Goal: Task Accomplishment & Management: Use online tool/utility

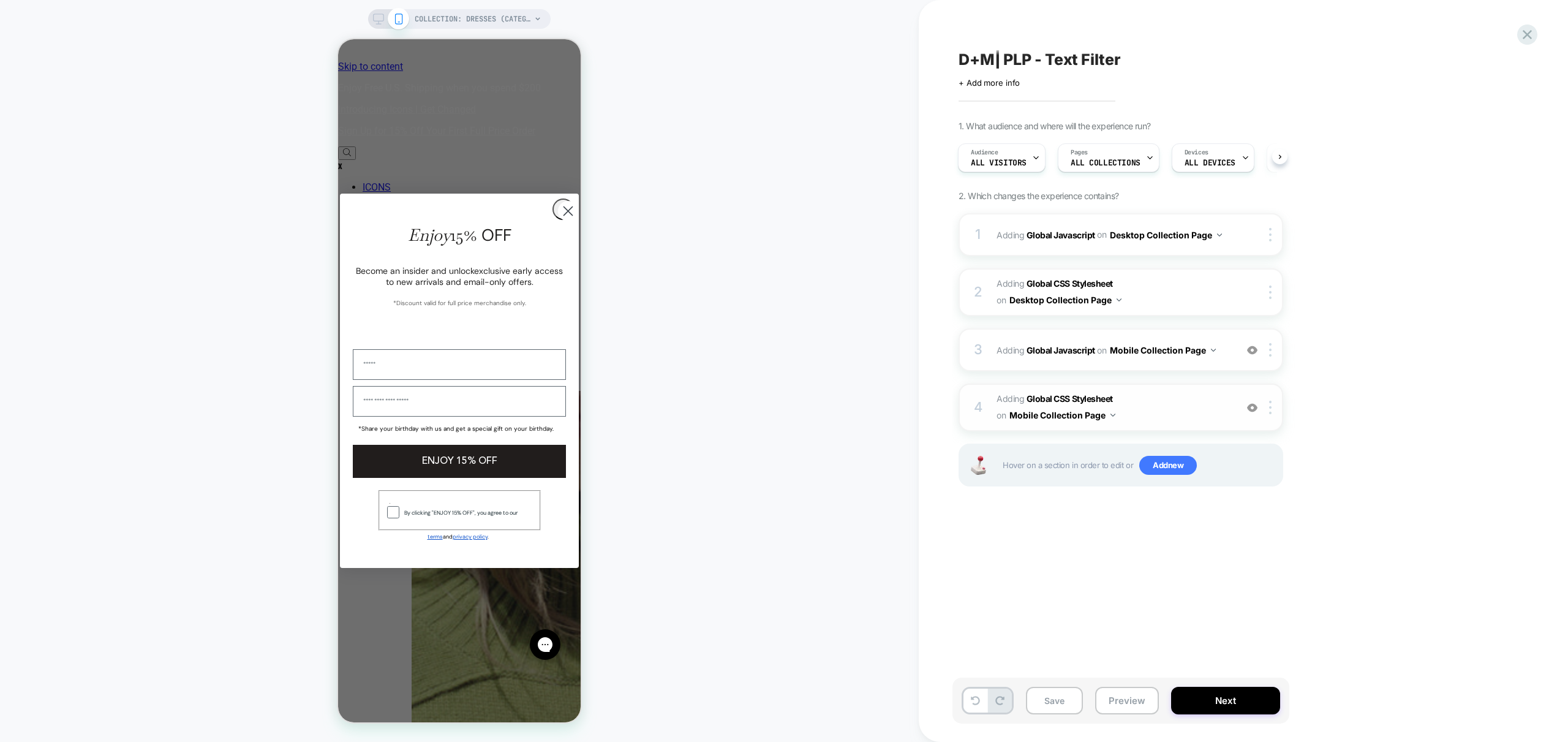
click at [1182, 410] on span "Adding Global CSS Stylesheet on Mobile Collection Page" at bounding box center [1113, 407] width 233 height 33
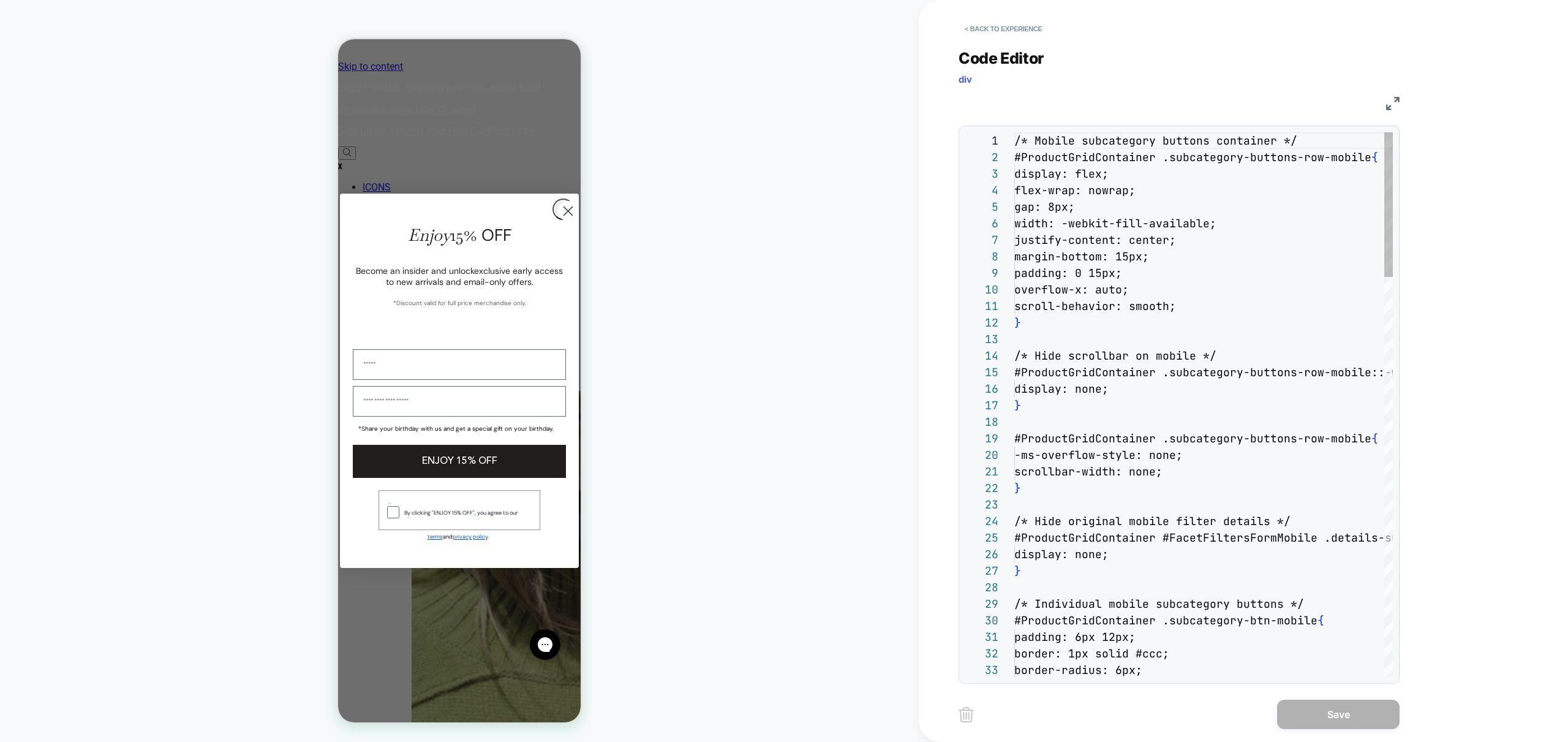
scroll to position [166, 0]
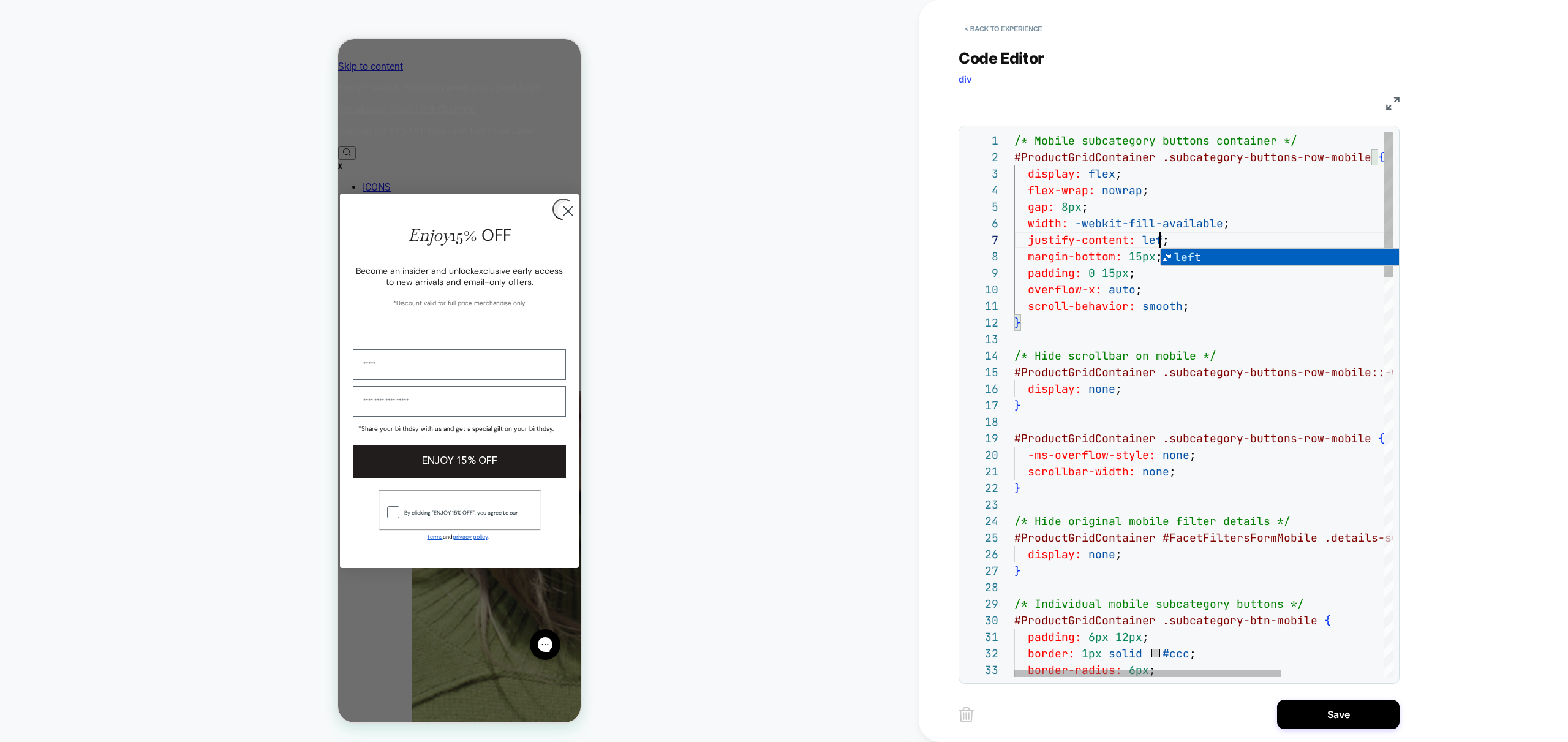
scroll to position [99, 152]
type textarea "**********"
click at [1333, 712] on button "Save" at bounding box center [1338, 714] width 123 height 30
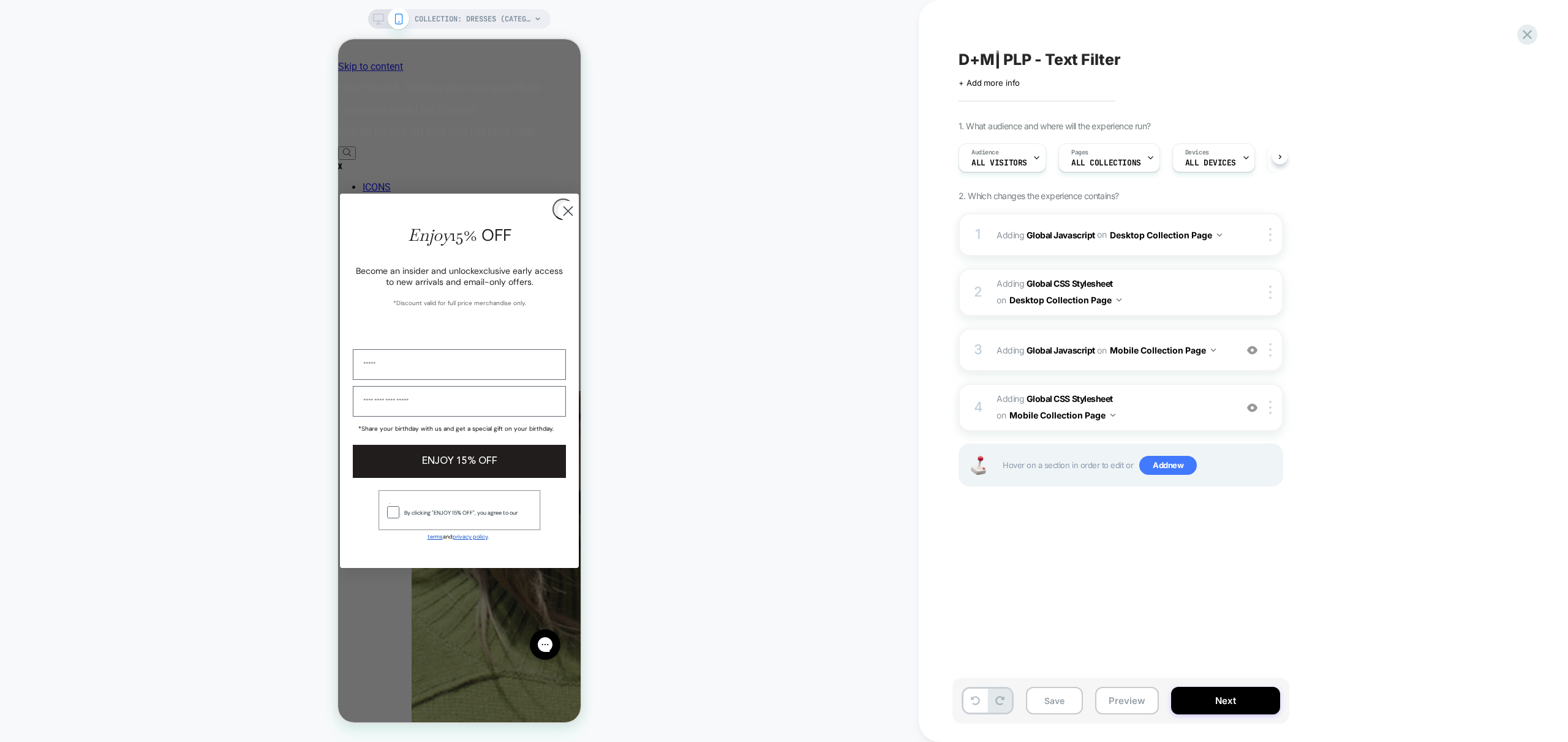
scroll to position [0, 1]
click at [558, 221] on circle "Close dialog" at bounding box center [568, 211] width 20 height 20
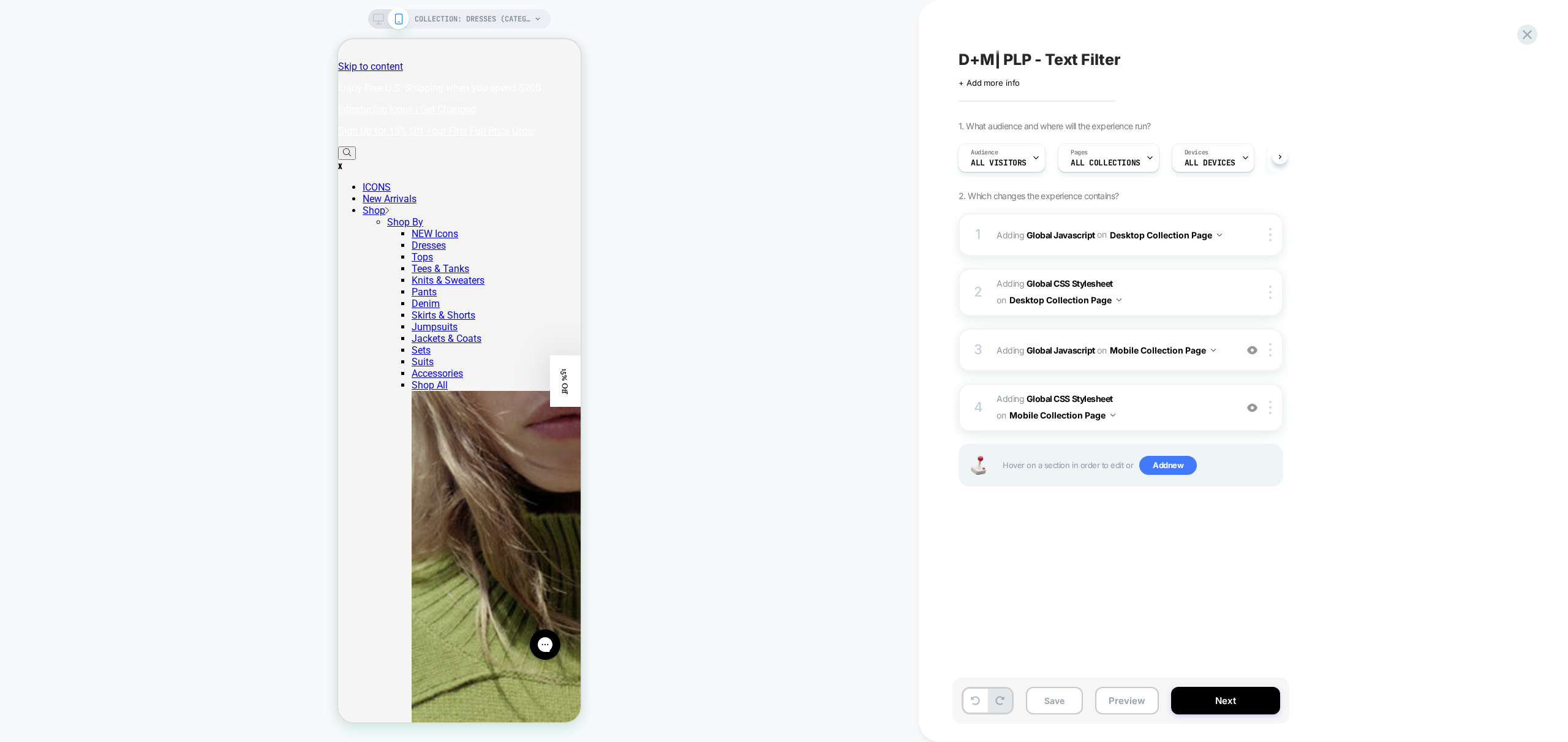
click at [1123, 706] on button "Preview" at bounding box center [1127, 700] width 63 height 28
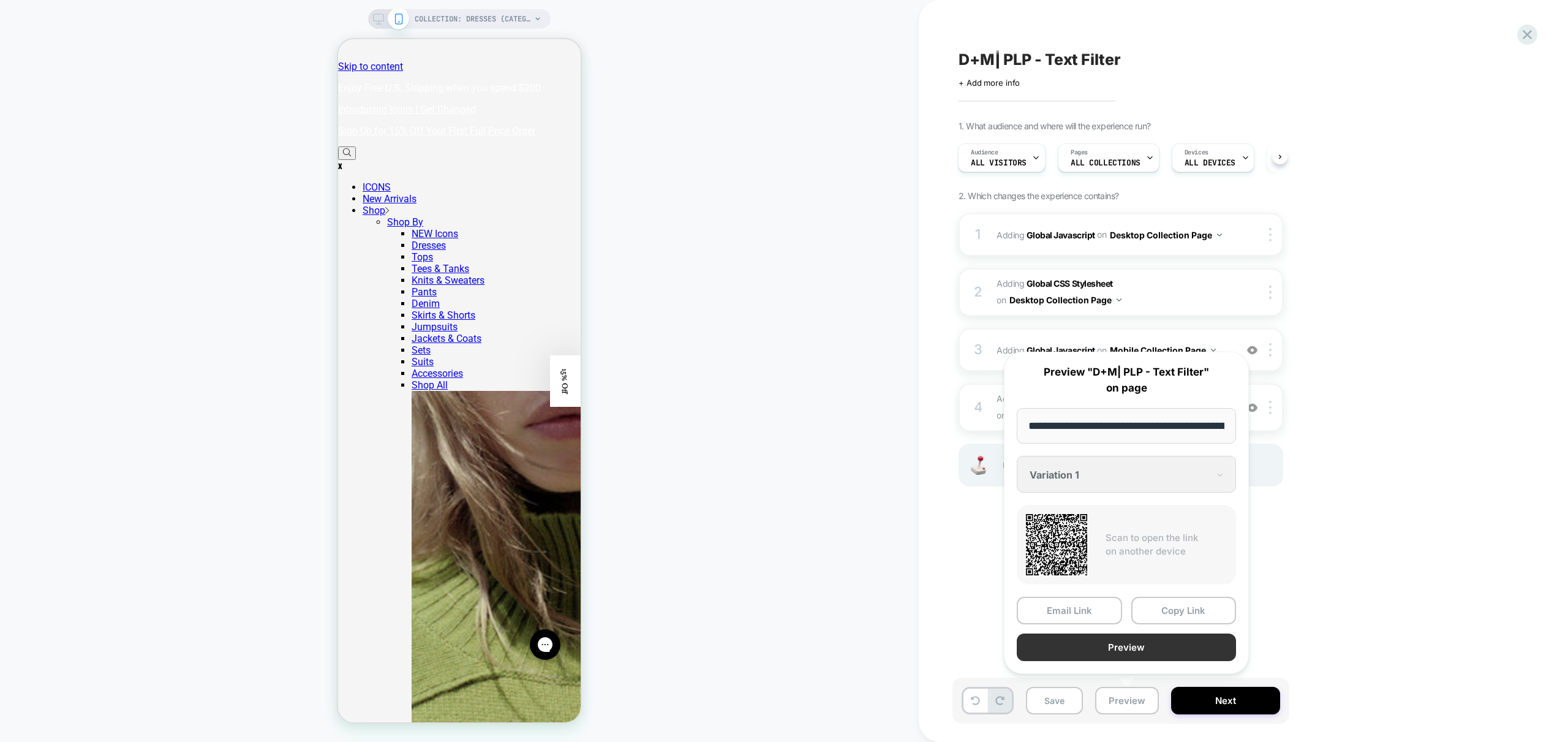
scroll to position [0, 85]
click at [1136, 650] on button "Preview" at bounding box center [1126, 647] width 219 height 28
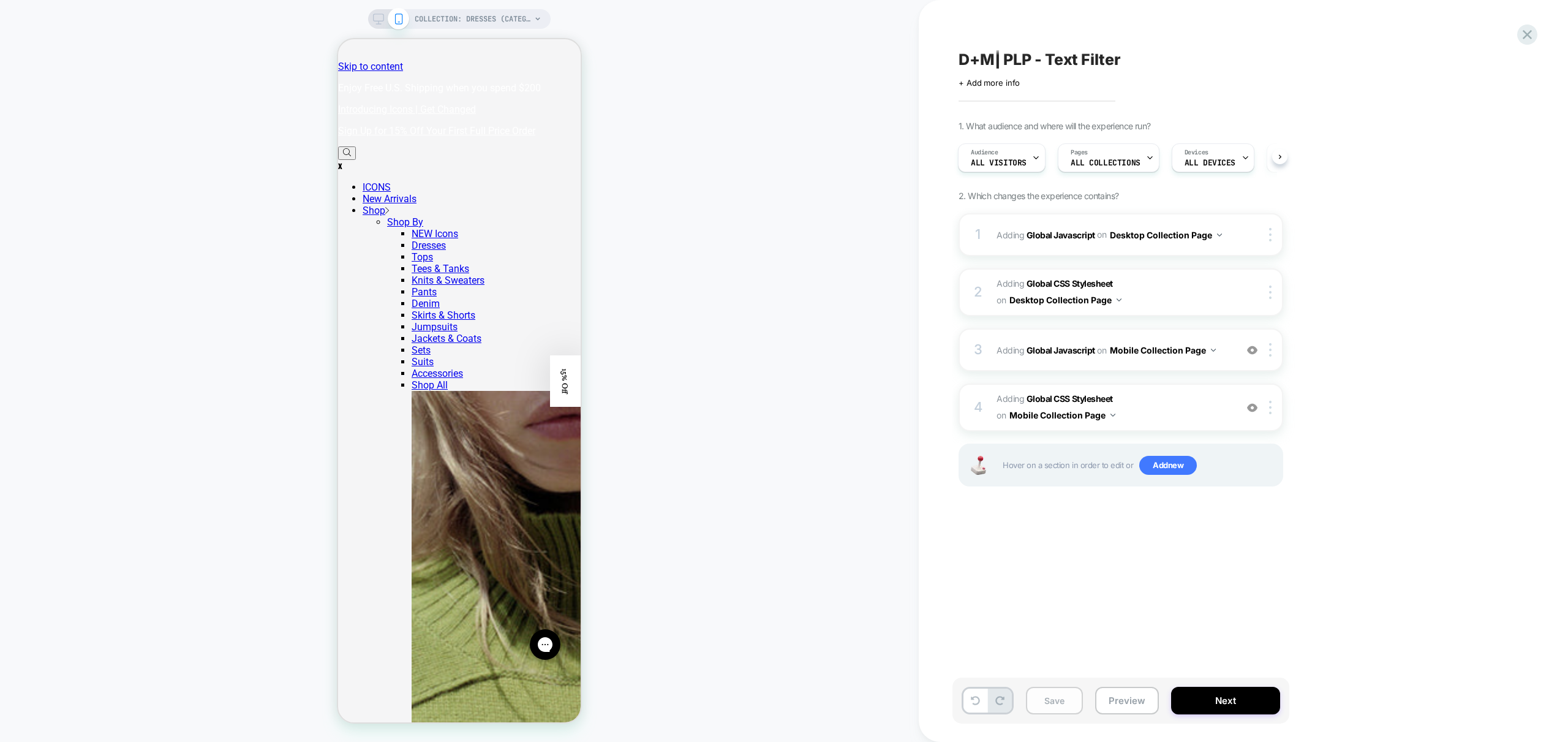
click at [1053, 700] on button "Save" at bounding box center [1054, 700] width 57 height 28
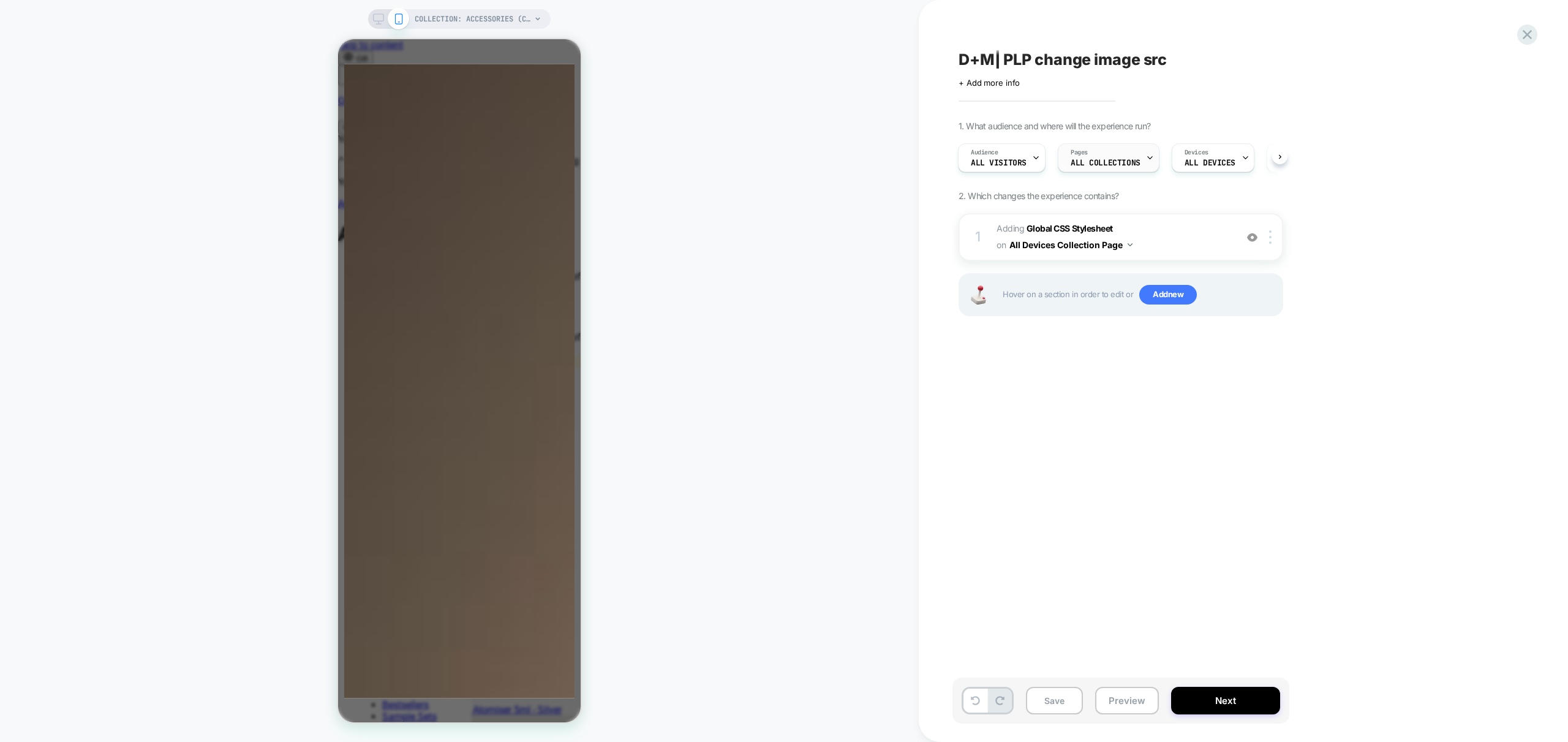
click at [1134, 159] on span "ALL COLLECTIONS" at bounding box center [1105, 163] width 70 height 8
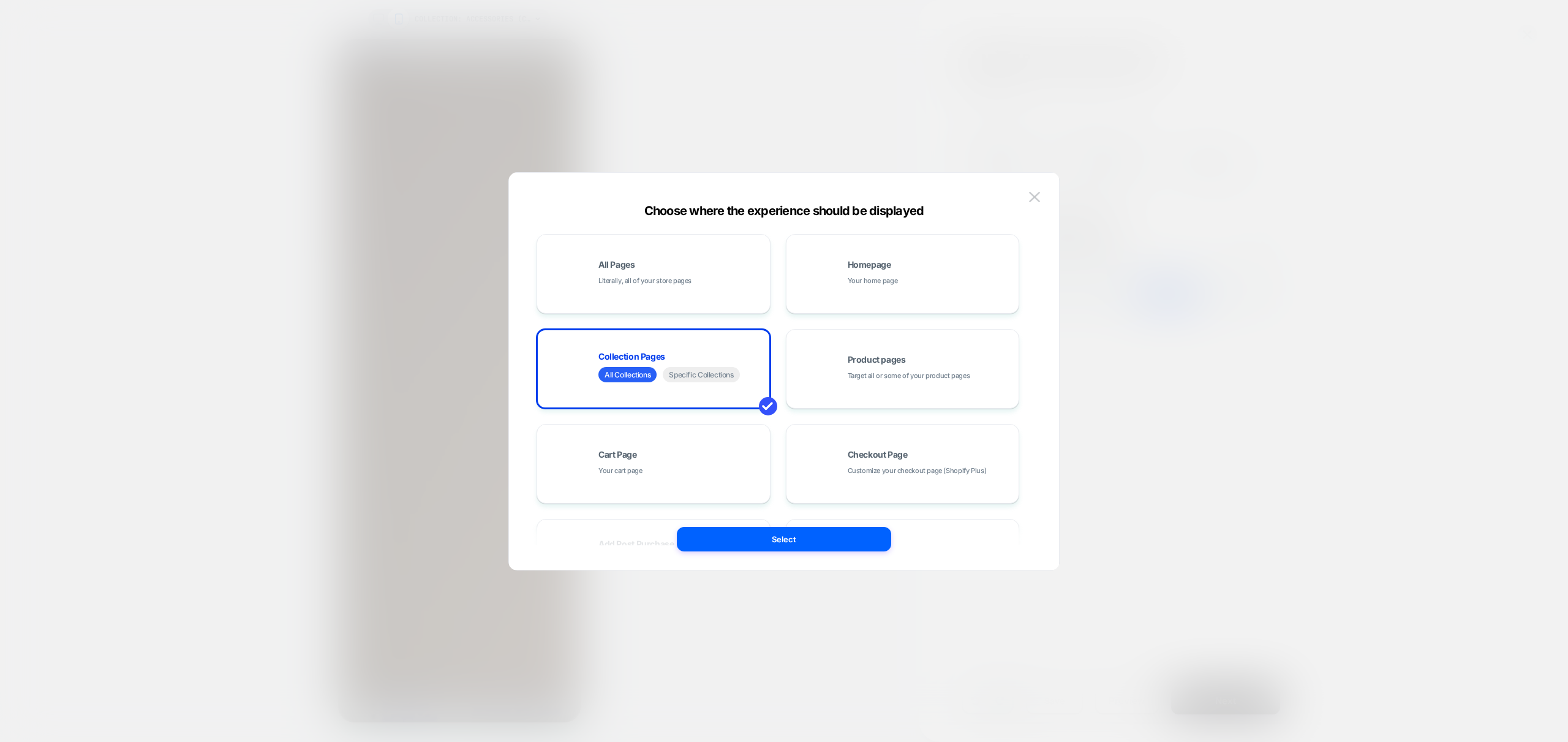
scroll to position [0, 194]
click at [1036, 200] on img at bounding box center [1034, 197] width 11 height 11
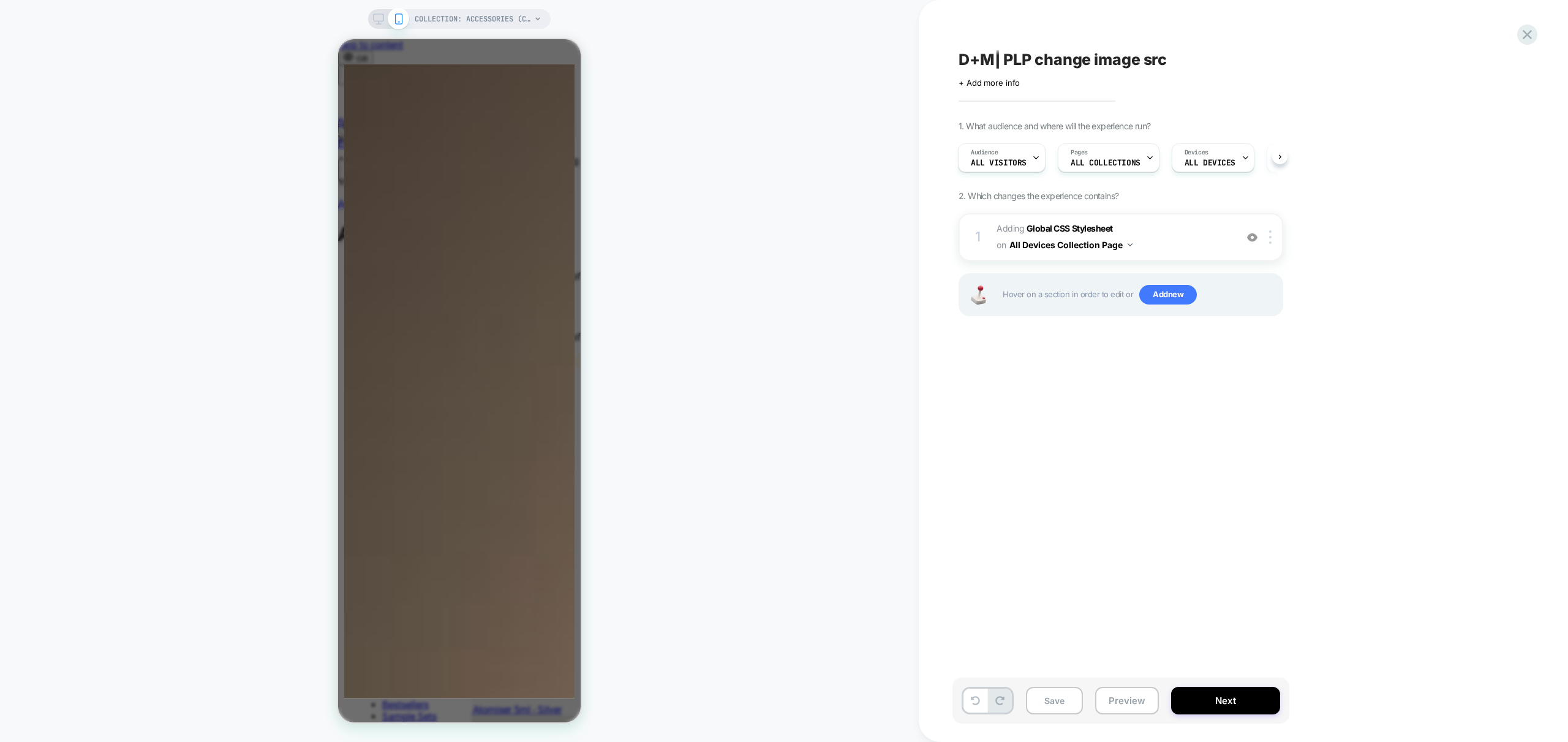
scroll to position [0, 387]
click at [1120, 159] on span "ALL COLLECTIONS" at bounding box center [1105, 163] width 70 height 8
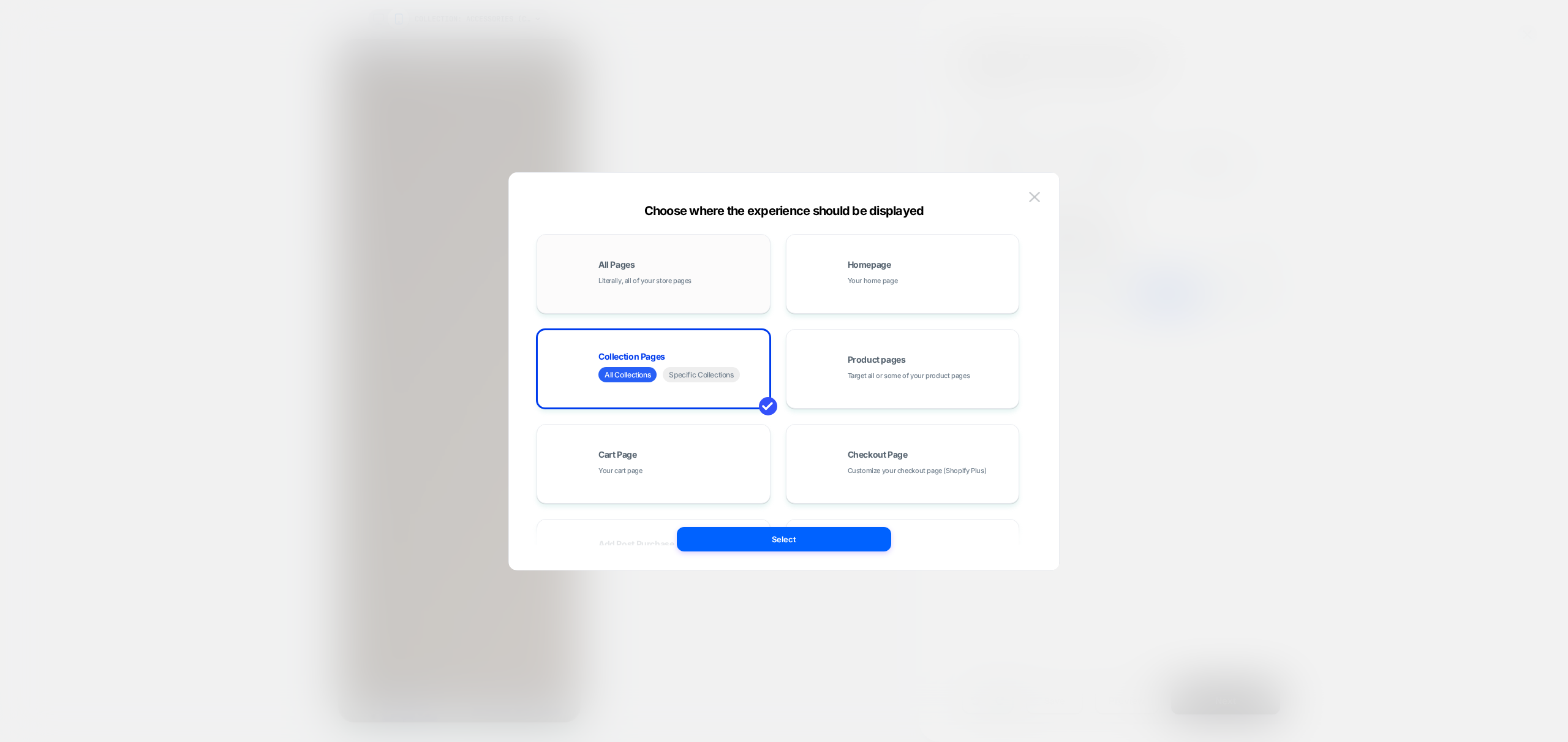
scroll to position [0, 0]
click at [661, 288] on div "All Pages Literally, all of your store pages" at bounding box center [654, 274] width 221 height 68
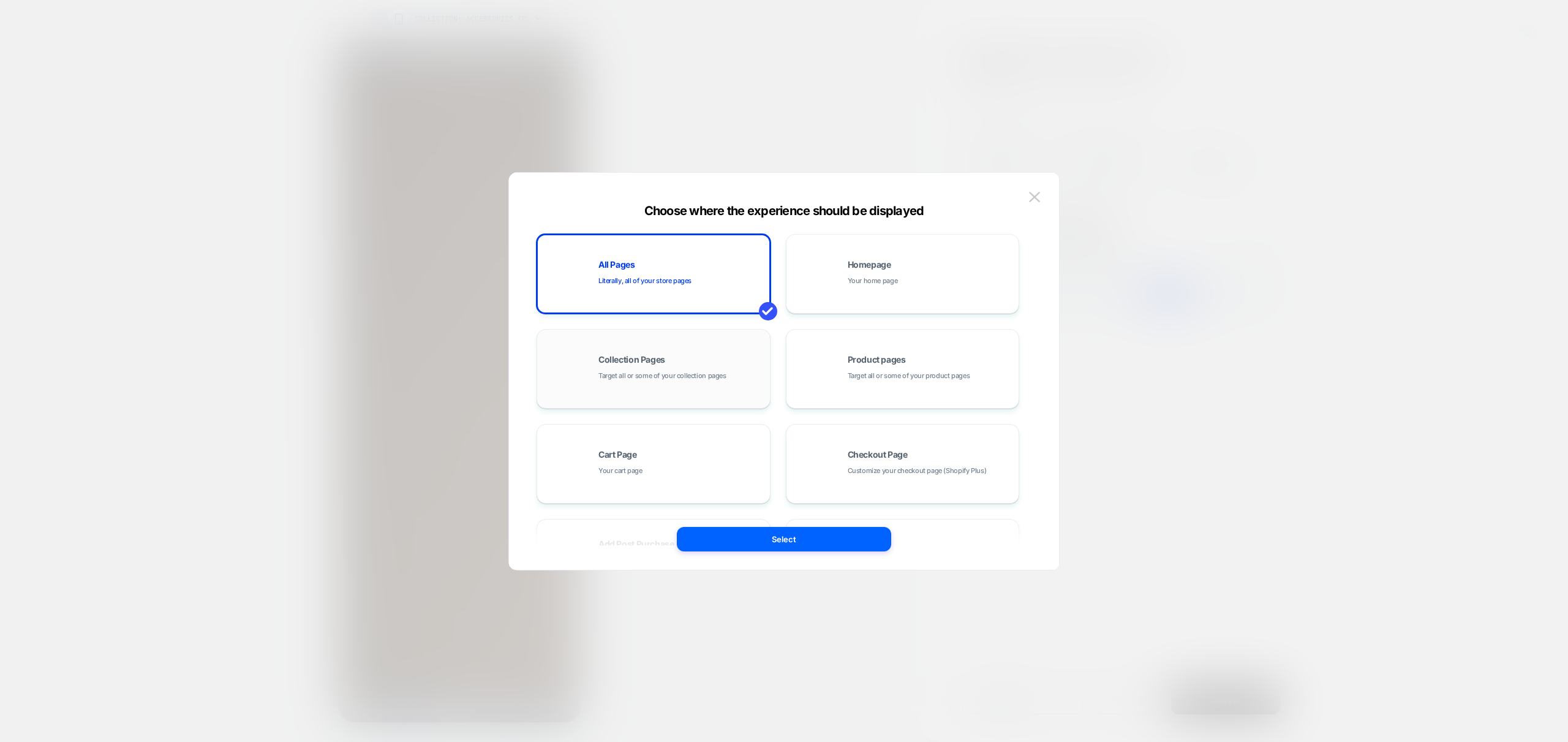
click at [672, 389] on div "Collection Pages Target all or some of your collection pages" at bounding box center [654, 369] width 221 height 68
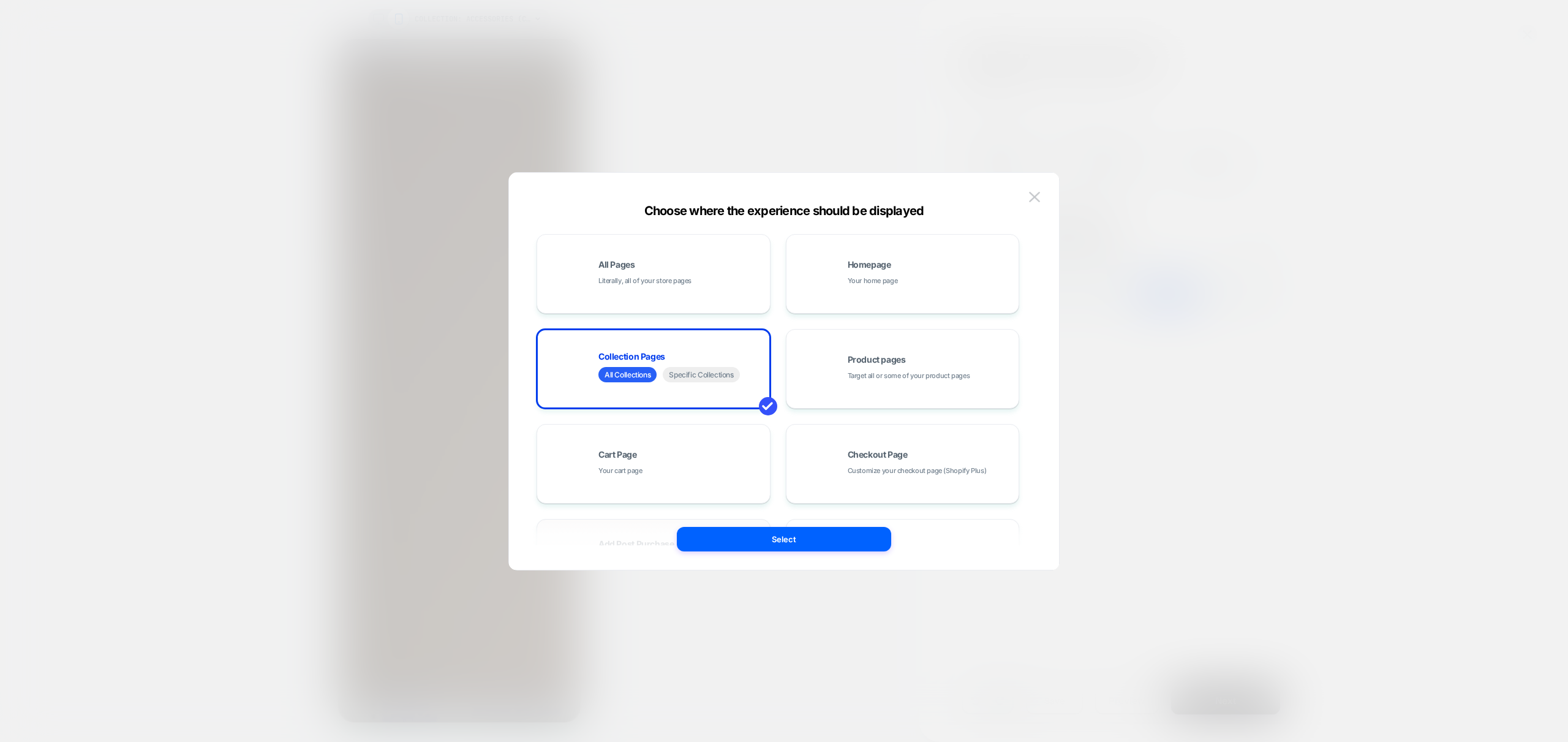
scroll to position [185, 0]
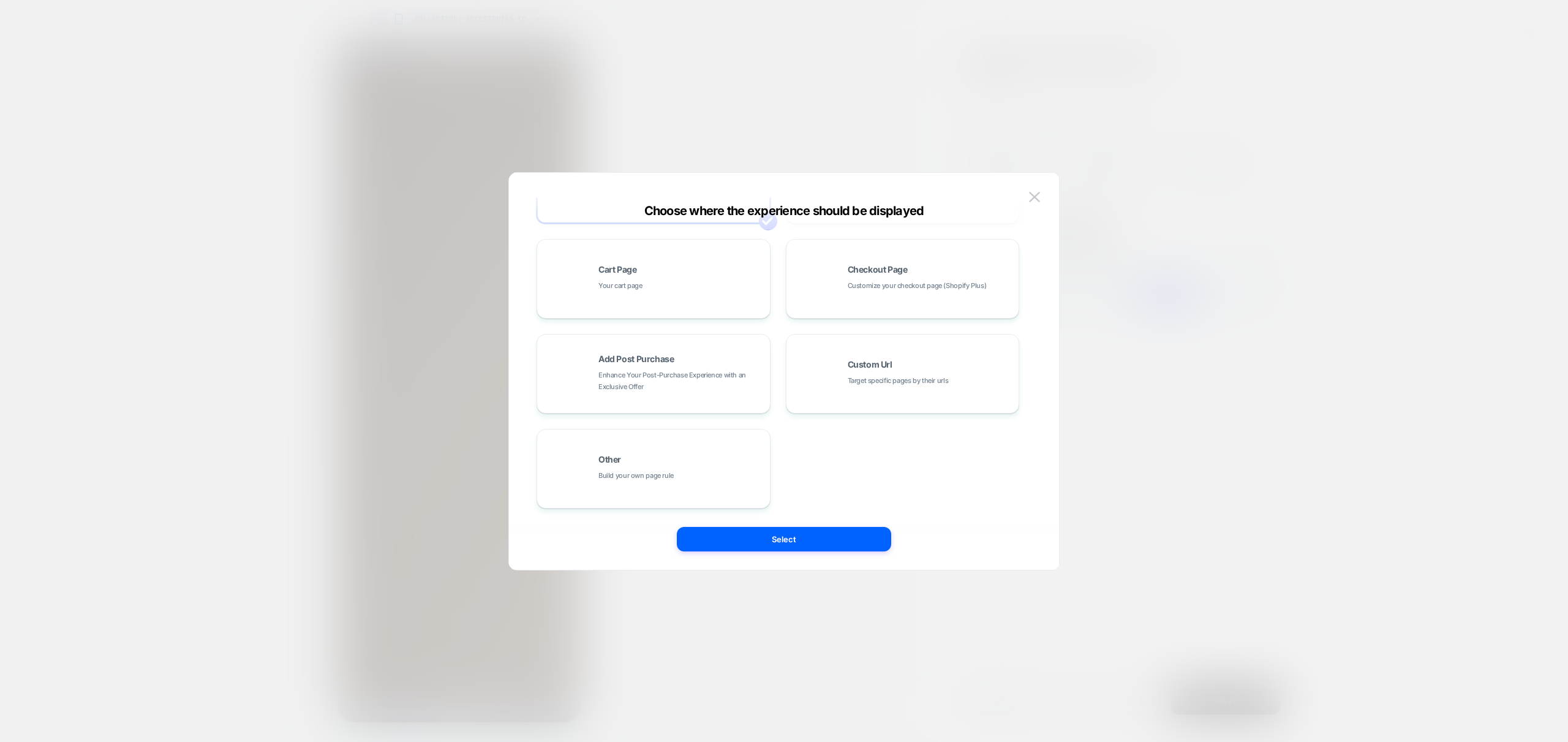
click at [716, 501] on div "Other Build your own page rule" at bounding box center [654, 468] width 234 height 80
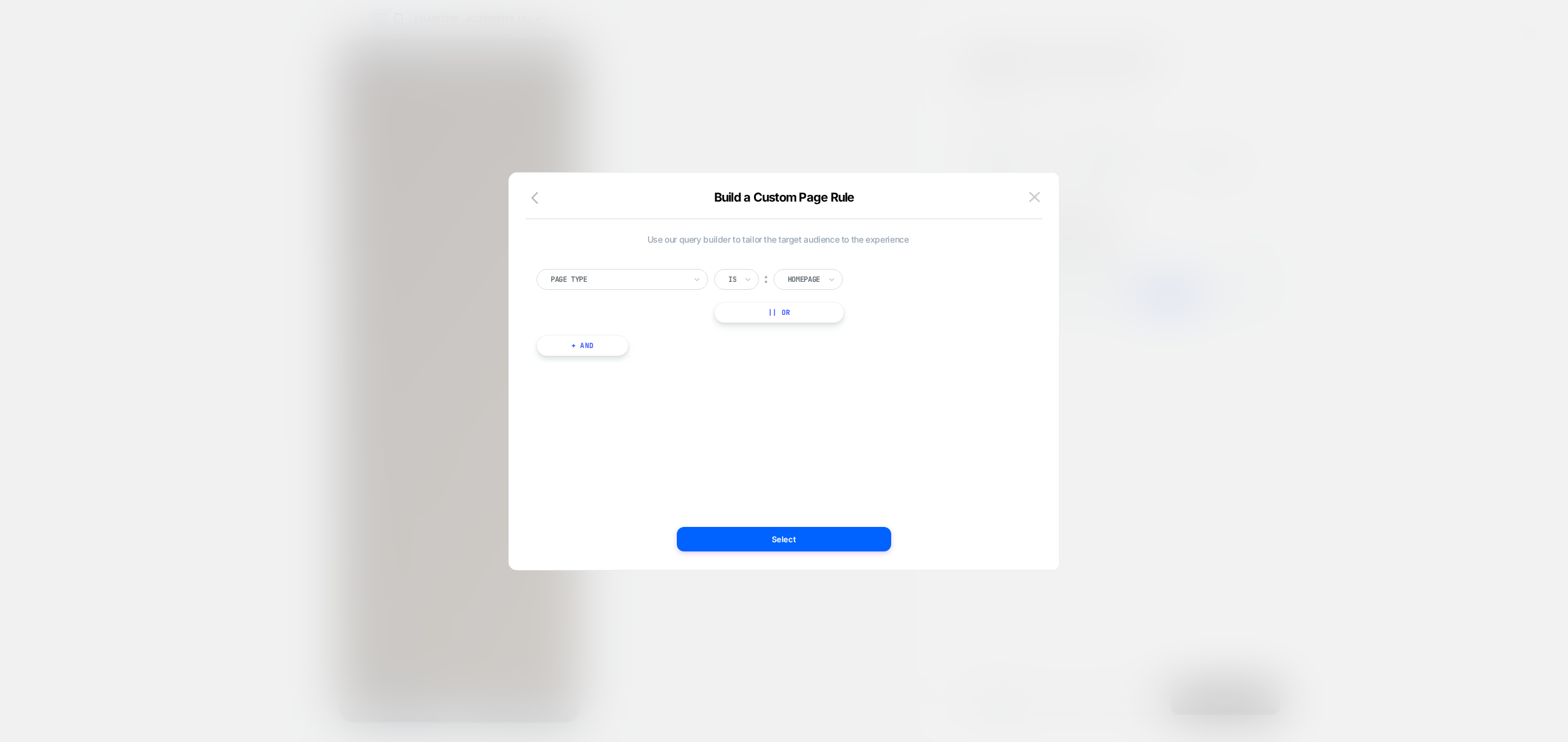
scroll to position [0, 194]
click at [819, 282] on div at bounding box center [804, 279] width 32 height 11
click at [828, 371] on div "Collection" at bounding box center [826, 372] width 80 height 20
drag, startPoint x: 785, startPoint y: 315, endPoint x: 646, endPoint y: 310, distance: 139.1
click at [785, 315] on button "|| Or" at bounding box center [783, 312] width 137 height 21
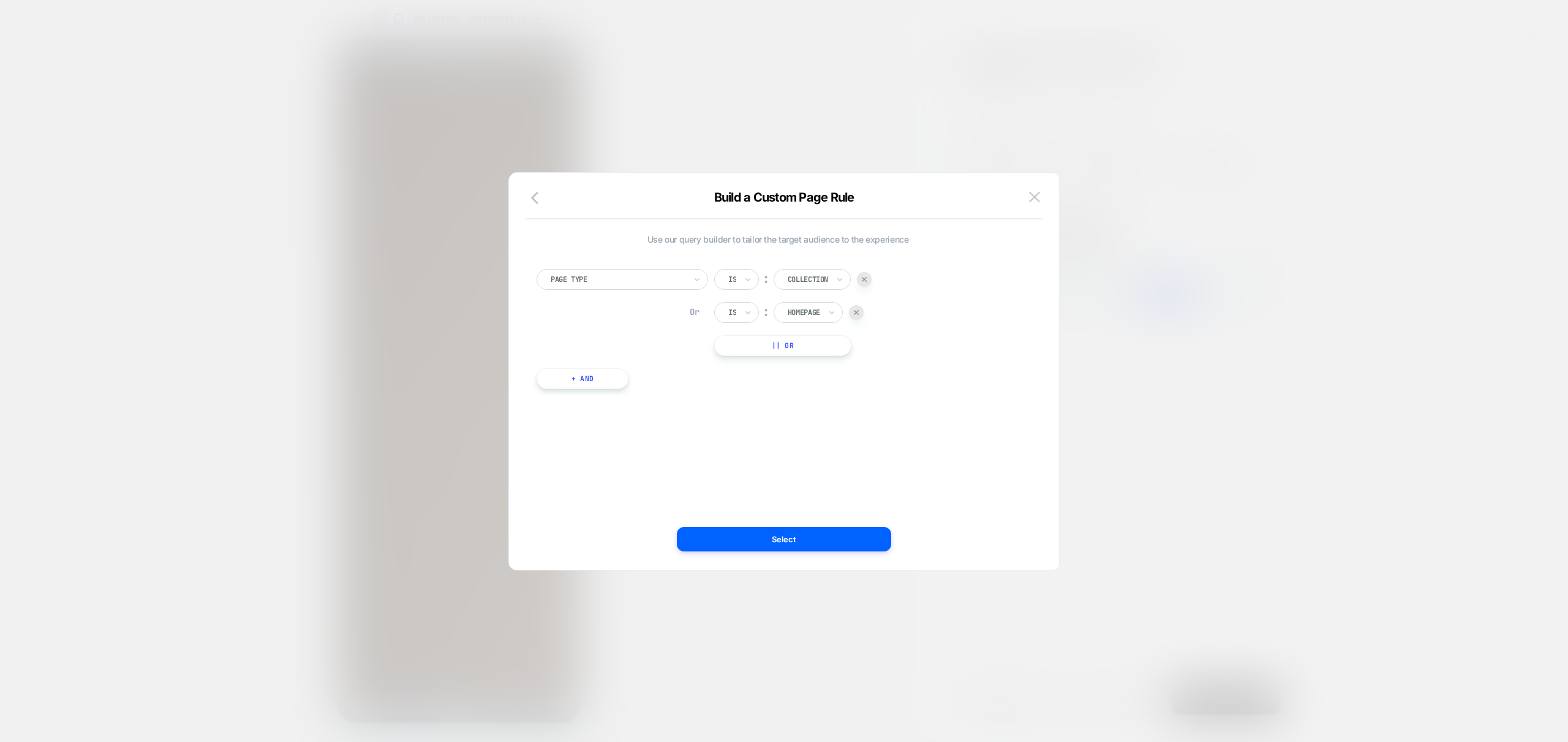
click at [828, 311] on div "Homepage" at bounding box center [808, 312] width 69 height 21
click at [807, 427] on div "Product" at bounding box center [826, 425] width 80 height 20
click at [805, 390] on div "Page Type Is ︰ Collection Or Is ︰ Product || Or + And" at bounding box center [778, 322] width 495 height 145
click at [578, 379] on button "+ And" at bounding box center [582, 379] width 92 height 21
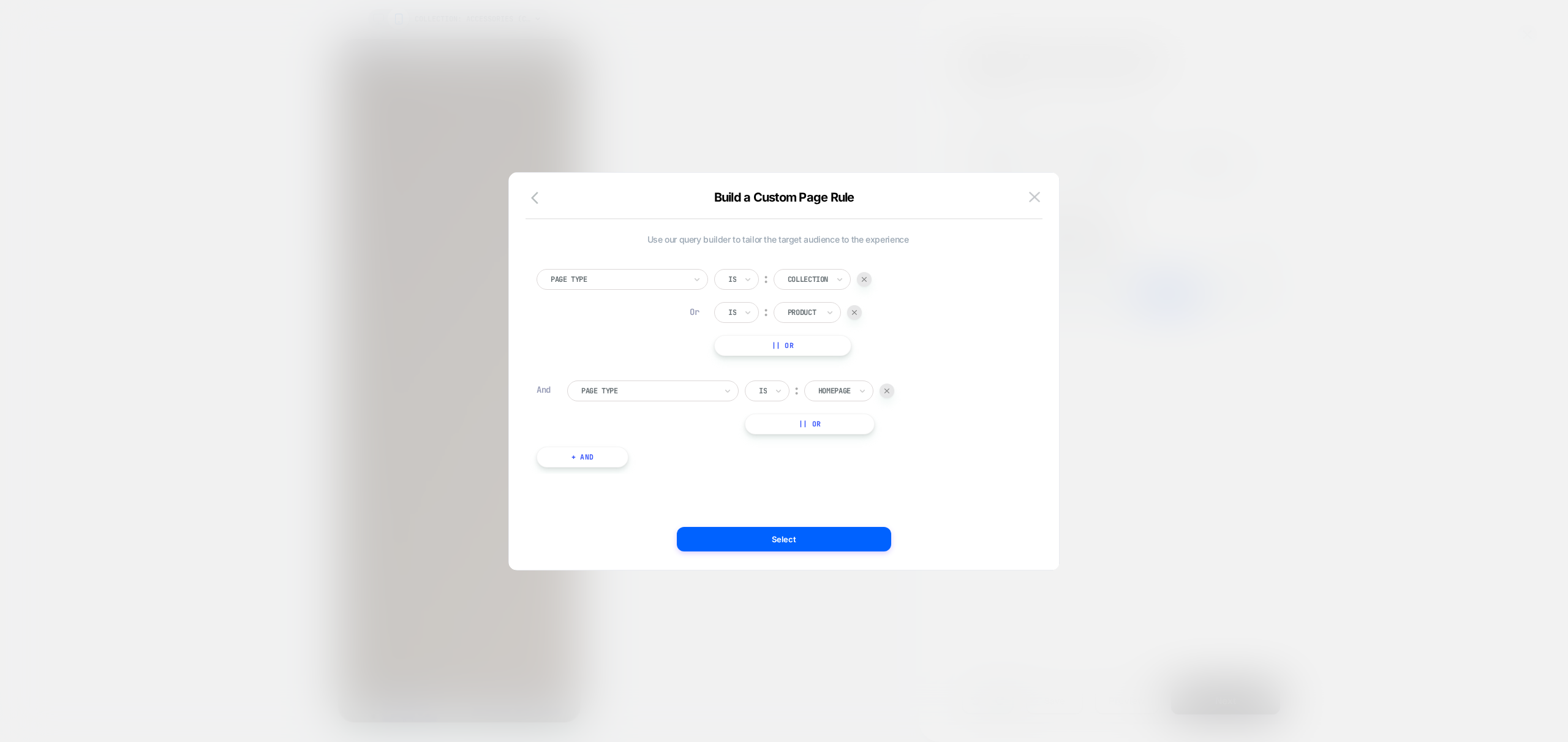
scroll to position [0, 0]
click at [651, 394] on div at bounding box center [648, 391] width 135 height 11
click at [611, 501] on div "Product Page" at bounding box center [659, 503] width 159 height 20
click at [907, 391] on div at bounding box center [886, 391] width 135 height 11
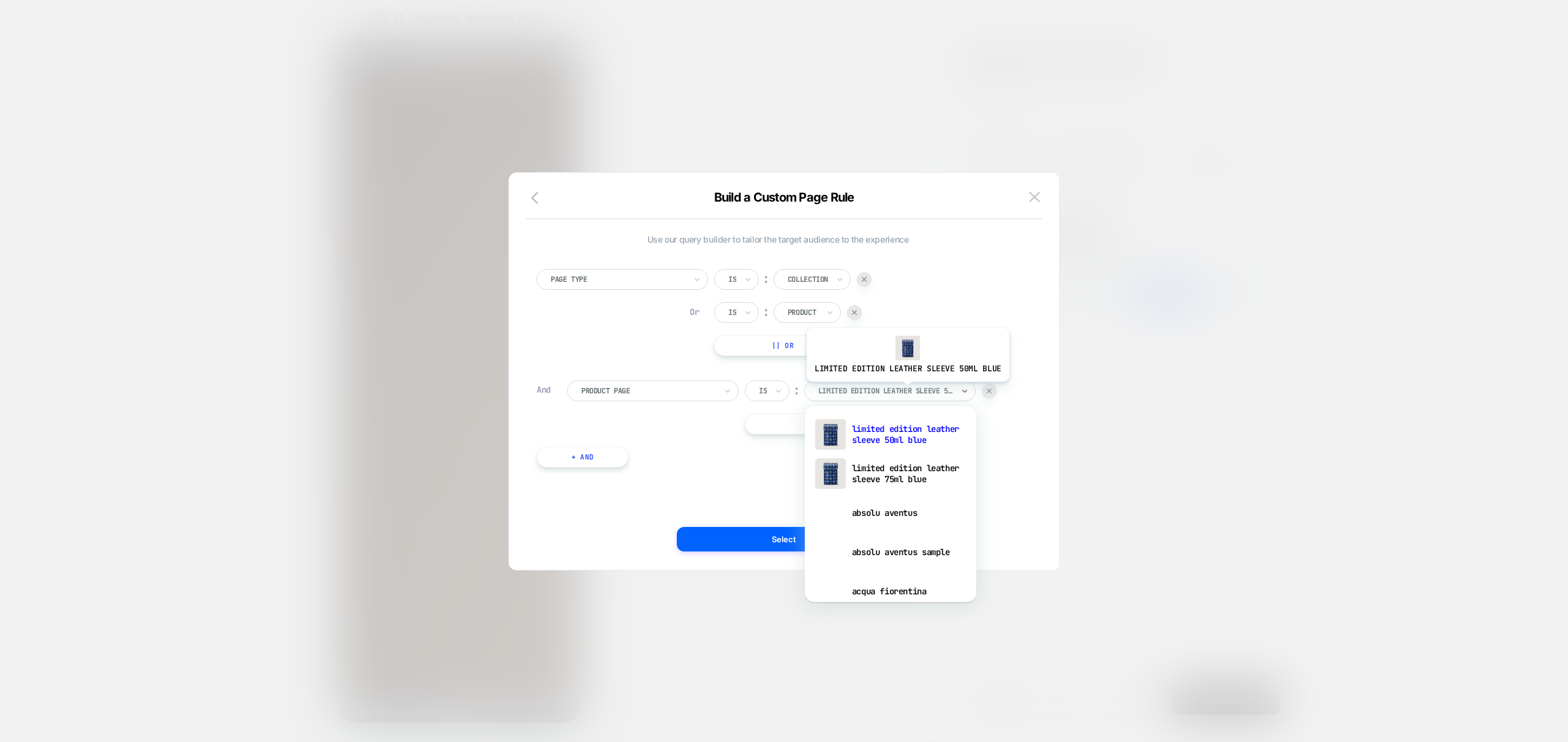
scroll to position [0, 387]
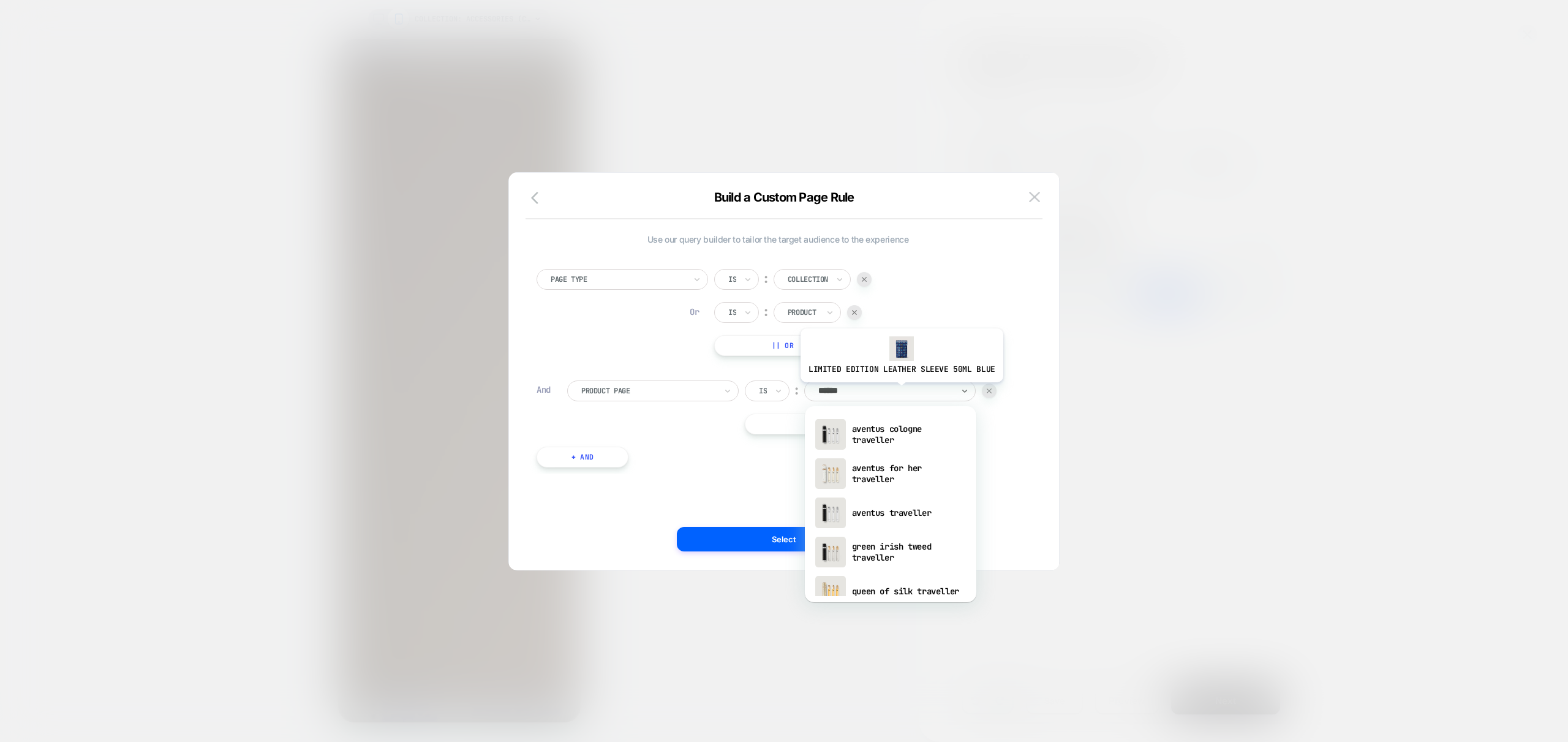
type input "*******"
click at [878, 432] on div "aventus cologne traveller" at bounding box center [890, 434] width 159 height 39
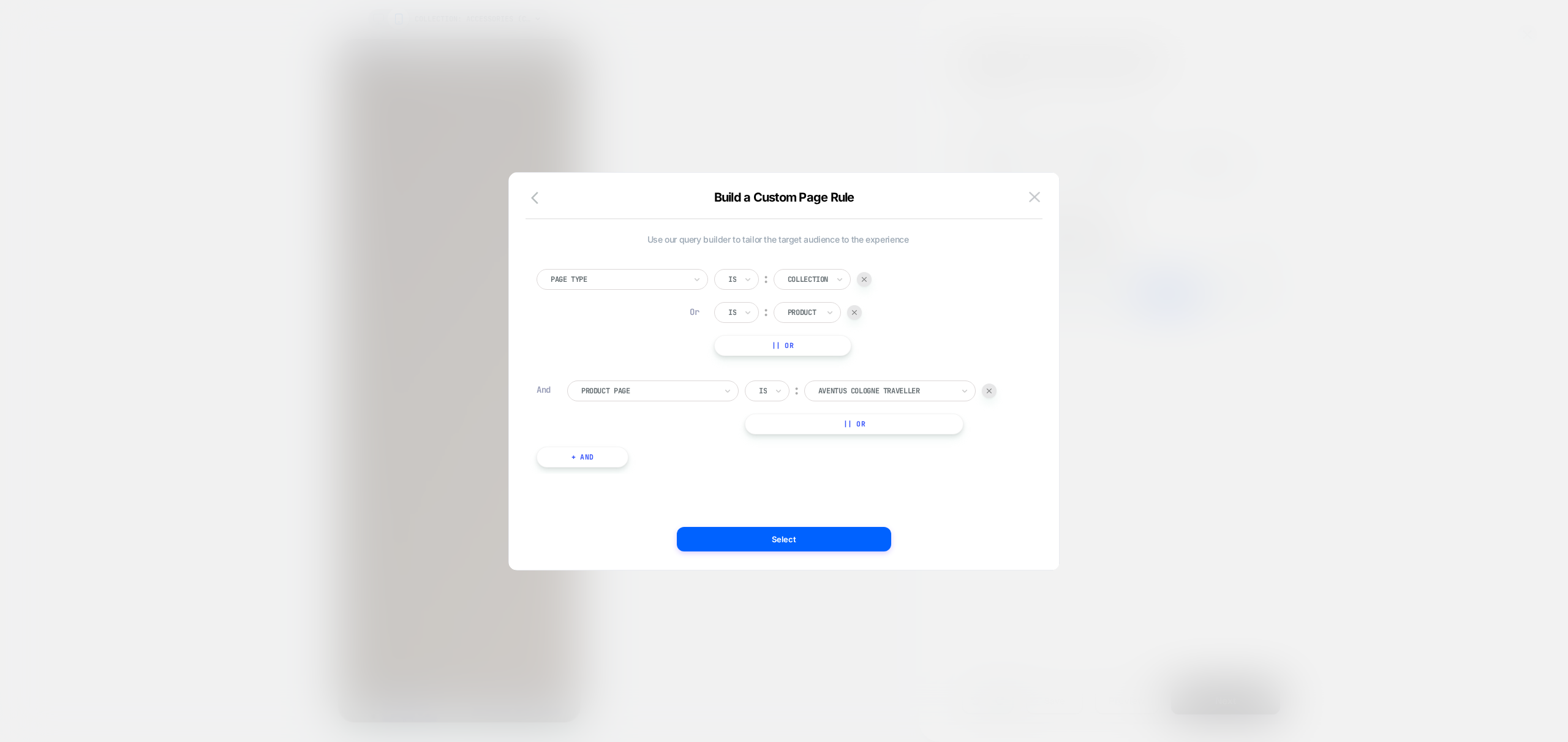
click at [883, 425] on button "|| Or" at bounding box center [854, 424] width 219 height 21
click at [879, 420] on div at bounding box center [886, 424] width 135 height 11
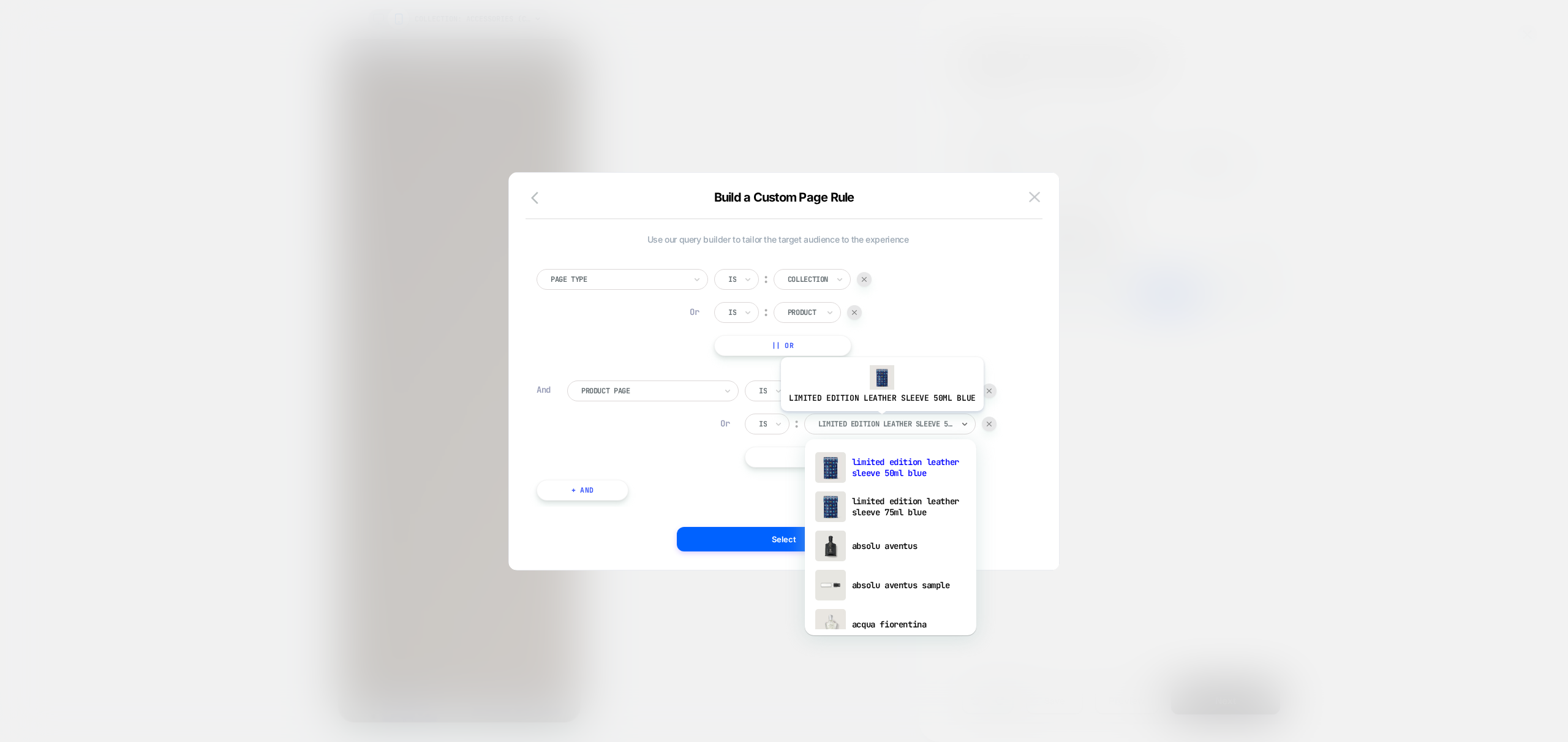
scroll to position [0, 0]
type input "******"
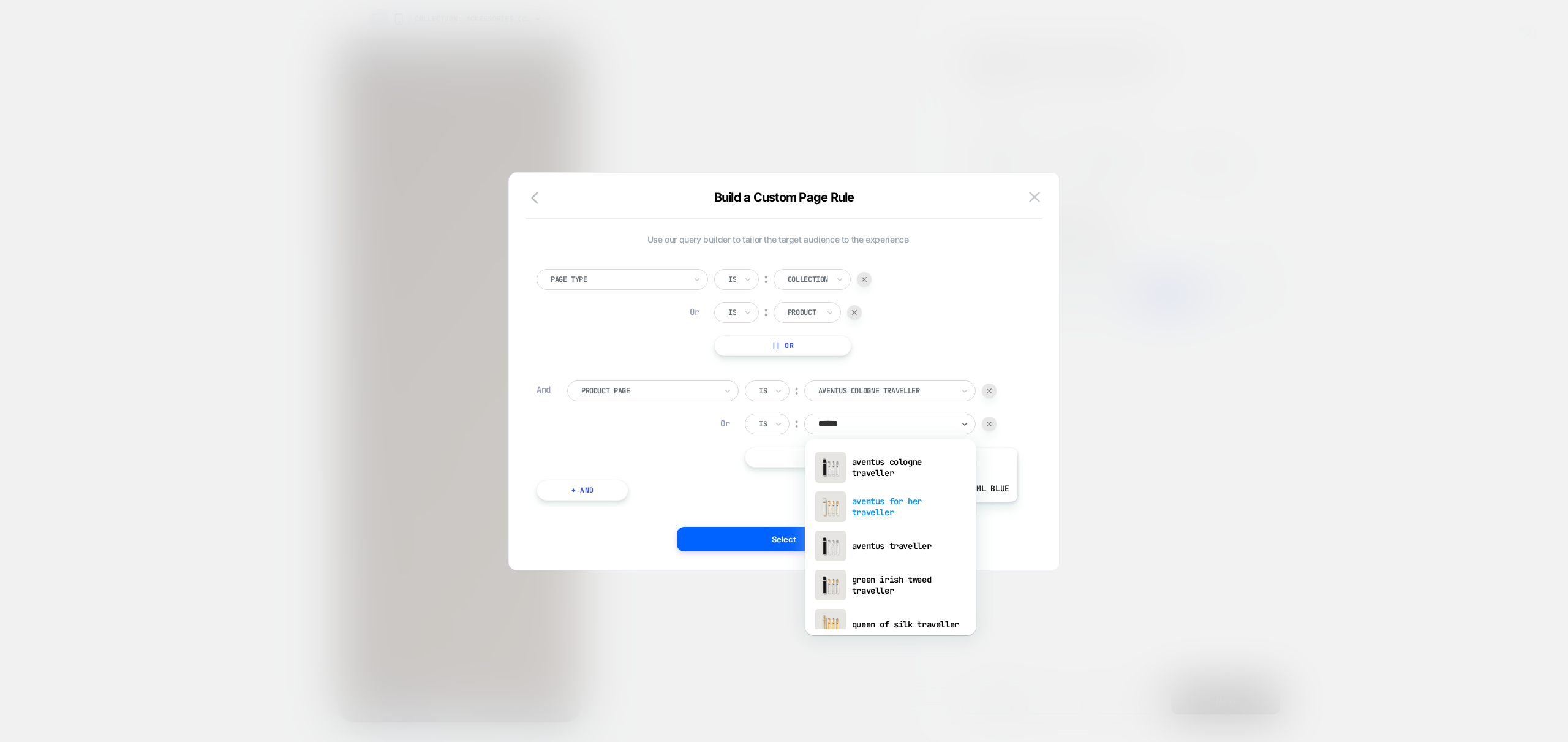
click at [913, 511] on div "aventus for her traveller" at bounding box center [890, 507] width 159 height 39
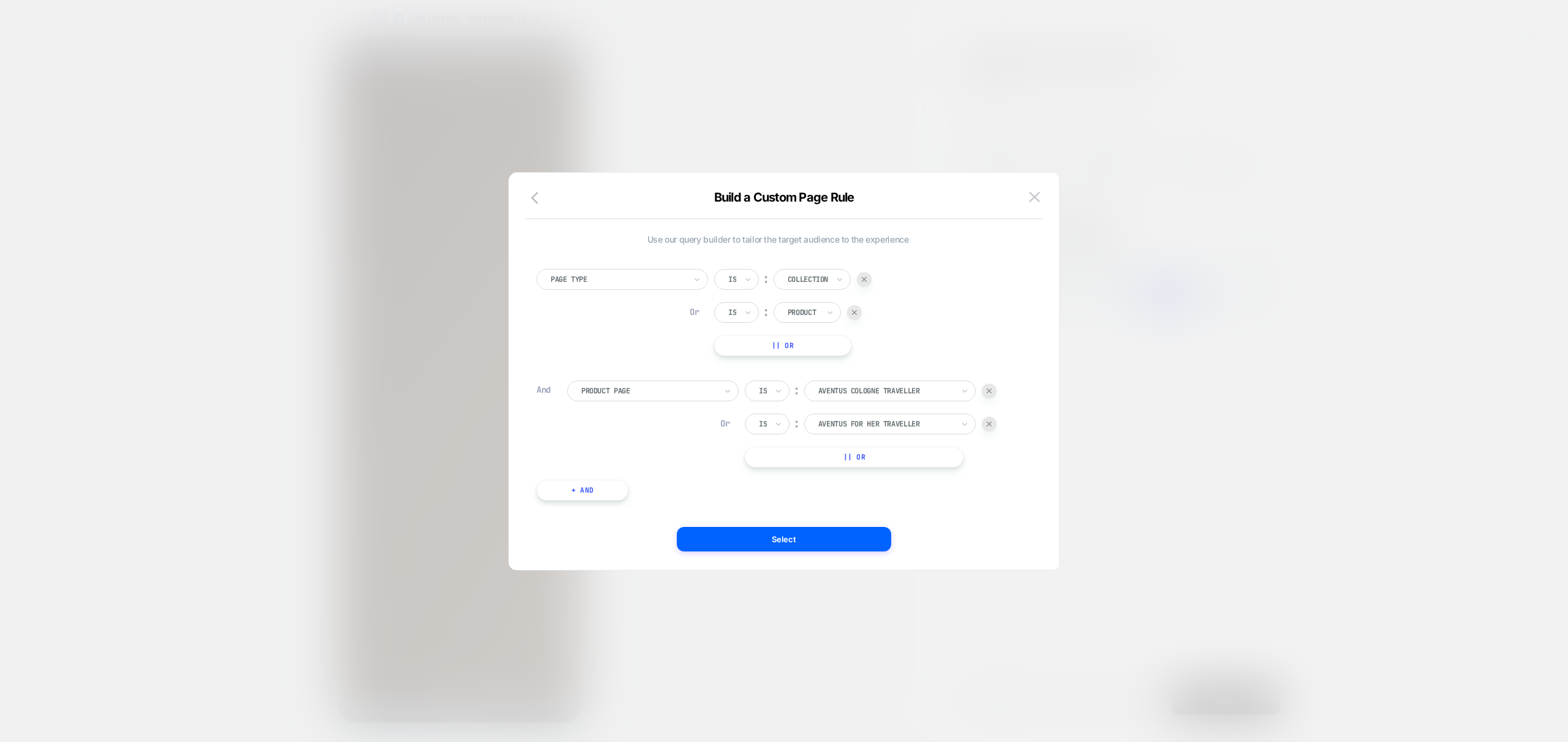
click at [858, 456] on button "|| Or" at bounding box center [854, 457] width 219 height 21
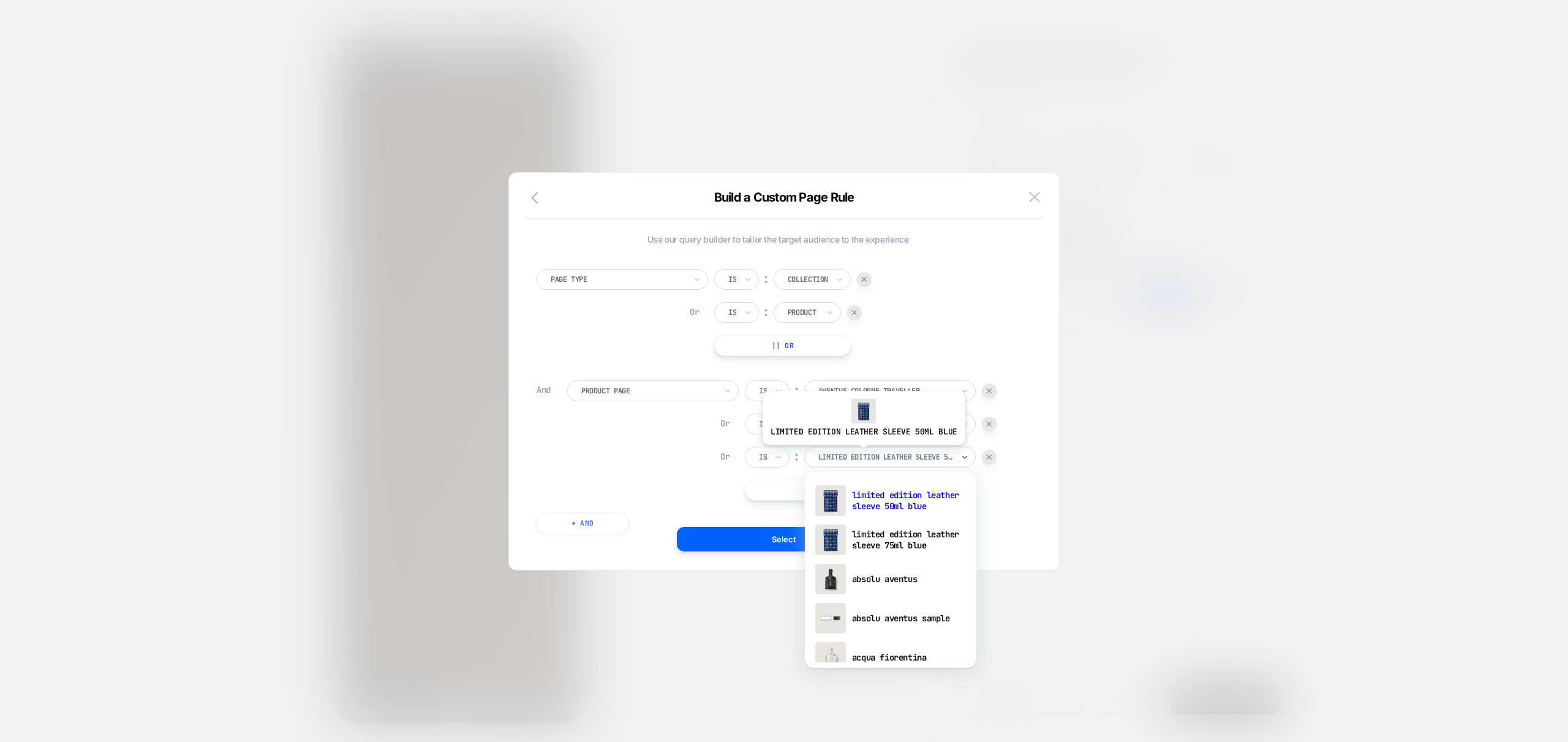
click at [861, 454] on div at bounding box center [886, 457] width 135 height 11
type input "*****"
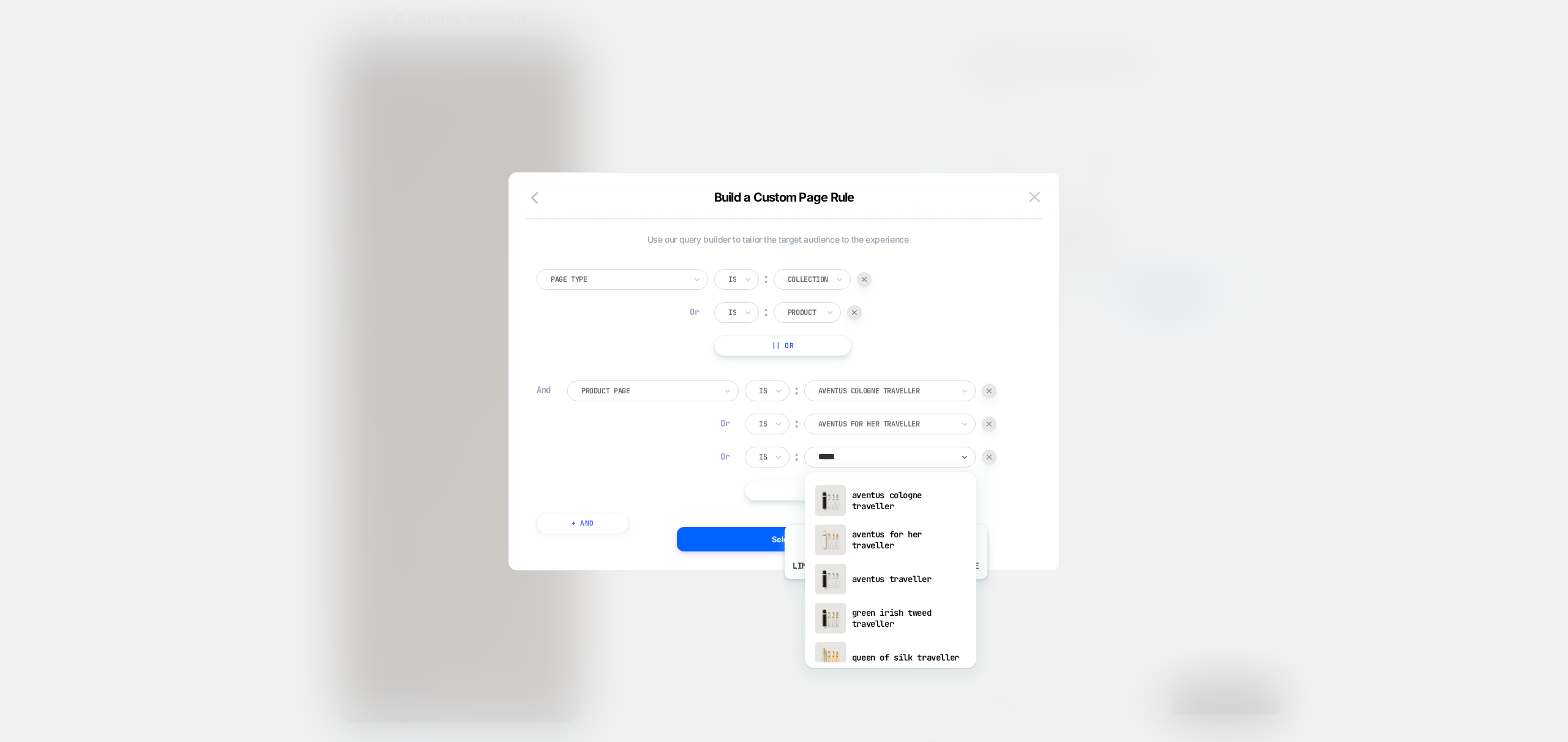
click at [886, 580] on div "aventus traveller" at bounding box center [890, 579] width 159 height 39
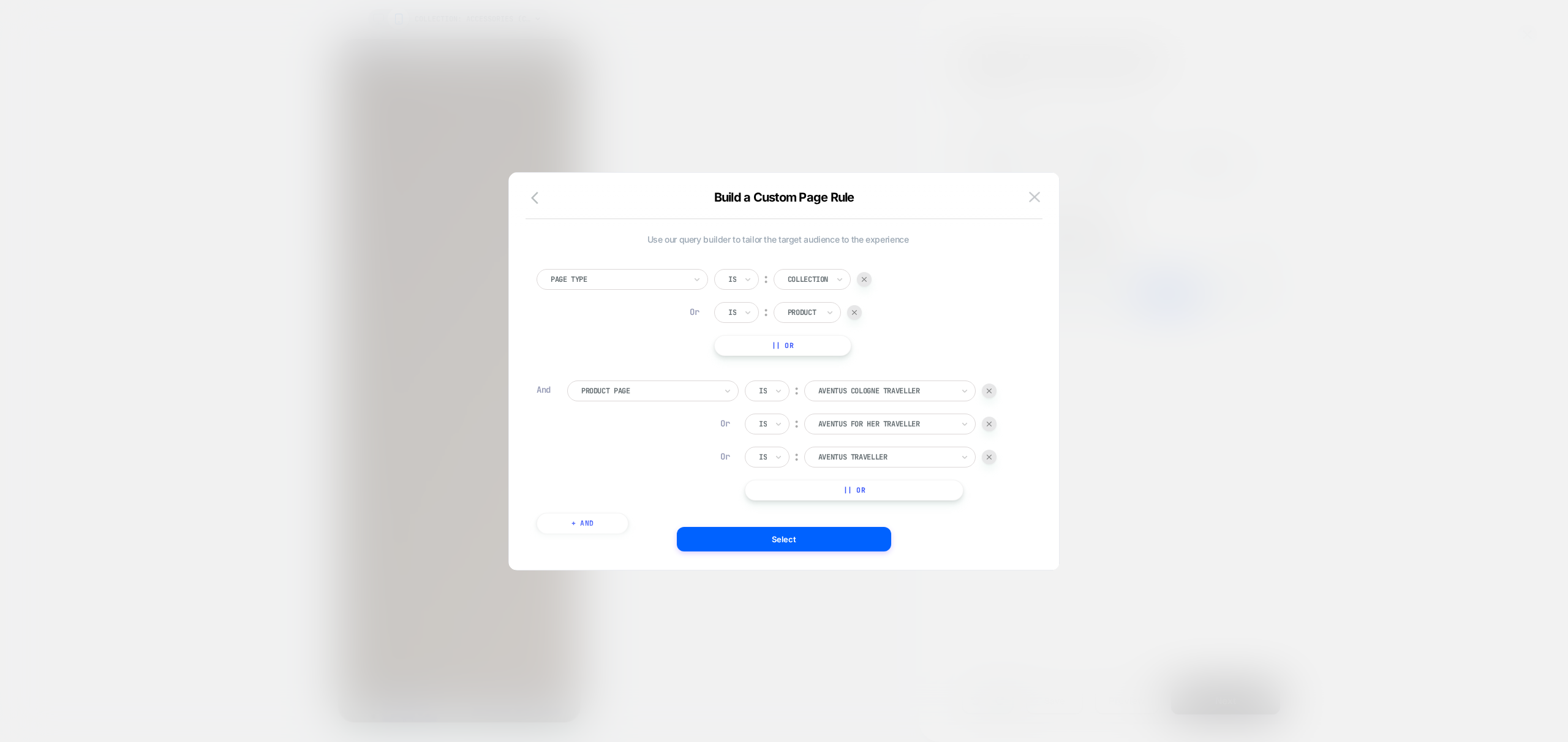
click at [853, 492] on button "|| Or" at bounding box center [854, 490] width 219 height 21
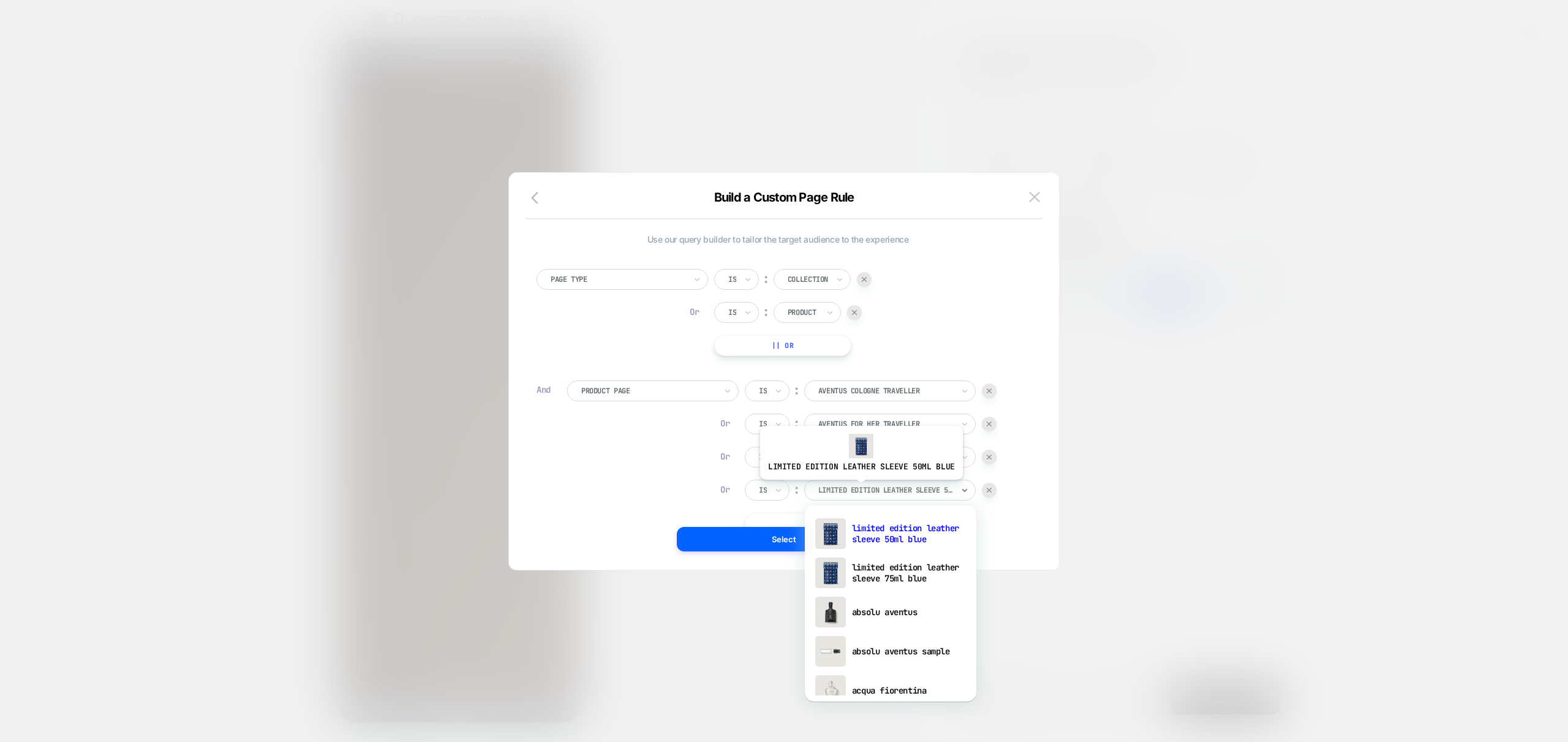
click at [859, 489] on div at bounding box center [886, 490] width 135 height 11
type input "*******"
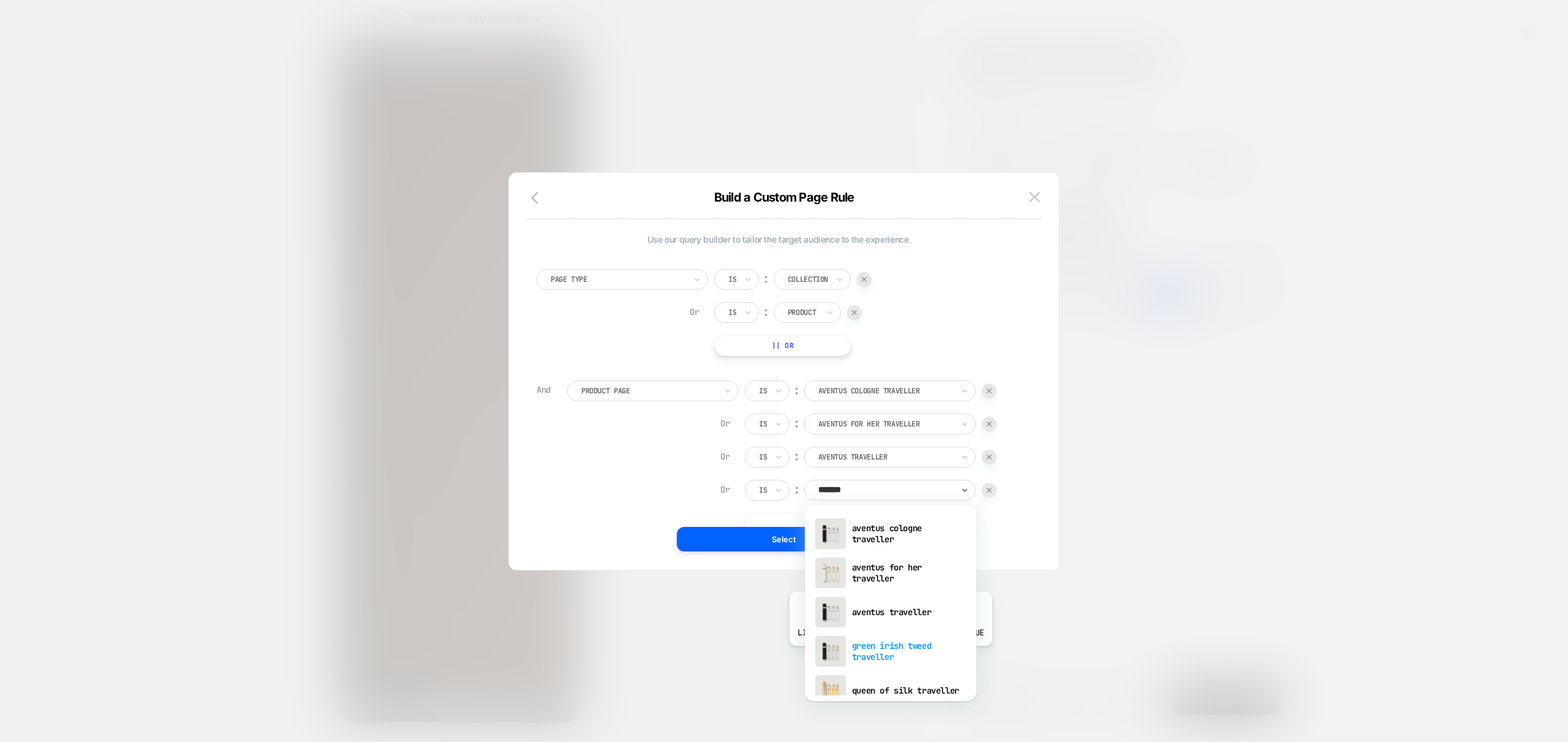
click at [889, 651] on div "green irish tweed traveller" at bounding box center [890, 652] width 159 height 39
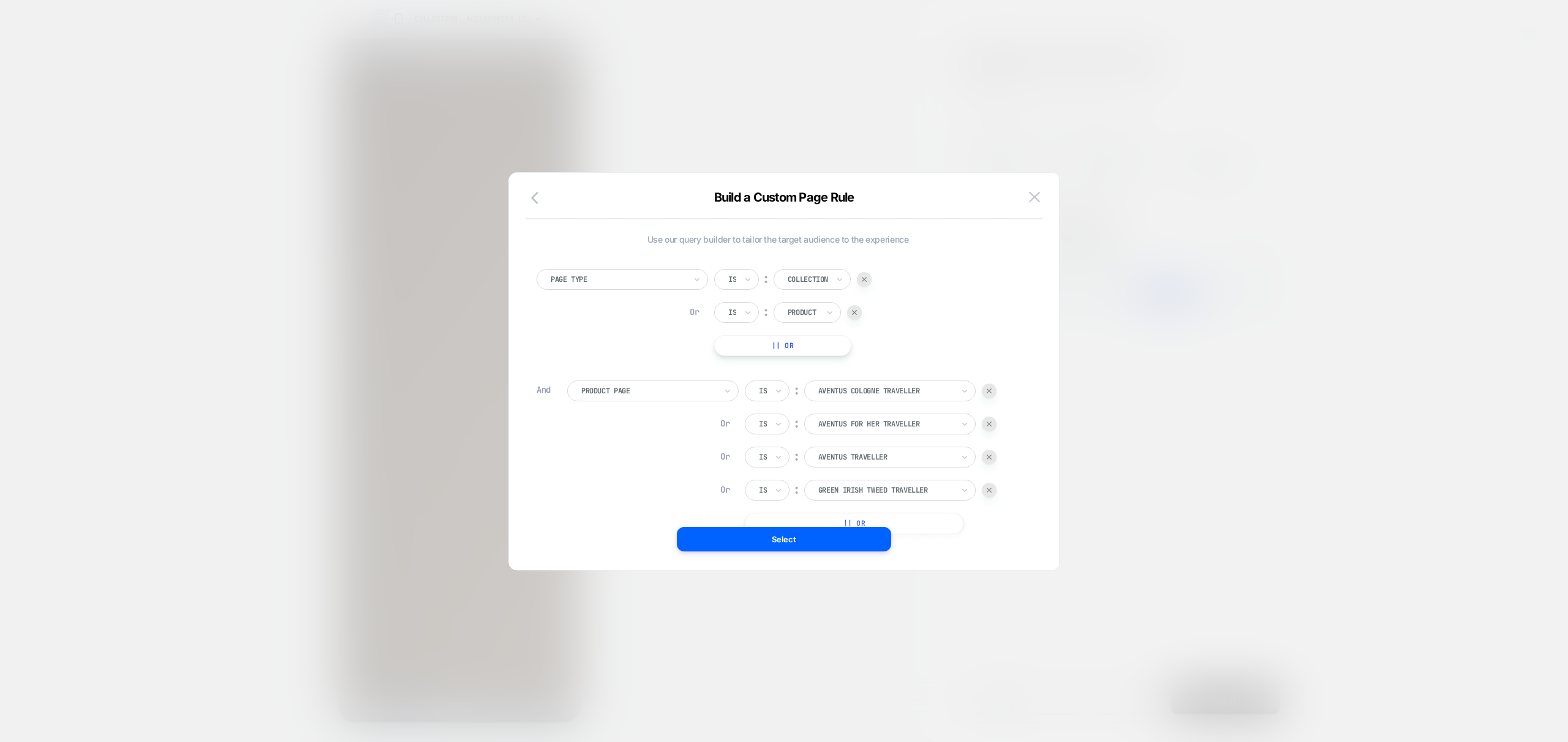
click at [898, 516] on button "|| Or" at bounding box center [854, 523] width 219 height 21
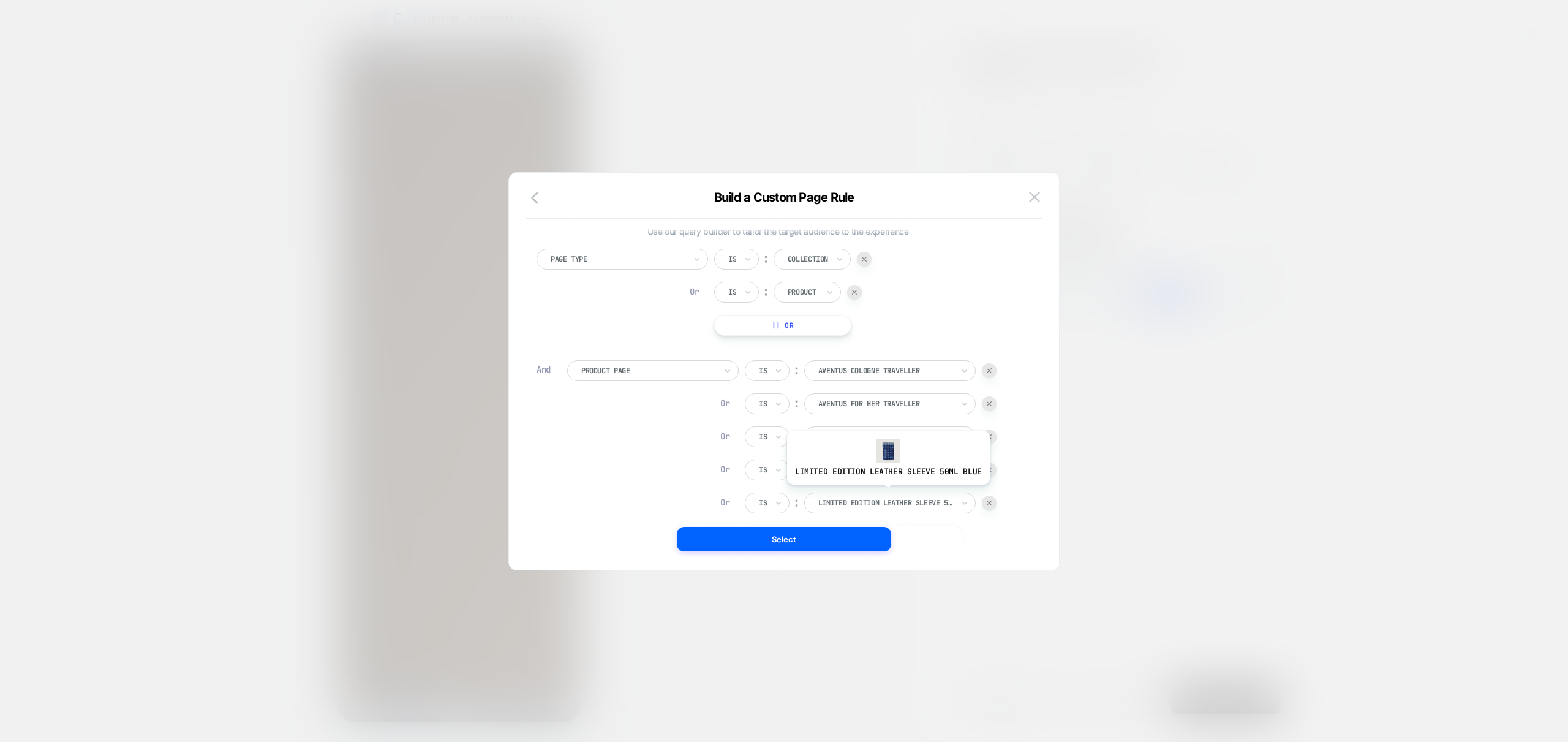
scroll to position [16, 0]
click at [919, 492] on div at bounding box center [886, 495] width 135 height 11
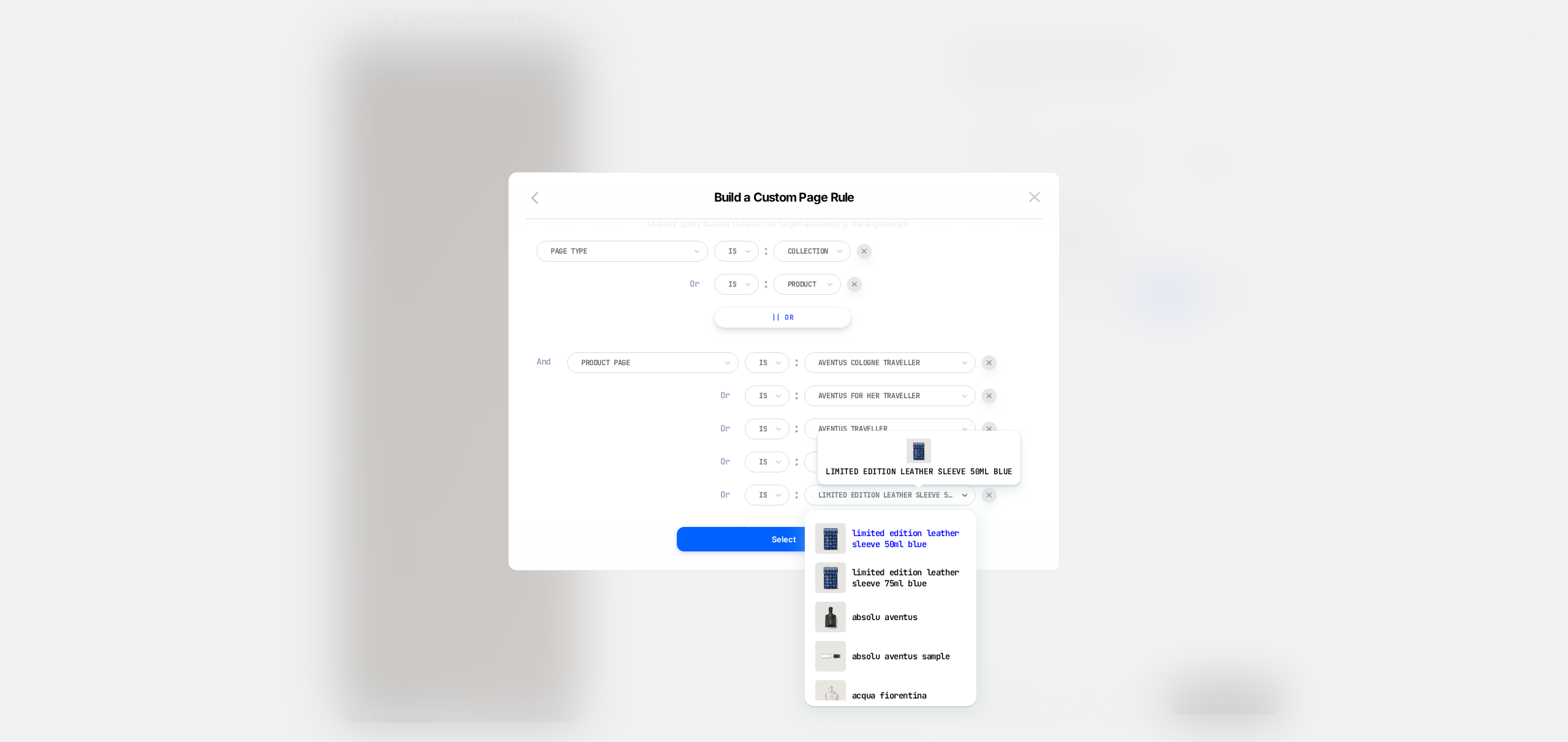
scroll to position [0, 0]
type input "*********"
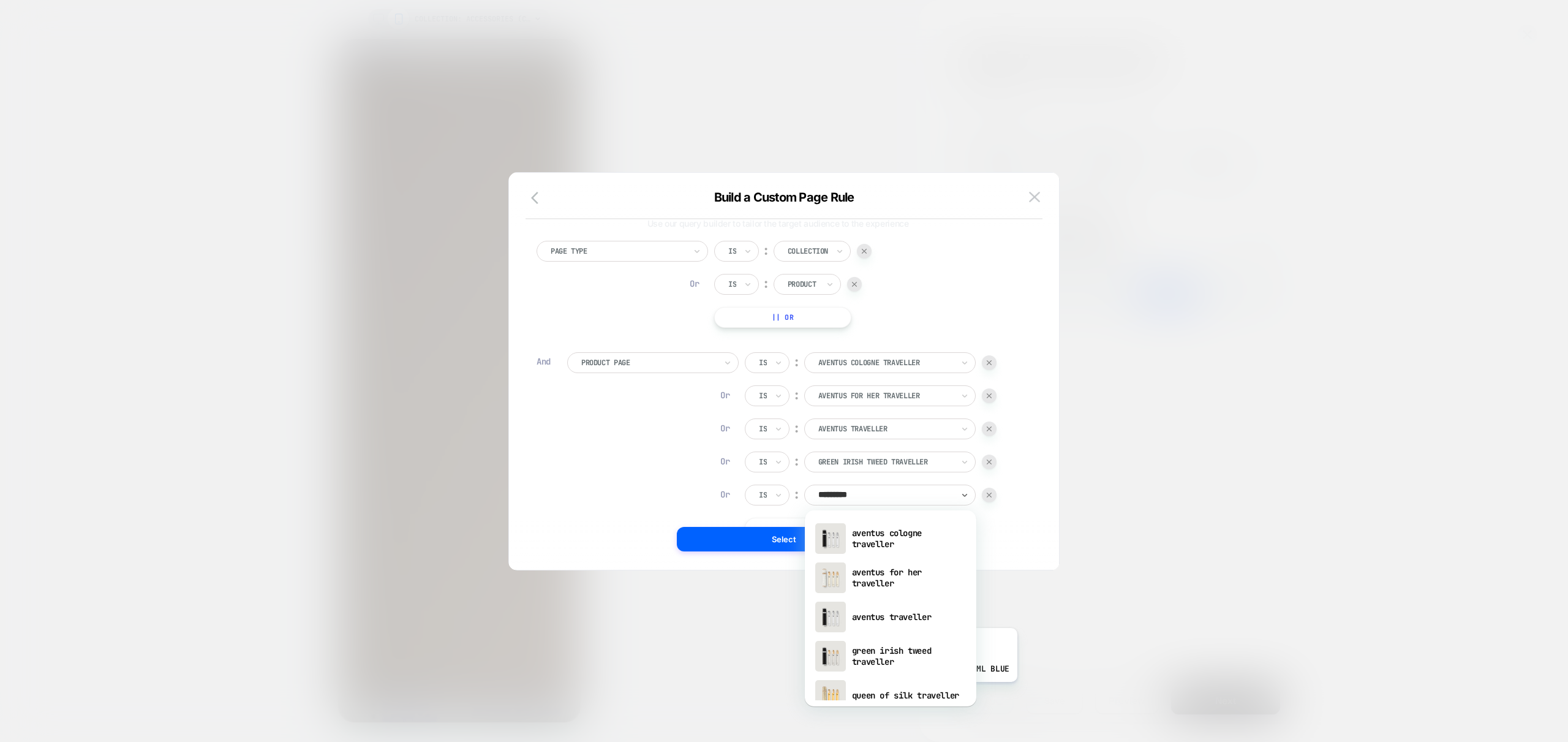
drag, startPoint x: 913, startPoint y: 691, endPoint x: 945, endPoint y: 721, distance: 43.9
click at [913, 691] on div "queen of silk traveller" at bounding box center [890, 695] width 159 height 39
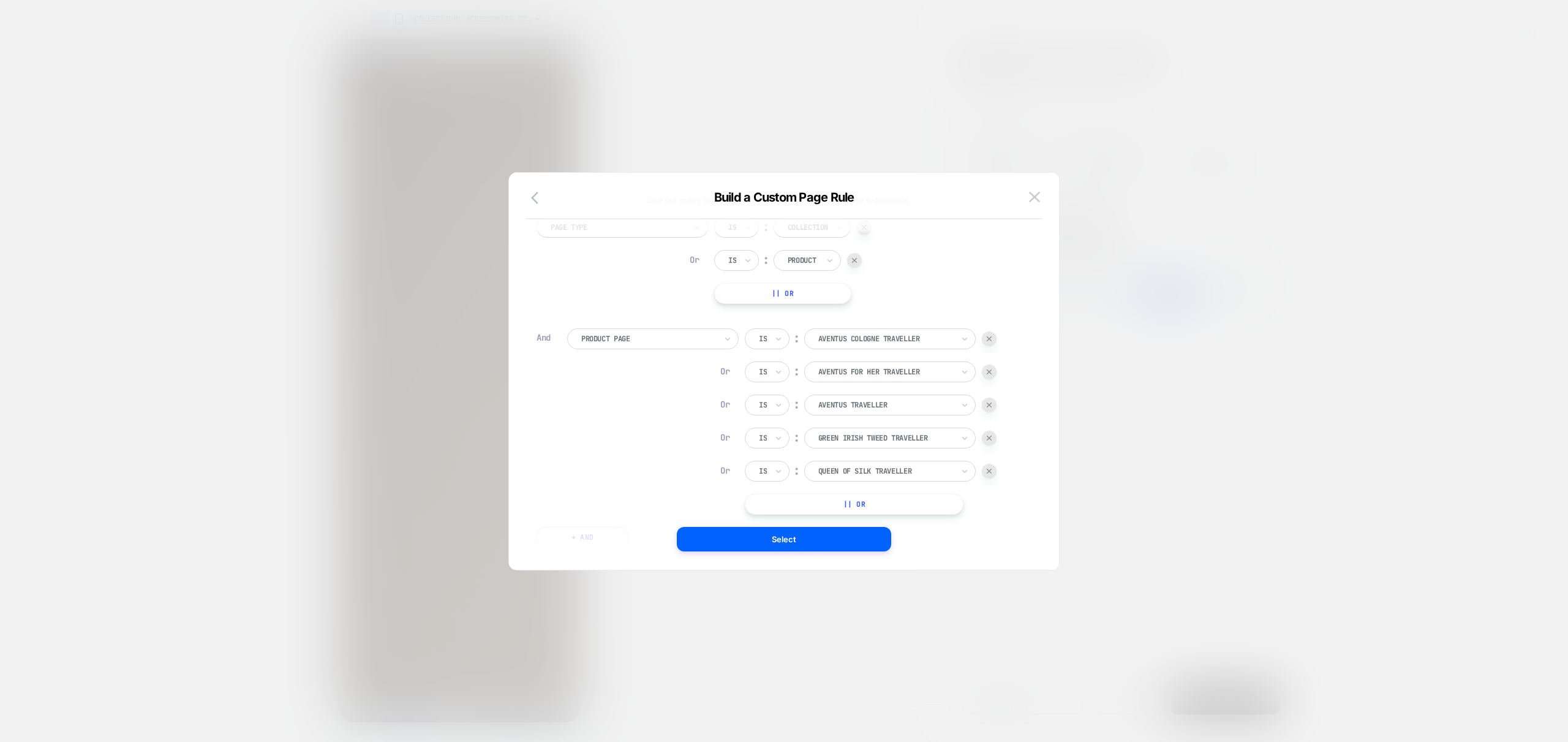
scroll to position [81, 0]
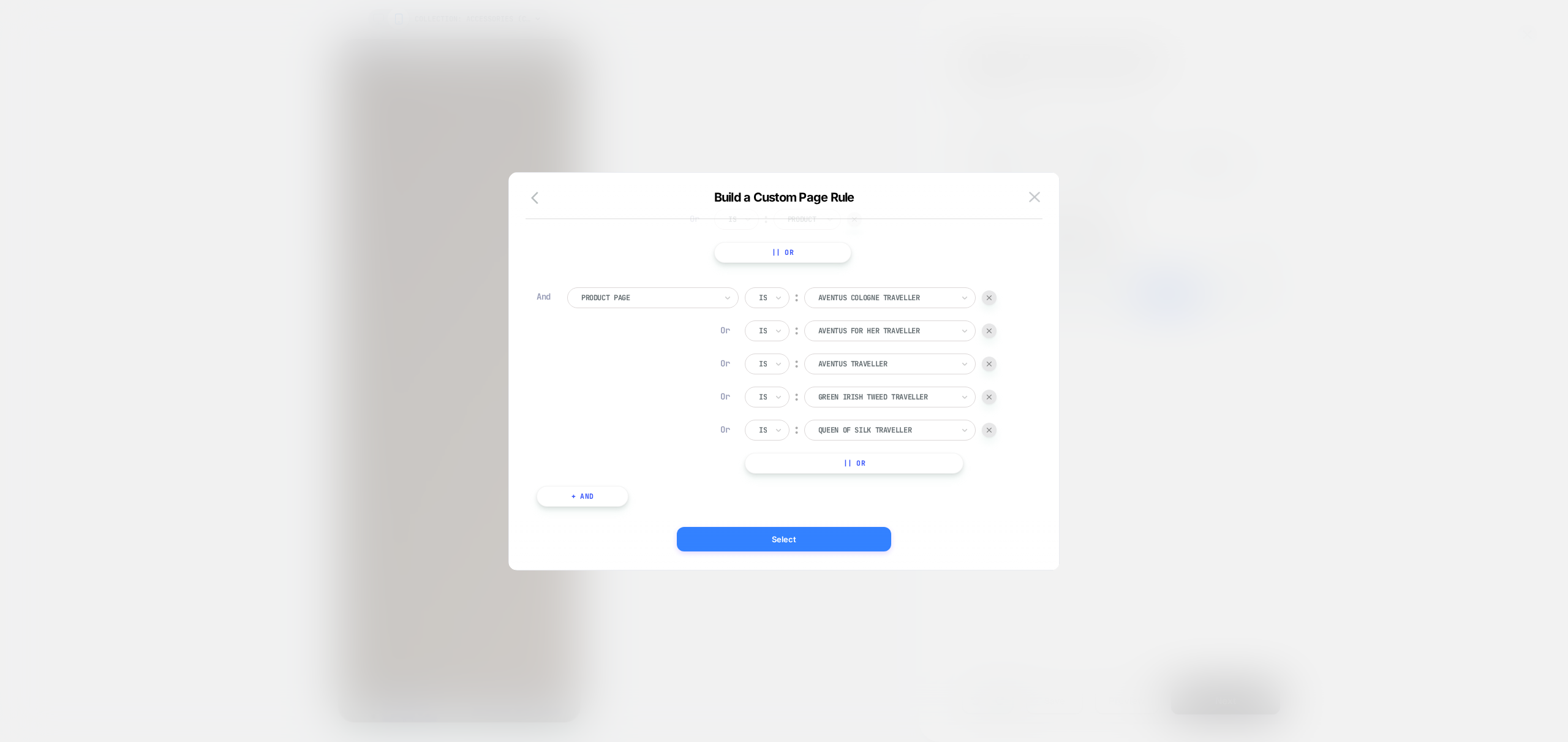
click at [779, 535] on button "Select" at bounding box center [784, 539] width 214 height 25
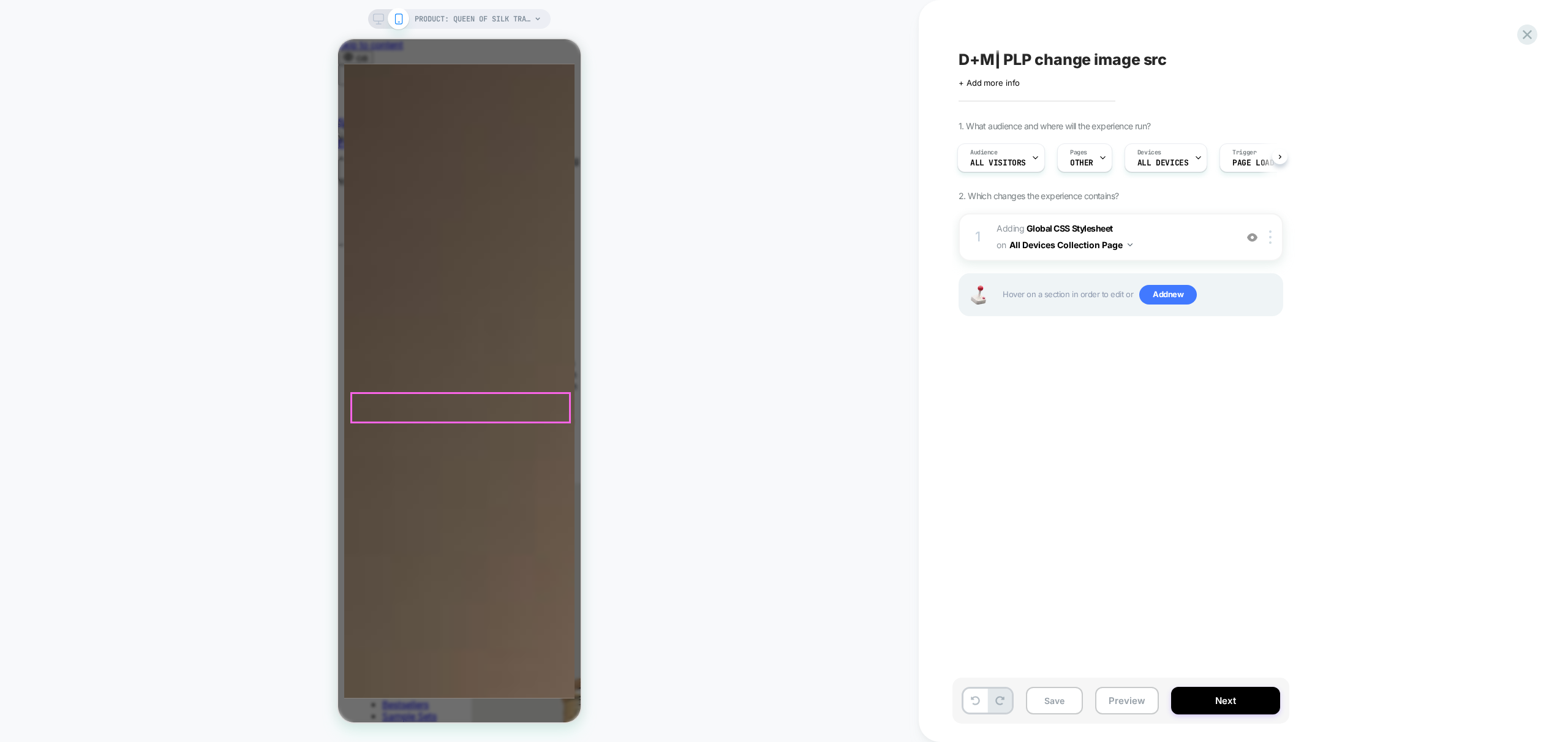
scroll to position [0, 387]
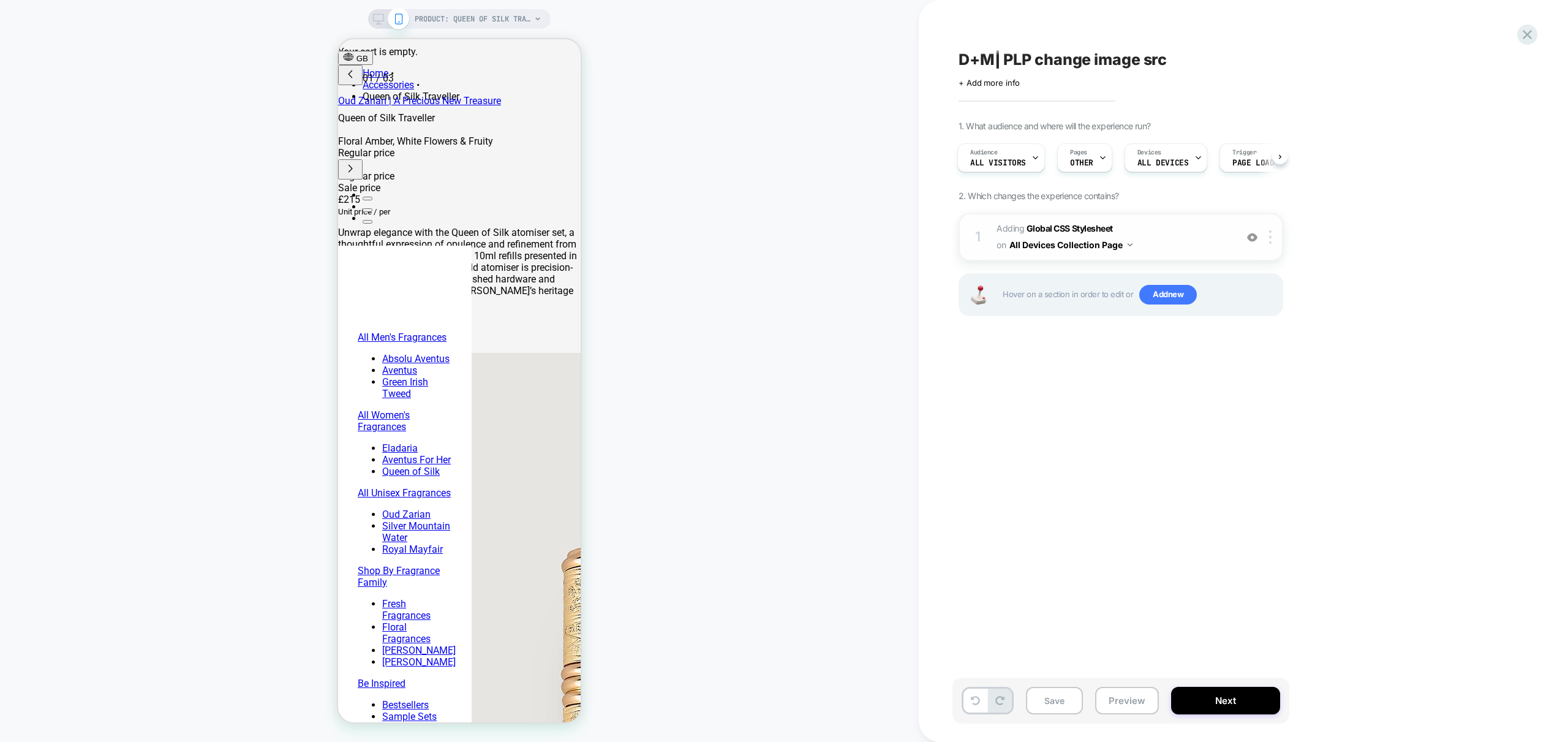
scroll to position [0, 0]
click at [1189, 241] on span "Adding Global CSS Stylesheet on All Devices Collection Page" at bounding box center [1113, 237] width 233 height 33
drag, startPoint x: 1266, startPoint y: 390, endPoint x: 1178, endPoint y: 233, distance: 180.0
click at [1266, 390] on div "D+M| PLP change image src Click to edit experience details + Add more info 1. W…" at bounding box center [1182, 370] width 460 height 717
click at [1173, 247] on span "Adding Global CSS Stylesheet on All Devices Collection Page" at bounding box center [1113, 237] width 233 height 33
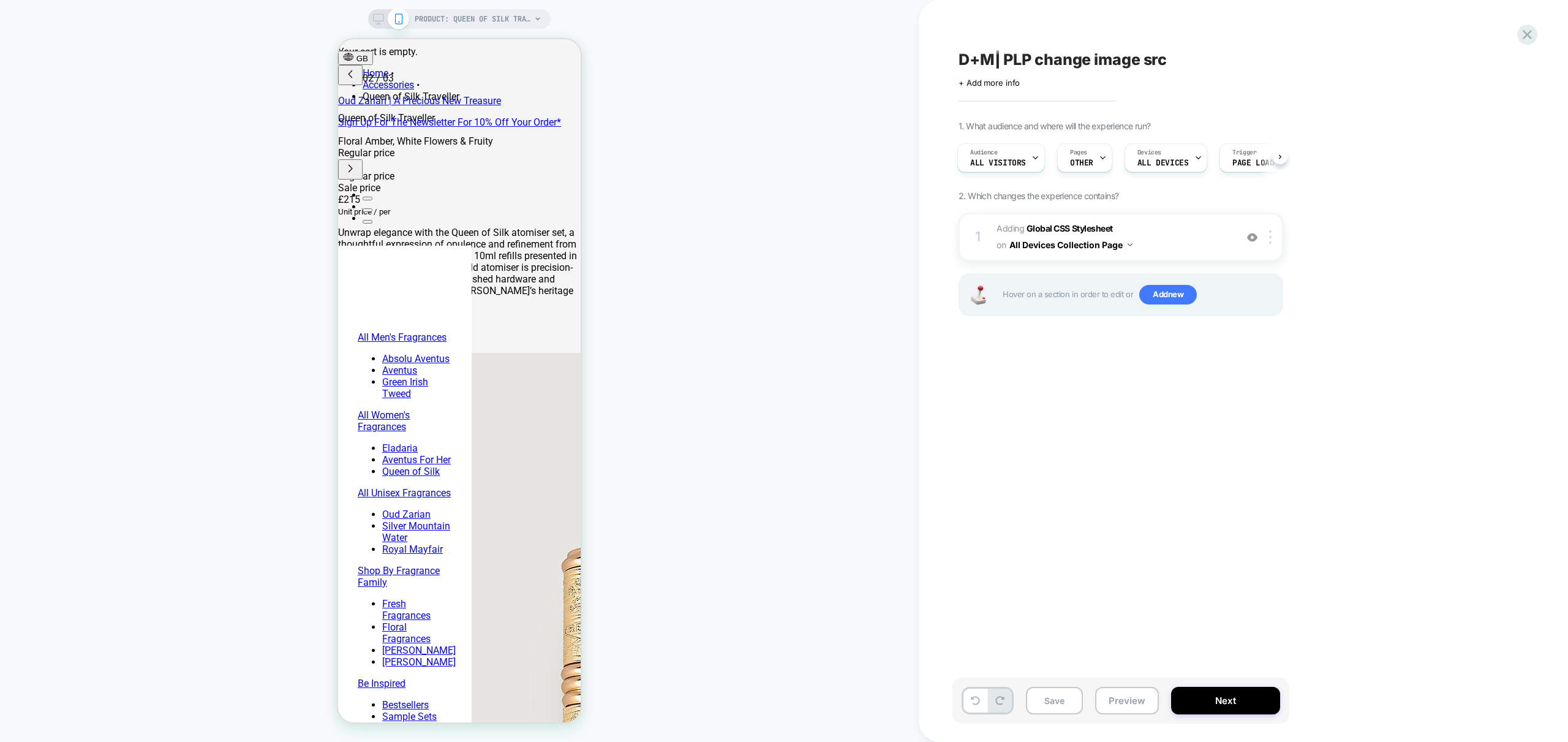
click at [1314, 294] on div "1. What audience and where will the experience run? Audience All Visitors Pages…" at bounding box center [1182, 233] width 447 height 226
click at [1177, 241] on span "Adding Global CSS Stylesheet on All Devices Collection Page" at bounding box center [1113, 237] width 233 height 33
click at [1055, 700] on button "Save" at bounding box center [1054, 700] width 57 height 28
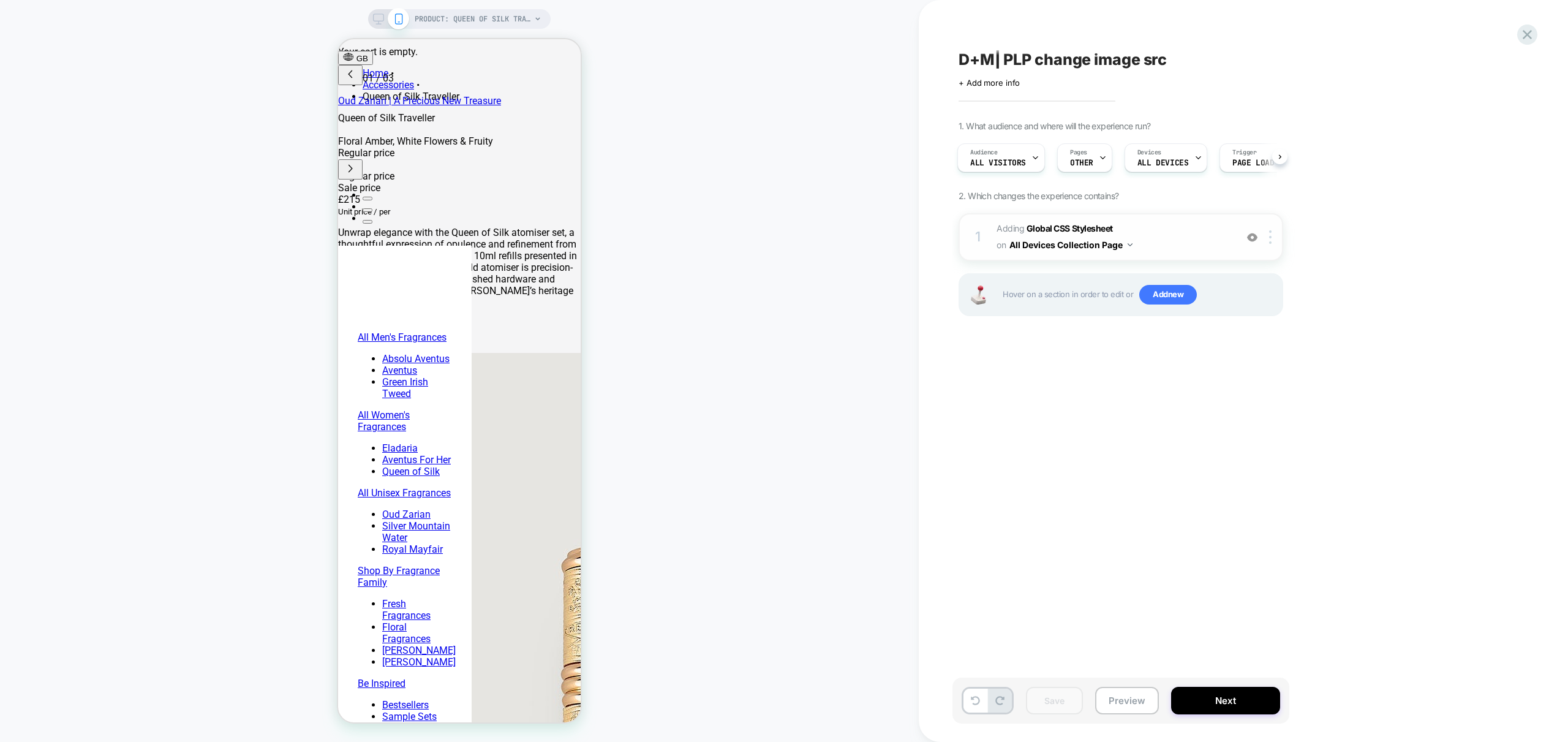
click at [1179, 234] on span "Adding Global CSS Stylesheet on All Devices Collection Page" at bounding box center [1113, 237] width 233 height 33
click at [1206, 233] on span "Adding Global CSS Stylesheet on All Devices Collection Page" at bounding box center [1113, 237] width 233 height 33
click at [1220, 243] on span "Adding Global CSS Stylesheet on All Devices Collection Page" at bounding box center [1113, 237] width 233 height 33
click at [1192, 229] on span "Adding Global CSS Stylesheet on All Devices Collection Page" at bounding box center [1113, 237] width 233 height 33
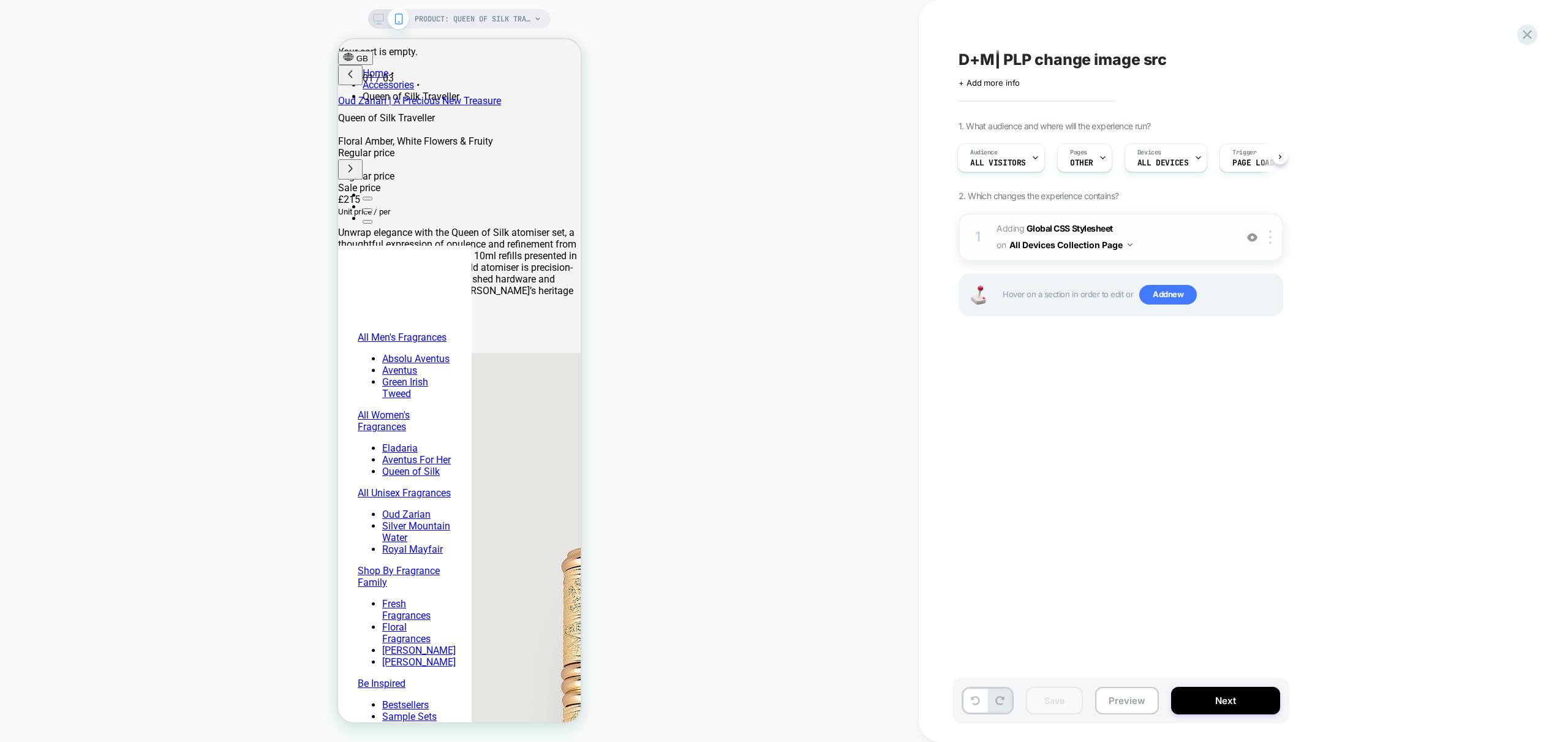
click at [1177, 260] on div "1 Adding Global CSS Stylesheet on All Devices Collection Page Target Mobile Del…" at bounding box center [1121, 237] width 324 height 48
click at [1034, 254] on div "1 Adding Global CSS Stylesheet on All Devices Collection Page Target Mobile Del…" at bounding box center [1121, 237] width 324 height 48
click at [1018, 250] on button "All Devices Collection Page" at bounding box center [1071, 244] width 123 height 18
click at [1239, 248] on div "1 Adding Global CSS Stylesheet on All Devices Collection Page Target Mobile Del…" at bounding box center [1121, 237] width 324 height 48
click at [1272, 240] on div at bounding box center [1272, 237] width 20 height 13
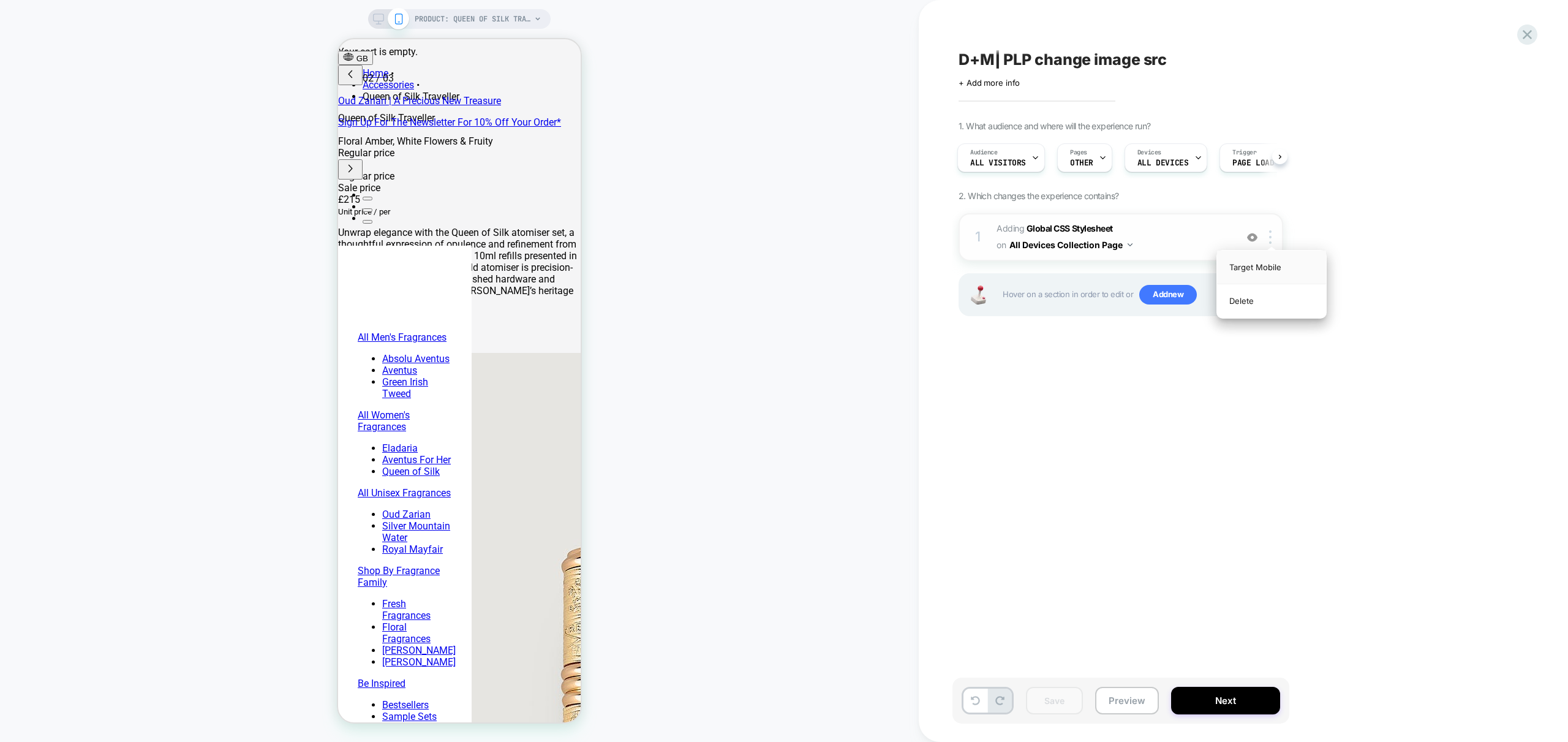
scroll to position [0, 194]
click at [1271, 265] on div "Target Mobile" at bounding box center [1271, 267] width 109 height 34
click at [1272, 241] on div at bounding box center [1272, 237] width 20 height 13
click at [1270, 294] on div "Target All Devices" at bounding box center [1271, 301] width 109 height 34
click at [1171, 241] on span "Adding Global CSS Stylesheet on All Devices Collection Page" at bounding box center [1113, 237] width 233 height 33
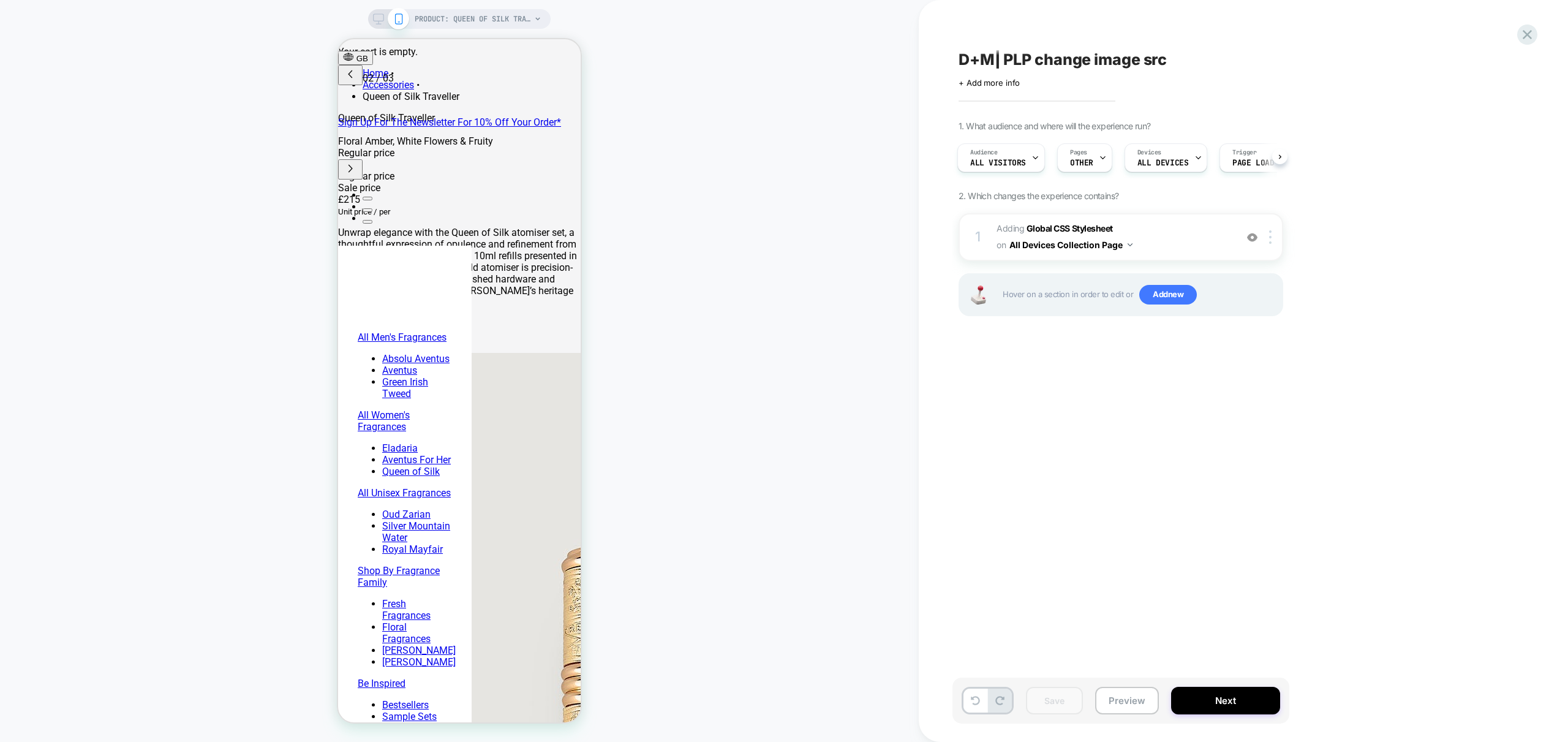
click at [1436, 165] on div "D+M| PLP change image src Click to edit experience details + Add more info 1. W…" at bounding box center [1188, 371] width 539 height 742
click at [1182, 241] on span "Adding Global CSS Stylesheet on All Devices Collection Page" at bounding box center [1113, 237] width 233 height 33
click at [1192, 246] on span "Adding Global CSS Stylesheet on All Devices Collection Page" at bounding box center [1113, 237] width 233 height 33
click at [1226, 221] on span "Adding Global CSS Stylesheet on All Devices Collection Page" at bounding box center [1113, 237] width 233 height 33
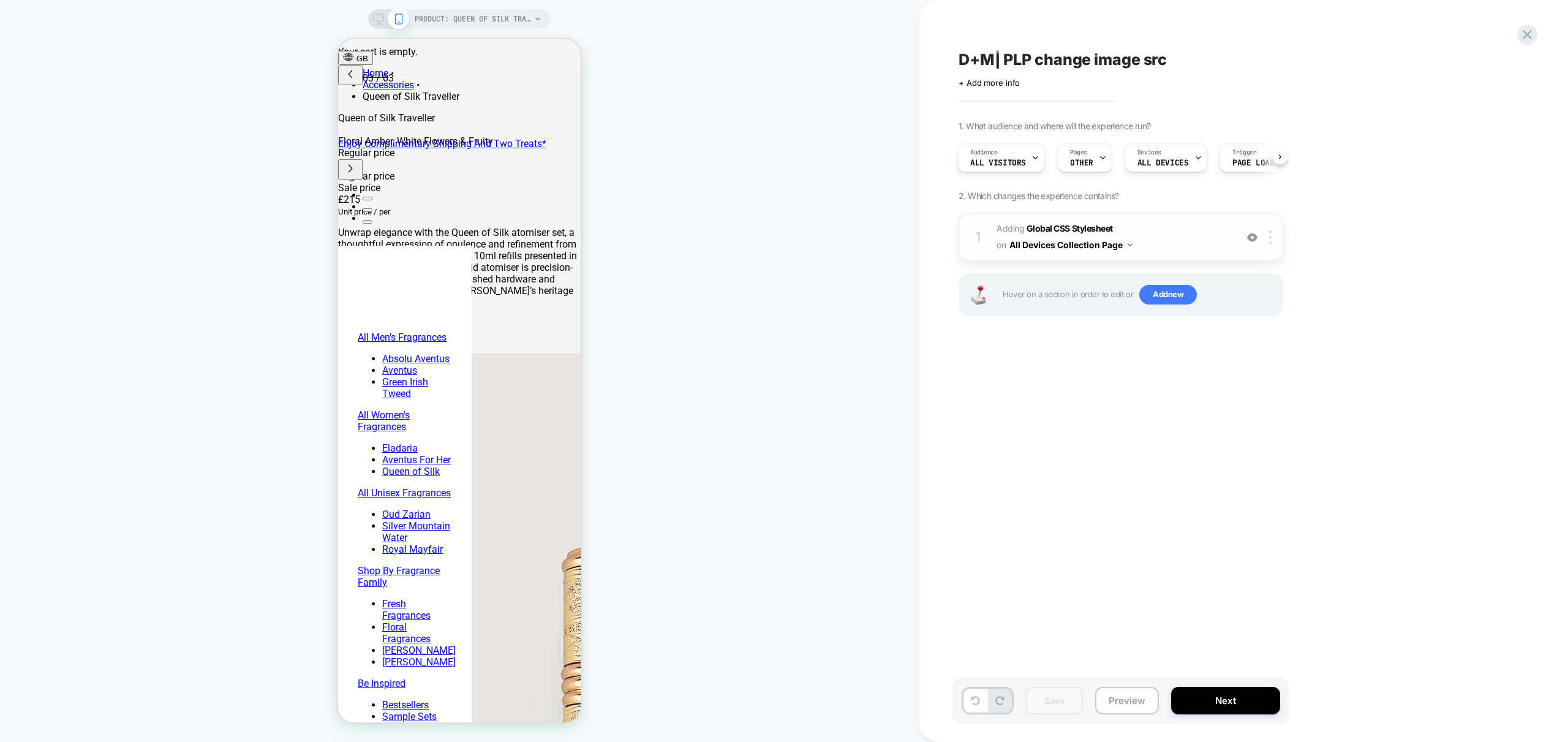
click at [1223, 241] on span "Adding Global CSS Stylesheet on All Devices Collection Page" at bounding box center [1113, 237] width 233 height 33
click at [1189, 257] on div "1 Adding Global CSS Stylesheet on All Devices Collection Page Target Mobile Del…" at bounding box center [1121, 237] width 324 height 48
click at [1080, 224] on b "Global CSS Stylesheet" at bounding box center [1070, 228] width 86 height 11
click at [1223, 232] on span "Adding Global CSS Stylesheet on All Devices Collection Page" at bounding box center [1113, 237] width 233 height 33
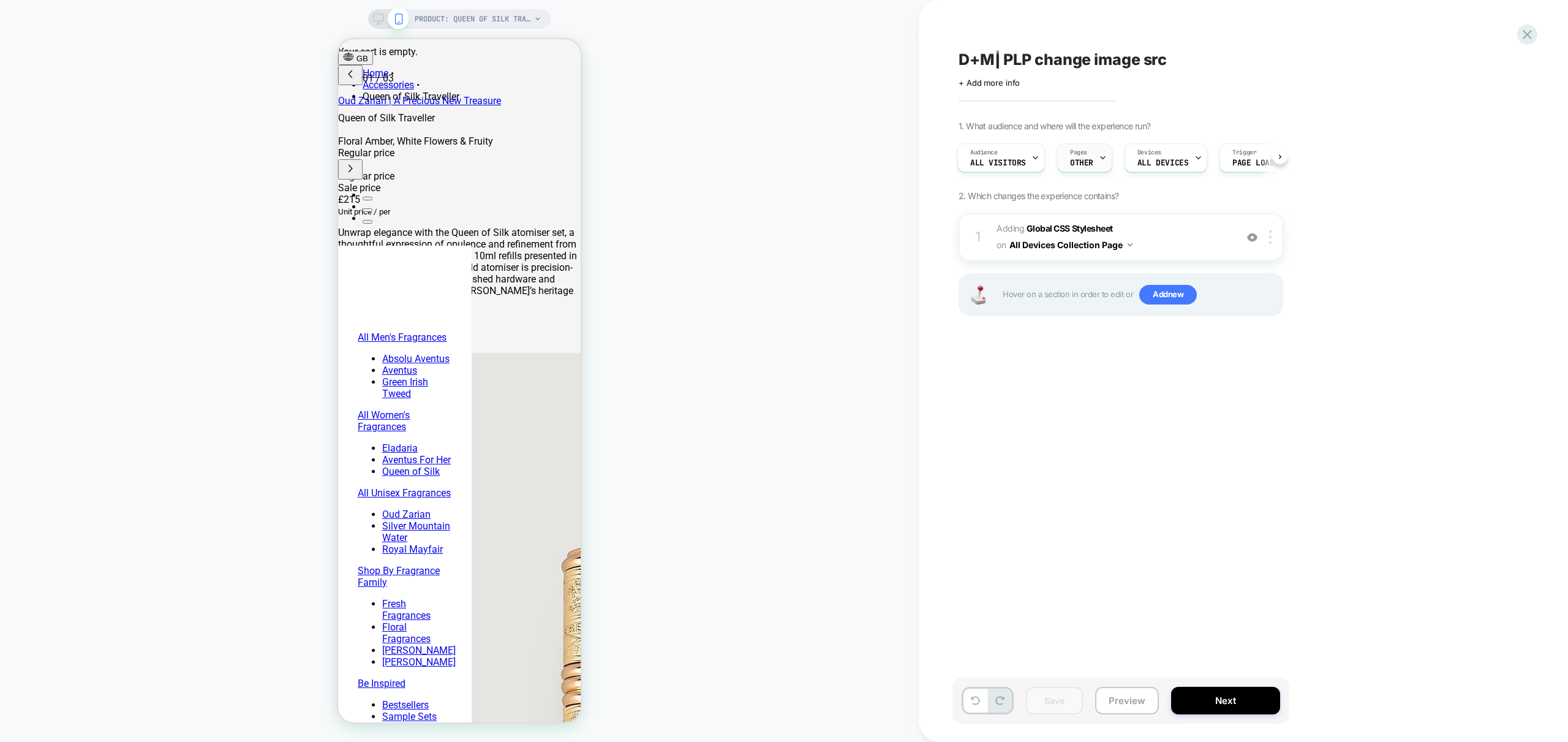
click at [1087, 164] on span "OTHER" at bounding box center [1082, 163] width 23 height 8
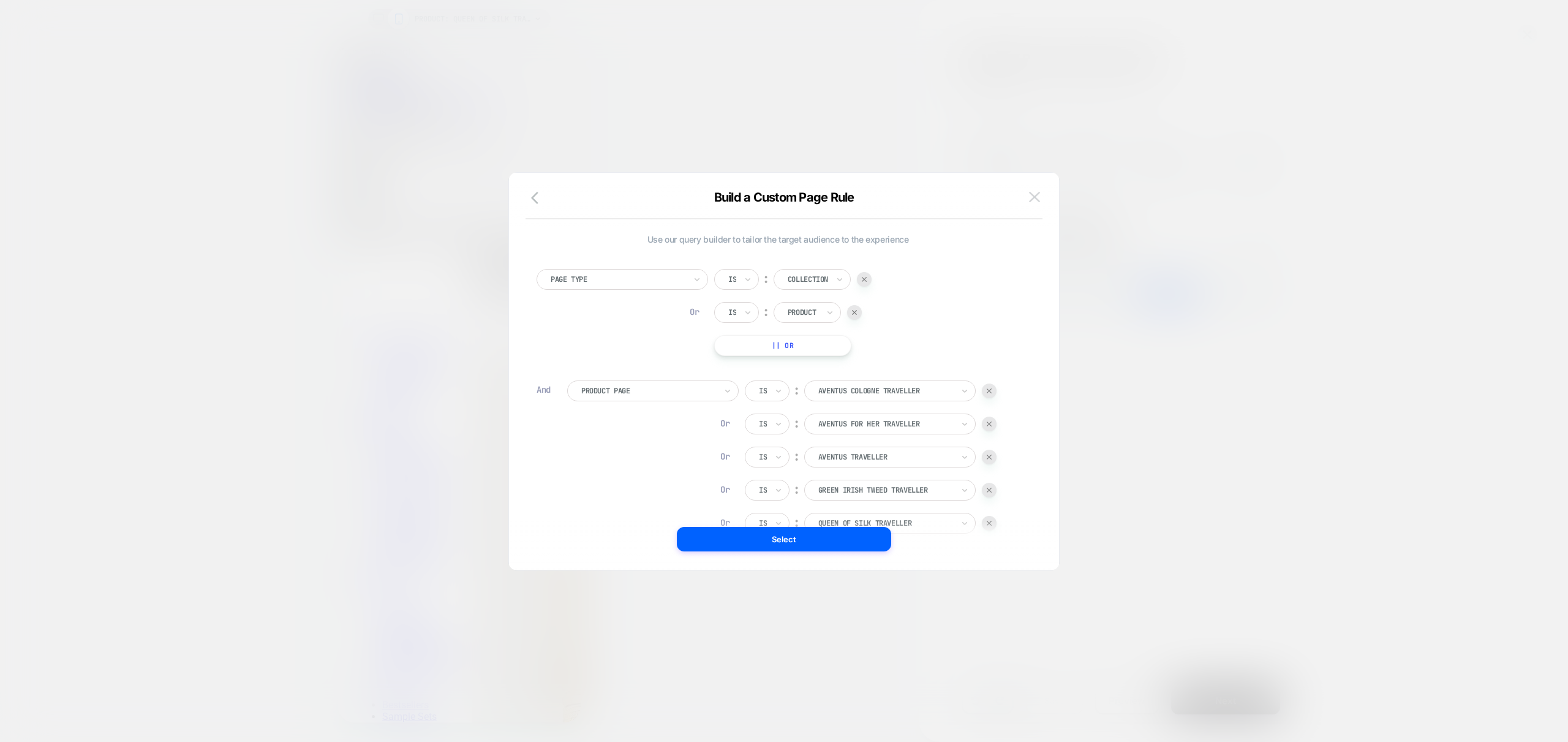
click at [1037, 198] on img at bounding box center [1034, 197] width 11 height 11
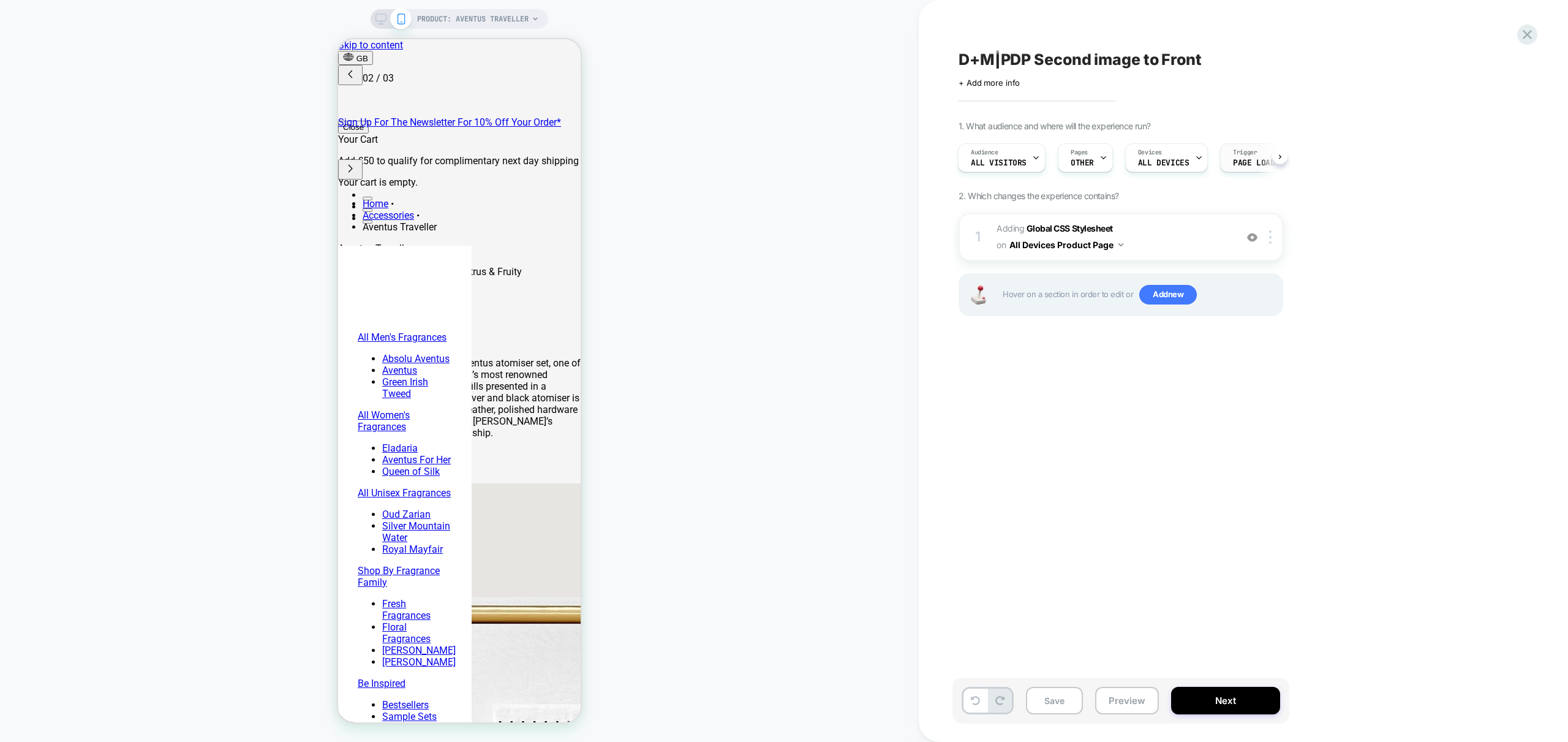
scroll to position [0, 6]
drag, startPoint x: 1239, startPoint y: 164, endPoint x: 996, endPoint y: 166, distance: 243.0
click at [996, 166] on div "Audience All Visitors Pages OTHER Devices ALL DEVICES Trigger Page Load" at bounding box center [1115, 158] width 324 height 41
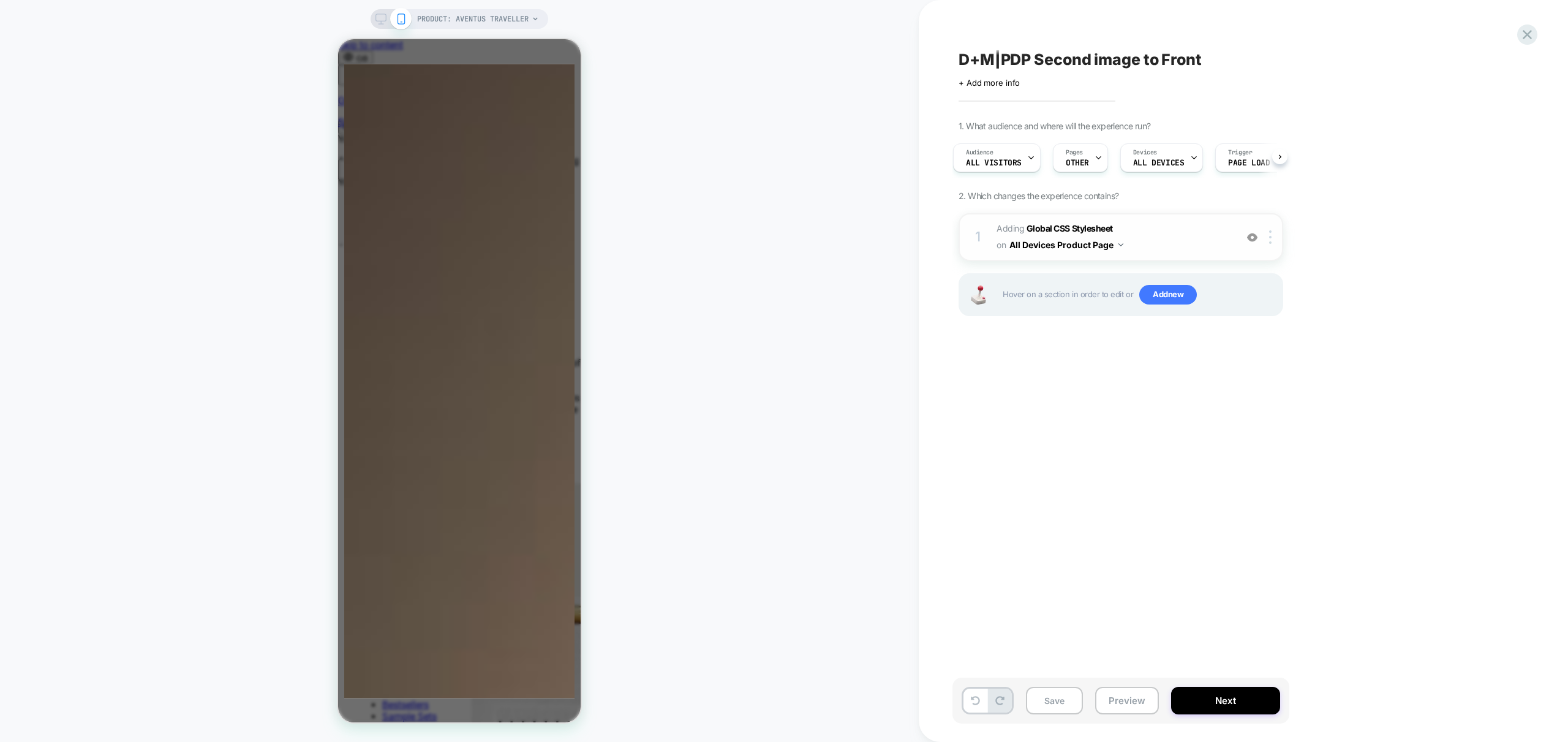
scroll to position [0, 0]
click at [1201, 245] on span "Adding Global CSS Stylesheet on All Devices Product Page" at bounding box center [1113, 237] width 233 height 33
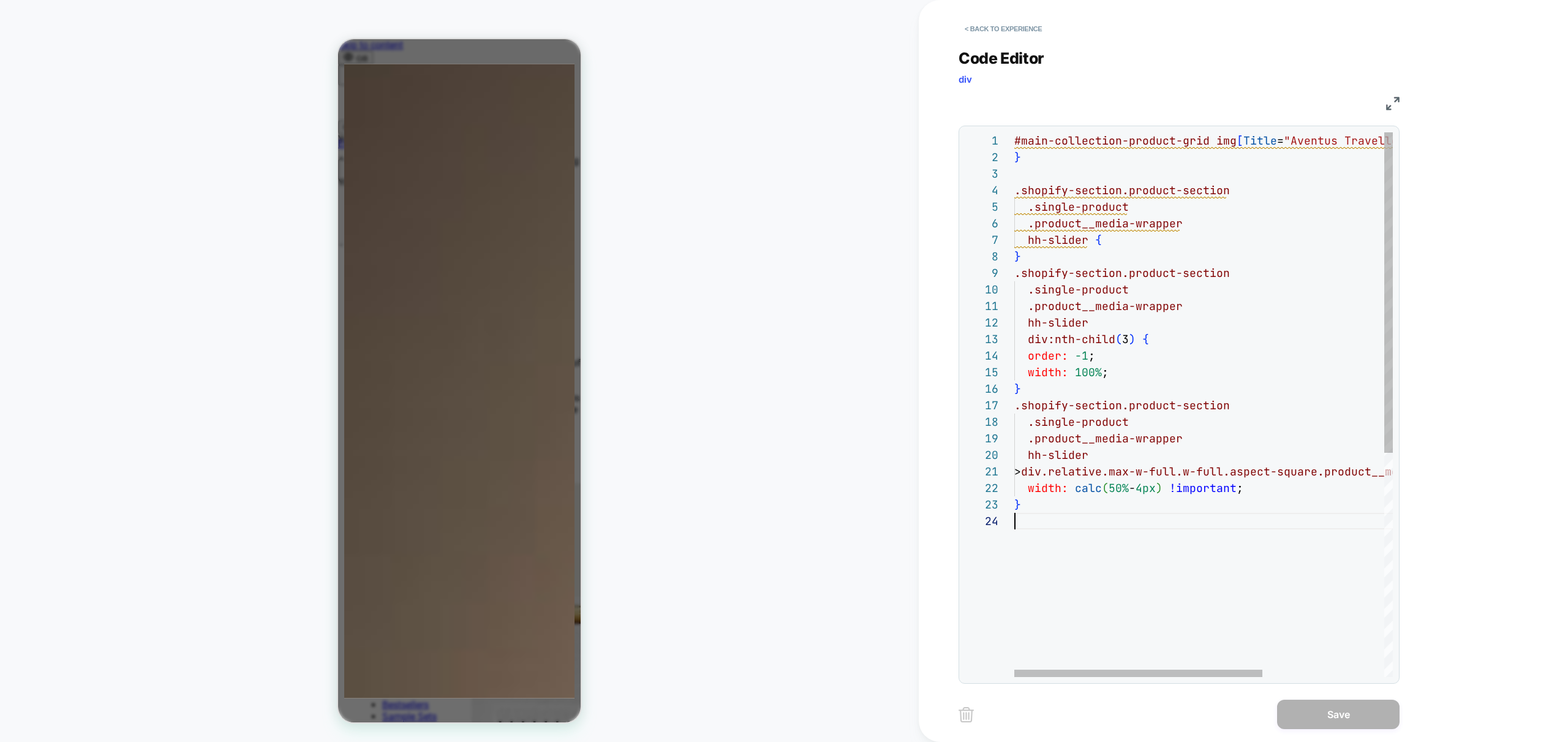
scroll to position [99, 0]
type textarea "**********"
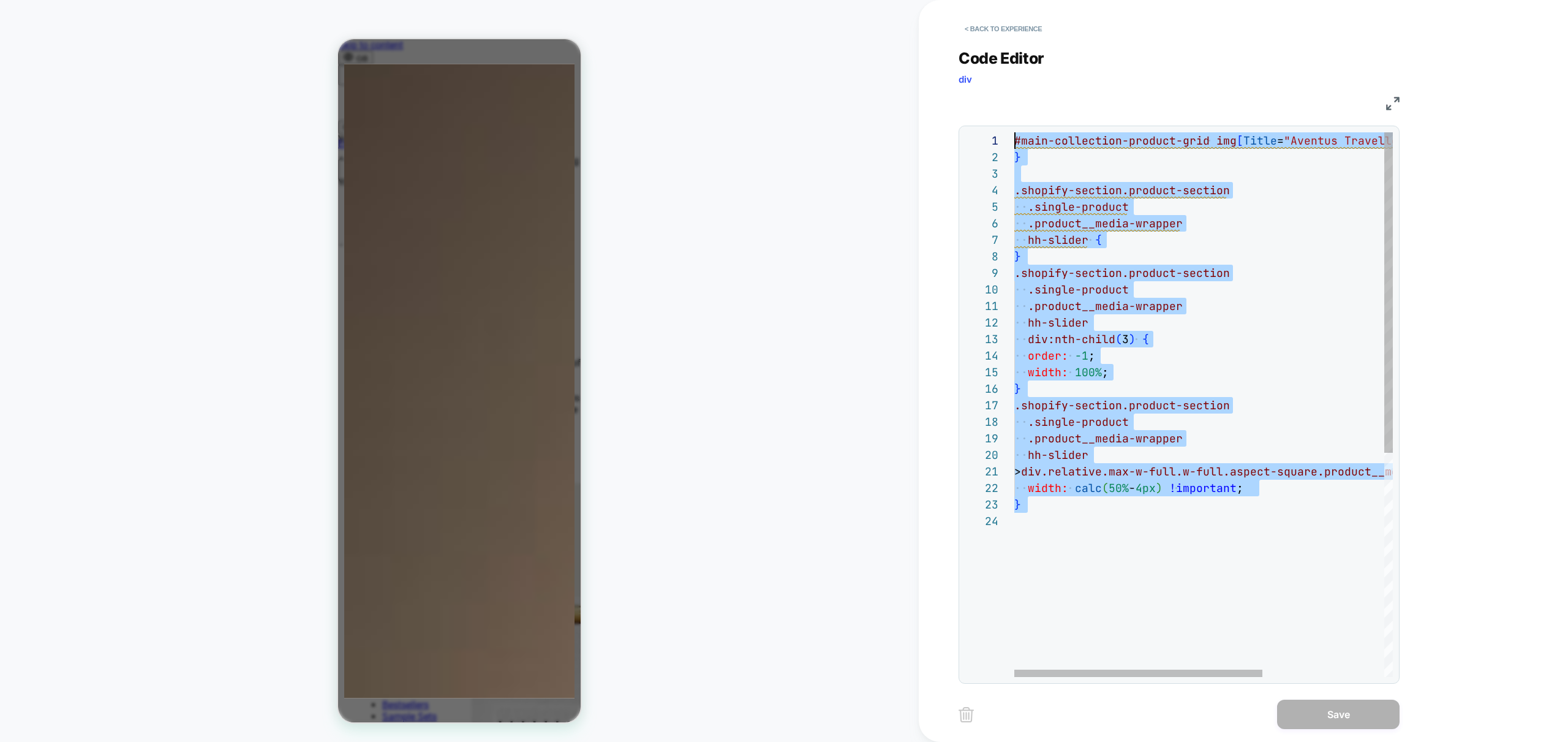
drag, startPoint x: 1208, startPoint y: 566, endPoint x: 671, endPoint y: -100, distance: 855.5
click at [1015, 133] on div "#main-collection-product-grid img [ Title = "Aventus Traveller" ] { } .shopify-…" at bounding box center [1297, 595] width 564 height 925
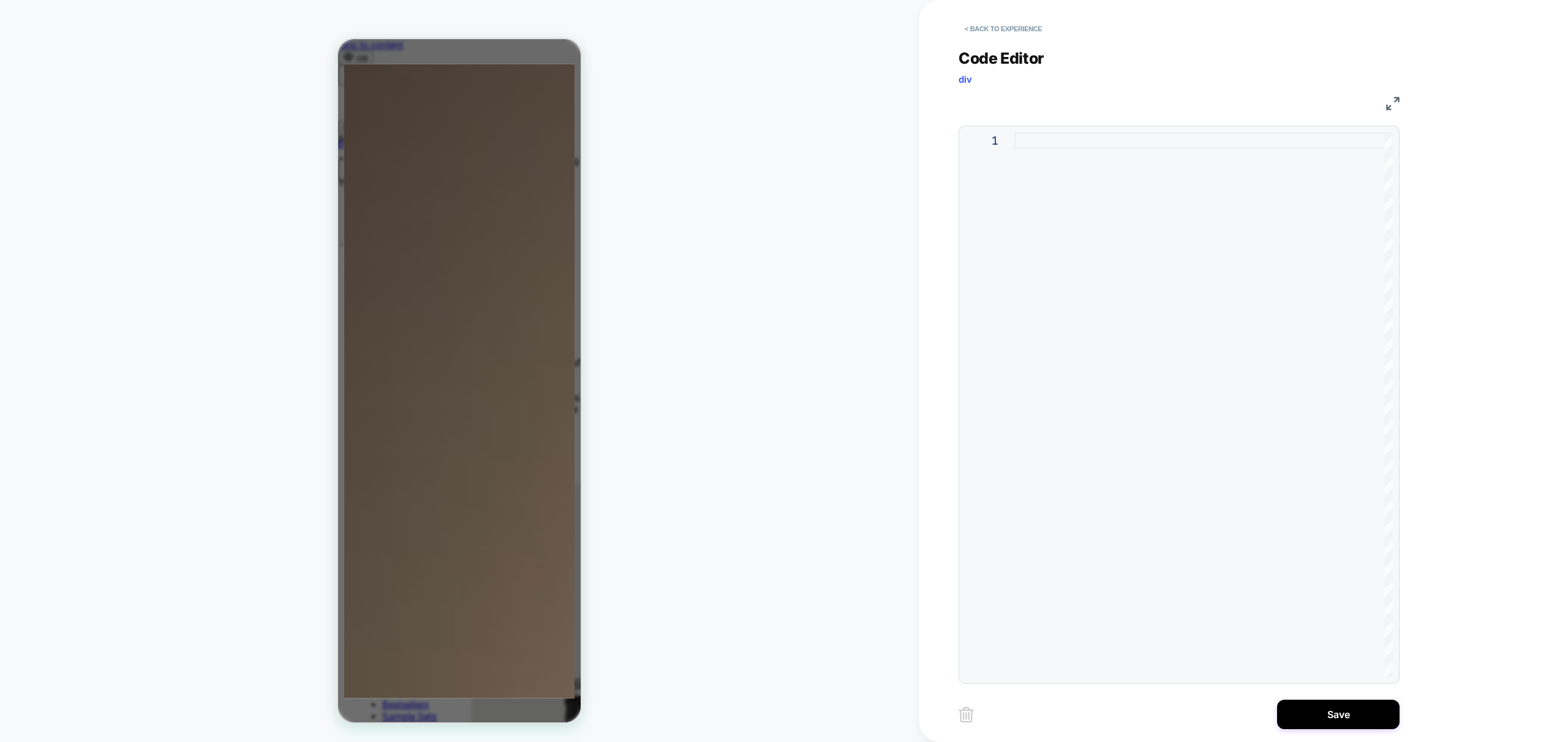
scroll to position [0, 387]
click at [1012, 30] on button "< Back to experience" at bounding box center [1003, 29] width 90 height 20
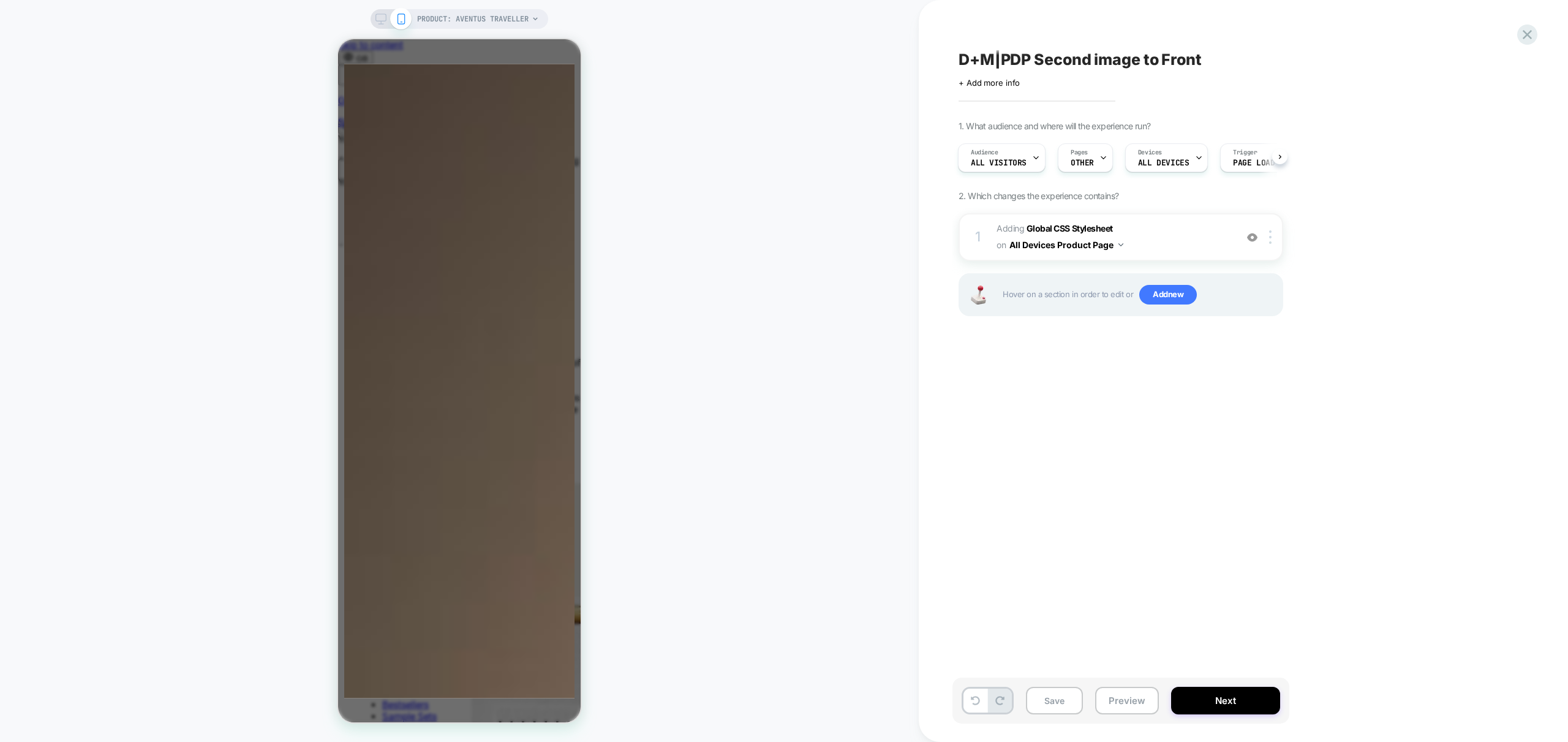
scroll to position [0, 0]
click at [1273, 240] on div at bounding box center [1272, 237] width 20 height 13
click at [1270, 239] on img at bounding box center [1270, 237] width 2 height 13
click at [1266, 367] on div "Delete" at bounding box center [1271, 369] width 109 height 33
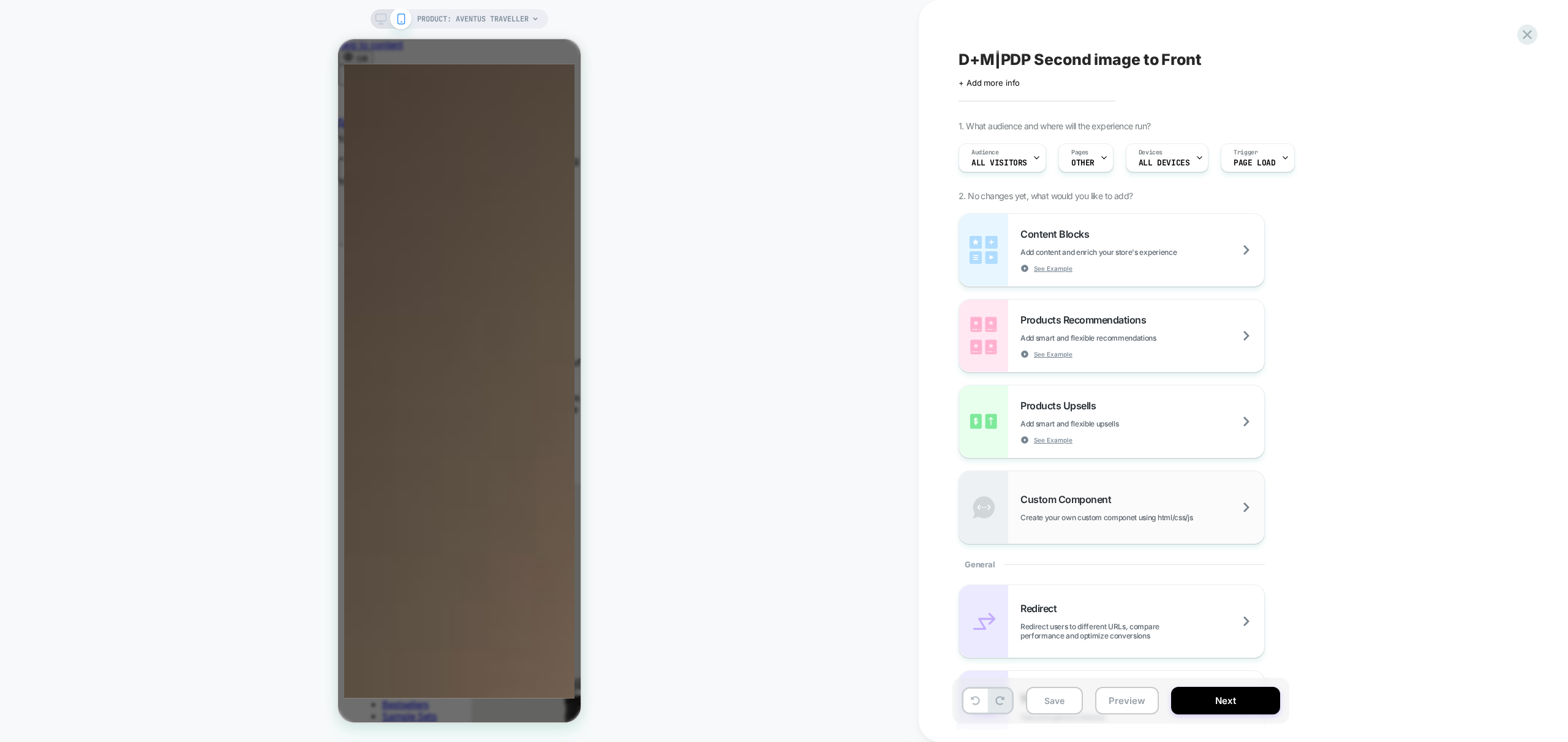
scroll to position [0, 194]
click at [1523, 36] on icon at bounding box center [1526, 34] width 16 height 16
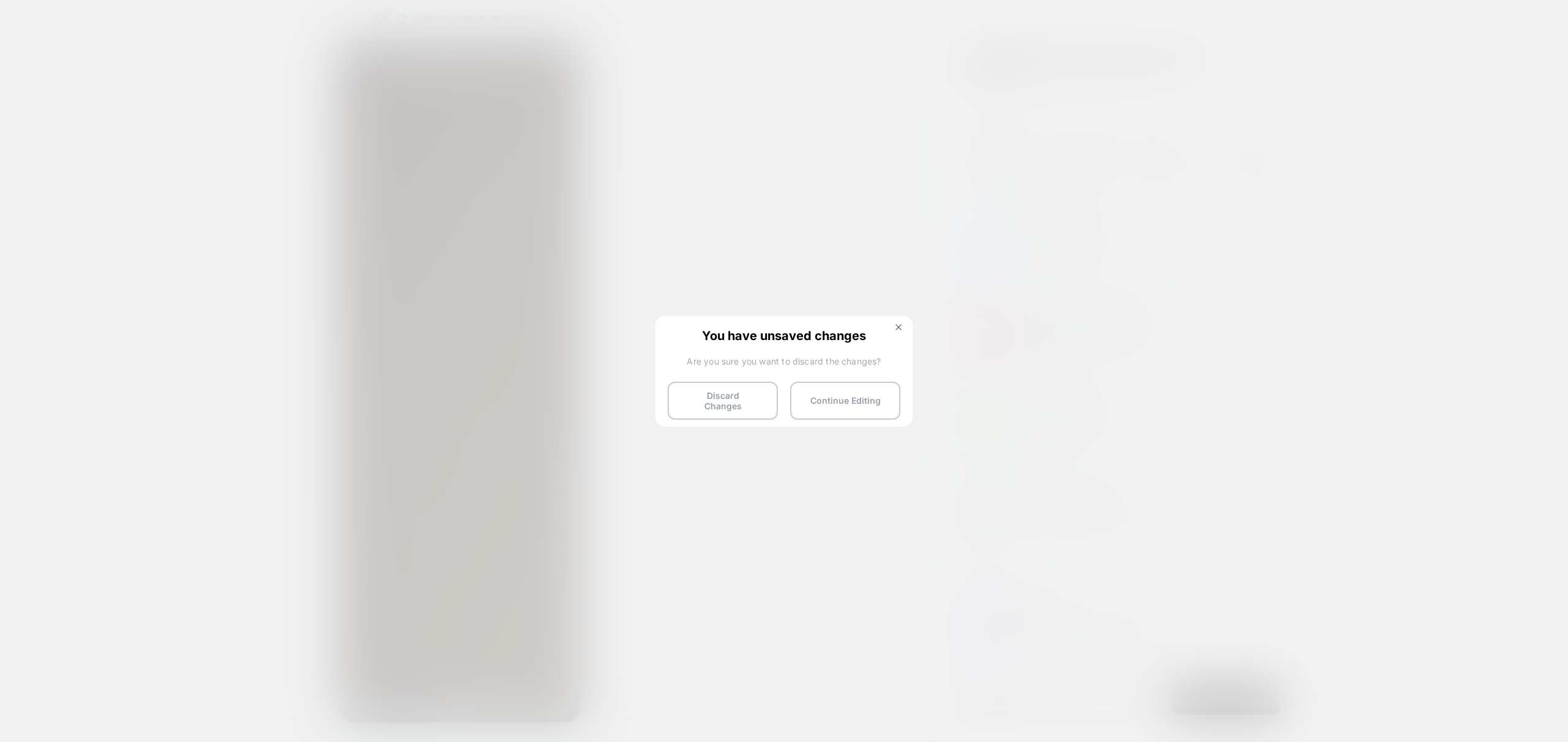
click at [893, 327] on button at bounding box center [898, 329] width 13 height 11
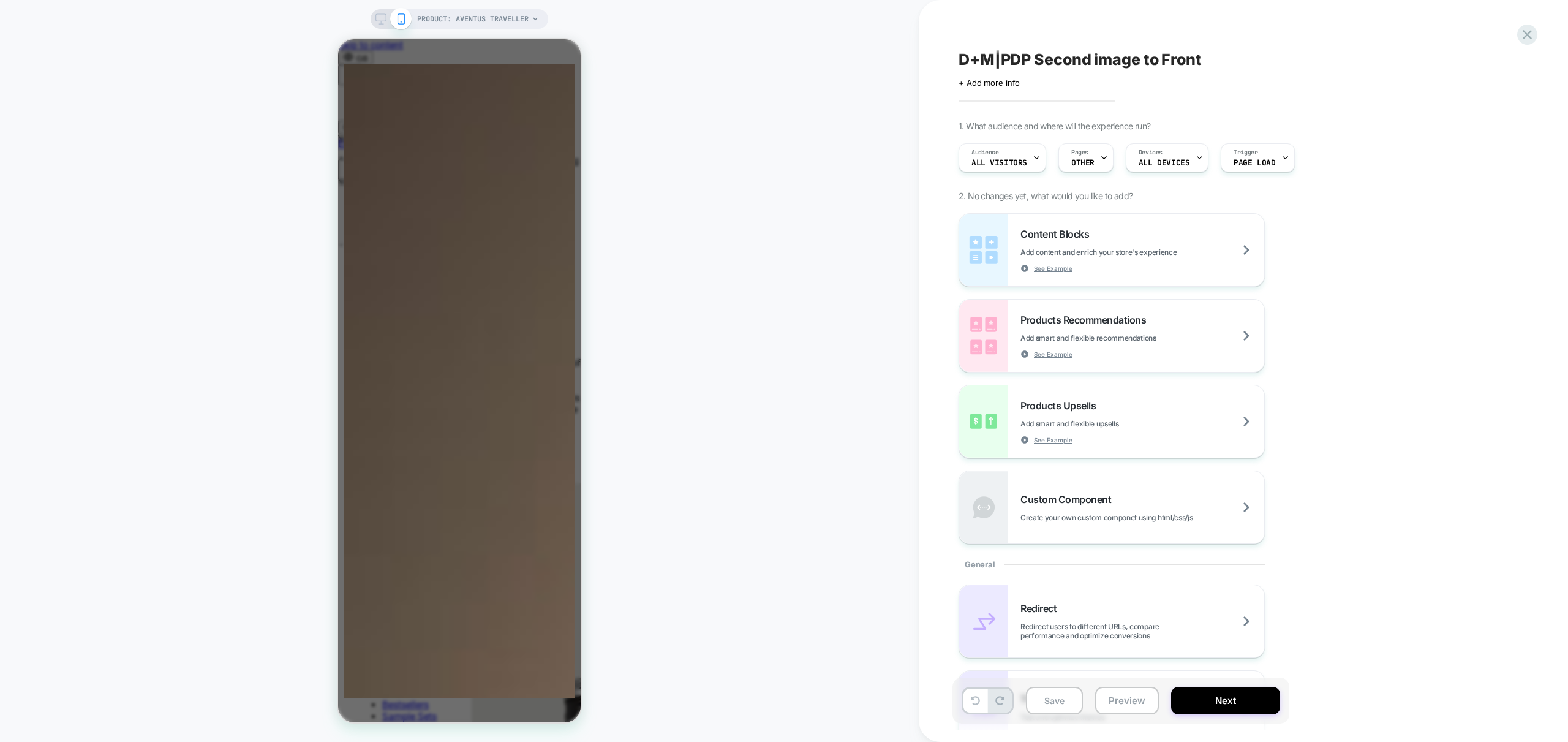
scroll to position [0, 387]
click at [1052, 705] on button "Save" at bounding box center [1054, 700] width 57 height 28
click at [1089, 164] on span "OTHER" at bounding box center [1082, 163] width 23 height 8
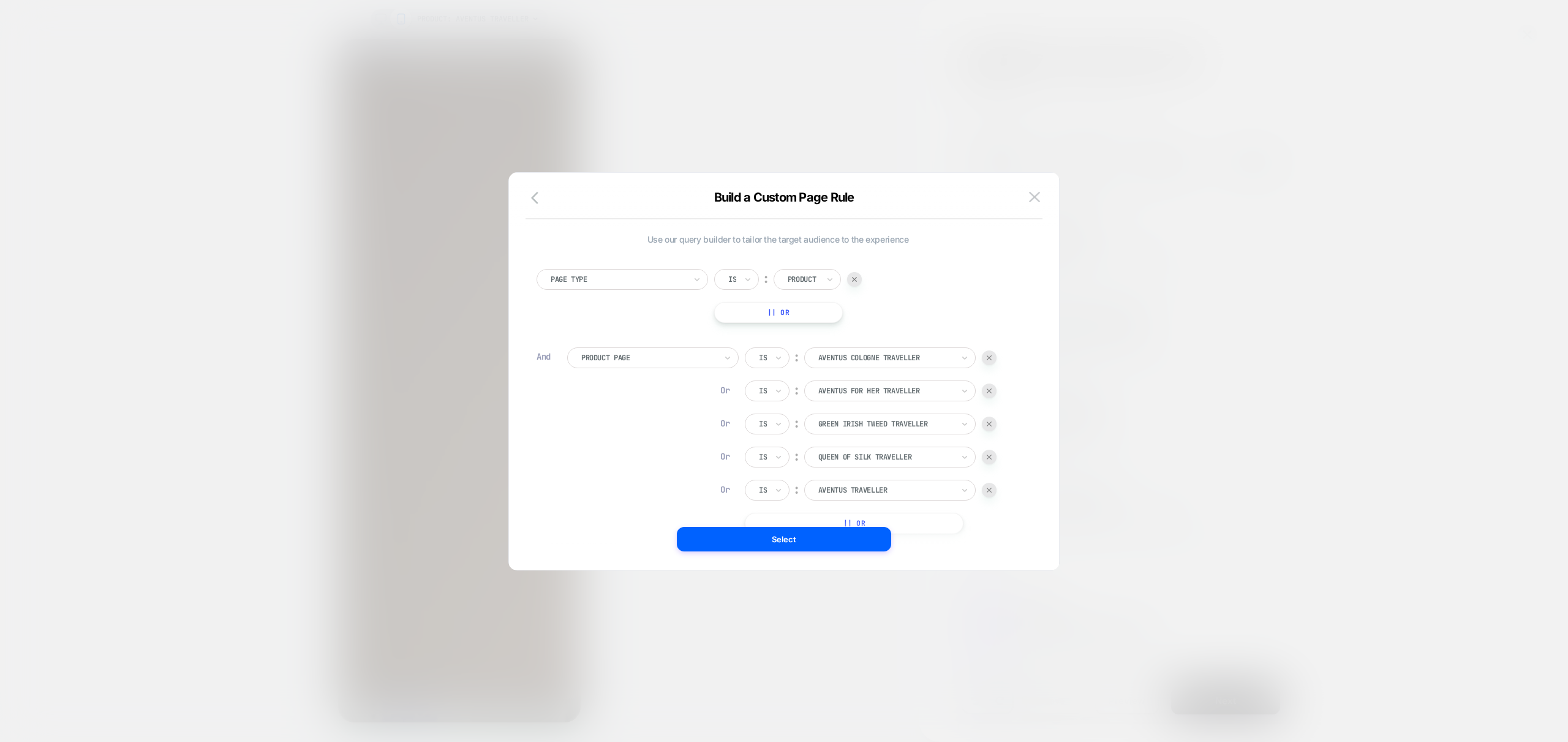
scroll to position [0, 0]
click at [1035, 197] on img at bounding box center [1034, 197] width 11 height 11
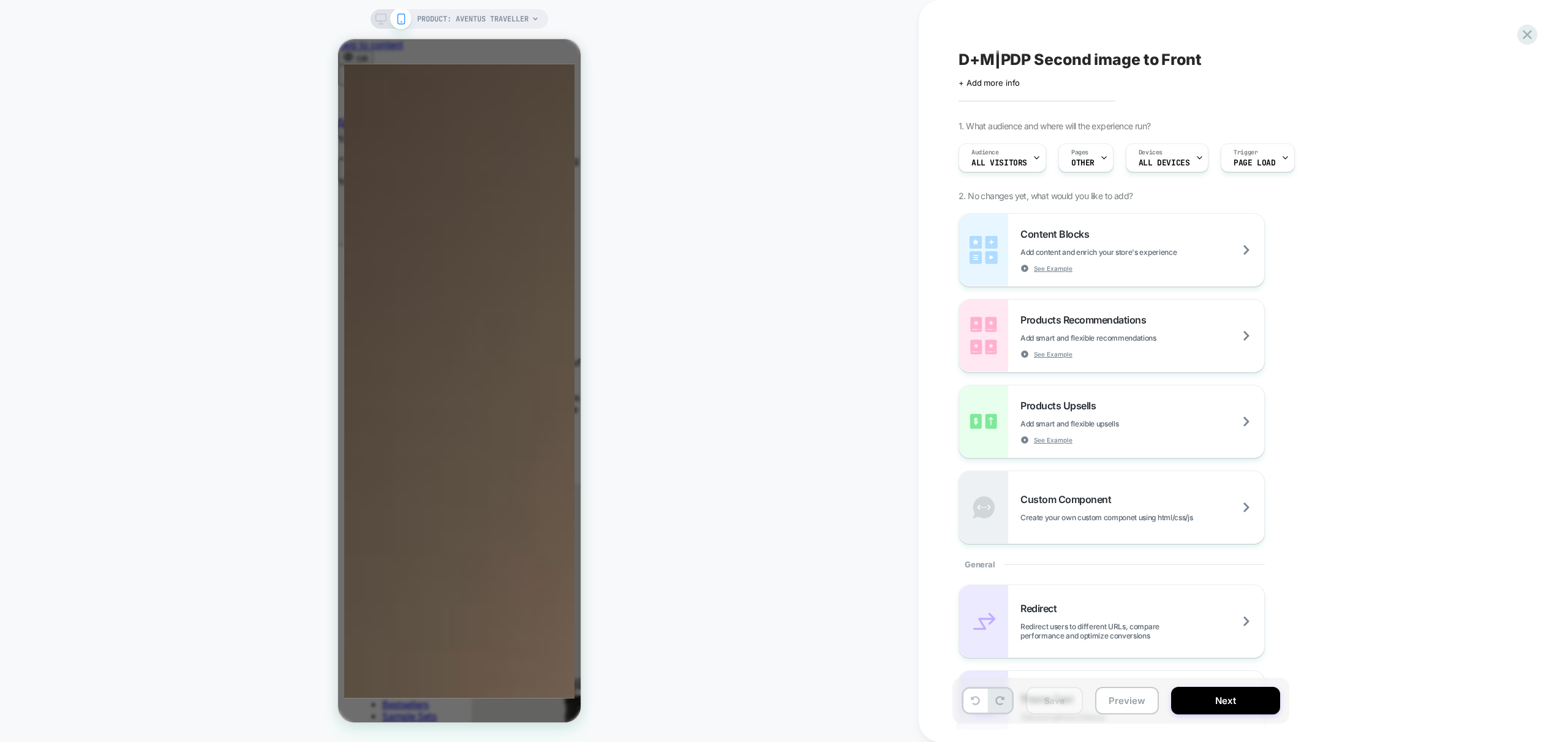
scroll to position [0, 194]
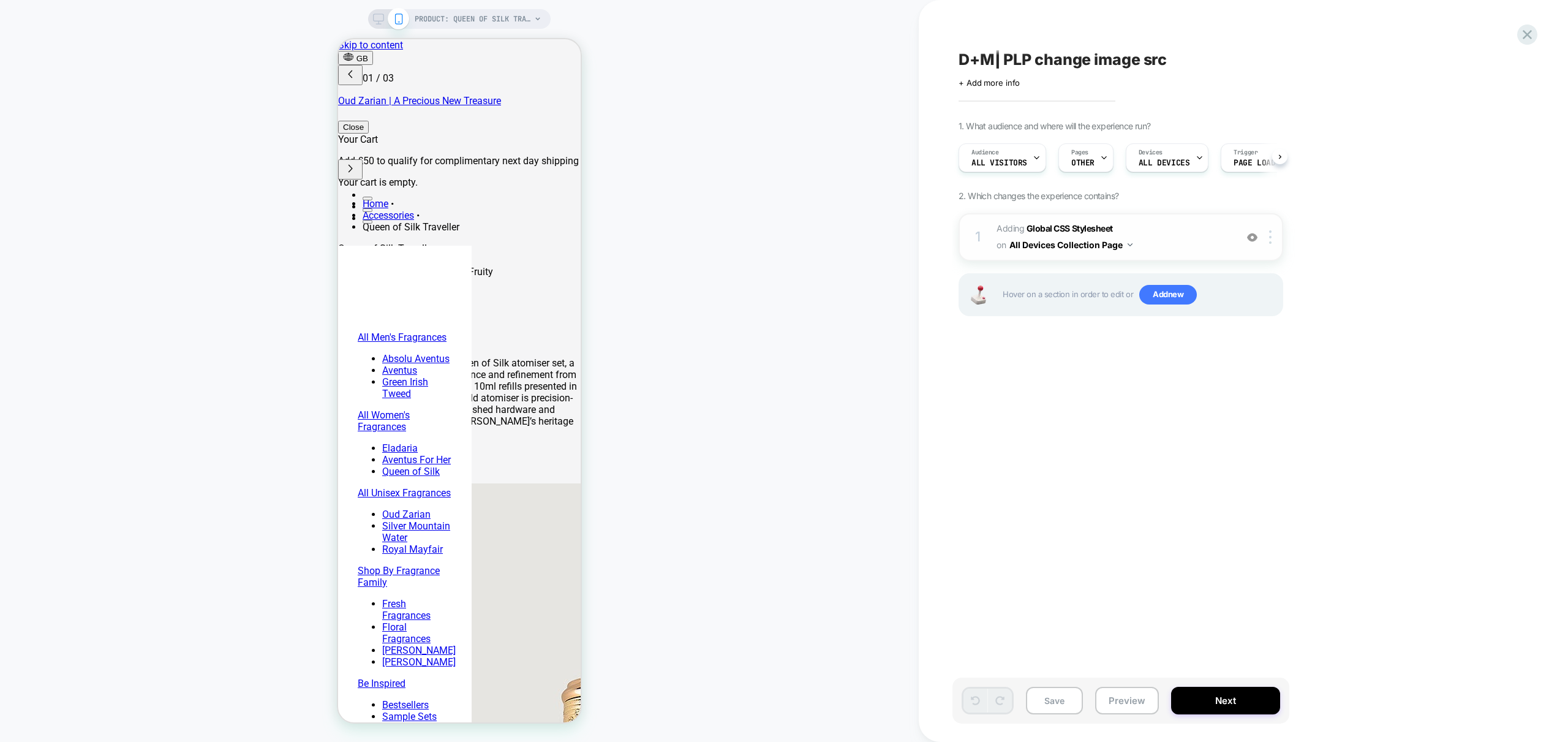
scroll to position [0, 1]
click at [1187, 243] on span "Adding Global CSS Stylesheet on All Devices Collection Page" at bounding box center [1113, 237] width 233 height 33
click at [1130, 246] on button "All Devices Collection Page" at bounding box center [1071, 244] width 123 height 18
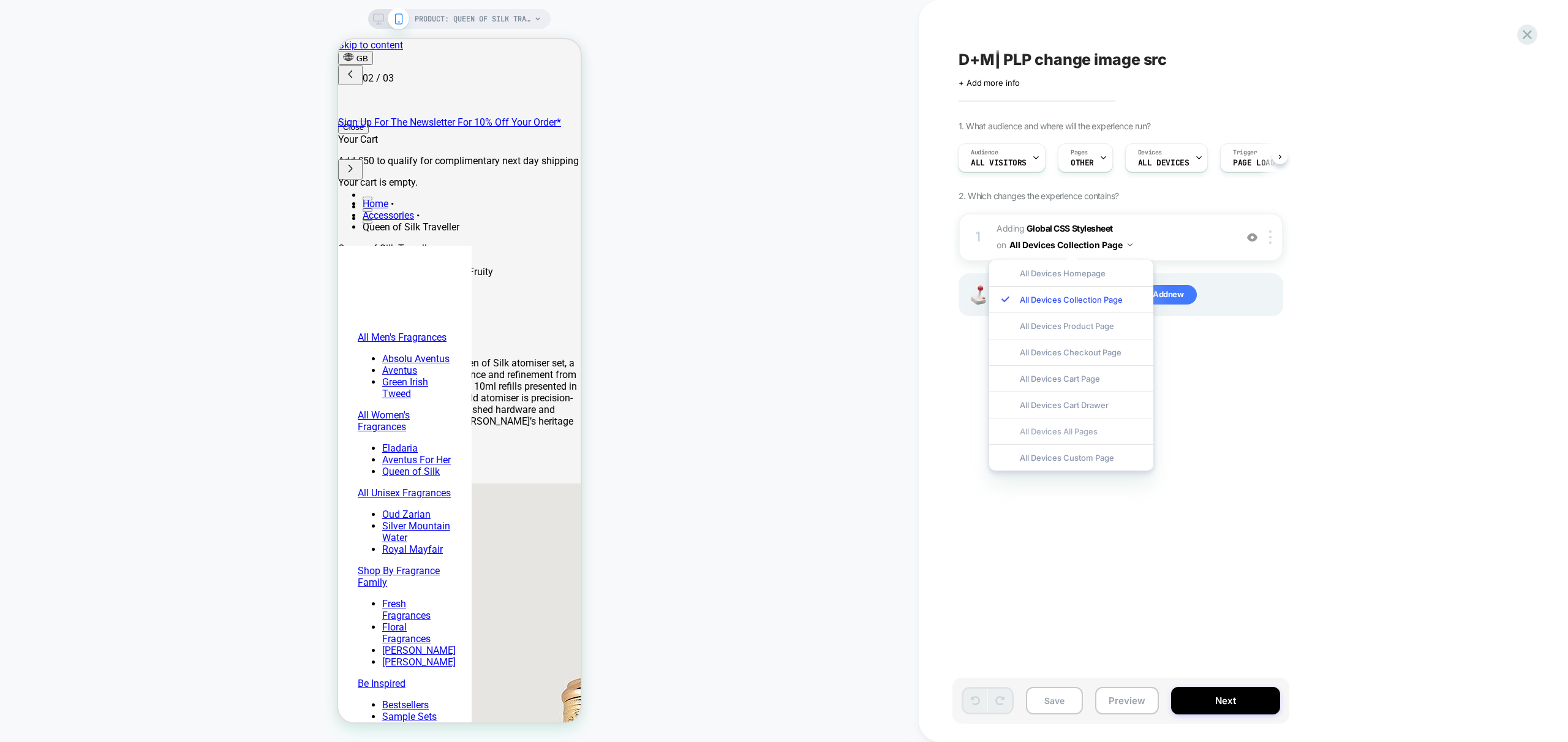
click at [1069, 433] on div "All Devices All Pages" at bounding box center [1071, 430] width 164 height 26
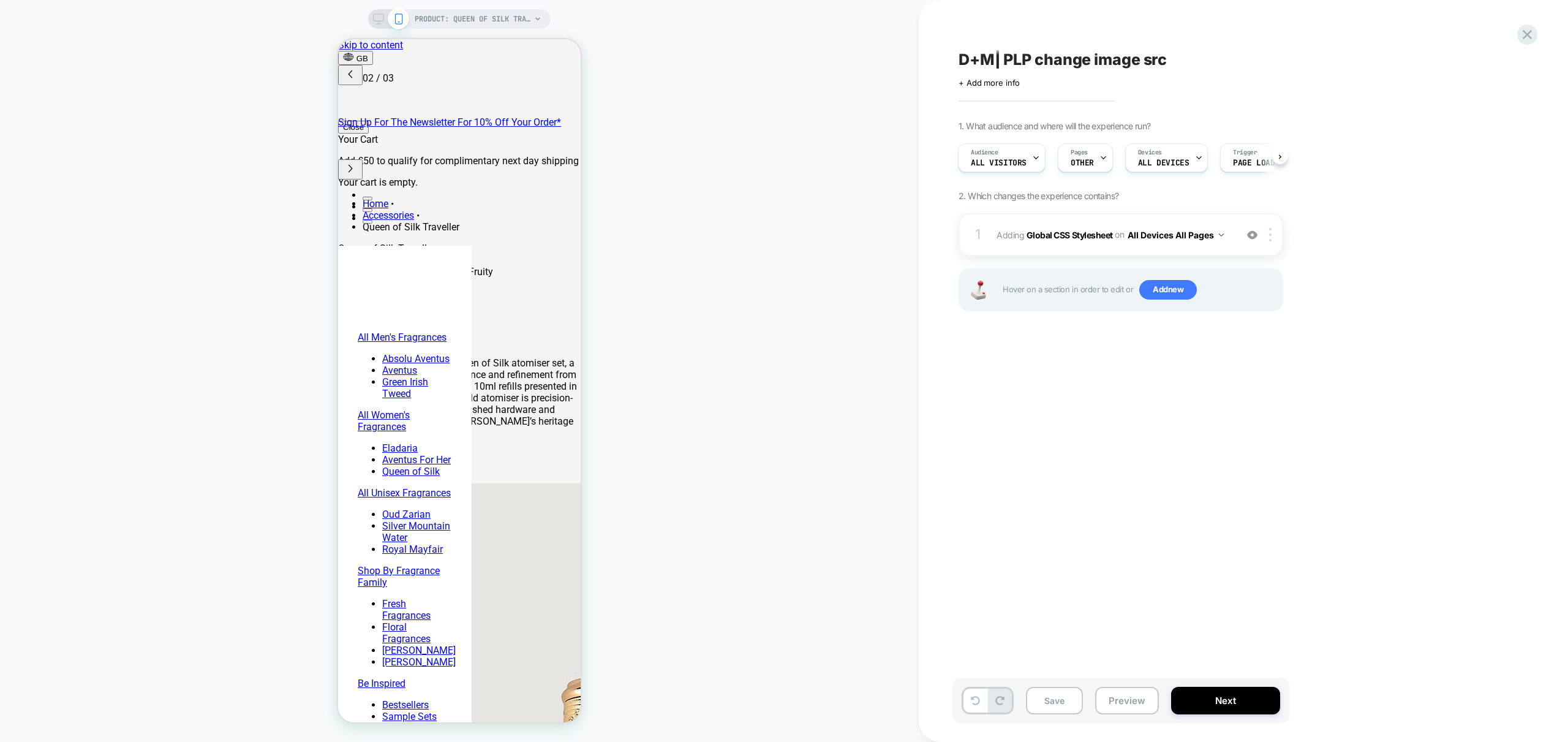
drag, startPoint x: 1402, startPoint y: 346, endPoint x: 1337, endPoint y: 310, distance: 74.3
click at [1402, 345] on div "D+M| PLP change image src Click to edit experience details + Add more info 1. W…" at bounding box center [1182, 370] width 460 height 717
click at [1230, 247] on div "1 Adding Global CSS Stylesheet on All Devices All Pages Add Before Add After Ta…" at bounding box center [1121, 234] width 324 height 43
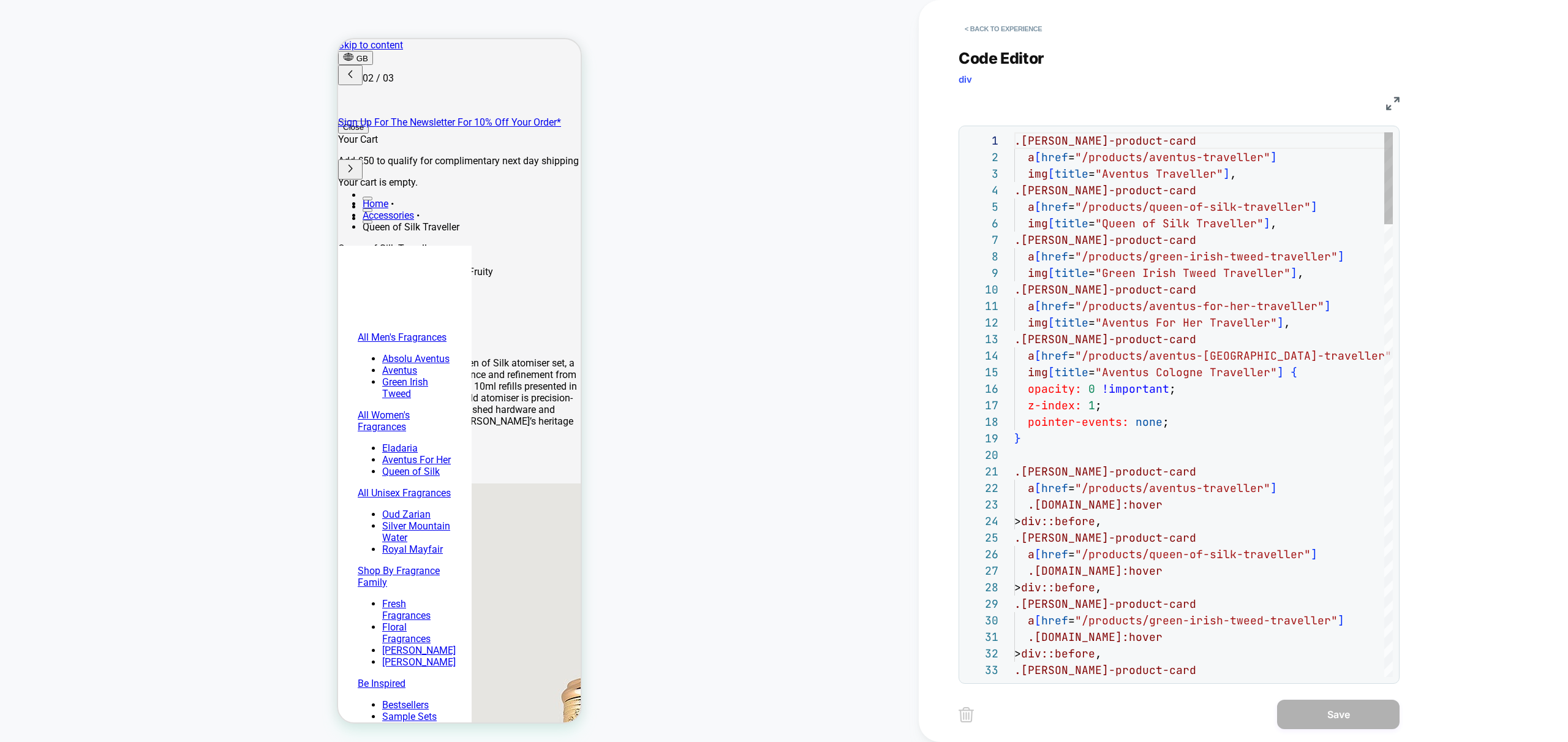
scroll to position [166, 0]
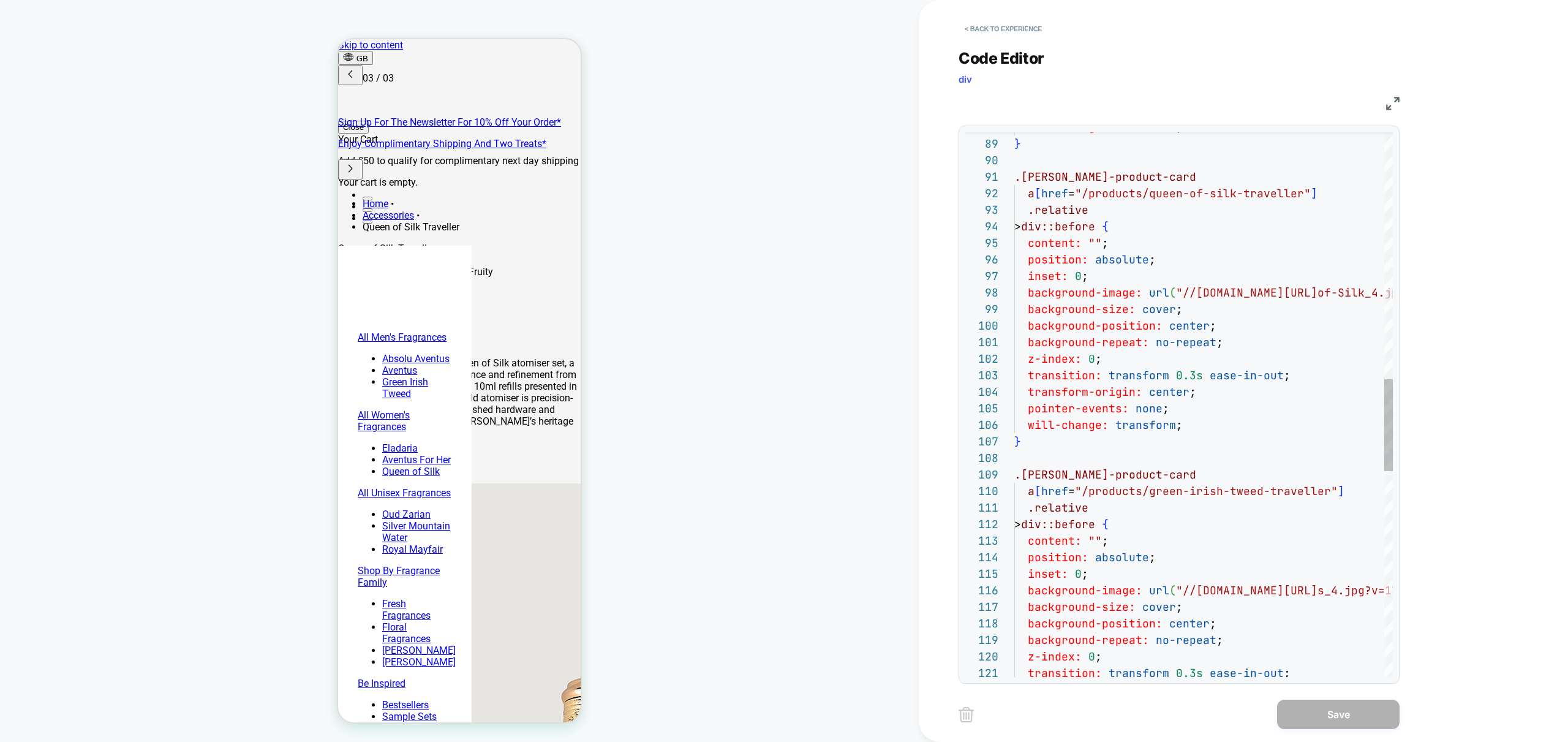
scroll to position [0, 387]
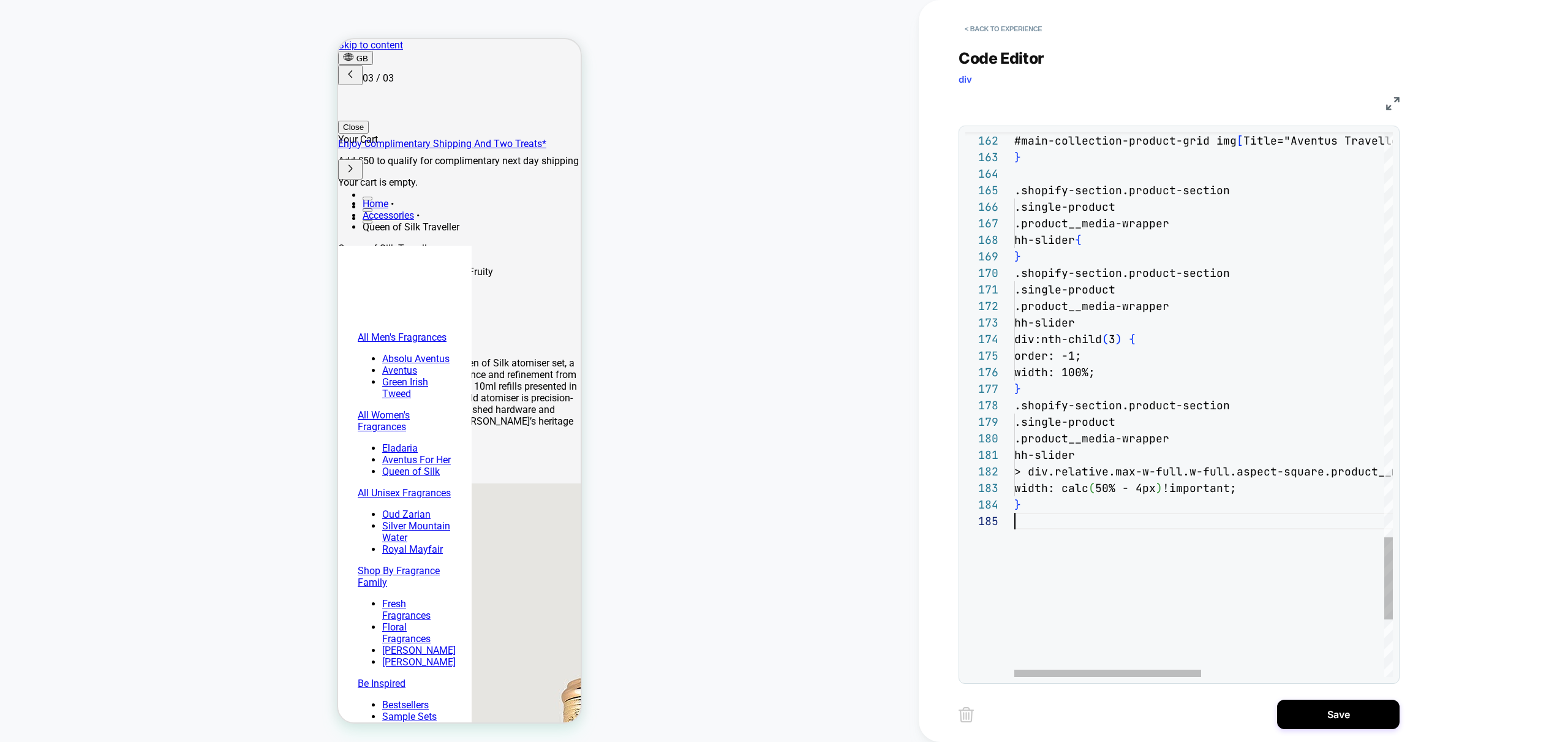
type textarea "**********"
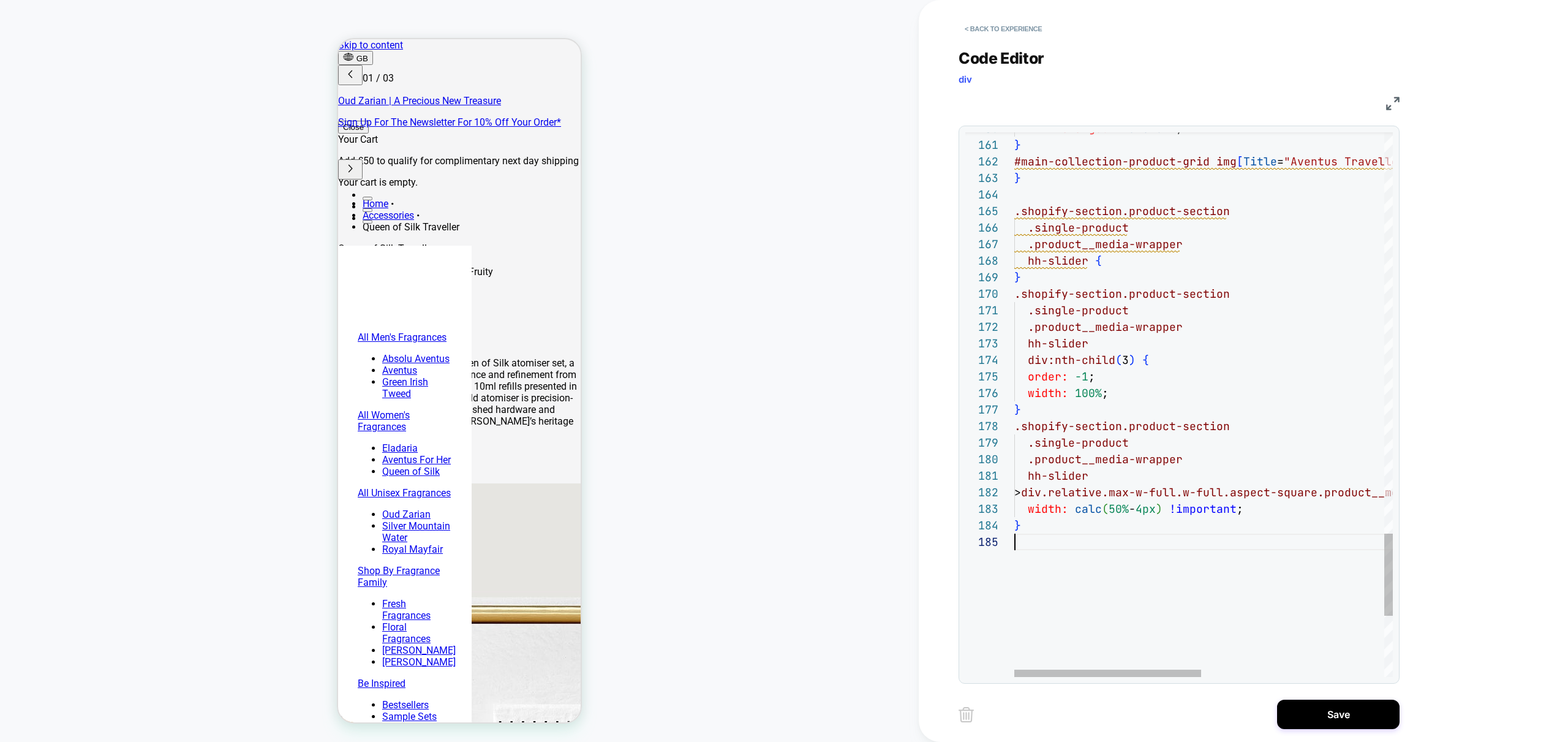
scroll to position [0, 0]
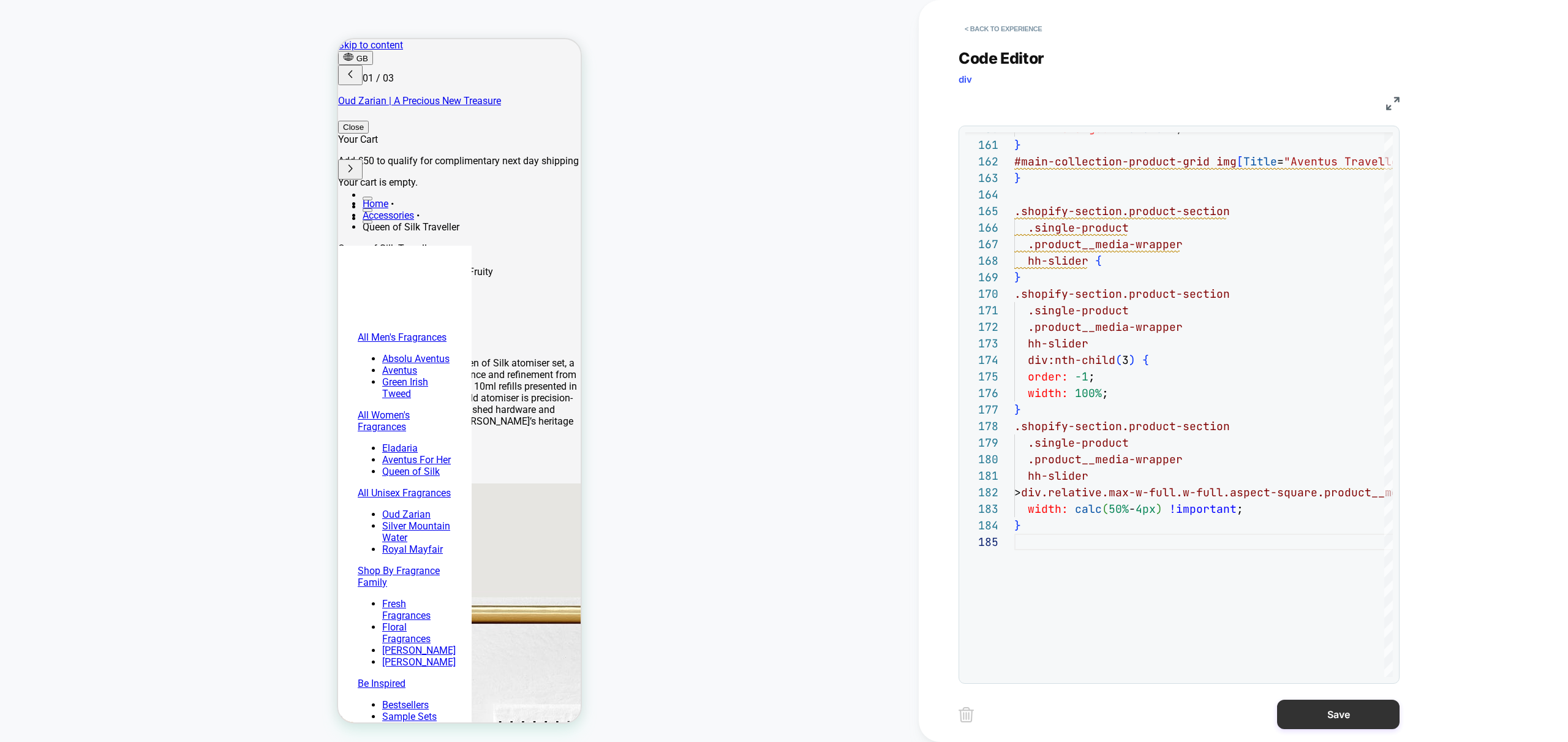
click at [1364, 724] on button "Save" at bounding box center [1338, 714] width 123 height 30
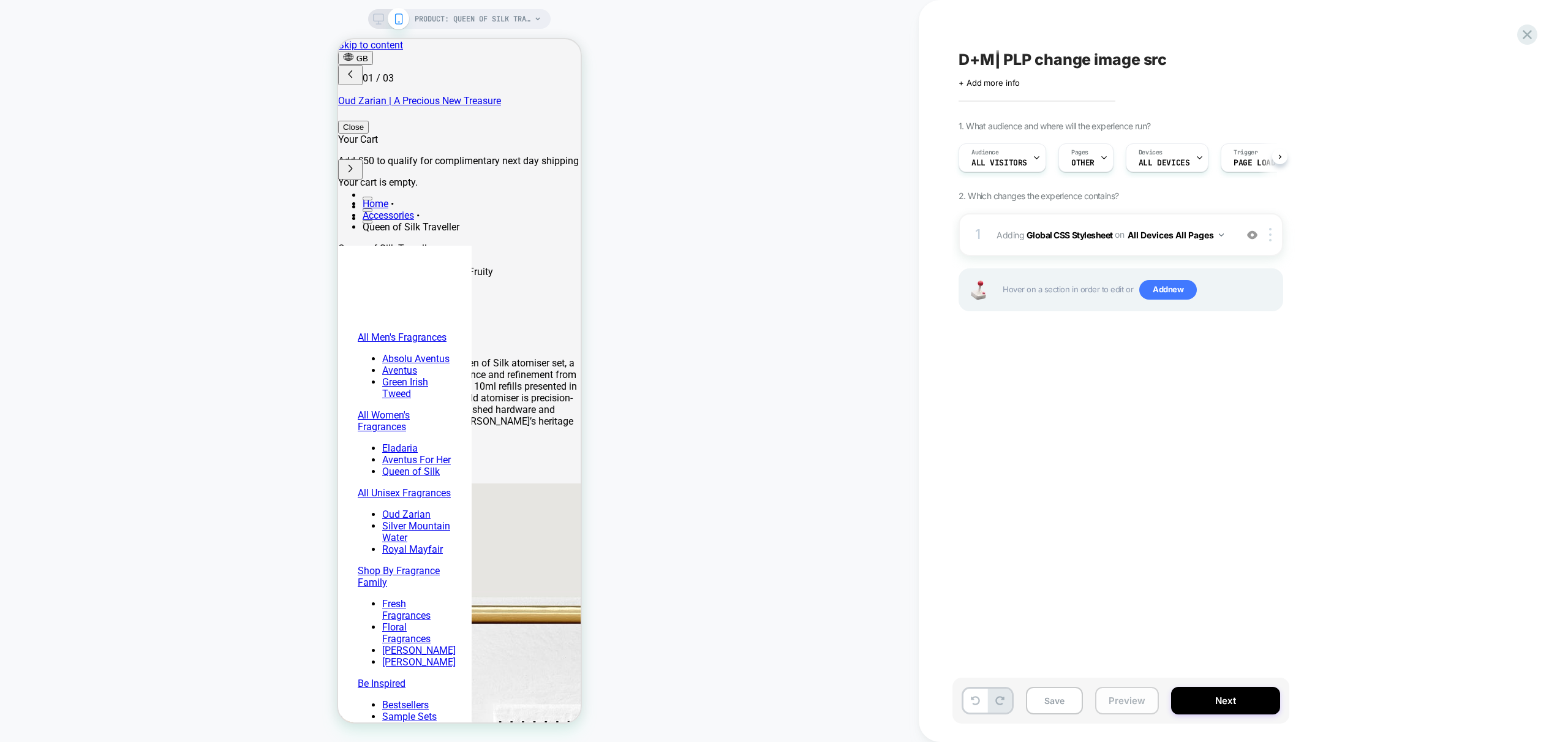
scroll to position [0, 1]
drag, startPoint x: 1129, startPoint y: 700, endPoint x: 1127, endPoint y: 712, distance: 12.2
click at [1131, 700] on button "Preview" at bounding box center [1127, 700] width 63 height 28
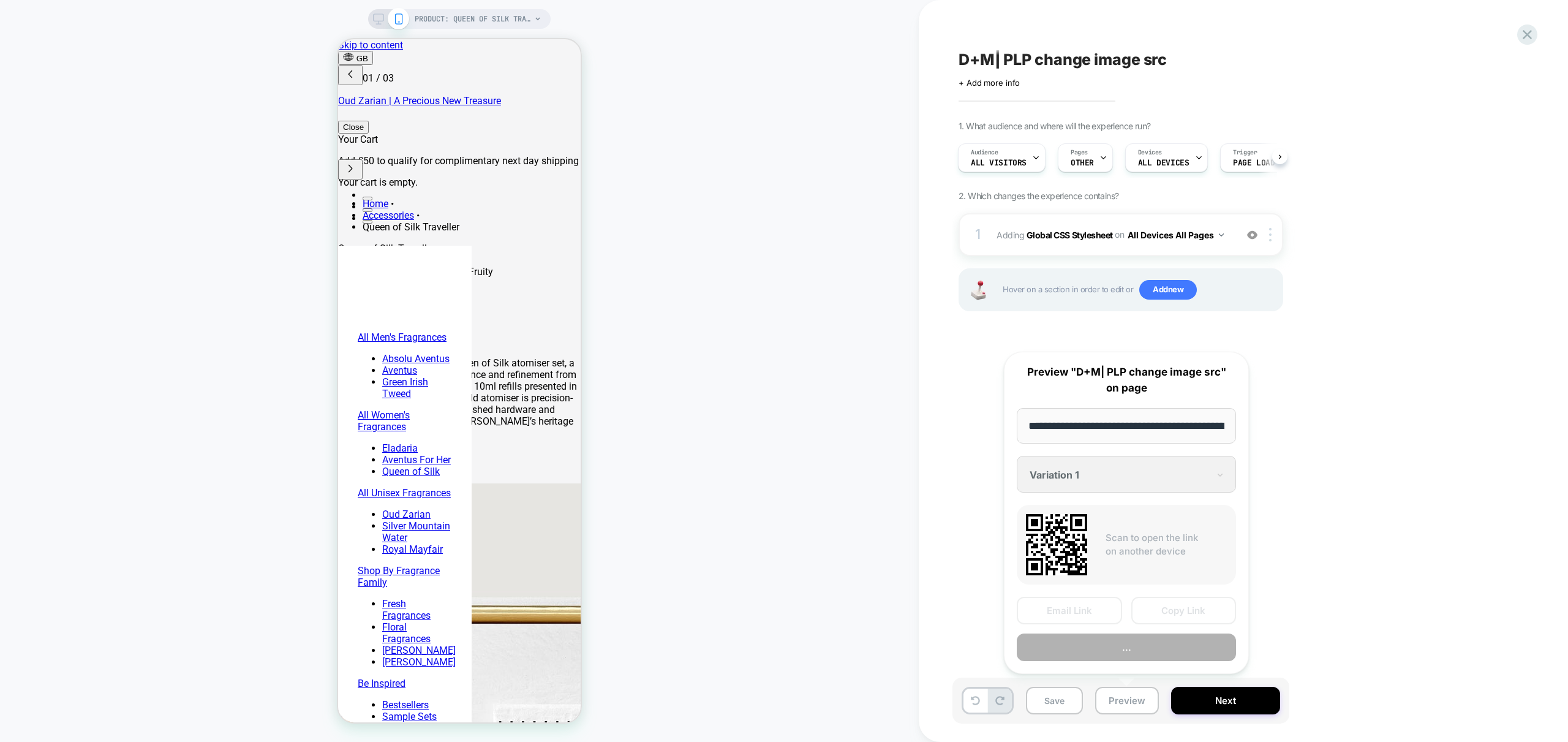
scroll to position [0, 229]
click at [1171, 651] on button "Preview" at bounding box center [1126, 647] width 219 height 28
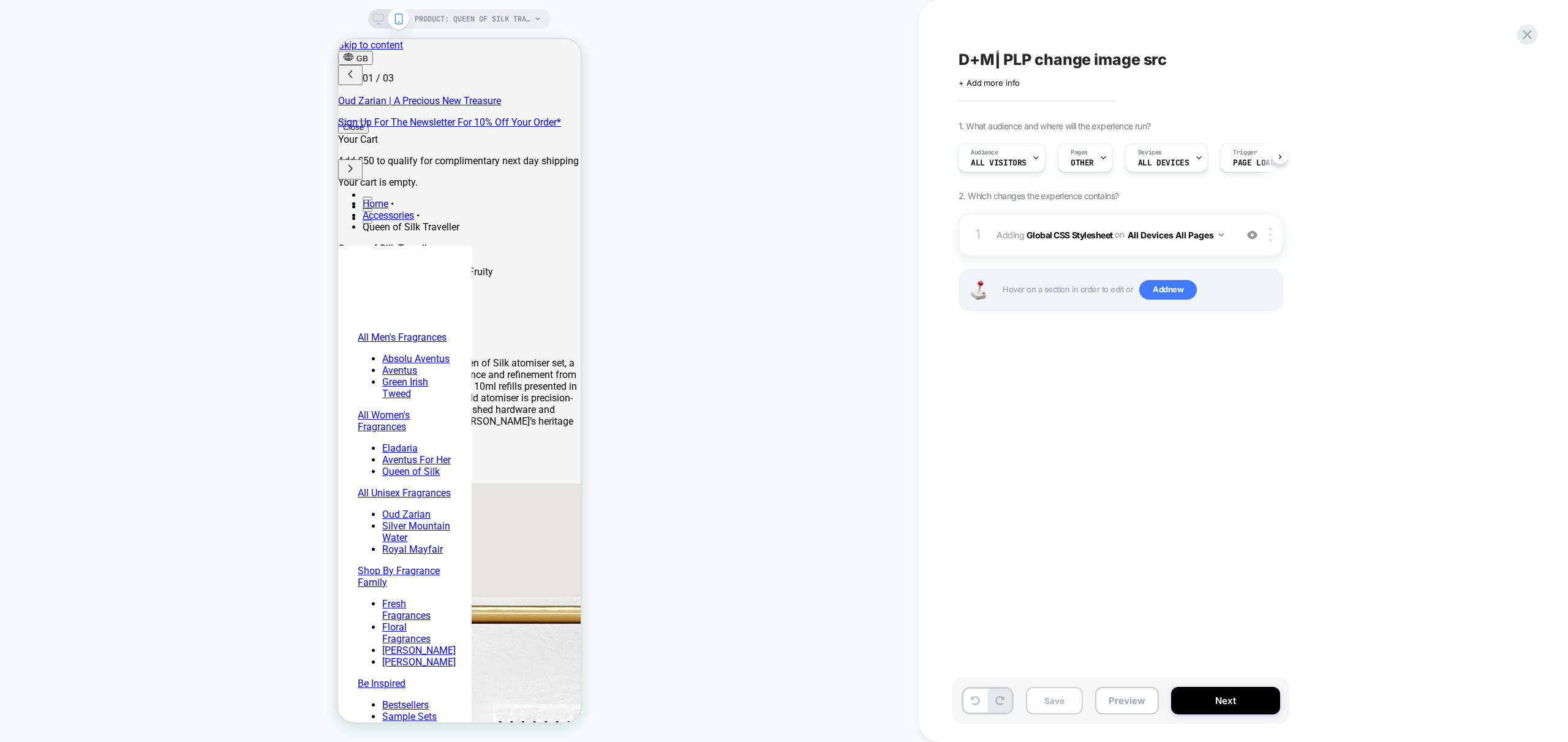
scroll to position [0, 0]
click at [1065, 704] on button "Save" at bounding box center [1054, 700] width 57 height 28
click at [1137, 703] on button "Preview" at bounding box center [1127, 700] width 63 height 28
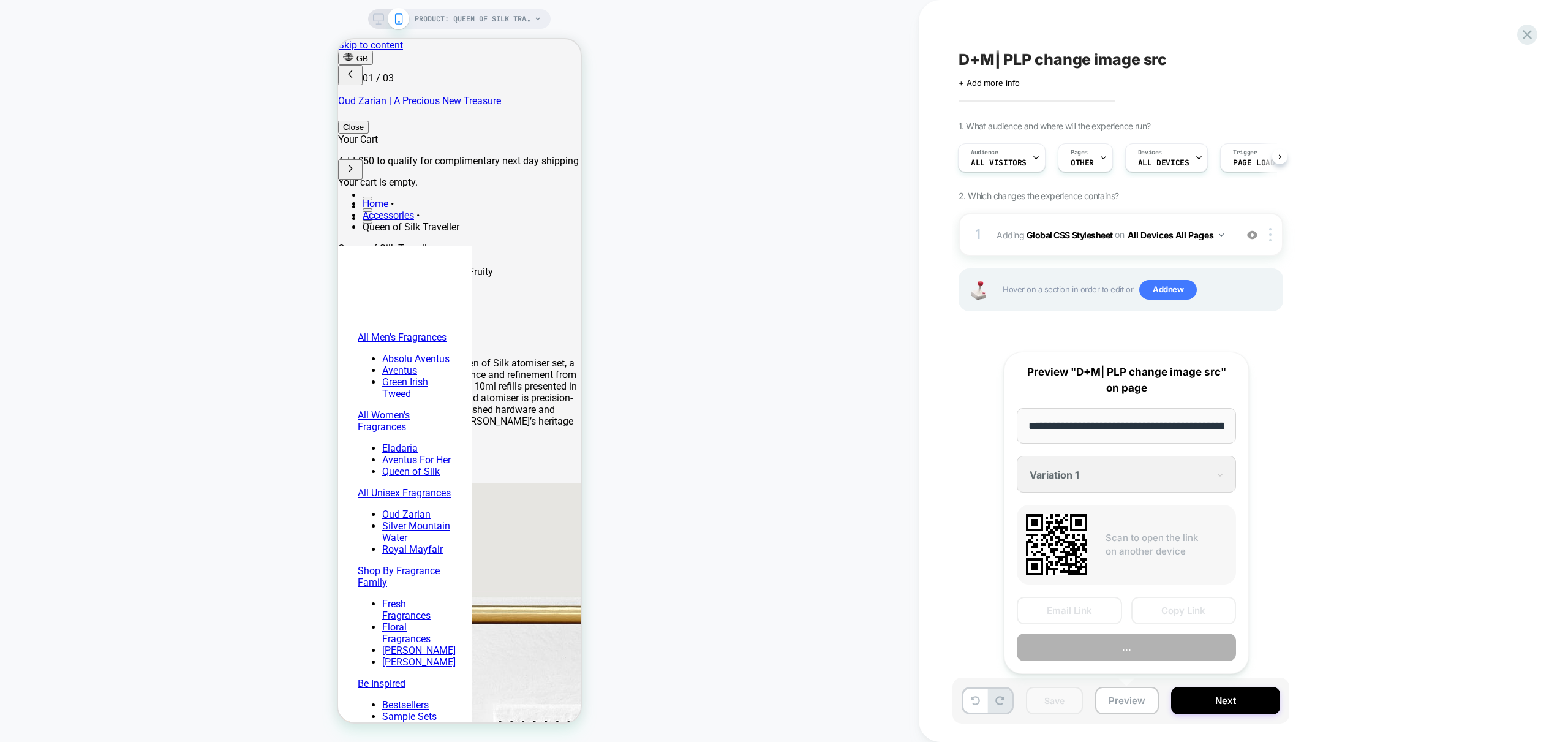
scroll to position [0, 229]
click at [1159, 647] on button "Preview" at bounding box center [1126, 647] width 219 height 28
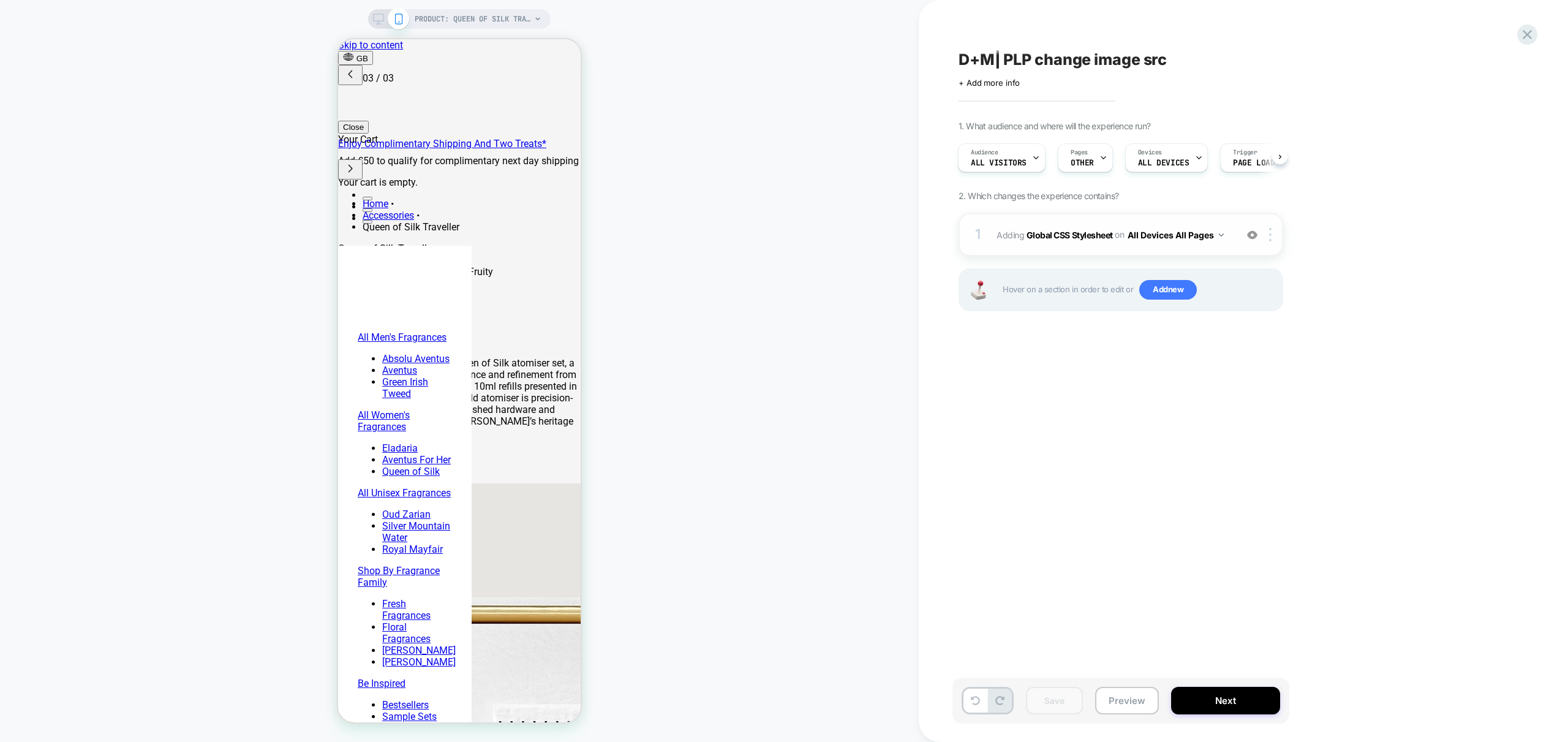
scroll to position [0, 387]
click at [1200, 253] on div "1 Adding Global CSS Stylesheet on All Devices All Pages Add Before Add After Ta…" at bounding box center [1121, 234] width 324 height 43
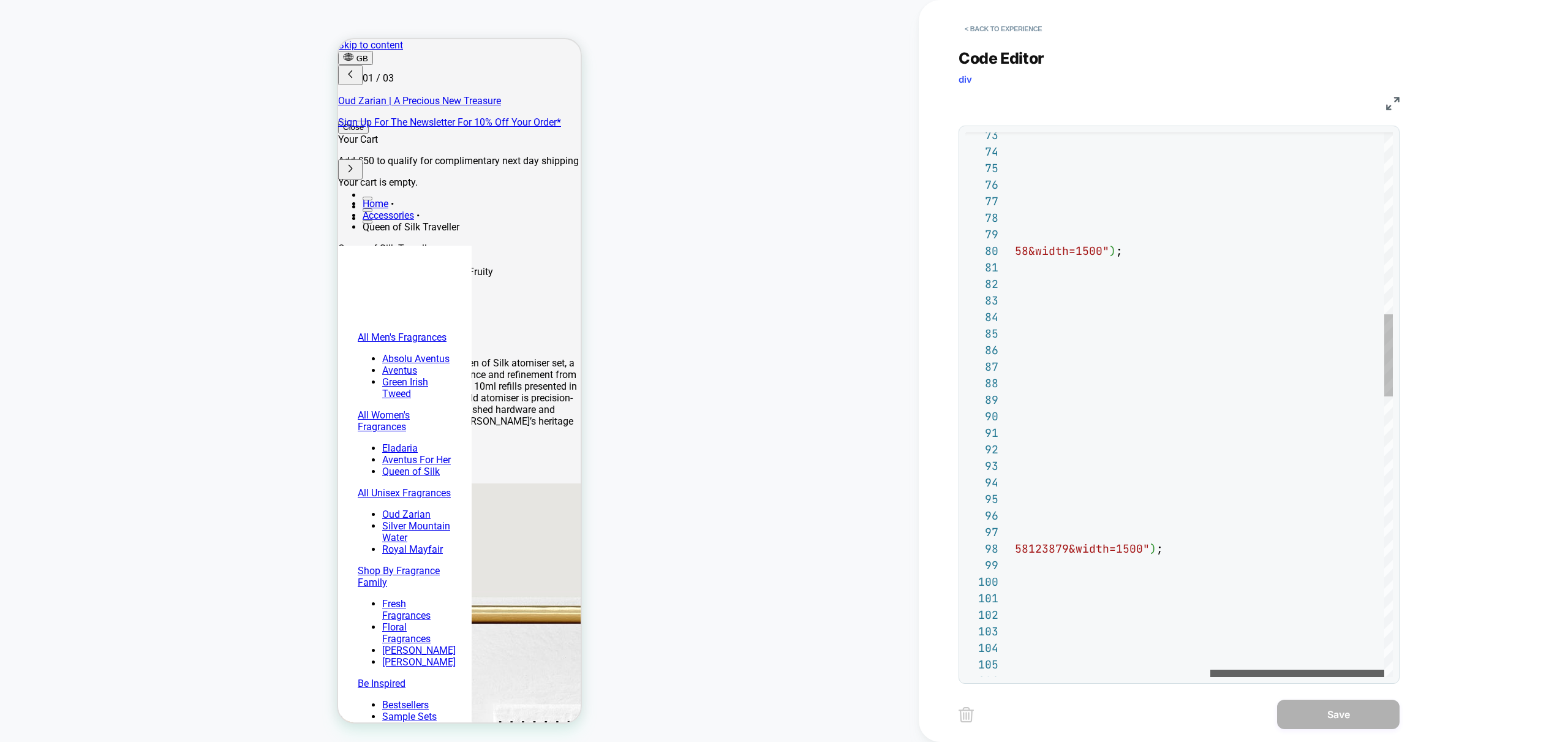
scroll to position [0, 0]
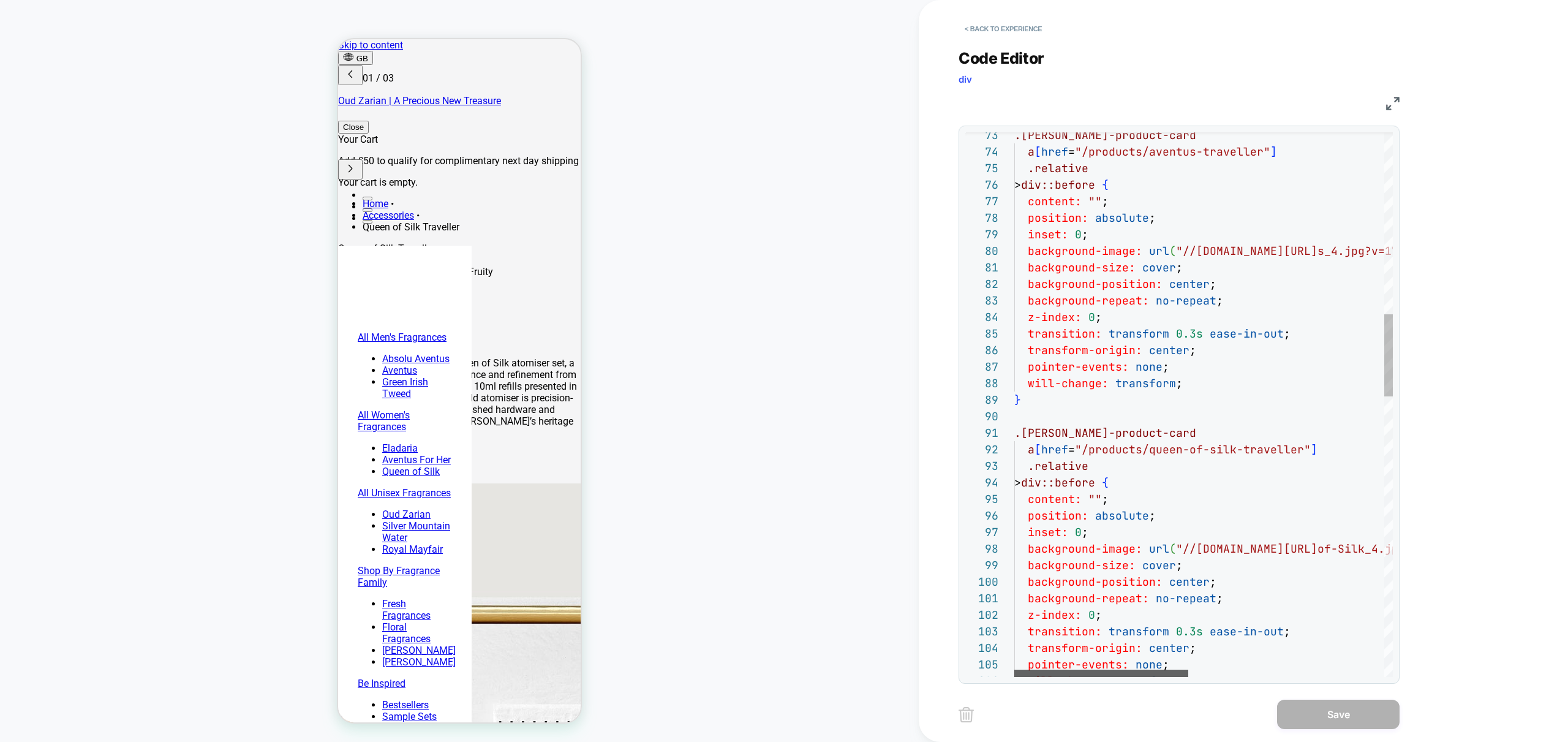
click at [1045, 671] on div at bounding box center [1101, 674] width 174 height 7
type textarea "**********"
click at [1098, 466] on div ".js-ls-product-card a [ href = "/products/aventus-traveller" ] .relative > div:…" at bounding box center [1416, 730] width 802 height 3589
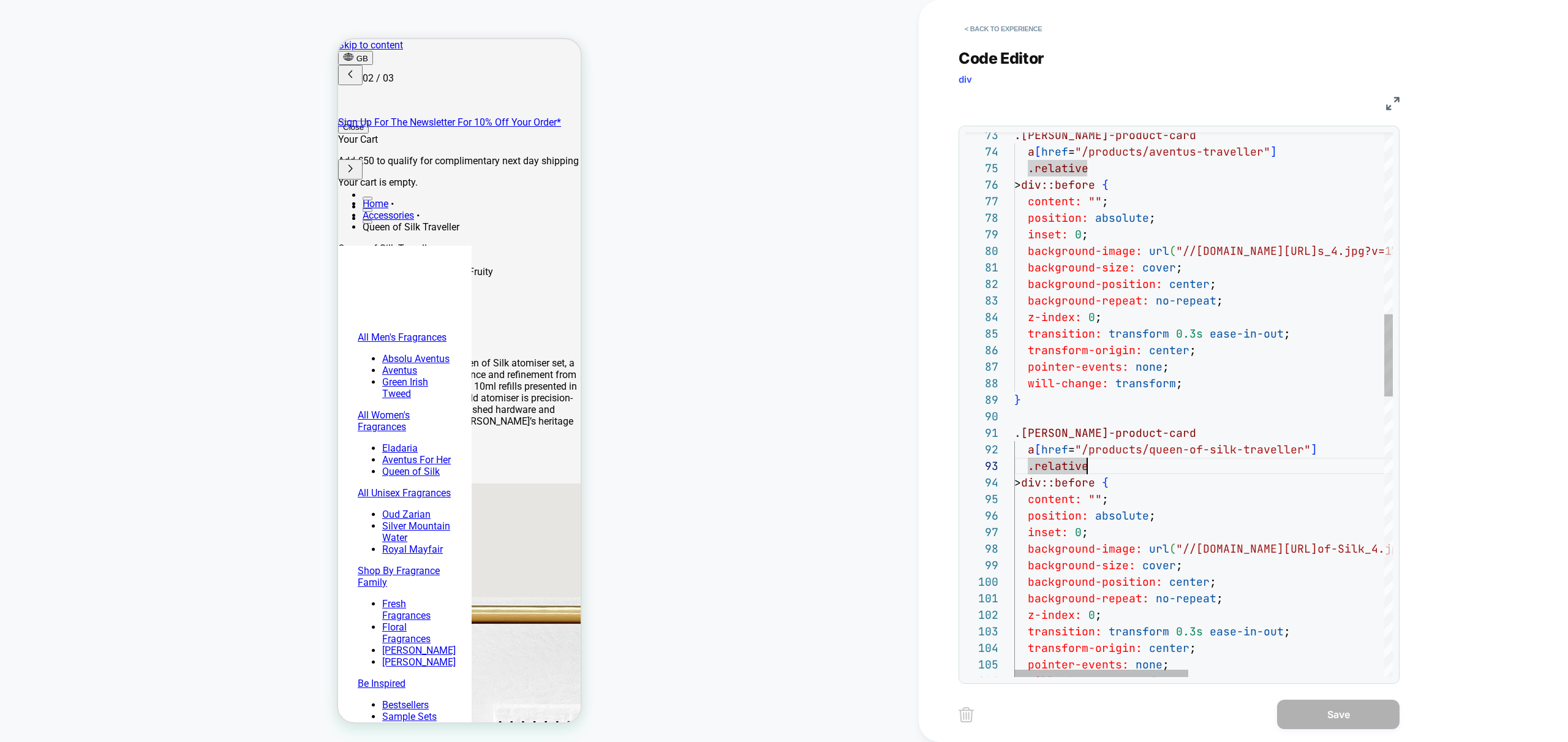
scroll to position [0, 194]
click at [993, 18] on div "< Back to experience" at bounding box center [1283, 18] width 649 height 37
click at [994, 24] on button "< Back to experience" at bounding box center [1003, 29] width 90 height 20
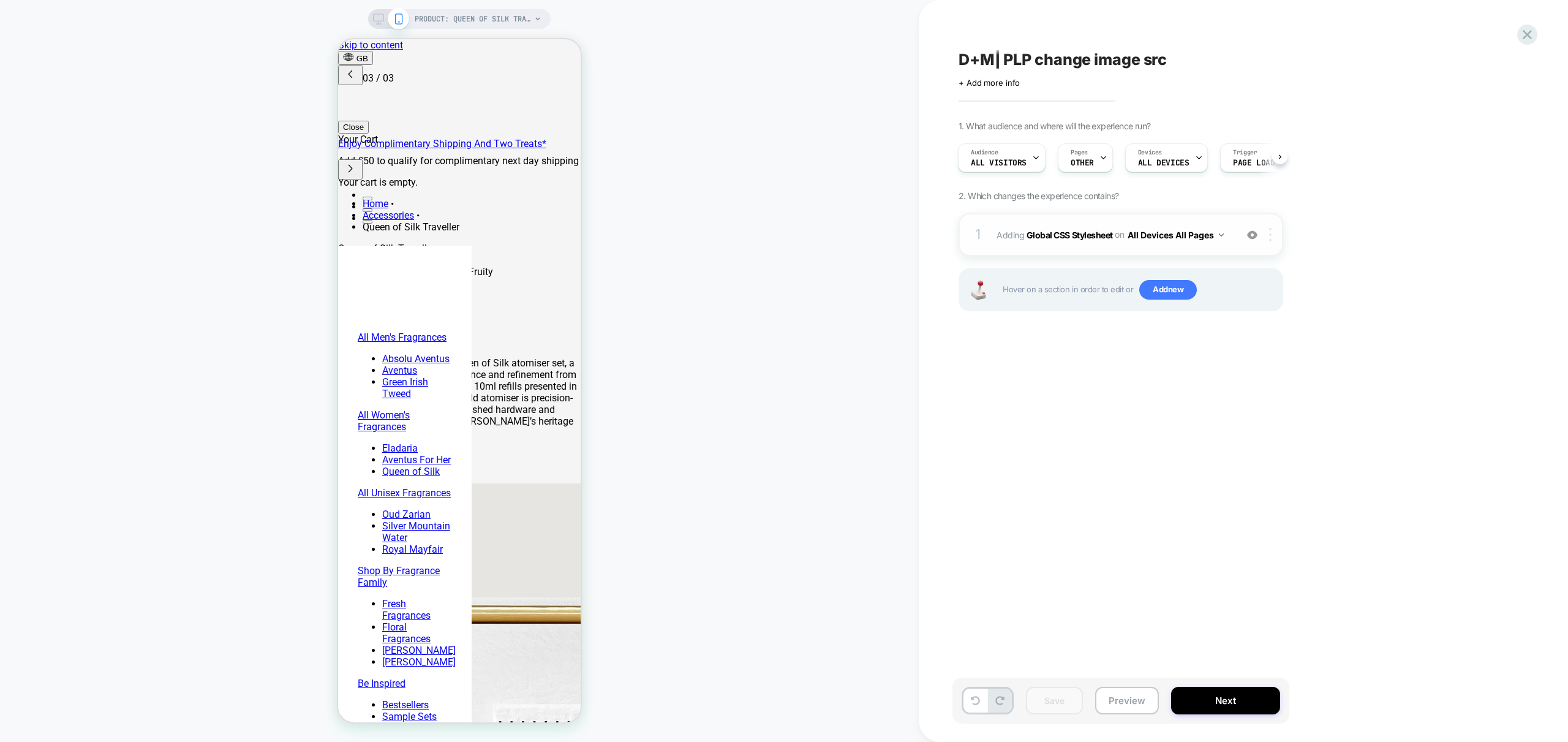
scroll to position [0, 387]
click at [1271, 234] on img at bounding box center [1270, 234] width 2 height 13
drag, startPoint x: 1035, startPoint y: 430, endPoint x: 1034, endPoint y: 422, distance: 8.1
click at [1035, 428] on div "D+M| PLP change image src Click to edit experience details + Add more info 1. W…" at bounding box center [1182, 370] width 460 height 717
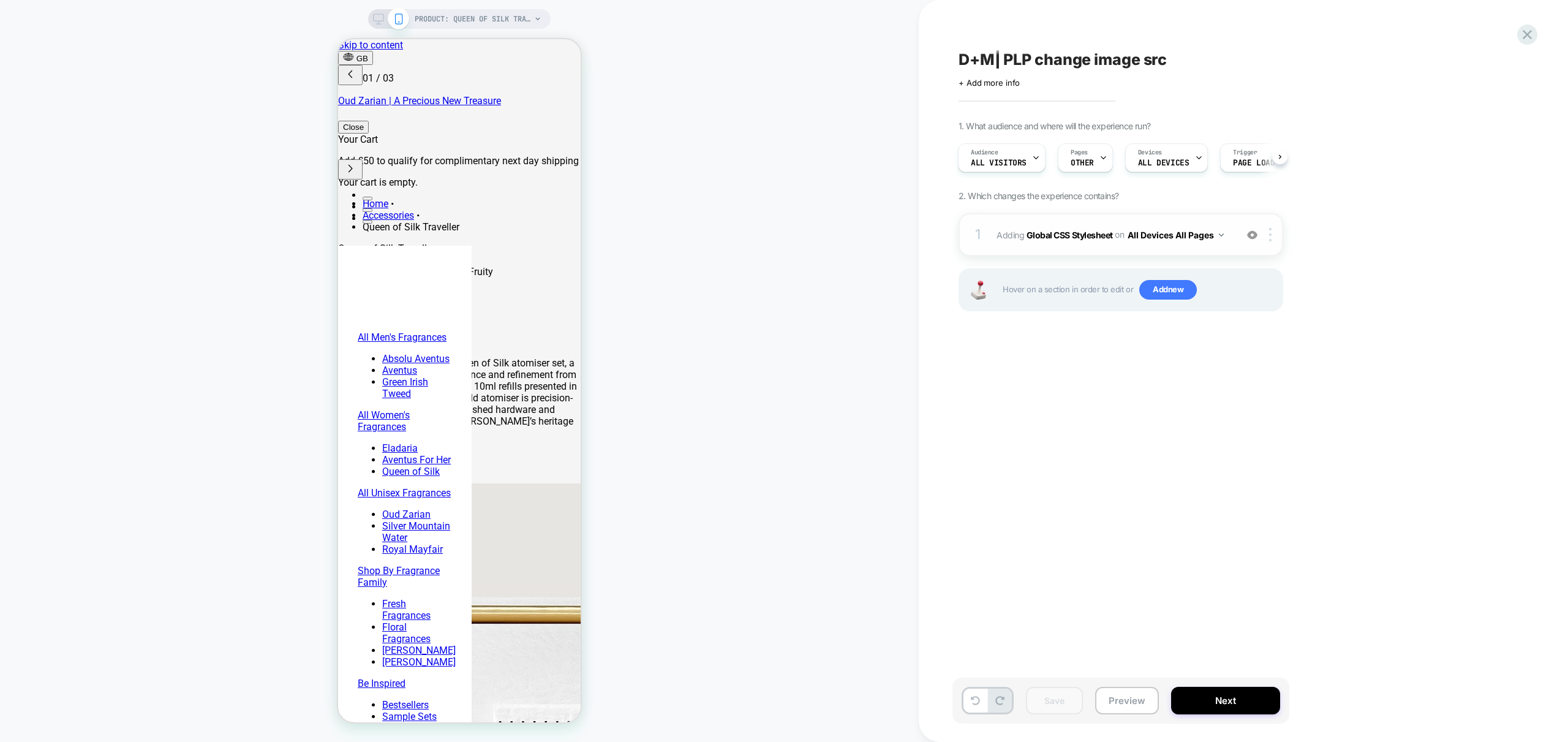
click at [1211, 248] on div "1 Adding Global CSS Stylesheet on All Devices All Pages Add Before Add After Ta…" at bounding box center [1121, 234] width 324 height 43
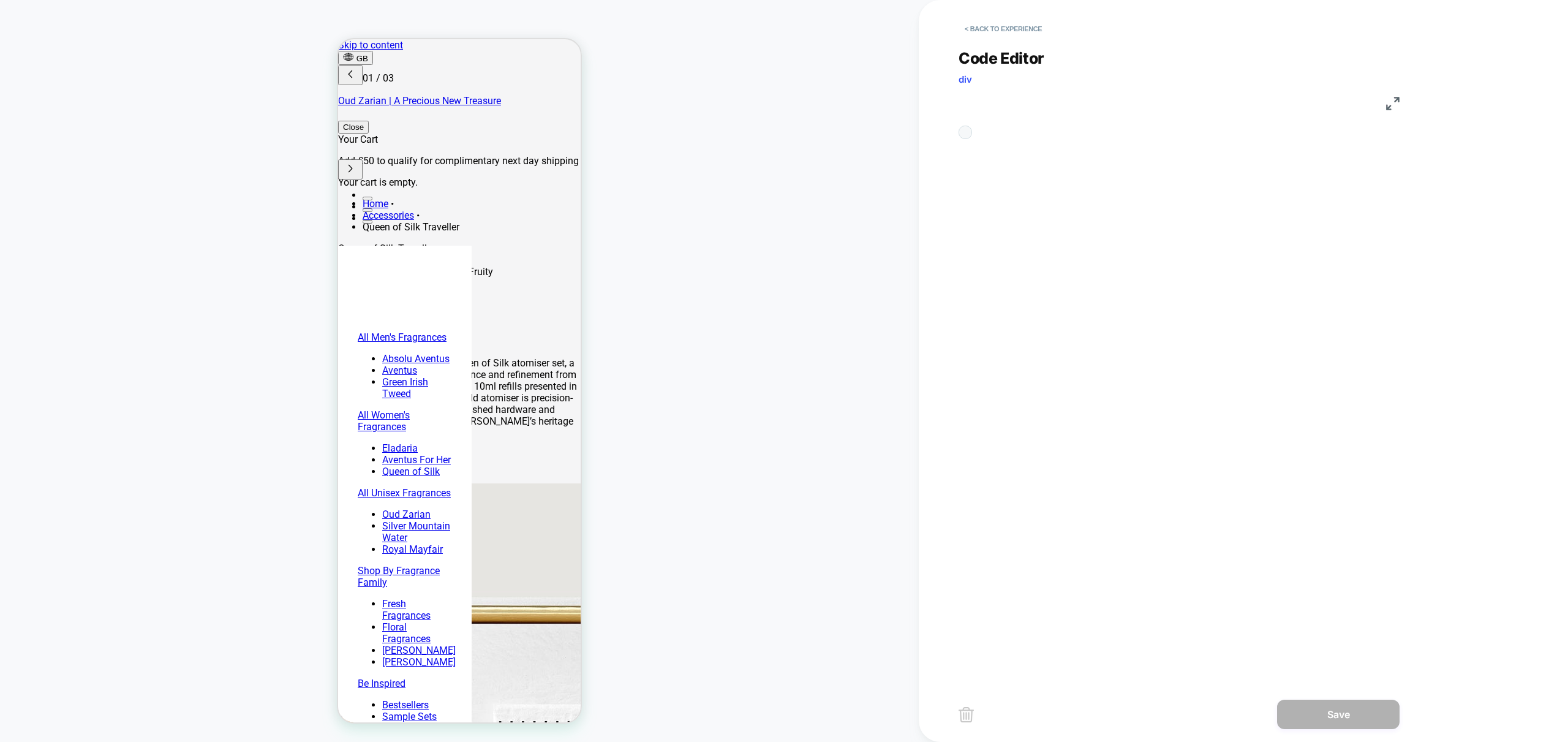
scroll to position [166, 0]
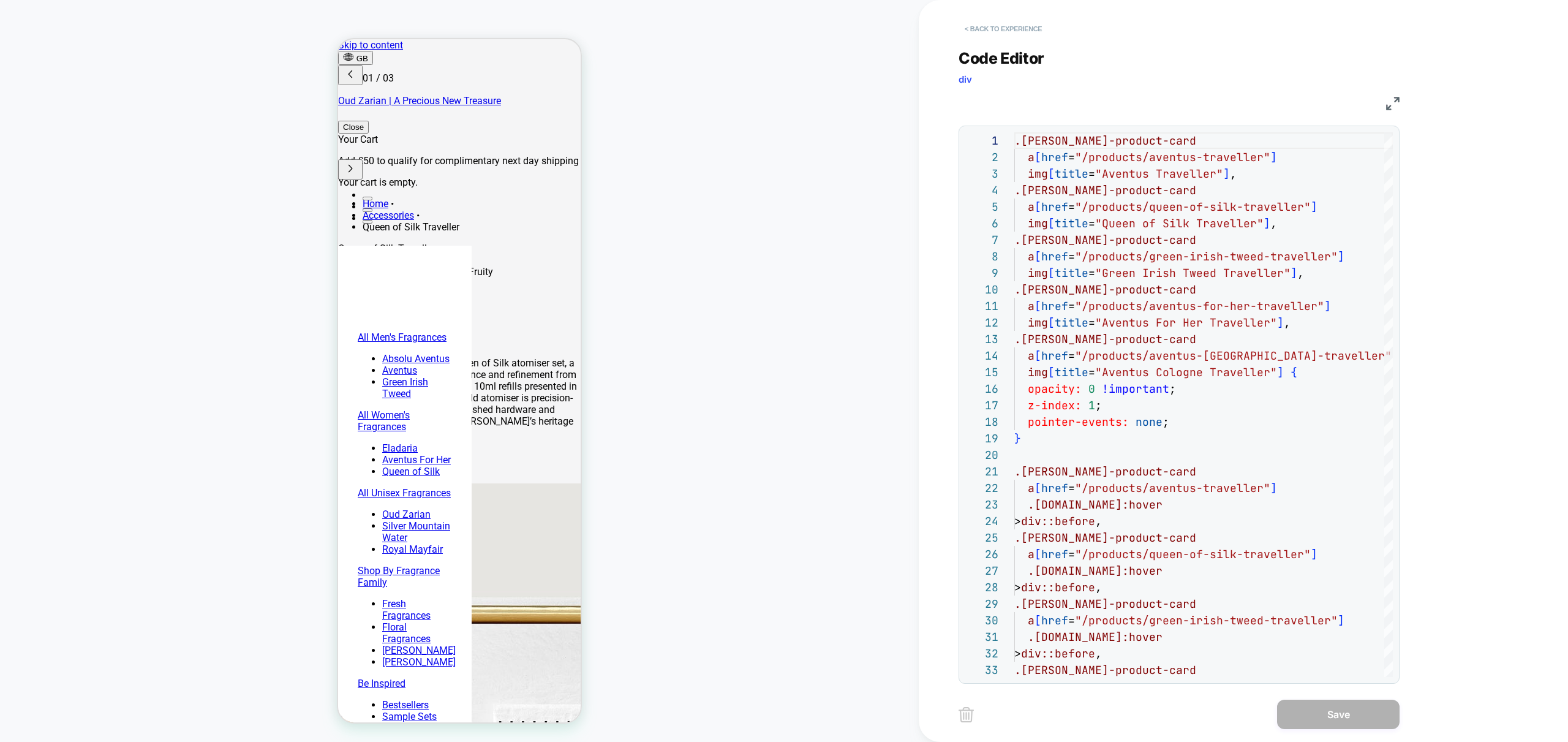
click at [996, 30] on button "< Back to experience" at bounding box center [1003, 29] width 90 height 20
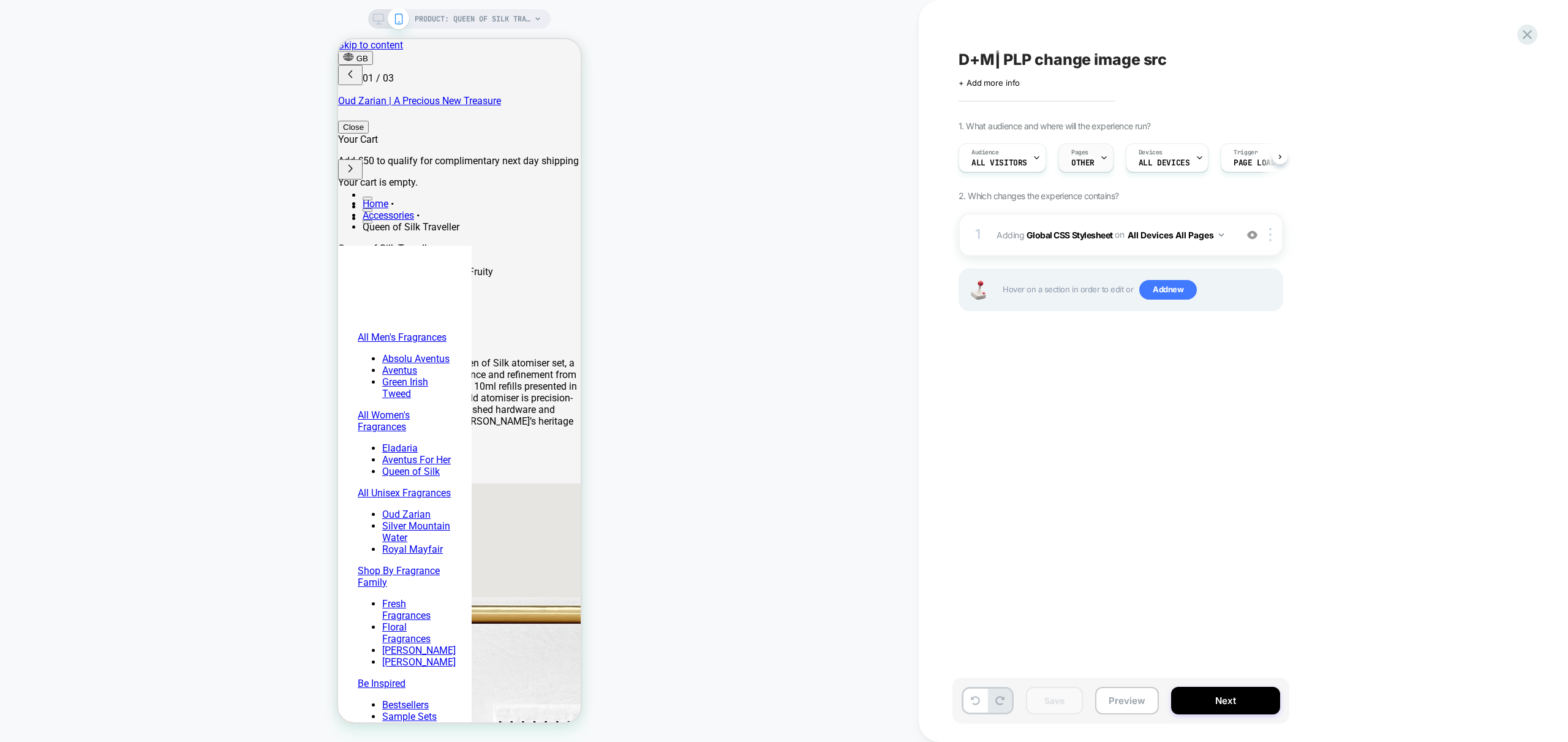
scroll to position [0, 1]
click at [1085, 160] on span "OTHER" at bounding box center [1082, 163] width 23 height 8
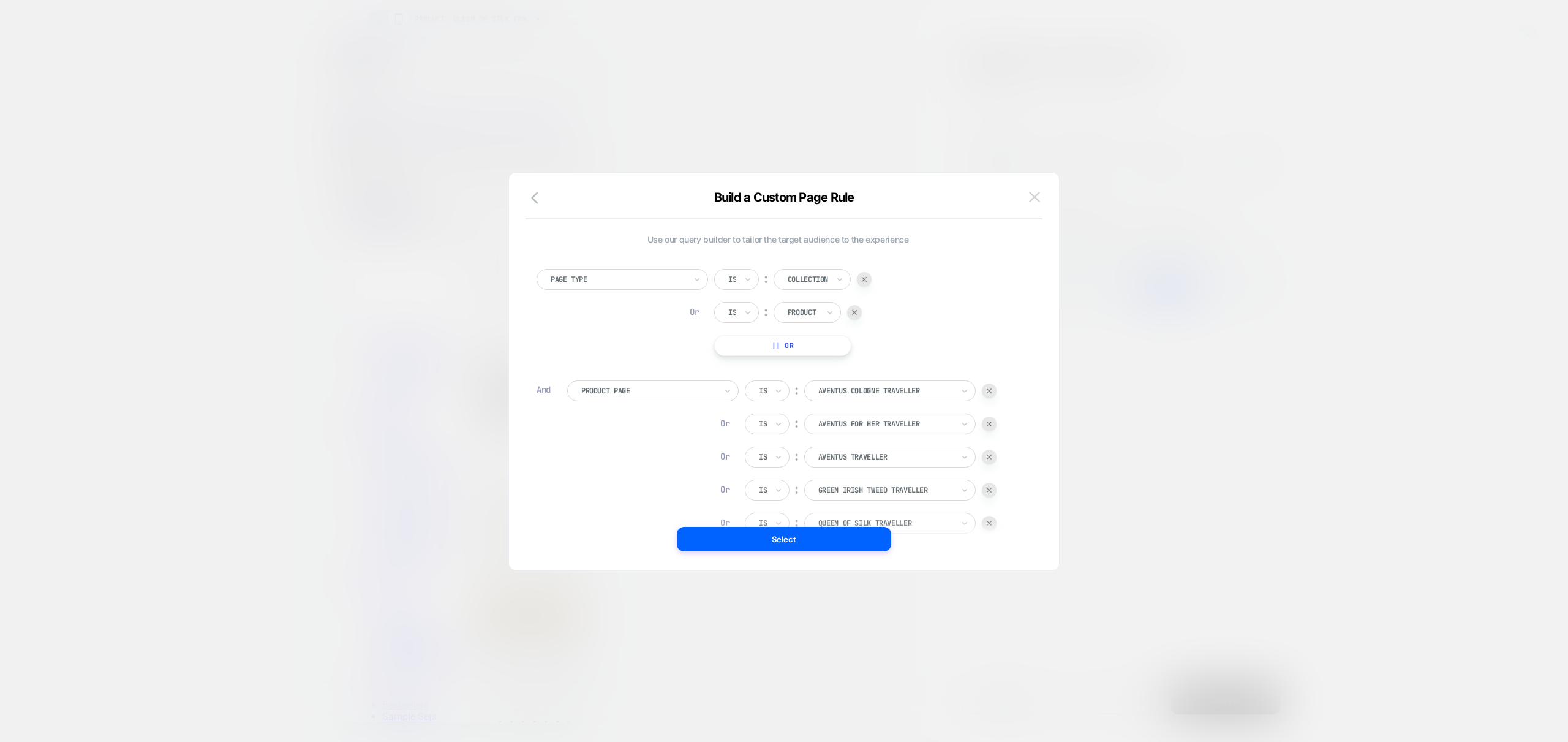
scroll to position [0, 194]
click at [1031, 194] on img at bounding box center [1034, 197] width 11 height 11
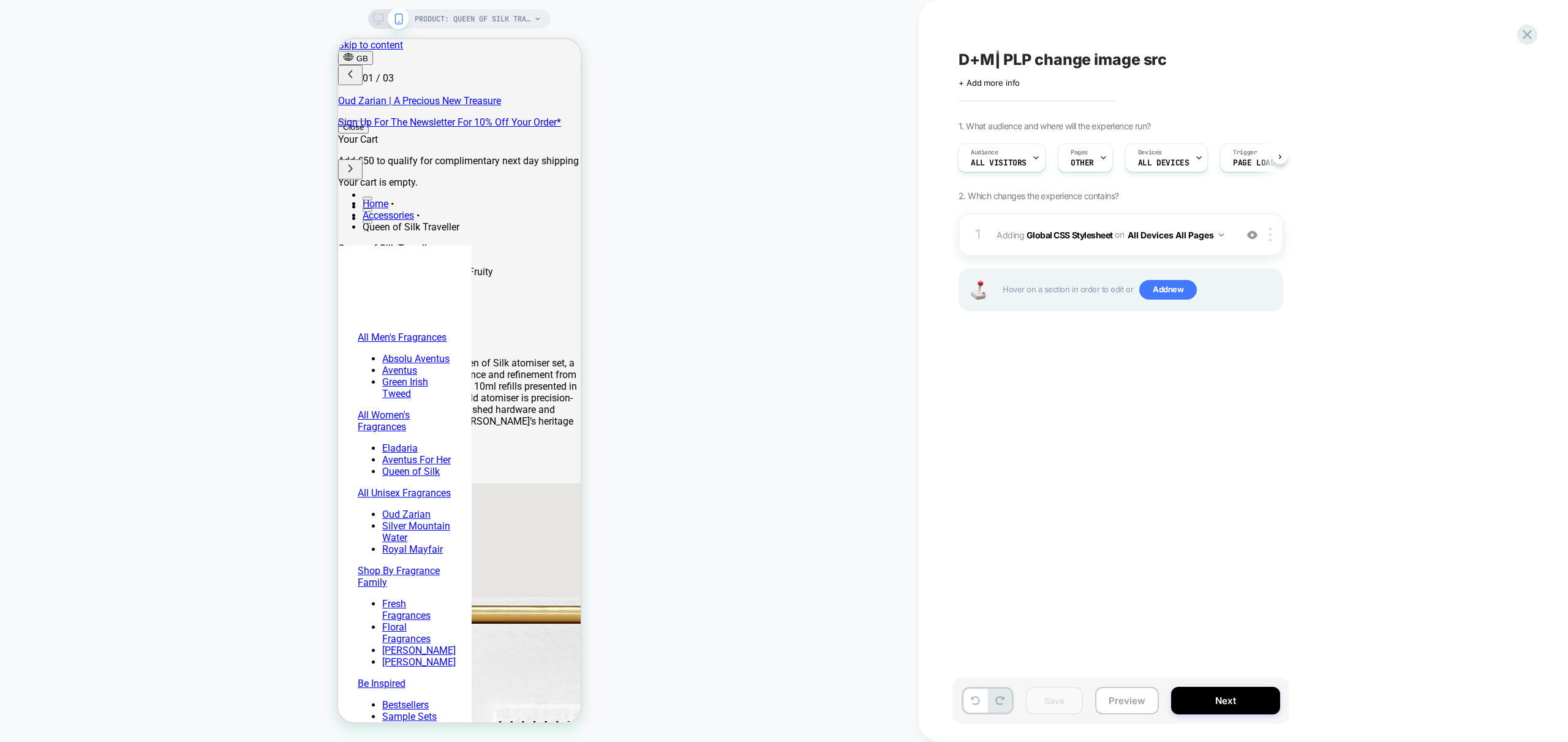
scroll to position [0, 0]
click at [1230, 247] on div "1 Adding Global CSS Stylesheet on All Devices All Pages Add Before Add After Ta…" at bounding box center [1121, 234] width 324 height 43
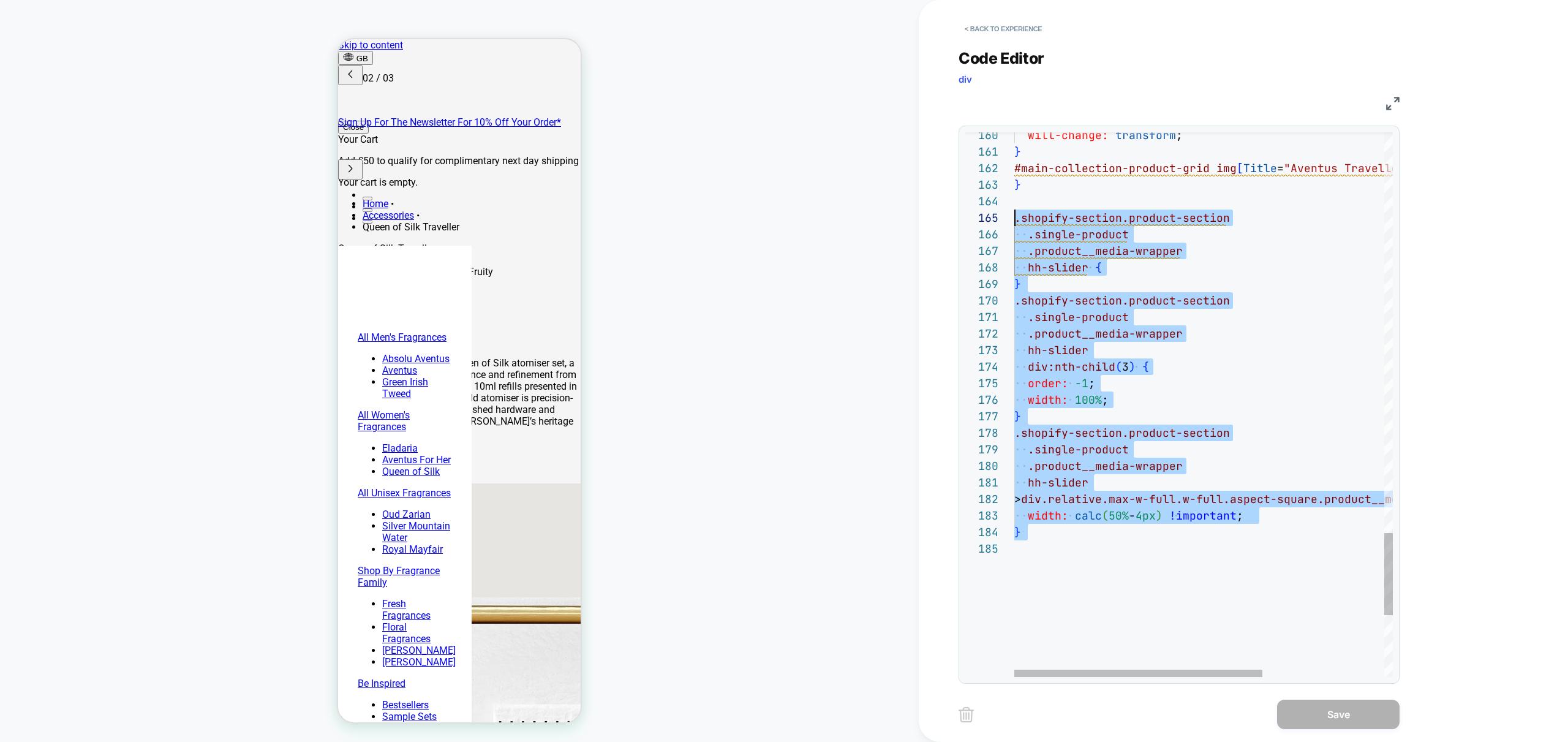
scroll to position [49, 0]
drag, startPoint x: 1065, startPoint y: 561, endPoint x: 972, endPoint y: 205, distance: 367.9
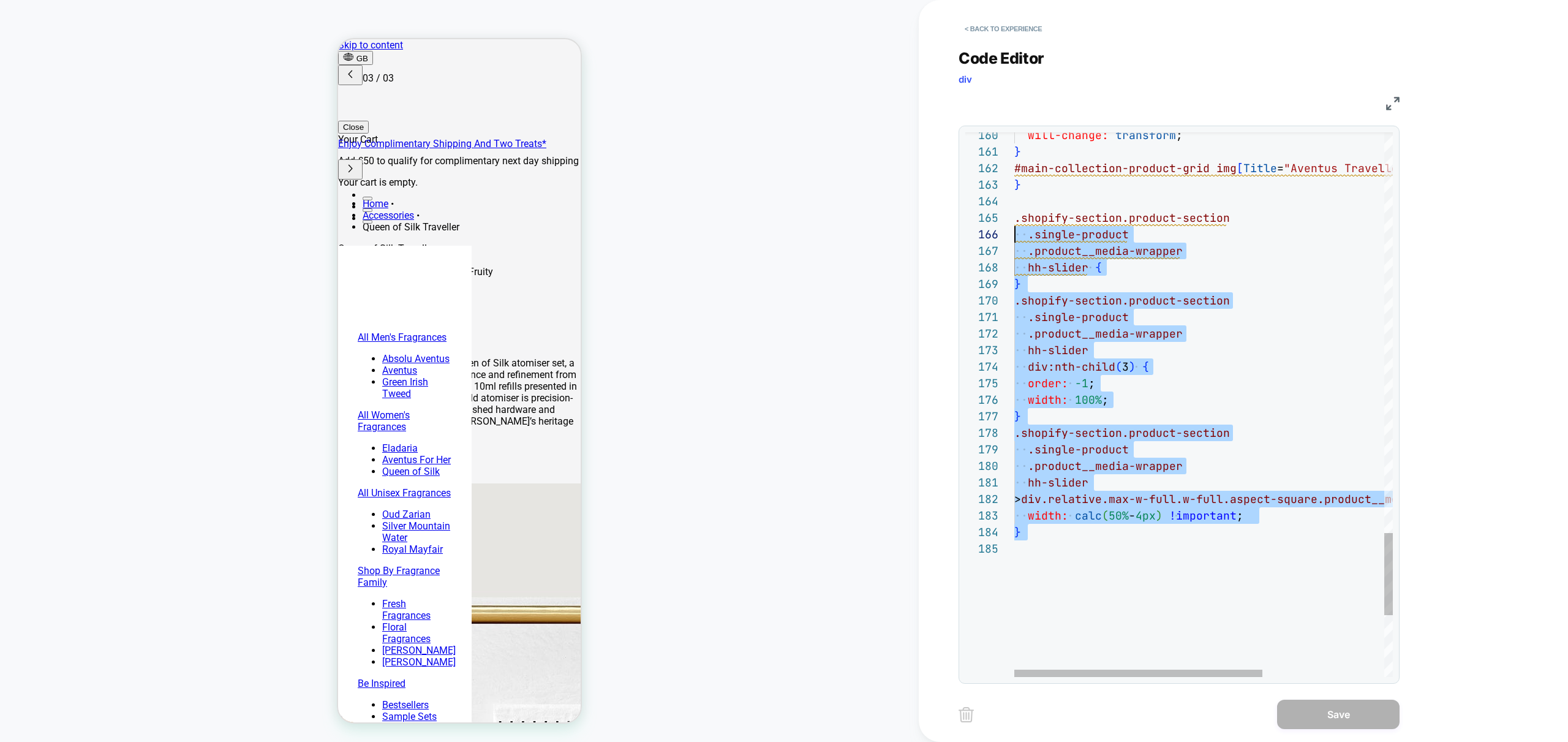
scroll to position [0, 387]
drag, startPoint x: 1163, startPoint y: 607, endPoint x: 907, endPoint y: 206, distance: 475.7
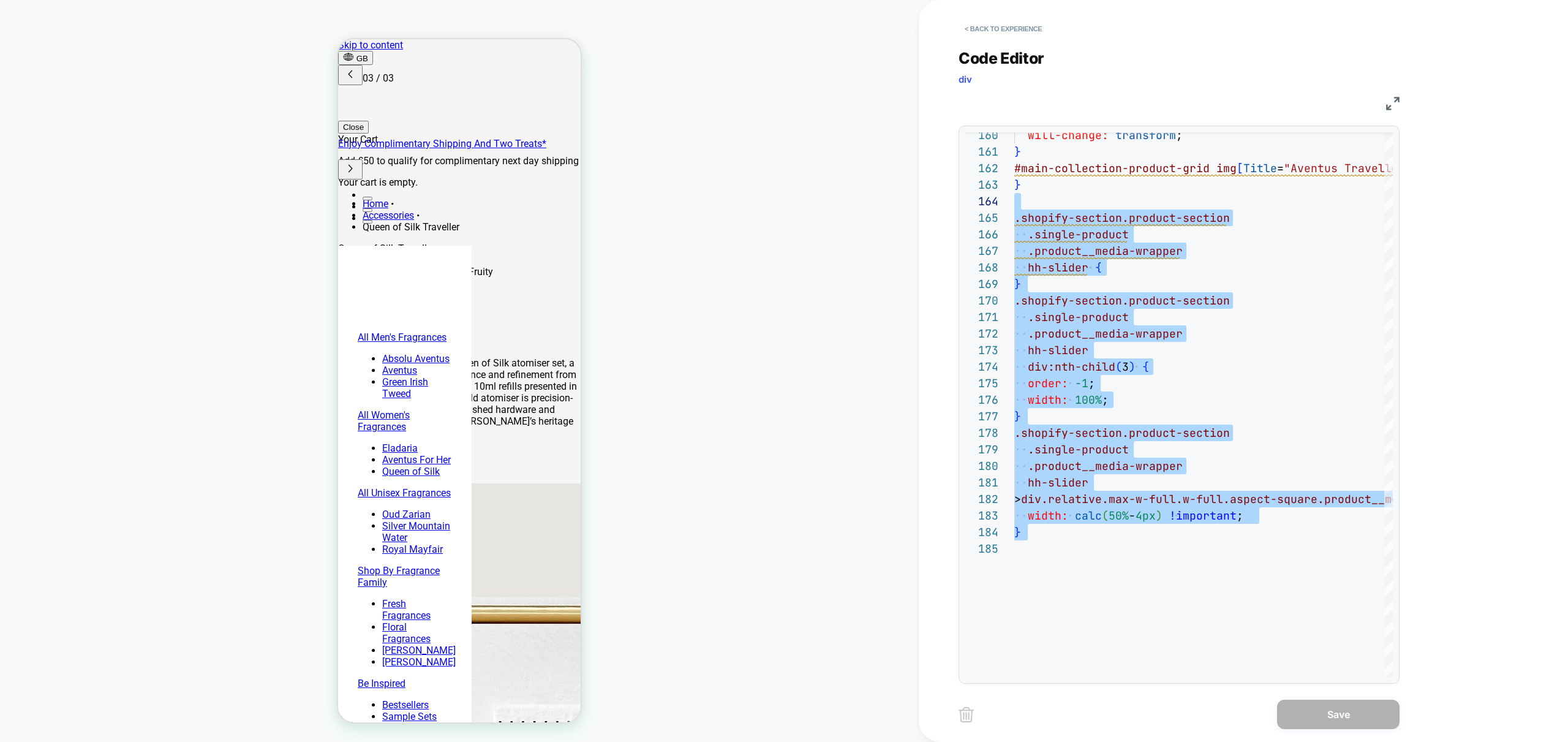
type textarea "**********"
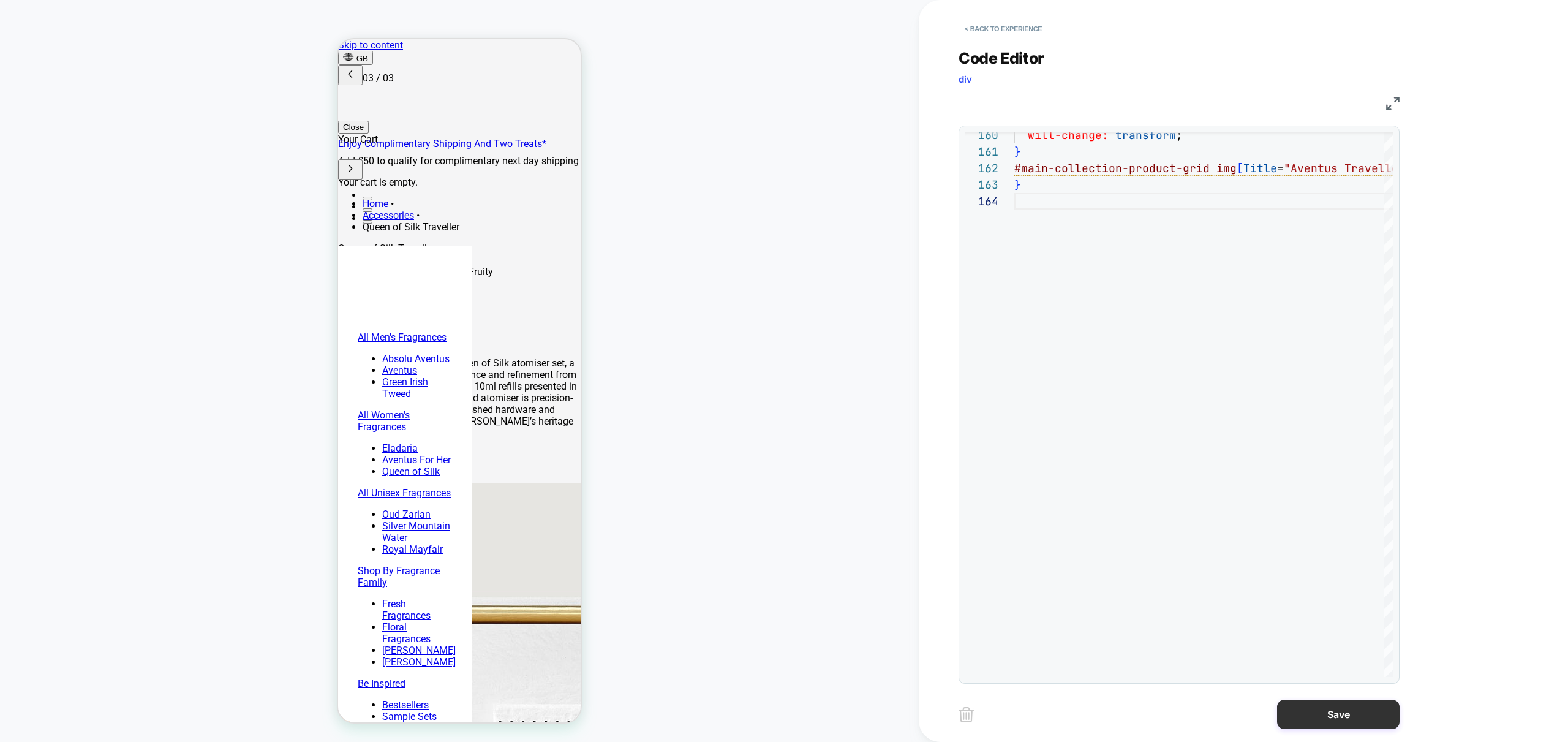
click at [1349, 725] on button "Save" at bounding box center [1338, 714] width 123 height 30
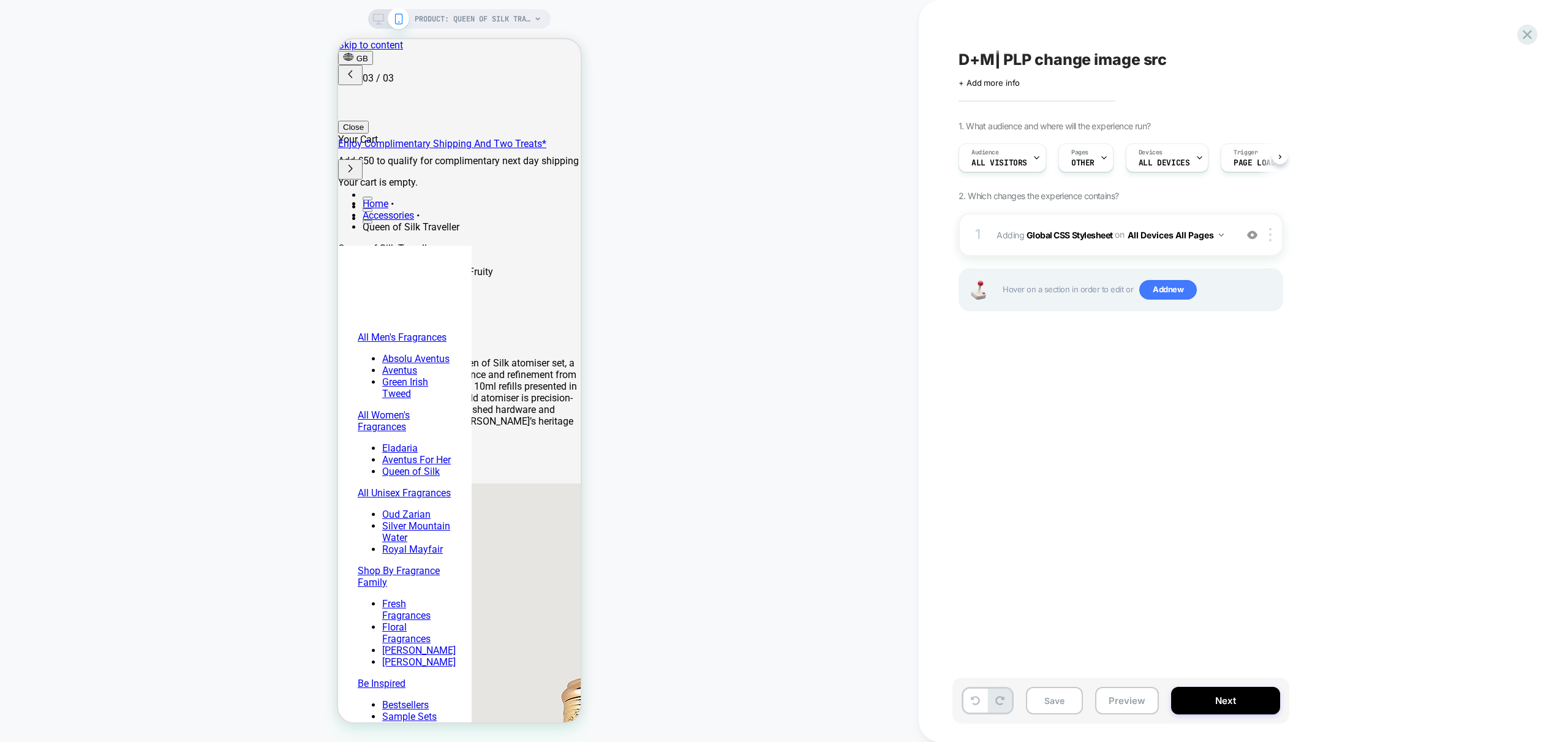
scroll to position [0, 1]
click at [1129, 350] on div "D+M| PLP change image src Click to edit experience details + Add more info 1. W…" at bounding box center [1182, 370] width 460 height 717
click at [1219, 231] on button "All Devices All Pages" at bounding box center [1175, 235] width 96 height 18
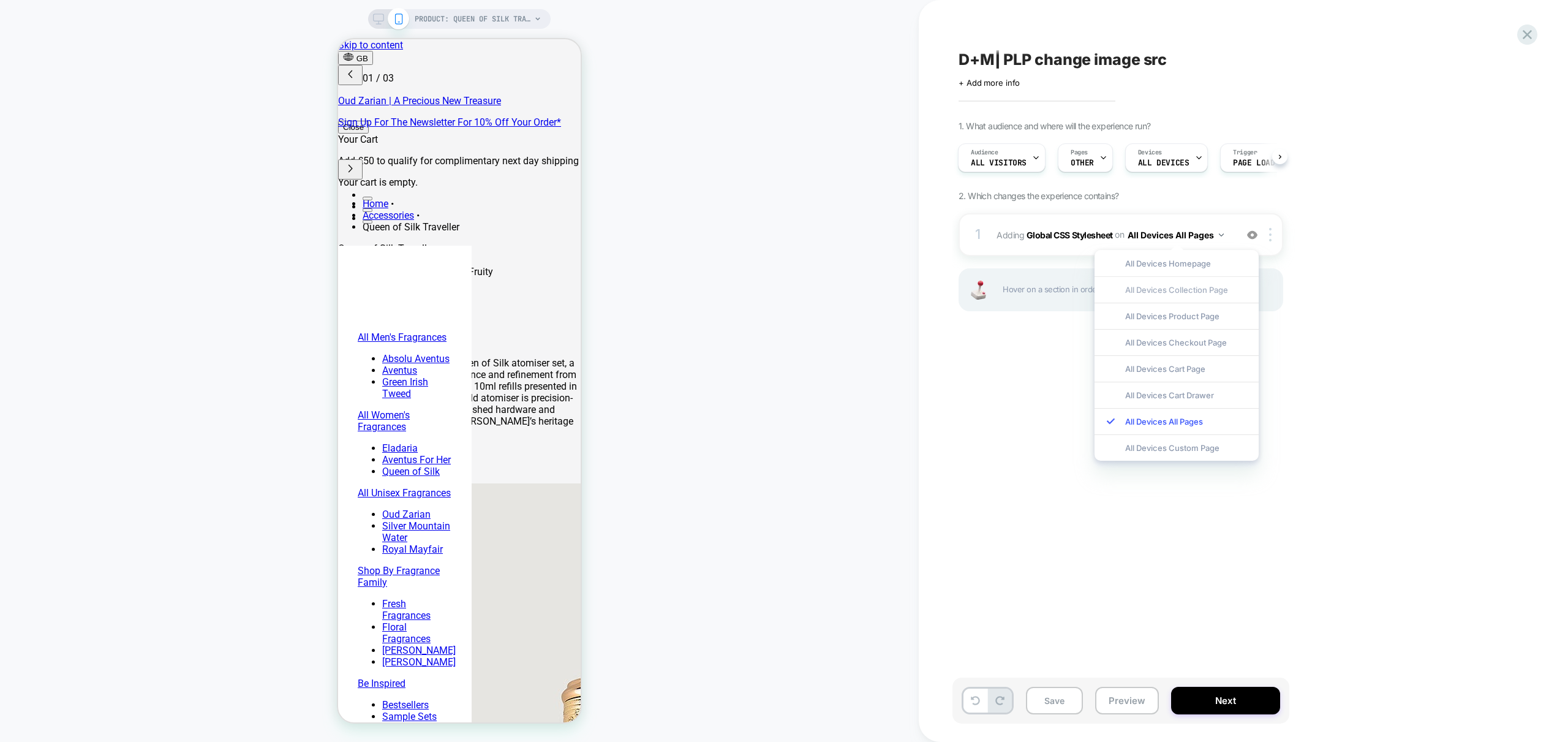
scroll to position [0, 0]
click at [1210, 288] on div "All Devices Collection Page" at bounding box center [1176, 289] width 164 height 26
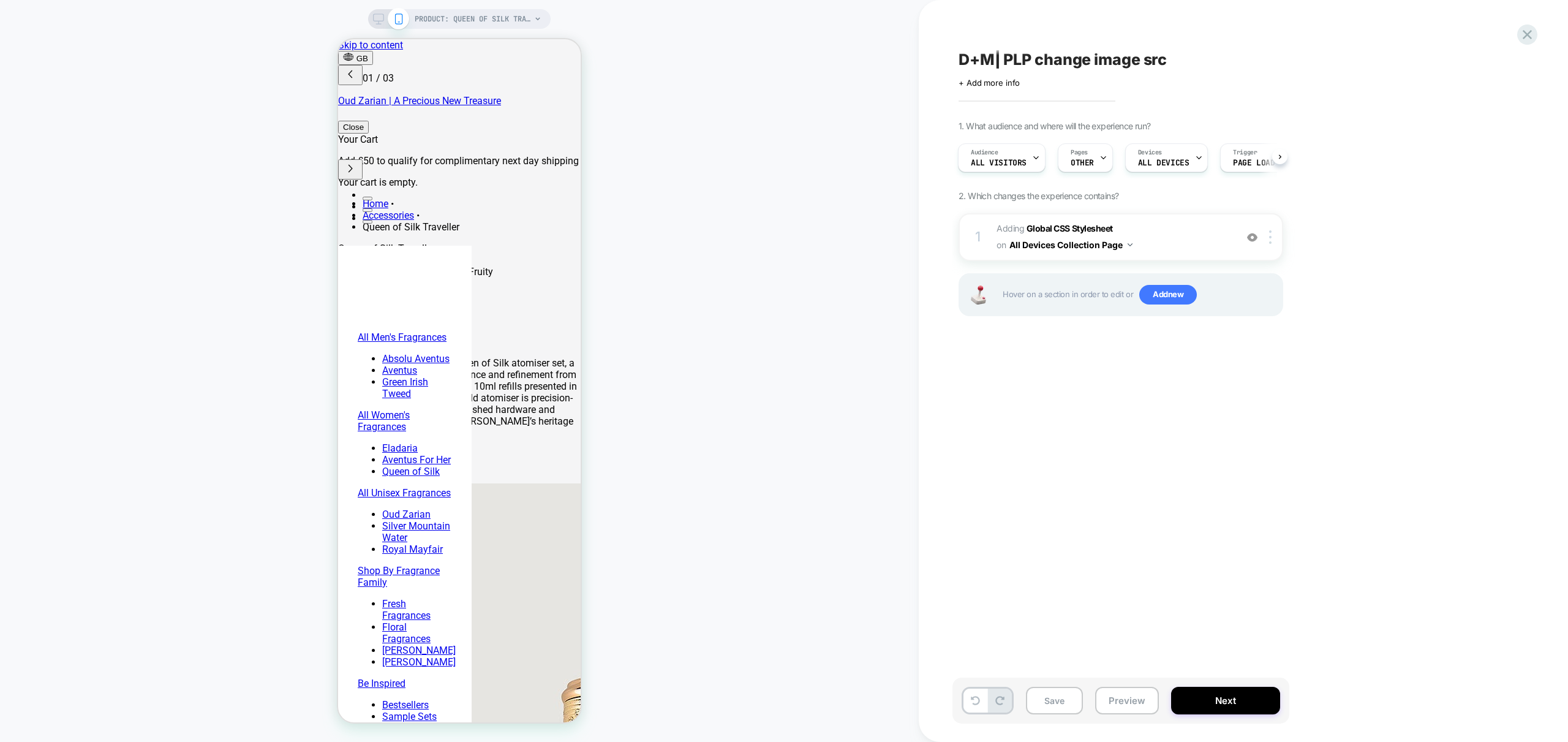
click at [1146, 410] on div "D+M| PLP change image src Click to edit experience details + Add more info 1. W…" at bounding box center [1182, 370] width 460 height 717
click at [1160, 288] on span "Add new" at bounding box center [1168, 295] width 58 height 20
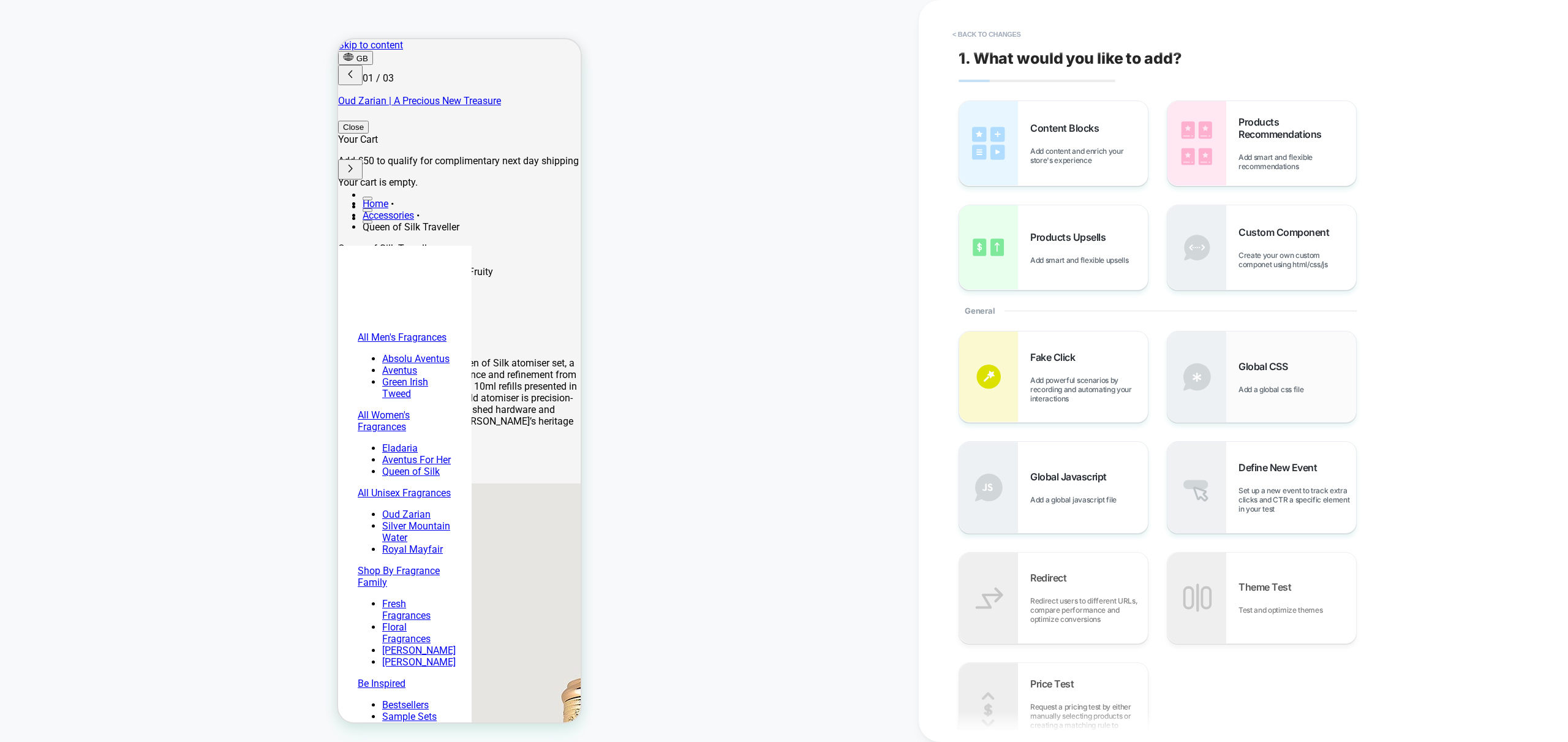
click at [1261, 396] on div "Global CSS Add a global css file" at bounding box center [1262, 377] width 189 height 91
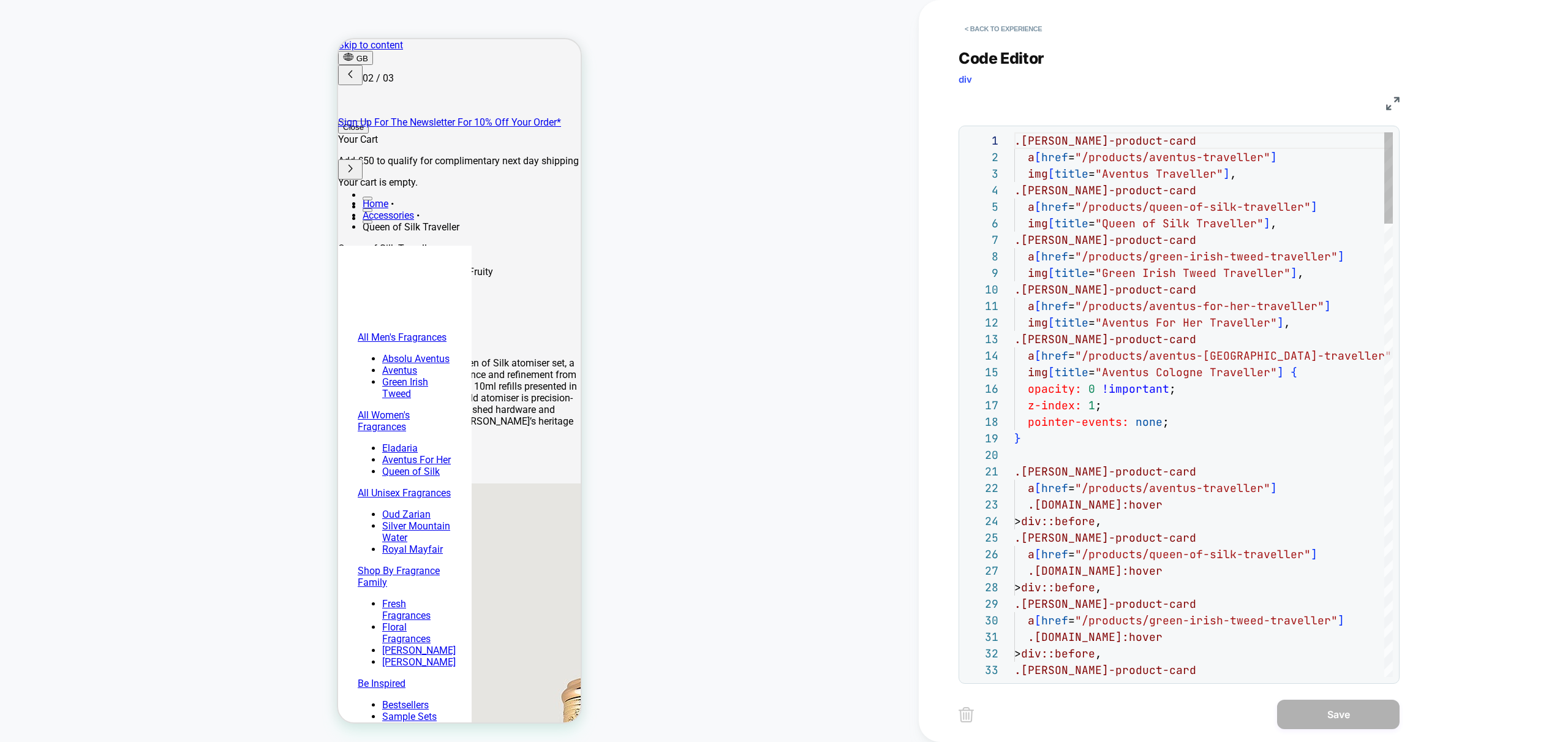
scroll to position [0, 194]
click at [1006, 25] on button "< Back to experience" at bounding box center [1003, 29] width 90 height 20
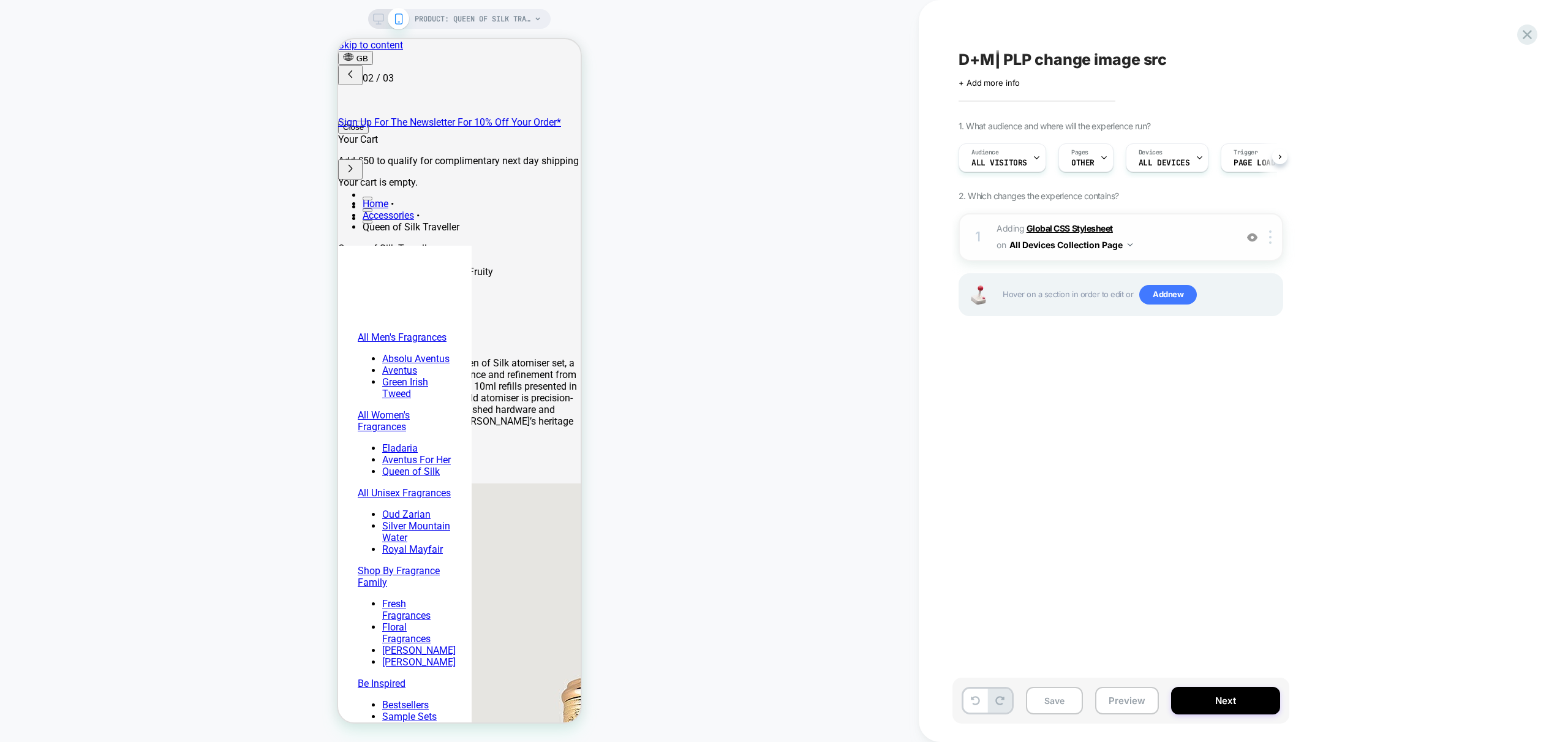
scroll to position [0, 1]
click at [1175, 293] on span "Add new" at bounding box center [1168, 295] width 58 height 20
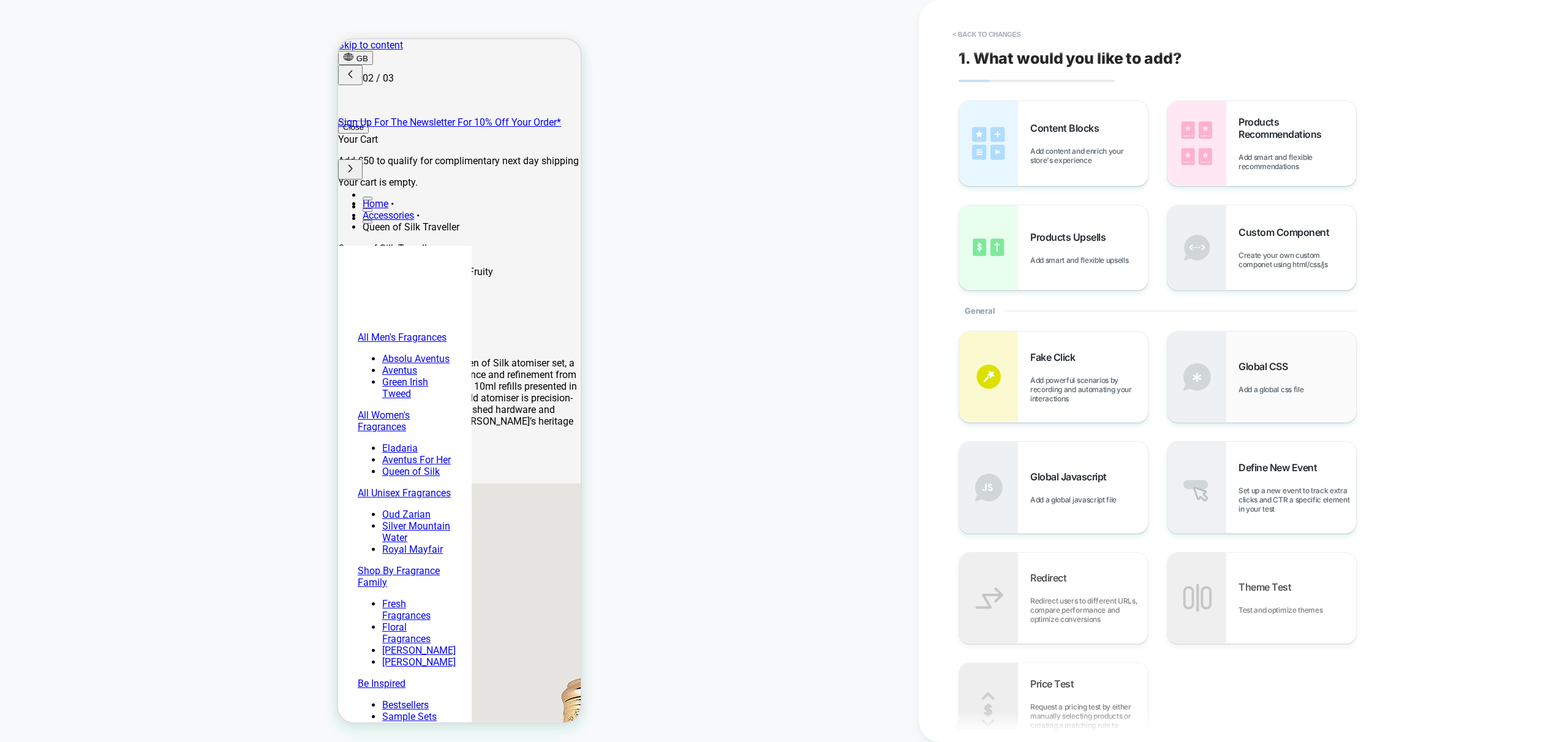
click at [1281, 370] on span "Global CSS" at bounding box center [1266, 366] width 55 height 12
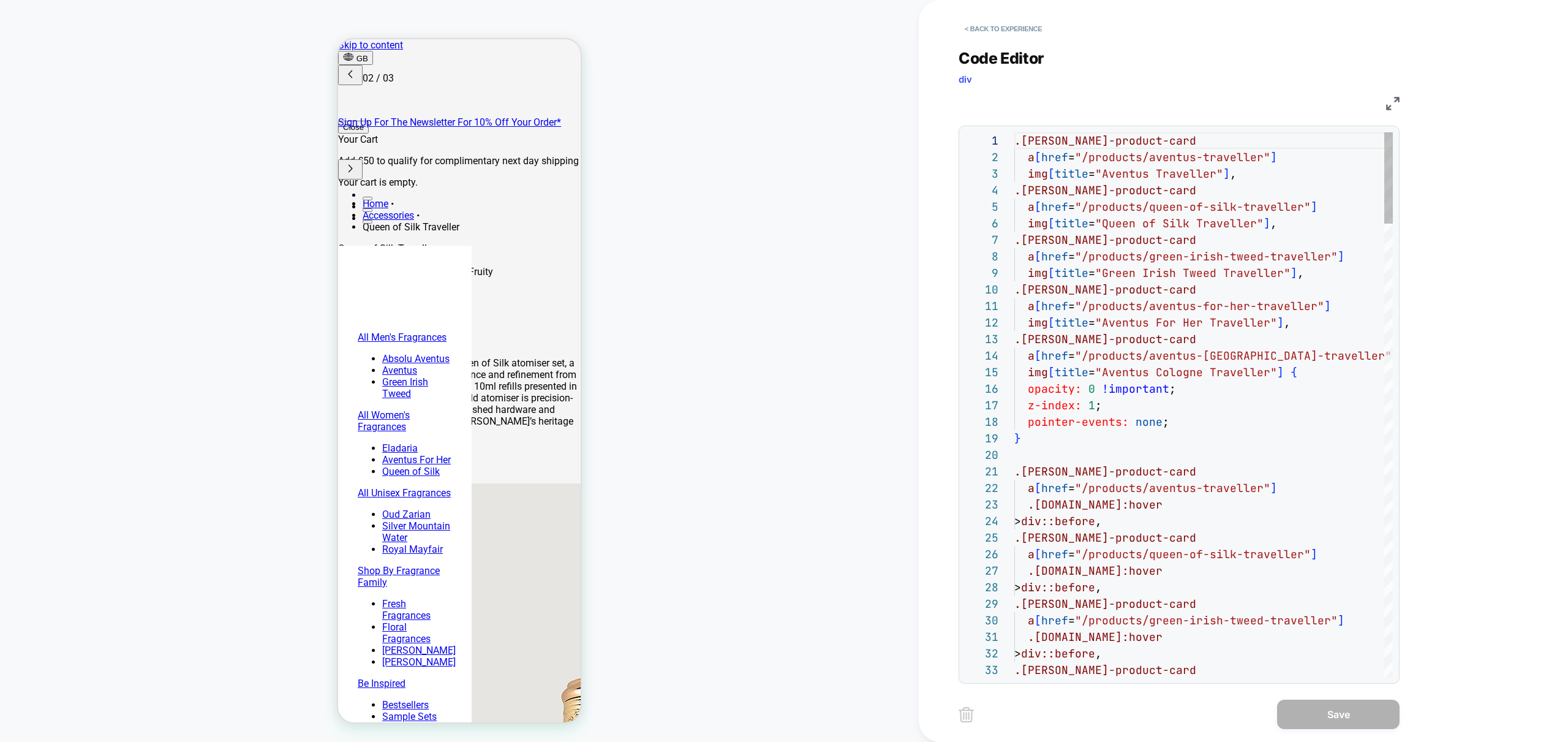
scroll to position [166, 0]
click at [988, 35] on button "< Back to experience" at bounding box center [1003, 29] width 90 height 20
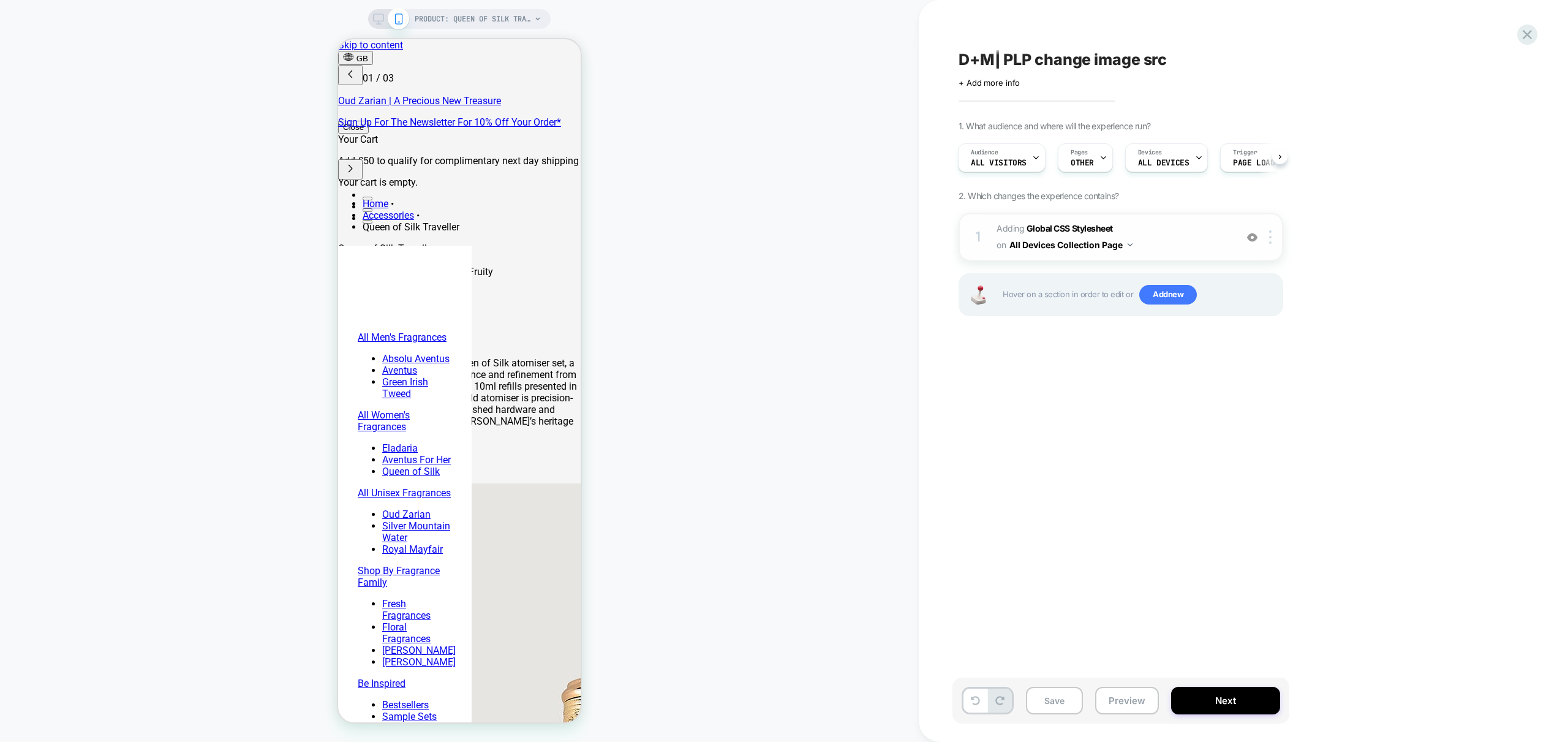
scroll to position [0, 0]
click at [1072, 382] on div "D+M| PLP change image src Click to edit experience details + Add more info 1. W…" at bounding box center [1182, 370] width 460 height 717
click at [1084, 163] on span "OTHER" at bounding box center [1082, 163] width 23 height 8
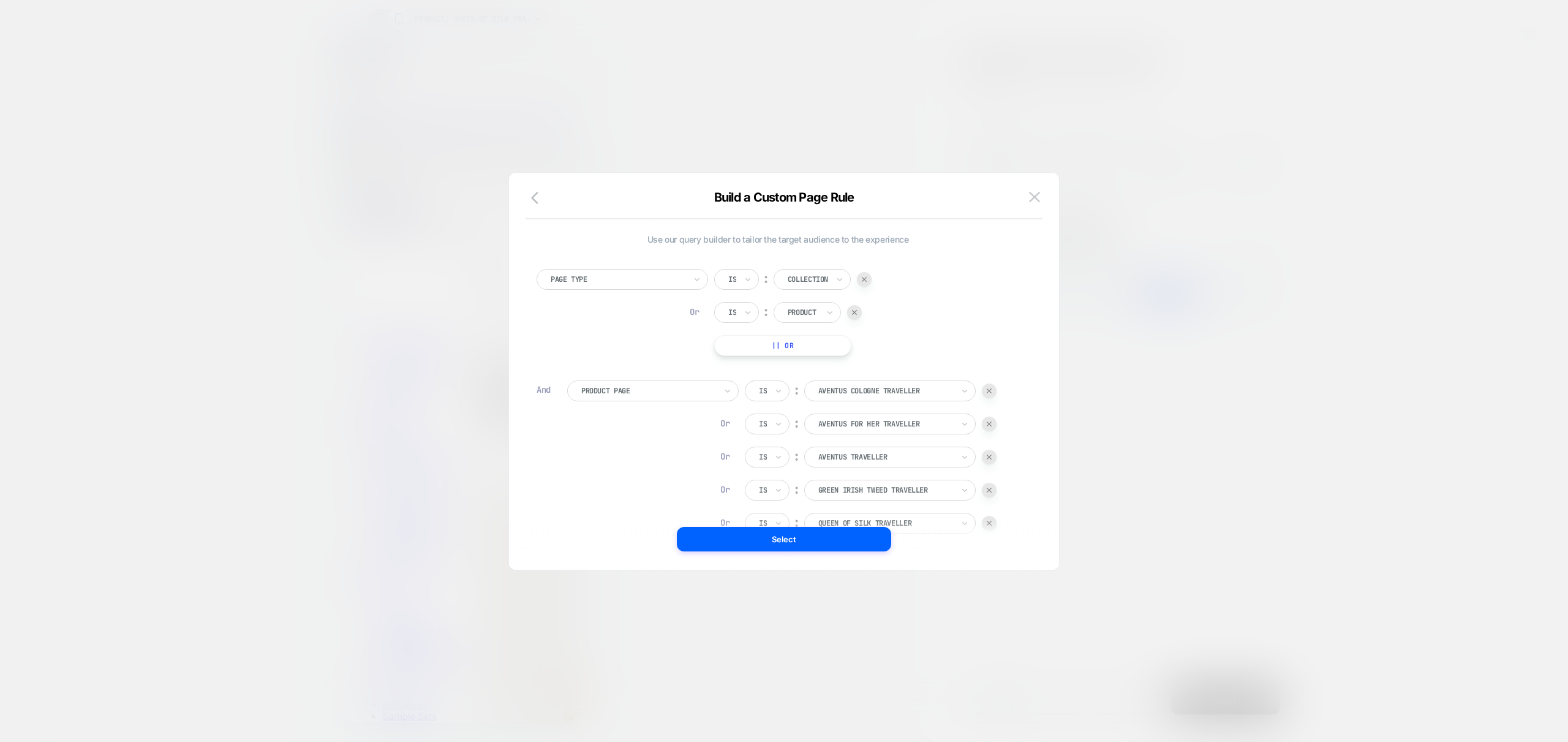
click at [541, 195] on icon "button" at bounding box center [538, 197] width 15 height 15
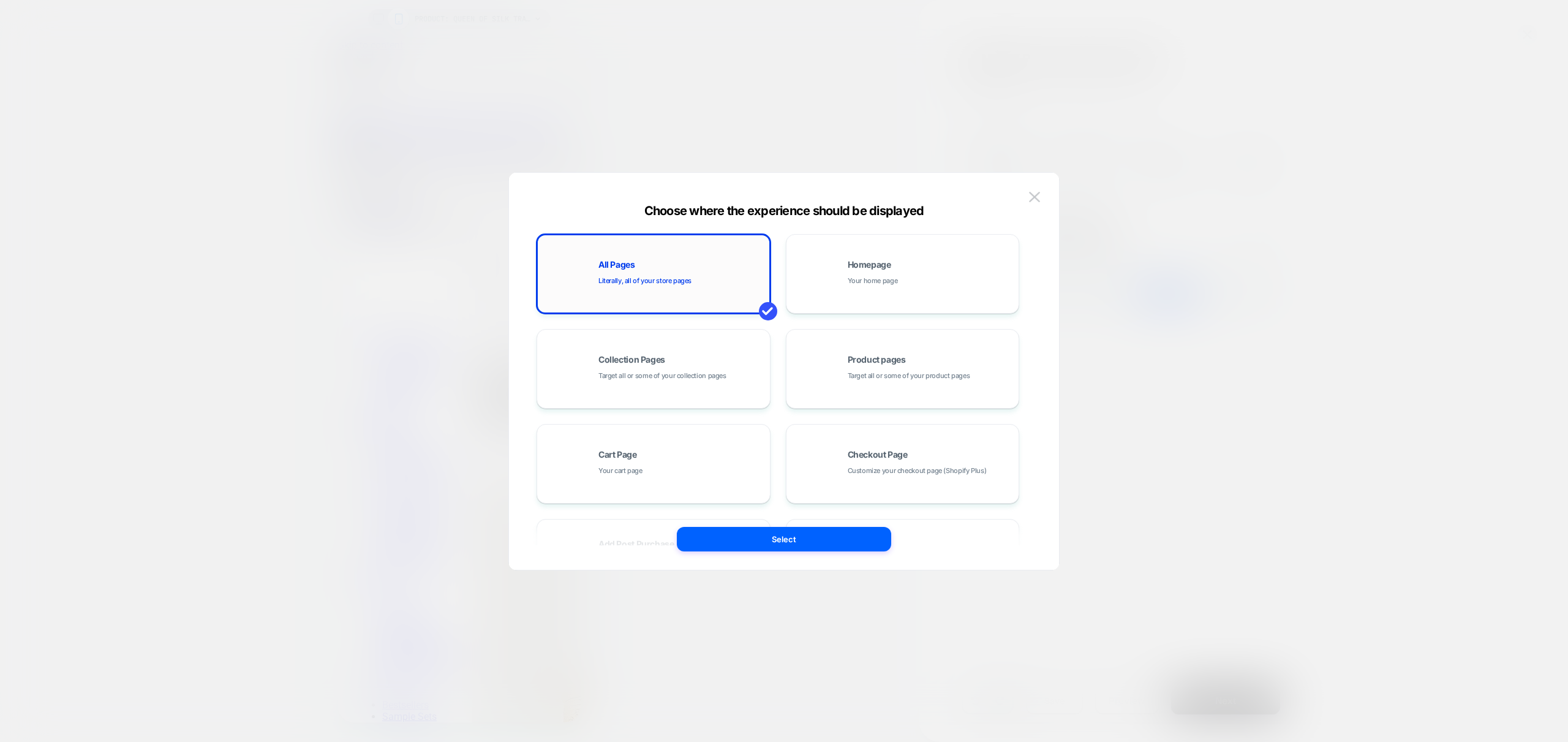
click at [658, 273] on div "All Pages Literally, all of your store pages" at bounding box center [681, 273] width 166 height 26
click at [795, 547] on button "Select" at bounding box center [784, 539] width 214 height 25
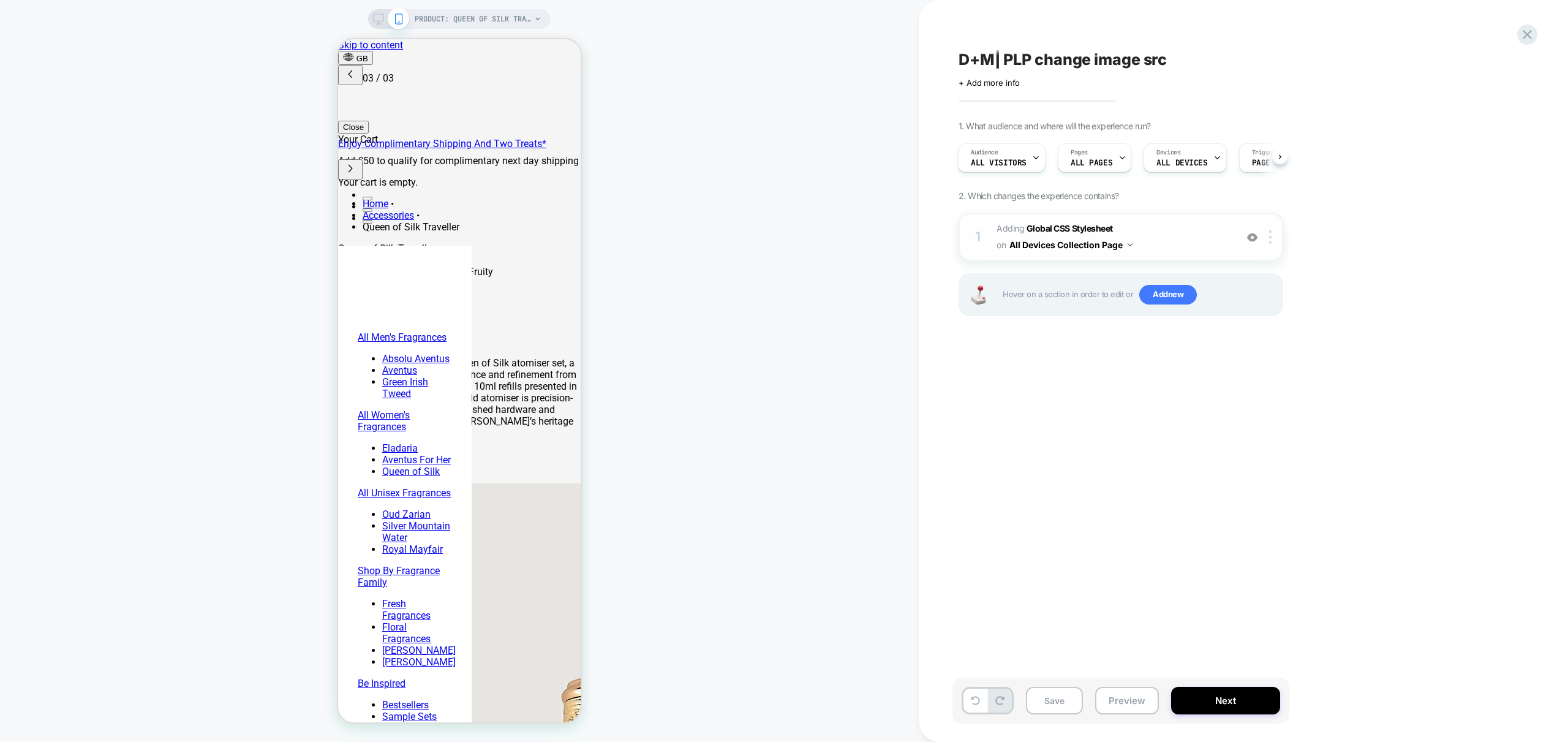
click at [1130, 245] on img at bounding box center [1129, 245] width 5 height 3
click at [1263, 387] on div "D+M| PLP change image src Click to edit experience details + Add more info 1. W…" at bounding box center [1182, 370] width 460 height 717
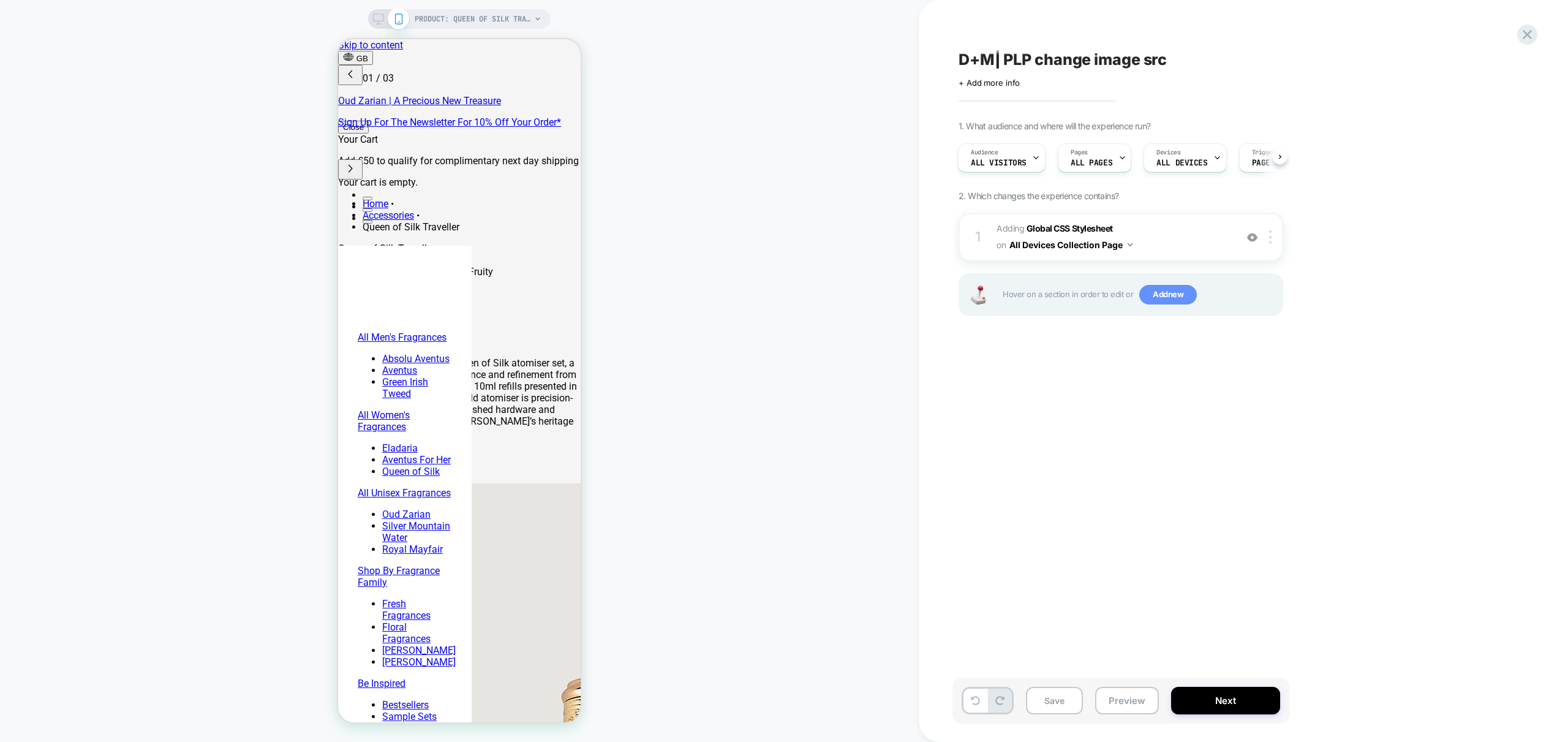
scroll to position [0, 0]
click at [1167, 298] on span "Add new" at bounding box center [1168, 295] width 58 height 20
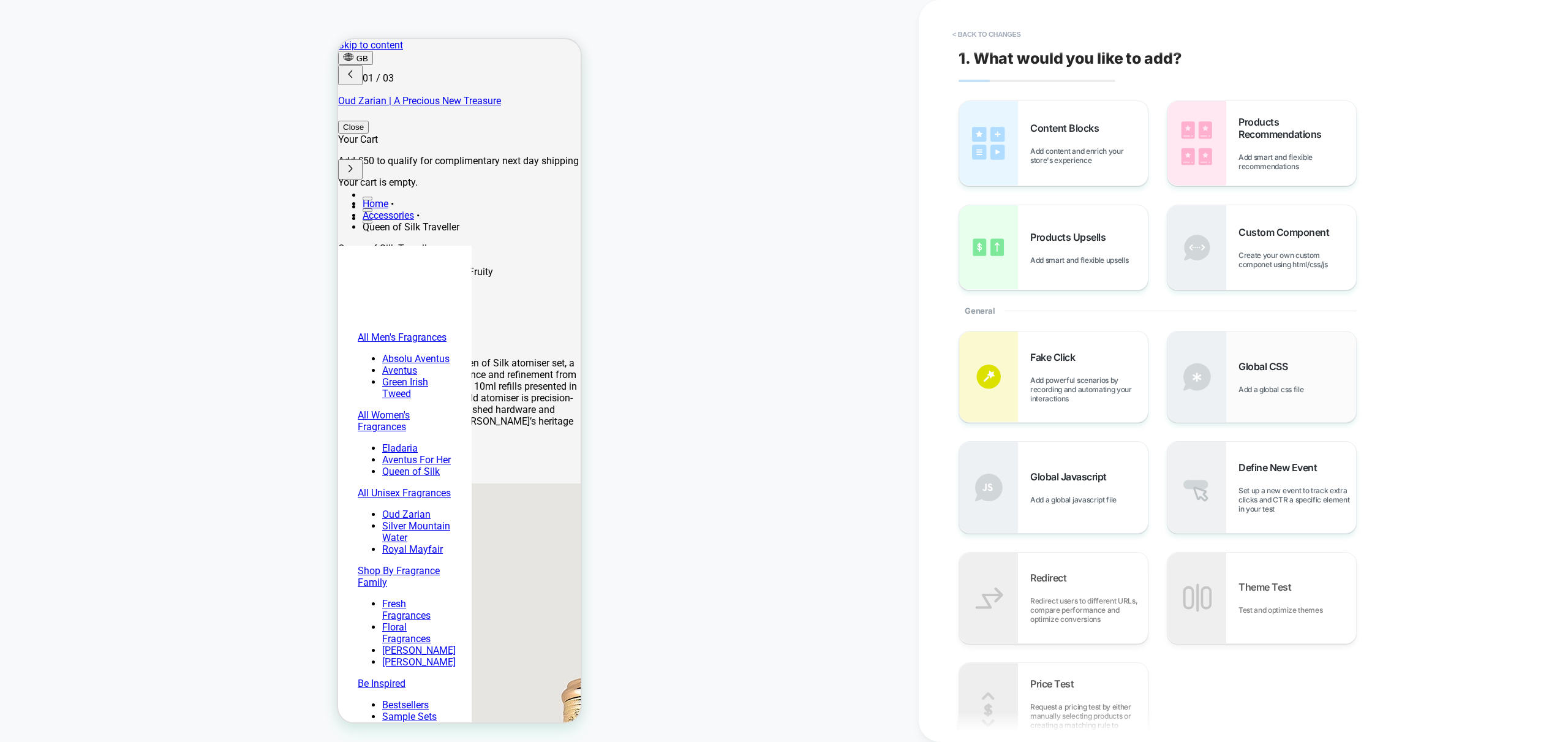
click at [1253, 401] on div "Global CSS Add a global css file" at bounding box center [1262, 377] width 189 height 91
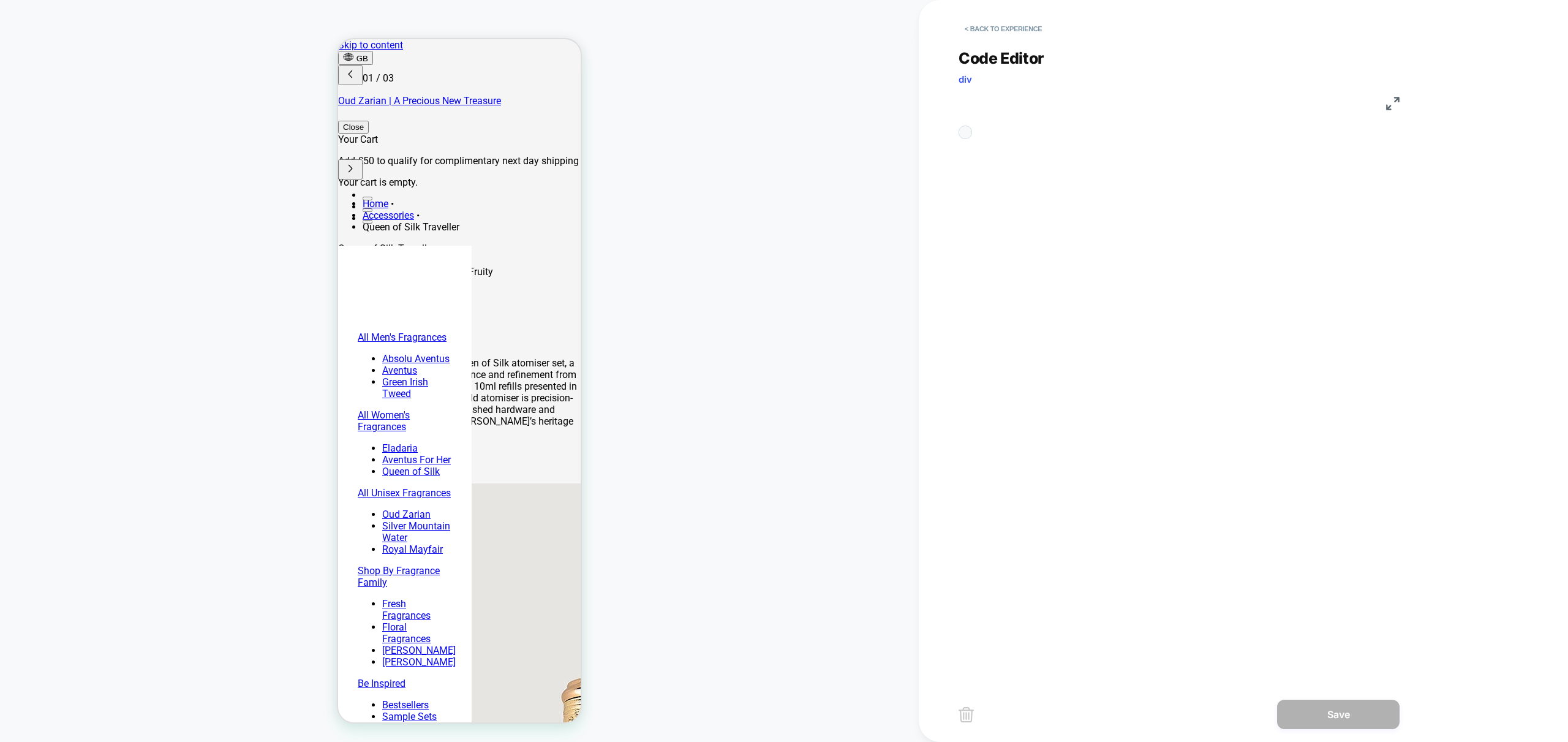
scroll to position [166, 0]
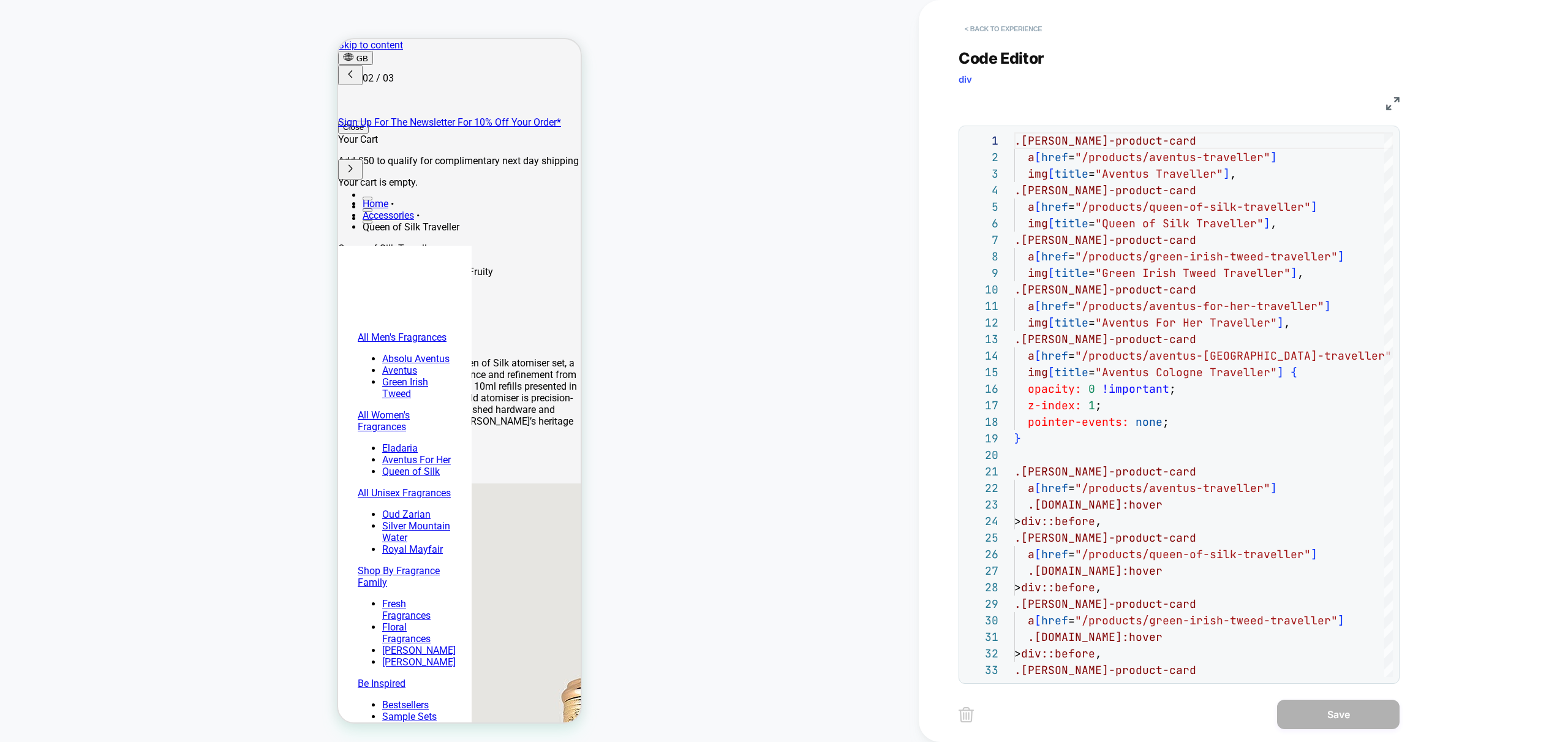
click at [1000, 25] on button "< Back to experience" at bounding box center [1003, 29] width 90 height 20
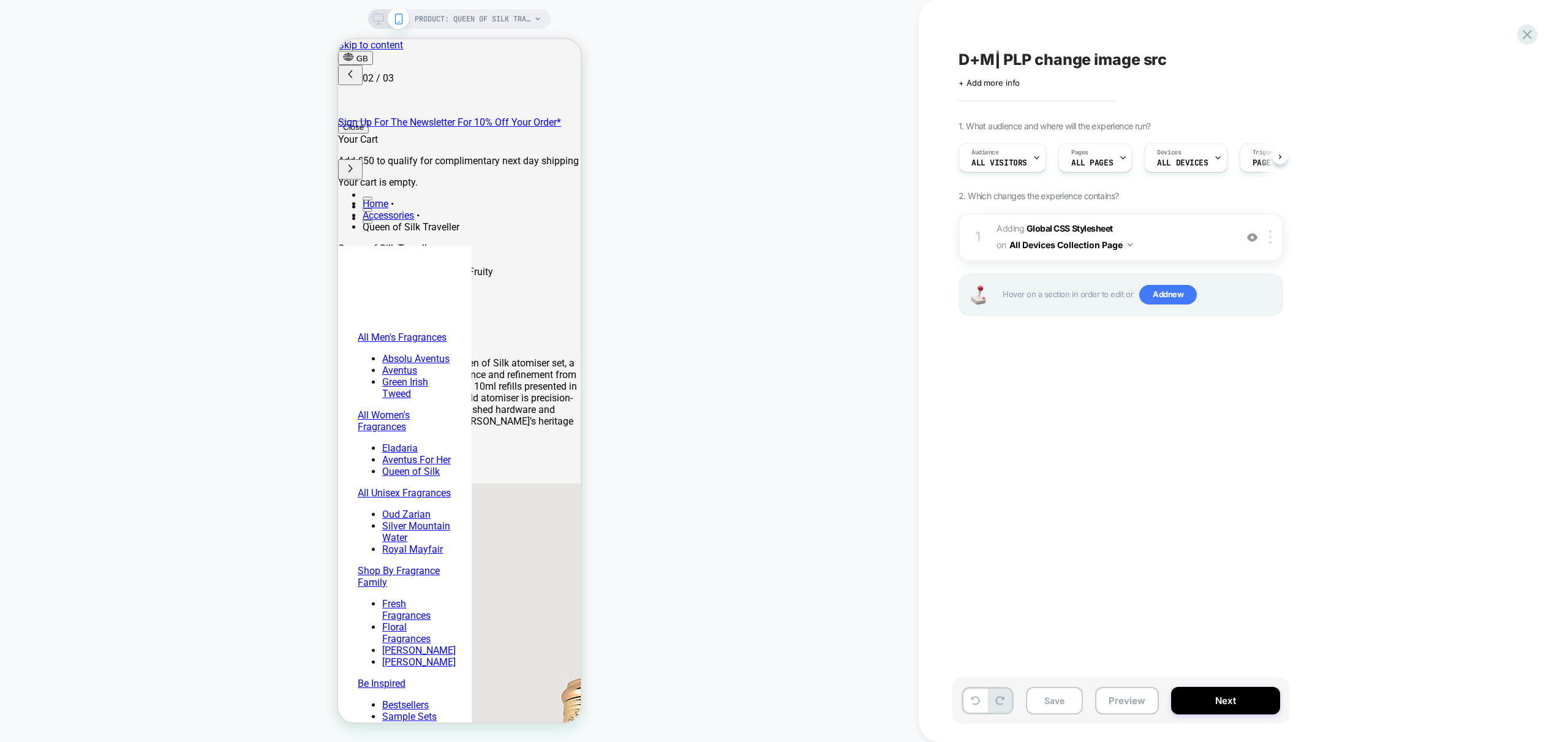
scroll to position [0, 1]
click at [1271, 241] on img at bounding box center [1270, 237] width 2 height 13
click at [1396, 209] on div "1. What audience and where will the experience run? Audience All Visitors Pages…" at bounding box center [1182, 233] width 447 height 226
click at [1124, 246] on button "All Devices Collection Page" at bounding box center [1071, 244] width 123 height 18
click at [1089, 432] on div "All Devices All Pages" at bounding box center [1071, 430] width 164 height 26
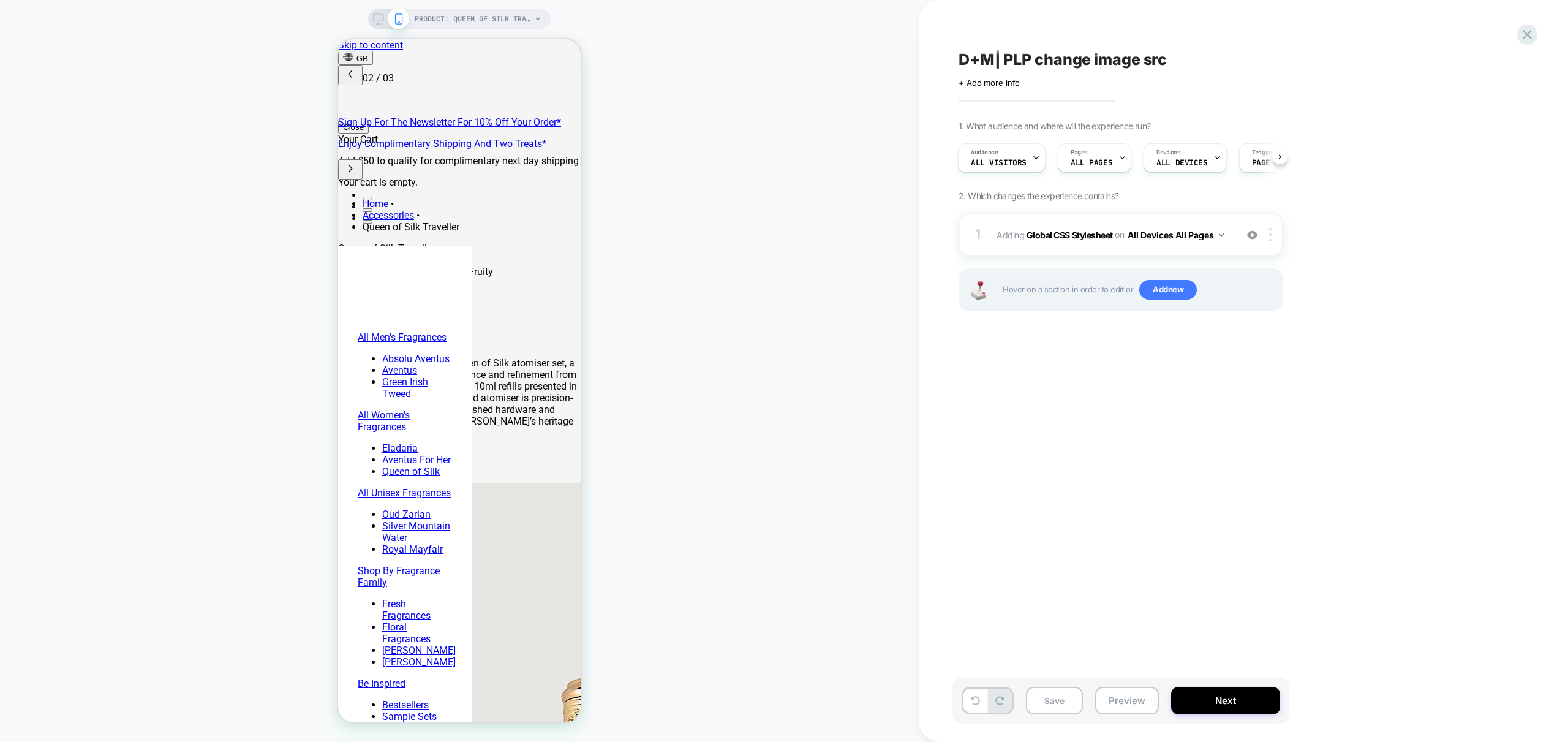
drag, startPoint x: 1453, startPoint y: 410, endPoint x: 1405, endPoint y: 388, distance: 52.8
click at [1453, 410] on div "D+M| PLP change image src Click to edit experience details + Add more info 1. W…" at bounding box center [1188, 371] width 539 height 742
click at [1108, 253] on div "1 Adding Global CSS Stylesheet on All Devices All Pages Add Before Add After Ta…" at bounding box center [1121, 234] width 324 height 43
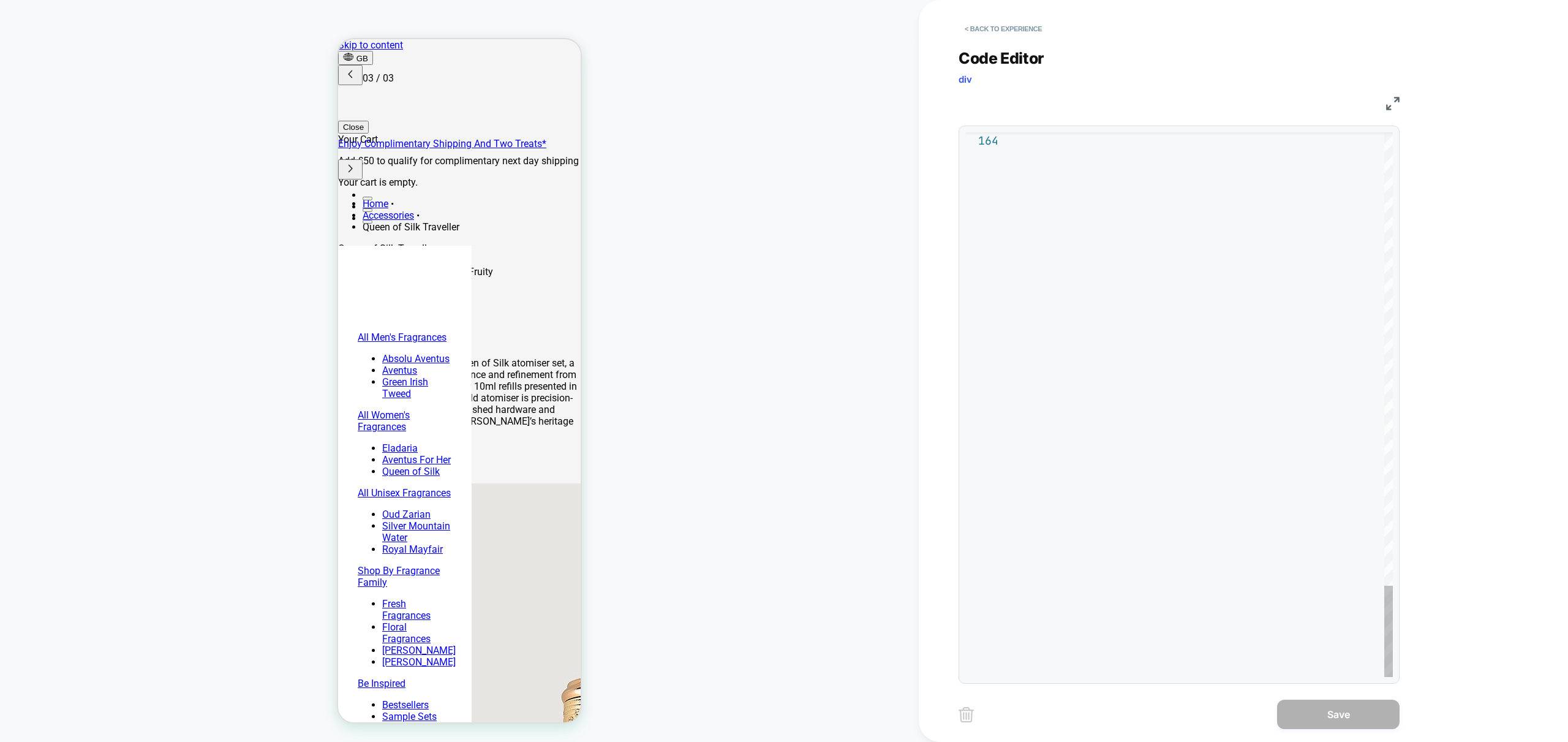
scroll to position [49, 0]
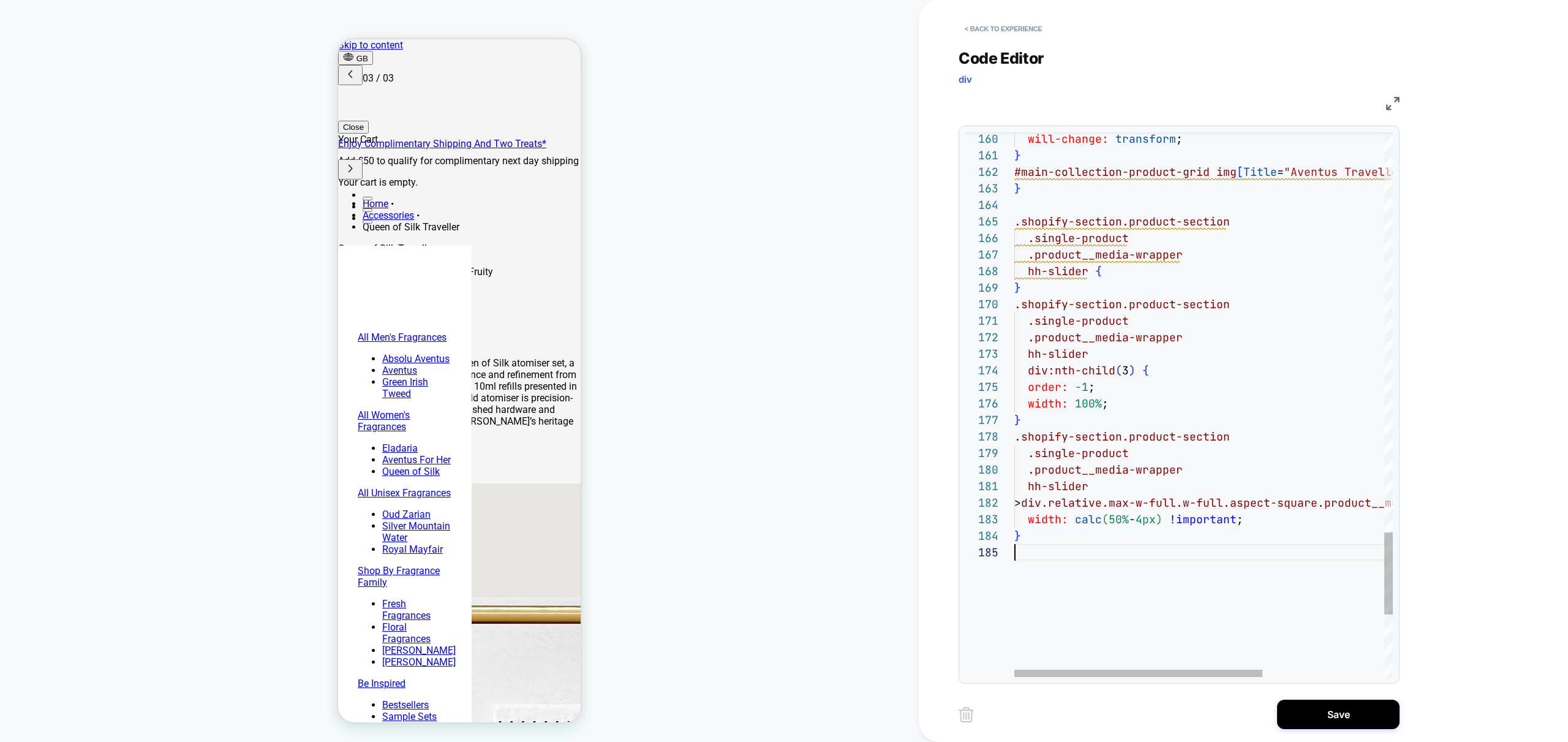
scroll to position [0, 387]
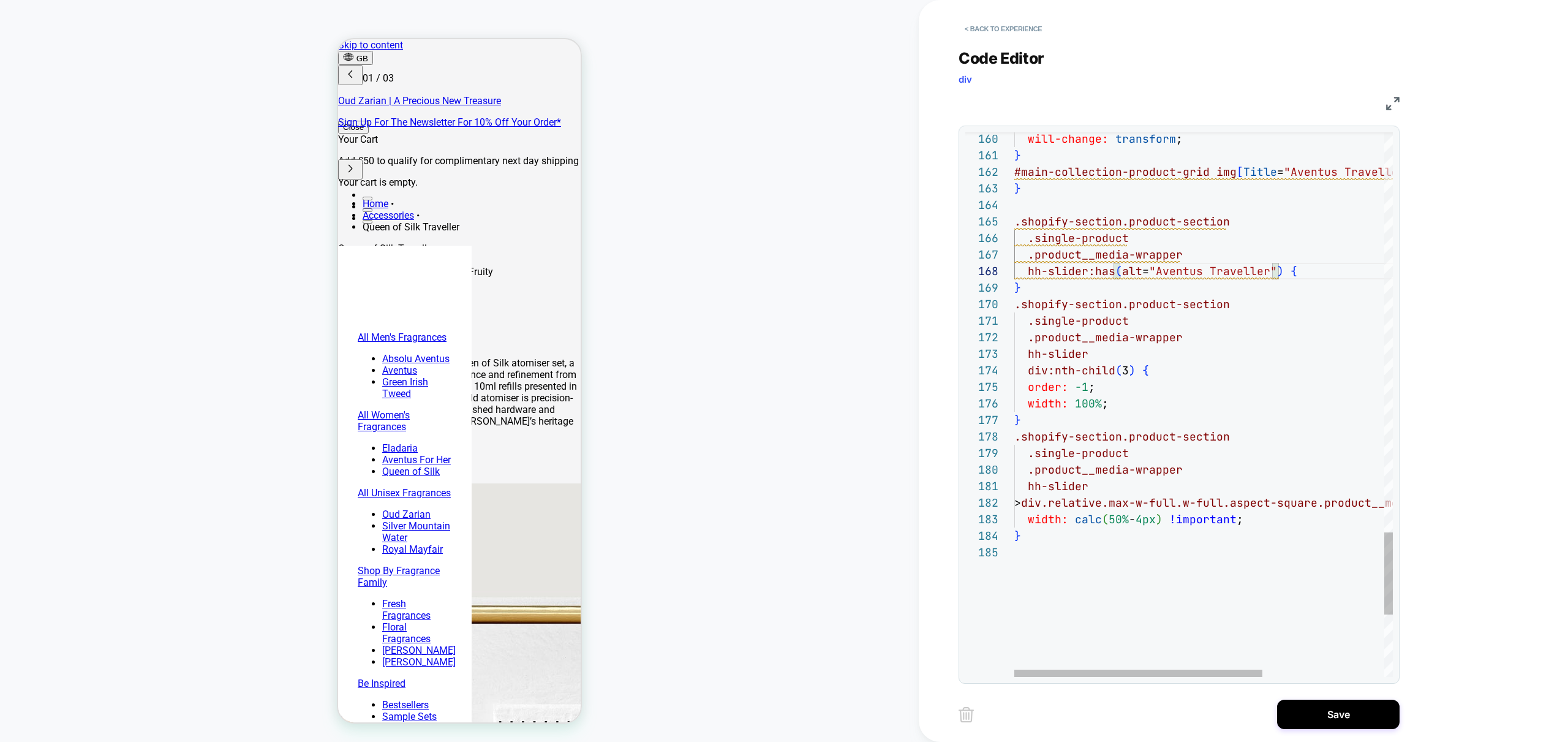
scroll to position [0, 0]
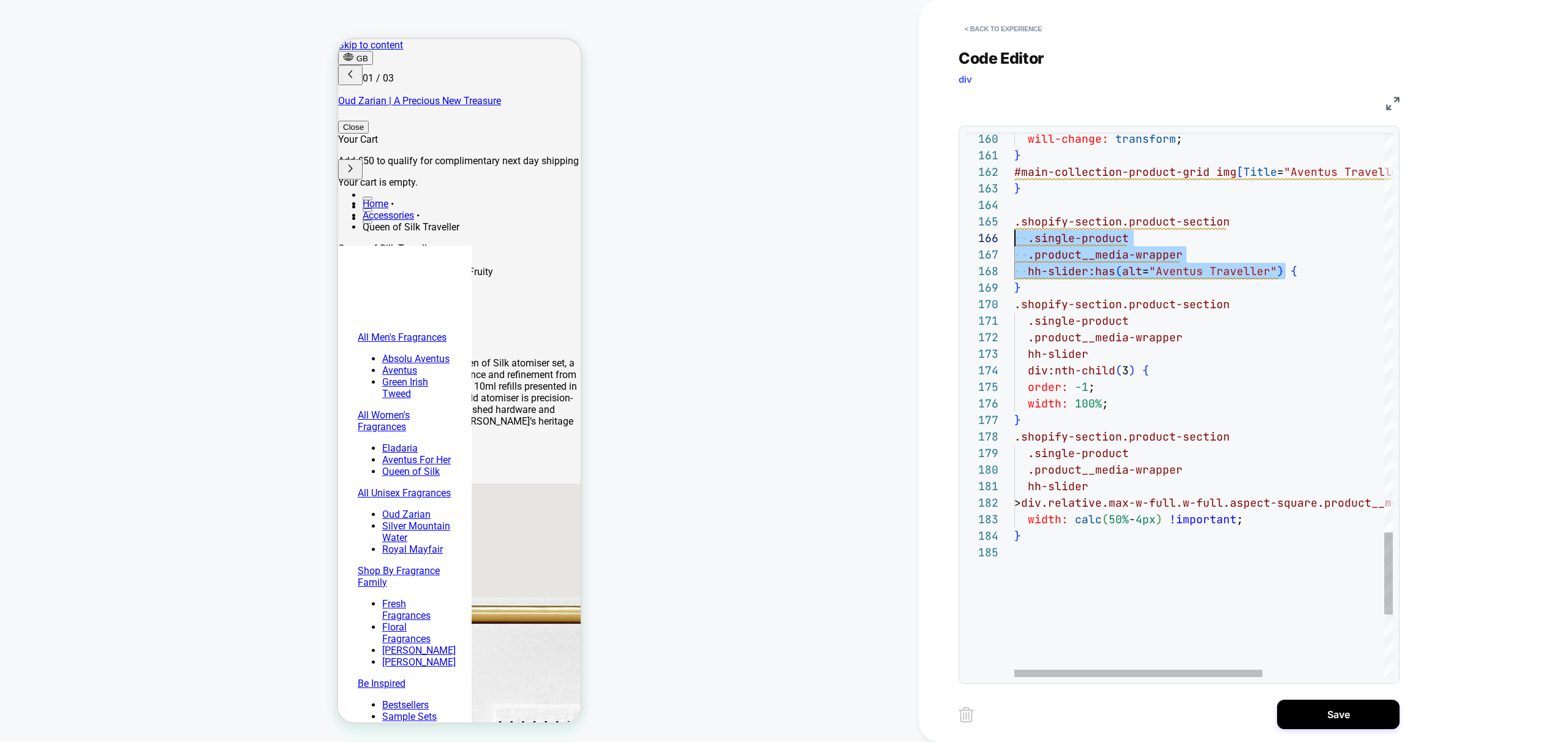
scroll to position [66, 0]
drag, startPoint x: 1284, startPoint y: 274, endPoint x: 970, endPoint y: 224, distance: 318.0
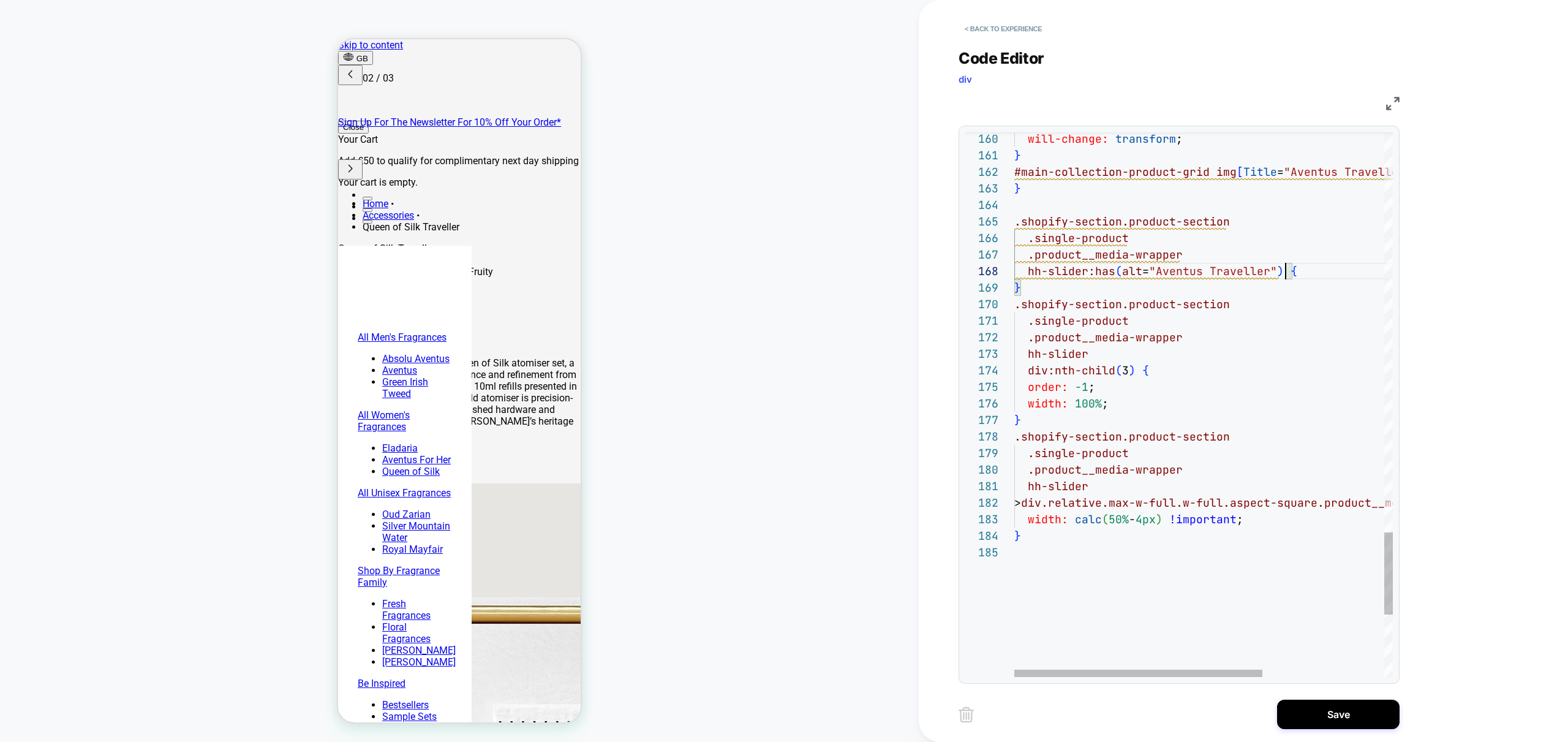
scroll to position [0, 194]
drag, startPoint x: 1201, startPoint y: 282, endPoint x: 1225, endPoint y: 272, distance: 26.0
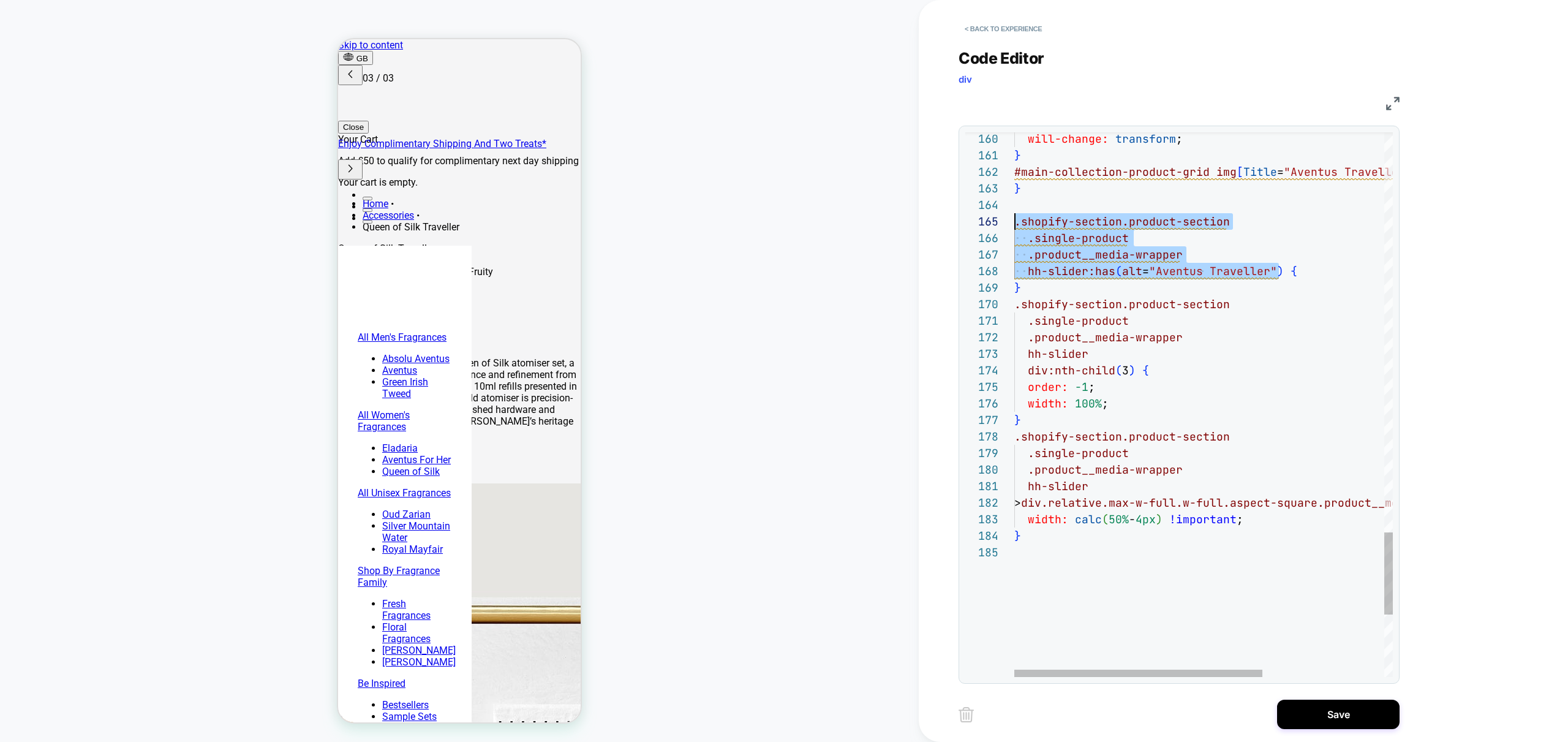
drag, startPoint x: 1281, startPoint y: 269, endPoint x: 964, endPoint y: 222, distance: 320.5
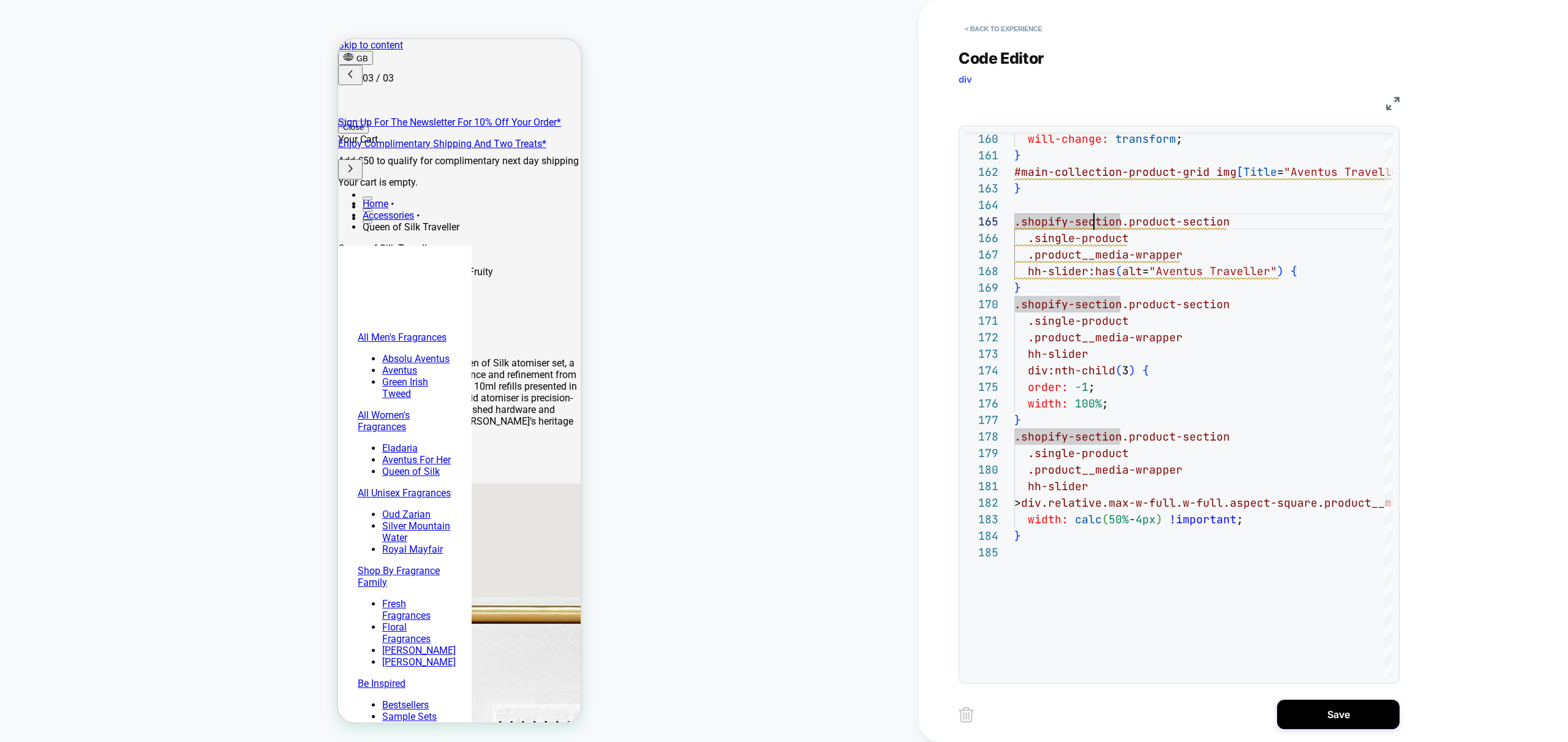
scroll to position [0, 387]
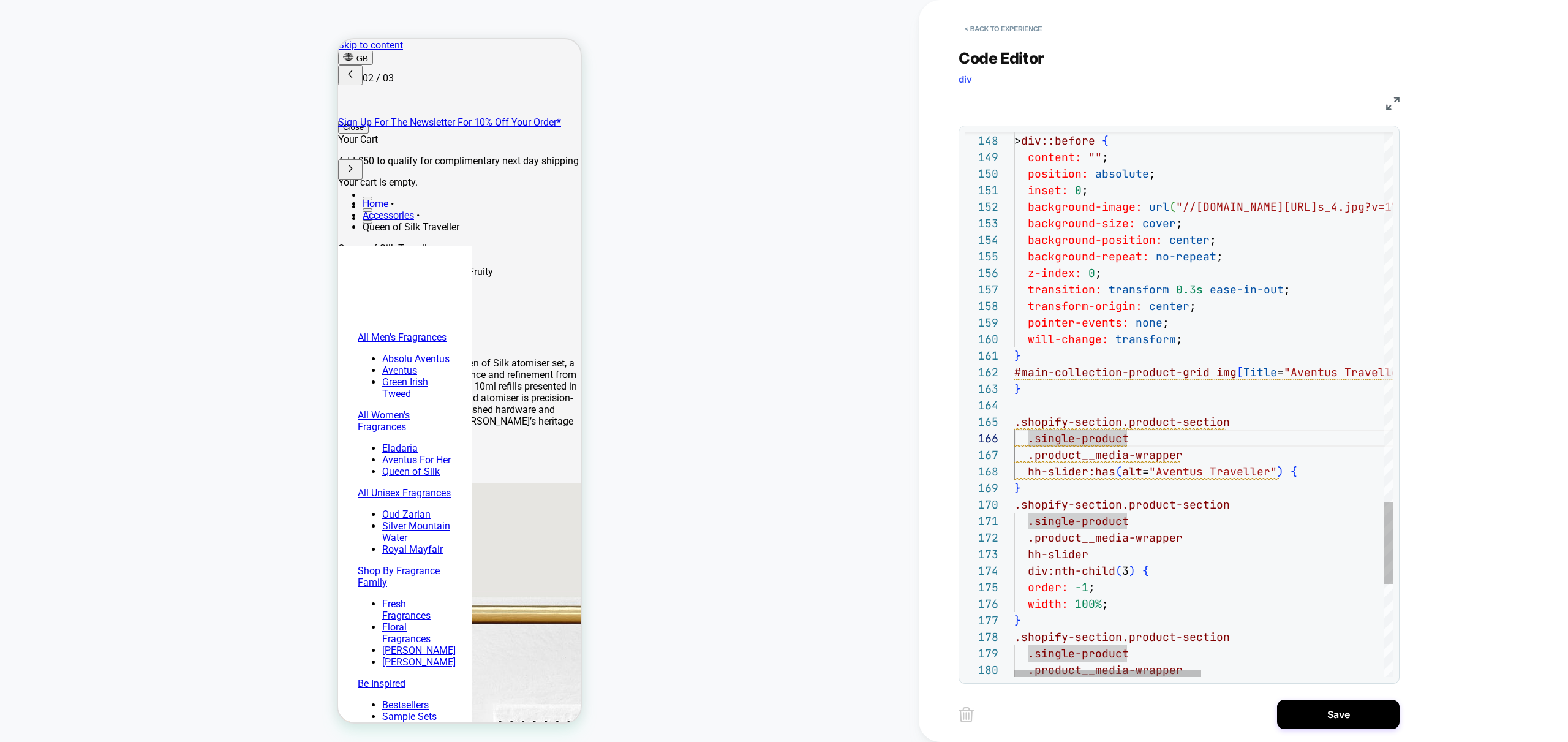
scroll to position [0, 194]
click at [1019, 675] on div at bounding box center [1108, 674] width 187 height 7
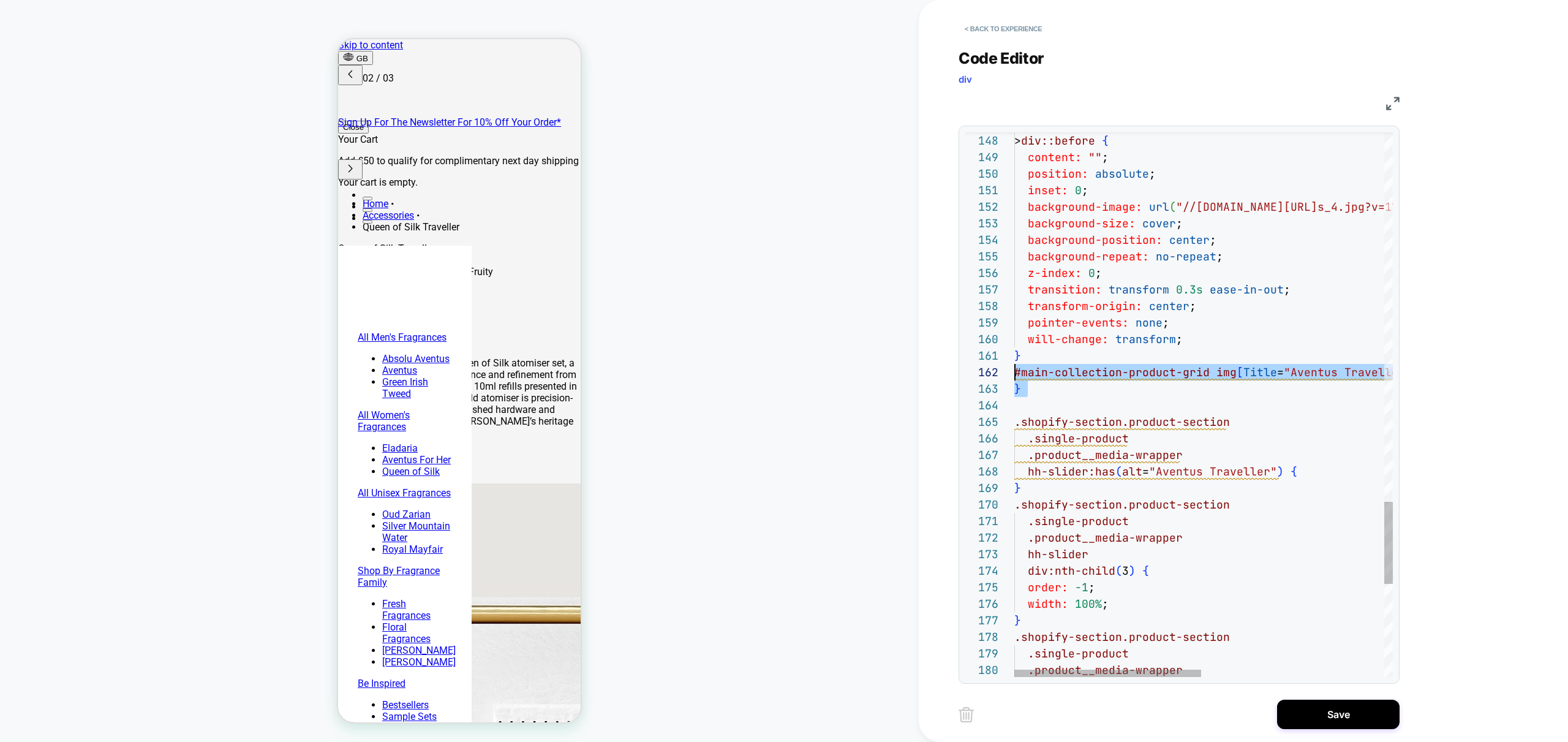
drag, startPoint x: 1067, startPoint y: 399, endPoint x: 957, endPoint y: 376, distance: 112.4
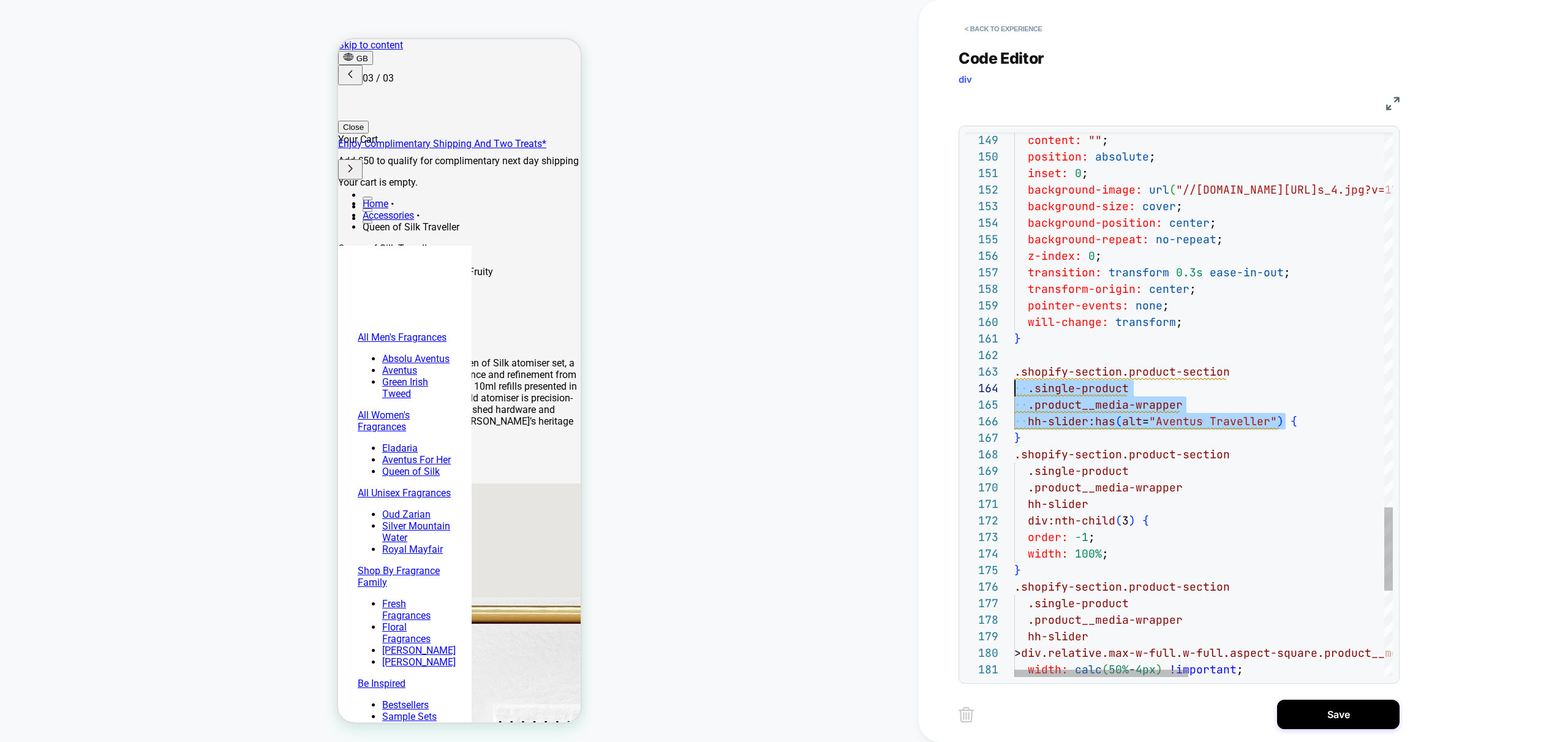
scroll to position [33, 0]
drag, startPoint x: 1284, startPoint y: 420, endPoint x: 948, endPoint y: 373, distance: 339.3
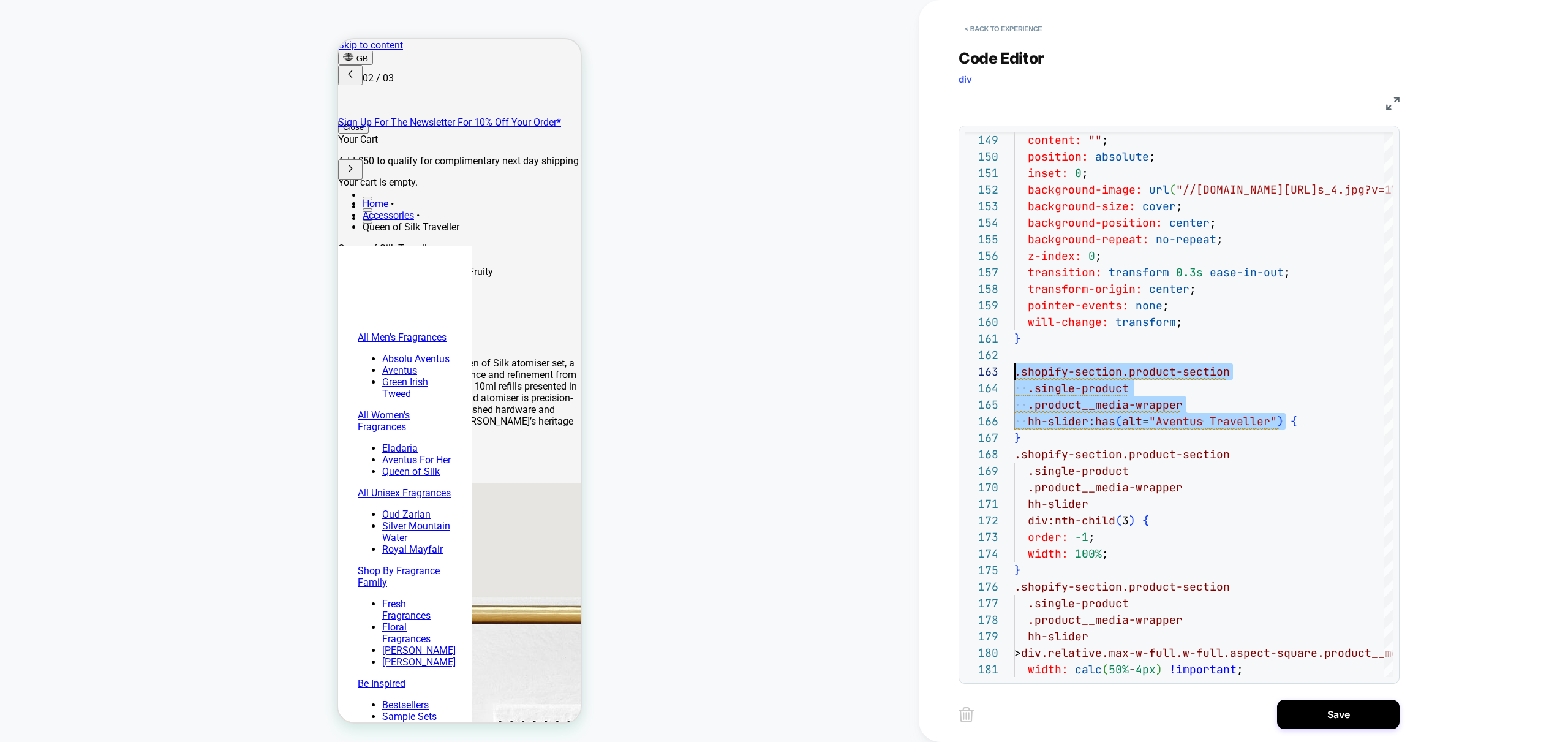
scroll to position [0, 194]
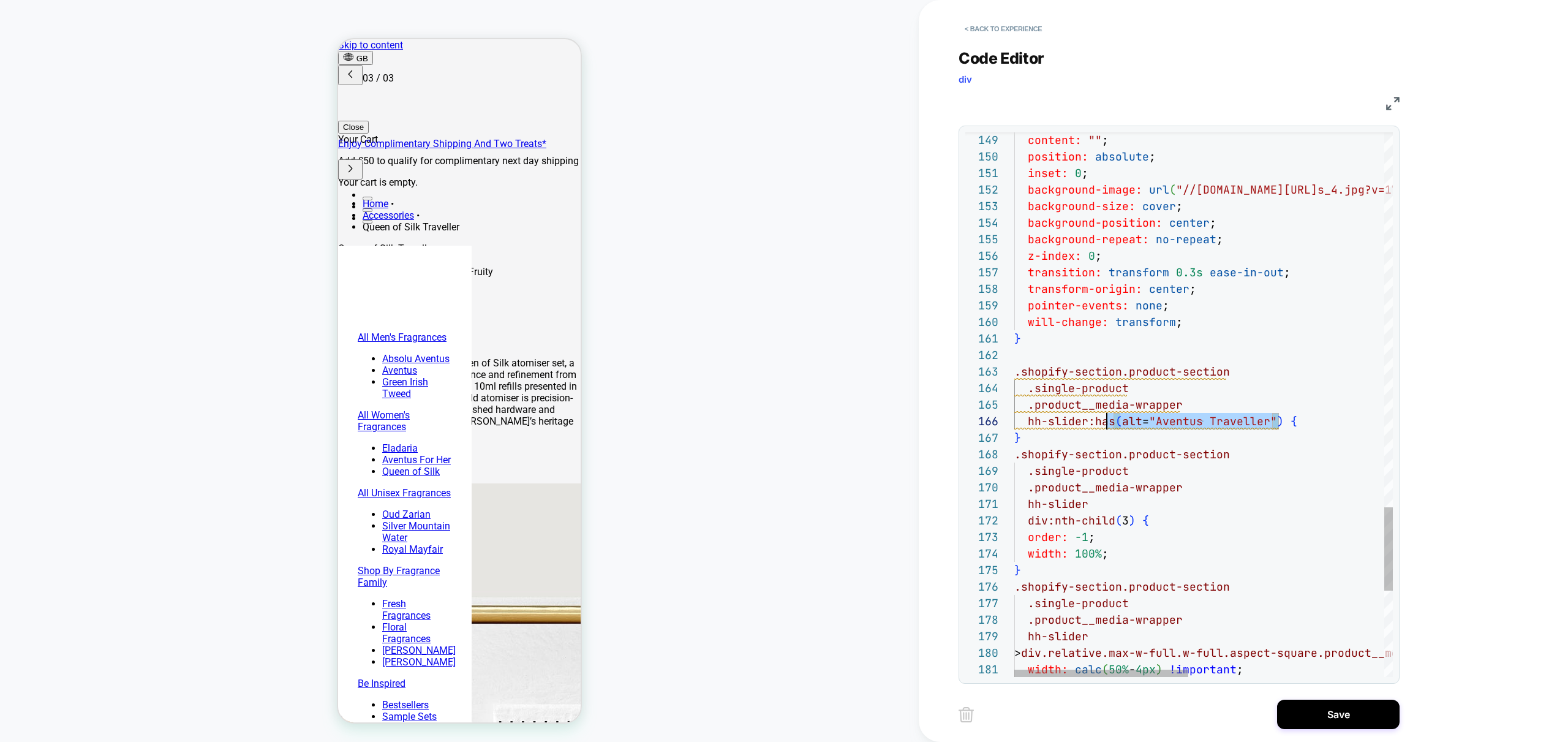
scroll to position [0, 387]
drag, startPoint x: 1276, startPoint y: 422, endPoint x: 1085, endPoint y: 424, distance: 191.0
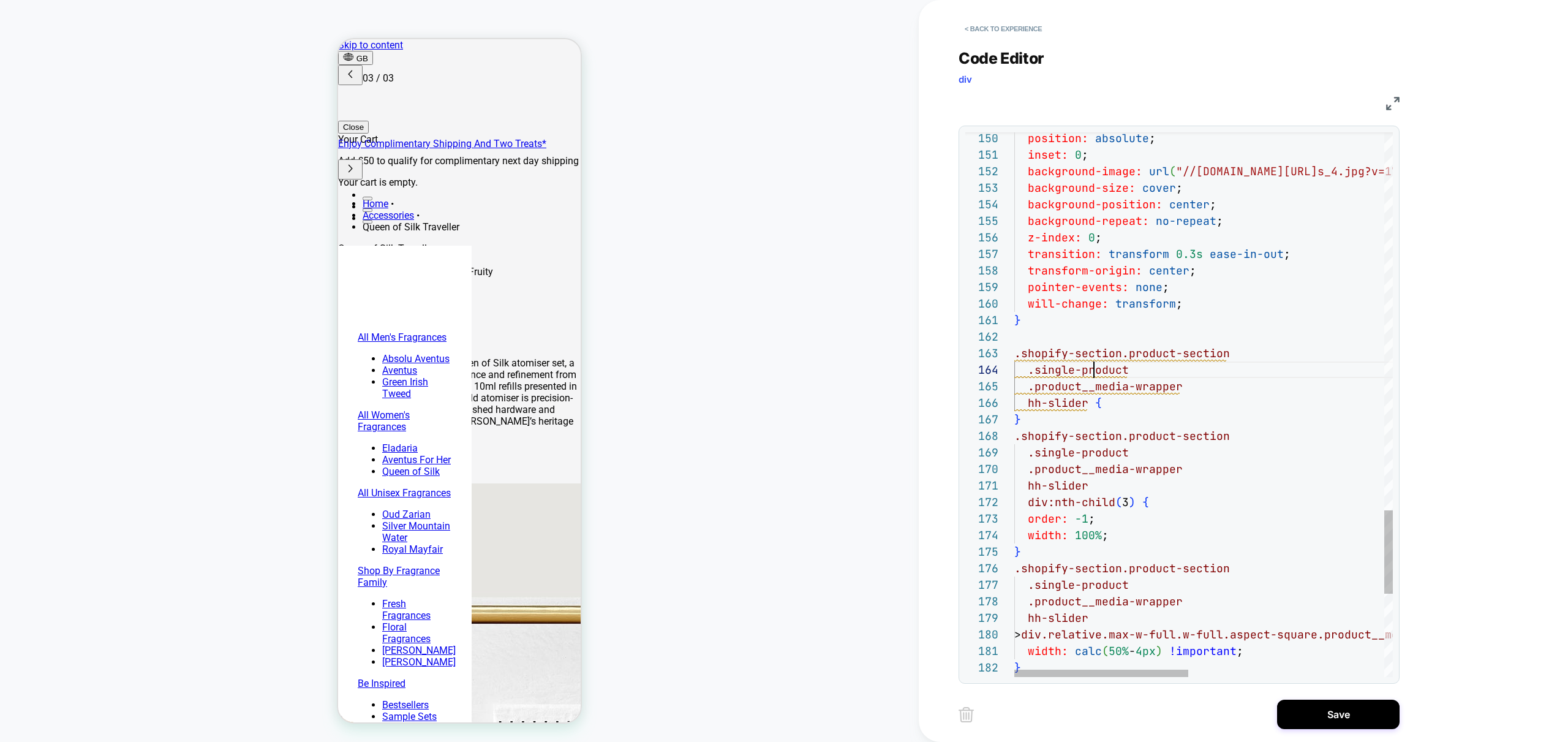
drag, startPoint x: 1061, startPoint y: 420, endPoint x: 960, endPoint y: 337, distance: 130.7
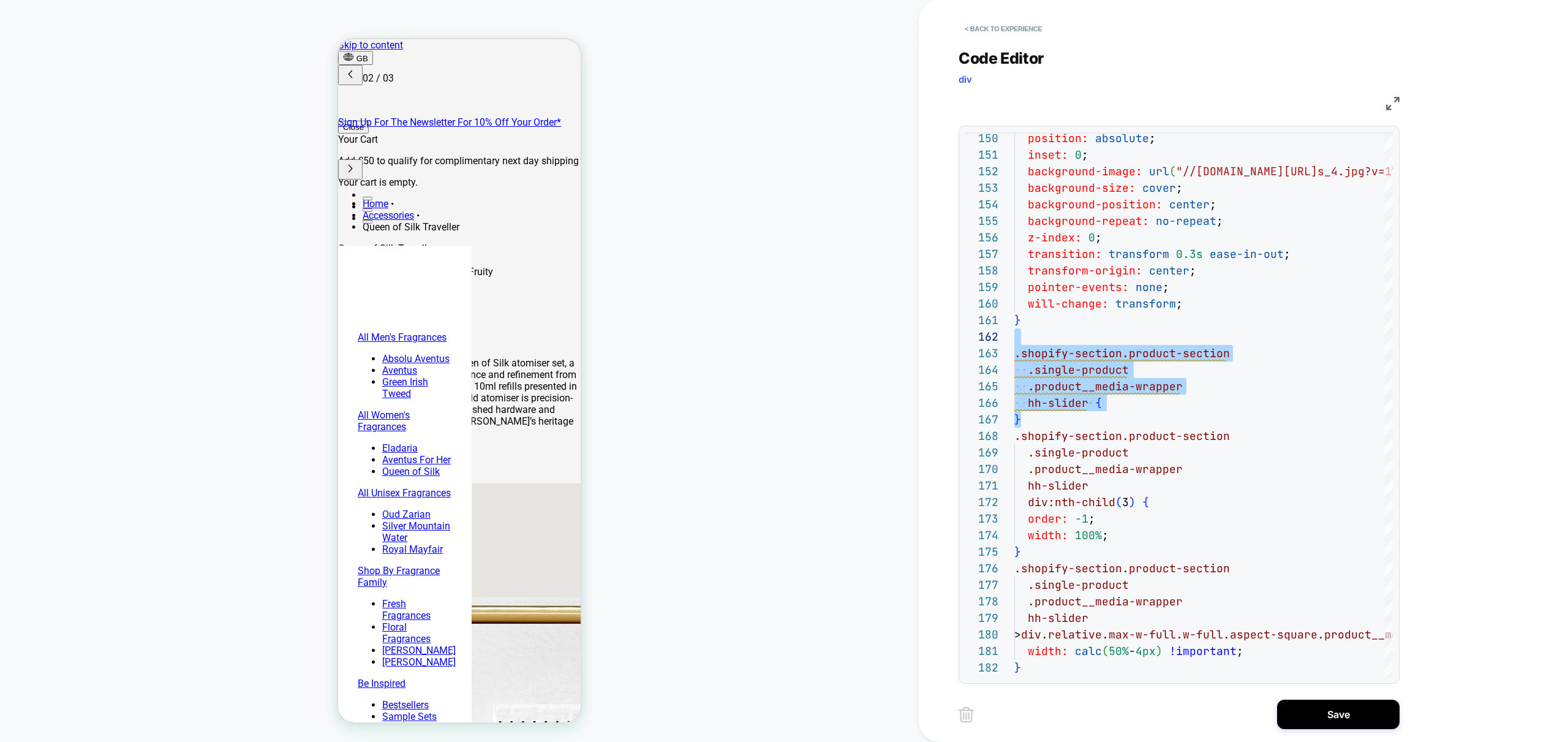
scroll to position [0, 194]
type textarea "**********"
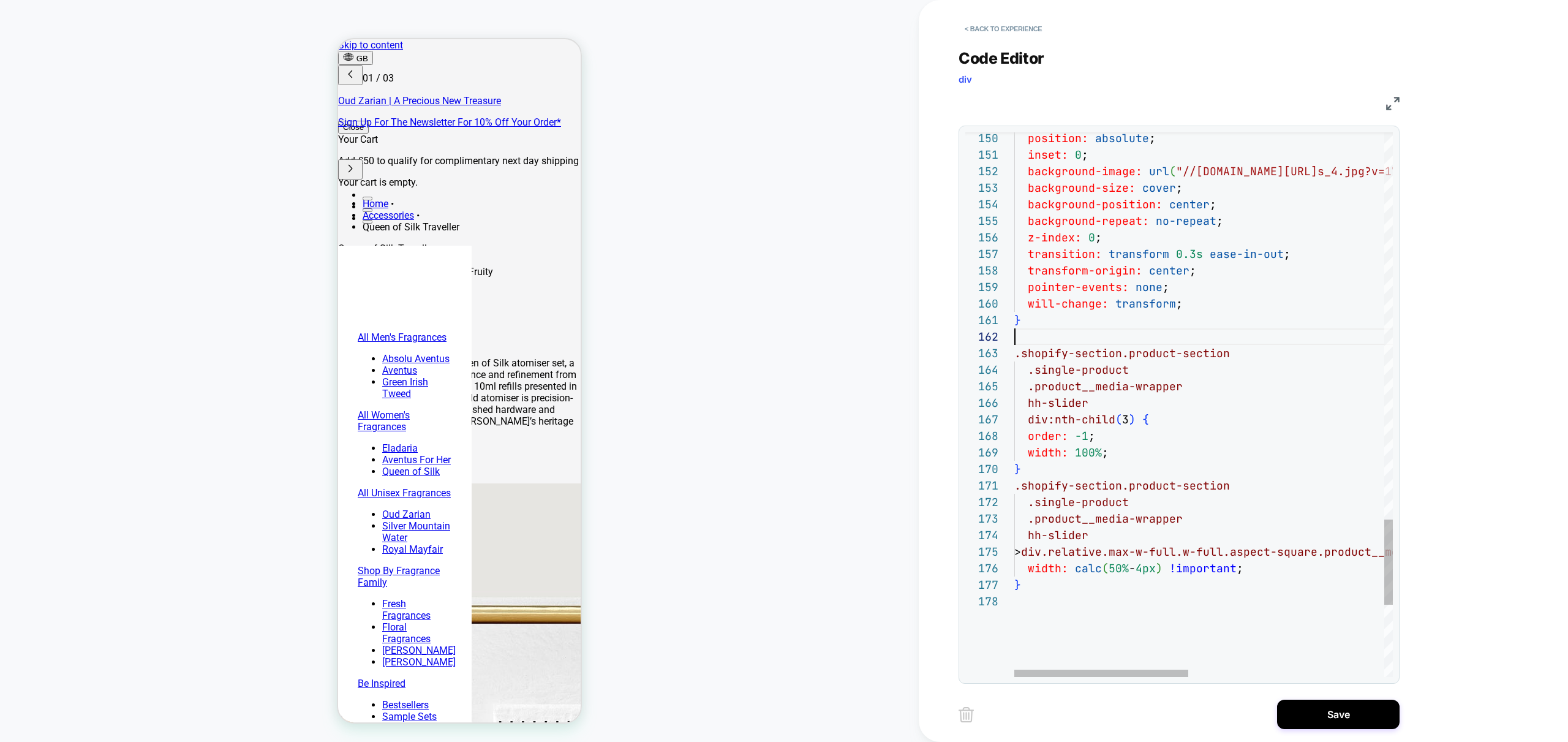
scroll to position [0, 0]
drag, startPoint x: 394, startPoint y: 400, endPoint x: 537, endPoint y: 408, distance: 143.2
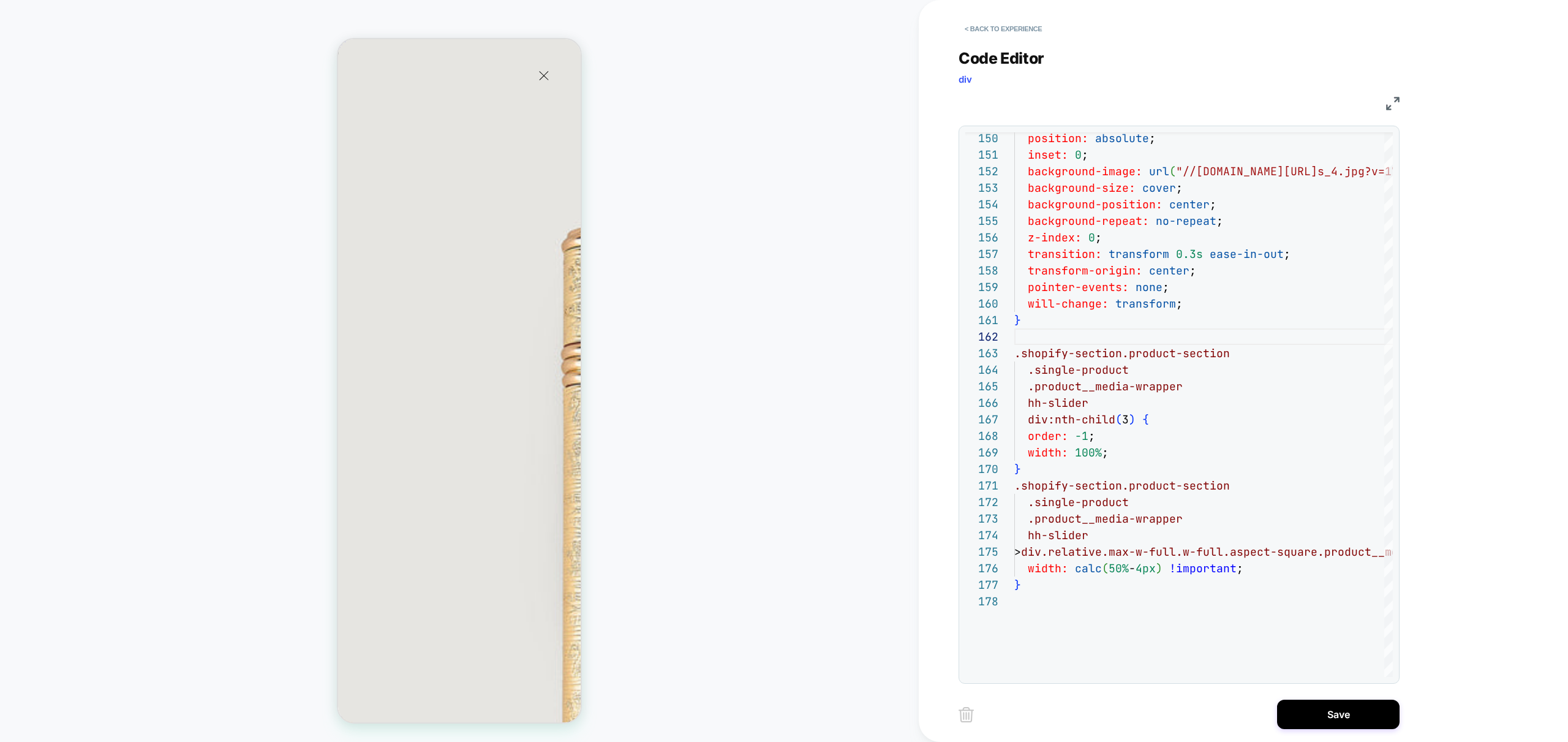
click at [541, 63] on button "Close" at bounding box center [544, 75] width 25 height 24
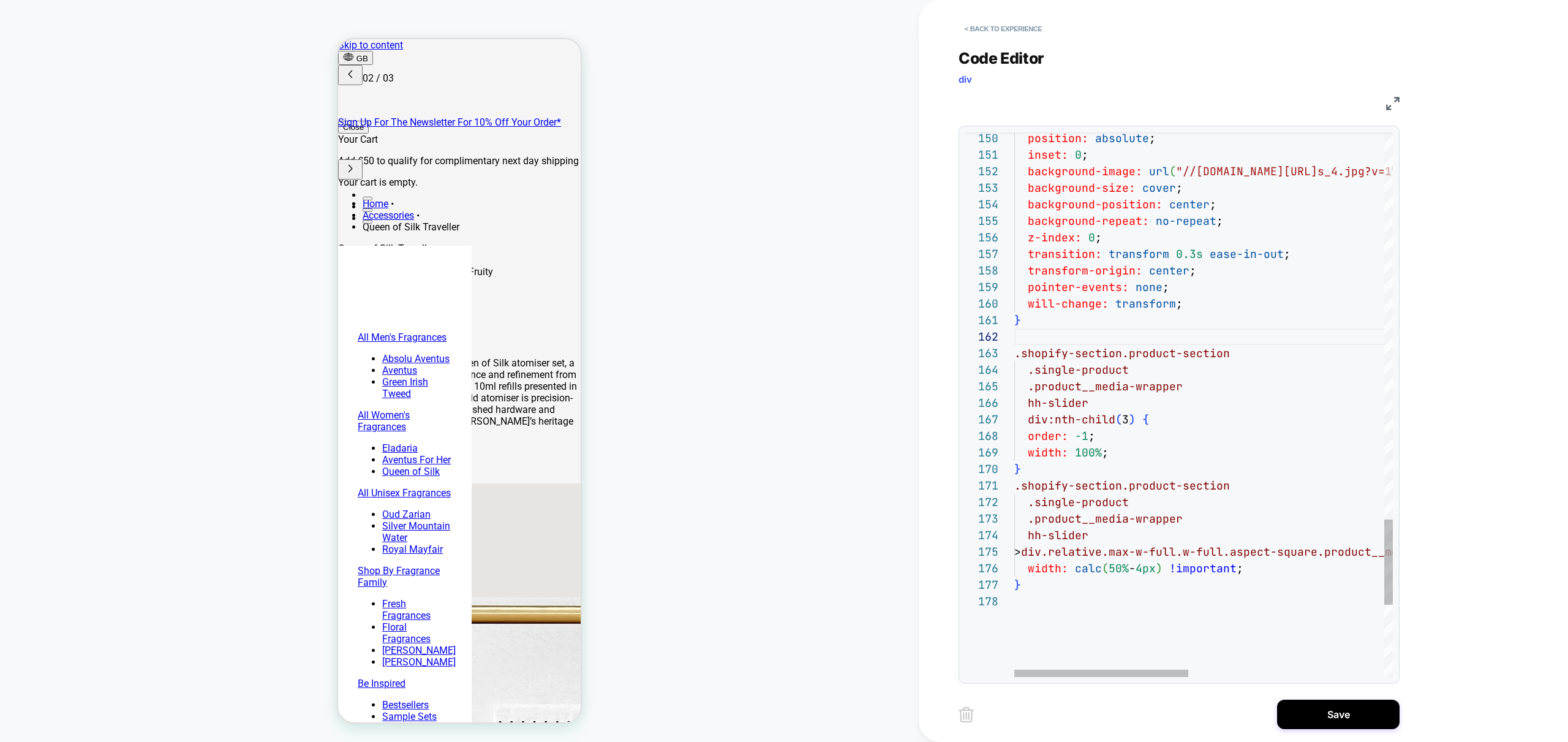
scroll to position [0, 194]
click at [1347, 722] on button "Save" at bounding box center [1338, 714] width 123 height 30
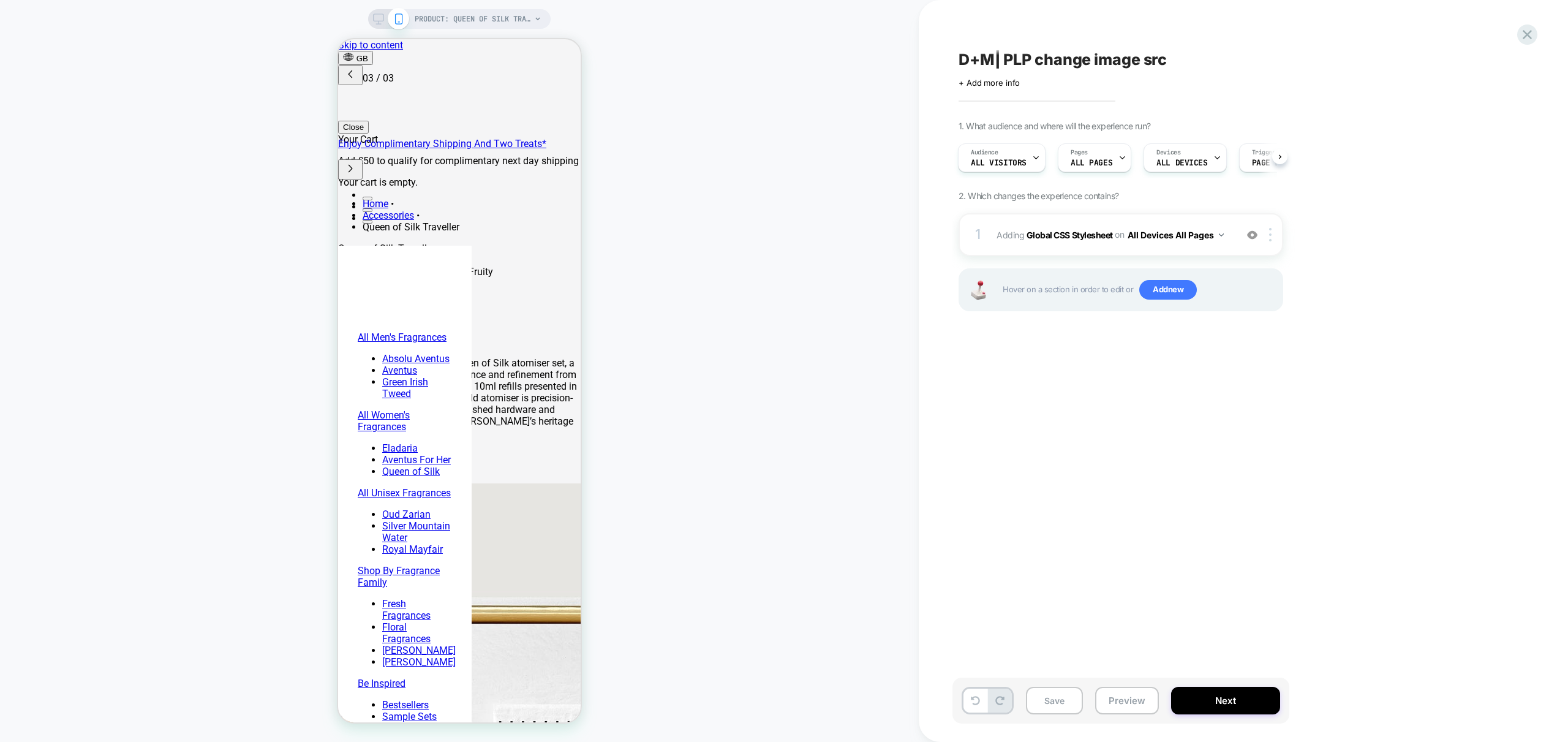
scroll to position [0, 387]
click at [373, 18] on icon at bounding box center [379, 19] width 11 height 11
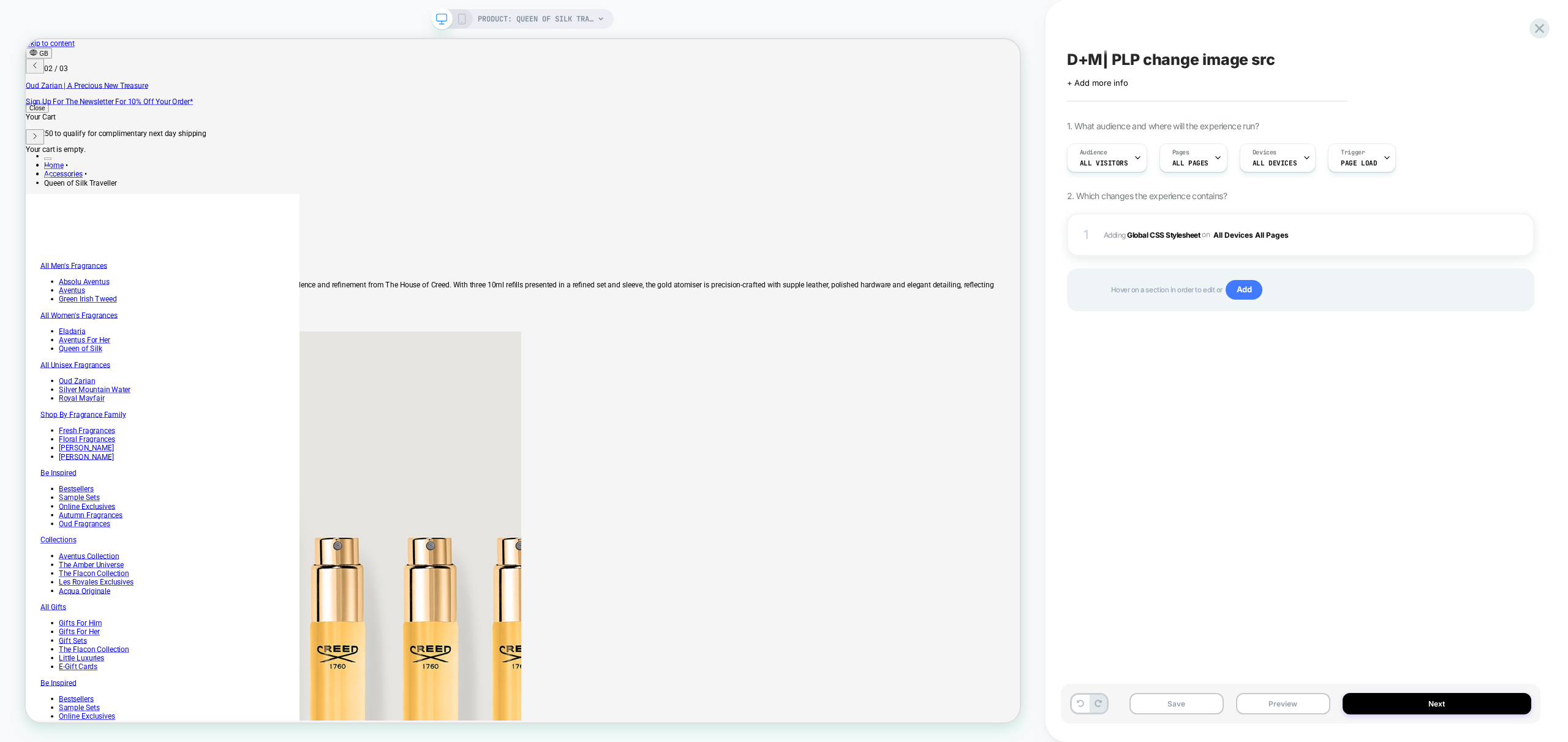
scroll to position [0, 491]
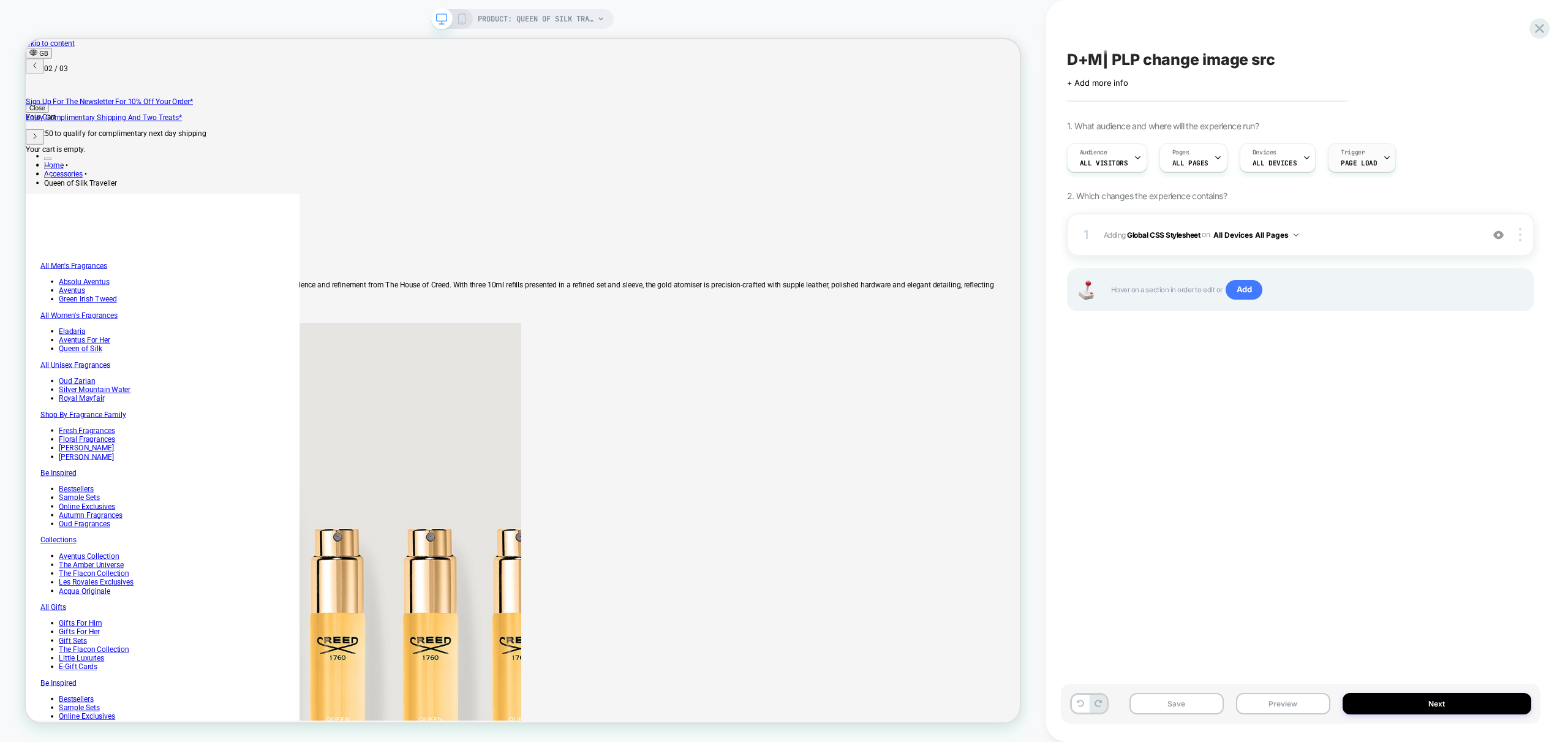
click at [1383, 161] on icon at bounding box center [1387, 157] width 8 height 8
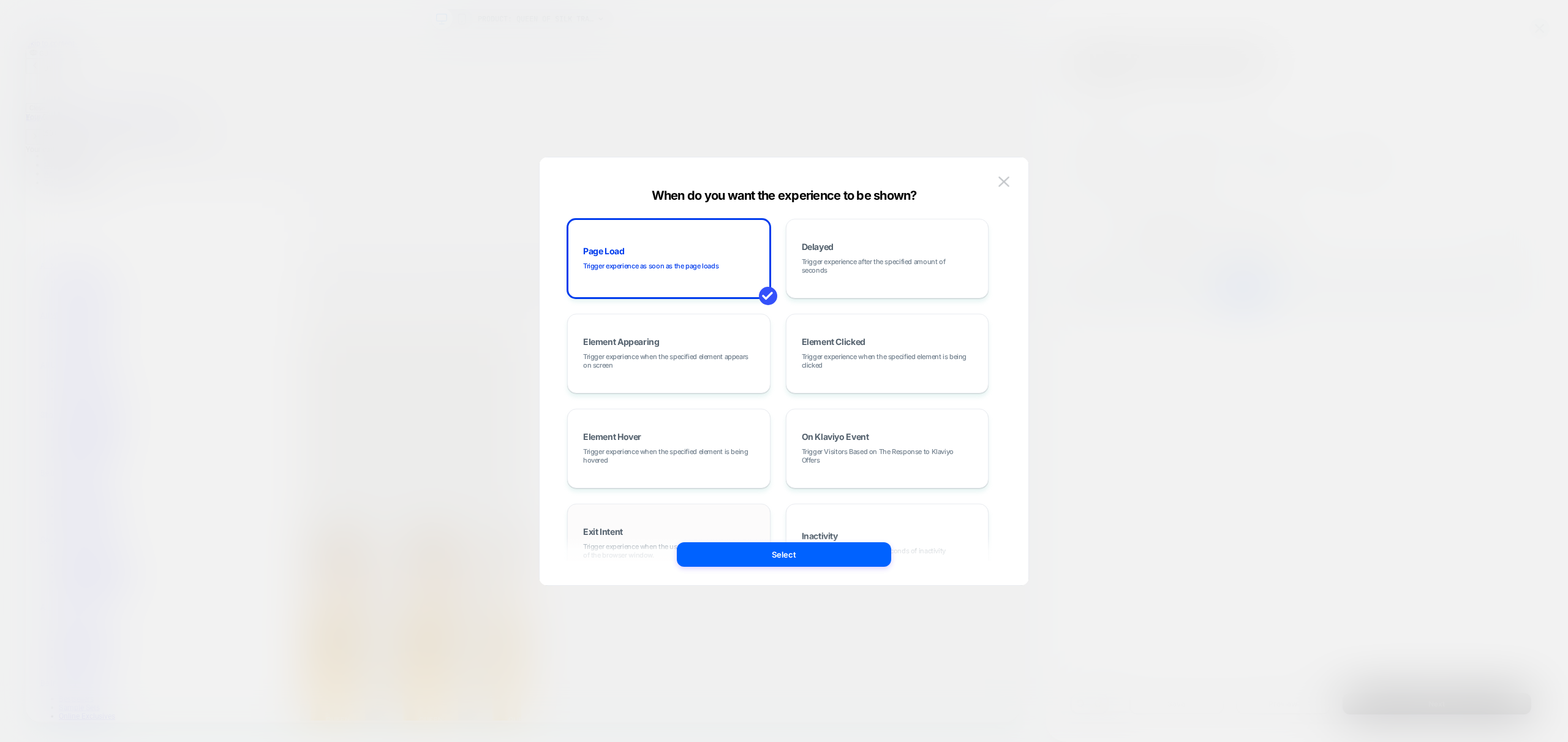
scroll to position [154, 0]
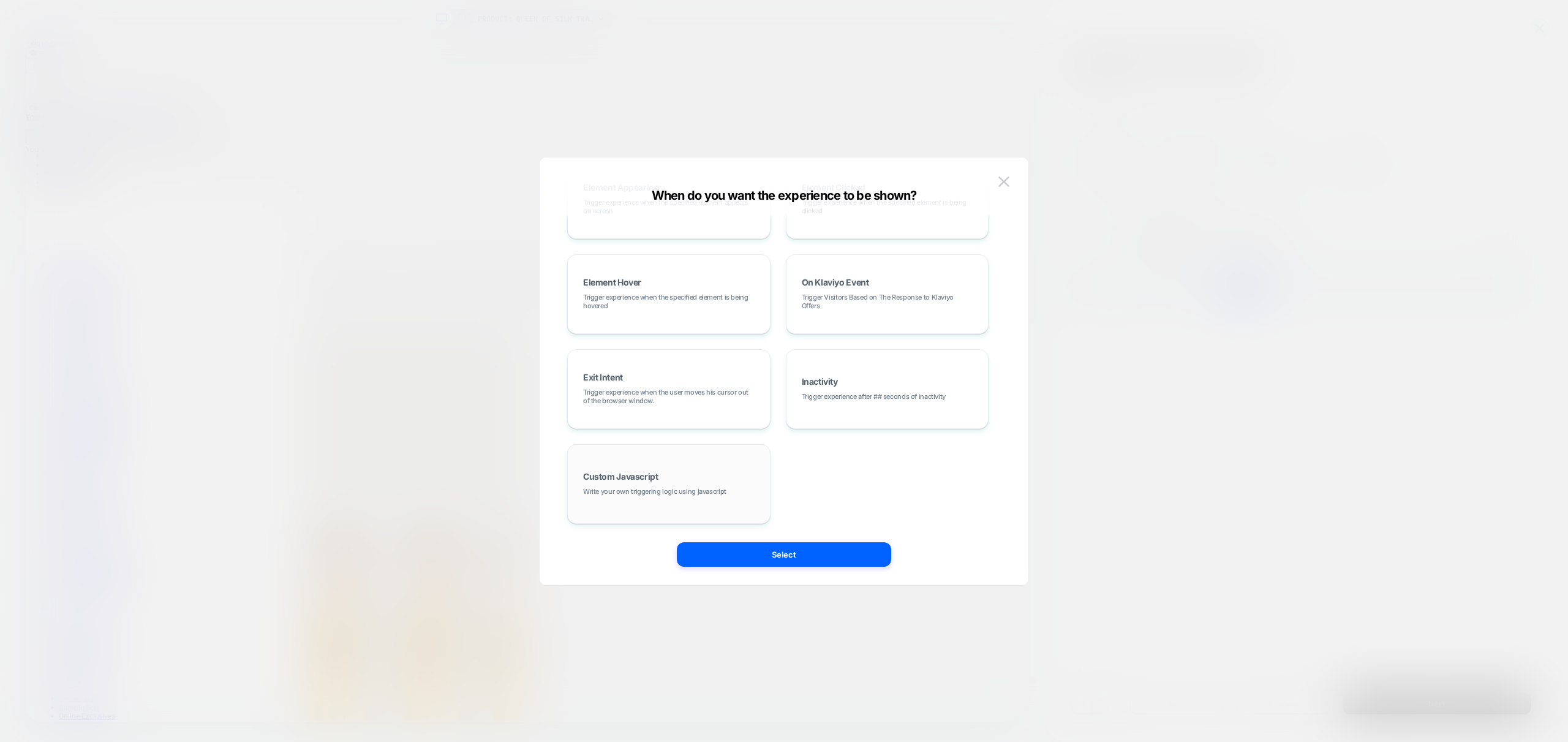
click at [685, 475] on div "Custom Javascript Write your own triggering logic using javascript" at bounding box center [668, 484] width 190 height 66
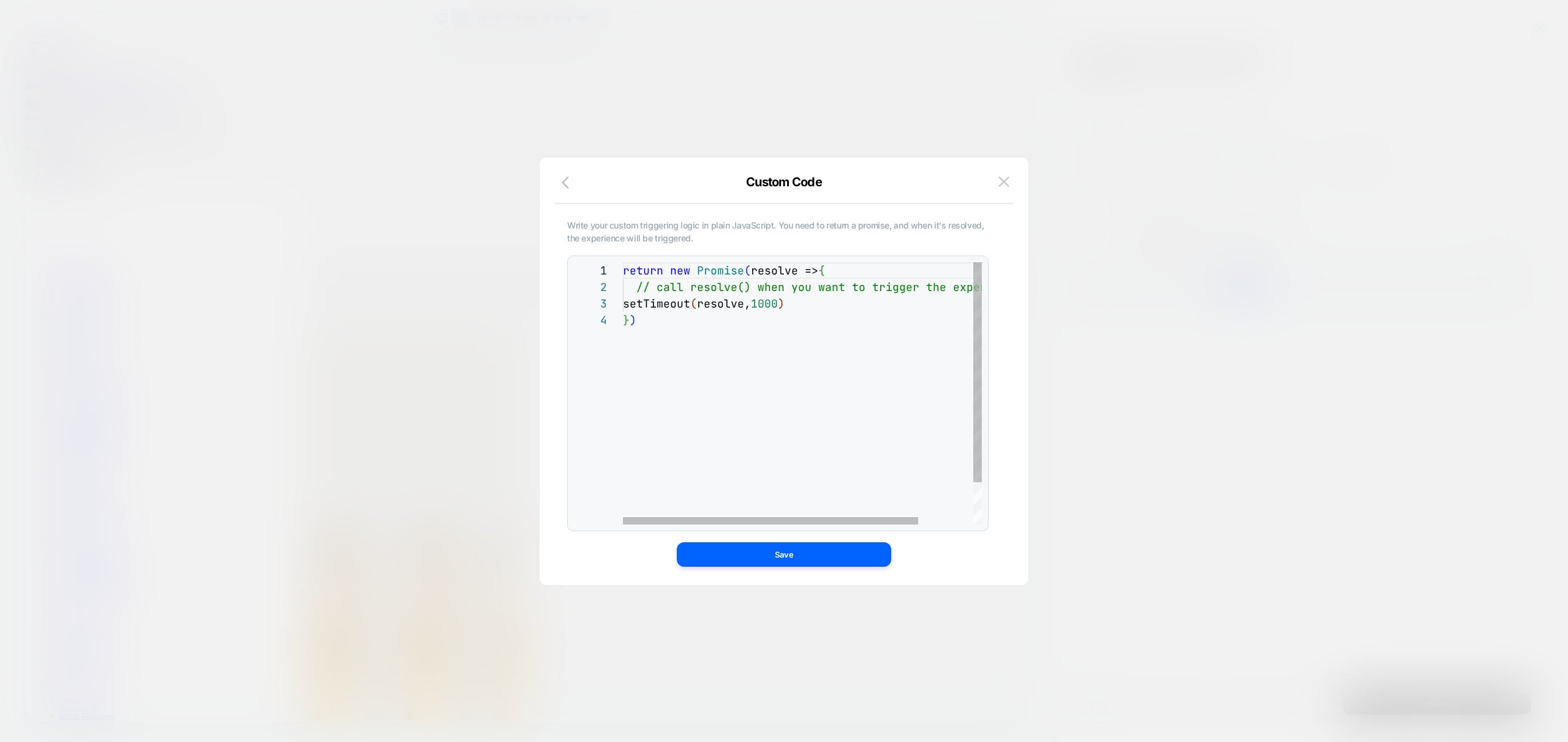
scroll to position [0, 0]
click at [690, 282] on div "return new Promise ( resolve => { // call resolve() when you want to trigger th…" at bounding box center [835, 418] width 425 height 312
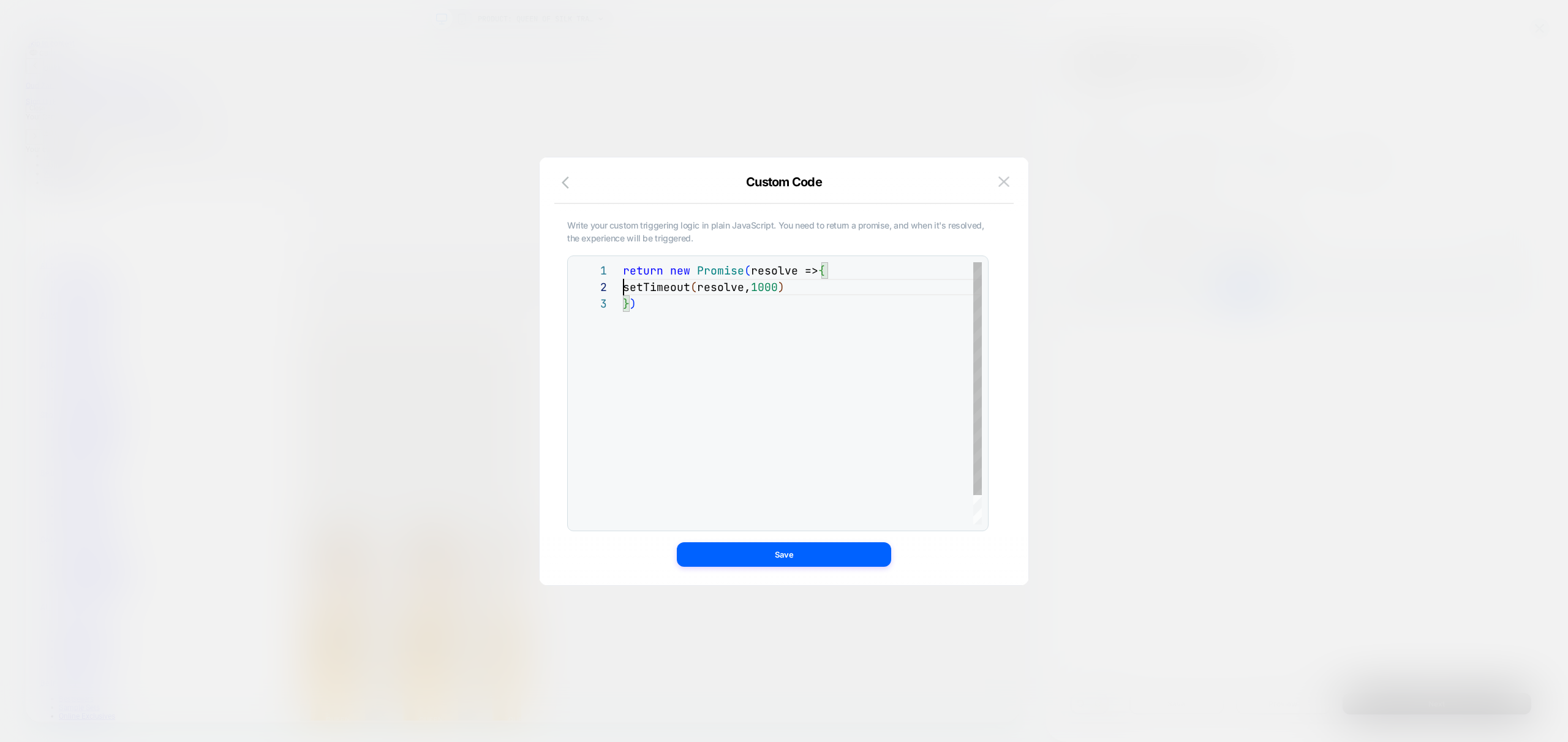
scroll to position [0, 0]
drag, startPoint x: 657, startPoint y: 287, endPoint x: 656, endPoint y: 310, distance: 23.0
click at [656, 286] on div "return new Promise ( resolve => { if ( loomi_ctx.currentProduct ) setTimeout ( …" at bounding box center [802, 418] width 359 height 312
click at [823, 284] on div "return new Promise ( resolve => { if ( !loomi_ctx.currentProduct ) setTimeout (…" at bounding box center [802, 418] width 359 height 312
click at [834, 285] on div "return new Promise ( resolve => { if ( !loomi_ctx.currentProduct ) setTimeout (…" at bounding box center [802, 418] width 359 height 312
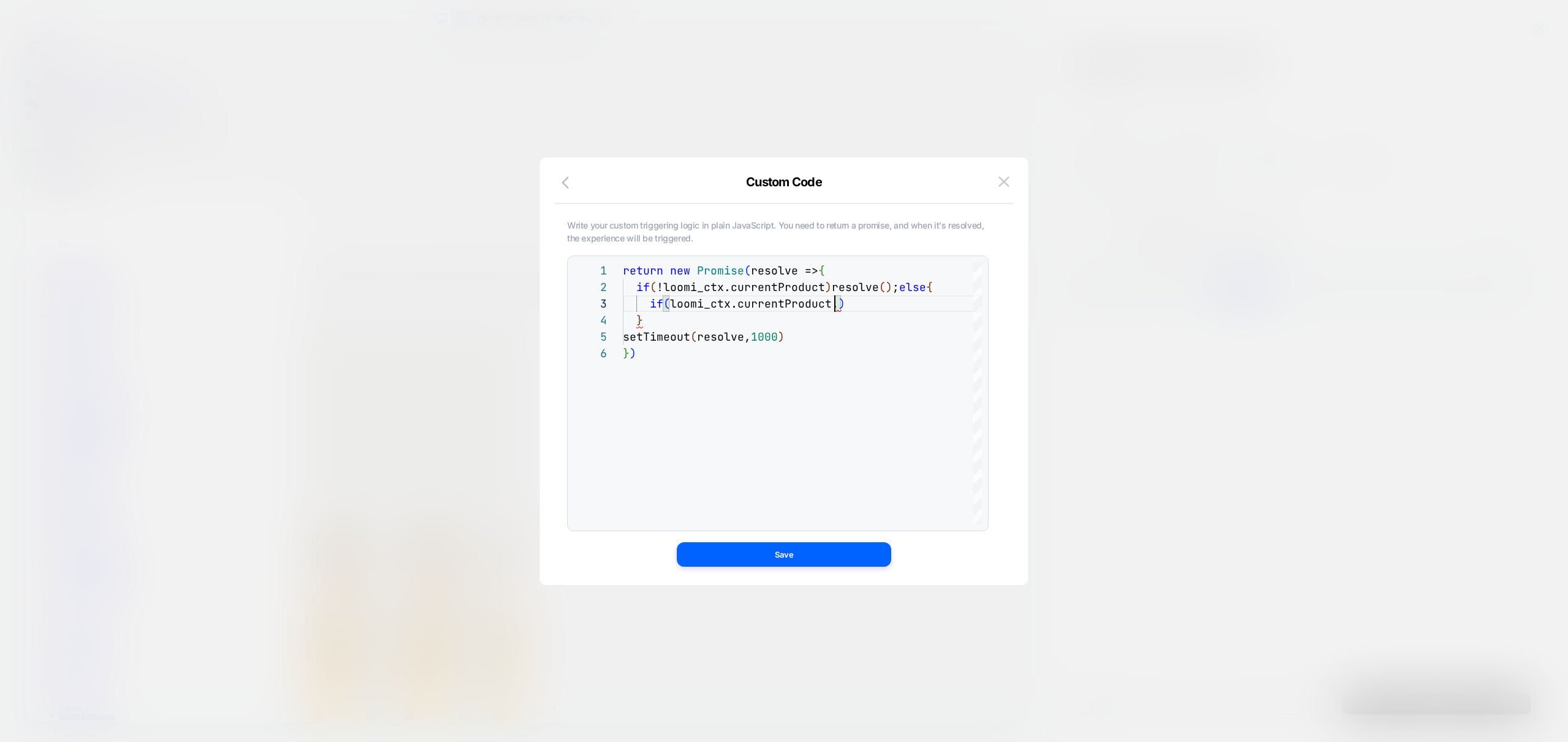
scroll to position [0, 491]
drag, startPoint x: 670, startPoint y: 303, endPoint x: 833, endPoint y: 304, distance: 163.0
click at [833, 304] on div "return new Promise ( resolve => { if ( !loomi_ctx.currentProduct ) resolve ( ) …" at bounding box center [802, 434] width 359 height 345
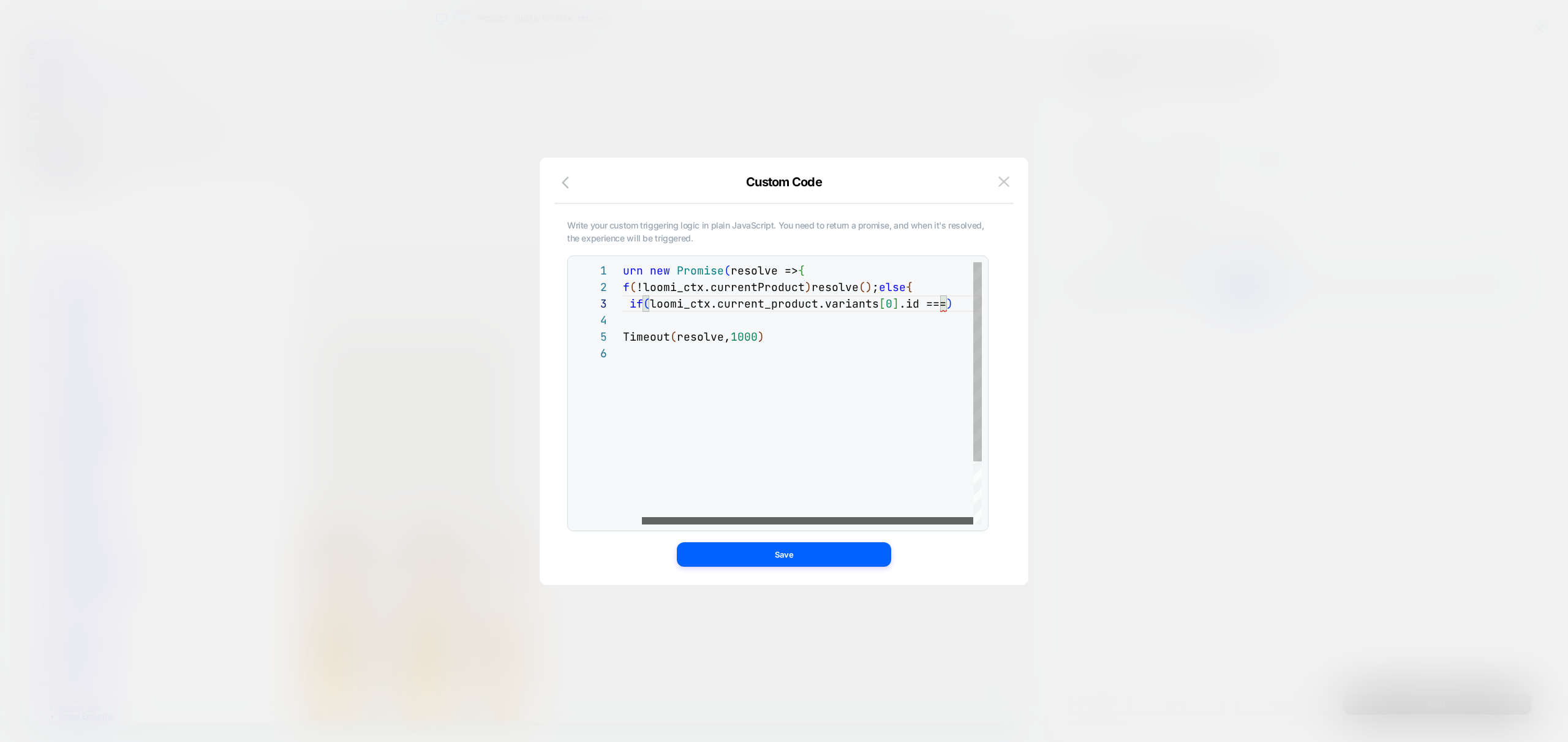
click at [892, 525] on div at bounding box center [807, 521] width 331 height 7
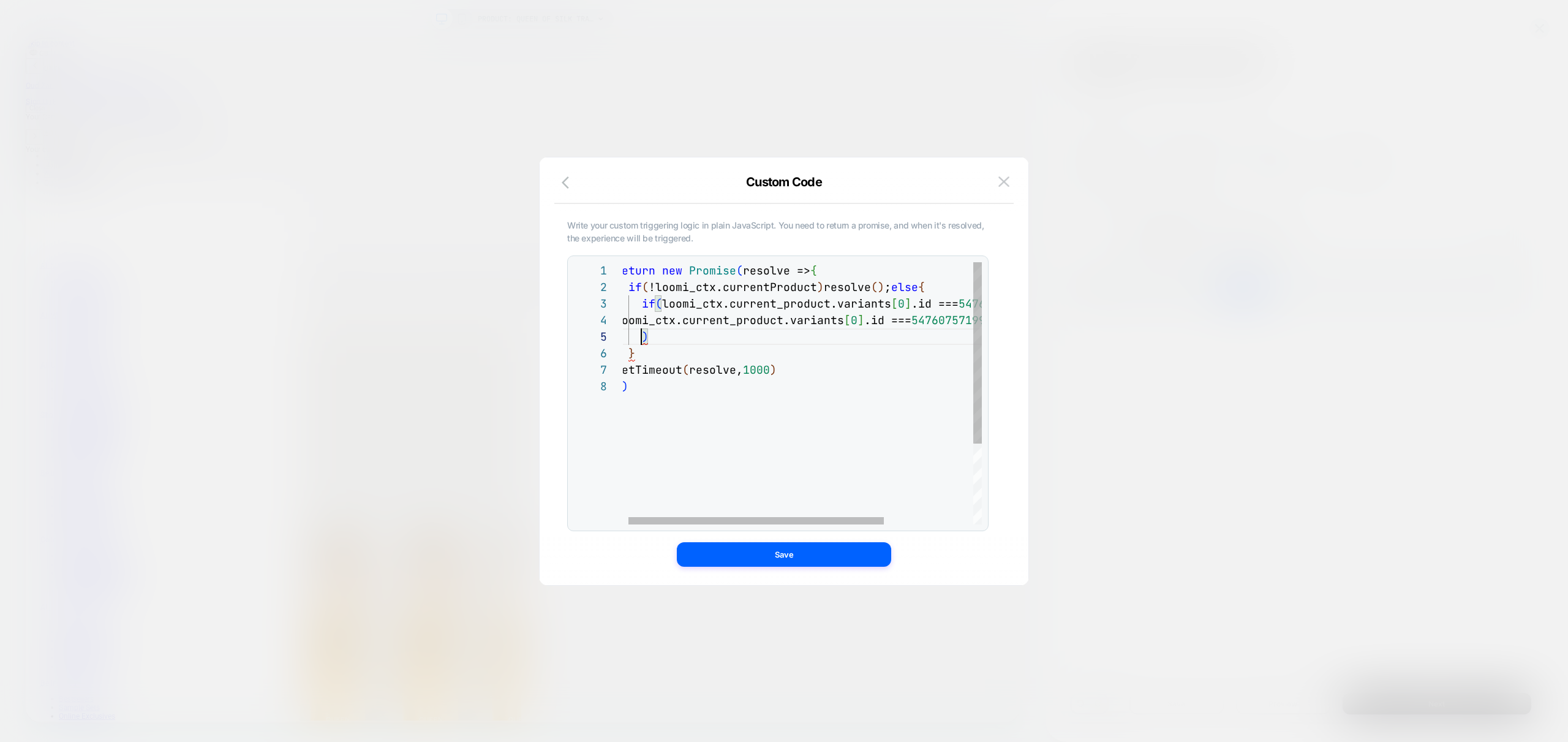
scroll to position [0, 16]
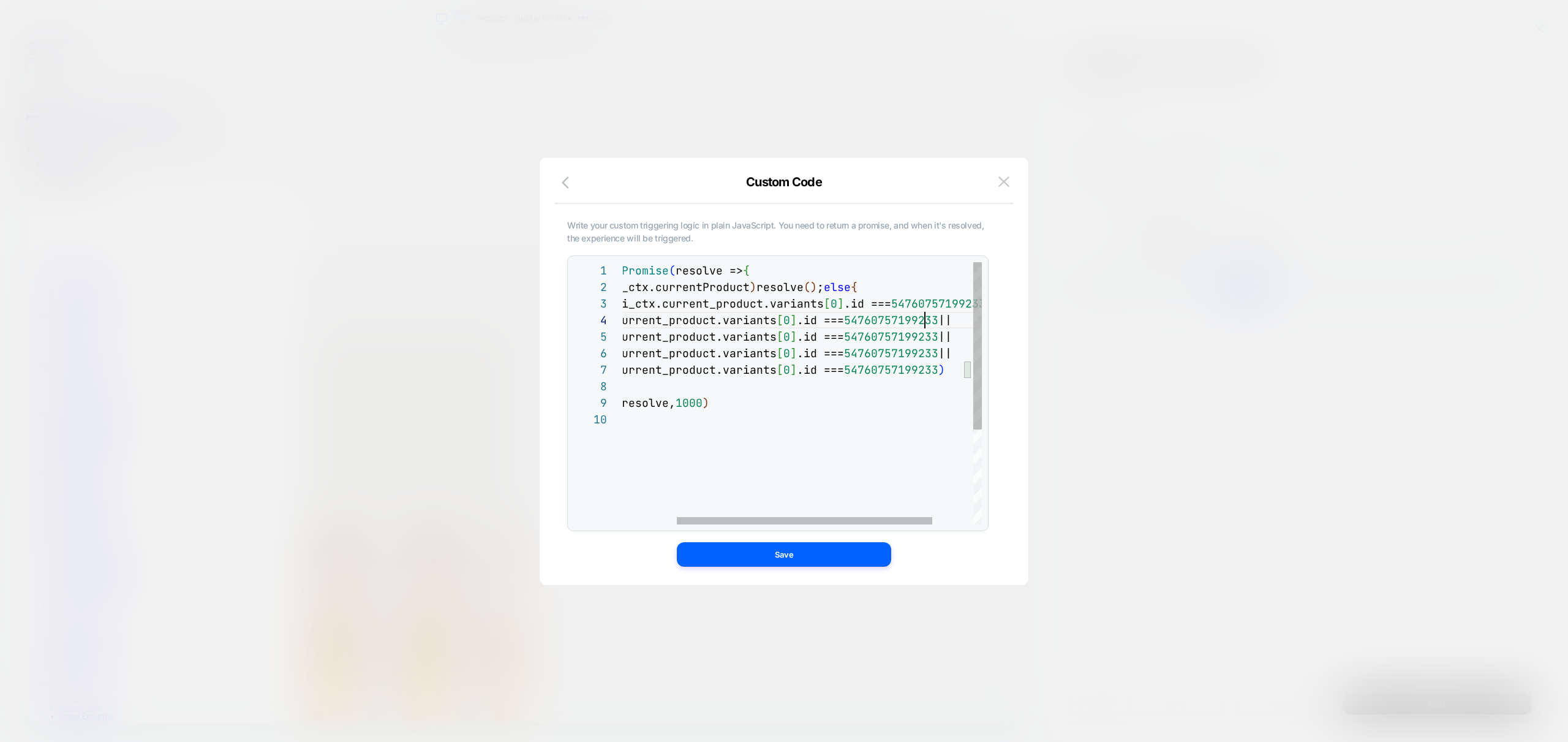
click at [926, 320] on div "return new Promise ( resolve => { if ( !loomi_ctx.currentProduct ) resolve ( ) …" at bounding box center [793, 468] width 491 height 411
click at [907, 331] on div "return new Promise ( resolve => { if ( !loomi_ctx.currentProduct ) resolve ( ) …" at bounding box center [793, 468] width 491 height 411
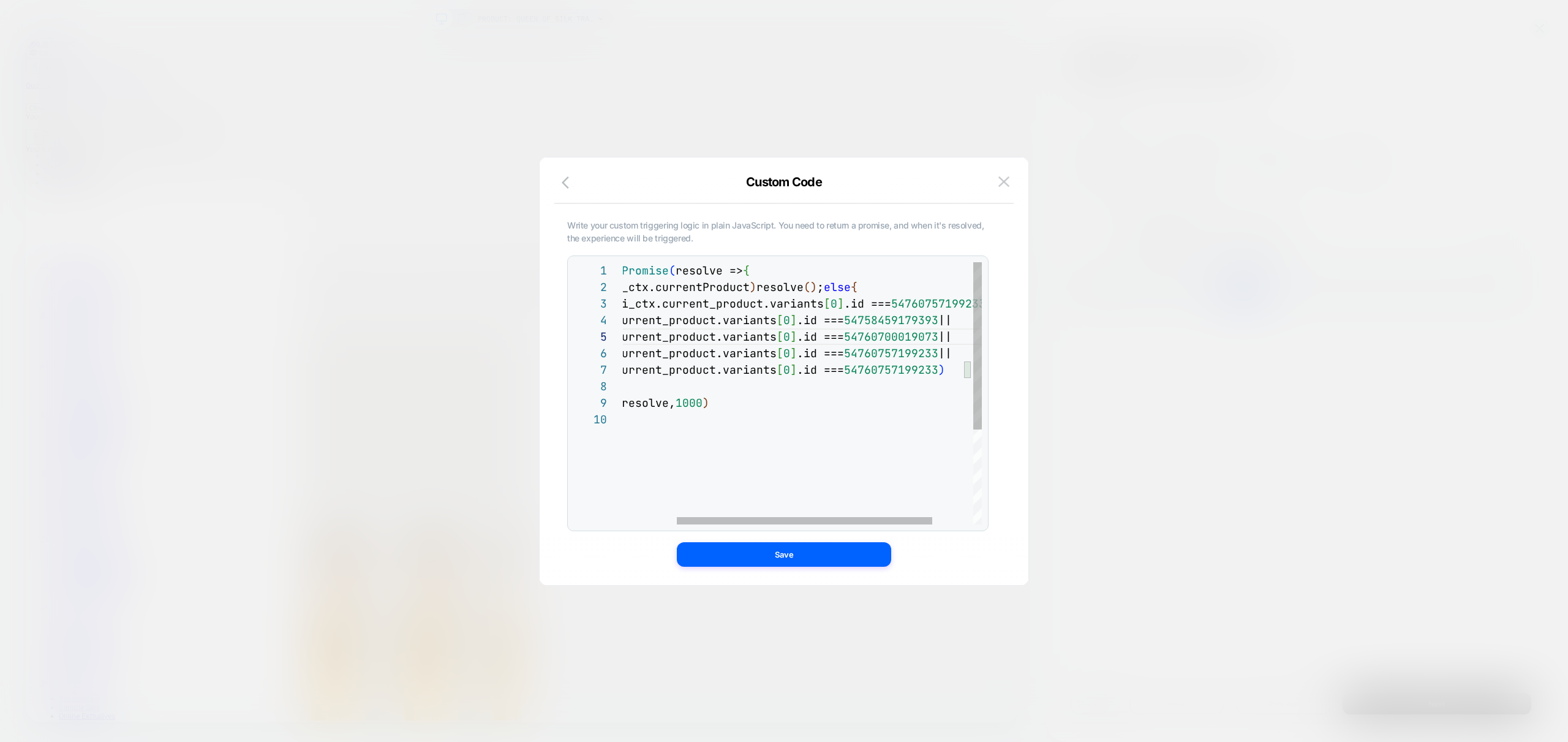
scroll to position [0, 0]
click at [930, 351] on div "return new Promise ( resolve => { if ( !loomi_ctx.currentProduct ) resolve ( ) …" at bounding box center [793, 468] width 491 height 411
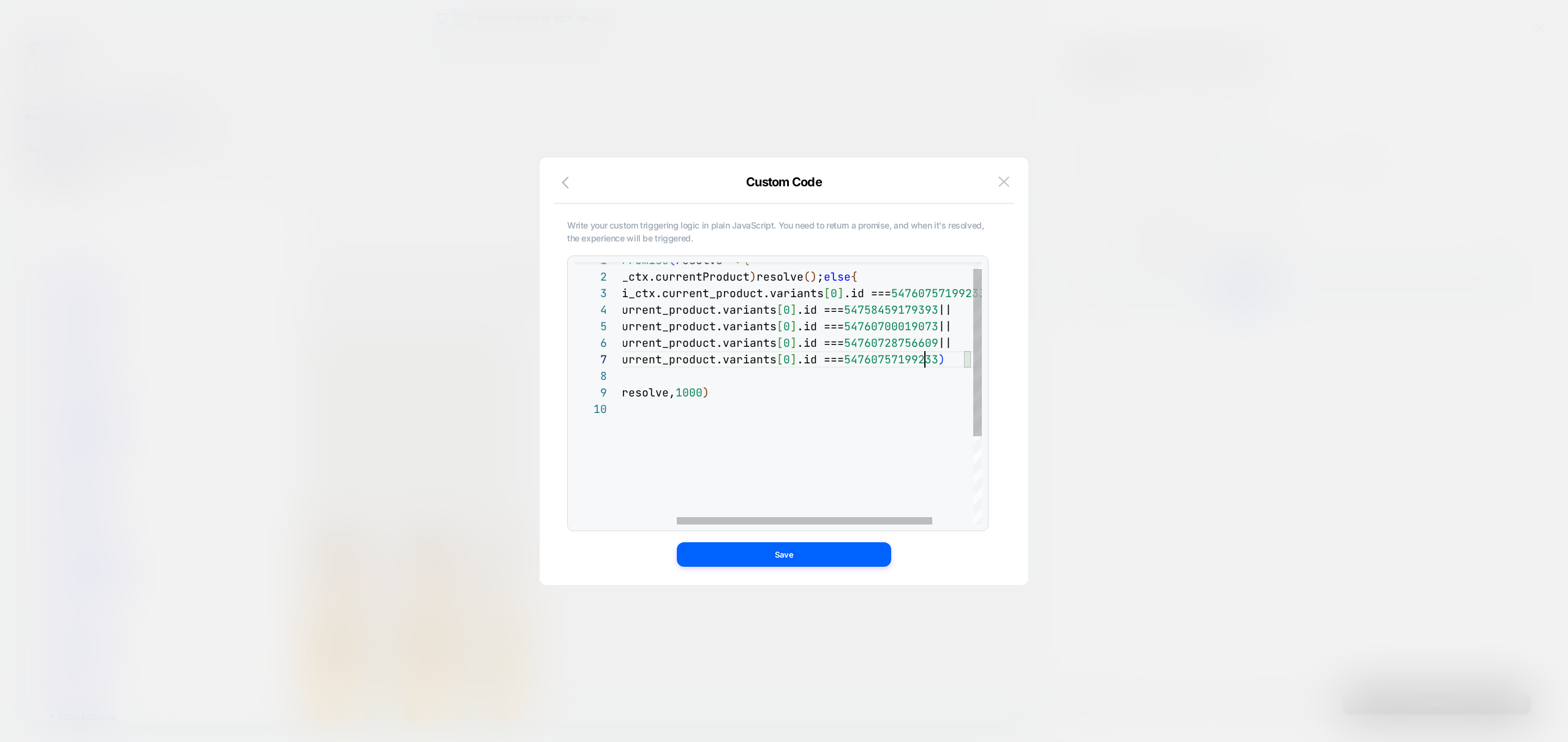
click at [926, 367] on div "return new Promise ( resolve => { if ( !loomi_ctx.currentProduct ) resolve ( ) …" at bounding box center [793, 457] width 491 height 411
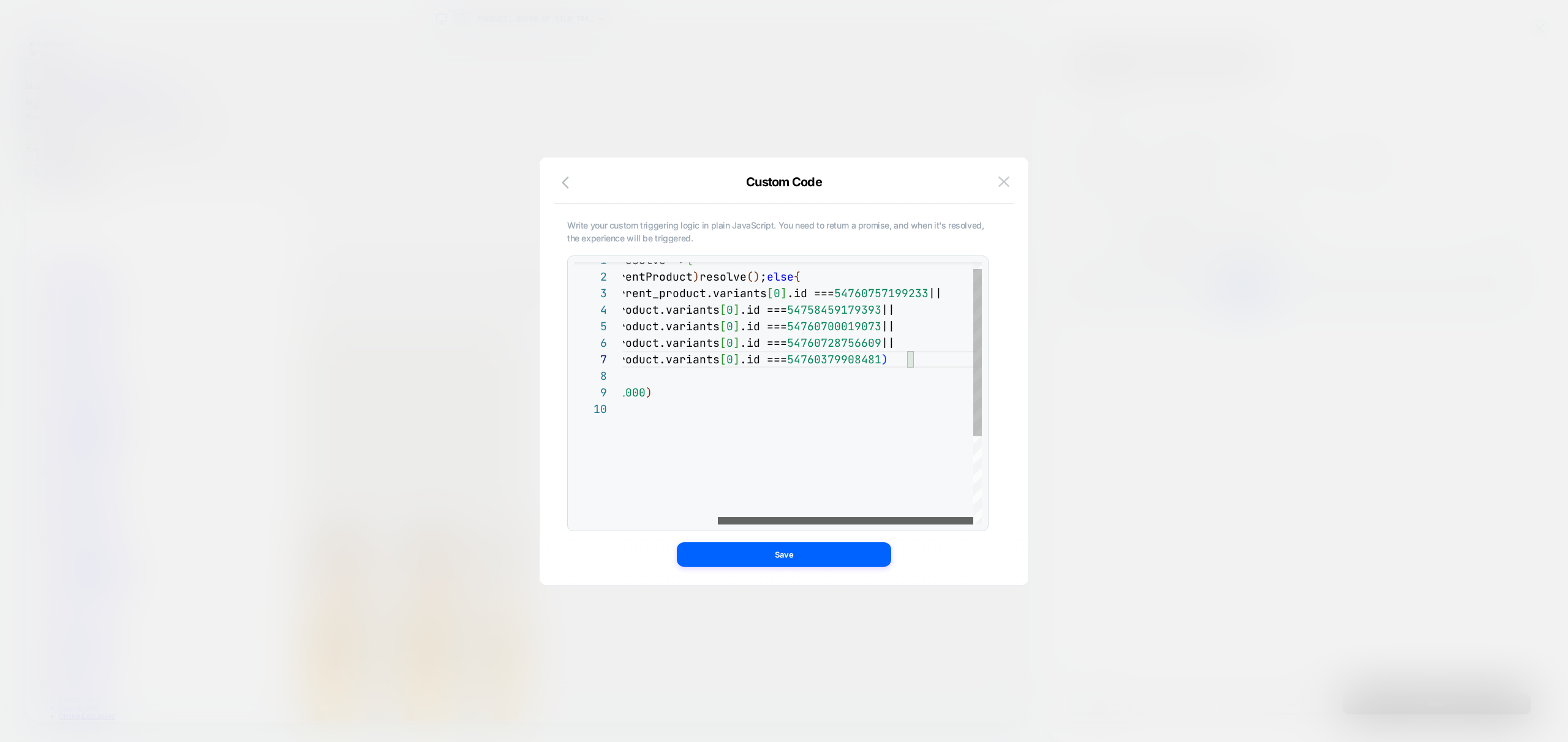
click at [973, 525] on div at bounding box center [845, 521] width 255 height 7
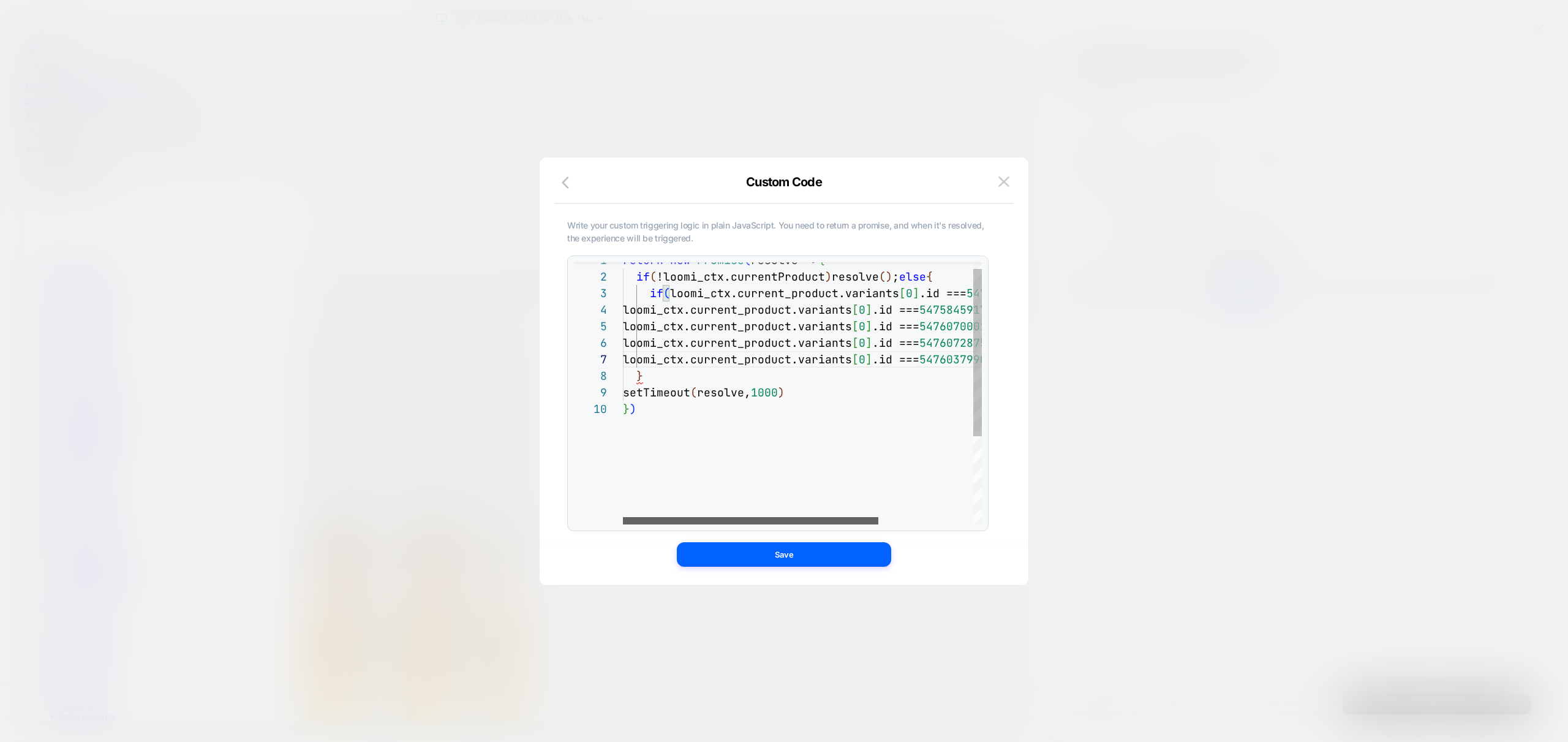
scroll to position [0, 491]
click at [623, 521] on div at bounding box center [750, 521] width 255 height 7
click at [768, 446] on div "return new Promise ( resolve => { if ( !loomi_ctx.currentProduct ) resolve ( ) …" at bounding box center [868, 457] width 491 height 411
drag, startPoint x: 665, startPoint y: 377, endPoint x: 687, endPoint y: 403, distance: 34.1
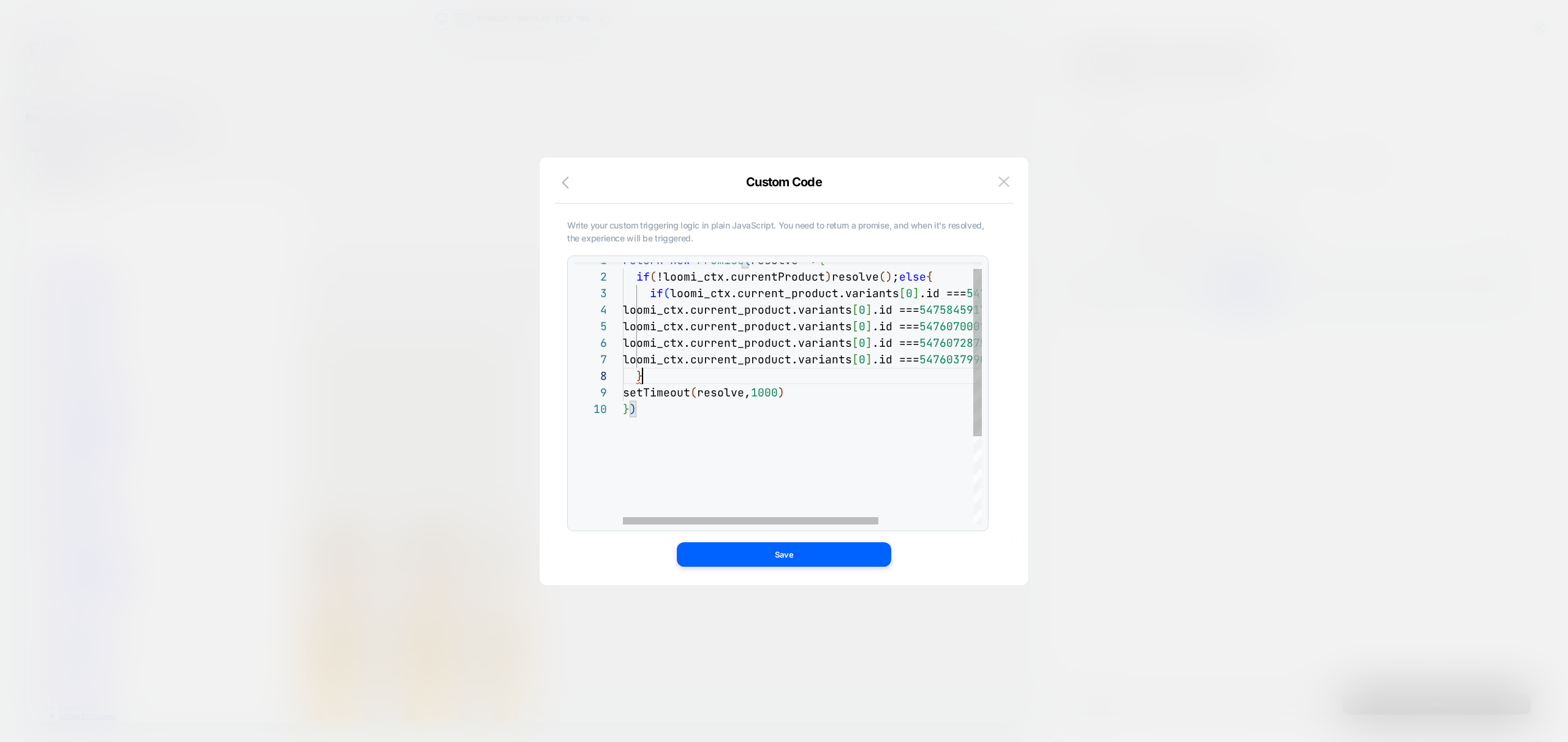
click at [665, 377] on div "return new Promise ( resolve => { if ( !loomi_ctx.currentProduct ) resolve ( ) …" at bounding box center [868, 457] width 491 height 411
click at [817, 403] on div "return new Promise ( resolve => { if ( !loomi_ctx.currentProduct ) resolve ( ) …" at bounding box center [868, 468] width 491 height 411
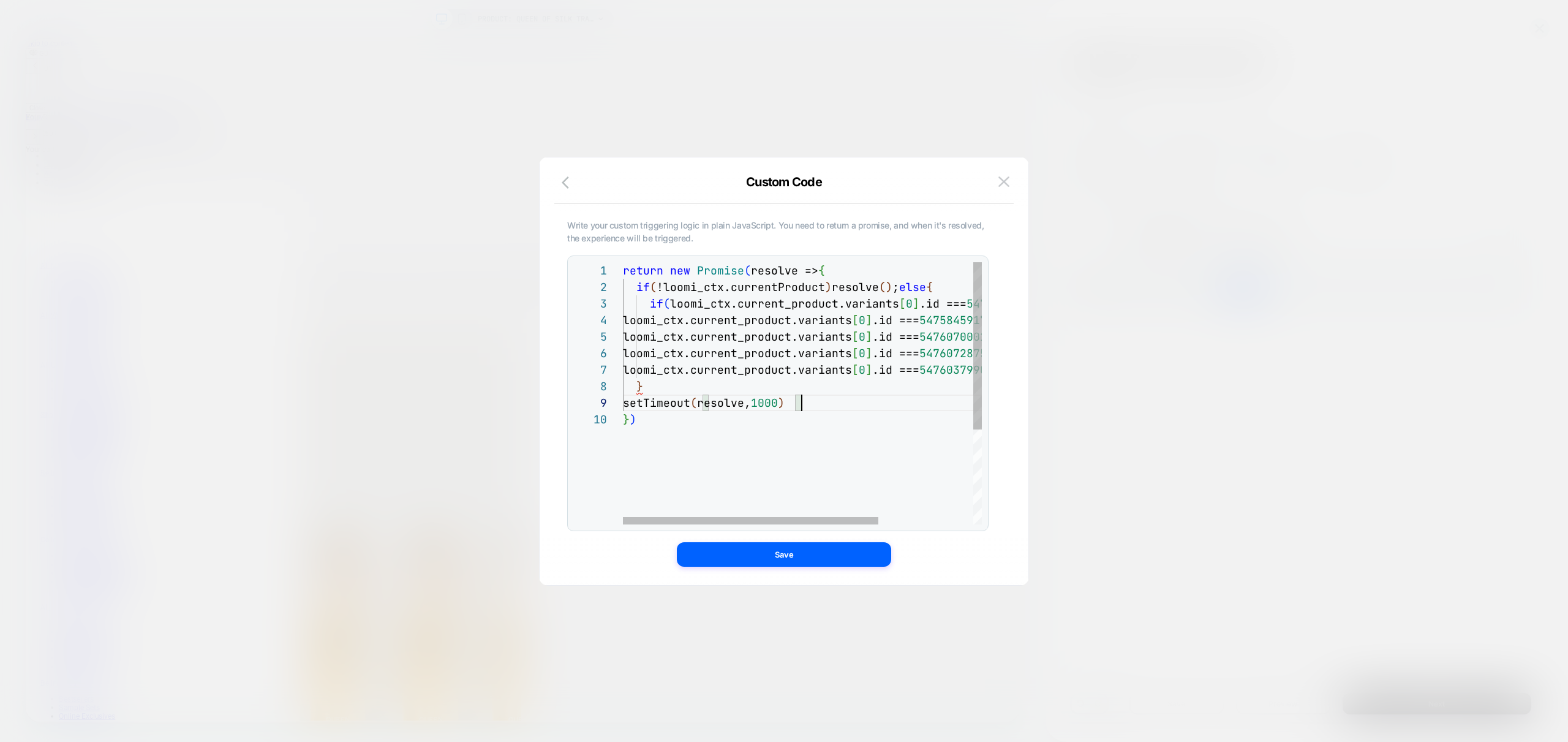
scroll to position [133, 0]
click at [817, 403] on div "return new Promise ( resolve => { if ( !loomi_ctx.currentProduct ) resolve ( ) …" at bounding box center [868, 468] width 491 height 411
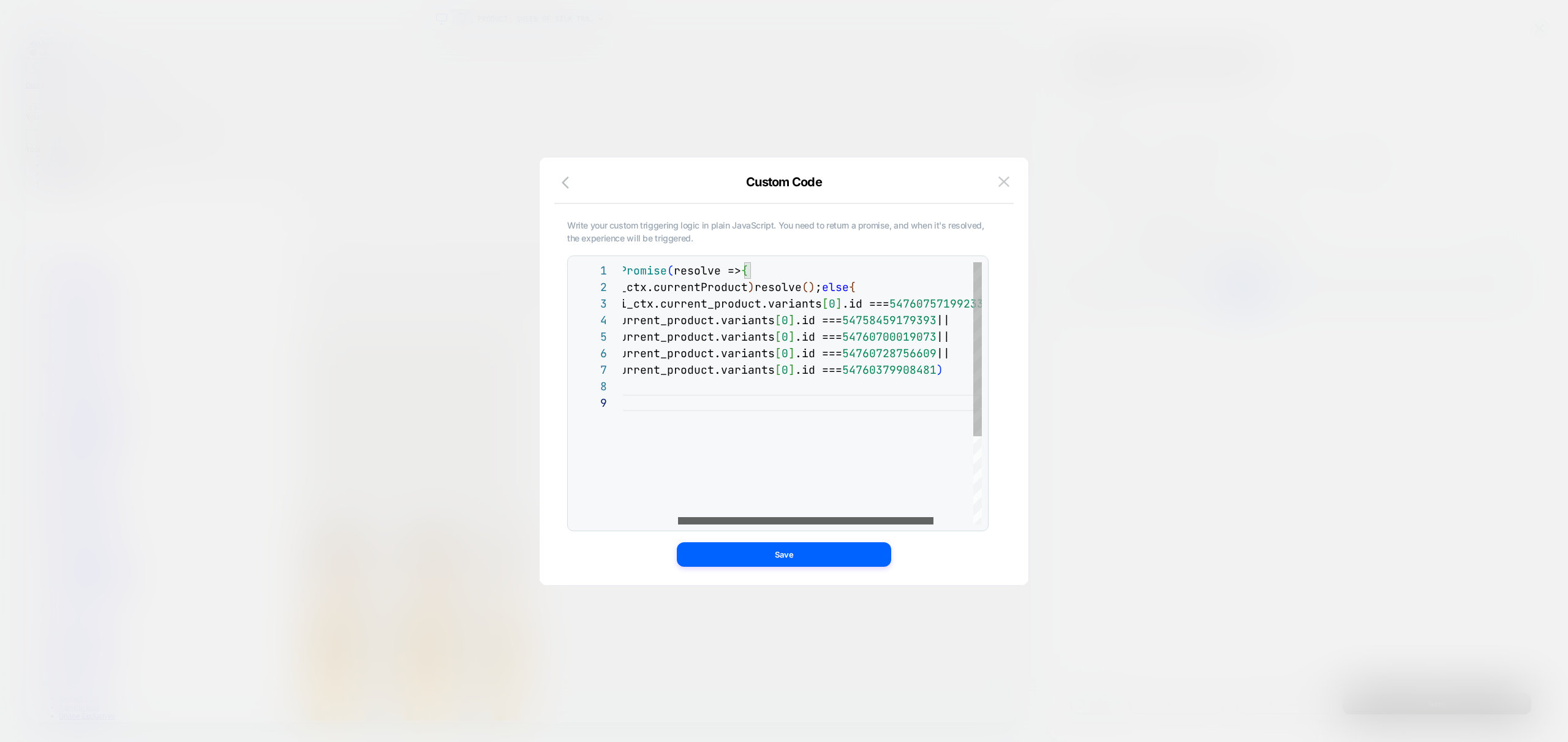
click at [933, 525] on div at bounding box center [806, 521] width 255 height 7
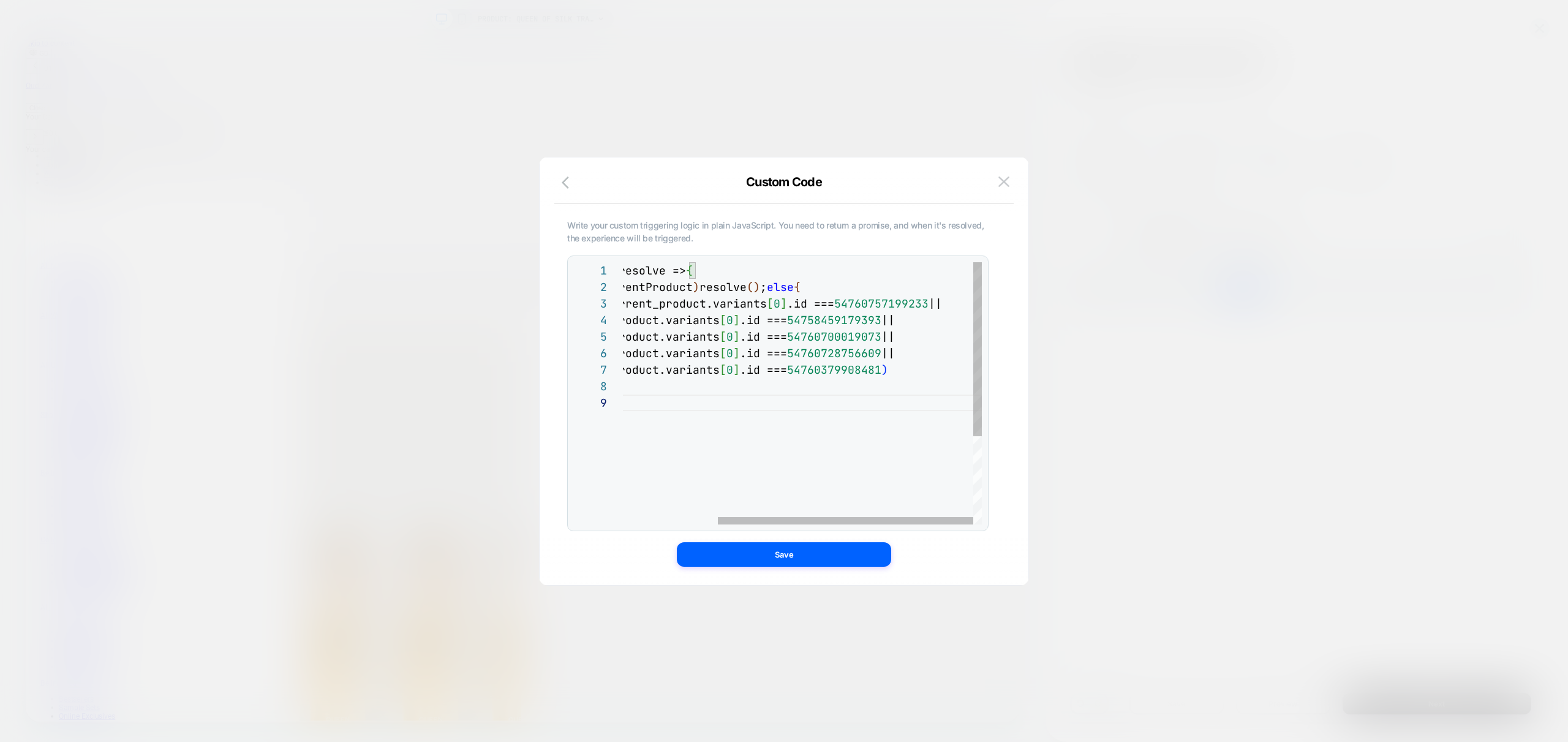
click at [920, 366] on div "return new Promise ( resolve => { if ( !loomi_ctx.currentProduct ) resolve ( ) …" at bounding box center [736, 459] width 491 height 394
click at [722, 517] on div at bounding box center [842, 521] width 240 height 7
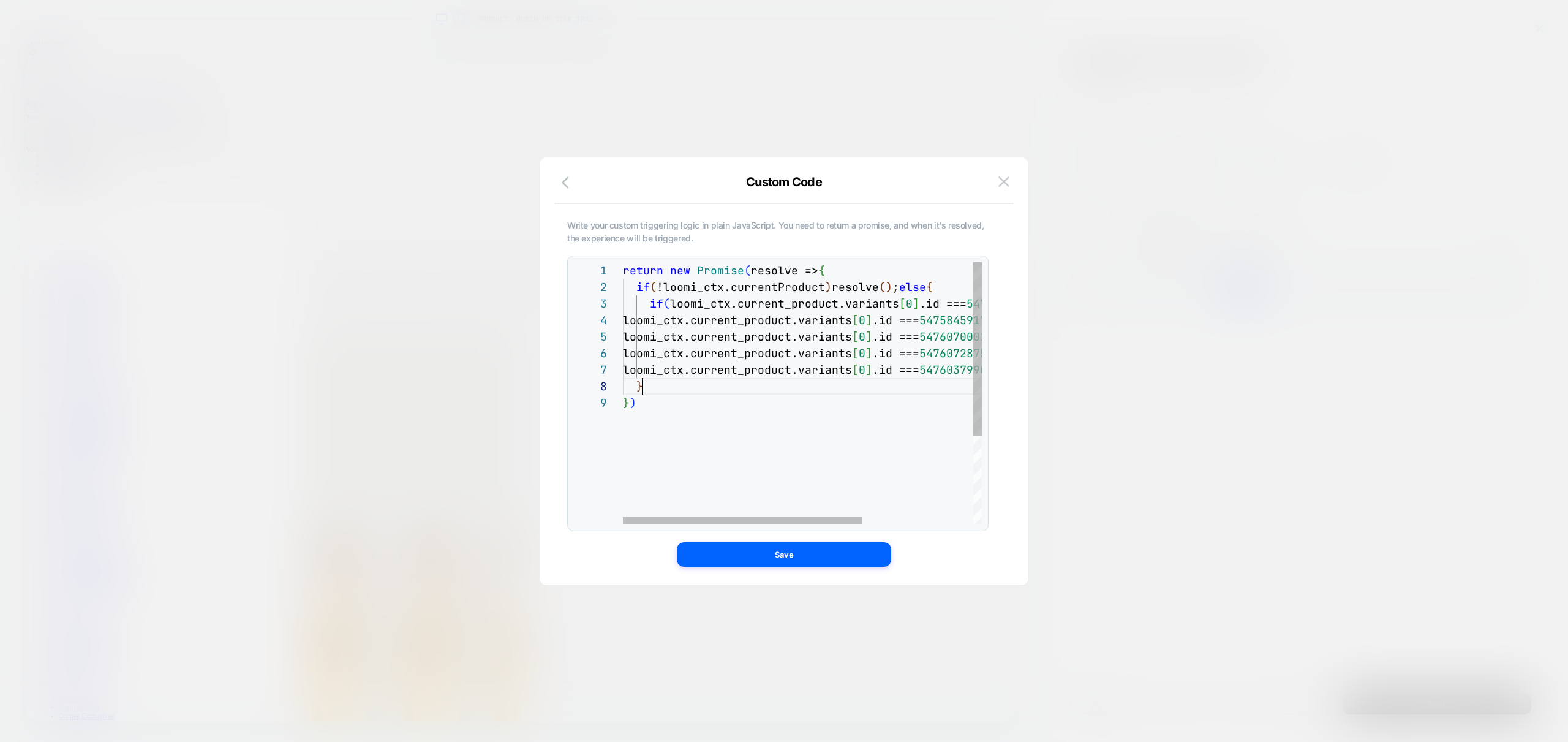
scroll to position [116, 20]
click at [786, 389] on div "return new Promise ( resolve => { if ( !loomi_ctx.currentProduct ) resolve ( ) …" at bounding box center [885, 459] width 525 height 394
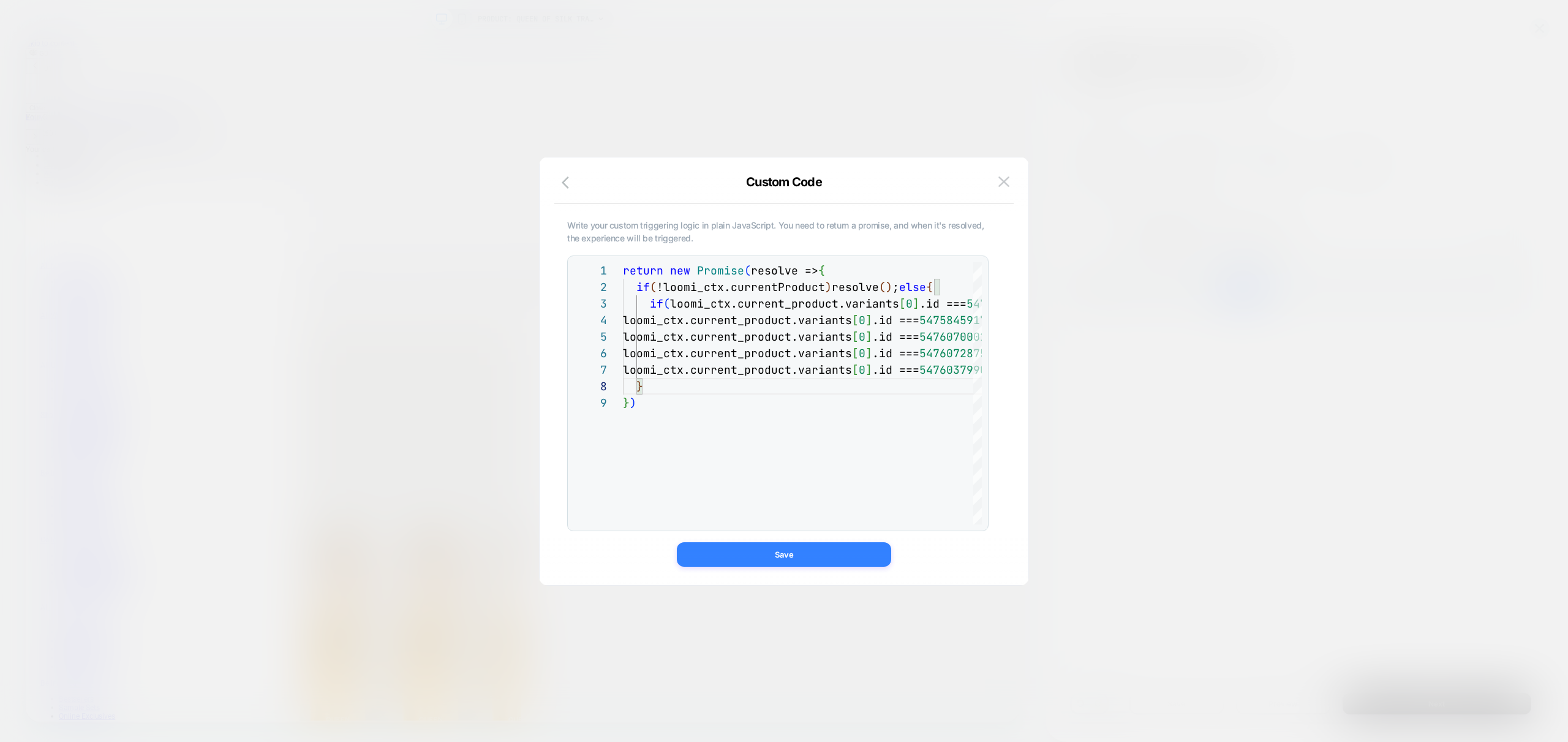
type textarea "**********"
click at [791, 556] on button "Save" at bounding box center [784, 554] width 214 height 25
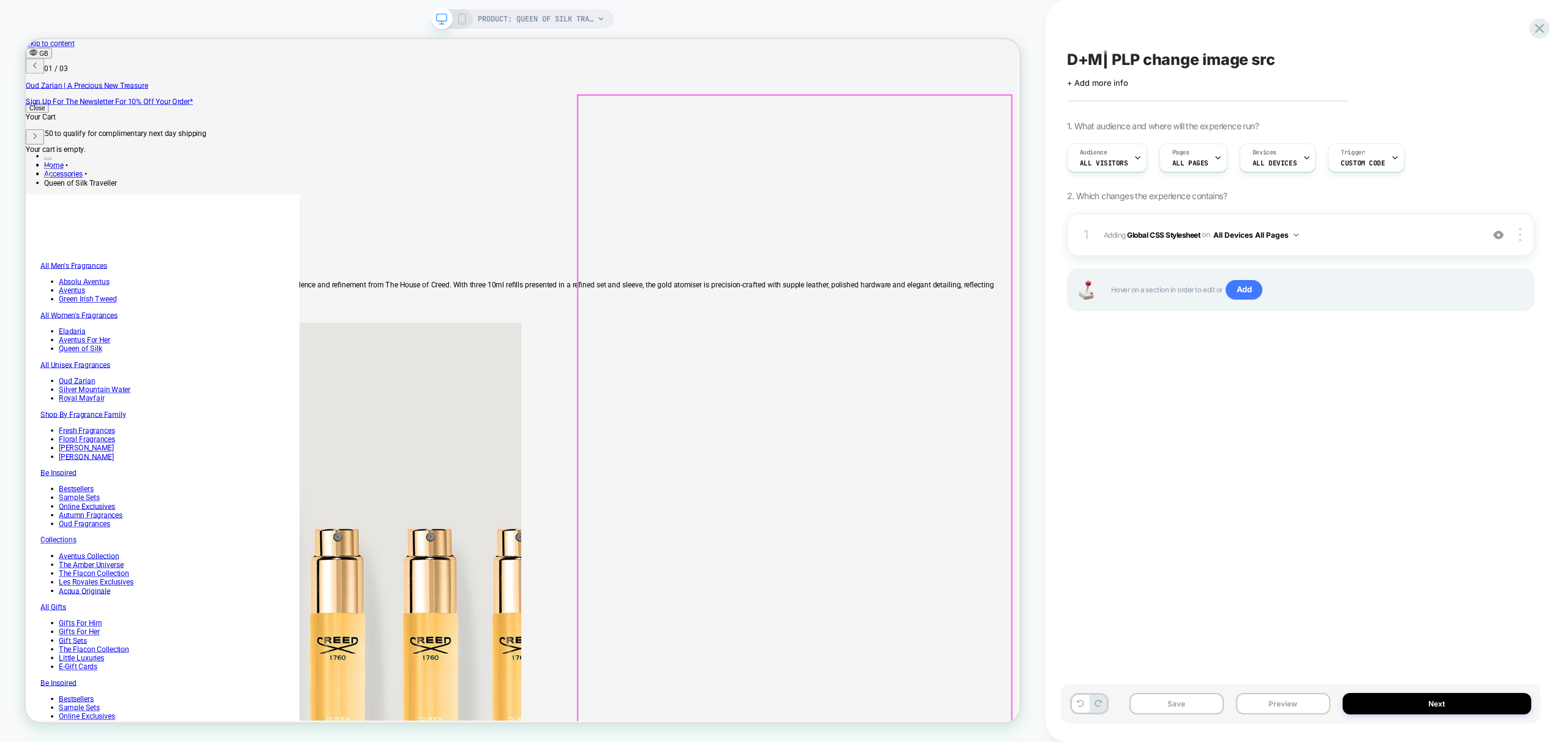
scroll to position [0, 0]
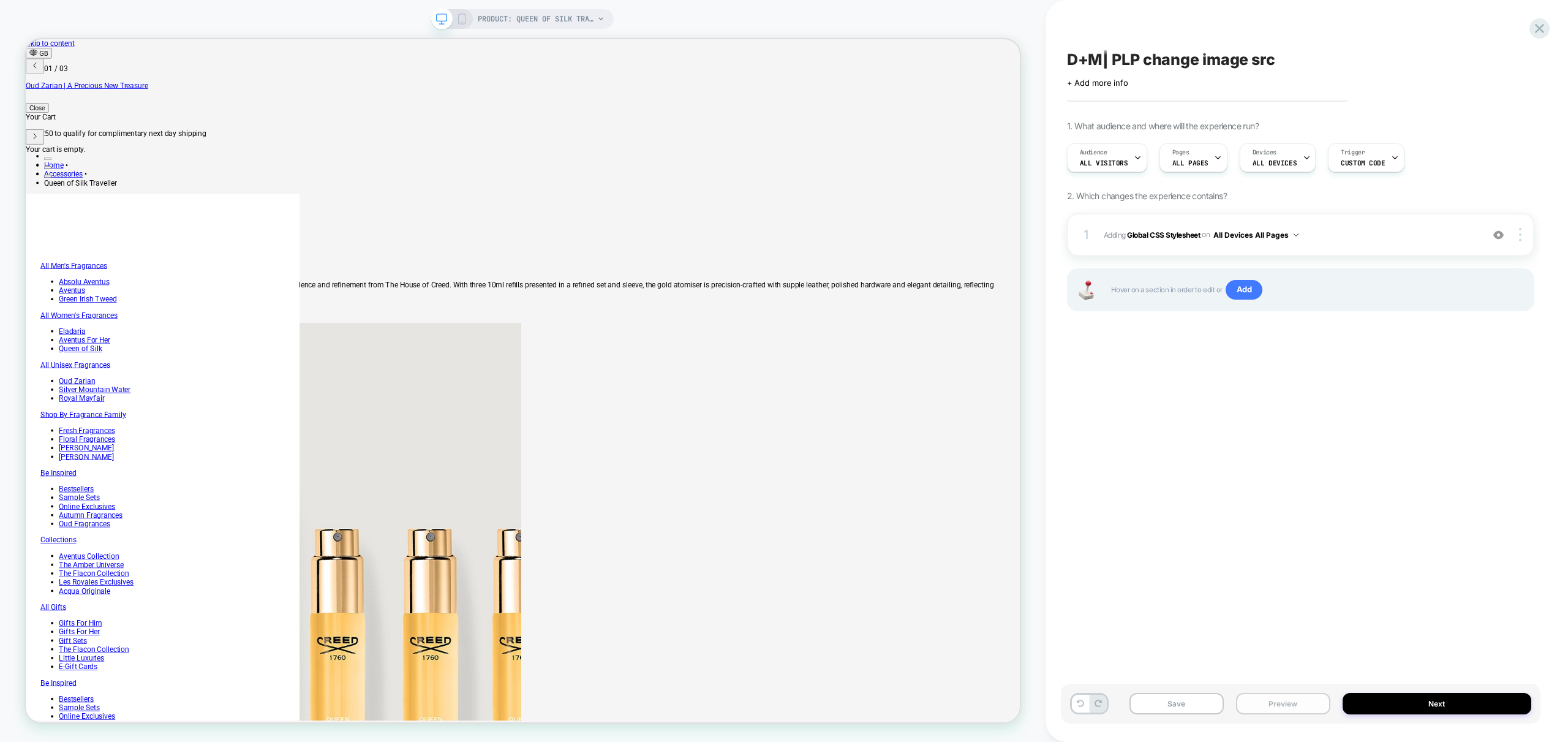
click at [1290, 704] on button "Preview" at bounding box center [1283, 704] width 94 height 21
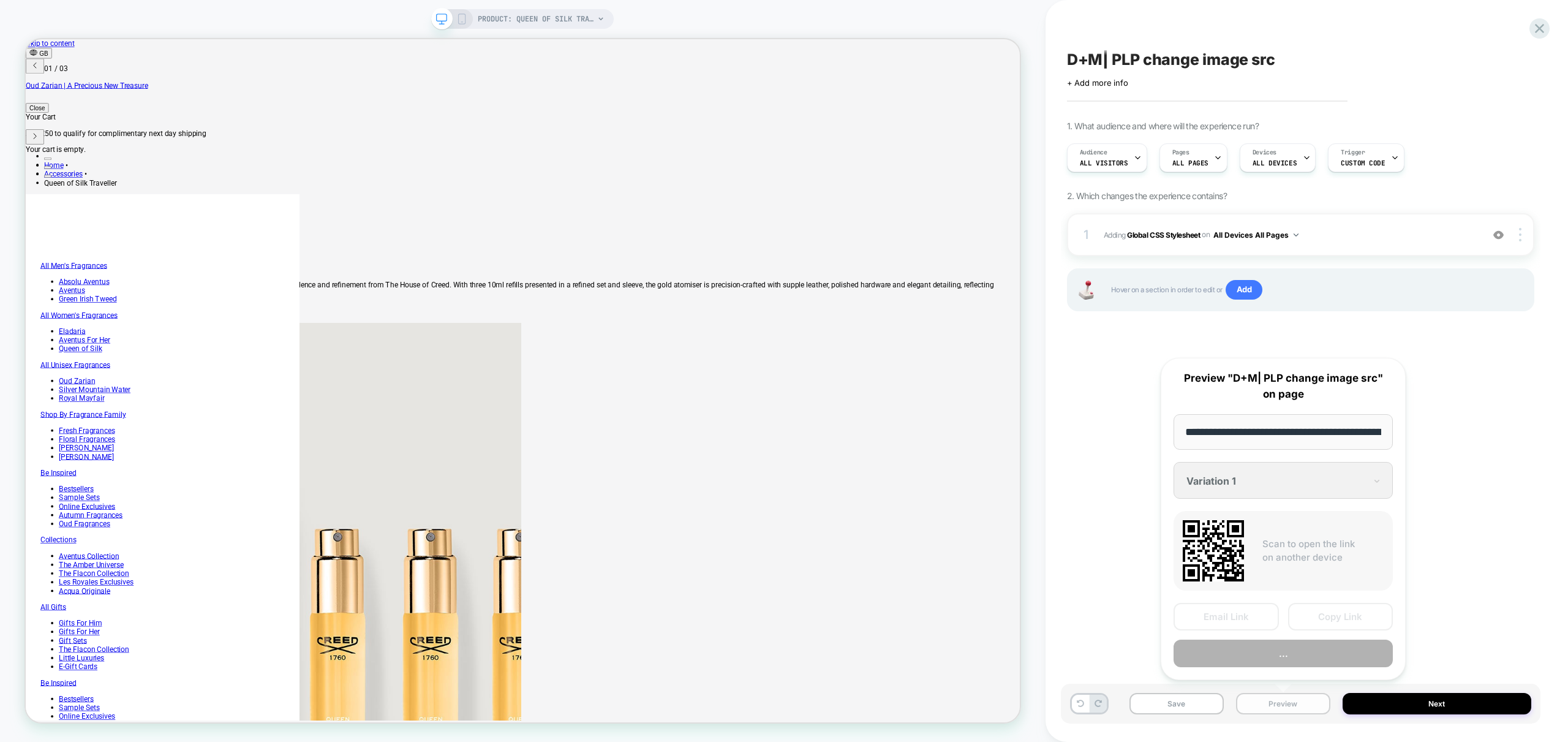
scroll to position [0, 229]
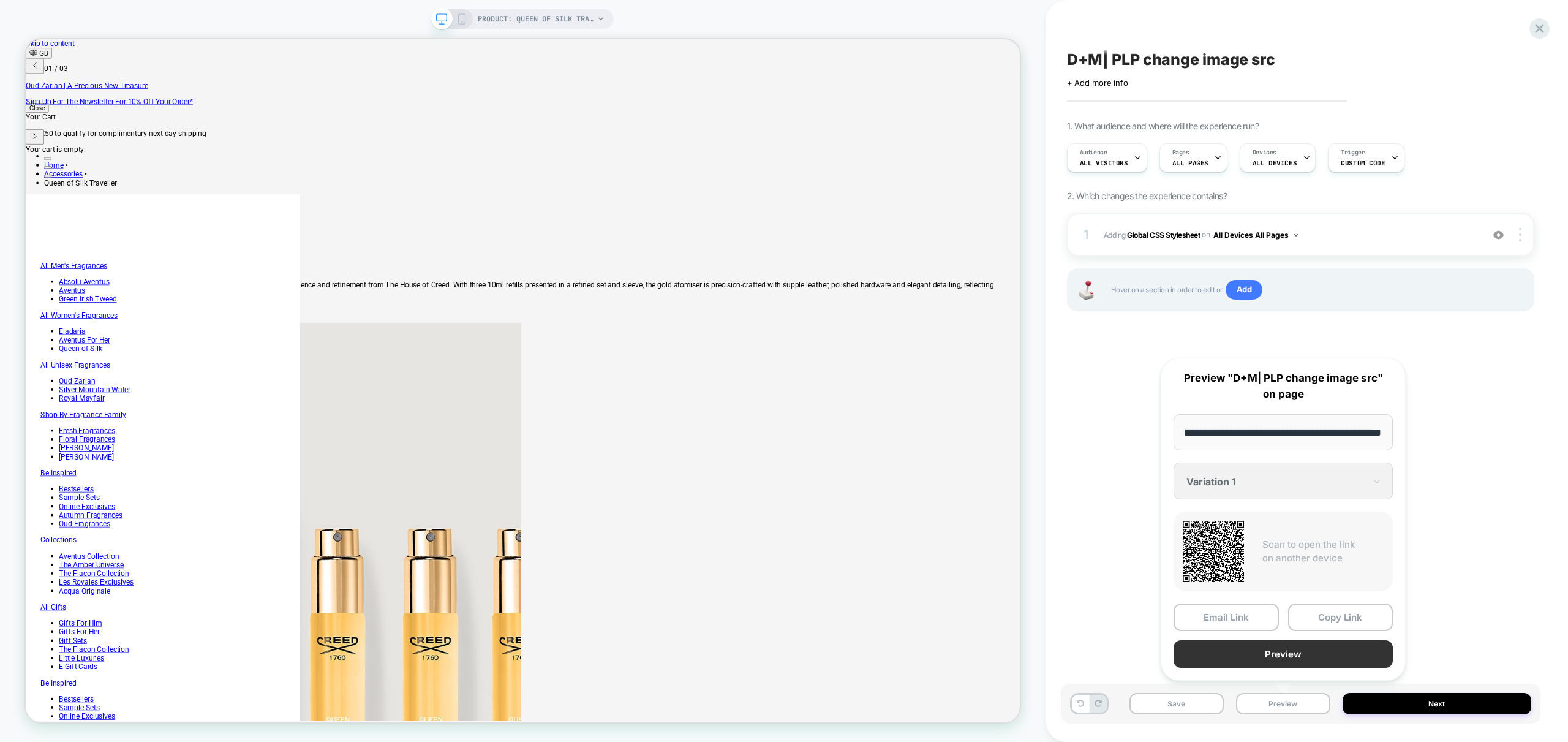
click at [1309, 648] on button "Preview" at bounding box center [1282, 654] width 219 height 28
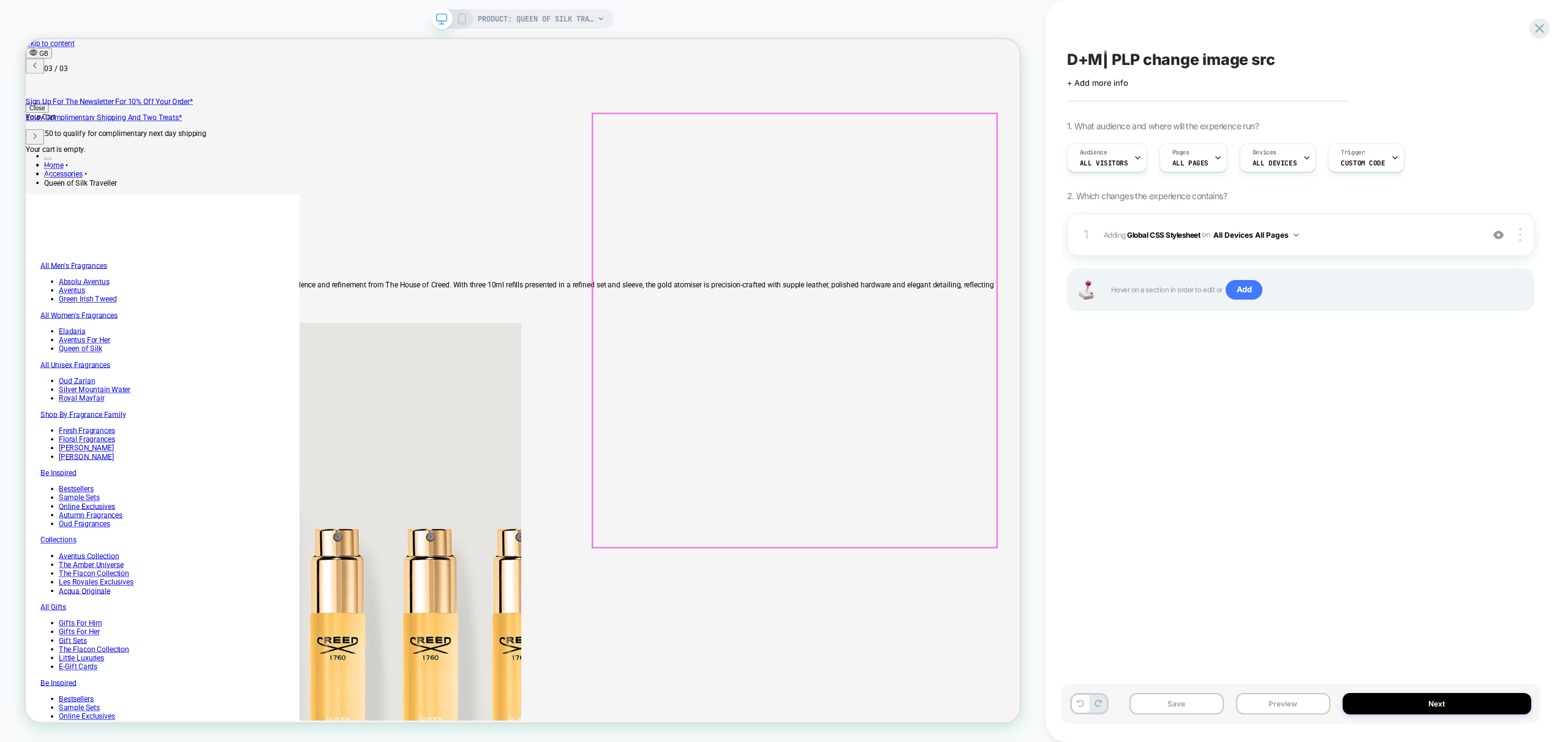
scroll to position [0, 981]
click at [1337, 418] on div "D+M| PLP change image src Click to edit experience details + Add more info 1. W…" at bounding box center [1301, 370] width 479 height 717
click at [1184, 705] on button "Save" at bounding box center [1177, 704] width 94 height 21
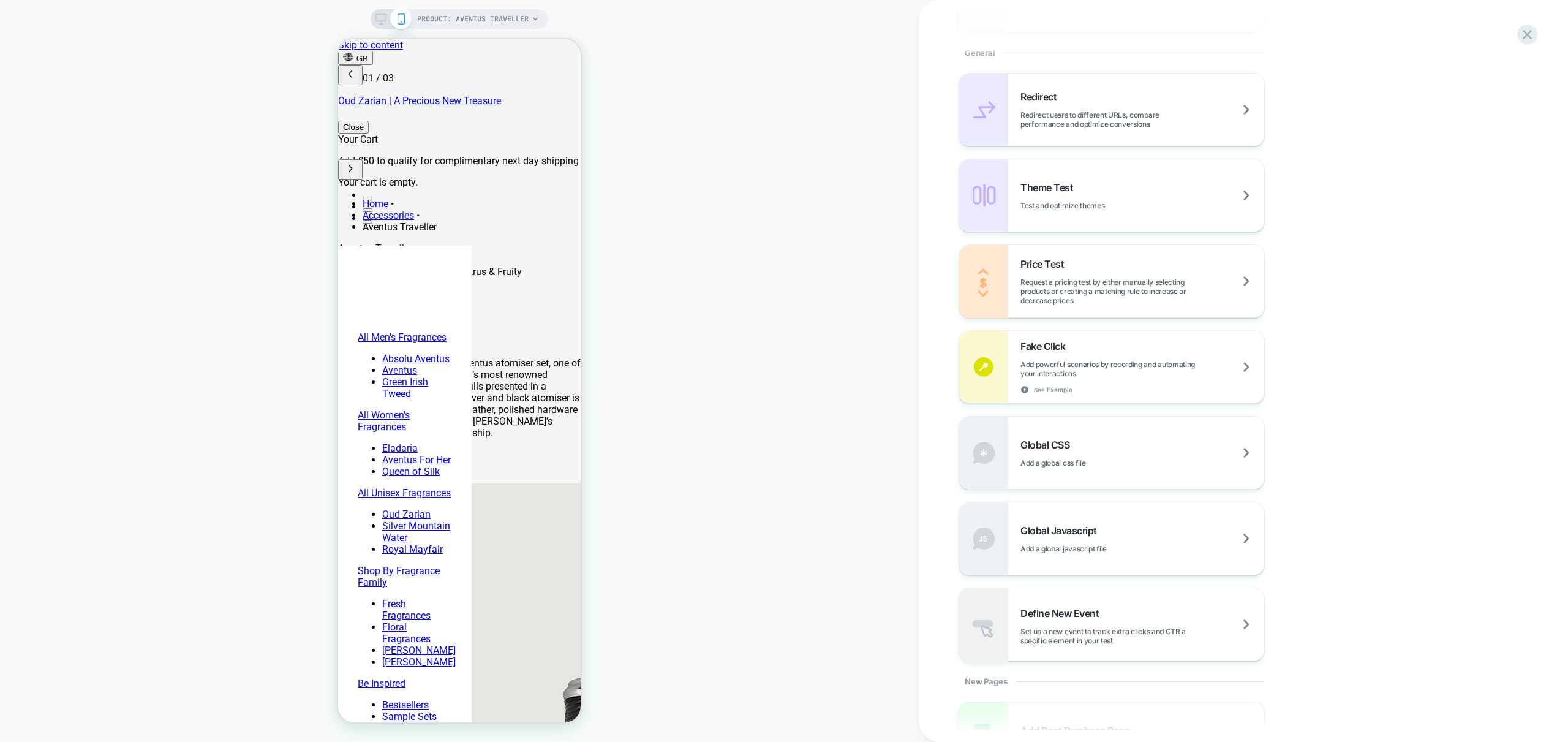
scroll to position [624, 0]
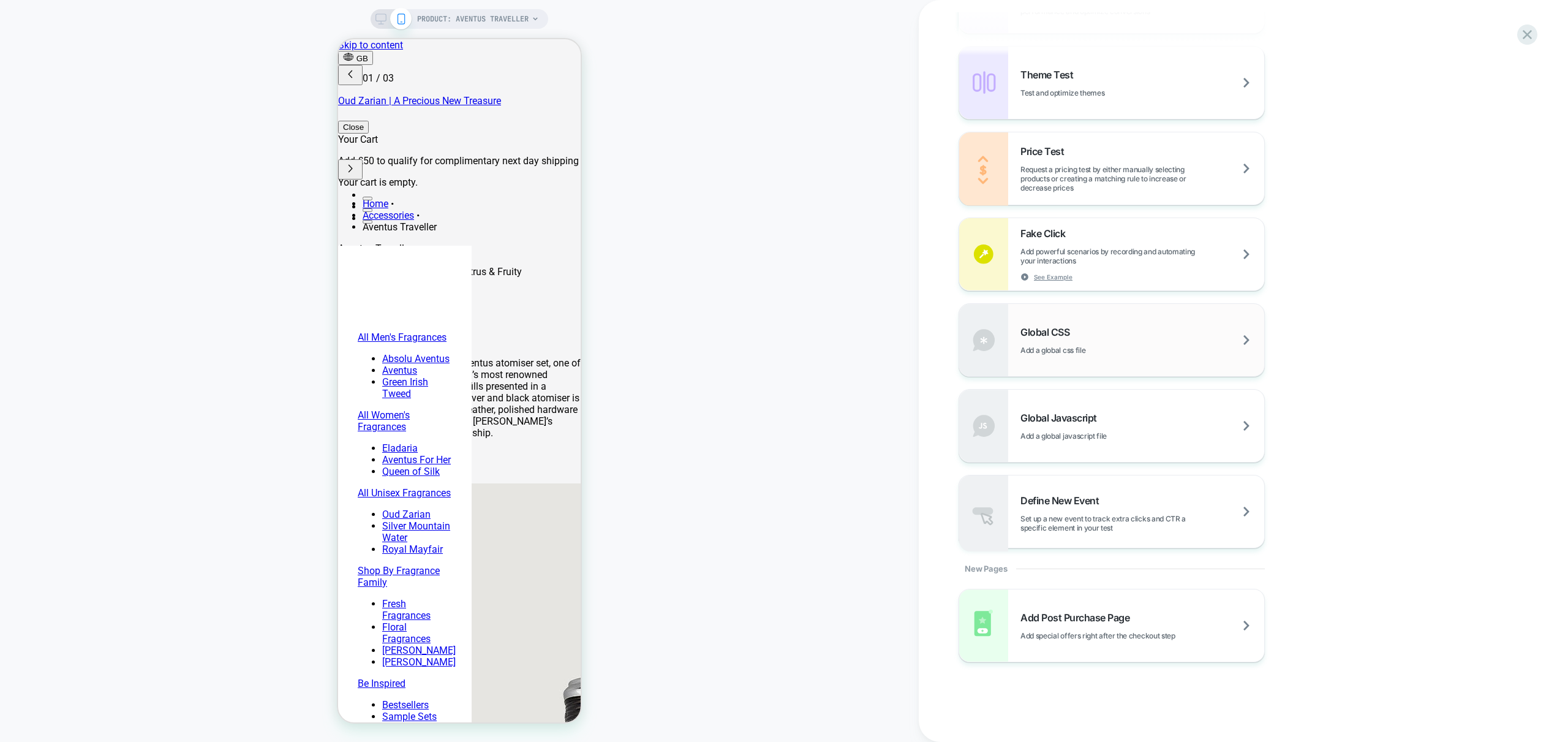
click at [1139, 341] on div "Global CSS Add a global css file" at bounding box center [1142, 340] width 244 height 29
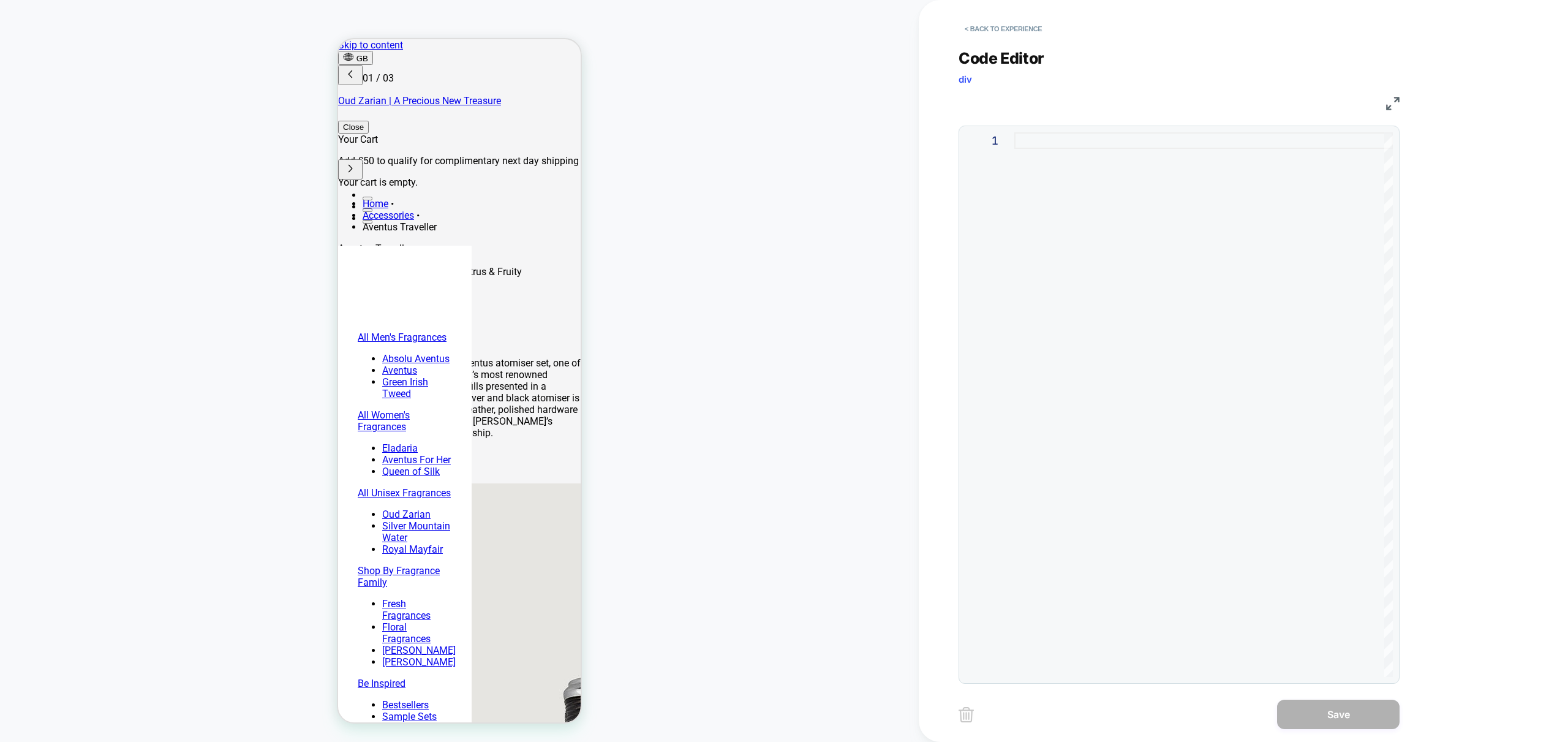
click at [1113, 310] on div at bounding box center [1203, 405] width 379 height 545
type textarea "*"
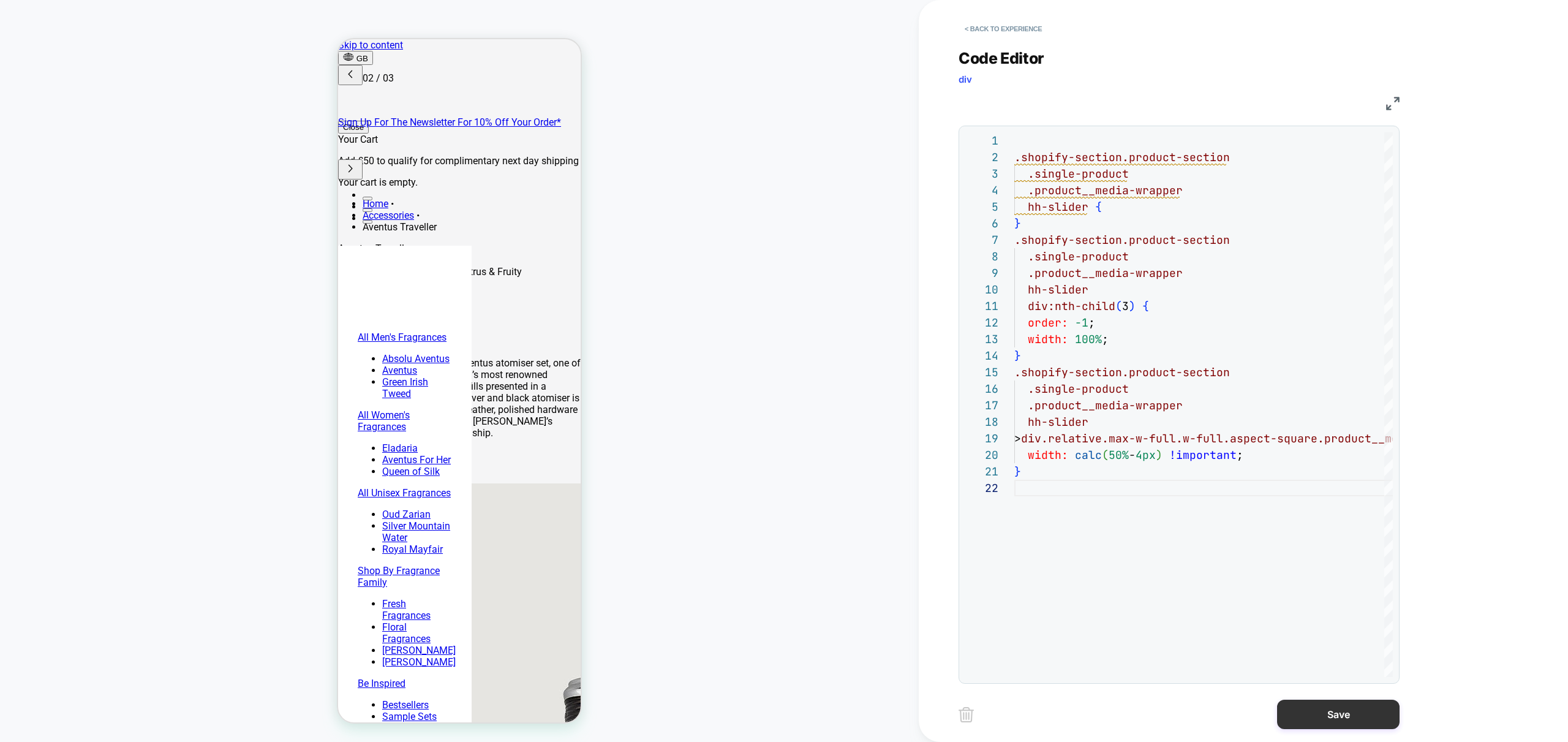
click at [1313, 707] on button "Save" at bounding box center [1338, 714] width 123 height 30
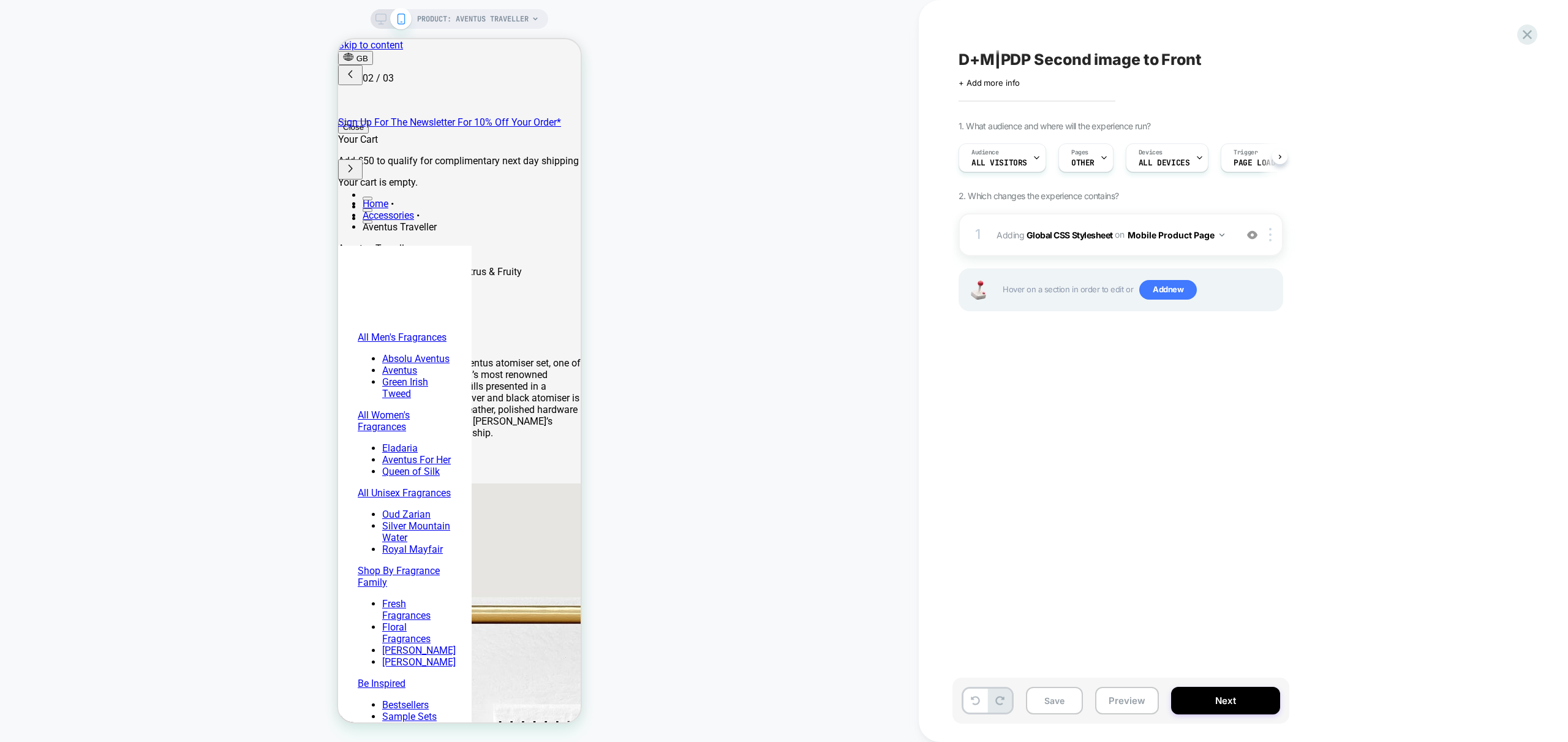
scroll to position [0, 1]
click at [1270, 234] on img at bounding box center [1270, 234] width 2 height 13
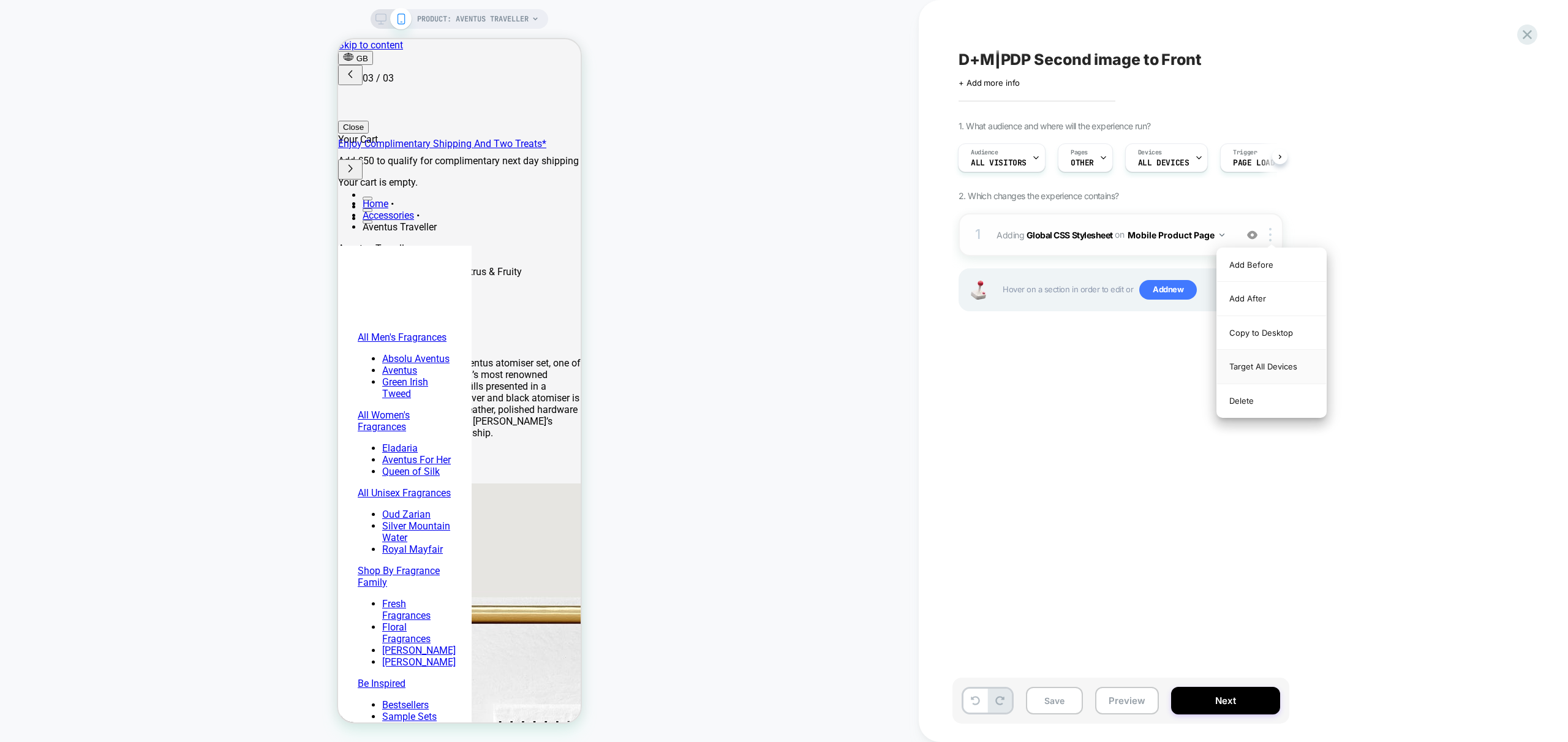
scroll to position [0, 387]
click at [1267, 365] on div "Target All Devices" at bounding box center [1271, 367] width 109 height 34
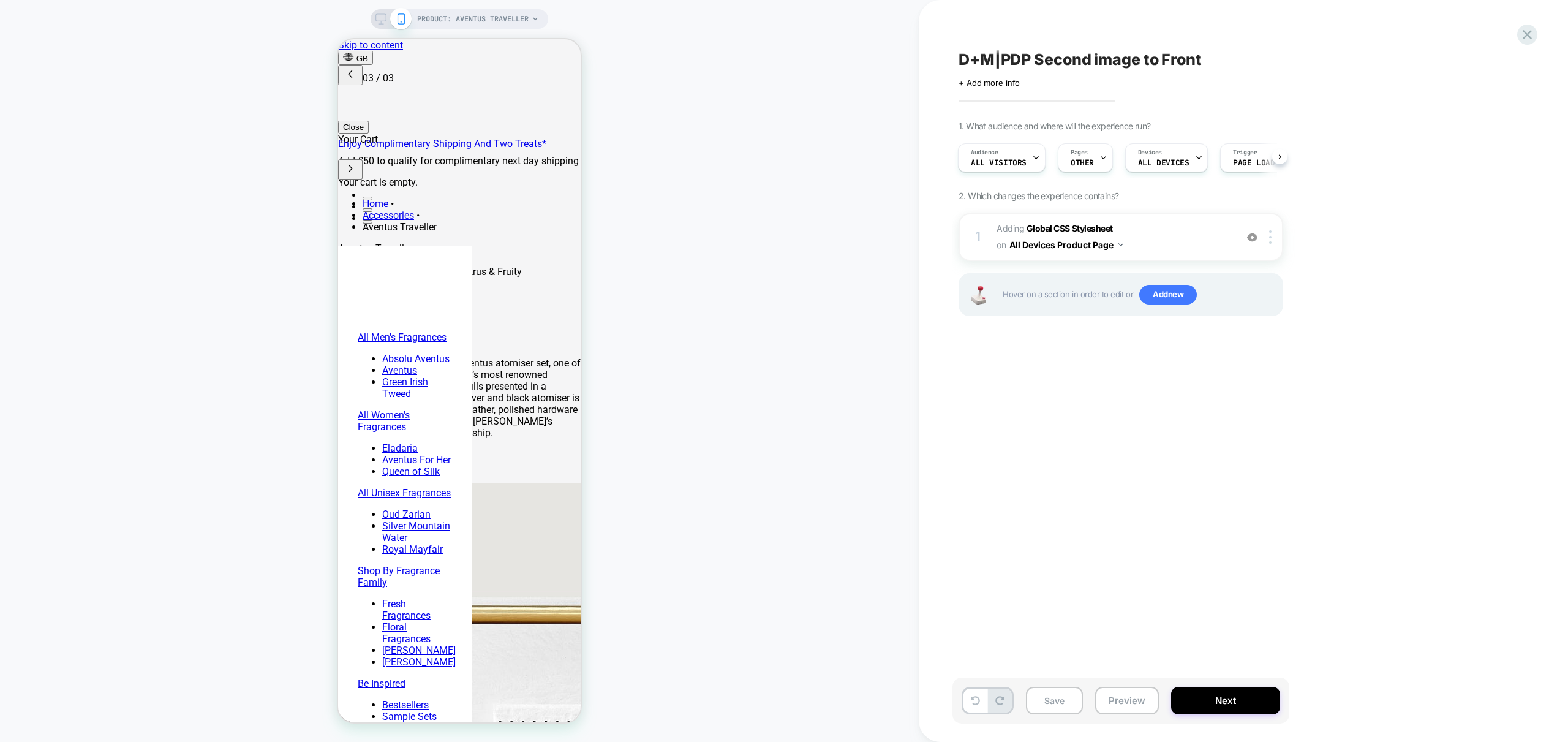
click at [1007, 427] on div "D+M|PDP Second image to Front Click to edit experience details + Add more info …" at bounding box center [1182, 370] width 460 height 717
click at [1527, 37] on icon at bounding box center [1526, 34] width 16 height 16
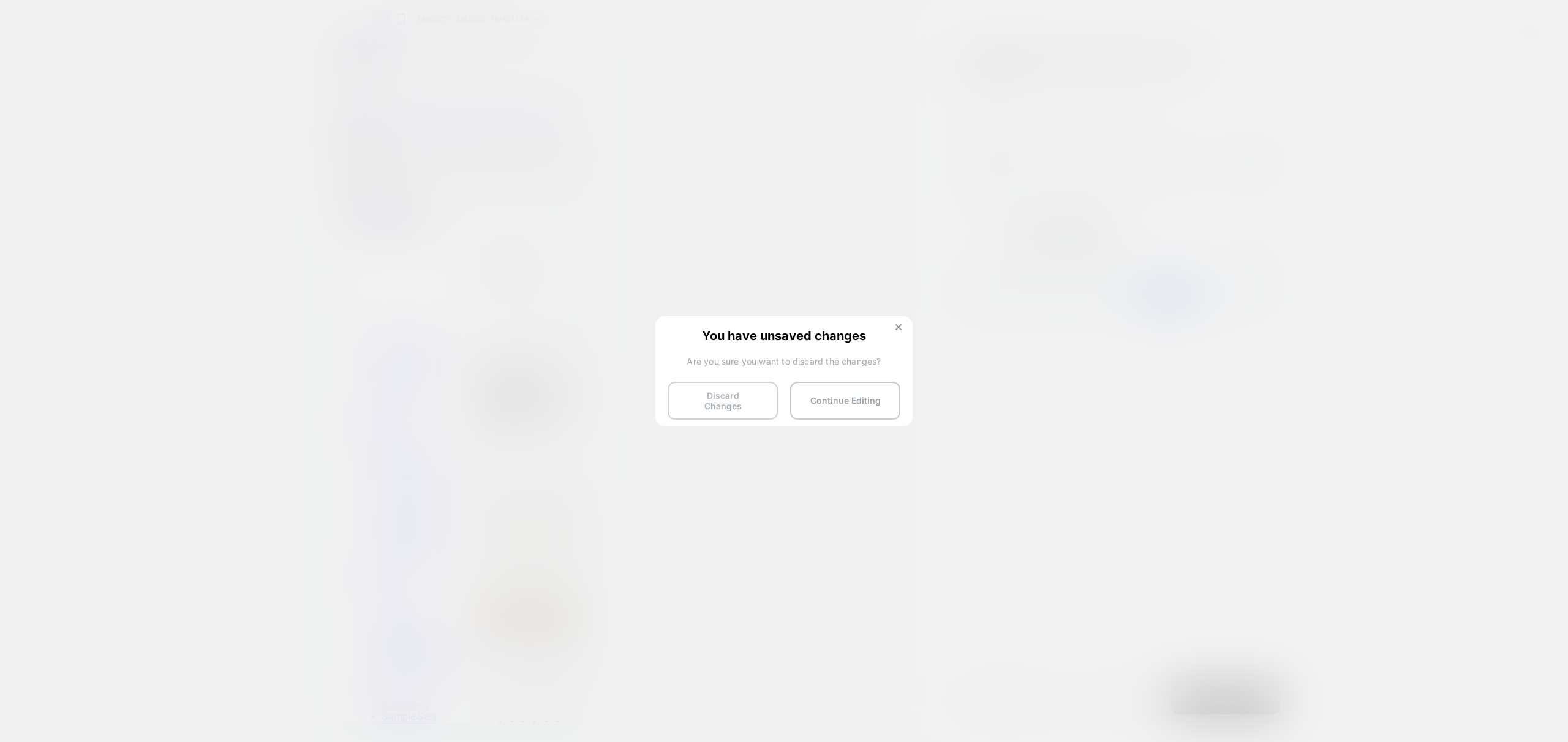
click at [721, 396] on button "Discard Changes" at bounding box center [723, 401] width 110 height 38
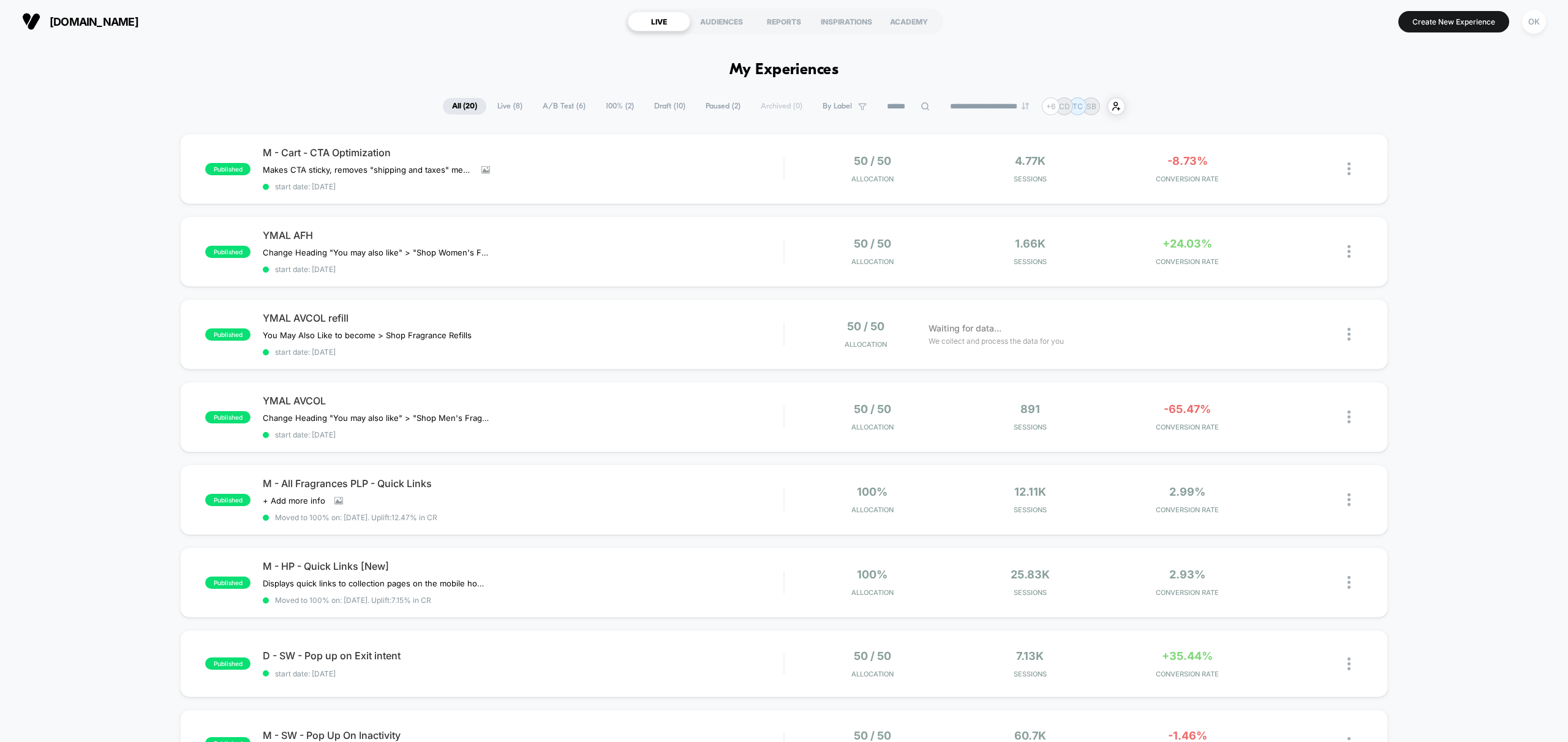
click at [647, 110] on span "Draft ( 10 )" at bounding box center [670, 106] width 49 height 16
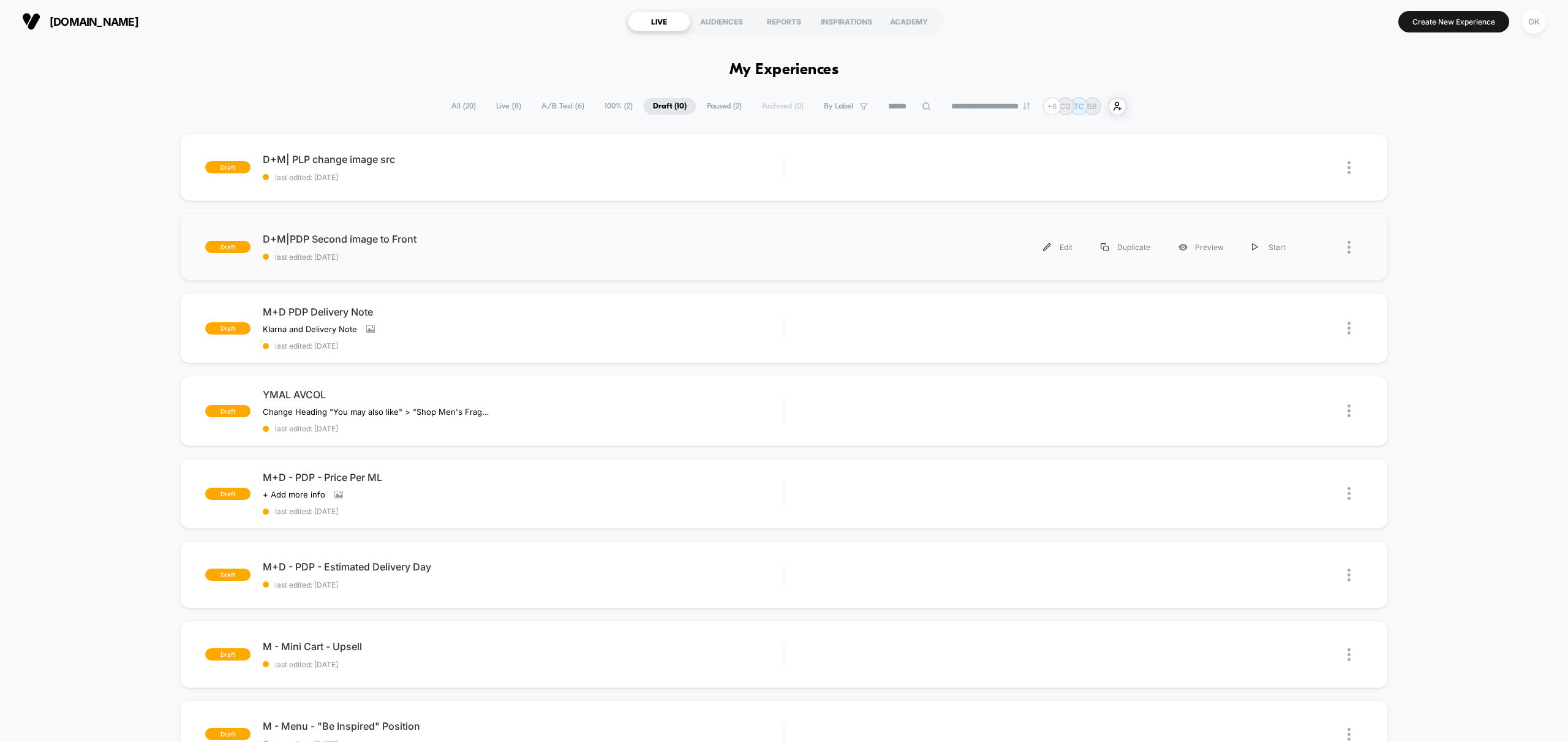
click at [1342, 250] on div at bounding box center [1330, 247] width 63 height 28
click at [1351, 246] on div at bounding box center [1355, 247] width 16 height 28
click at [1292, 302] on div "Delete" at bounding box center [1286, 304] width 110 height 28
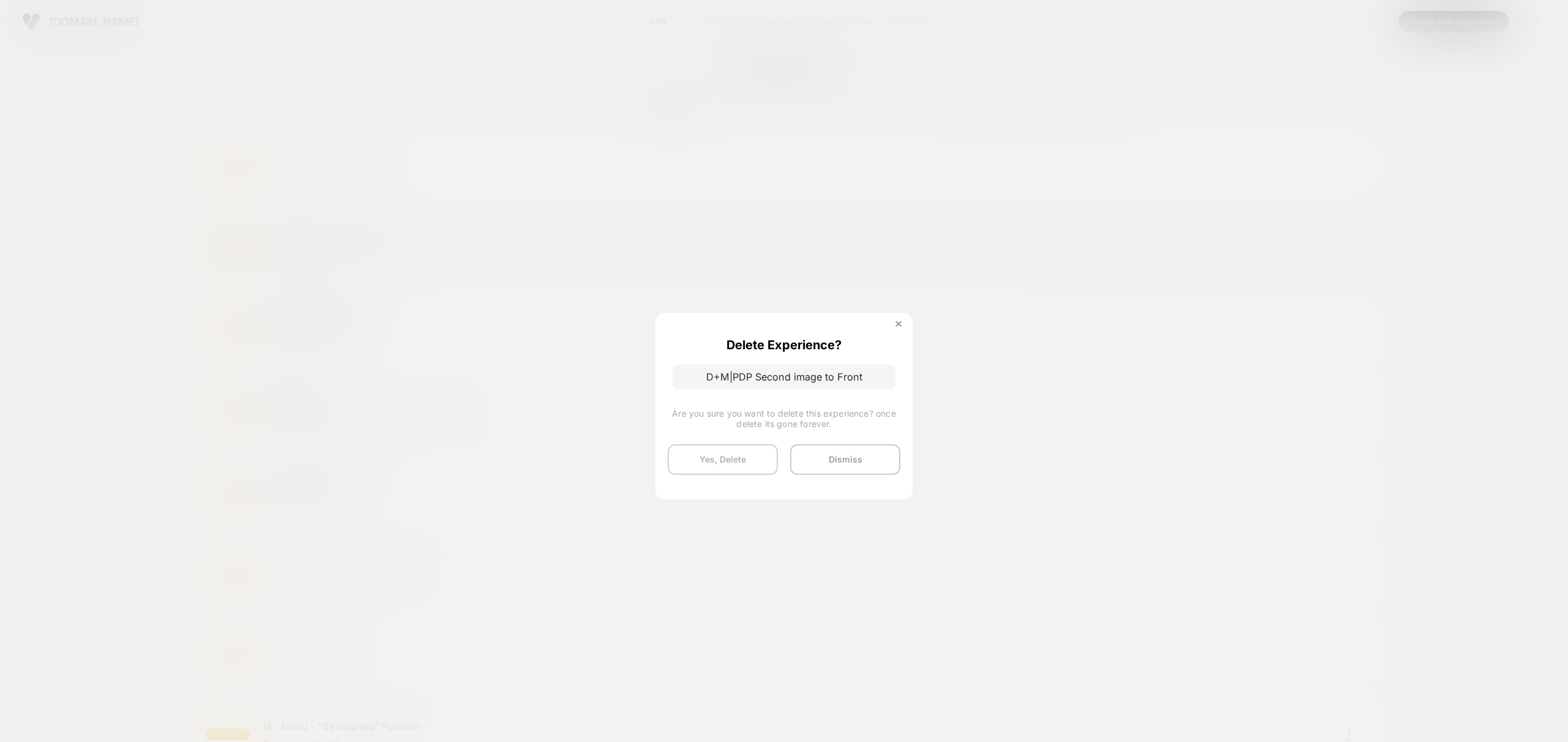
click at [762, 460] on button "Yes, Delete" at bounding box center [723, 459] width 110 height 30
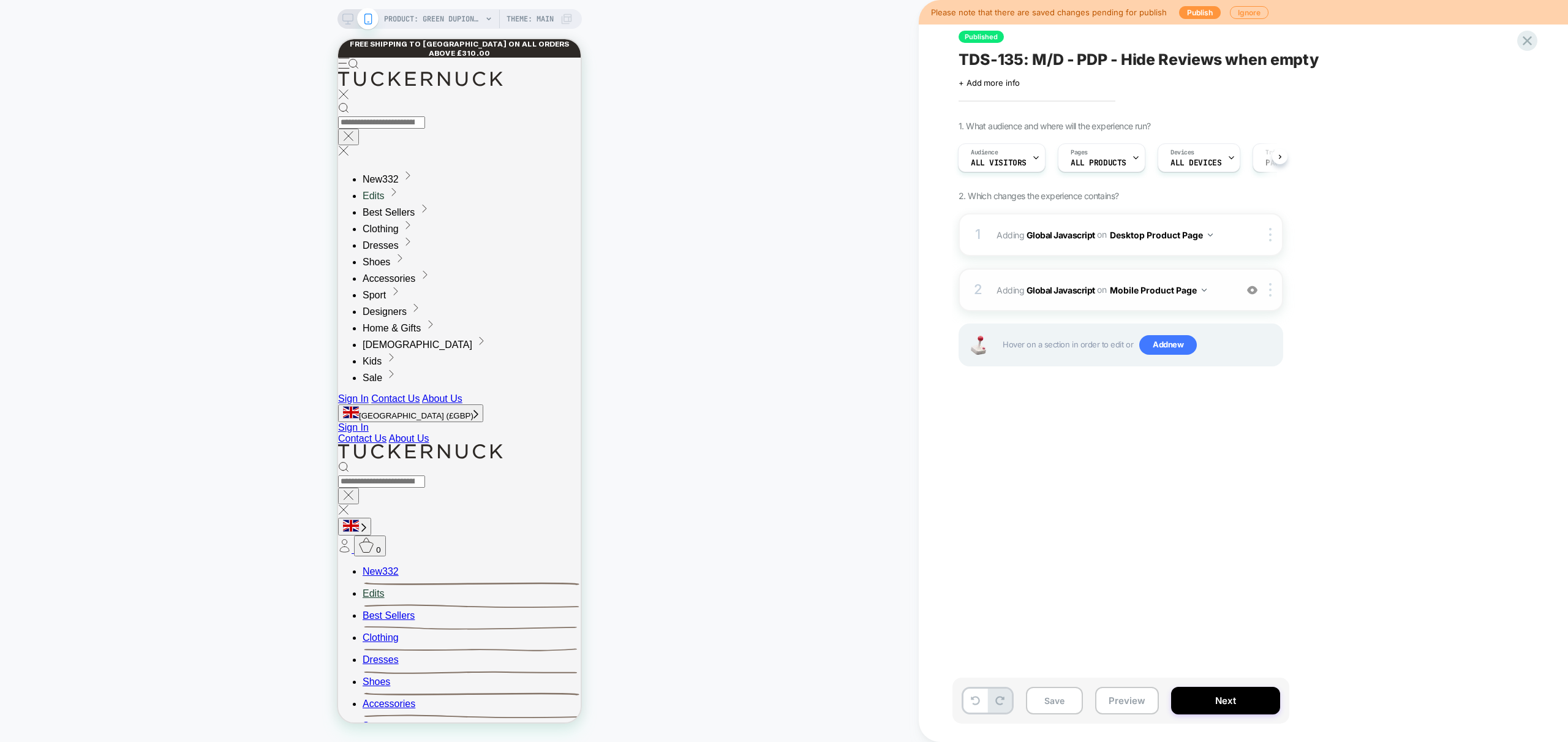
click at [1223, 309] on div "2 Adding Global Javascript on Mobile Product Page Add Before Add After Copy to …" at bounding box center [1121, 290] width 324 height 43
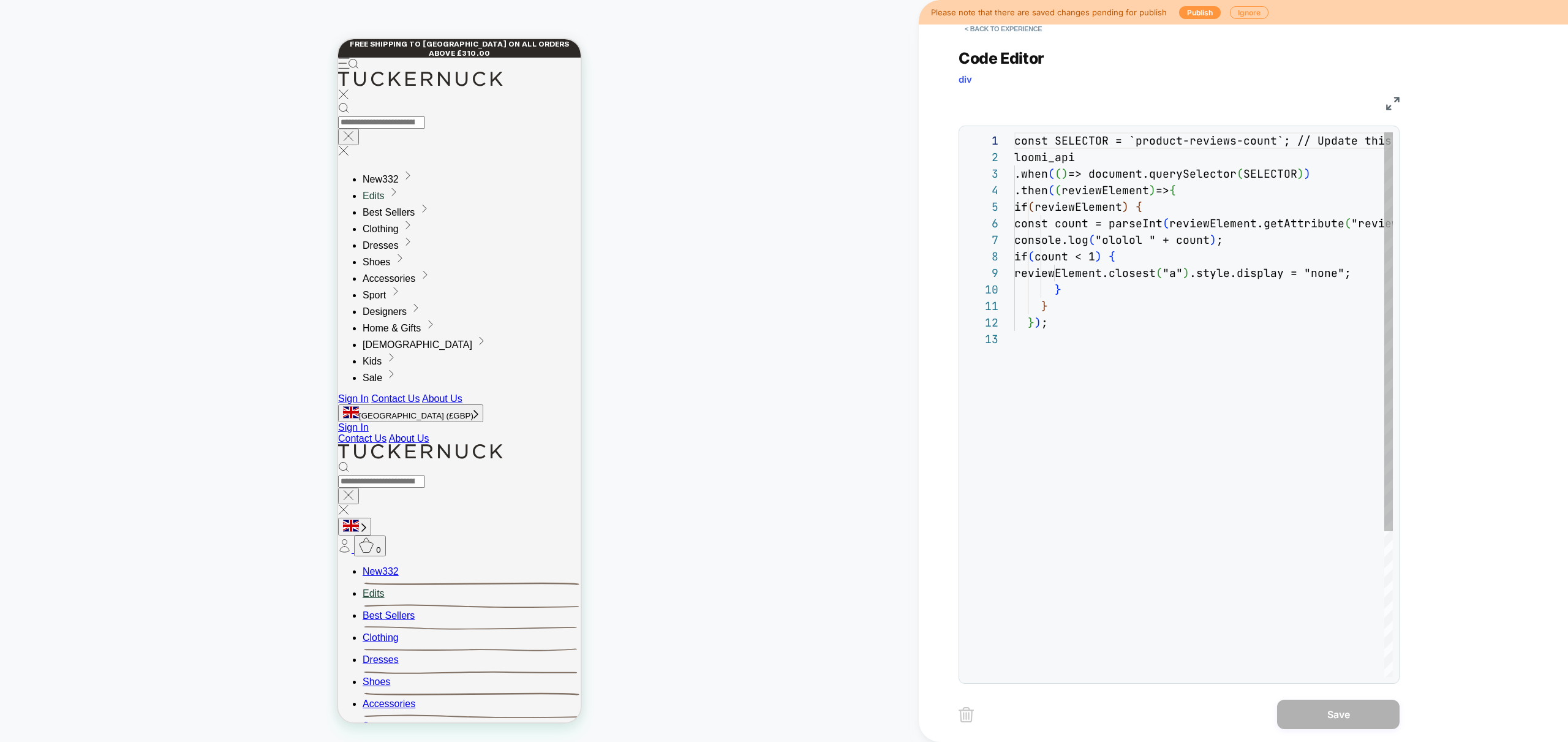
scroll to position [166, 0]
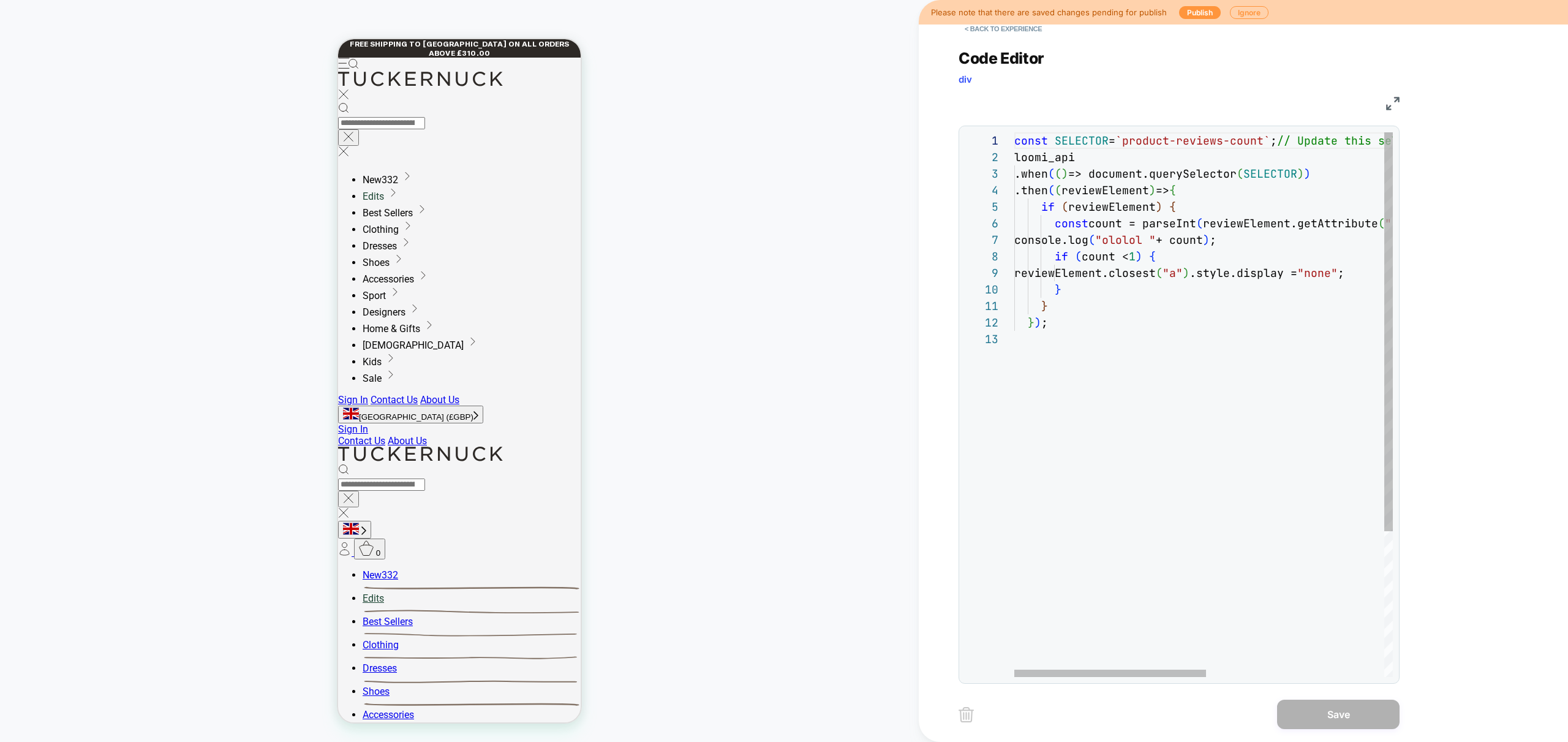
click at [1225, 244] on div "const SELECTOR = `product-reviews-count` ; // Update this selector to target th…" at bounding box center [1379, 504] width 730 height 743
click at [1253, 228] on div "const SELECTOR = `product-reviews-count` ; // Update this selector to target th…" at bounding box center [1379, 504] width 730 height 743
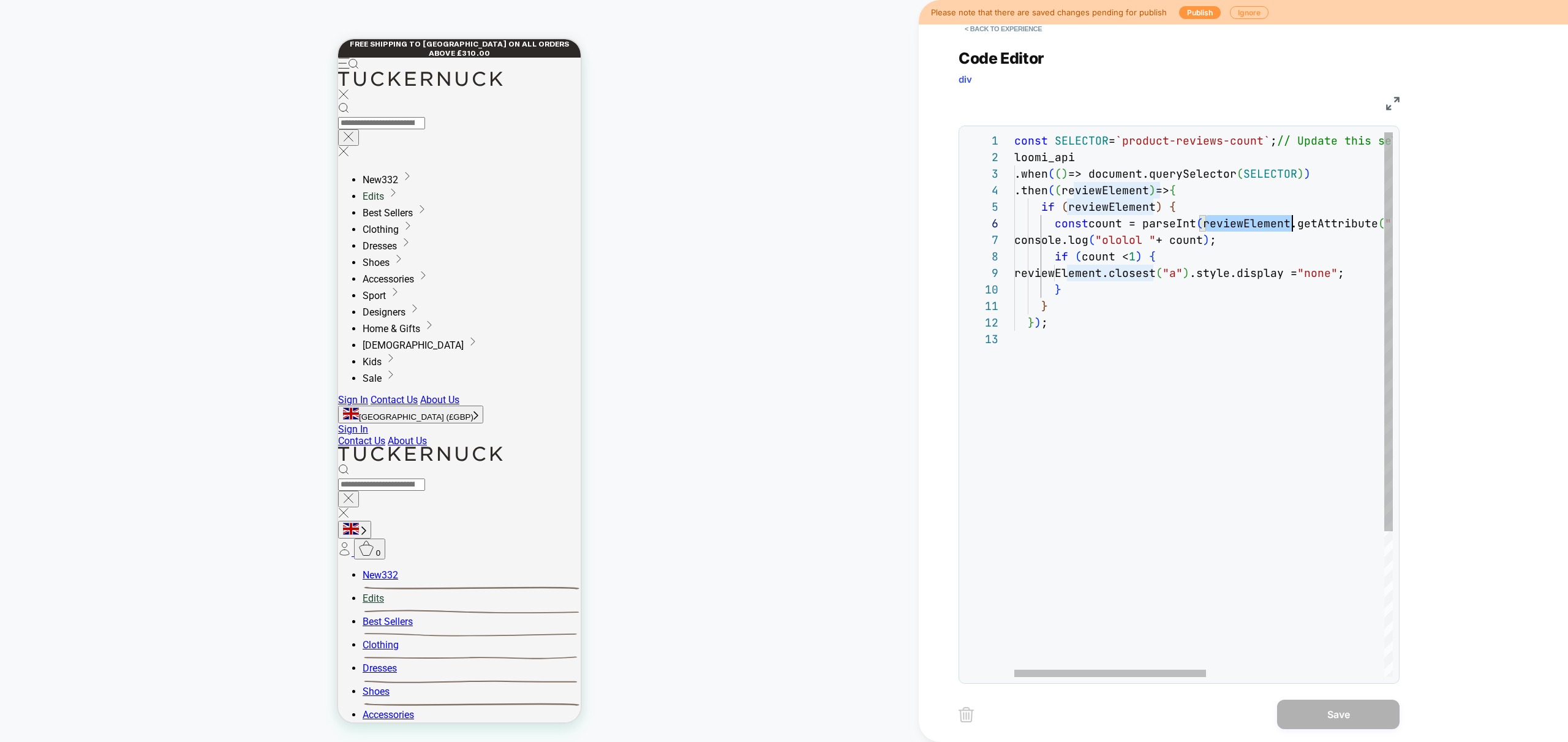
click at [1253, 228] on div "const SELECTOR = `product-reviews-count` ; // Update this selector to target th…" at bounding box center [1379, 504] width 730 height 743
click at [1232, 217] on div "const SELECTOR = `product-reviews-count` ; // Update this selector to target th…" at bounding box center [1379, 504] width 730 height 743
click at [1137, 156] on div "const SELECTOR = `product-reviews-count` ; // Update this selector to target th…" at bounding box center [1379, 504] width 730 height 743
drag, startPoint x: 1134, startPoint y: 142, endPoint x: 1271, endPoint y: 140, distance: 137.0
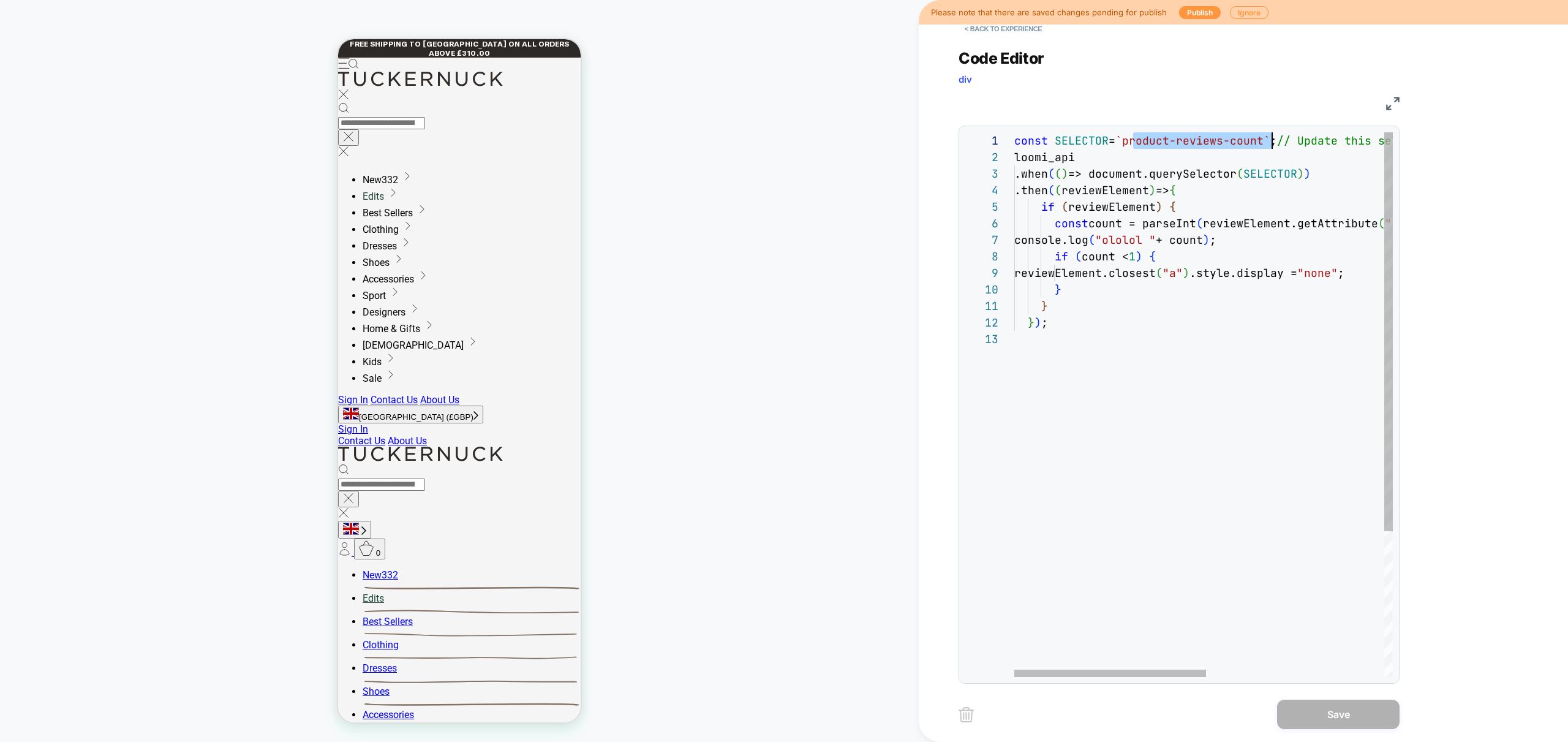
click at [1271, 140] on div "const SELECTOR = `product-reviews-count` ; // Update this selector to target th…" at bounding box center [1379, 504] width 730 height 743
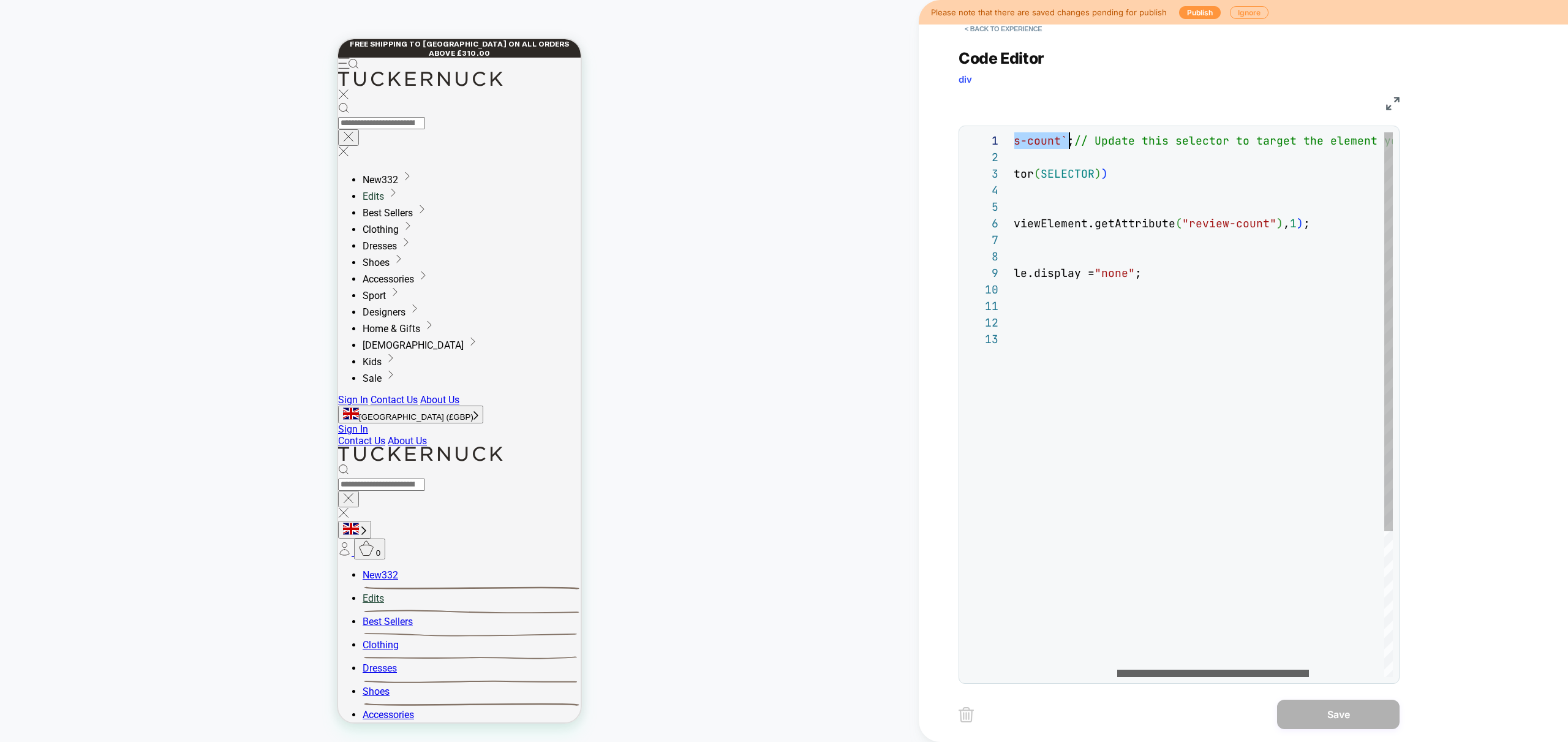
click at [1230, 670] on div at bounding box center [1213, 674] width 192 height 7
click at [1226, 676] on div at bounding box center [1212, 674] width 192 height 7
click at [1302, 226] on div "const SELECTOR = `product-reviews-count` ; // Update this selector to target th…" at bounding box center [1170, 504] width 730 height 743
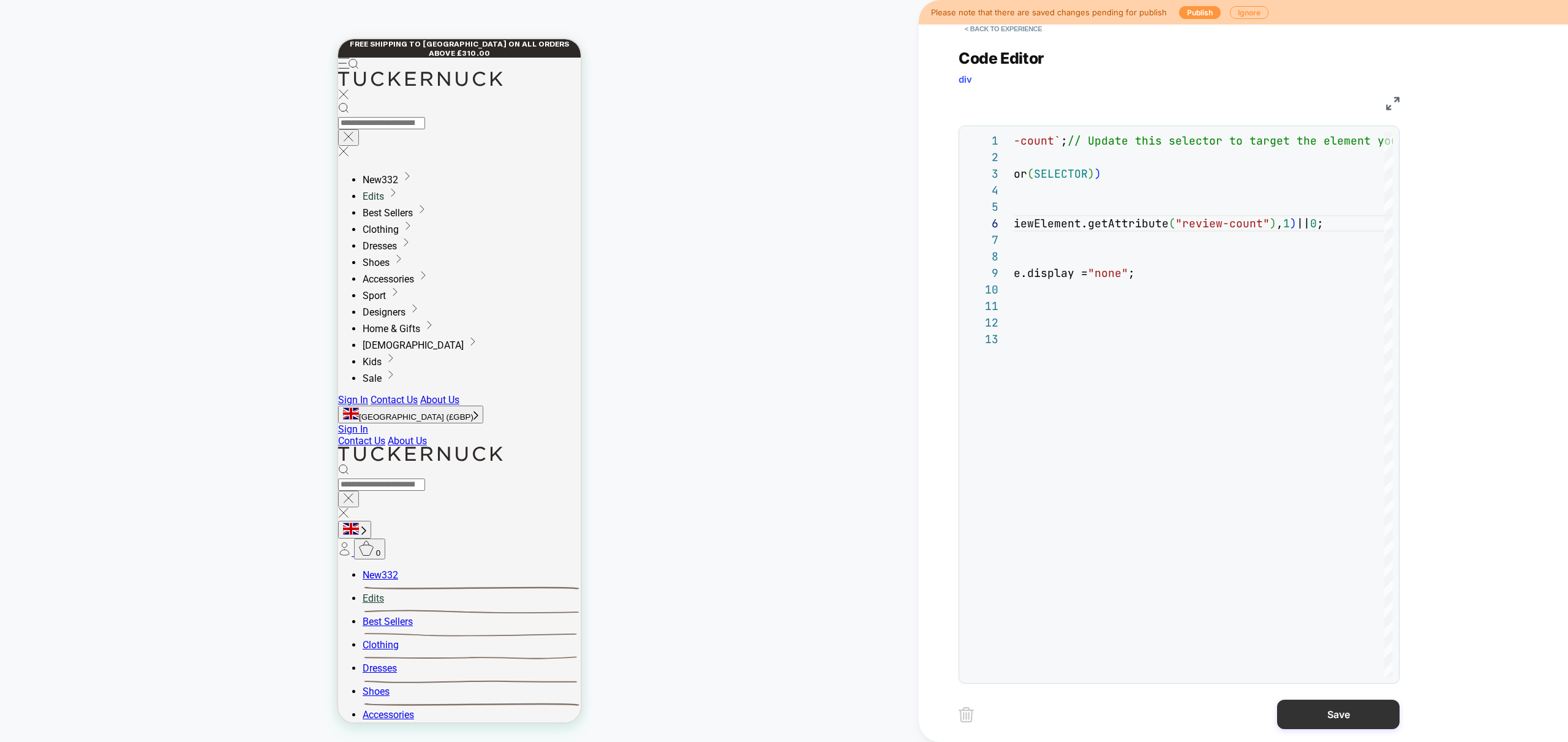
type textarea "**********"
click at [1356, 714] on button "Save" at bounding box center [1338, 714] width 123 height 30
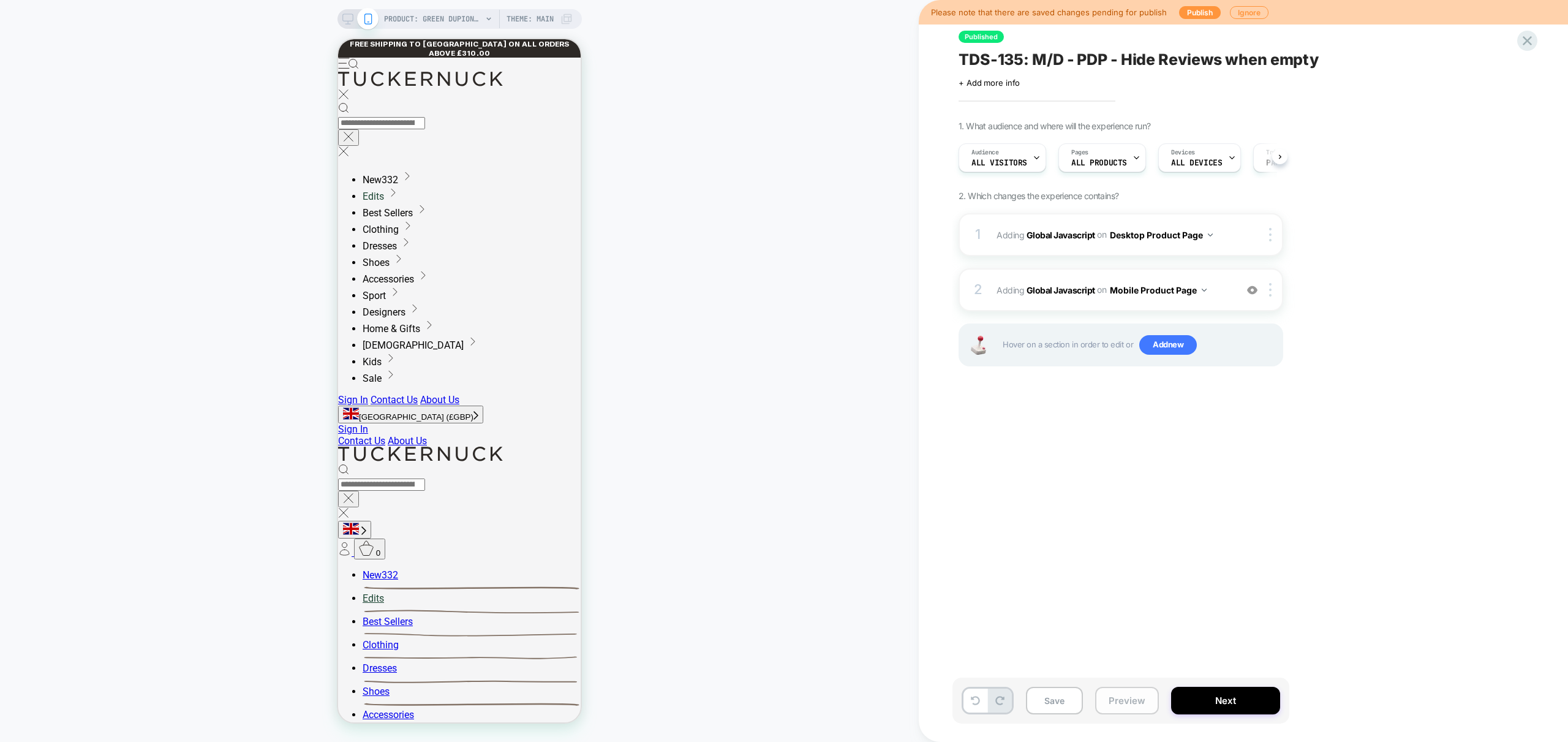
scroll to position [0, 1]
click at [1126, 707] on button "Preview" at bounding box center [1127, 700] width 63 height 28
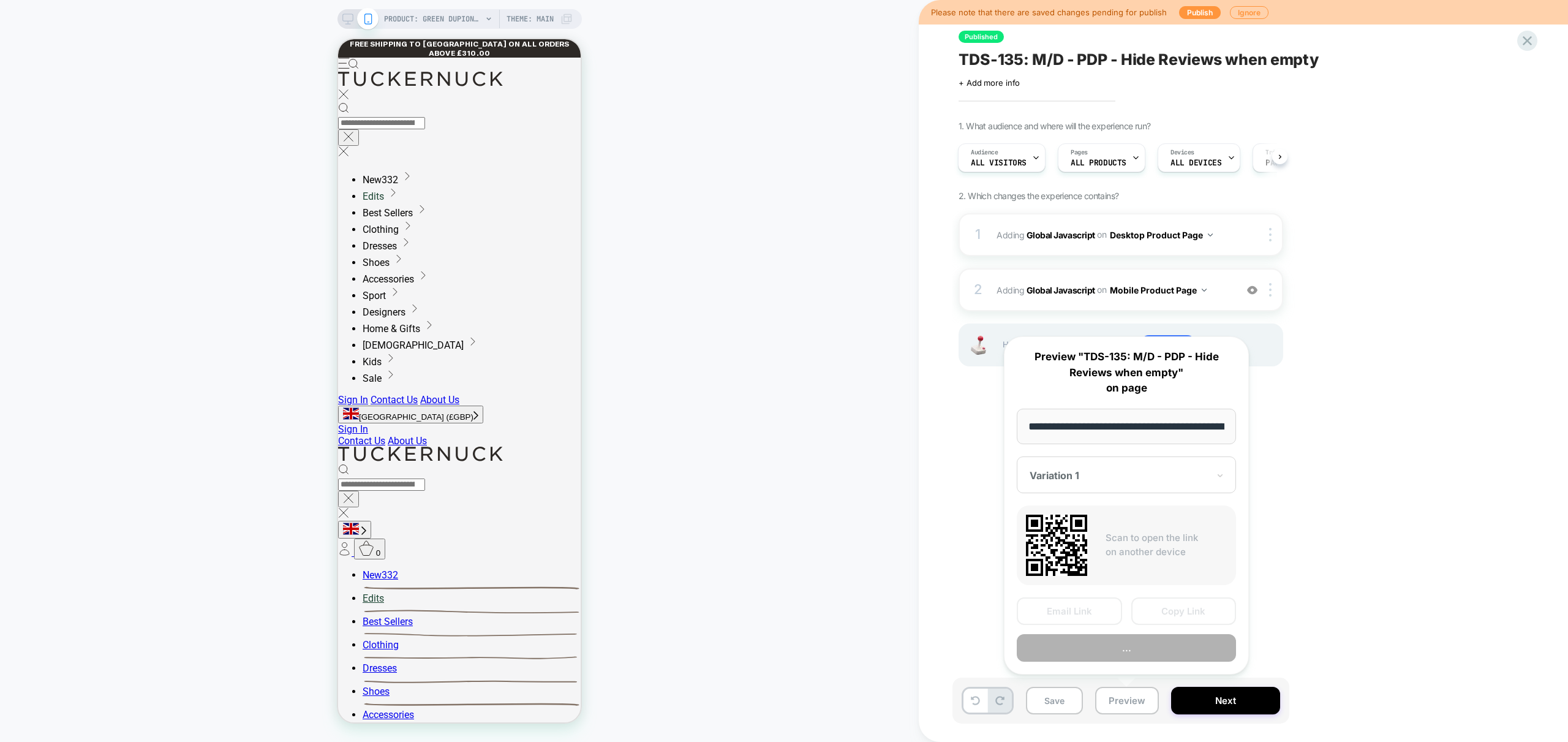
scroll to position [0, 166]
click at [1134, 647] on button "Preview" at bounding box center [1126, 648] width 219 height 28
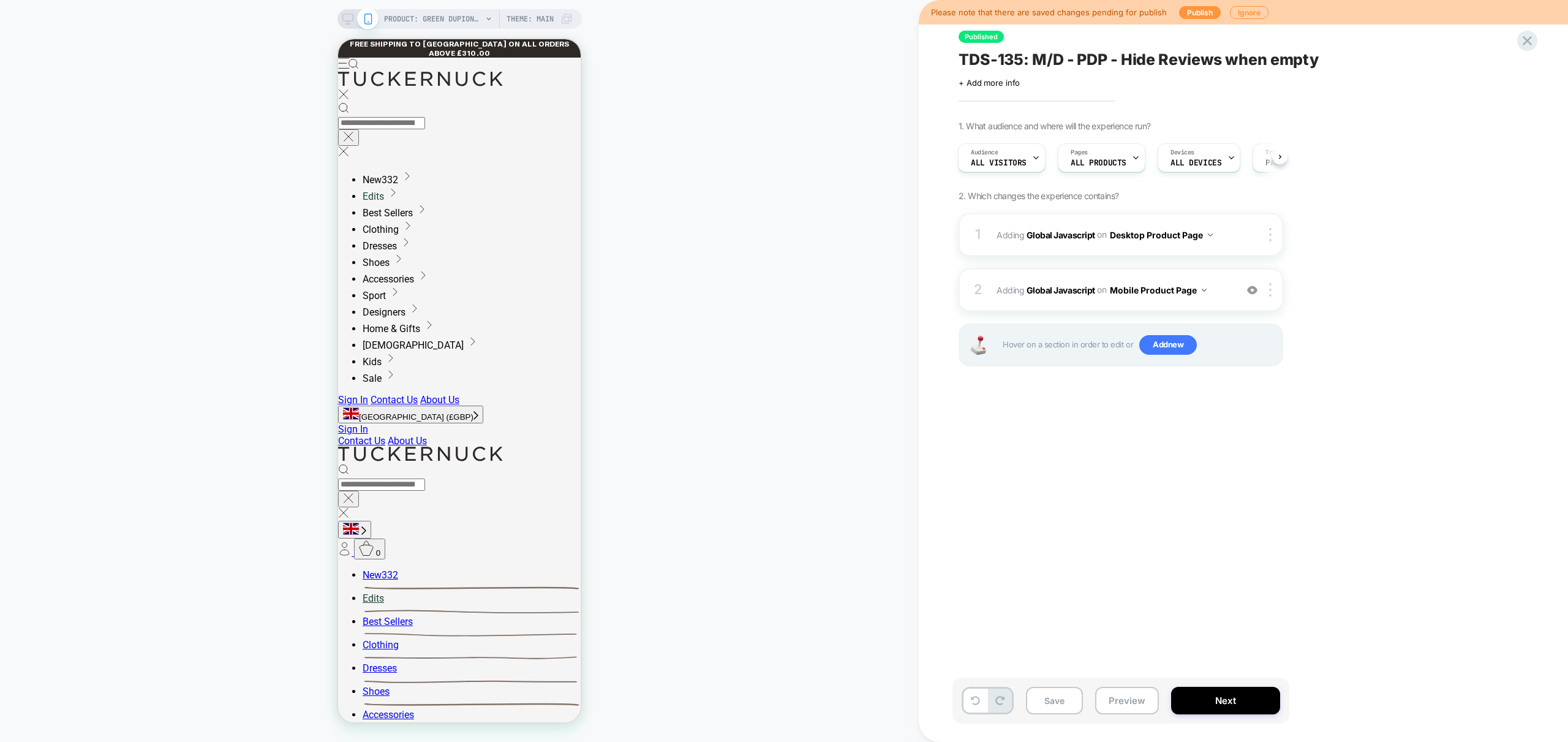
click at [353, 17] on div at bounding box center [358, 19] width 31 height 11
click at [350, 16] on icon at bounding box center [348, 19] width 11 height 11
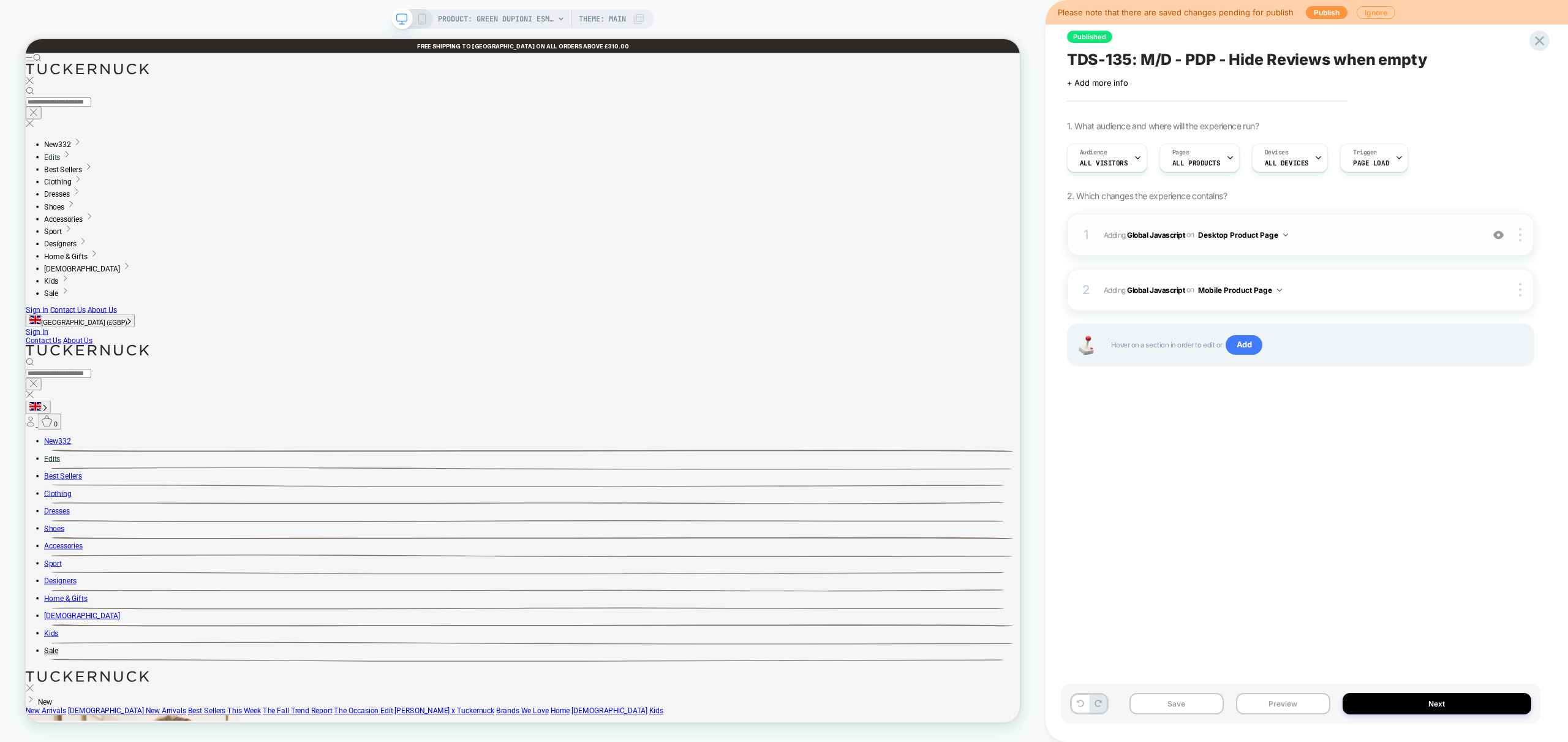
click at [1392, 232] on span "Adding Global Javascript on Desktop Product Page" at bounding box center [1290, 235] width 372 height 16
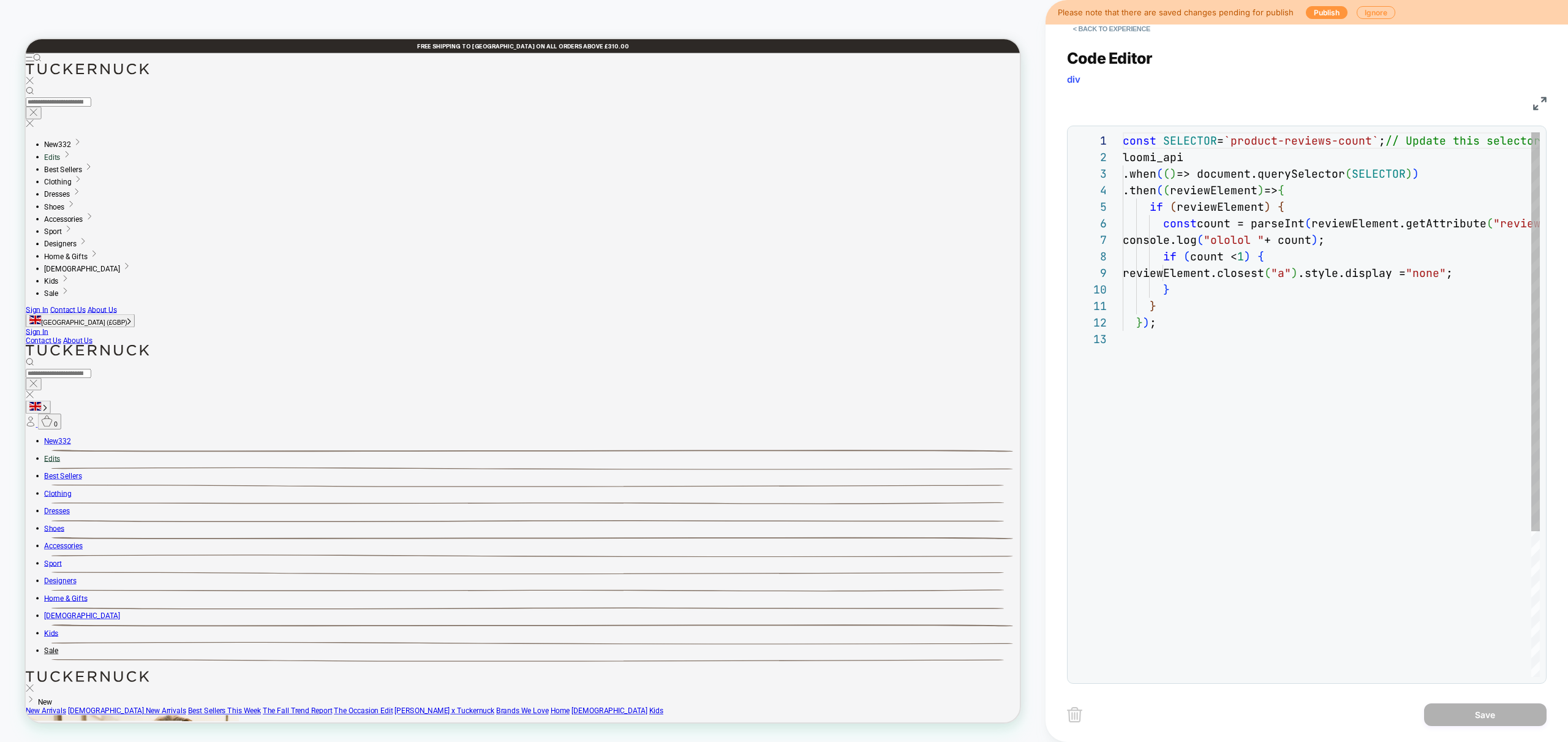
scroll to position [166, 0]
drag, startPoint x: 1228, startPoint y: 676, endPoint x: 1384, endPoint y: 674, distance: 156.0
click at [1401, 679] on div "1 2 3 4 5 6 7 8 9 10 11 12 13 const SELECTOR = `product-reviews-count` ; // Upd…" at bounding box center [1306, 404] width 479 height 558
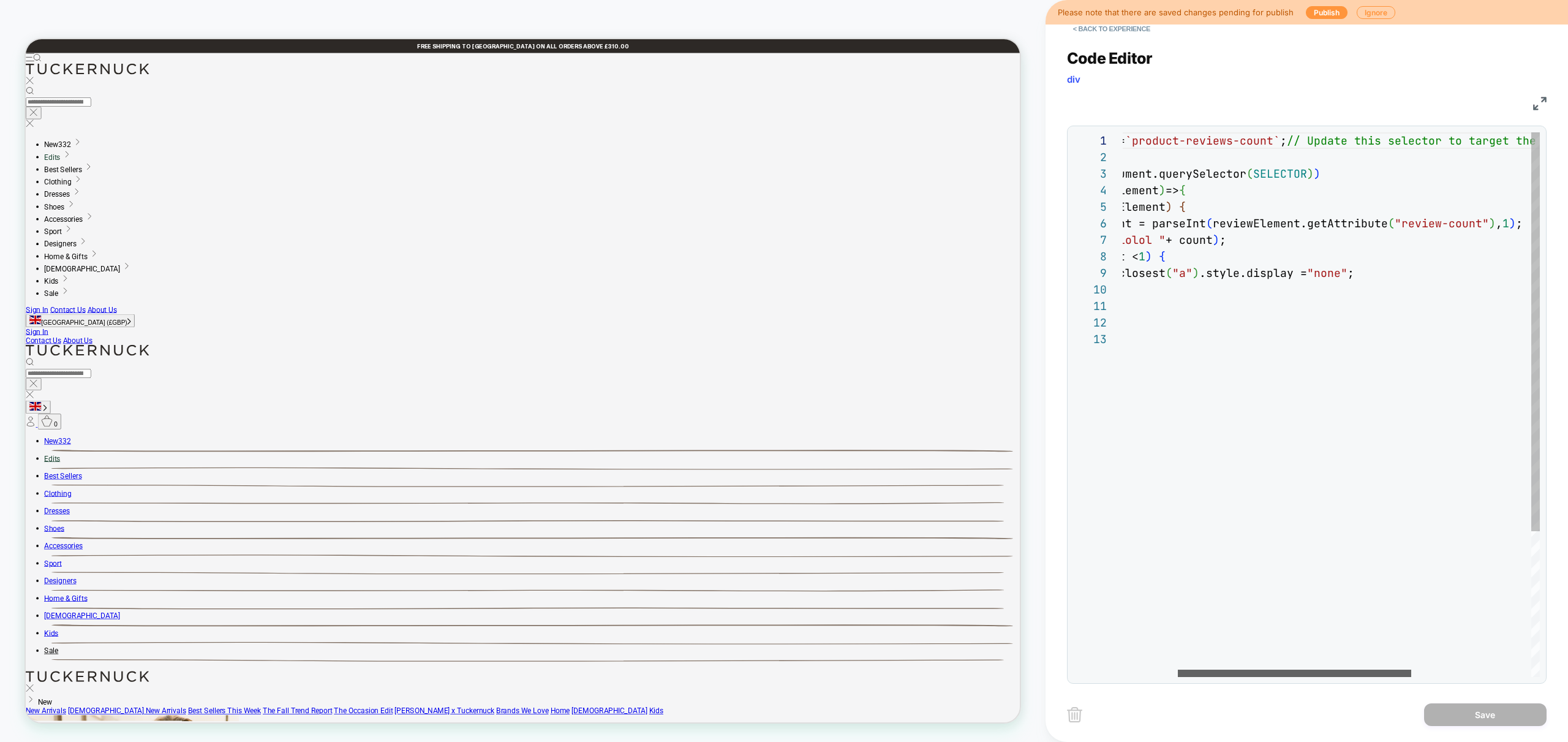
click at [1411, 670] on div at bounding box center [1294, 674] width 233 height 7
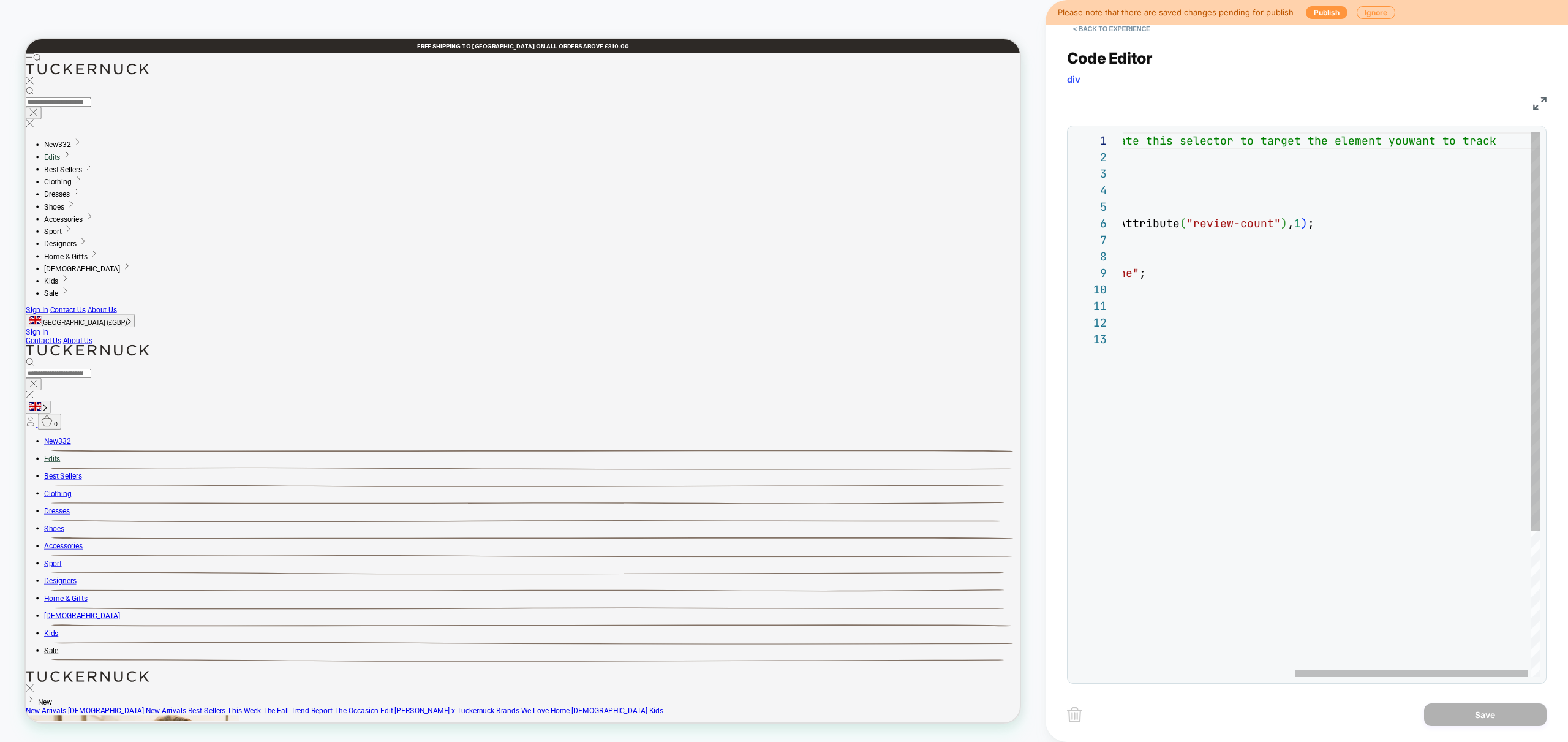
click at [1313, 224] on div "const SELECTOR = `product-reviews-count` ; // Update this selector to target th…" at bounding box center [1180, 504] width 730 height 743
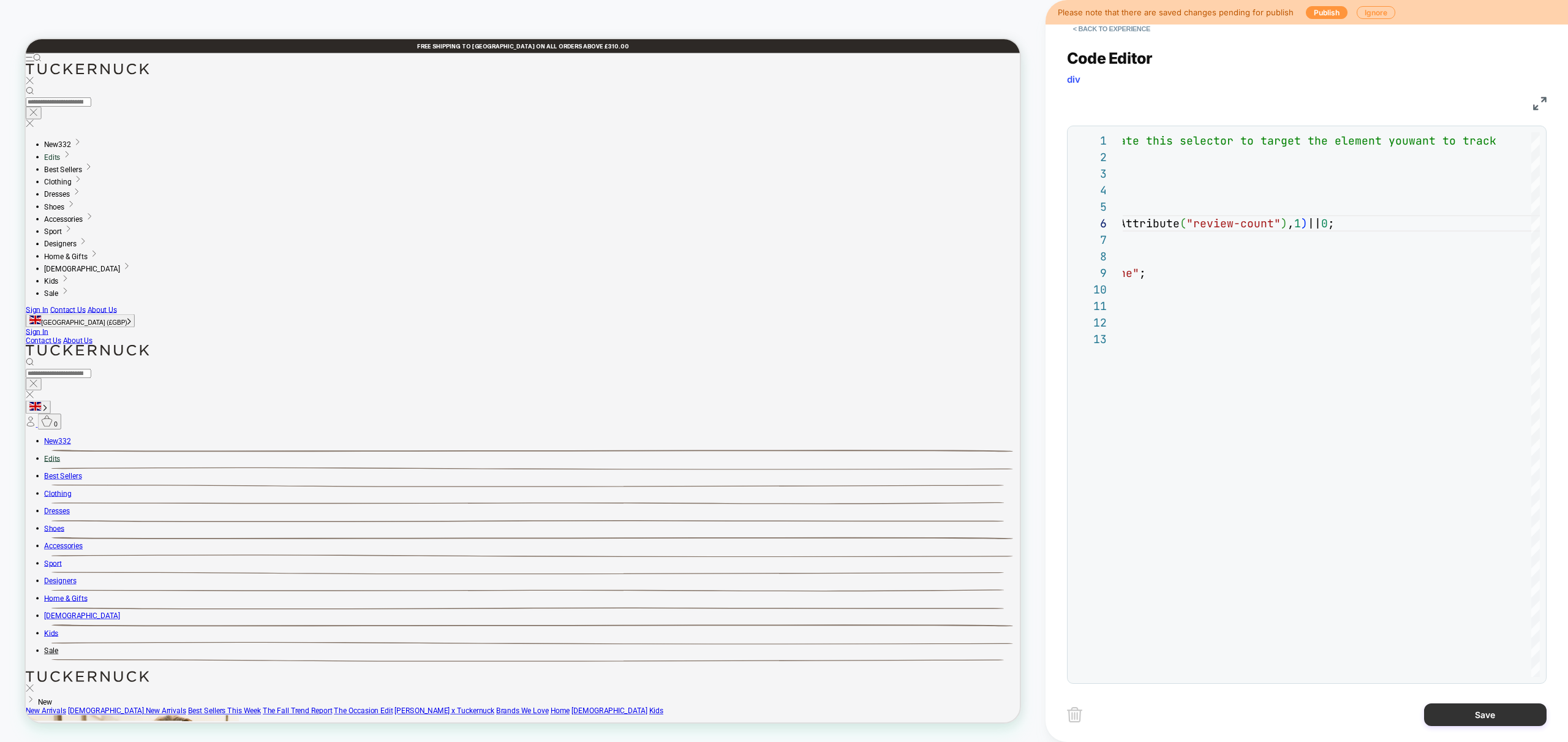
type textarea "**********"
click at [1512, 717] on button "Save" at bounding box center [1486, 714] width 123 height 23
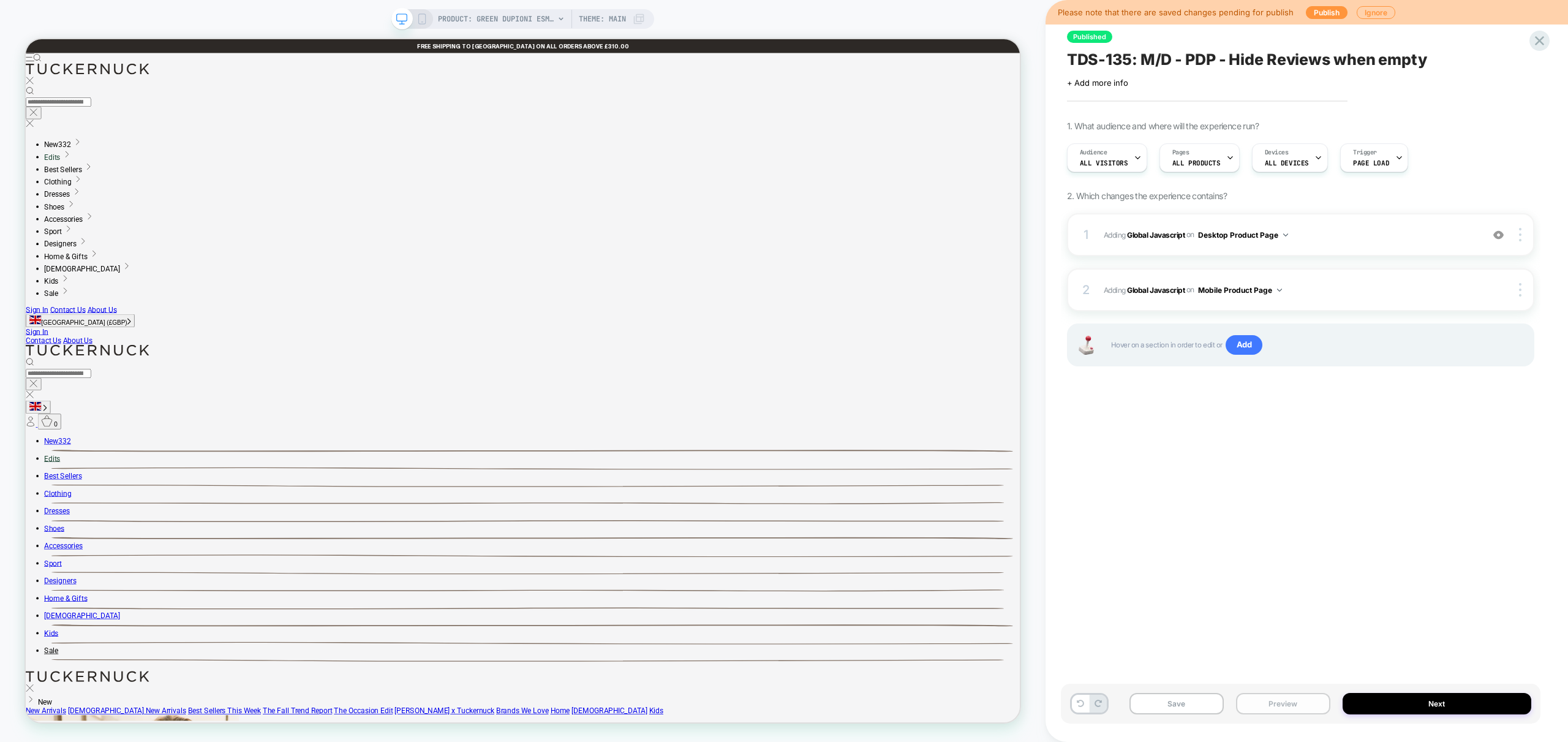
click at [1270, 703] on button "Preview" at bounding box center [1283, 704] width 94 height 21
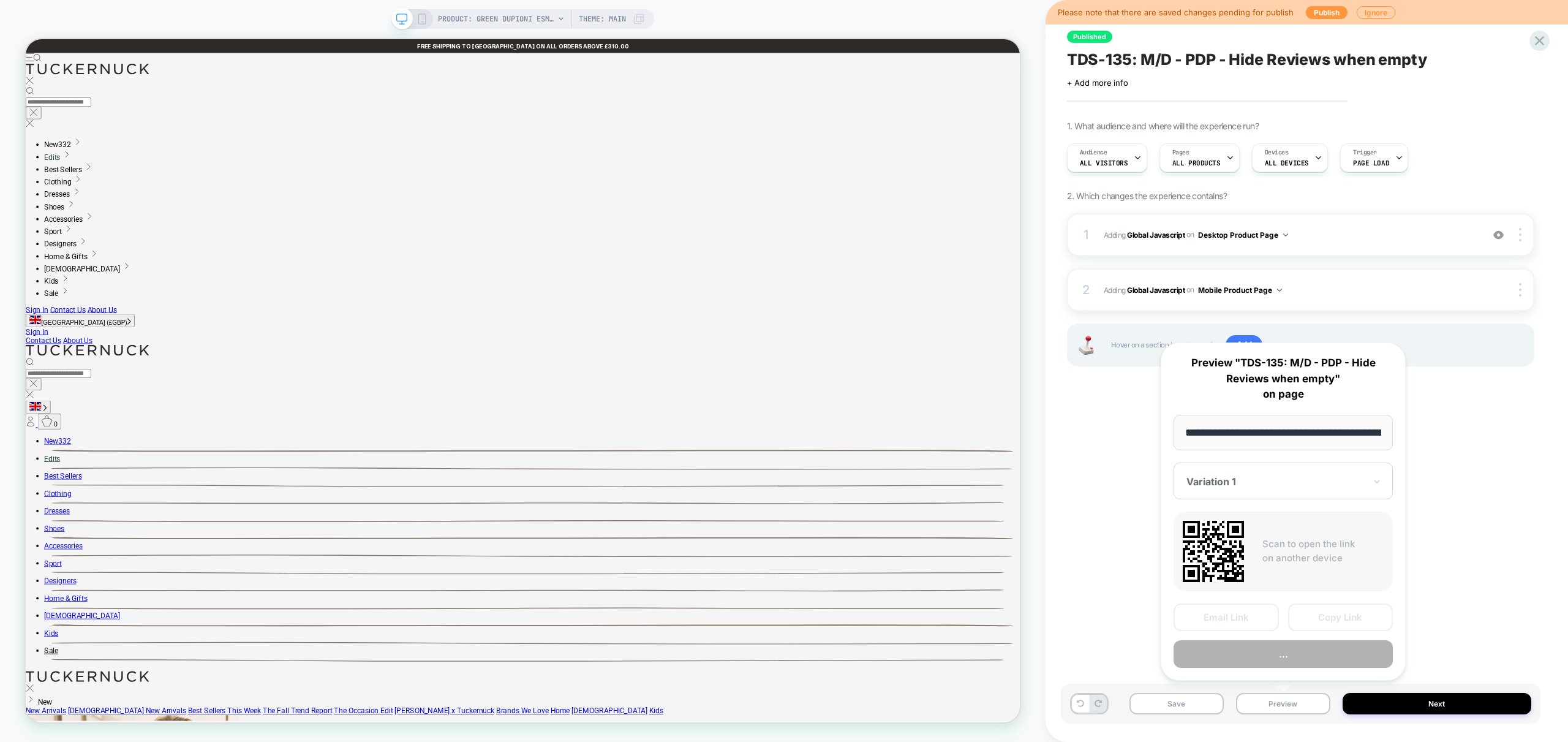
scroll to position [0, 166]
click at [1299, 661] on button "Preview" at bounding box center [1282, 655] width 219 height 28
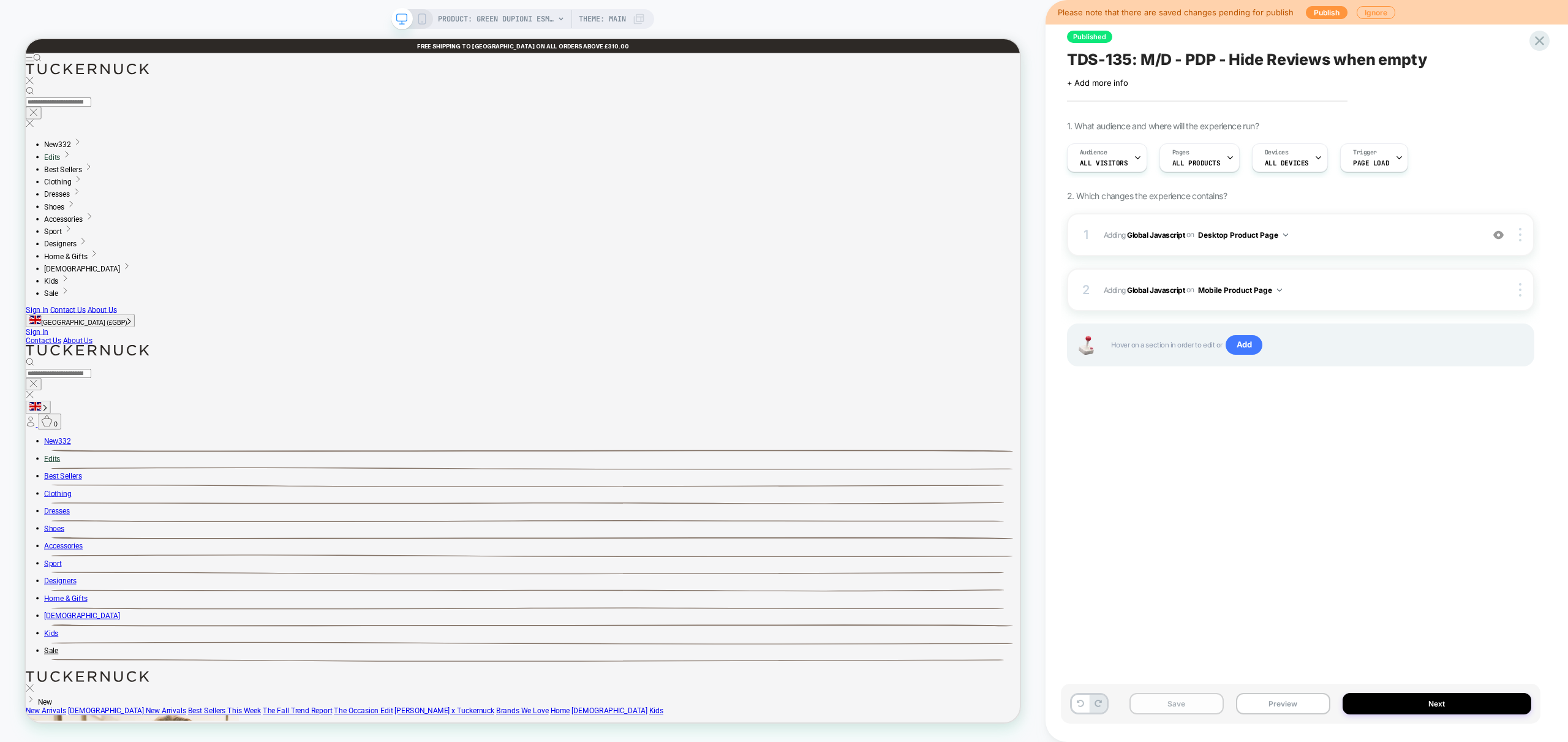
click at [1190, 703] on button "Save" at bounding box center [1177, 704] width 94 height 21
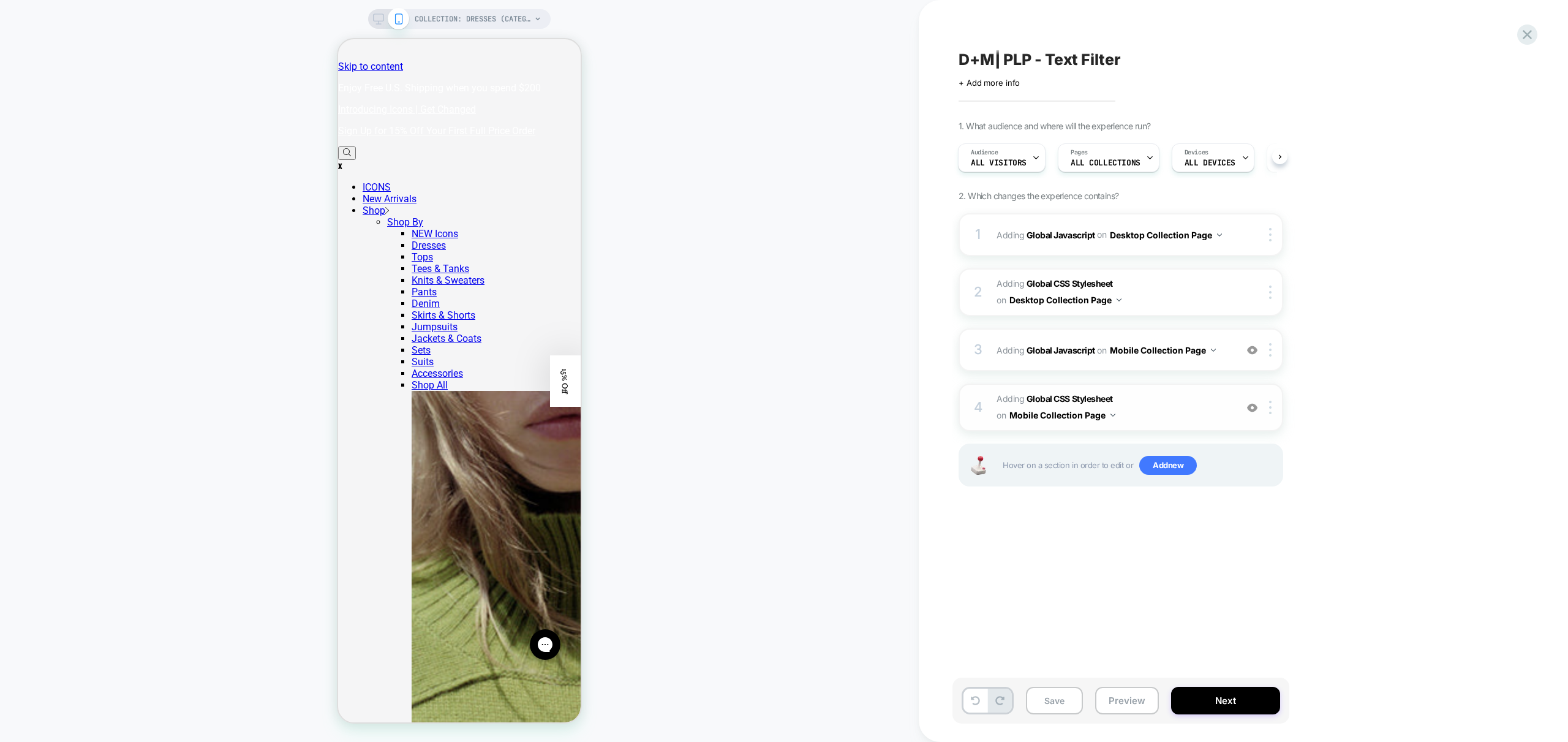
click at [1180, 430] on div "4 Adding Global CSS Stylesheet on Mobile Collection Page Add Before Add After C…" at bounding box center [1121, 408] width 324 height 48
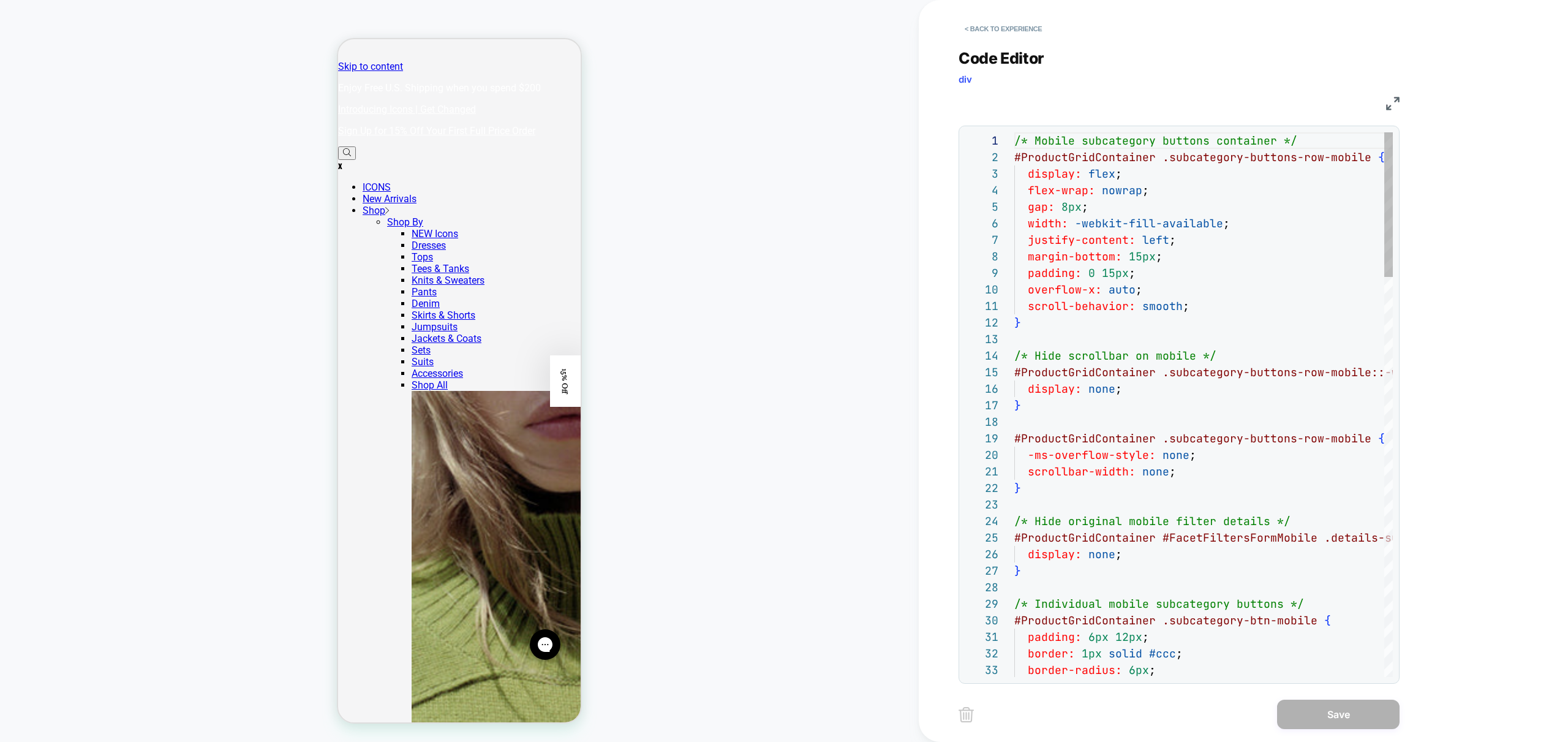
scroll to position [166, 0]
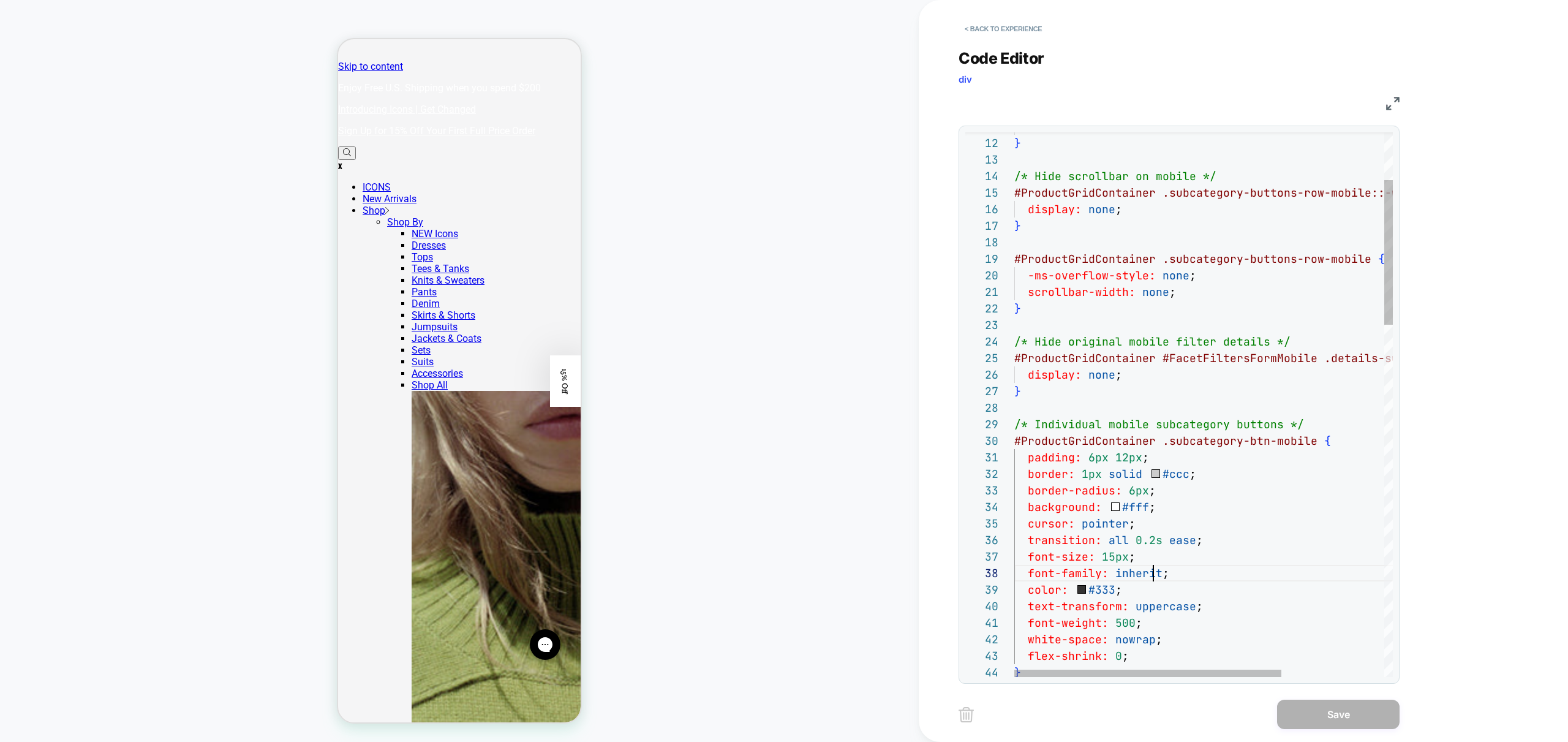
type textarea "**********"
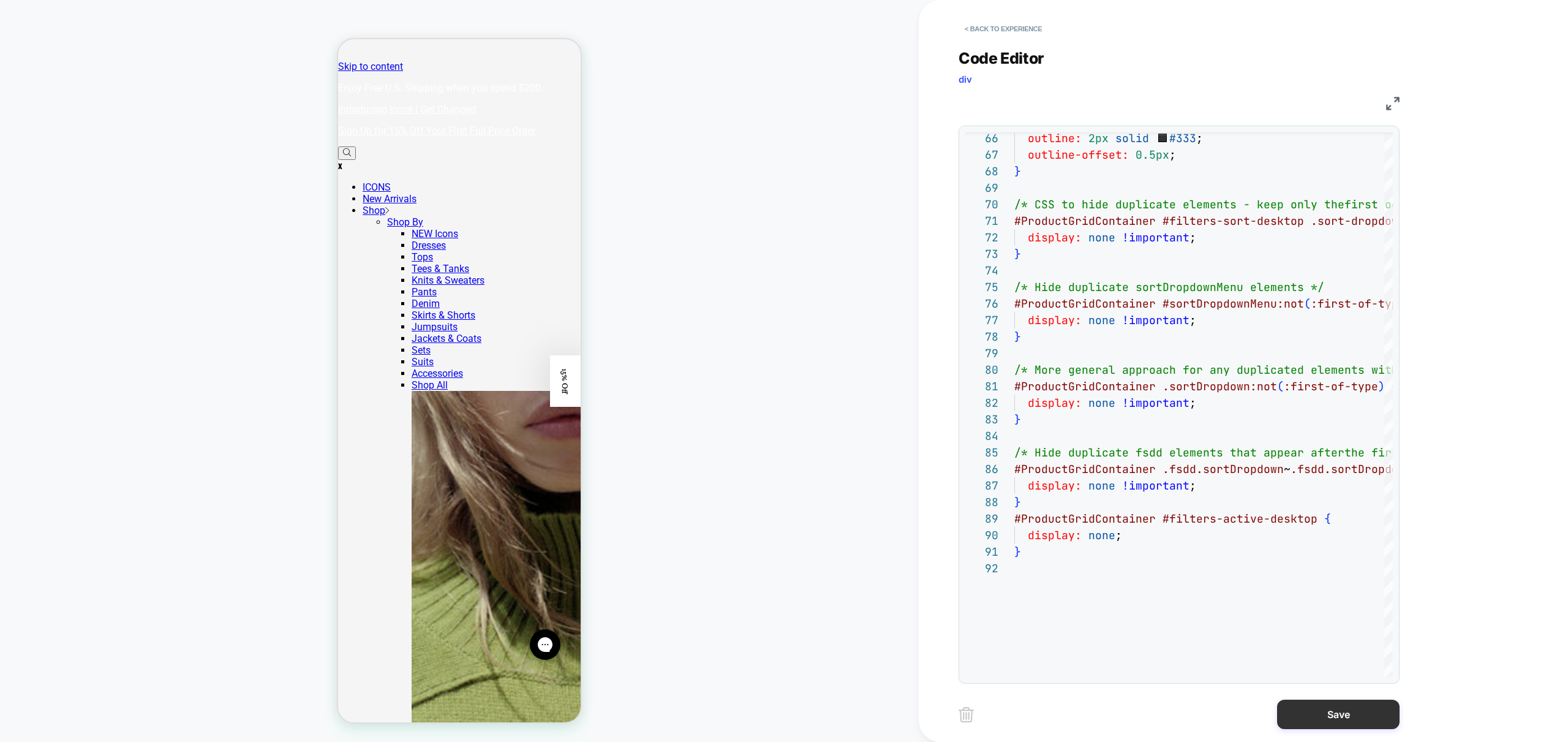
click at [1331, 719] on button "Save" at bounding box center [1338, 714] width 123 height 30
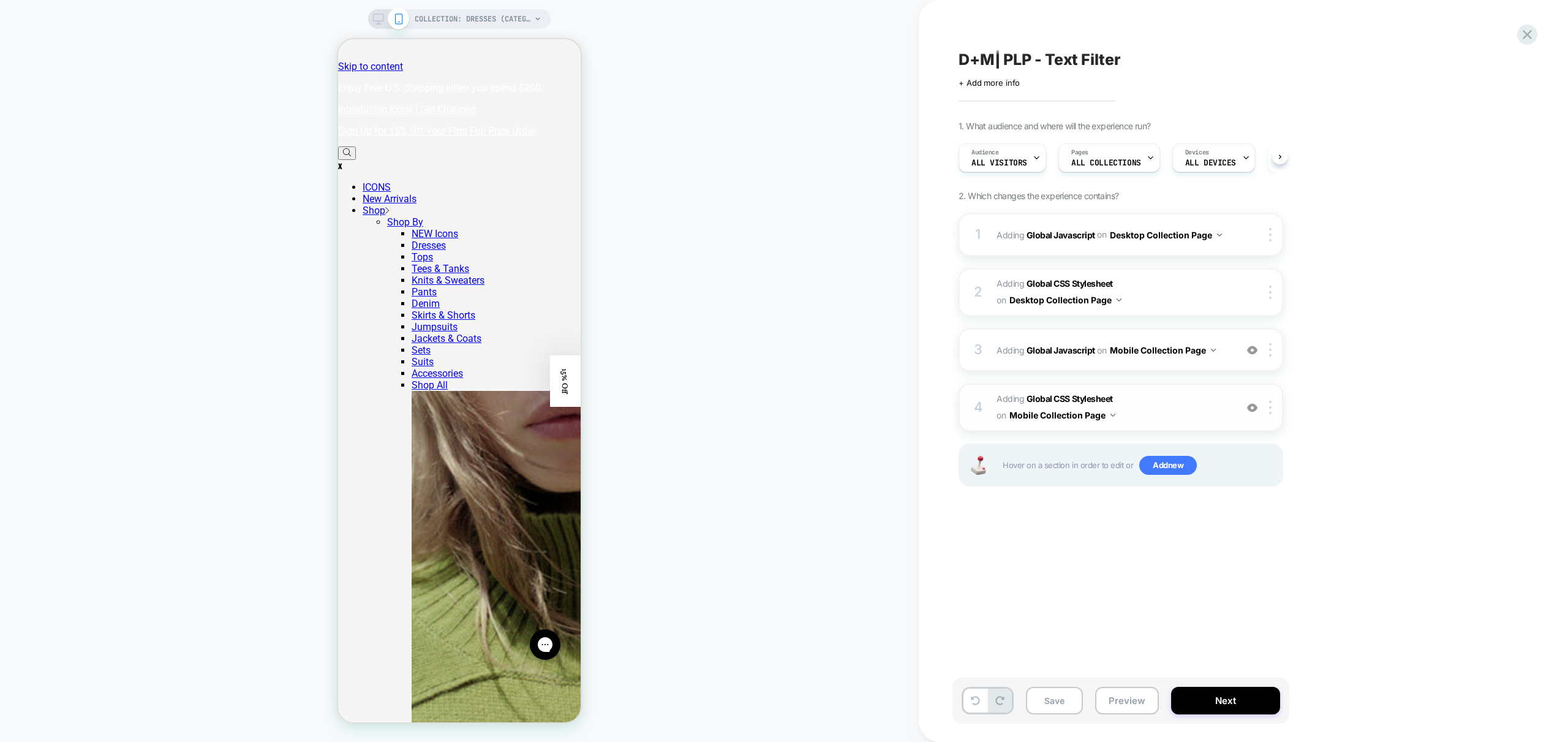
scroll to position [0, 1]
click at [374, 22] on icon at bounding box center [379, 19] width 11 height 11
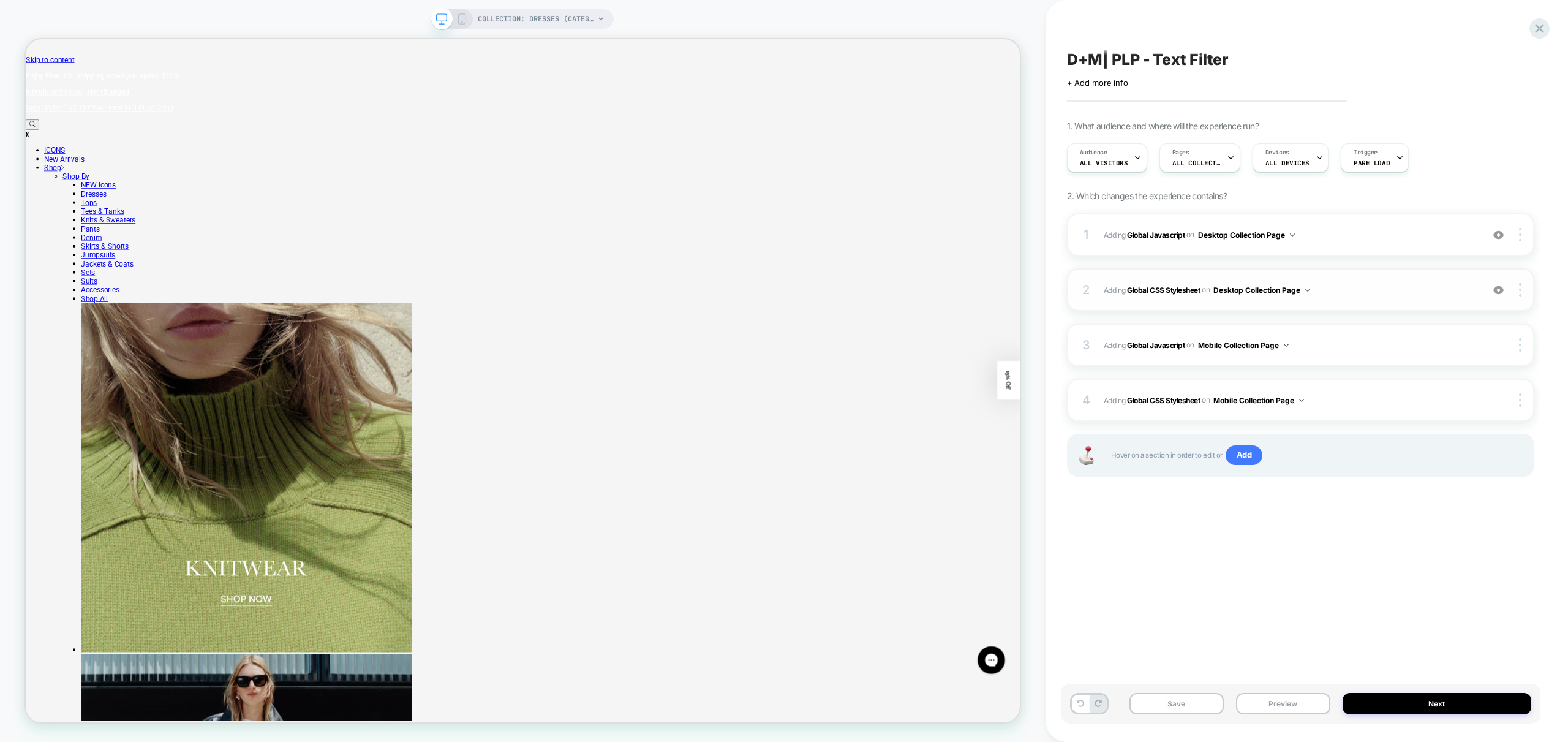
click at [1376, 297] on div "2 Adding Global CSS Stylesheet on Desktop Collection Page Add Before Add After …" at bounding box center [1300, 290] width 467 height 43
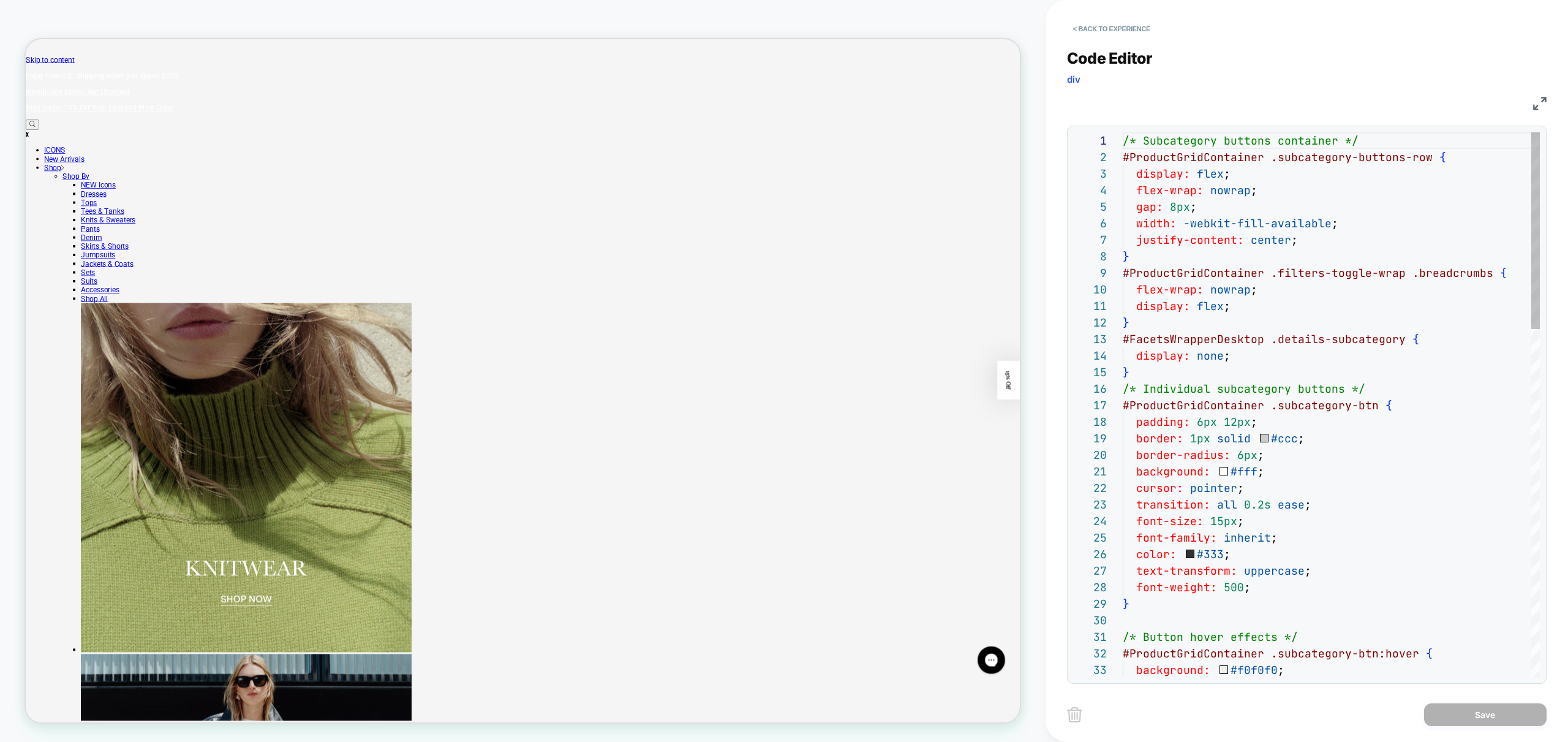
scroll to position [166, 0]
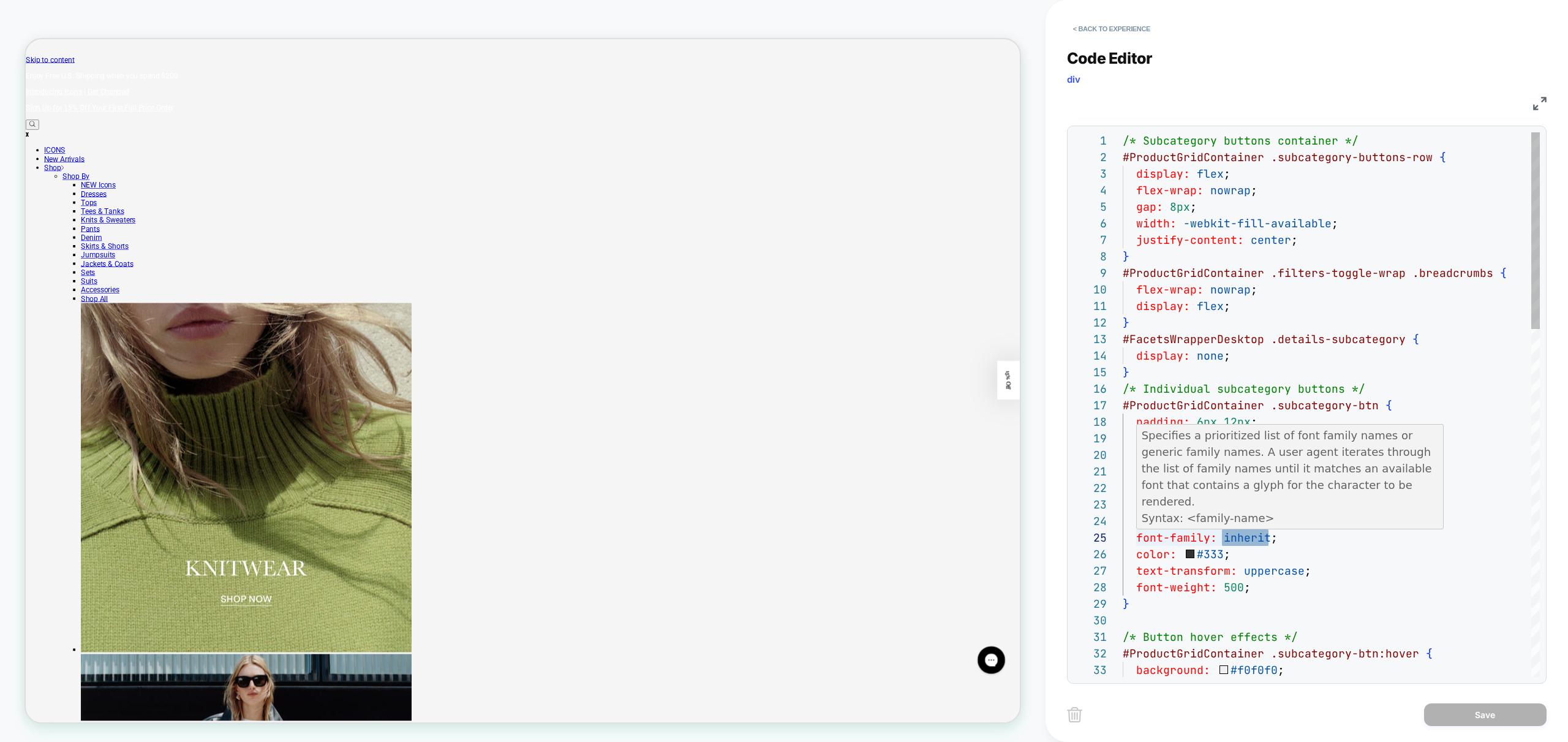
type textarea "**********"
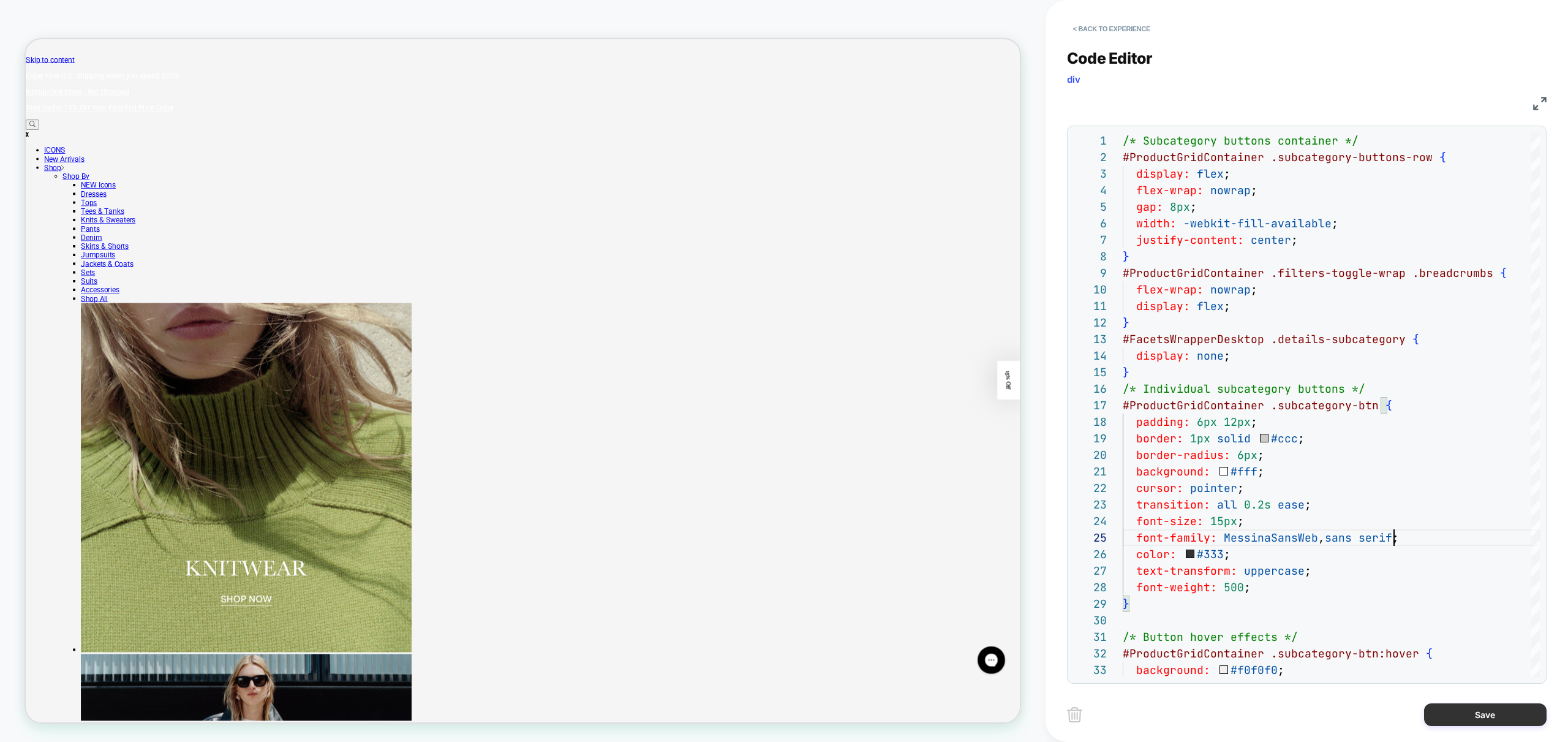
click at [1497, 721] on button "Save" at bounding box center [1486, 714] width 123 height 23
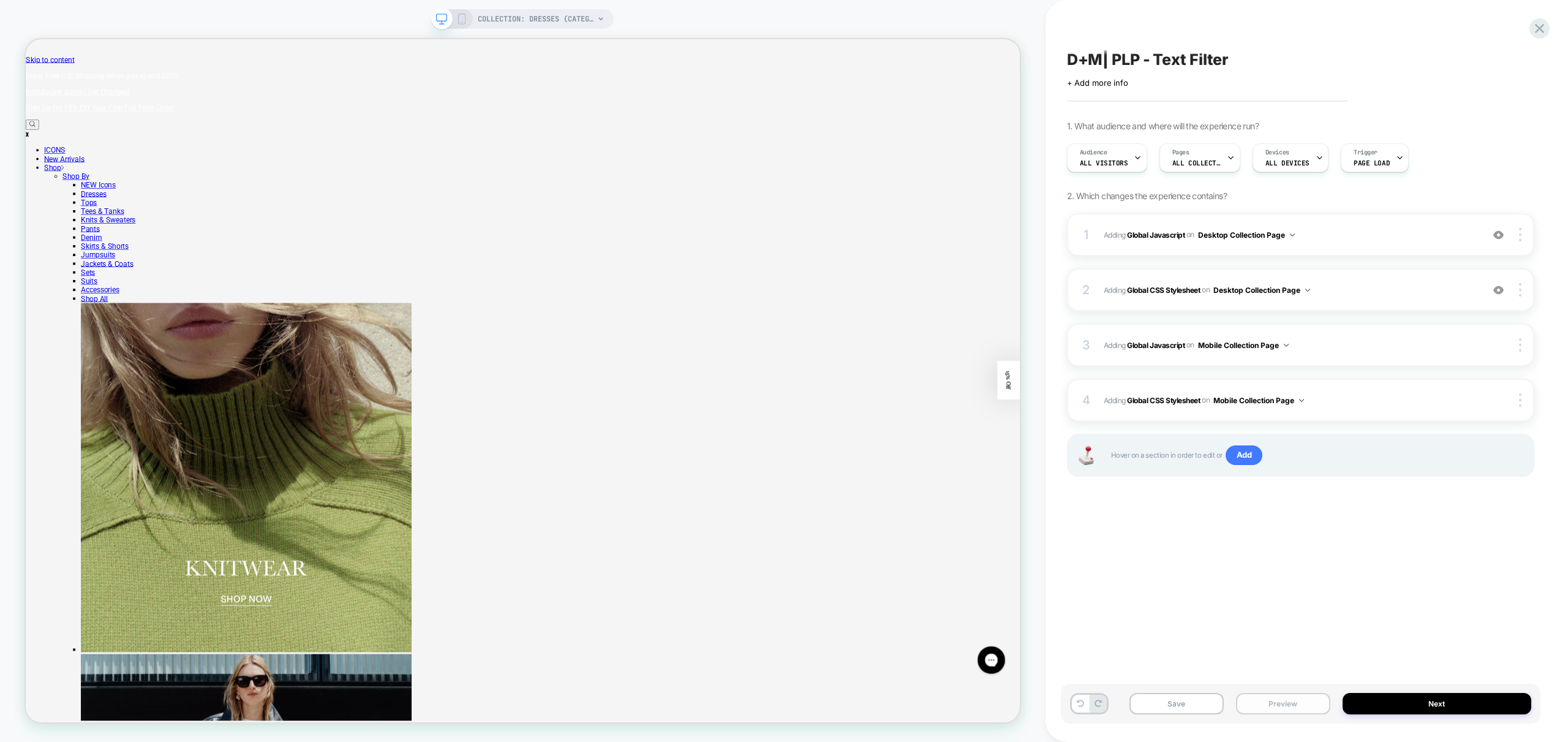
click at [1293, 703] on button "Preview" at bounding box center [1283, 704] width 94 height 21
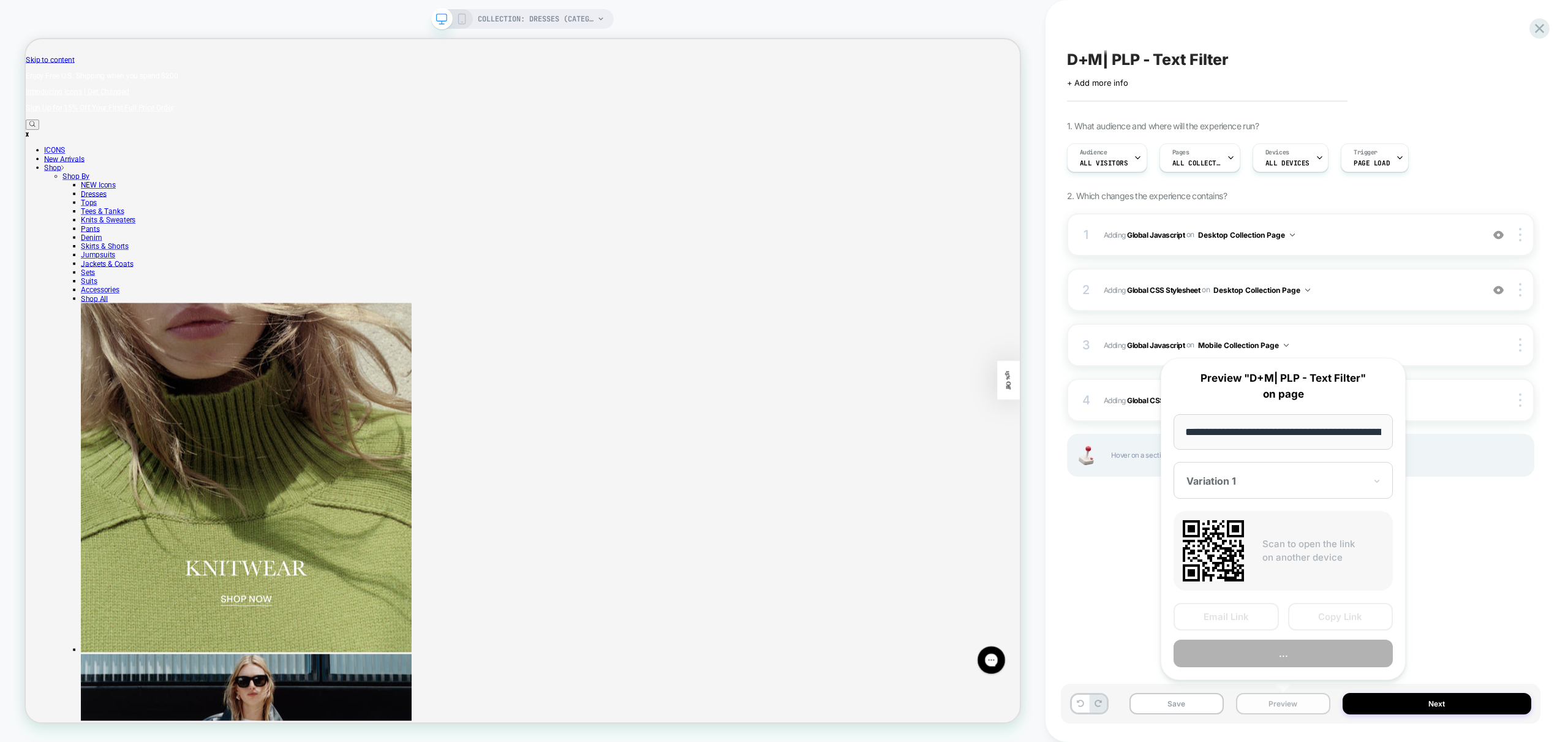
scroll to position [0, 85]
click at [1304, 652] on button "Preview" at bounding box center [1282, 654] width 219 height 28
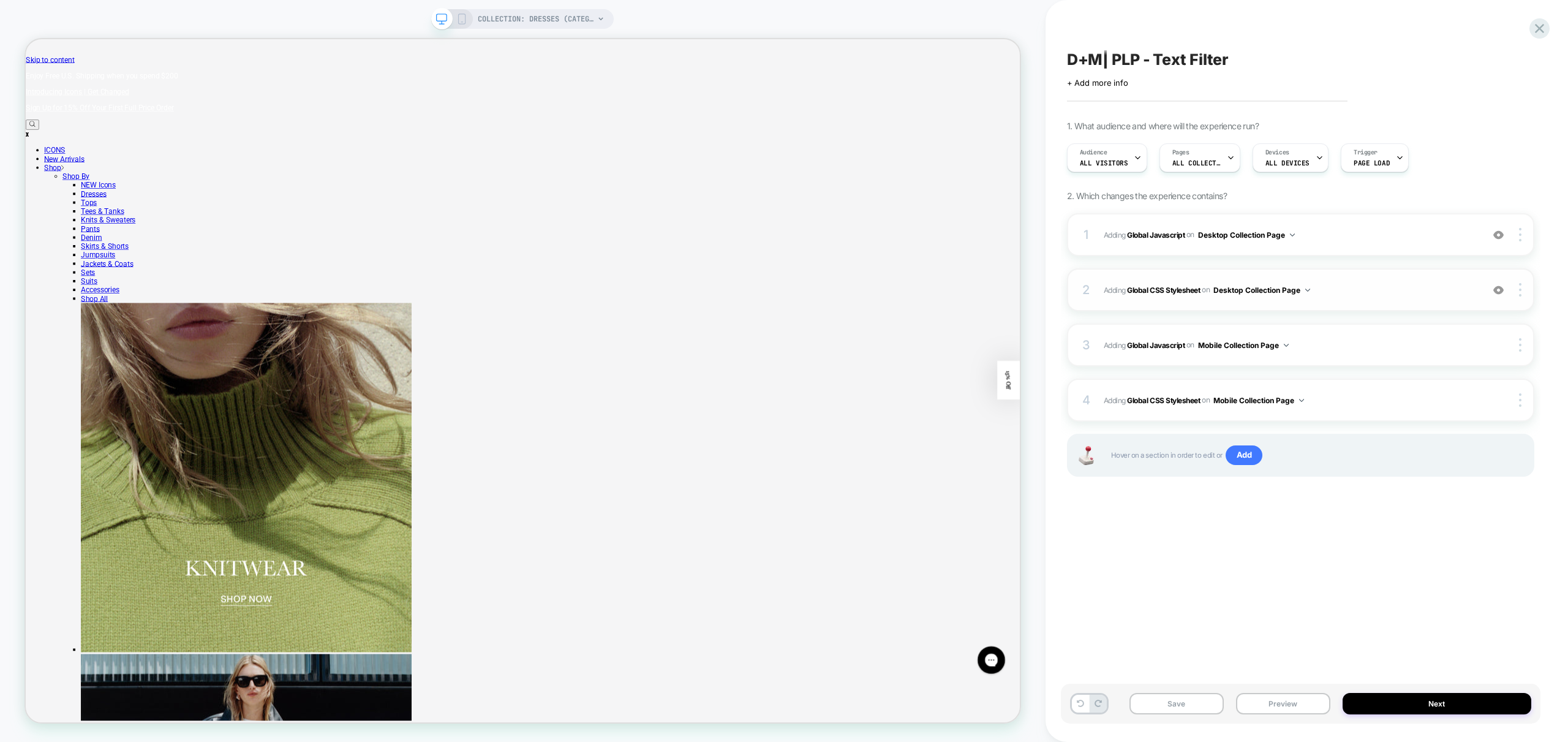
click at [1397, 303] on div "2 Adding Global CSS Stylesheet on Desktop Collection Page Add Before Add After …" at bounding box center [1300, 290] width 467 height 43
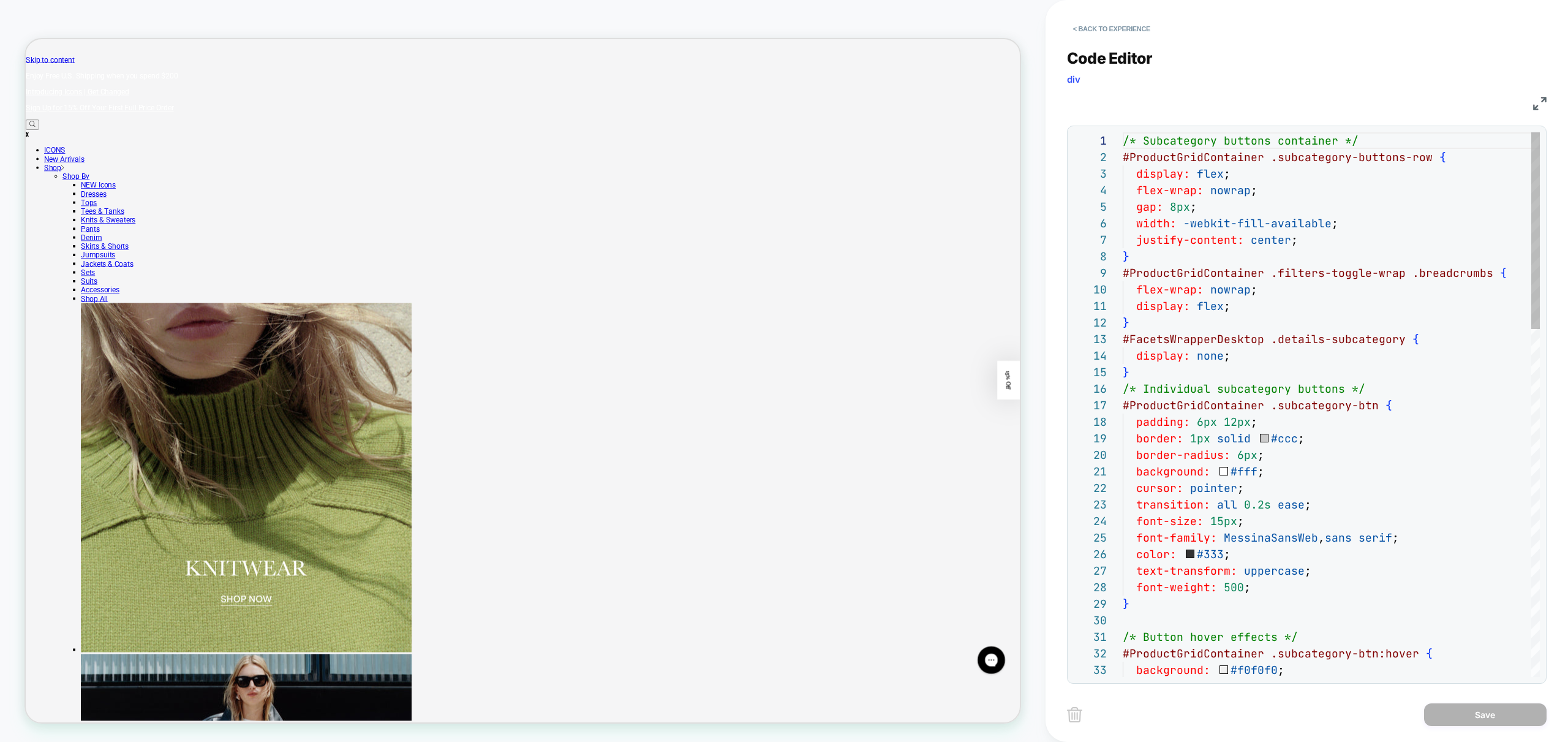
scroll to position [166, 0]
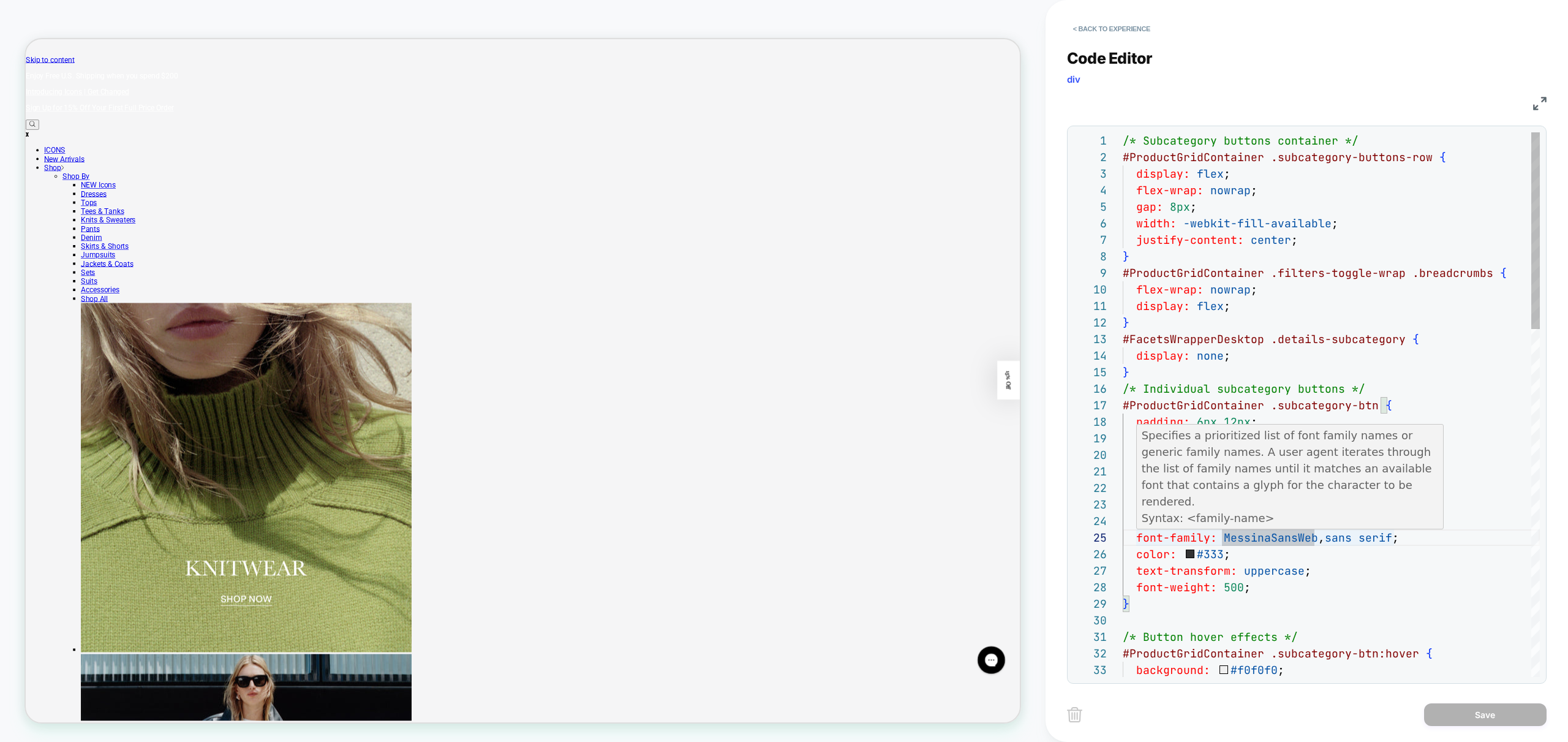
scroll to position [66, 106]
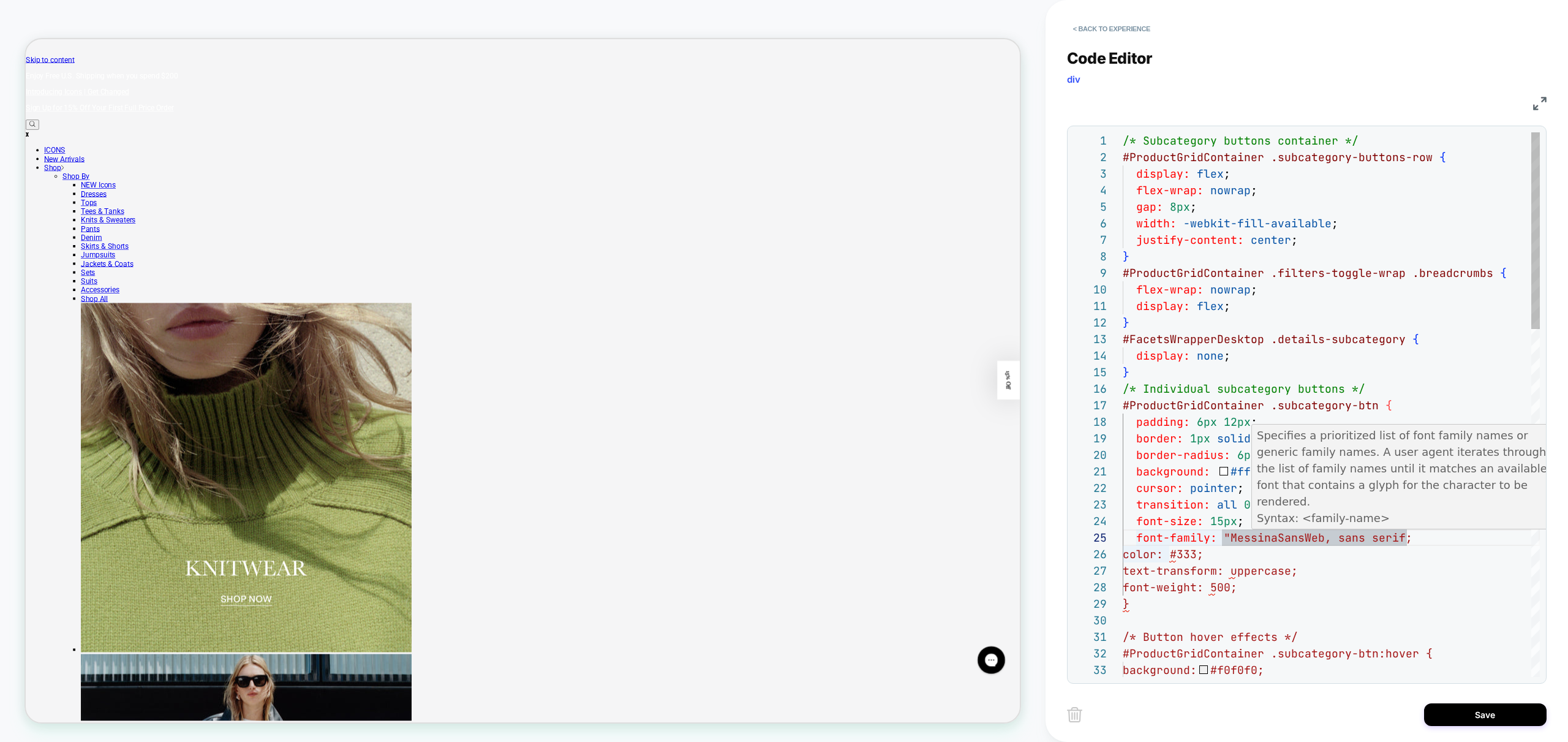
scroll to position [66, 284]
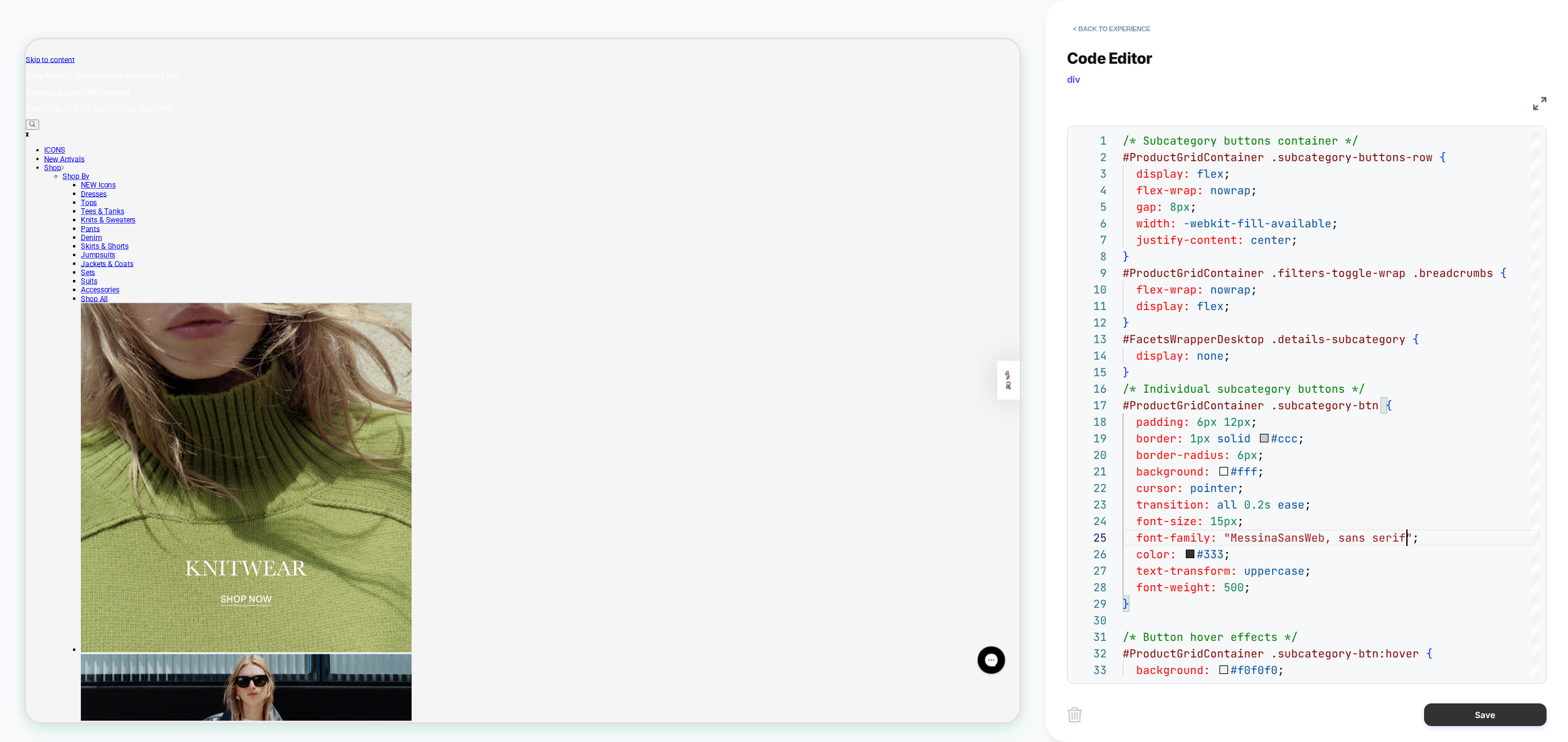
type textarea "**********"
click at [1509, 712] on button "Save" at bounding box center [1486, 714] width 123 height 23
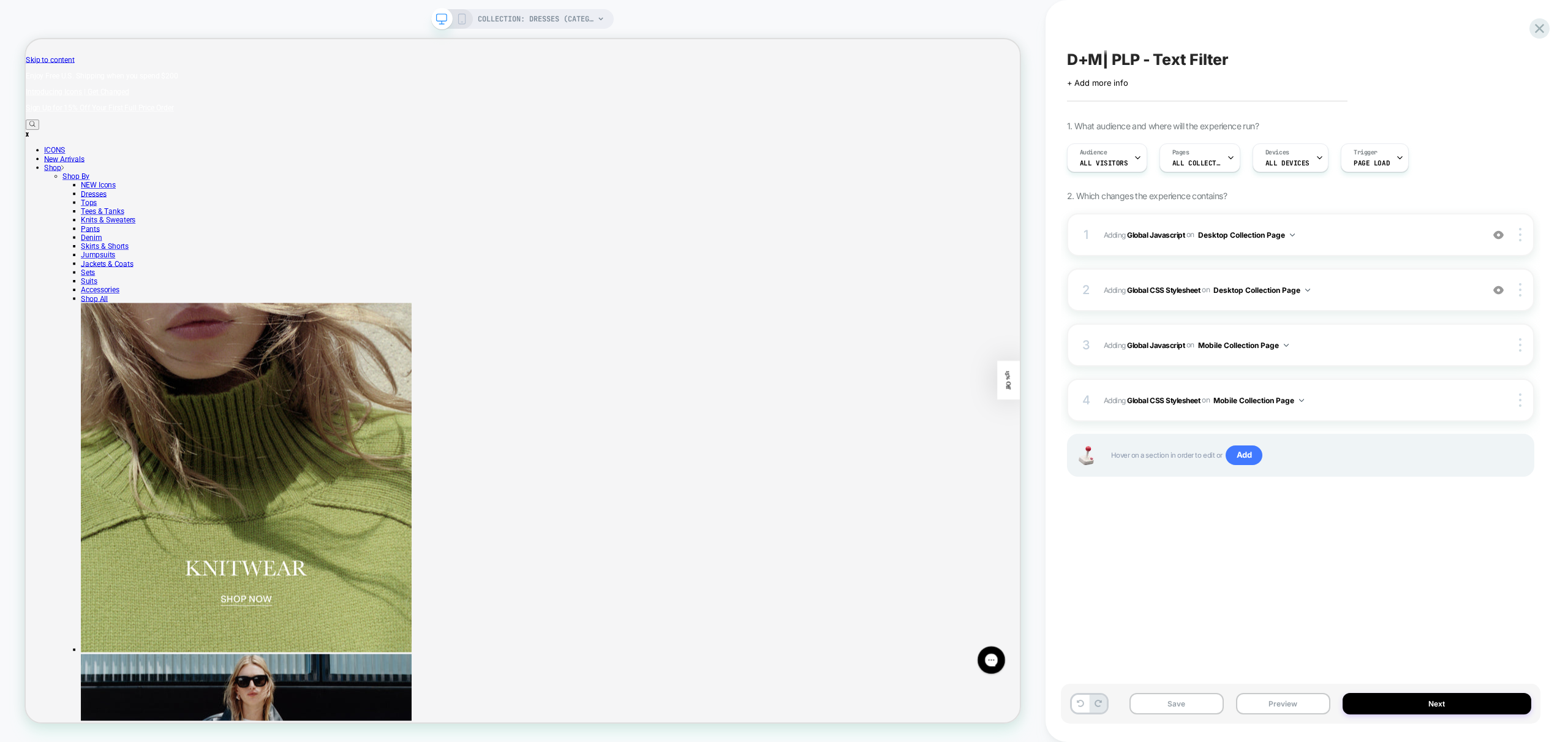
click at [463, 18] on icon at bounding box center [462, 19] width 11 height 11
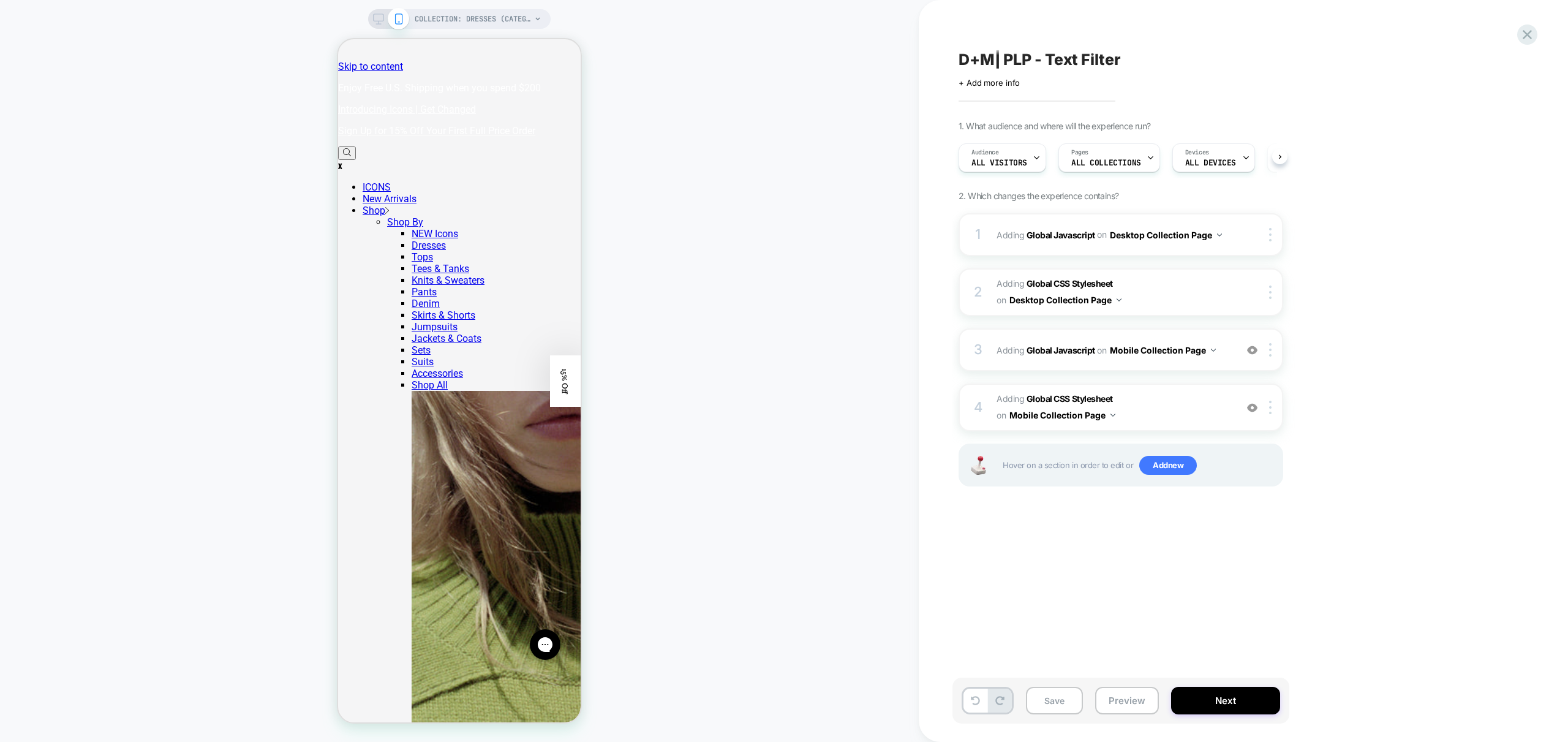
scroll to position [0, 1]
click at [1214, 412] on span "Adding Global CSS Stylesheet on Mobile Collection Page" at bounding box center [1113, 407] width 233 height 33
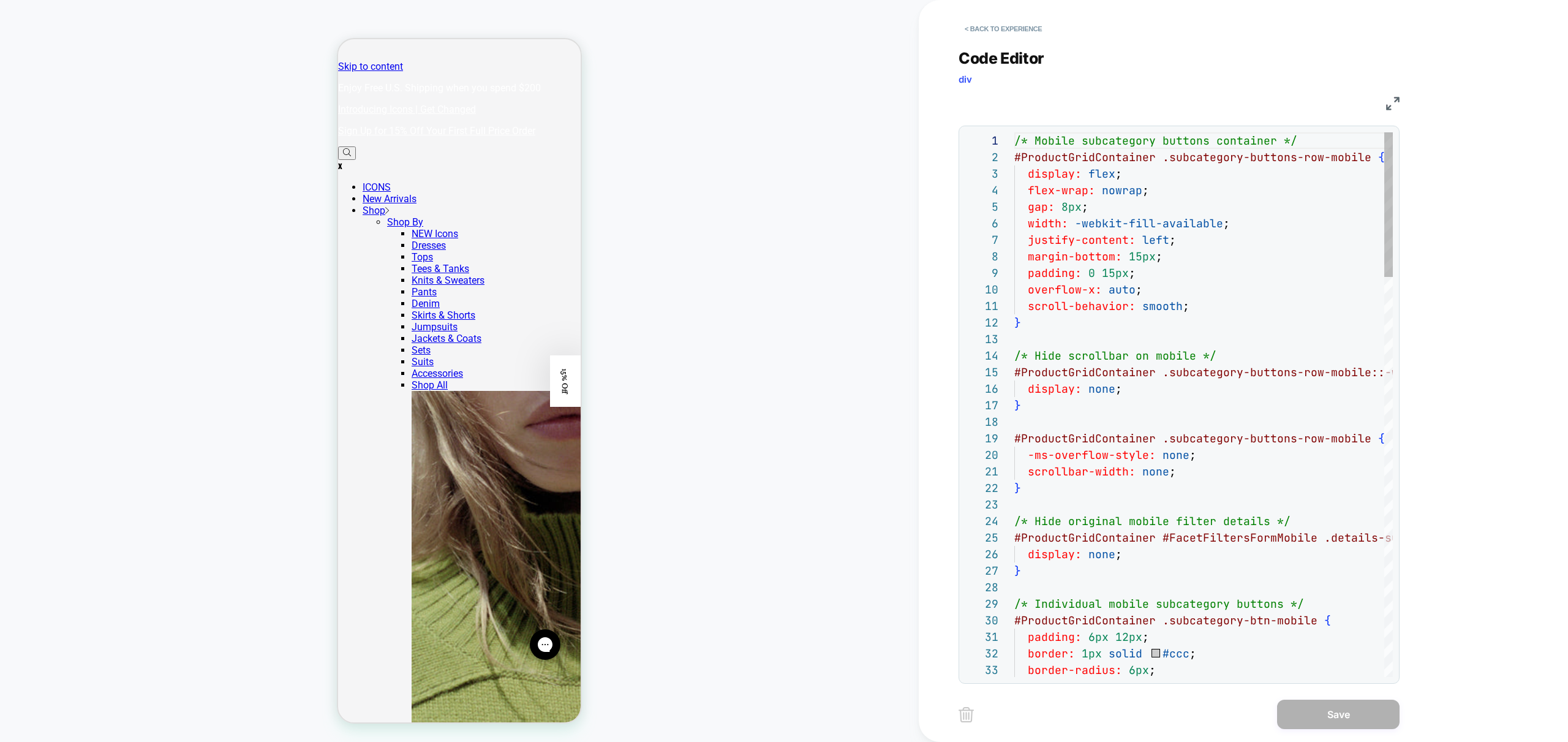
scroll to position [166, 0]
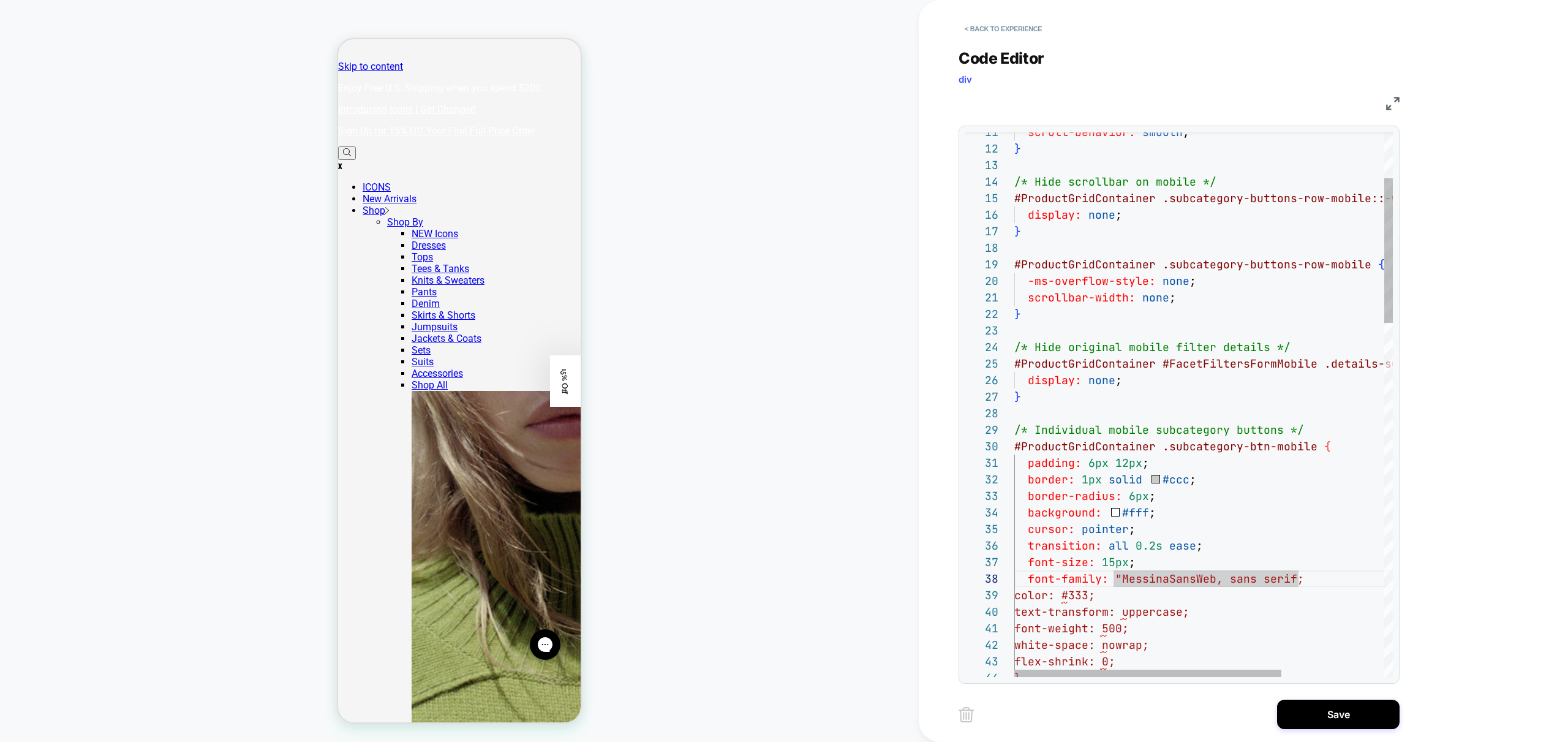
scroll to position [116, 284]
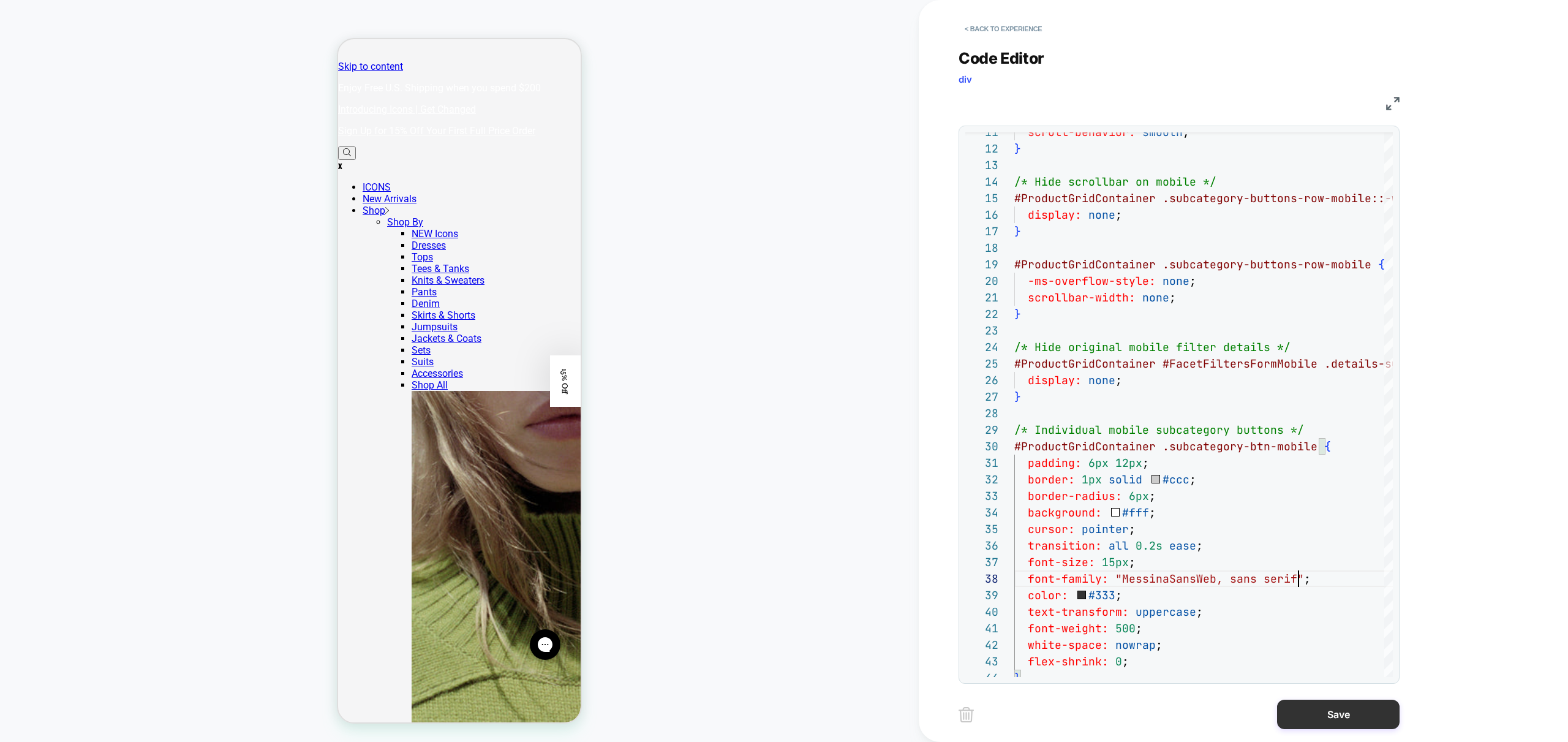
type textarea "**********"
click at [1347, 721] on button "Save" at bounding box center [1338, 714] width 123 height 30
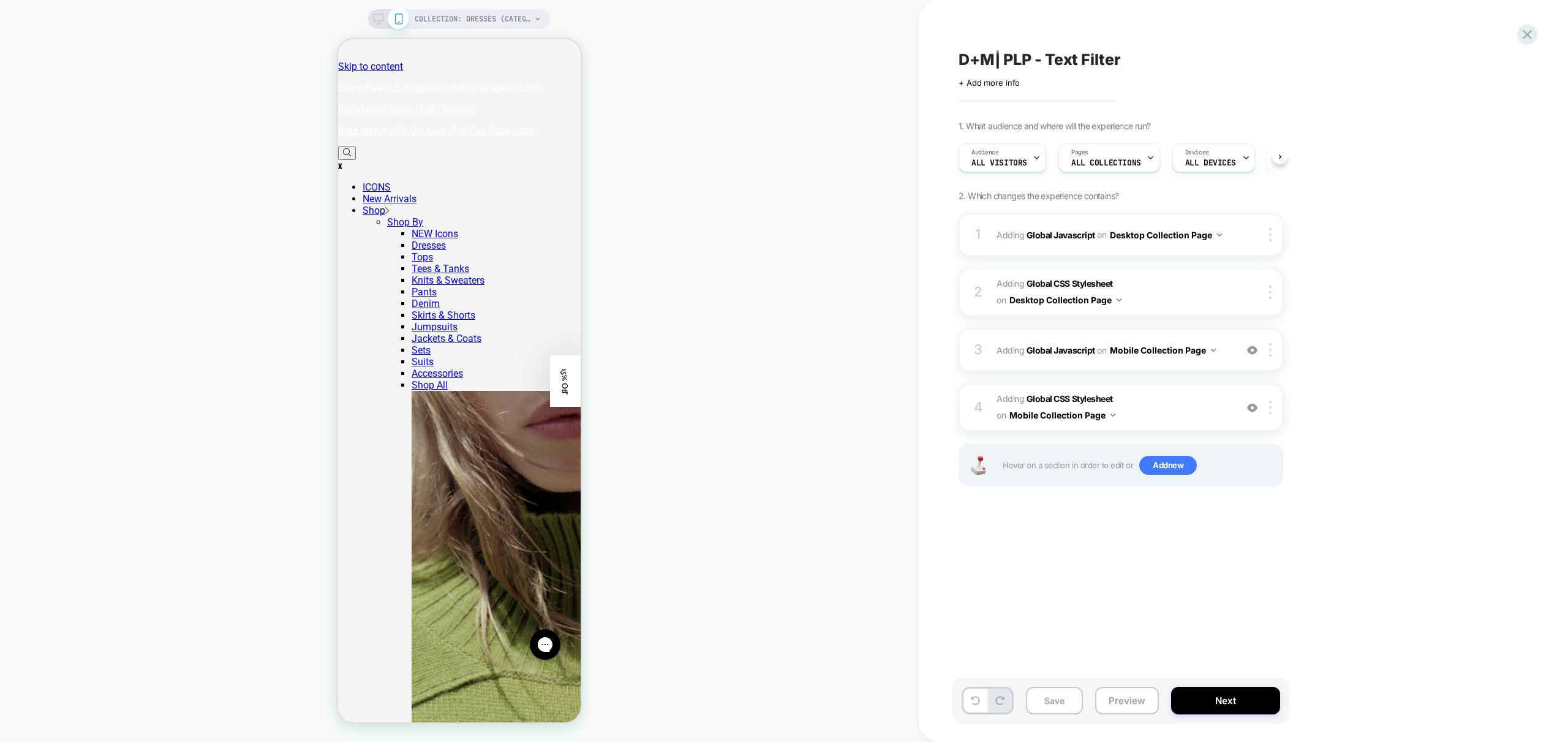
scroll to position [0, 1]
click at [1127, 705] on button "Preview" at bounding box center [1127, 700] width 63 height 28
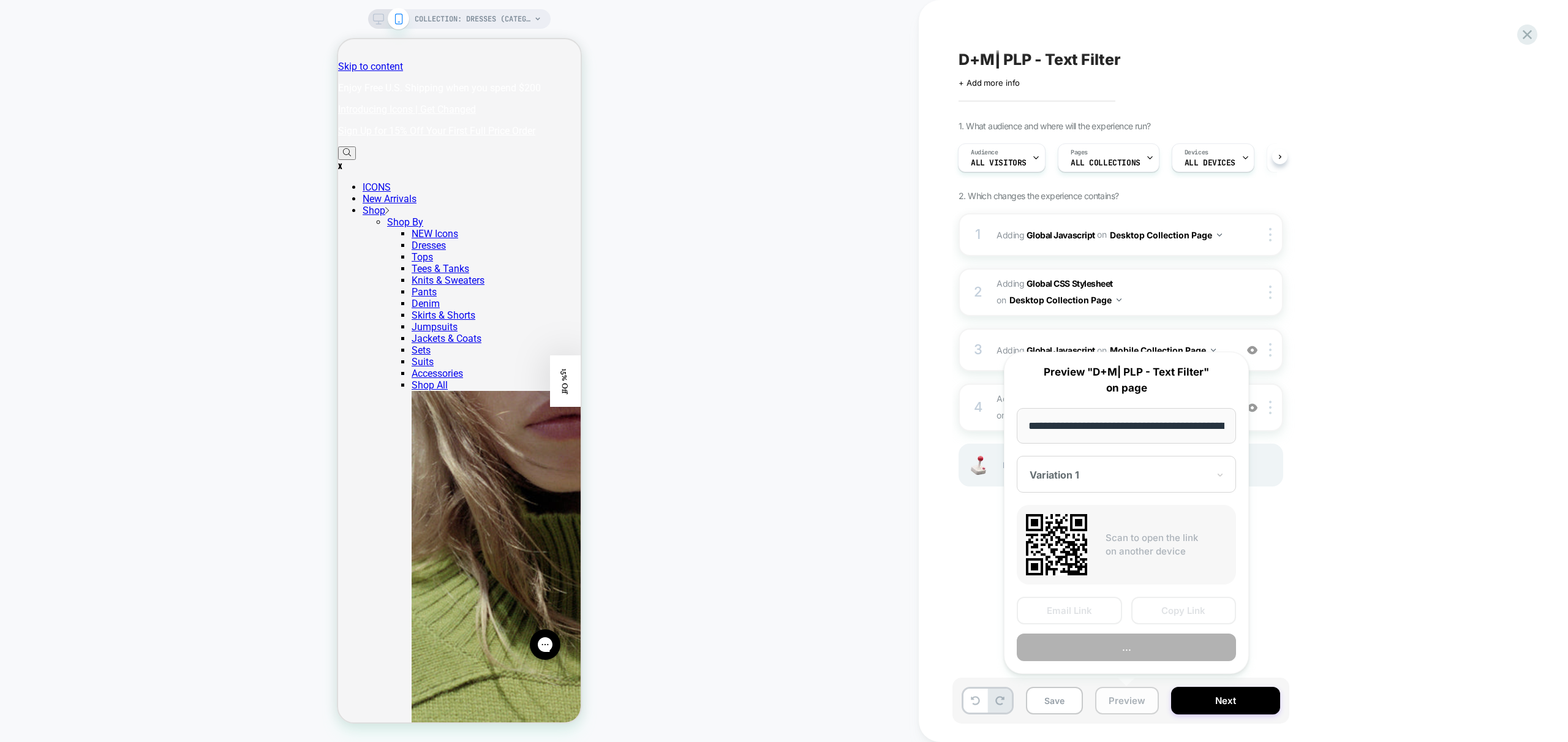
scroll to position [0, 85]
click at [1158, 651] on button "Preview" at bounding box center [1126, 647] width 219 height 28
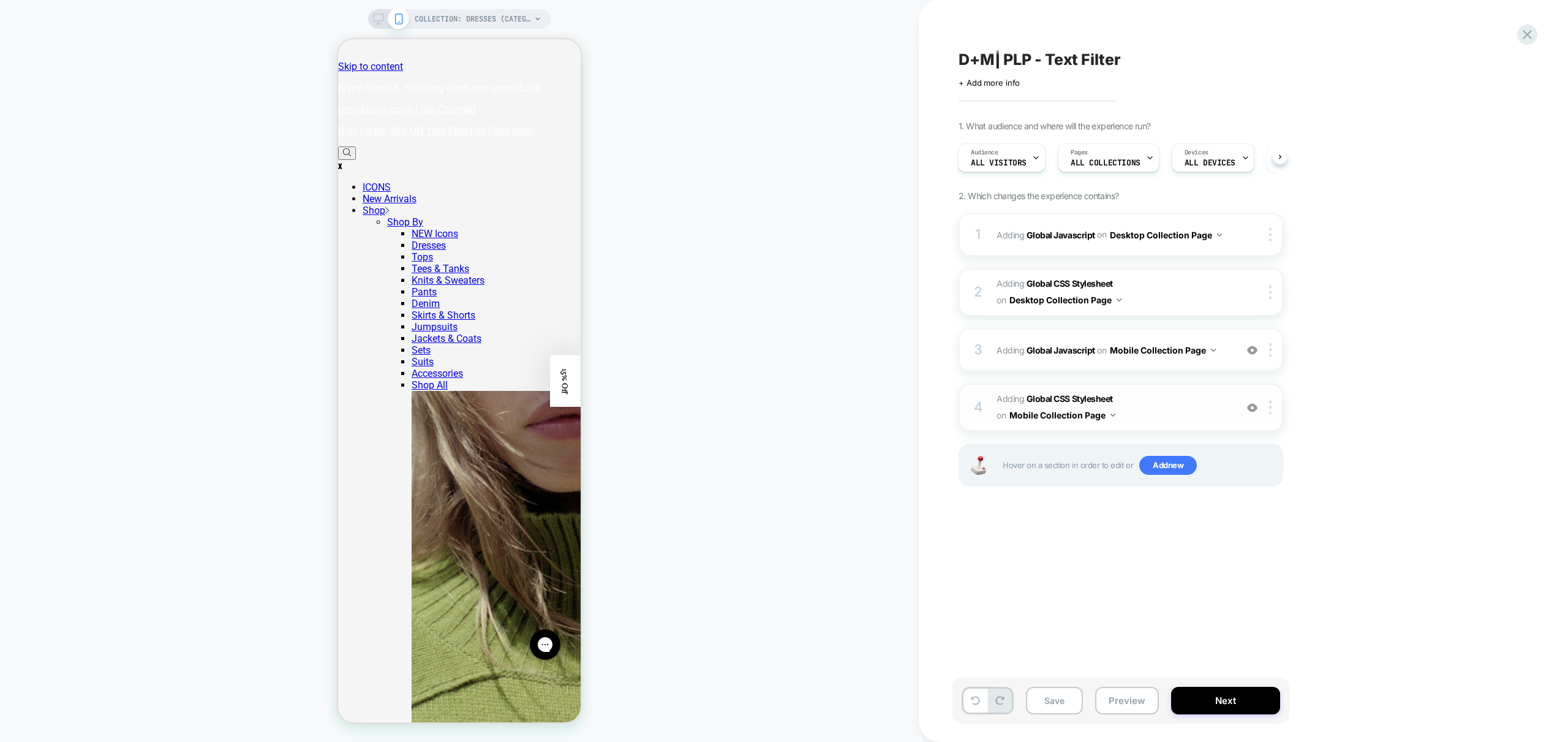
click at [1193, 409] on span "Adding Global CSS Stylesheet on Mobile Collection Page" at bounding box center [1113, 407] width 233 height 33
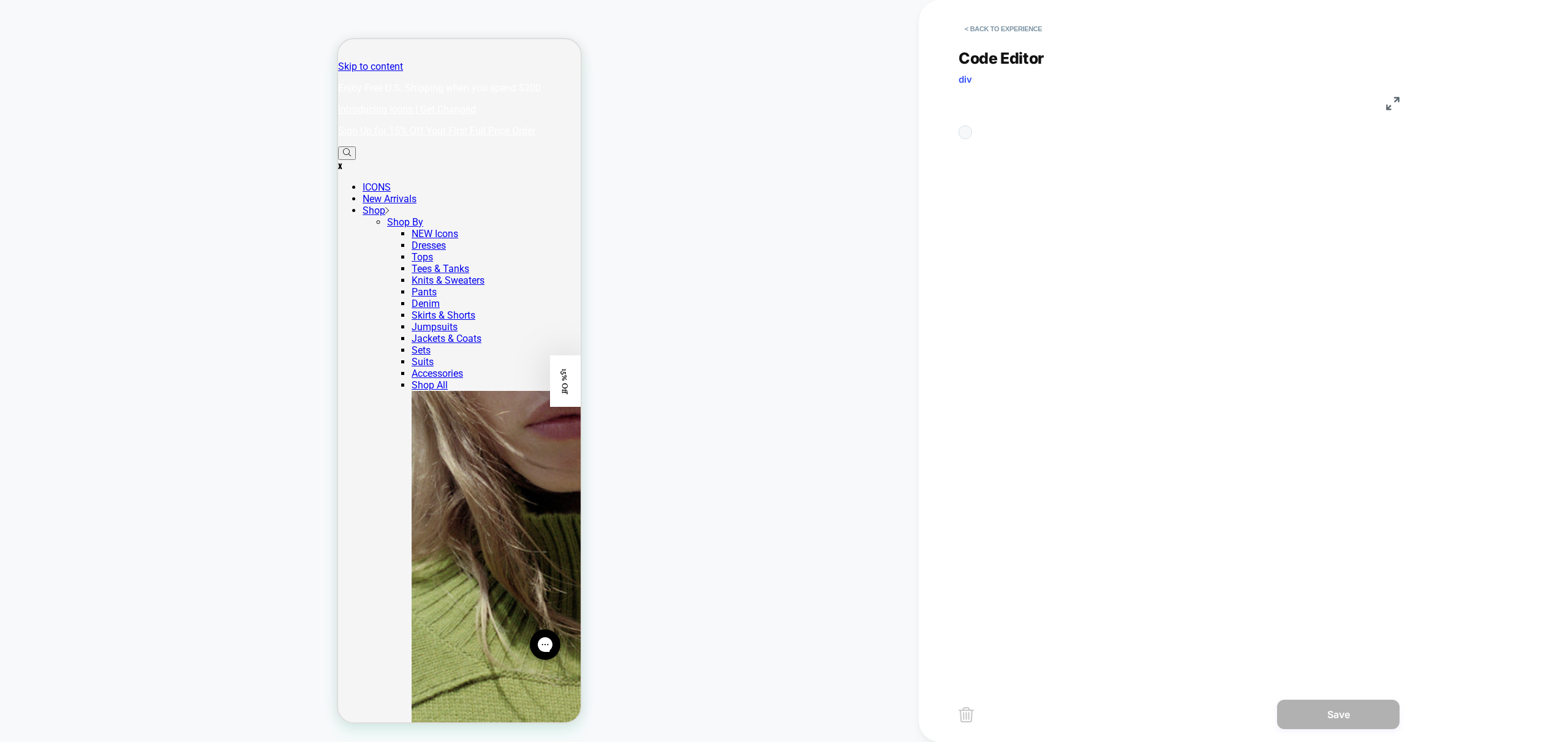
scroll to position [166, 0]
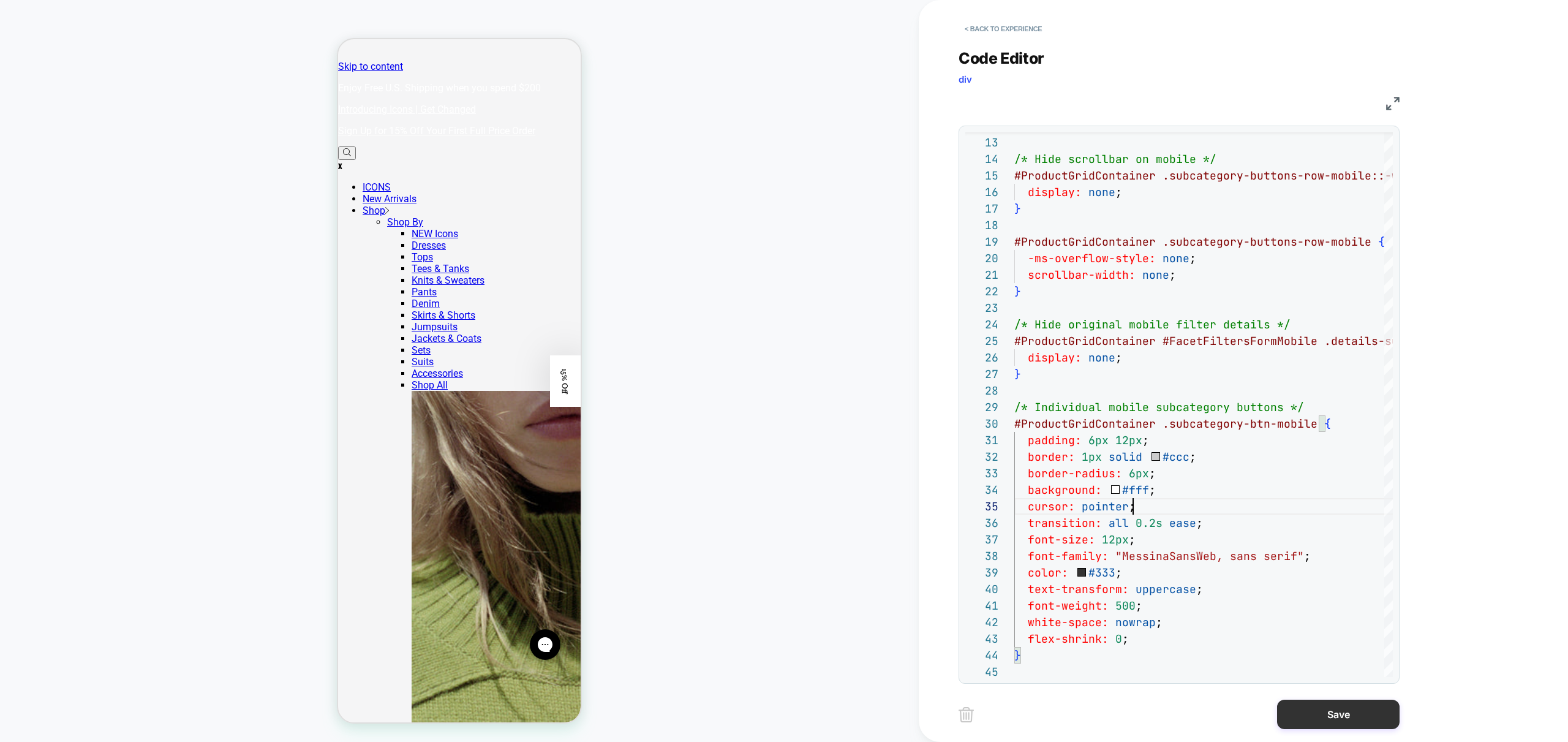
type textarea "**********"
click at [1342, 714] on button "Save" at bounding box center [1338, 714] width 123 height 30
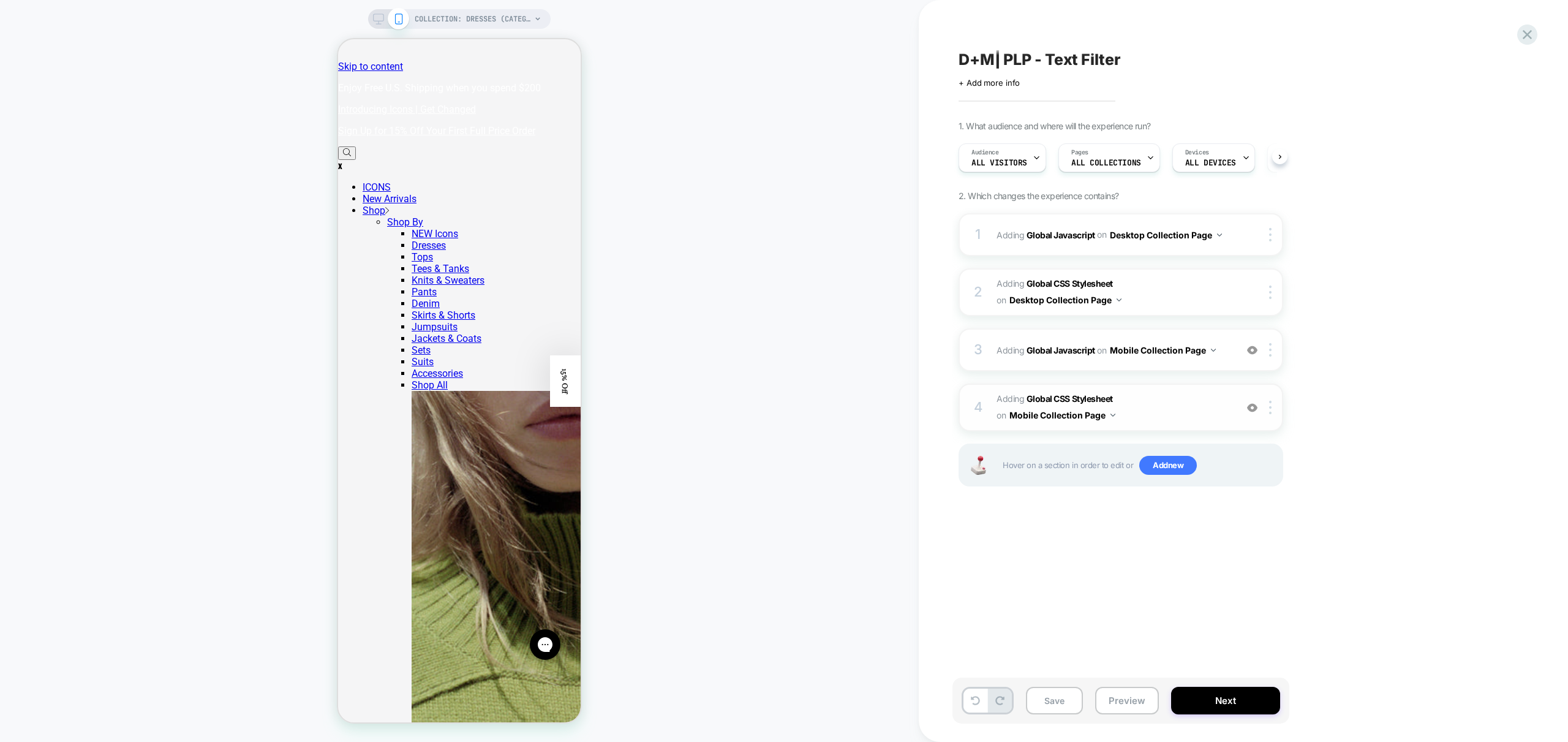
scroll to position [0, 1]
click at [1219, 698] on button "Next" at bounding box center [1225, 700] width 109 height 28
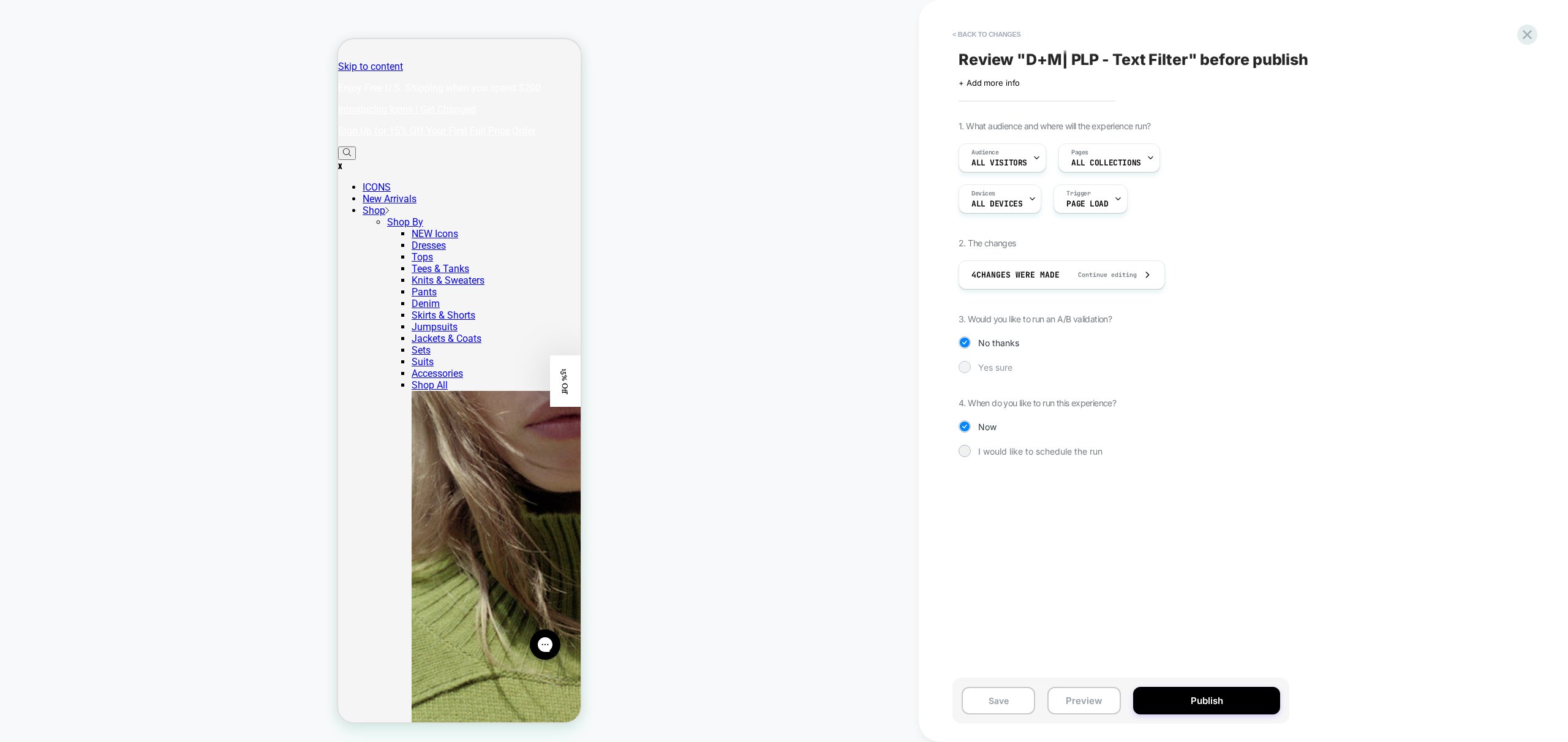
click at [961, 369] on div at bounding box center [964, 366] width 9 height 9
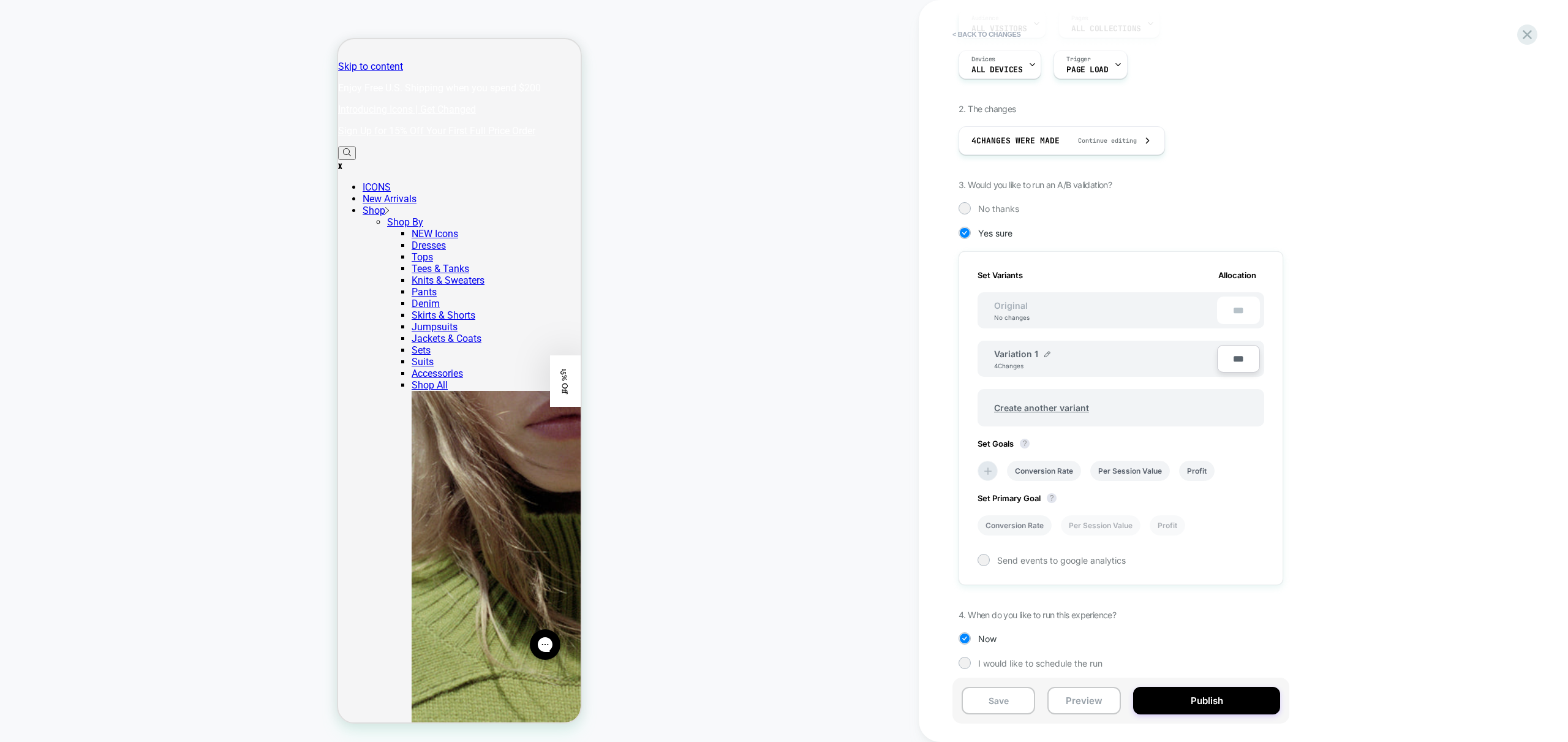
scroll to position [141, 0]
click at [1046, 350] on img at bounding box center [1047, 347] width 6 height 6
click at [1049, 352] on input "**********" at bounding box center [1039, 353] width 89 height 24
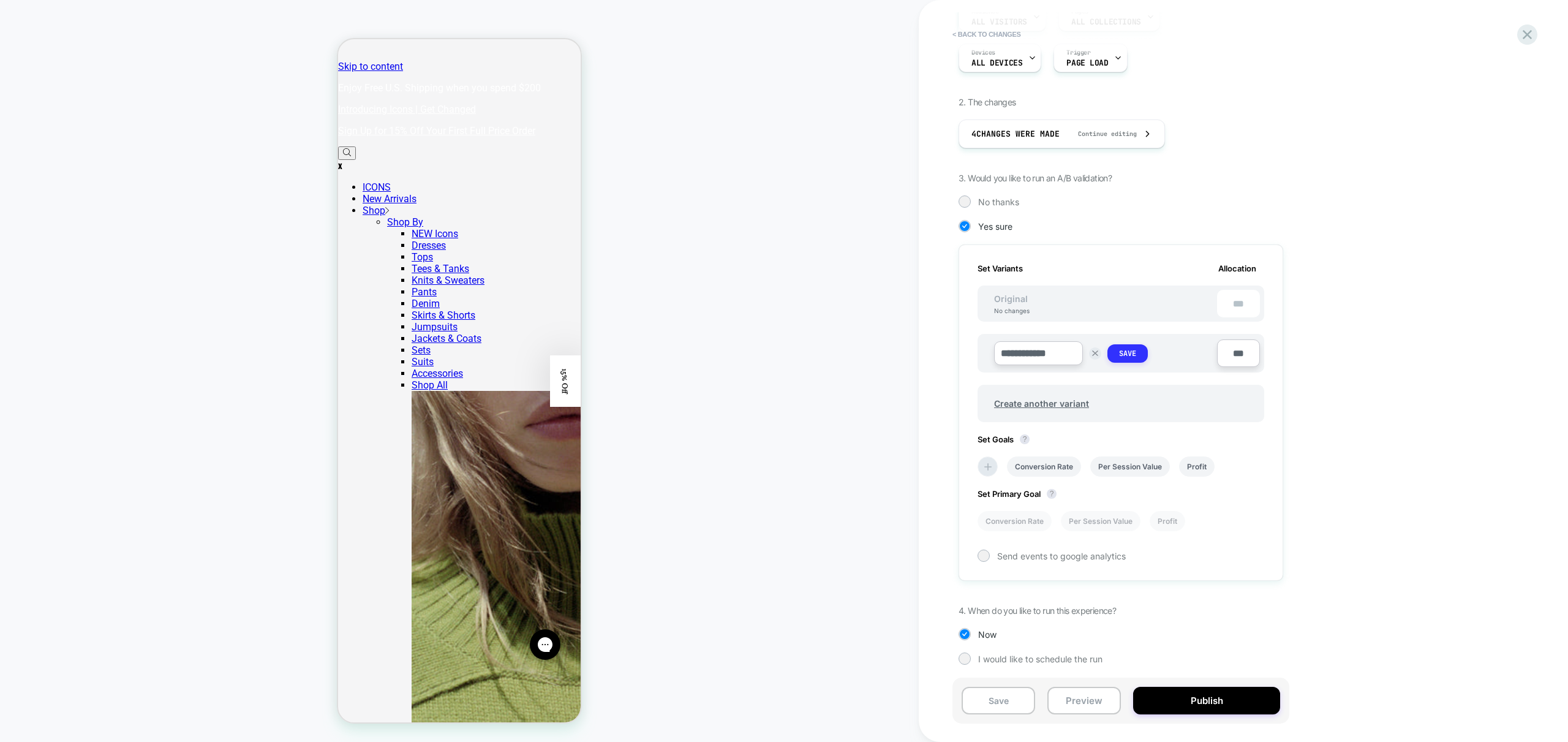
type input "**********"
click at [1134, 353] on strong "Save" at bounding box center [1127, 353] width 17 height 10
click at [956, 38] on button "< Back to changes" at bounding box center [986, 35] width 81 height 20
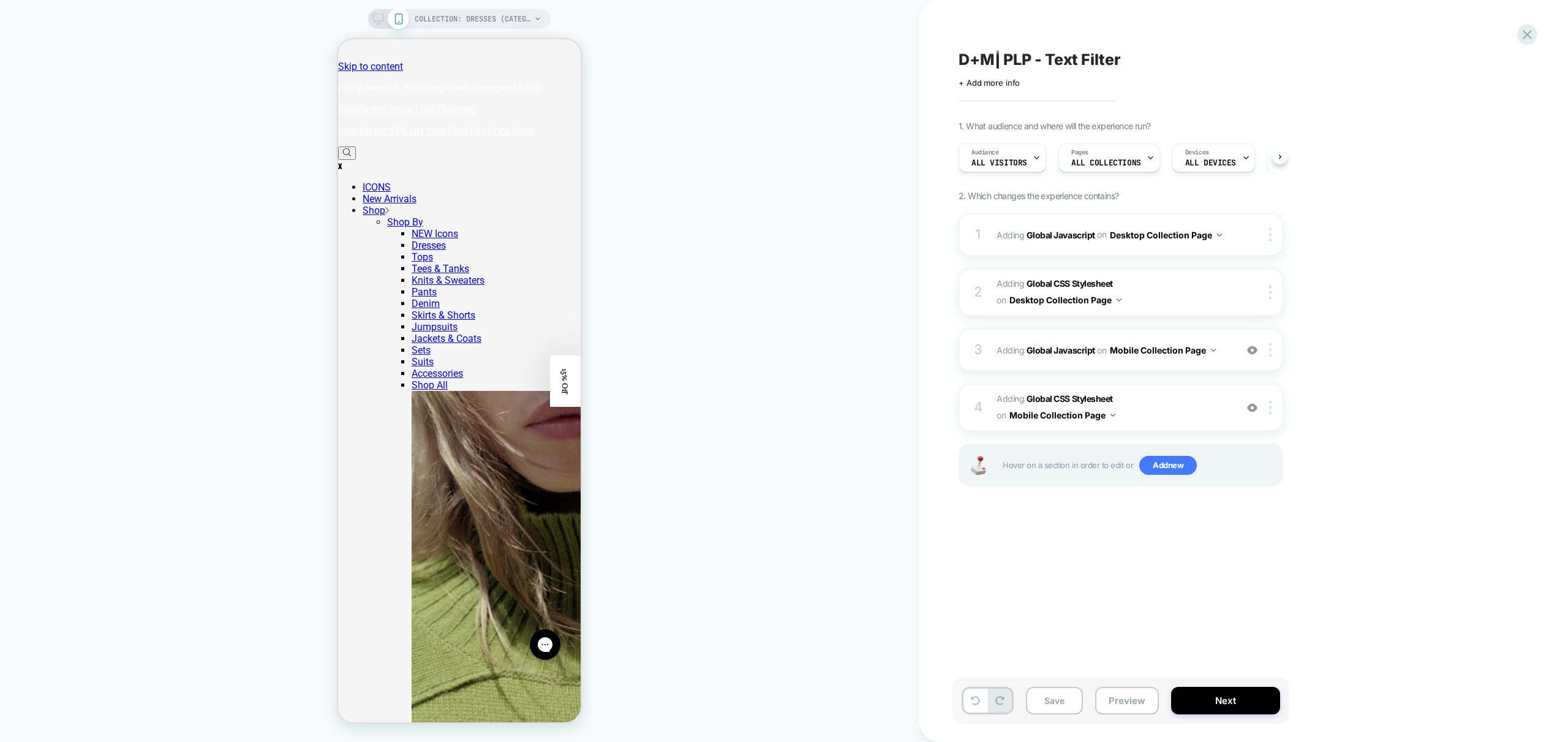
scroll to position [0, 1]
click at [1027, 162] on div "Audience All Visitors" at bounding box center [999, 157] width 80 height 28
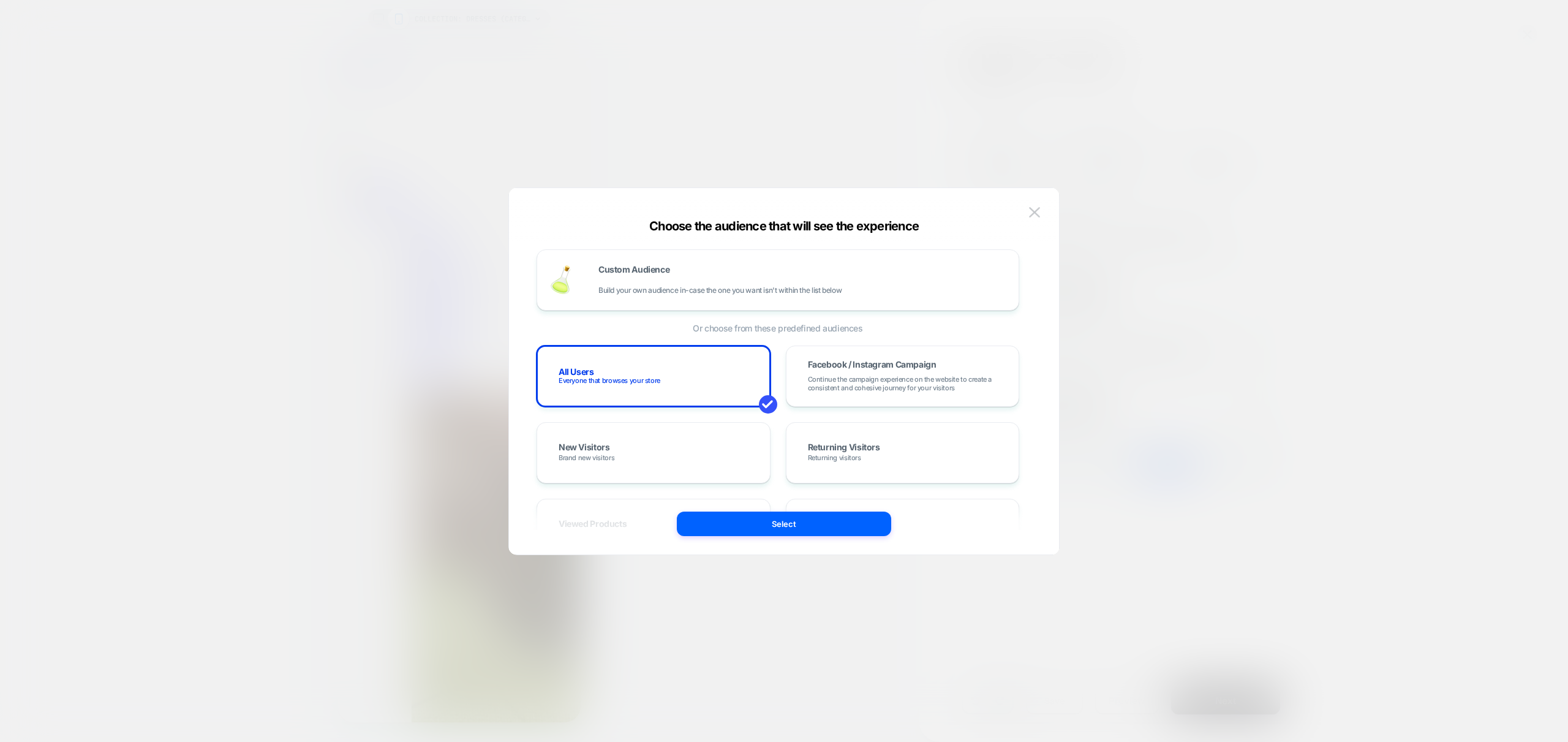
click at [1269, 241] on div at bounding box center [784, 371] width 1568 height 742
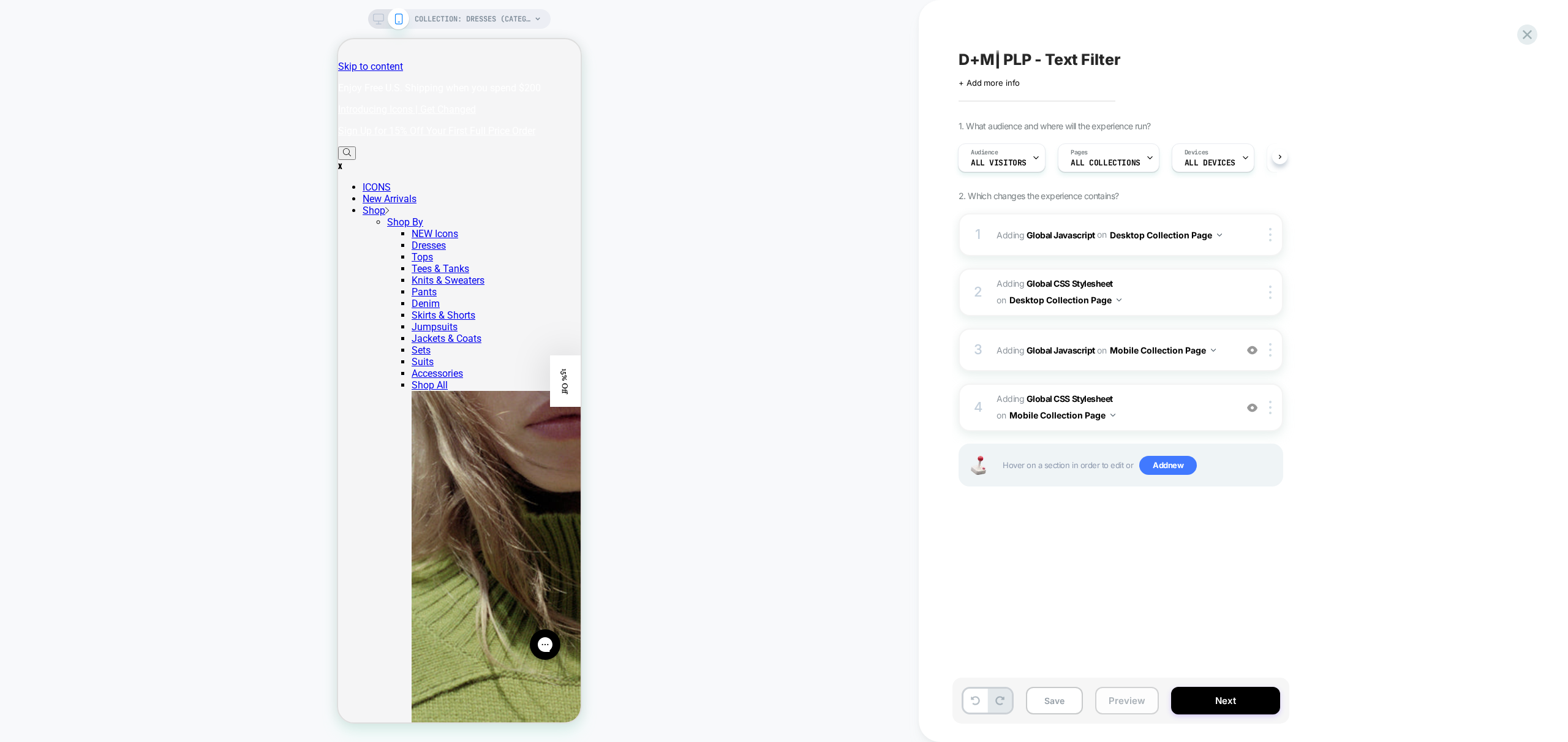
click at [1110, 703] on button "Preview" at bounding box center [1127, 700] width 63 height 28
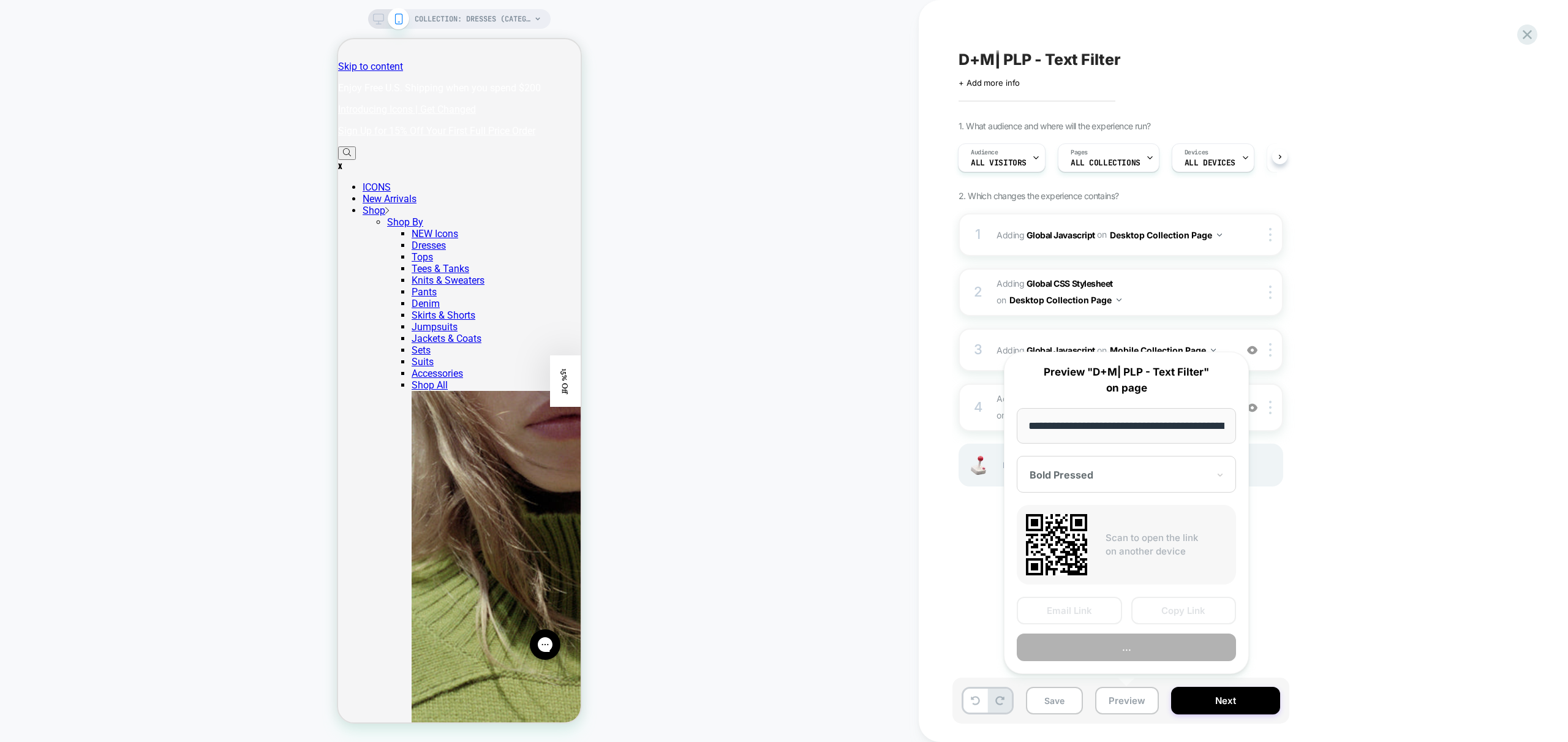
scroll to position [0, 85]
drag, startPoint x: 1408, startPoint y: 468, endPoint x: 1361, endPoint y: 470, distance: 47.0
click at [1409, 467] on div "D+M| PLP - Text Filter Click to edit experience details + Add more info 1. What…" at bounding box center [1182, 370] width 460 height 717
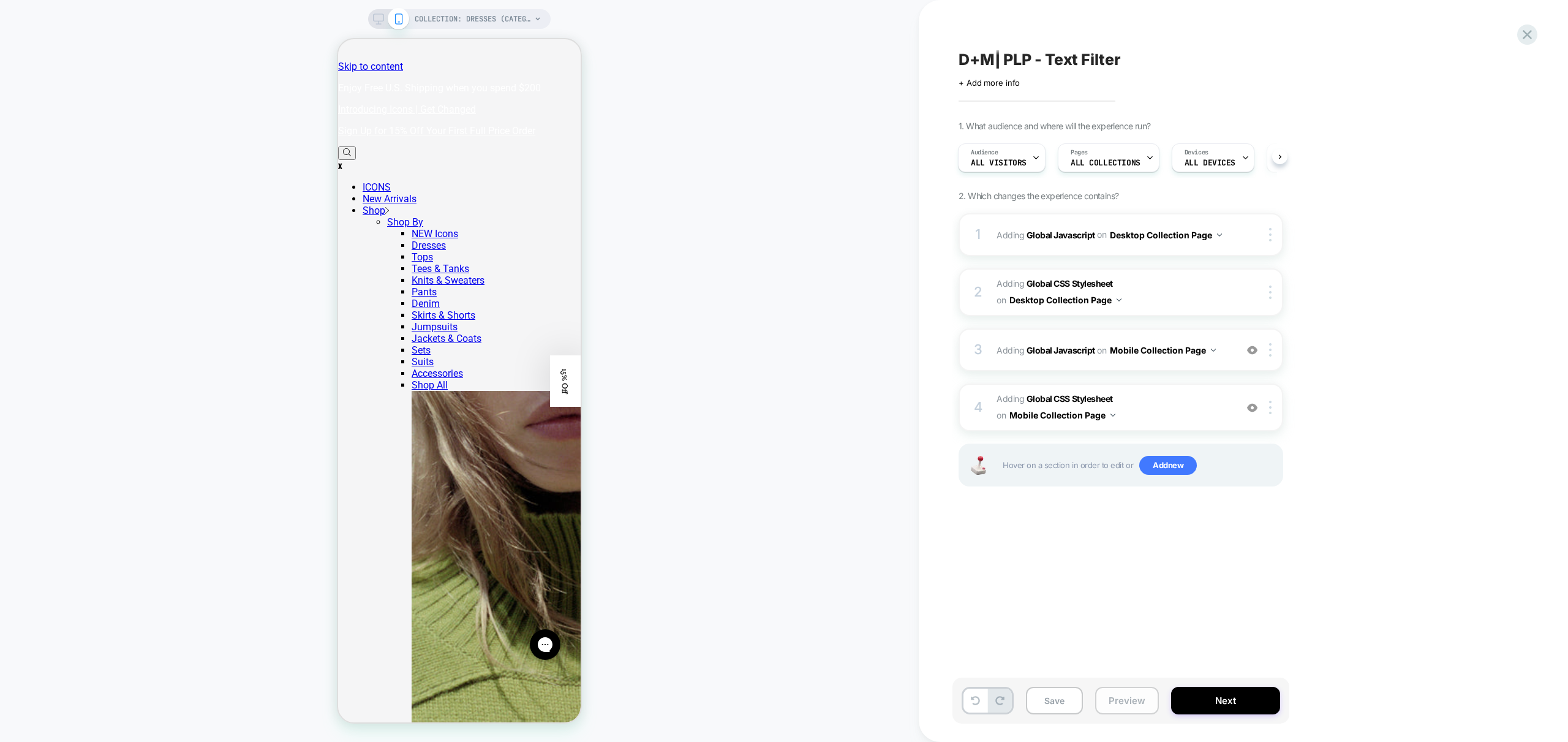
click at [1117, 695] on button "Preview" at bounding box center [1127, 700] width 63 height 28
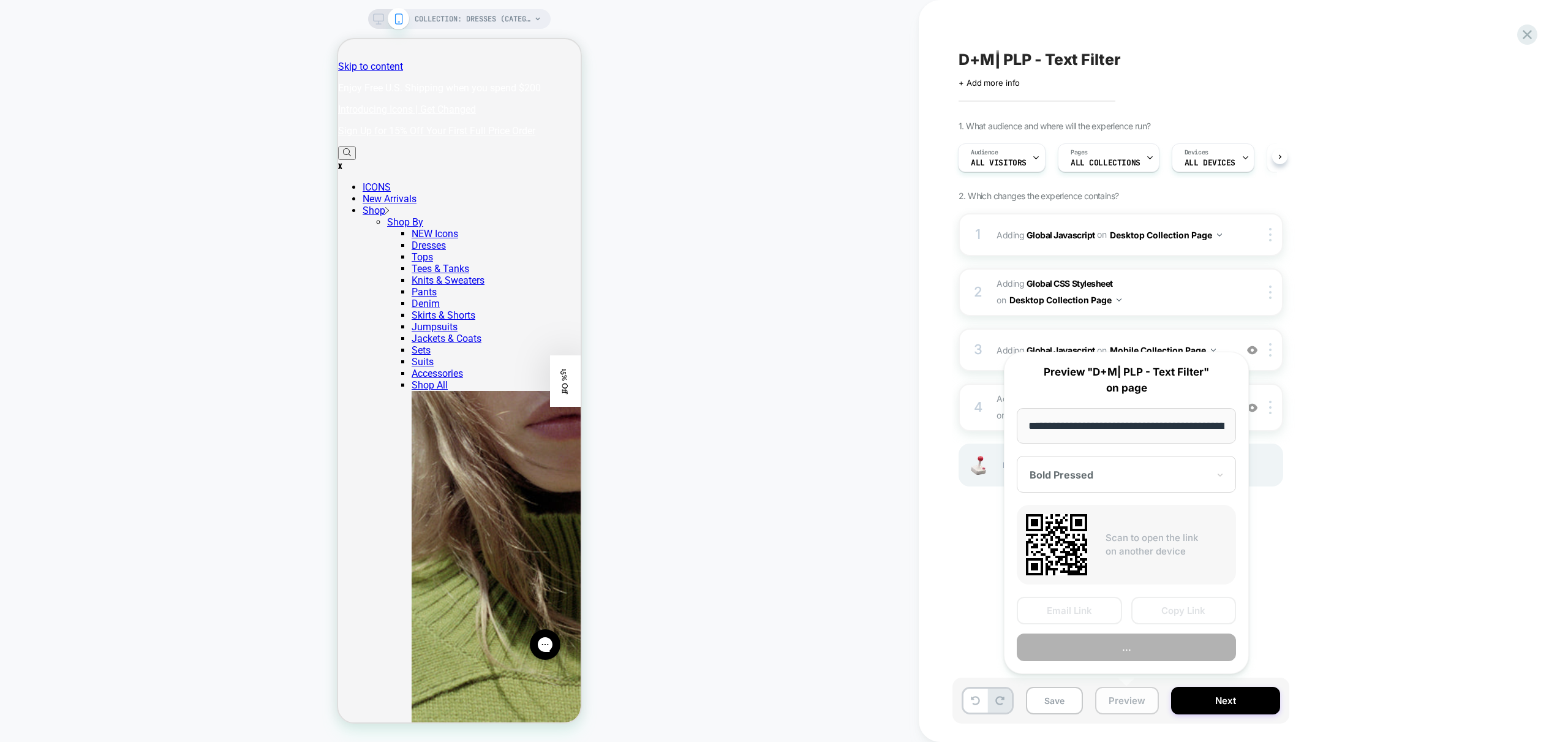
scroll to position [0, 85]
click at [1436, 511] on div "D+M| PLP - Text Filter Click to edit experience details + Add more info 1. What…" at bounding box center [1188, 371] width 539 height 742
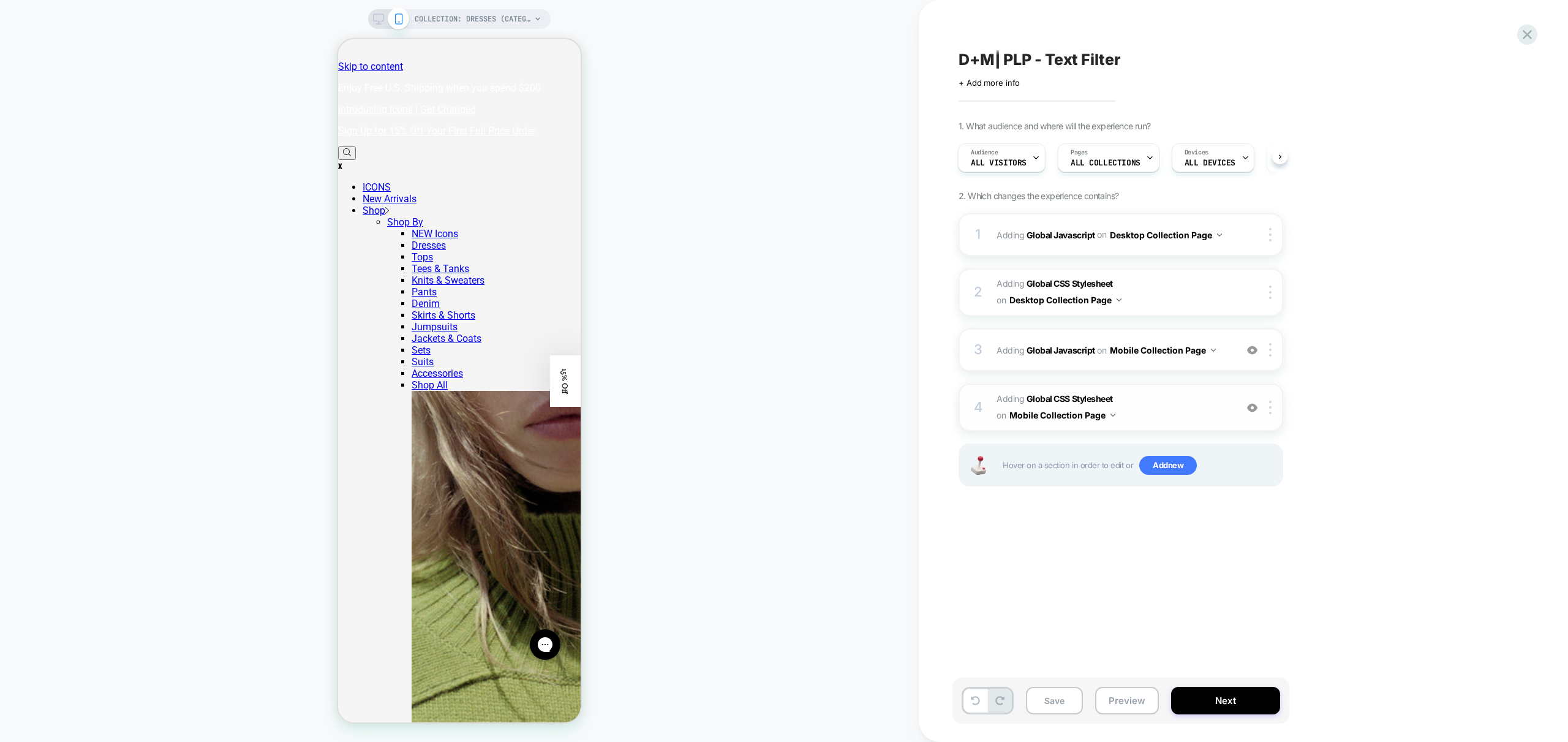
click at [1189, 414] on span "Adding Global CSS Stylesheet on Mobile Collection Page" at bounding box center [1113, 407] width 233 height 33
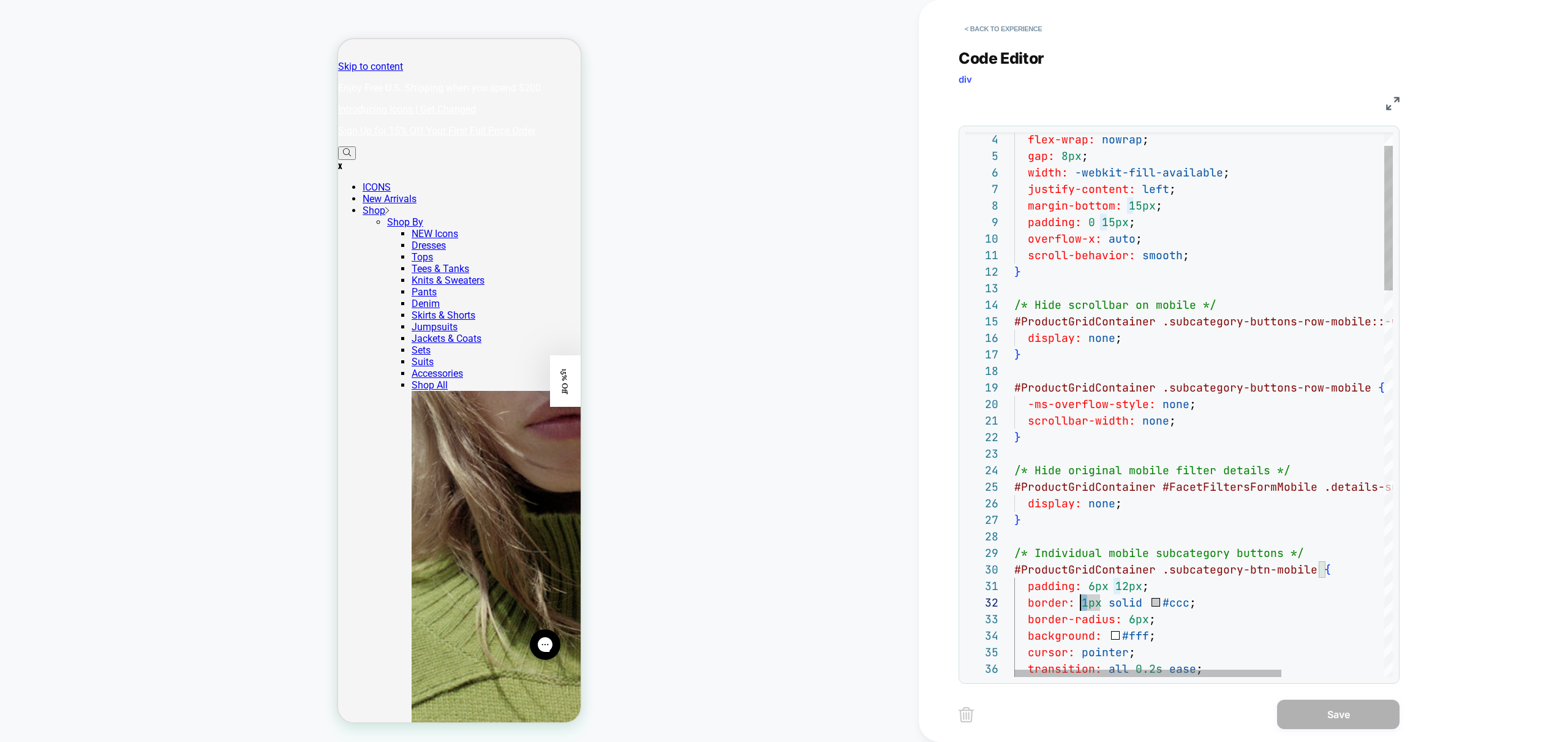
scroll to position [16, 66]
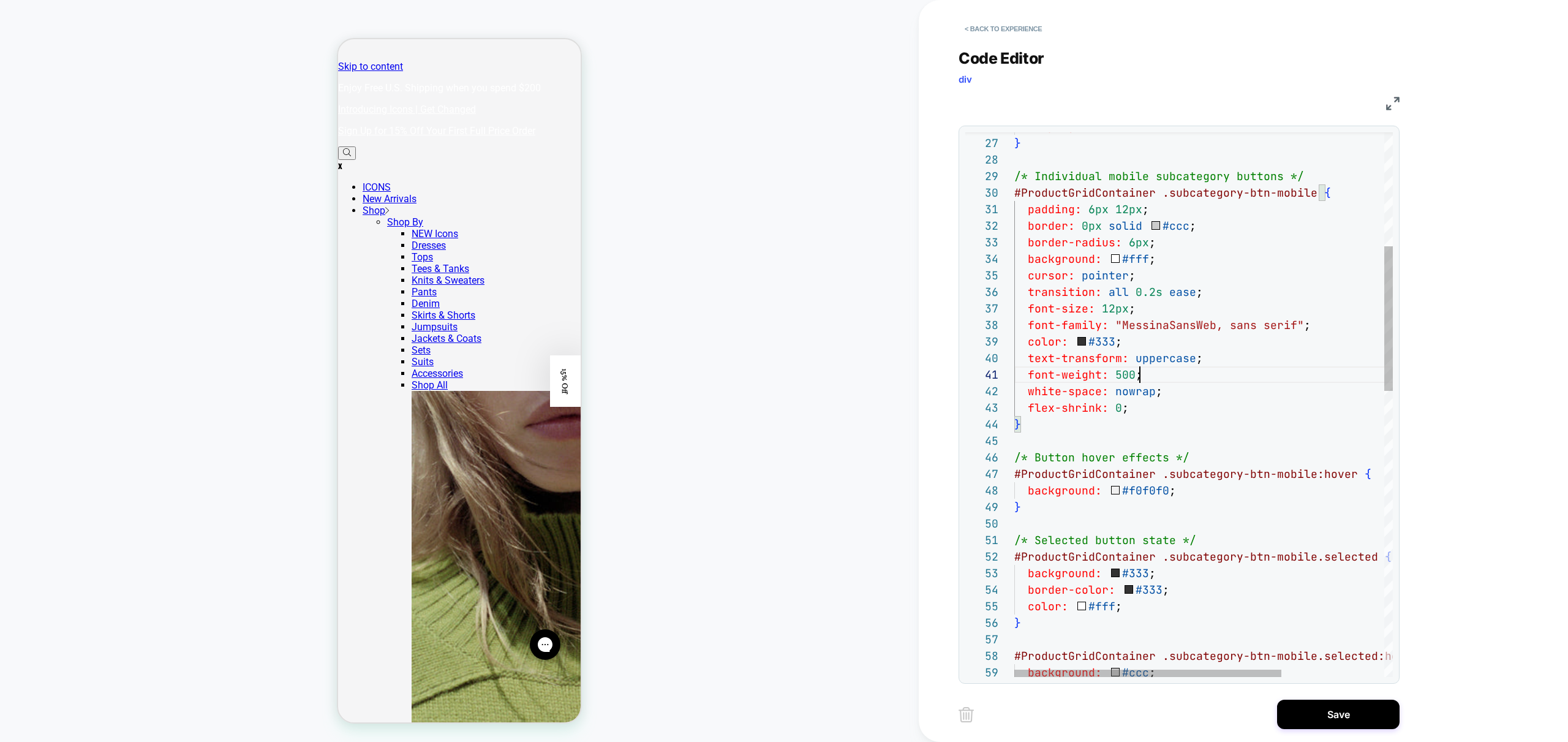
click at [1150, 368] on div "display: none ; } /* Individual mobile subcategory buttons */ #ProductGridConta…" at bounding box center [1277, 729] width 525 height 2050
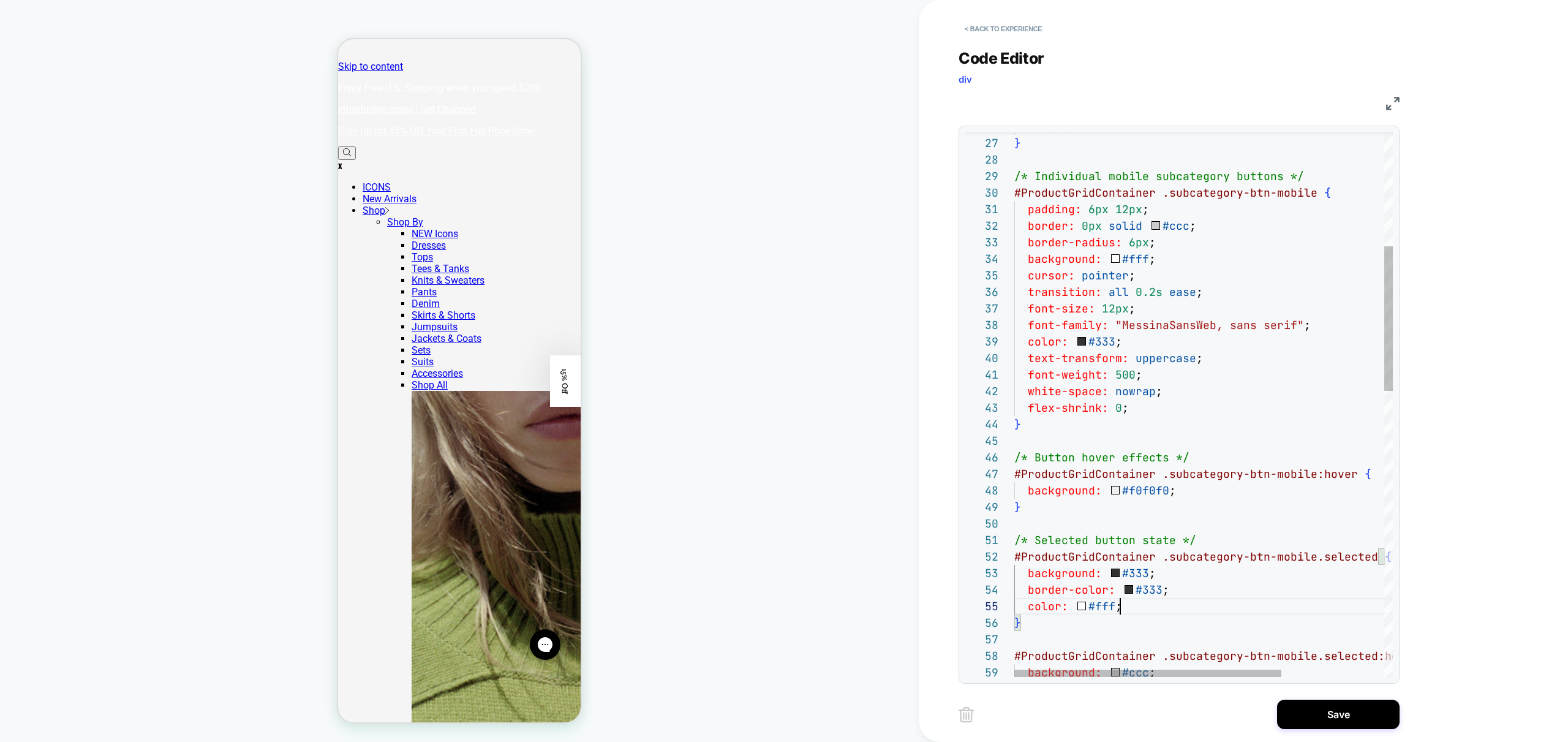
scroll to position [33, 0]
drag, startPoint x: 1129, startPoint y: 600, endPoint x: 964, endPoint y: 568, distance: 168.1
click at [1015, 568] on div "display: none ; } /* Individual mobile subcategory buttons */ #ProductGridConta…" at bounding box center [1277, 729] width 525 height 2050
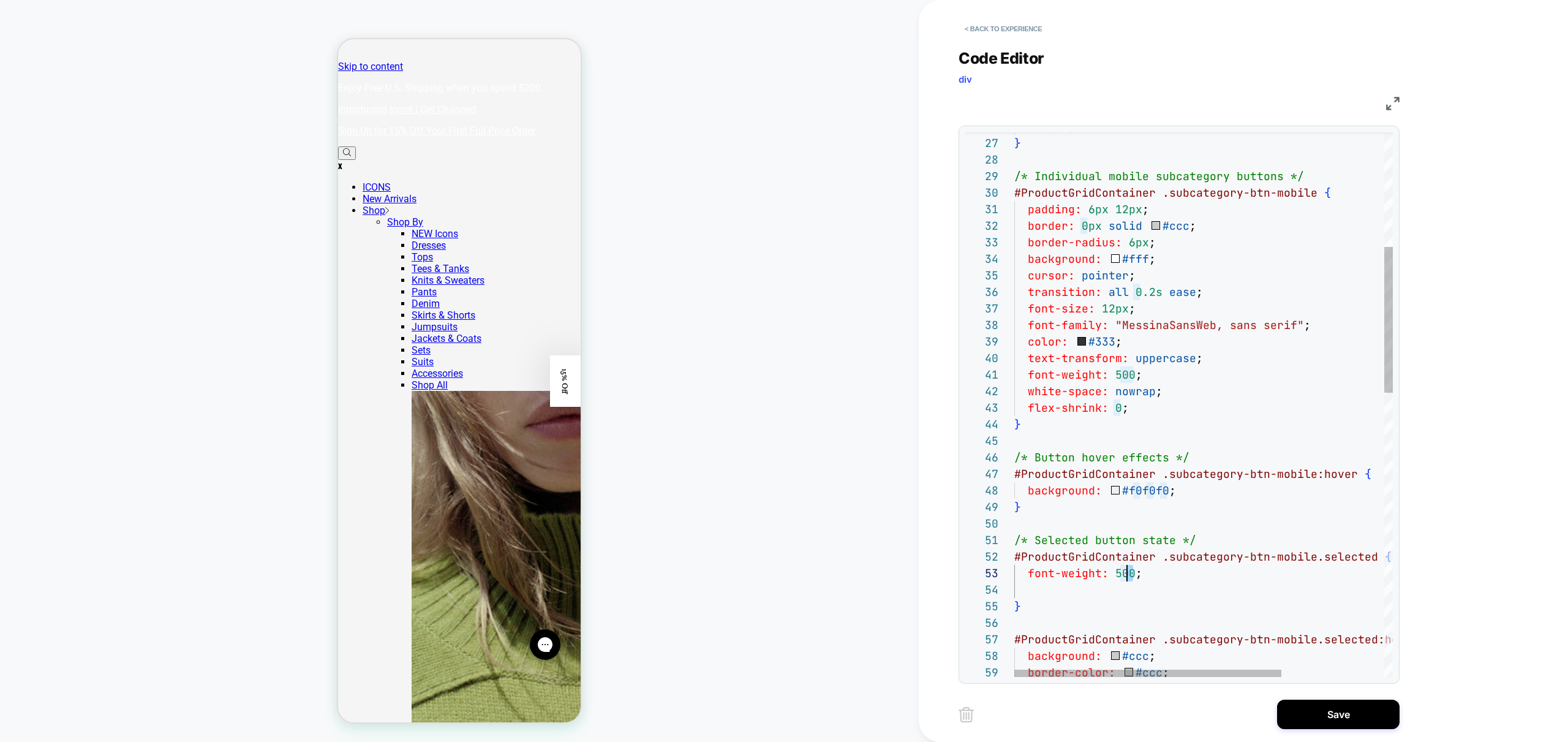
click at [1128, 572] on div "display: none ; } /* Individual mobile subcategory buttons */ #ProductGridConta…" at bounding box center [1277, 721] width 525 height 2033
drag, startPoint x: 1120, startPoint y: 573, endPoint x: 1131, endPoint y: 587, distance: 17.8
click at [1120, 574] on div "display: none ; } /* Individual mobile subcategory buttons */ #ProductGridConta…" at bounding box center [1277, 721] width 525 height 2033
click at [1119, 619] on div "display: none ; } /* Individual mobile subcategory buttons */ #ProductGridConta…" at bounding box center [1277, 721] width 525 height 2033
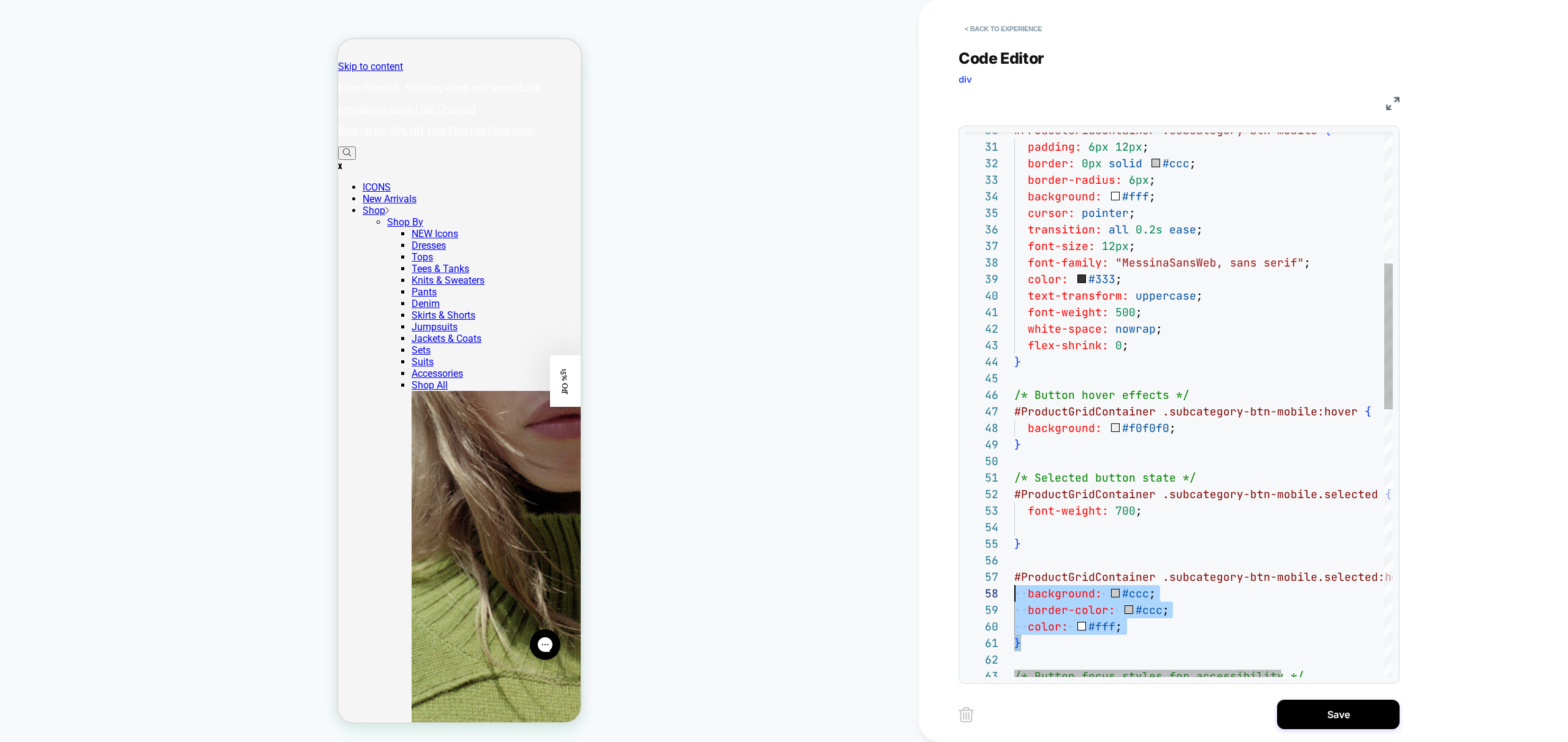
scroll to position [99, 0]
drag, startPoint x: 1059, startPoint y: 647, endPoint x: 973, endPoint y: 571, distance: 114.8
click at [1015, 571] on div "#ProductGridContainer .subcategory-btn-mobile { padding: 6px 12px ; border: 0px…" at bounding box center [1277, 659] width 525 height 2033
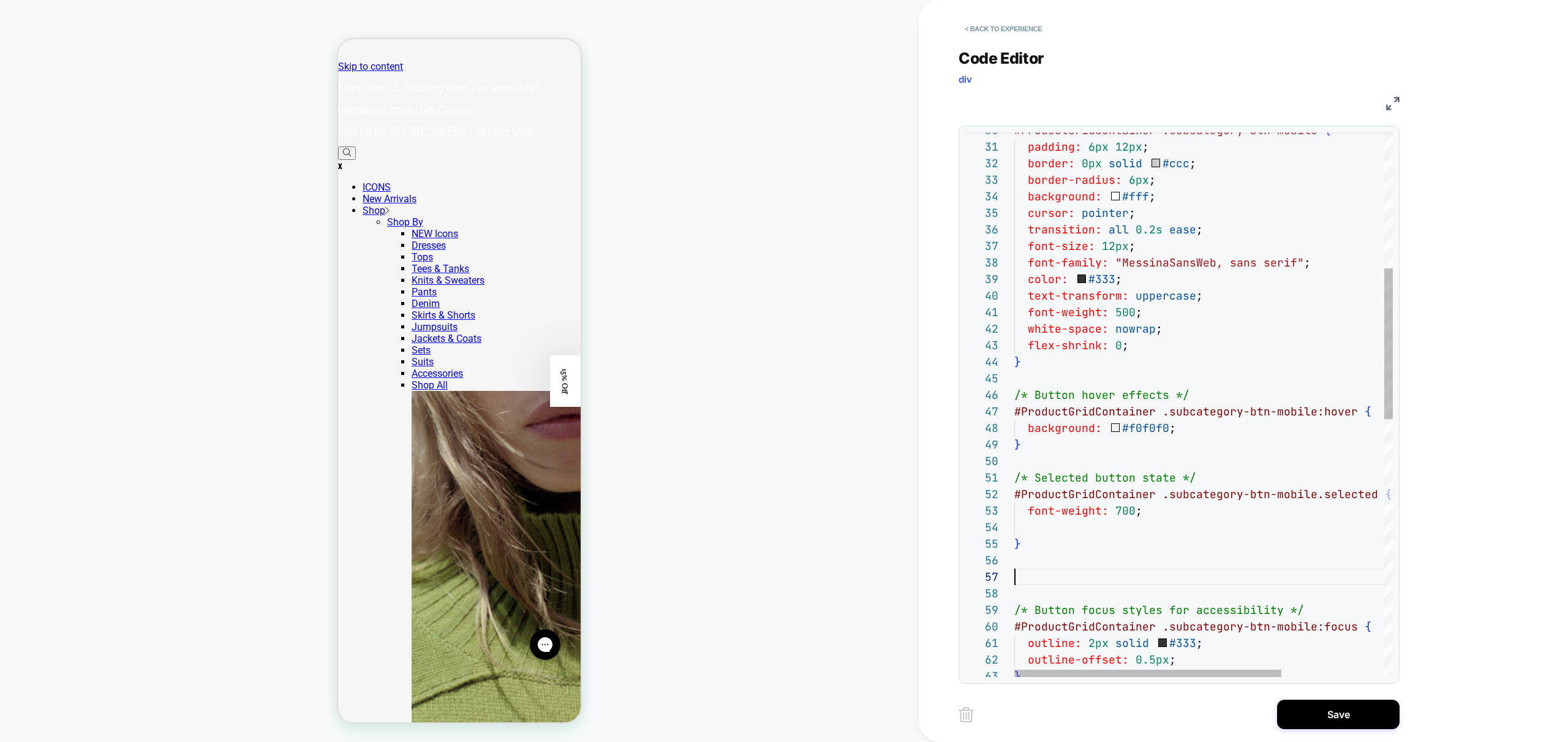
scroll to position [83, 0]
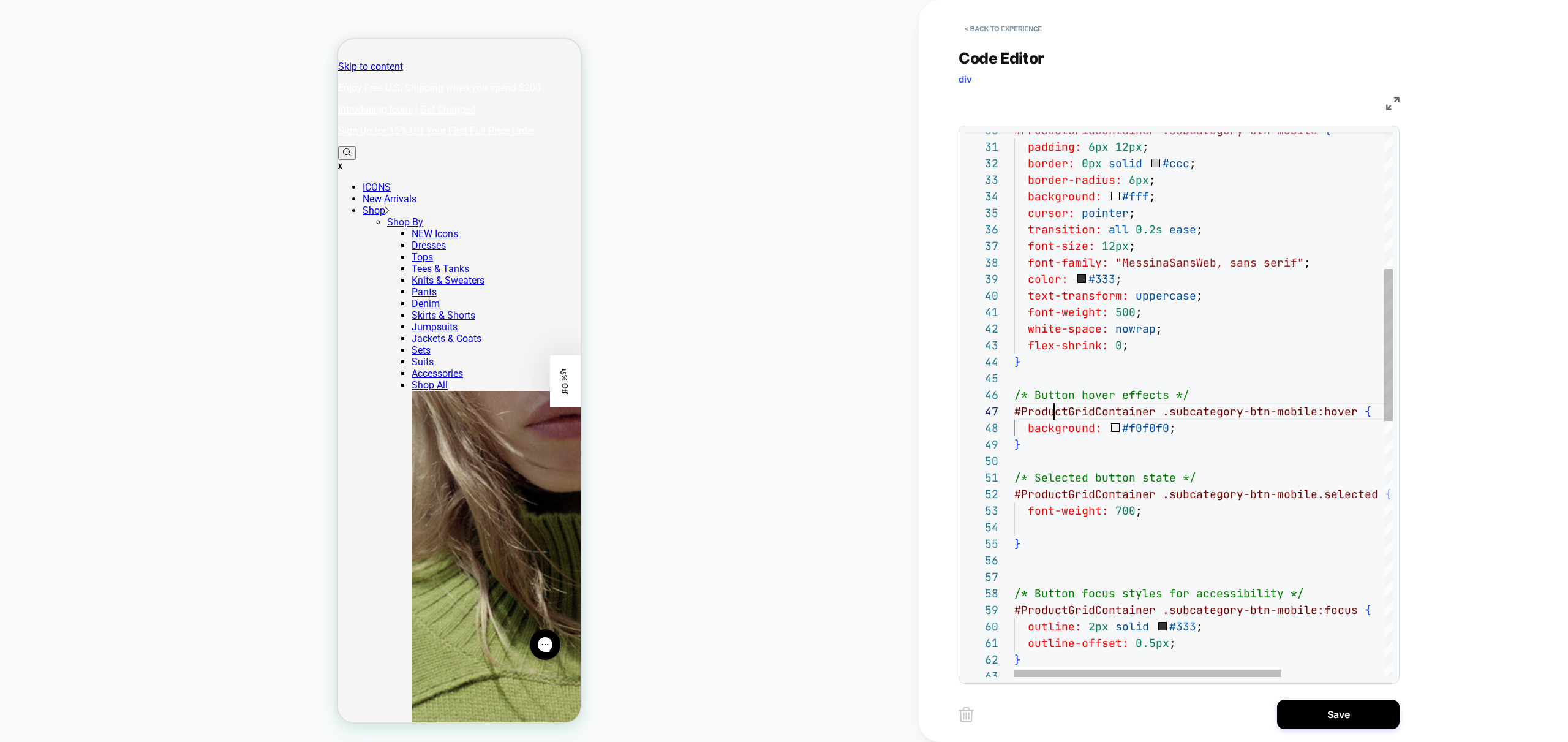
click at [1052, 406] on div "#ProductGridContainer .subcategory-btn-mobile { padding: 6px 12px ; border: 0px…" at bounding box center [1277, 618] width 525 height 1951
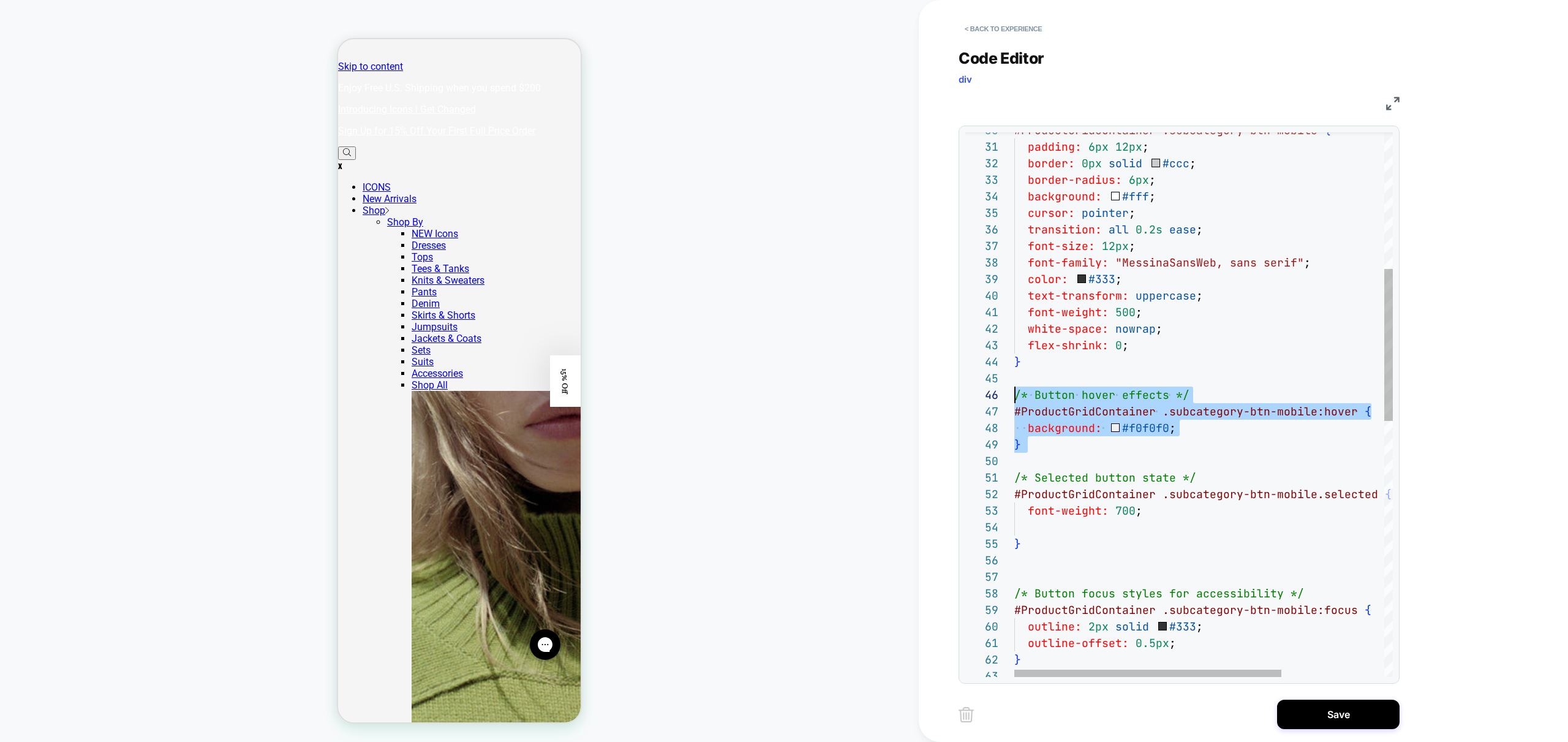
drag, startPoint x: 1088, startPoint y: 453, endPoint x: 943, endPoint y: 393, distance: 156.9
click at [1015, 393] on div "#ProductGridContainer .subcategory-btn-mobile { padding: 6px 12px ; border: 0px…" at bounding box center [1277, 618] width 525 height 1951
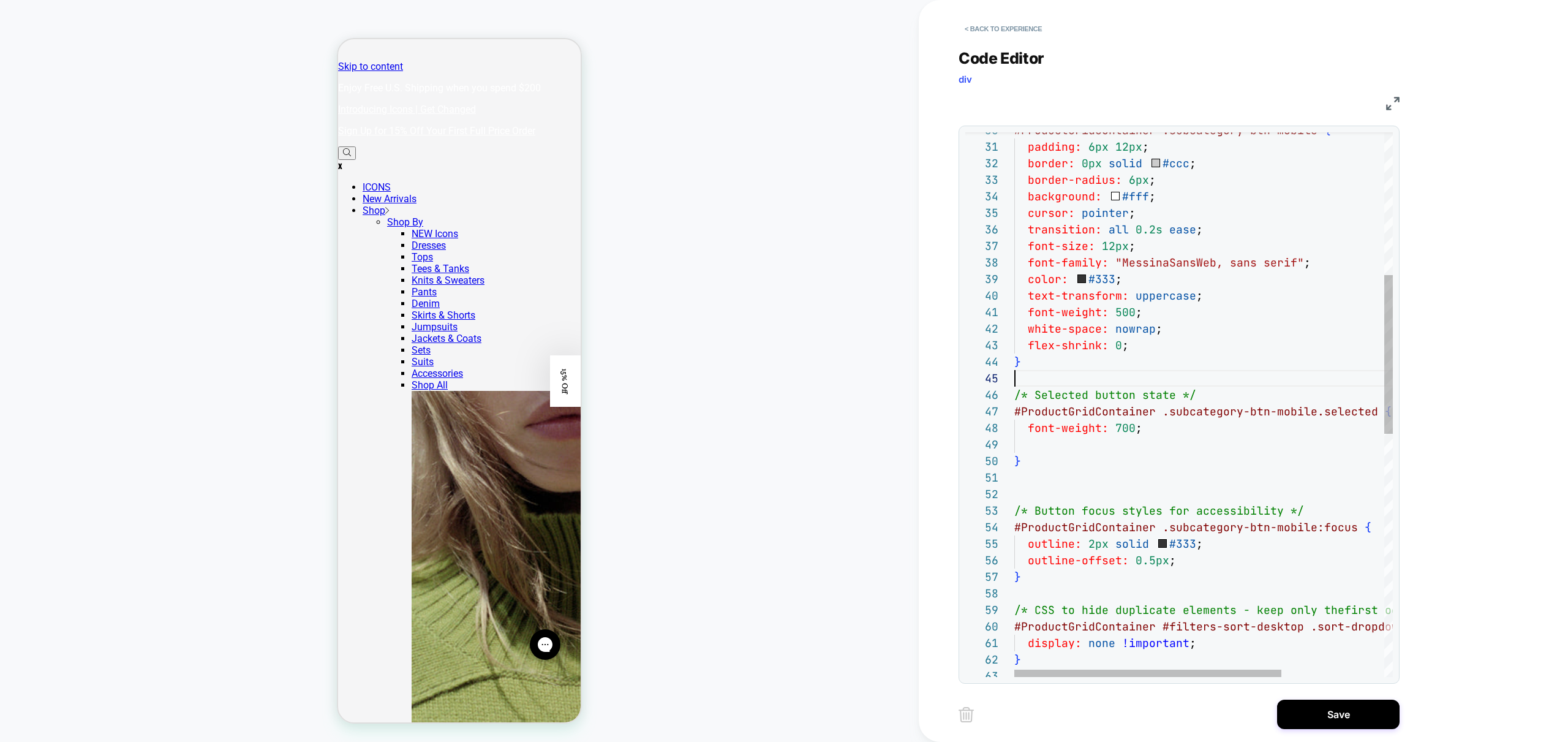
scroll to position [66, 0]
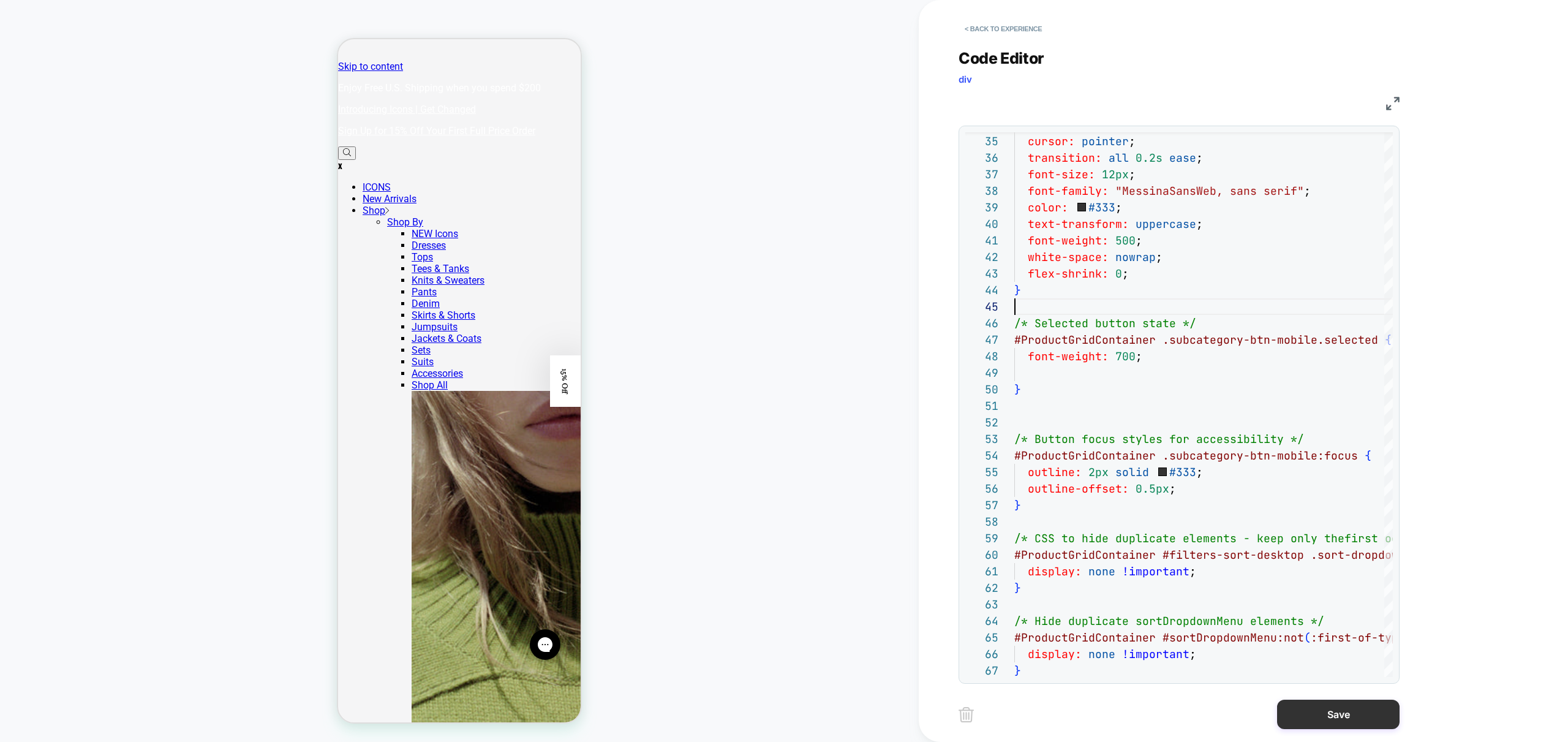
type textarea "**********"
click at [1345, 722] on button "Save" at bounding box center [1338, 714] width 123 height 30
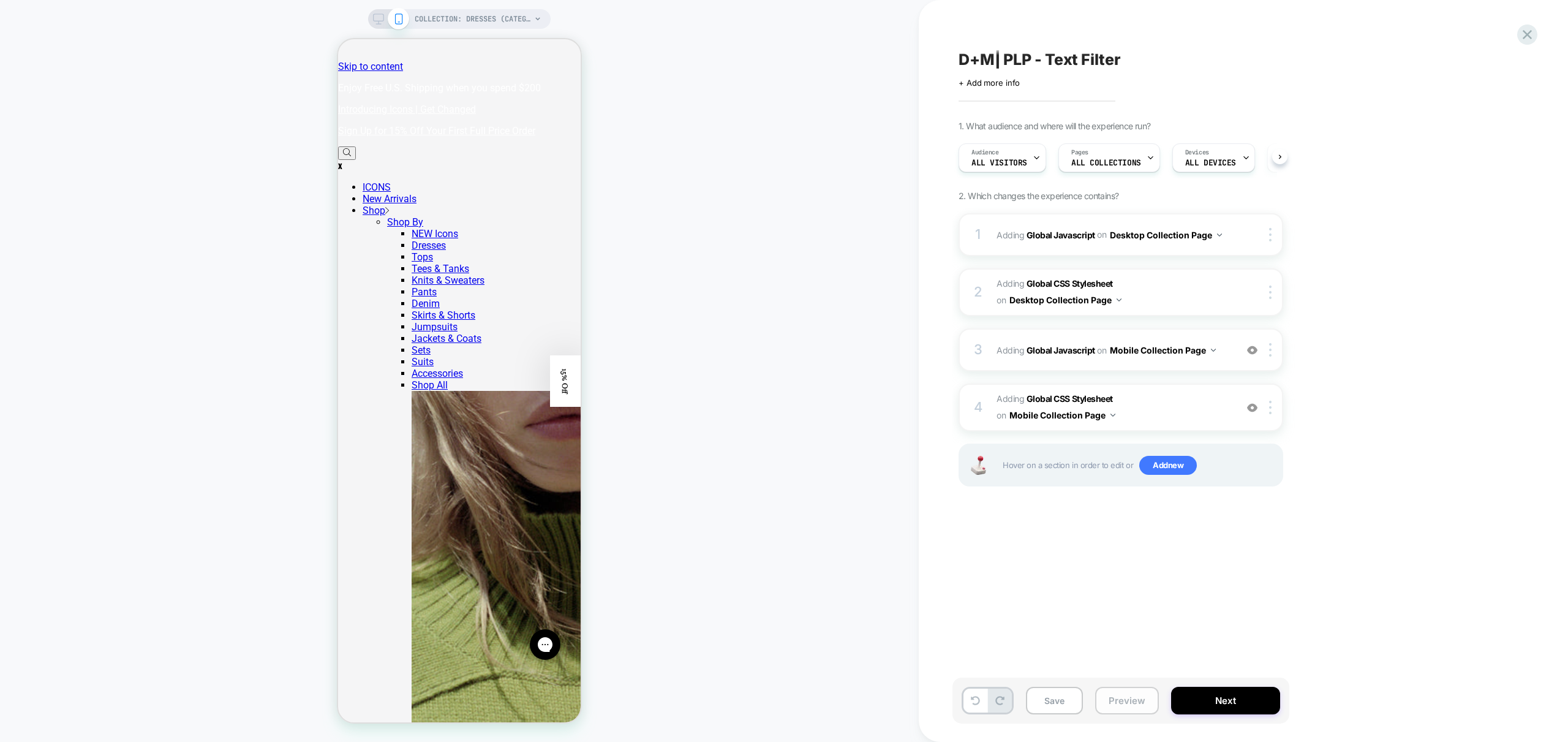
scroll to position [0, 1]
click at [1132, 704] on button "Preview" at bounding box center [1127, 700] width 63 height 28
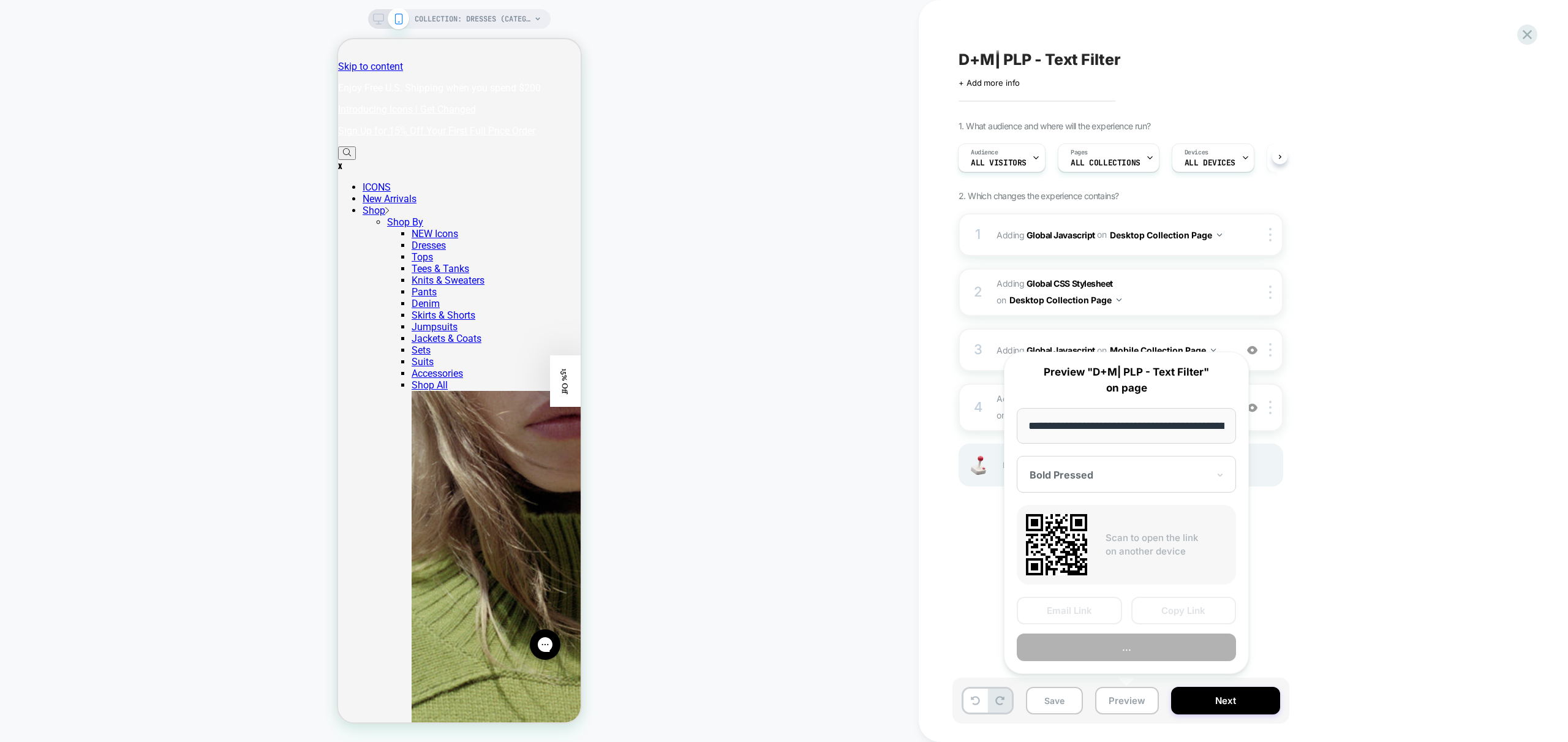
scroll to position [0, 85]
click at [1127, 648] on button "Preview" at bounding box center [1126, 647] width 219 height 28
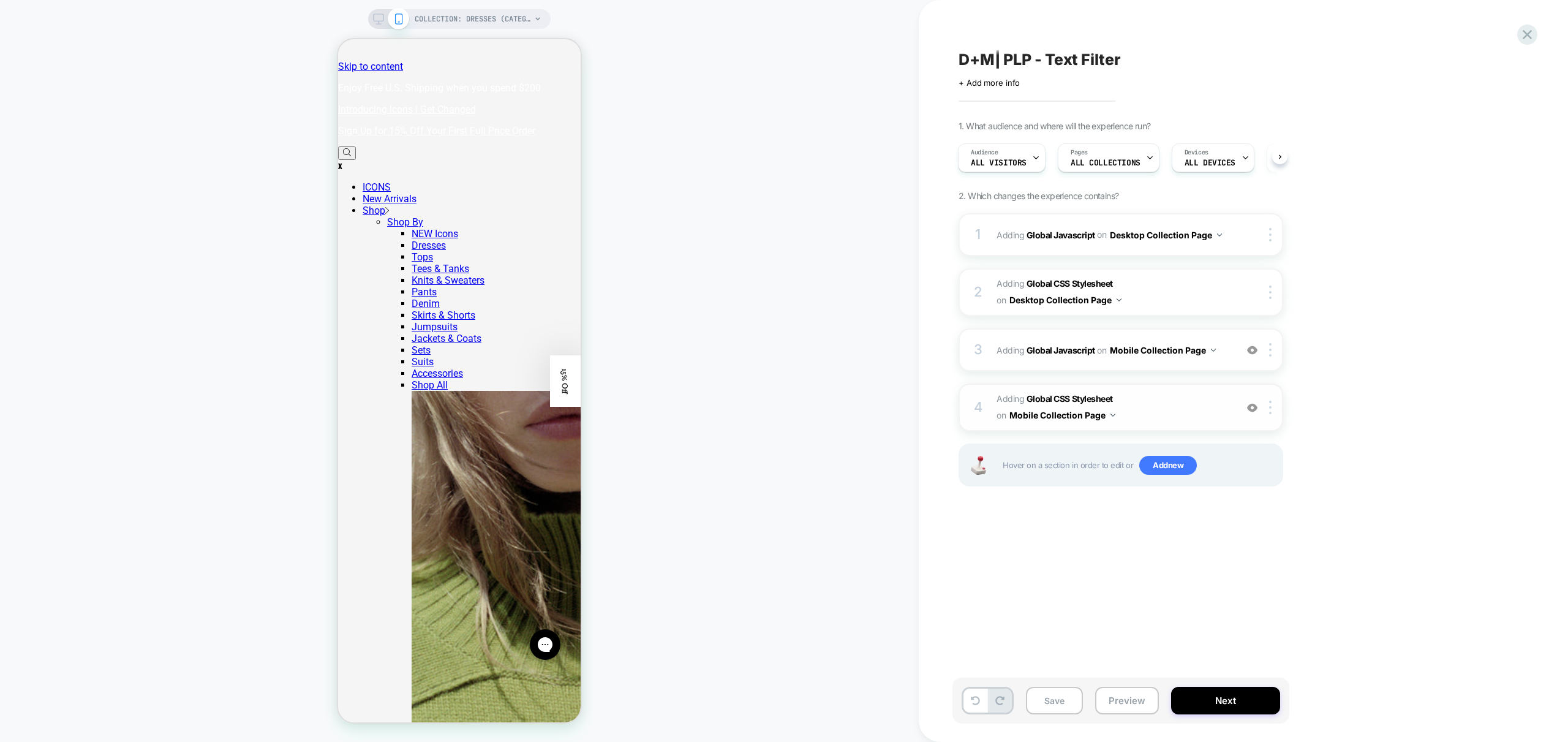
click at [1165, 418] on span "Adding Global CSS Stylesheet on Mobile Collection Page" at bounding box center [1113, 407] width 233 height 33
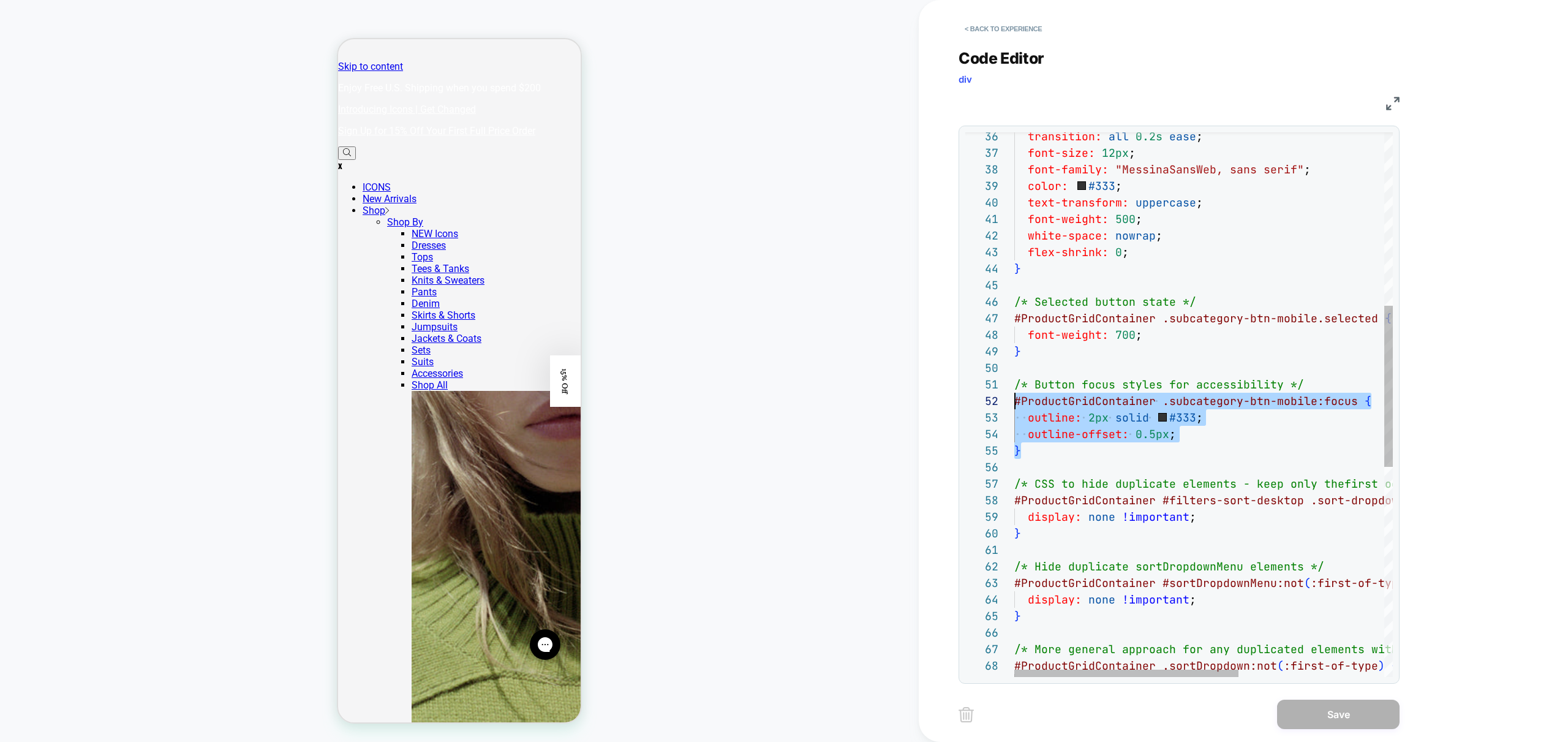
scroll to position [0, 0]
drag, startPoint x: 1047, startPoint y: 453, endPoint x: 959, endPoint y: 384, distance: 111.8
click at [1015, 384] on div "transition: all 0.2s ease ; font-size: 12px ; font-family: "MessinaSansWeb, san…" at bounding box center [1326, 467] width 623 height 1835
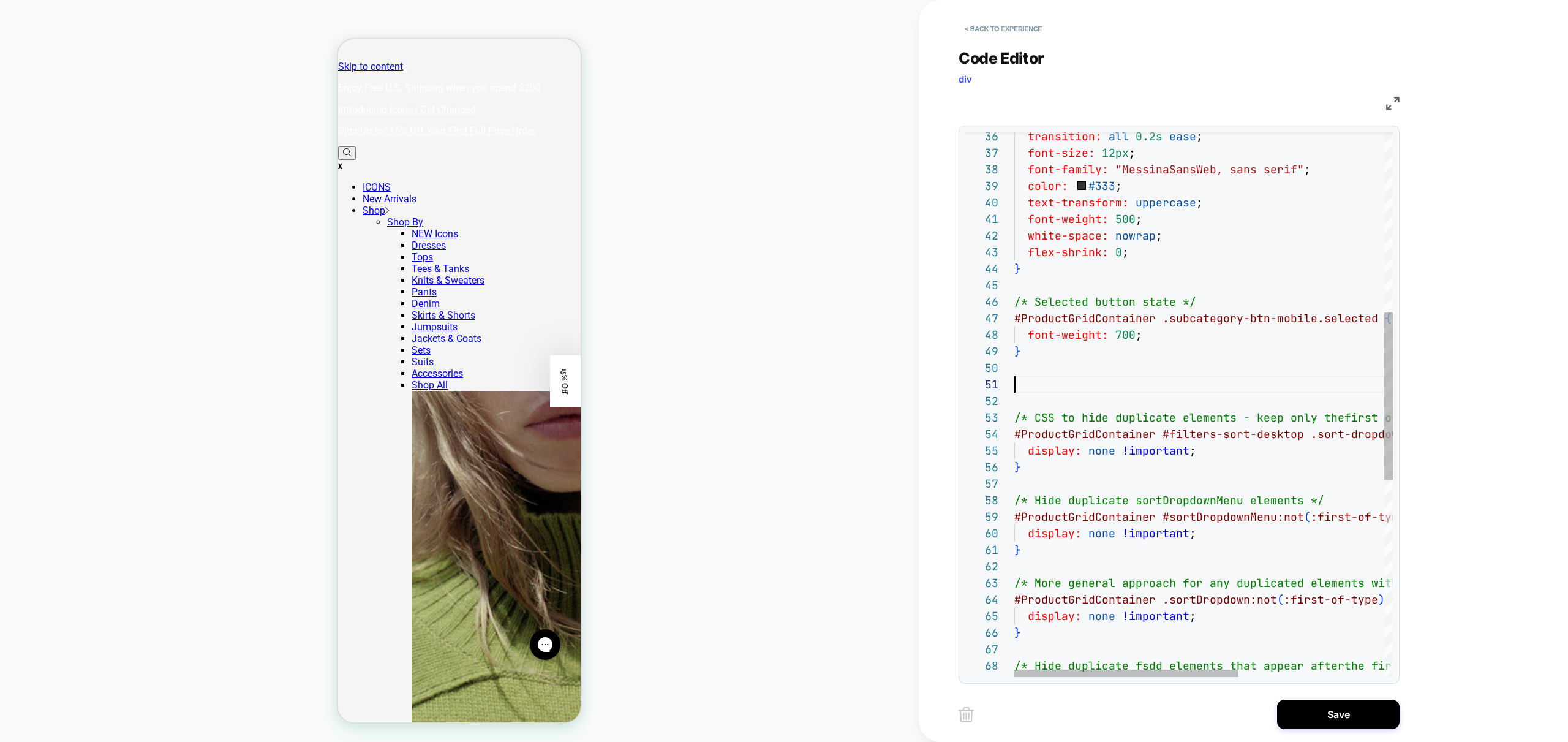
type textarea "**********"
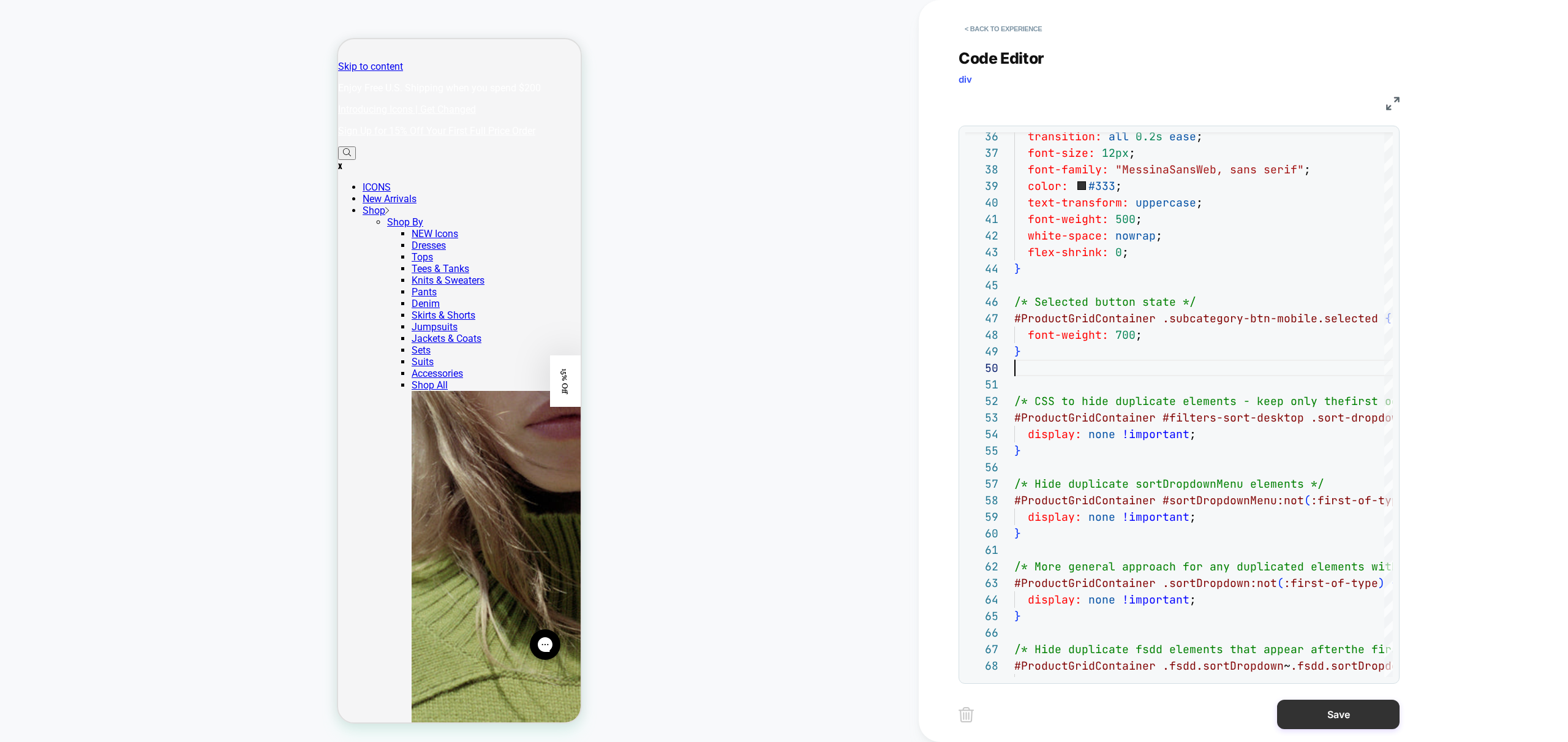
click at [1316, 714] on button "Save" at bounding box center [1338, 714] width 123 height 30
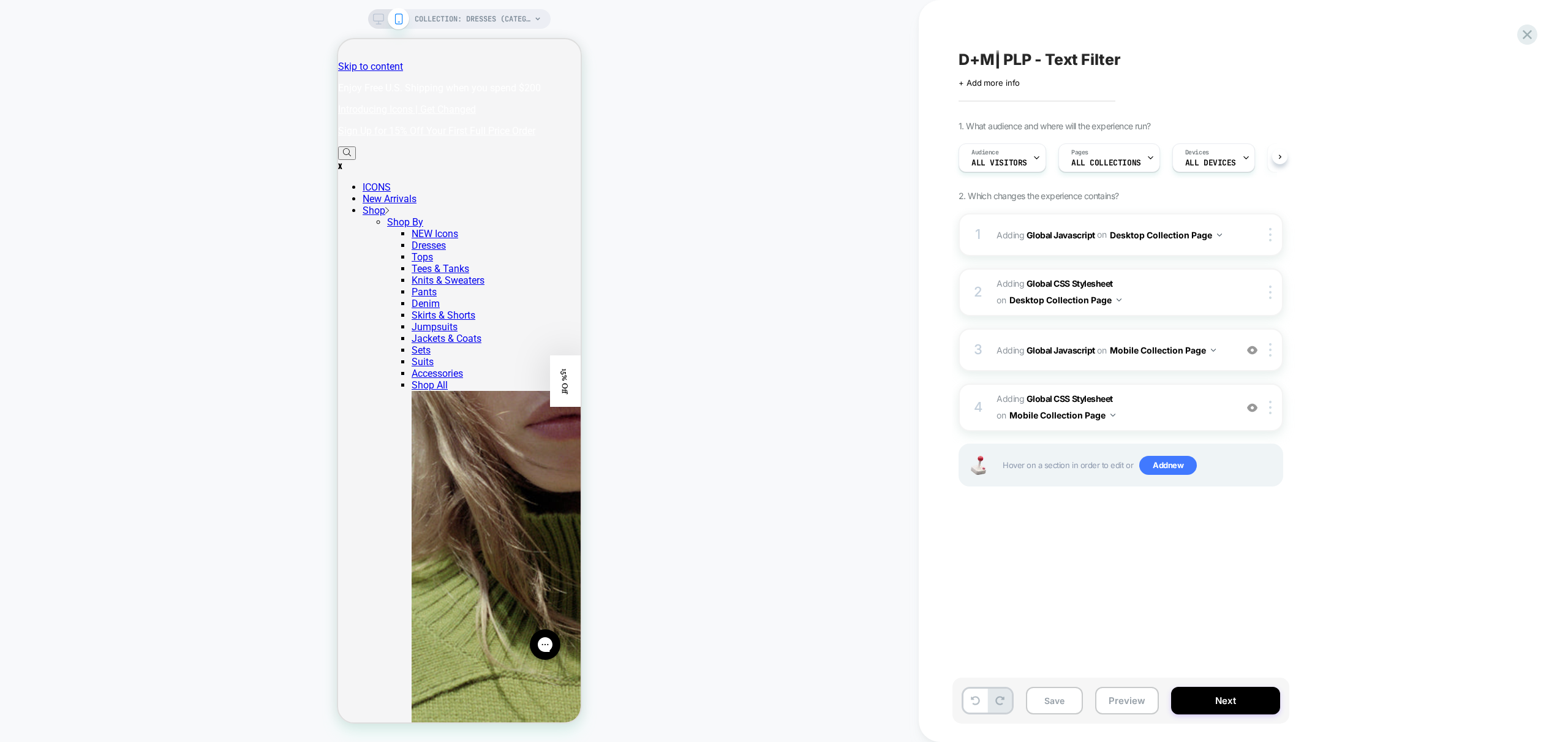
scroll to position [0, 1]
click at [374, 16] on icon at bounding box center [379, 19] width 11 height 11
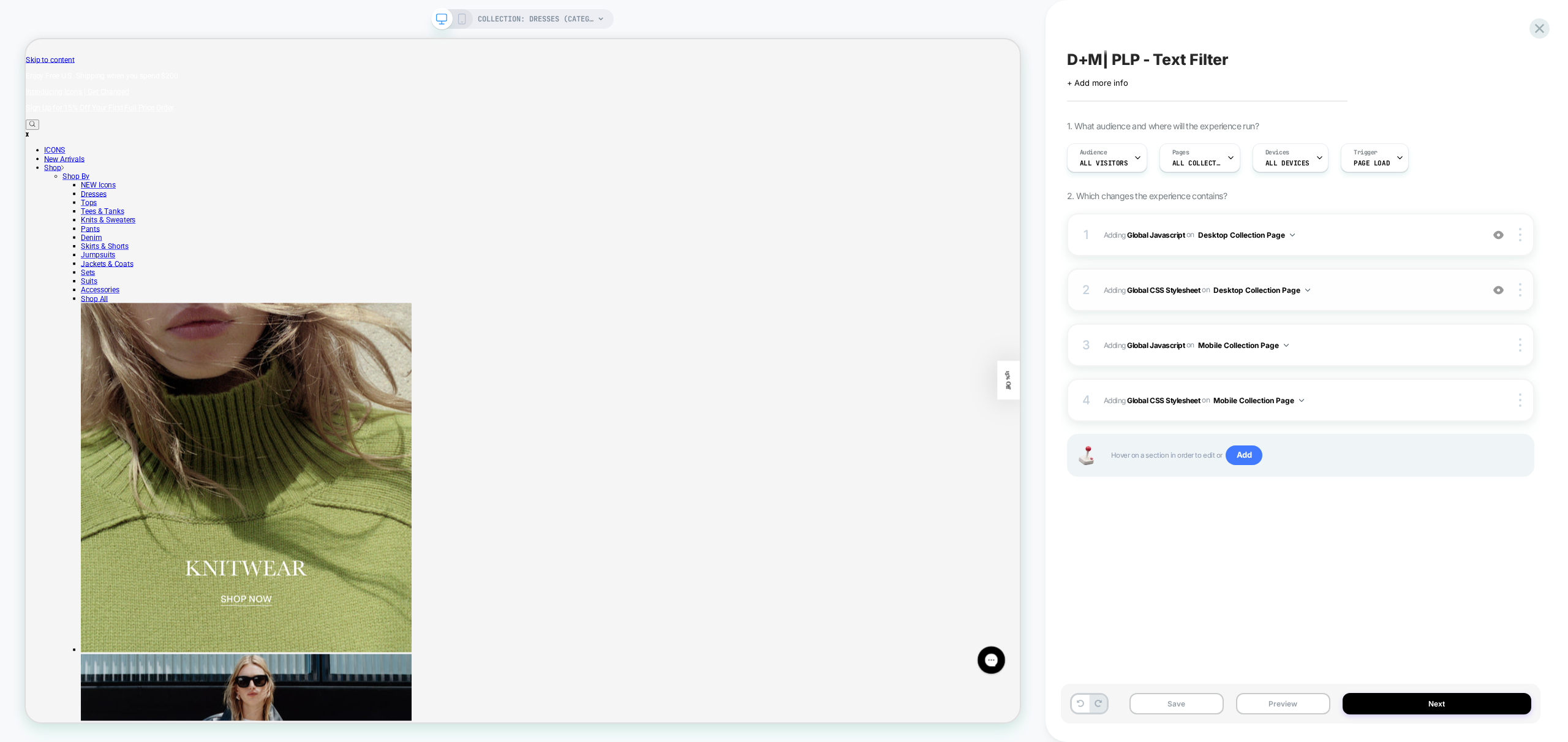
click at [1397, 293] on span "Adding Global CSS Stylesheet on Desktop Collection Page" at bounding box center [1290, 290] width 372 height 16
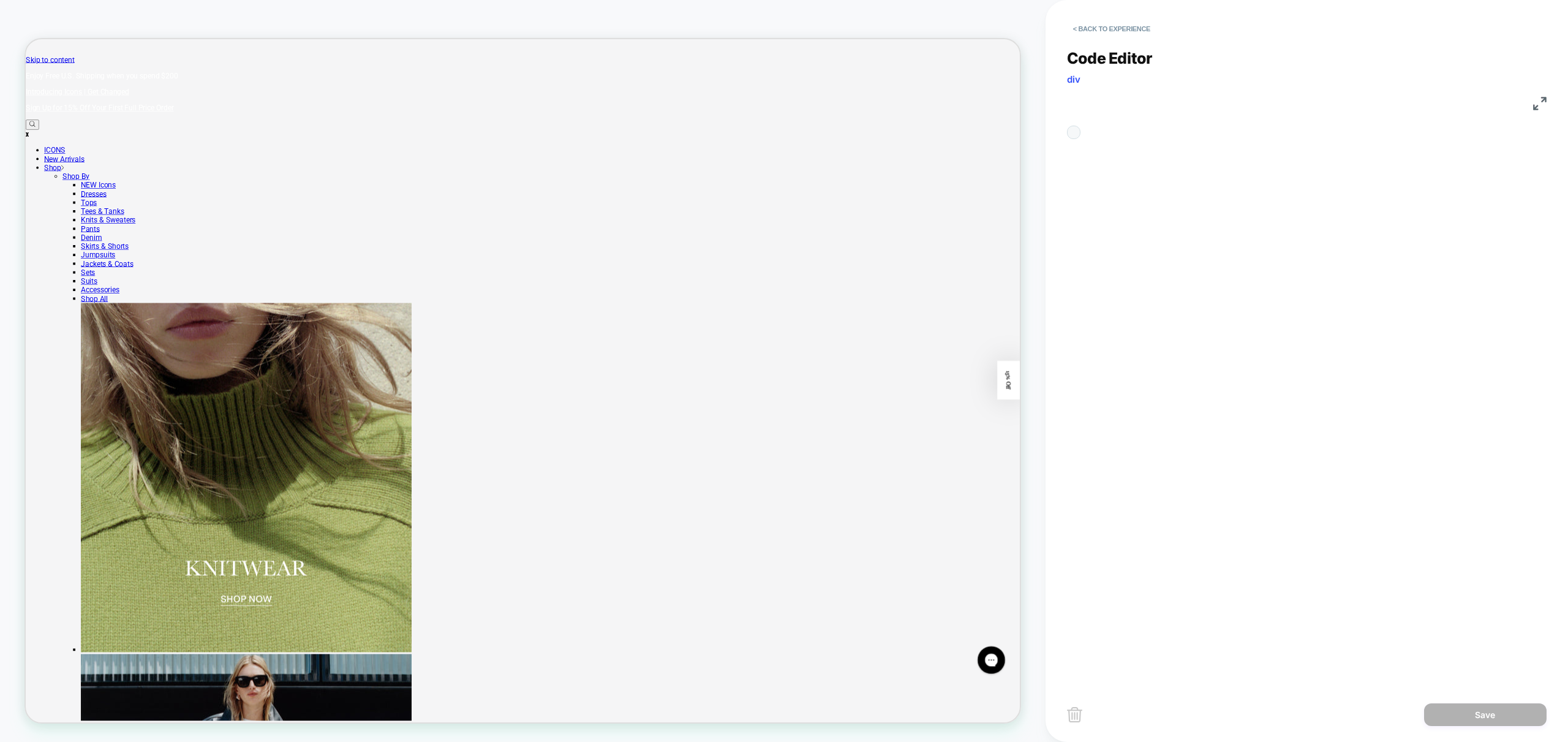
scroll to position [166, 0]
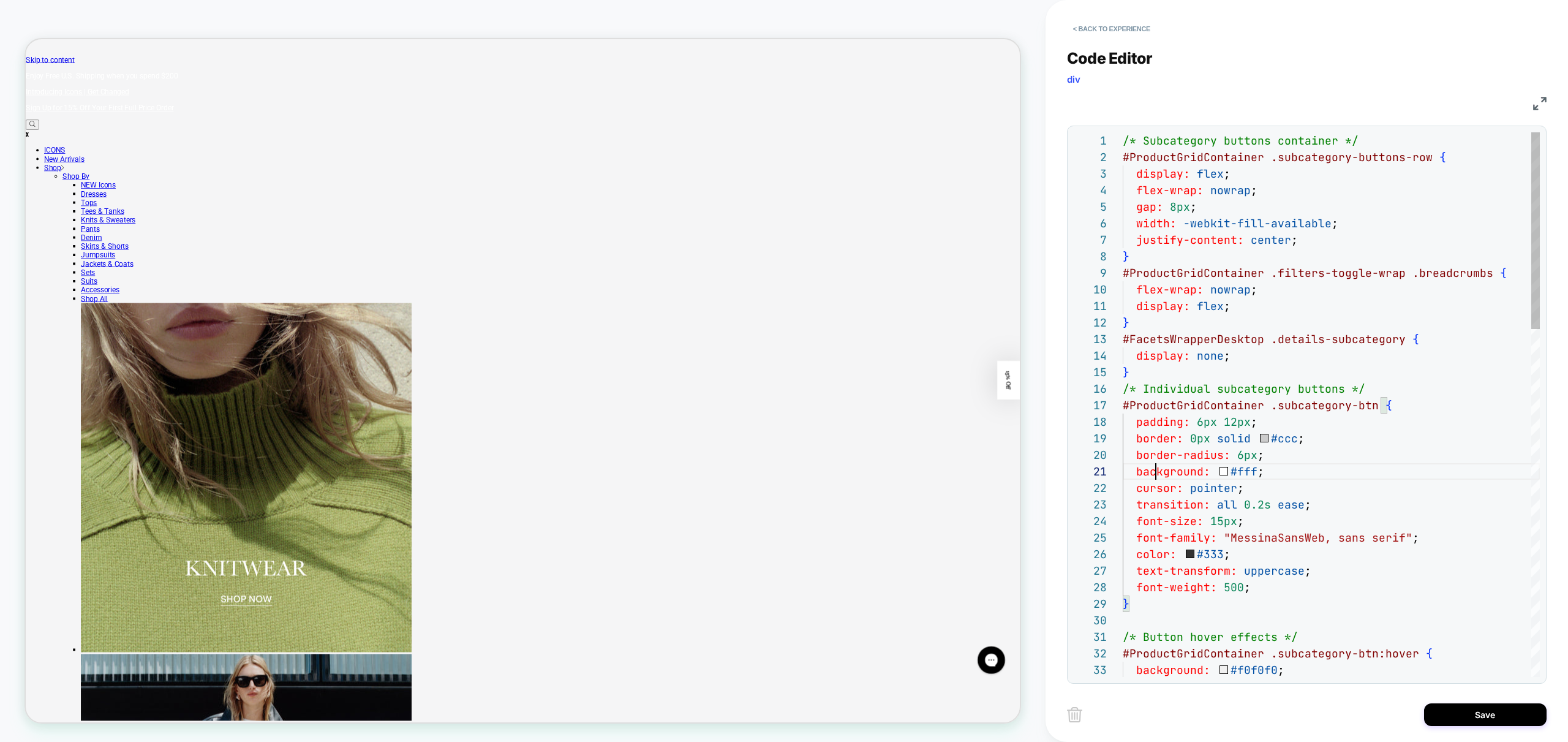
scroll to position [0, 33]
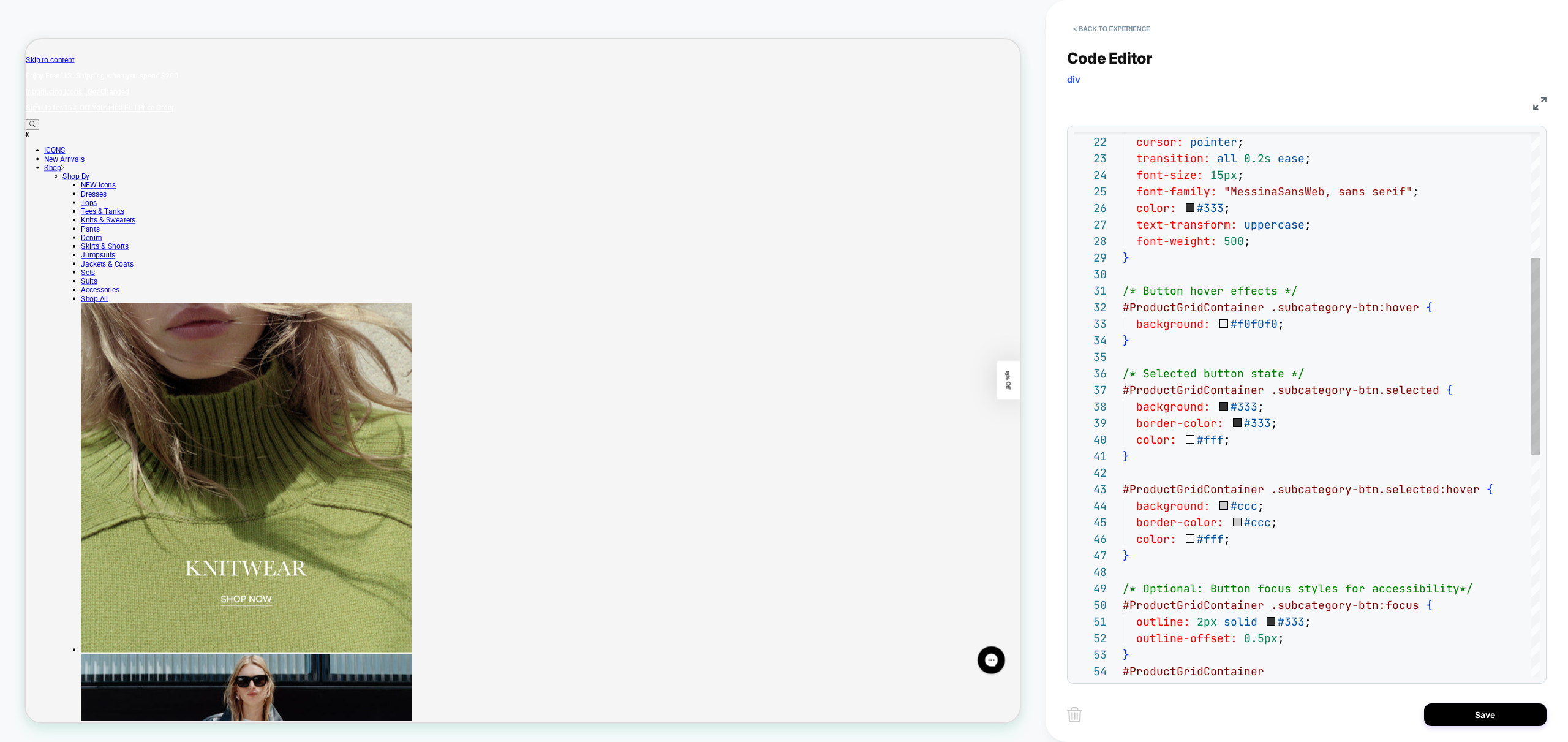
click at [1221, 298] on div "background: #fff ; cursor: pointer ; transition: all 0.2s ease ; font-size: 15p…" at bounding box center [1331, 538] width 417 height 1504
click at [1250, 413] on div "background: #fff ; cursor: pointer ; transition: all 0.2s ease ; font-size: 15p…" at bounding box center [1331, 538] width 417 height 1504
click at [1257, 318] on div "background: #fff ; cursor: pointer ; transition: all 0.2s ease ; font-size: 15p…" at bounding box center [1331, 538] width 417 height 1504
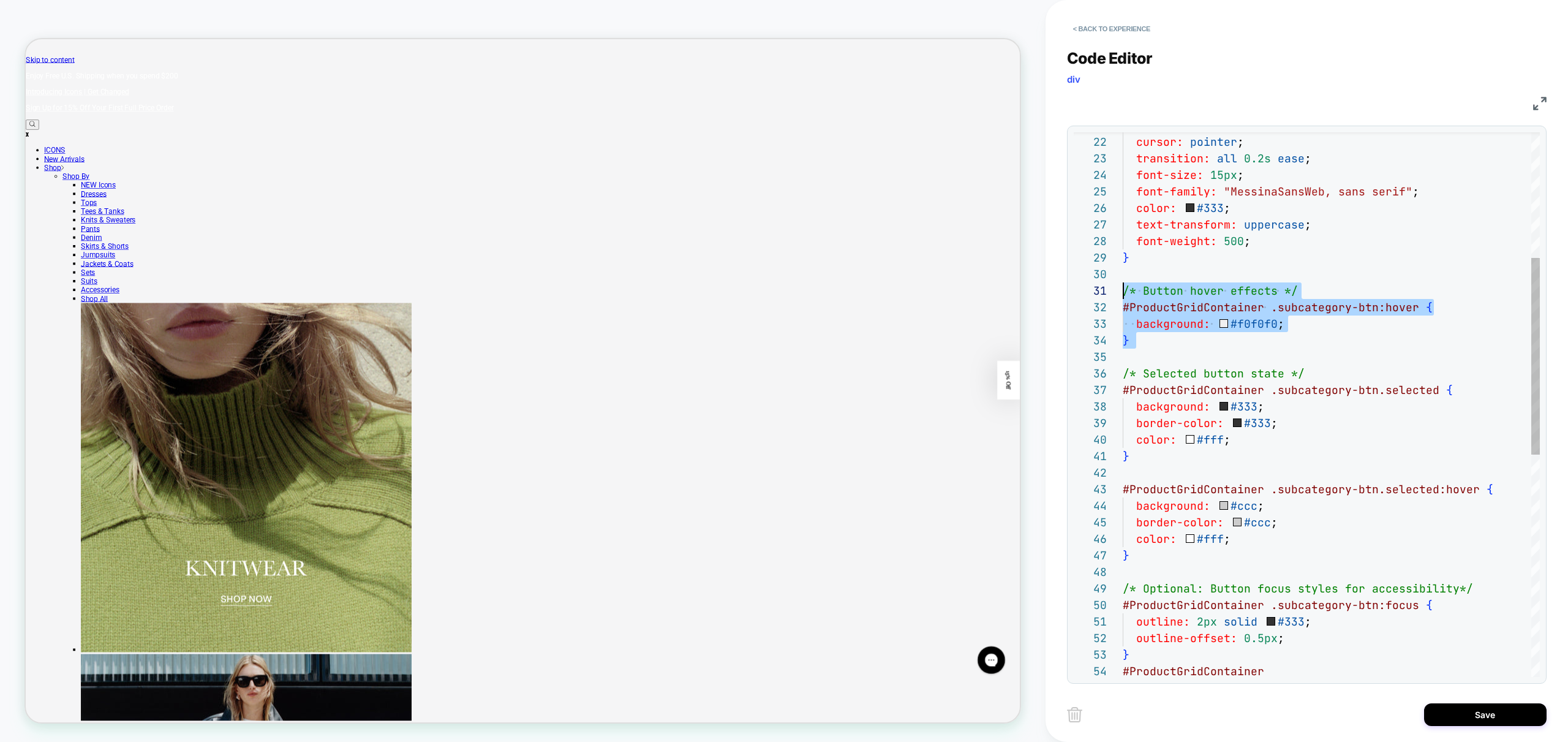
scroll to position [0, 0]
drag, startPoint x: 1156, startPoint y: 344, endPoint x: 1084, endPoint y: 289, distance: 90.6
click at [1122, 289] on div "background: #fff ; cursor: pointer ; transition: all 0.2s ease ; font-size: 15p…" at bounding box center [1331, 538] width 417 height 1504
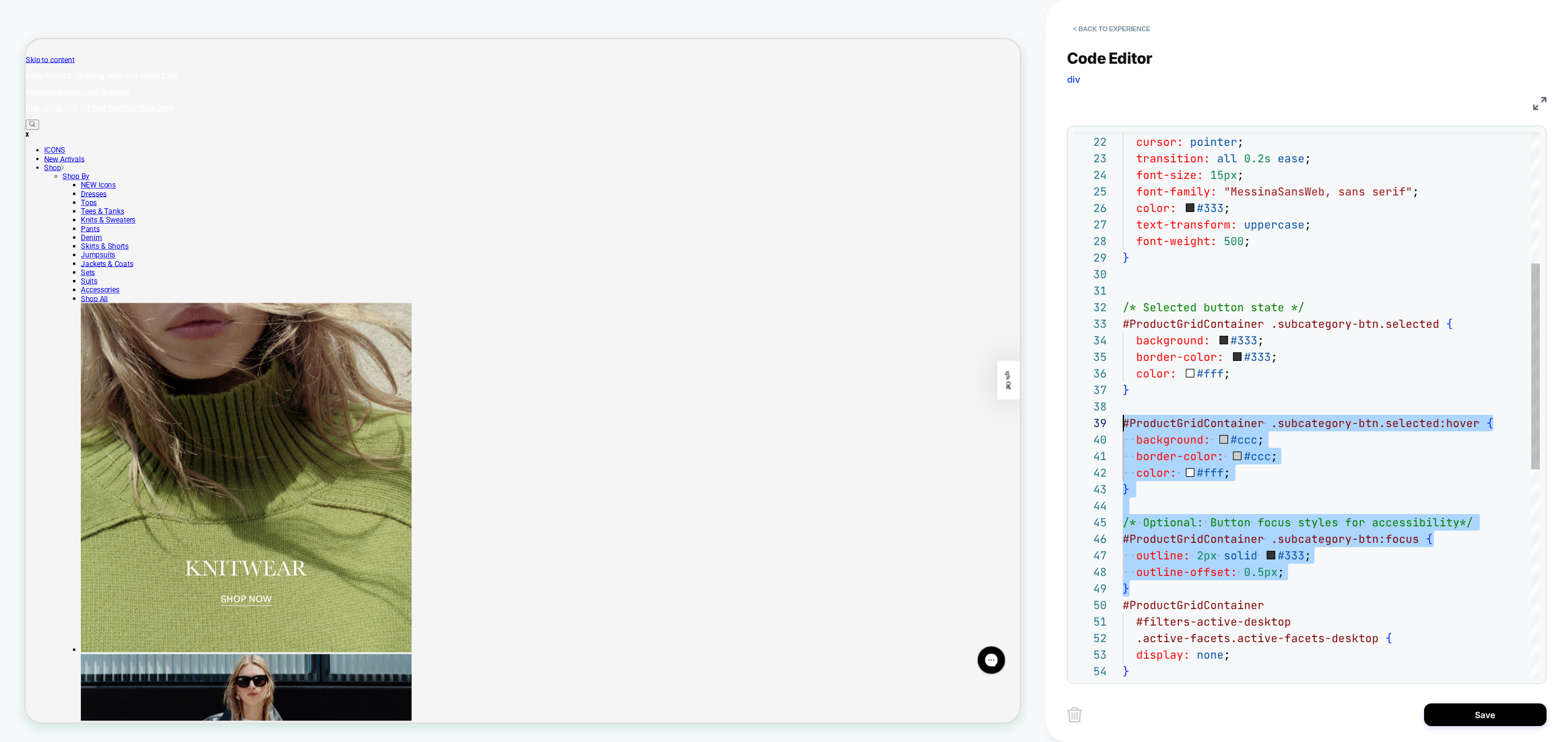
scroll to position [116, 0]
drag, startPoint x: 1160, startPoint y: 591, endPoint x: 1072, endPoint y: 408, distance: 203.1
click at [1122, 408] on div "background: #fff ; cursor: pointer ; transition: all 0.2s ease ; font-size: 15p…" at bounding box center [1331, 505] width 417 height 1438
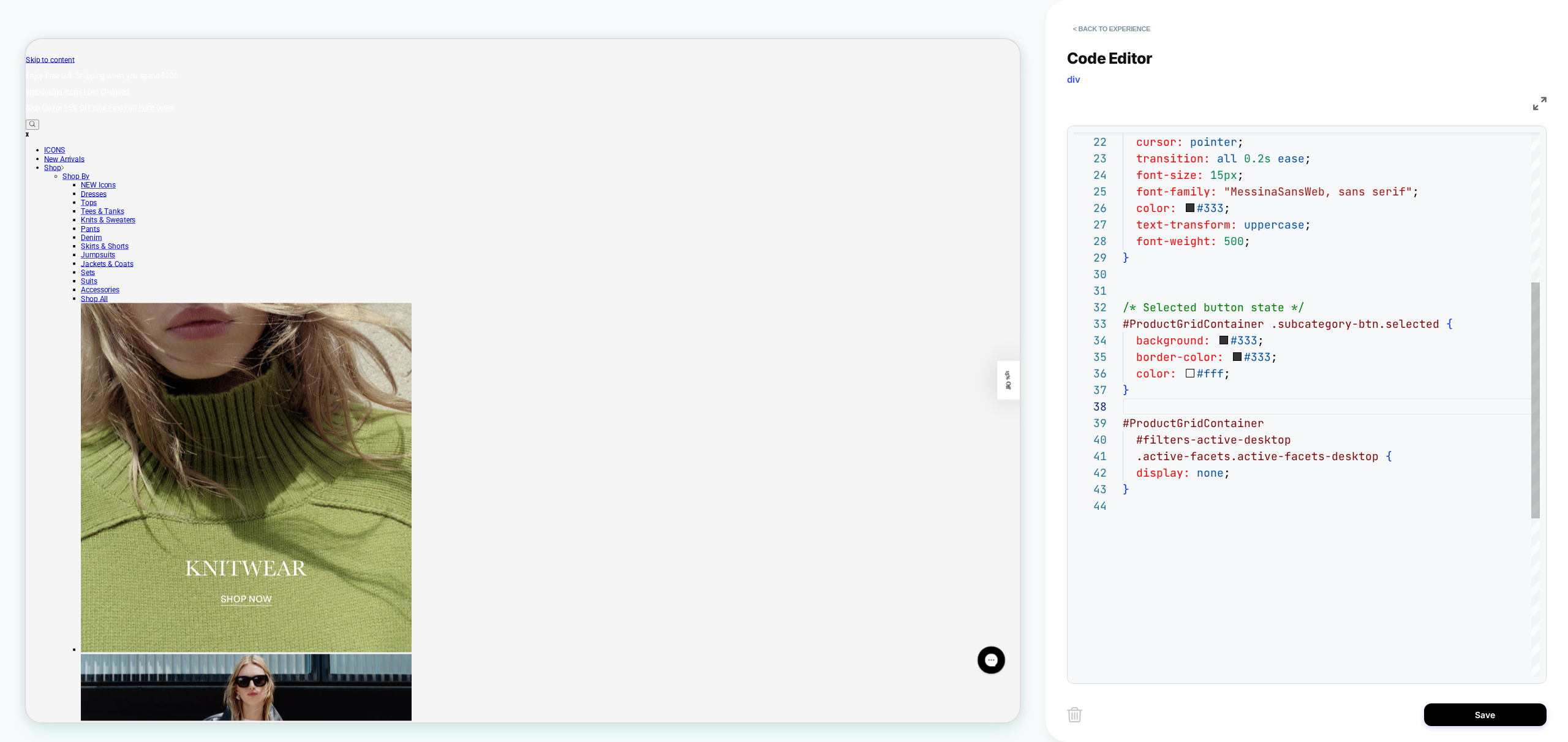
drag, startPoint x: 1234, startPoint y: 530, endPoint x: 1169, endPoint y: 416, distance: 131.2
click at [1234, 530] on div "background: #fff ; cursor: pointer ; transition: all 0.2s ease ; font-size: 15p…" at bounding box center [1331, 414] width 417 height 1256
click at [1167, 399] on div "background: #fff ; cursor: pointer ; transition: all 0.2s ease ; font-size: 15p…" at bounding box center [1331, 414] width 417 height 1256
click at [1281, 348] on div "background: #fff ; cursor: pointer ; transition: all 0.2s ease ; font-size: 15p…" at bounding box center [1331, 414] width 417 height 1256
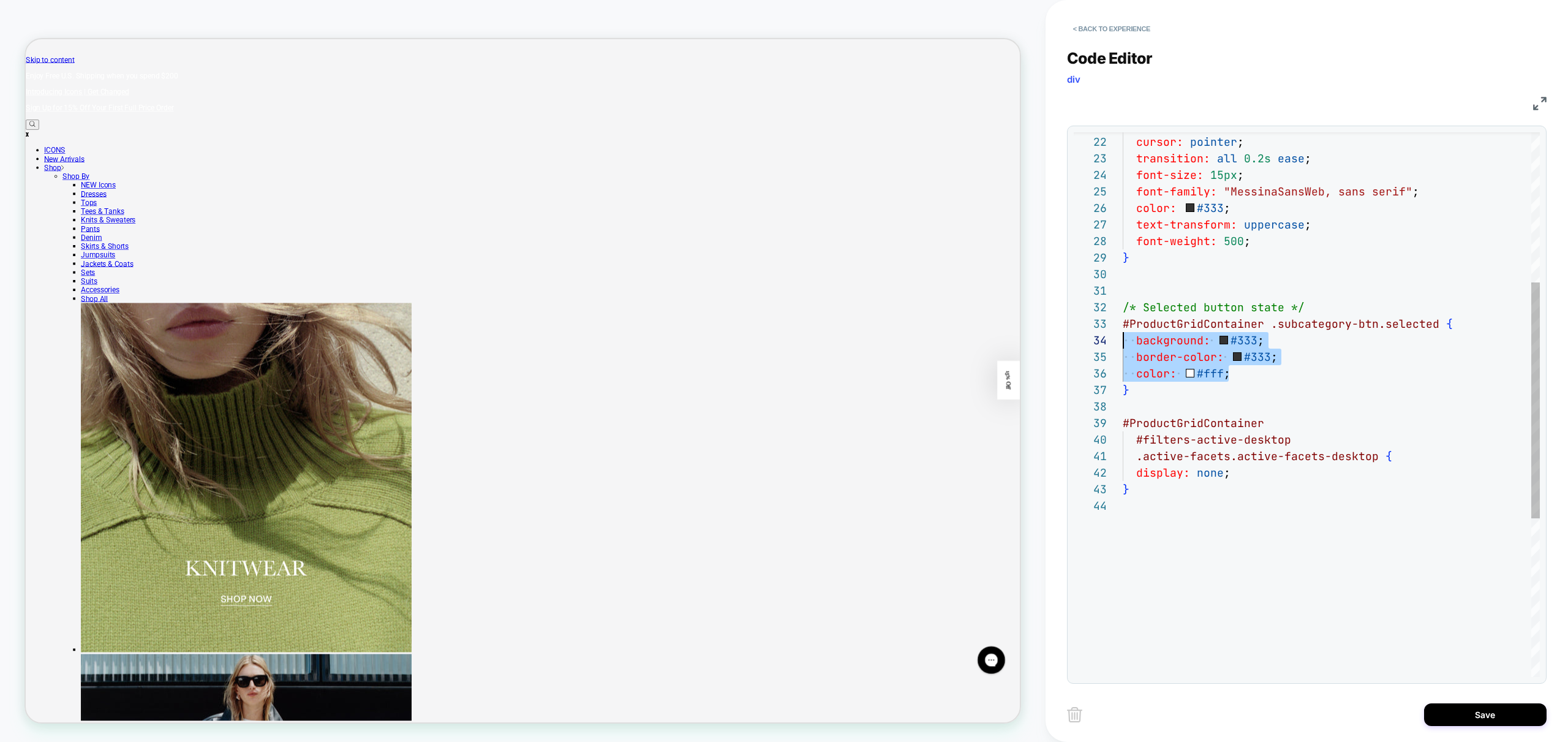
drag, startPoint x: 1255, startPoint y: 376, endPoint x: 1071, endPoint y: 333, distance: 189.0
click at [1122, 333] on div "background: #fff ; cursor: pointer ; transition: all 0.2s ease ; font-size: 15p…" at bounding box center [1331, 414] width 417 height 1256
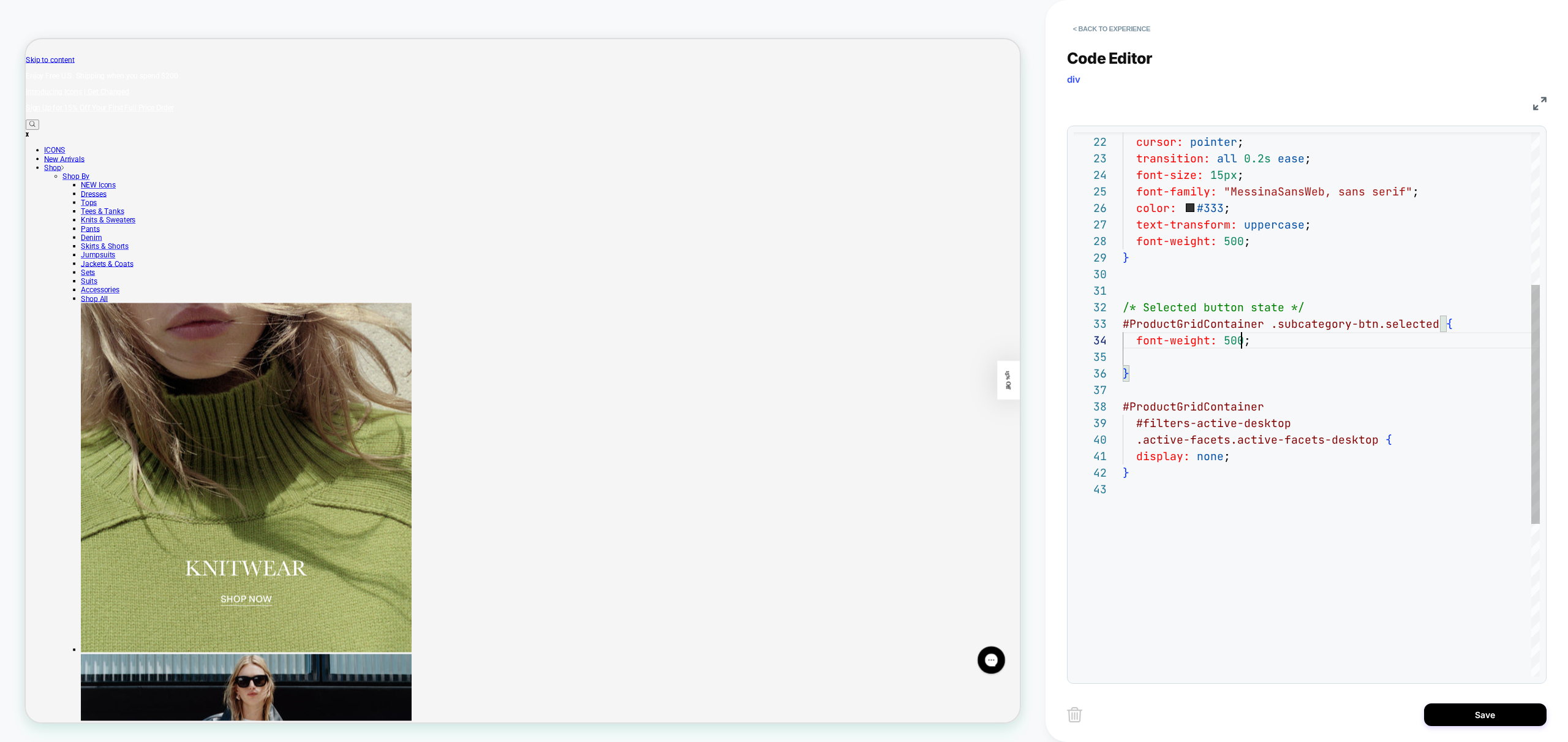
scroll to position [49, 106]
click at [1230, 339] on div "background: #fff ; cursor: pointer ; transition: all 0.2s ease ; font-size: 15p…" at bounding box center [1331, 406] width 417 height 1239
click at [1254, 379] on div "background: #fff ; cursor: pointer ; transition: all 0.2s ease ; font-size: 15p…" at bounding box center [1331, 406] width 417 height 1239
drag, startPoint x: 1208, startPoint y: 343, endPoint x: 1187, endPoint y: 362, distance: 28.3
click at [1208, 343] on div "background: #fff ; cursor: pointer ; transition: all 0.2s ease ; font-size: 15p…" at bounding box center [1331, 406] width 417 height 1239
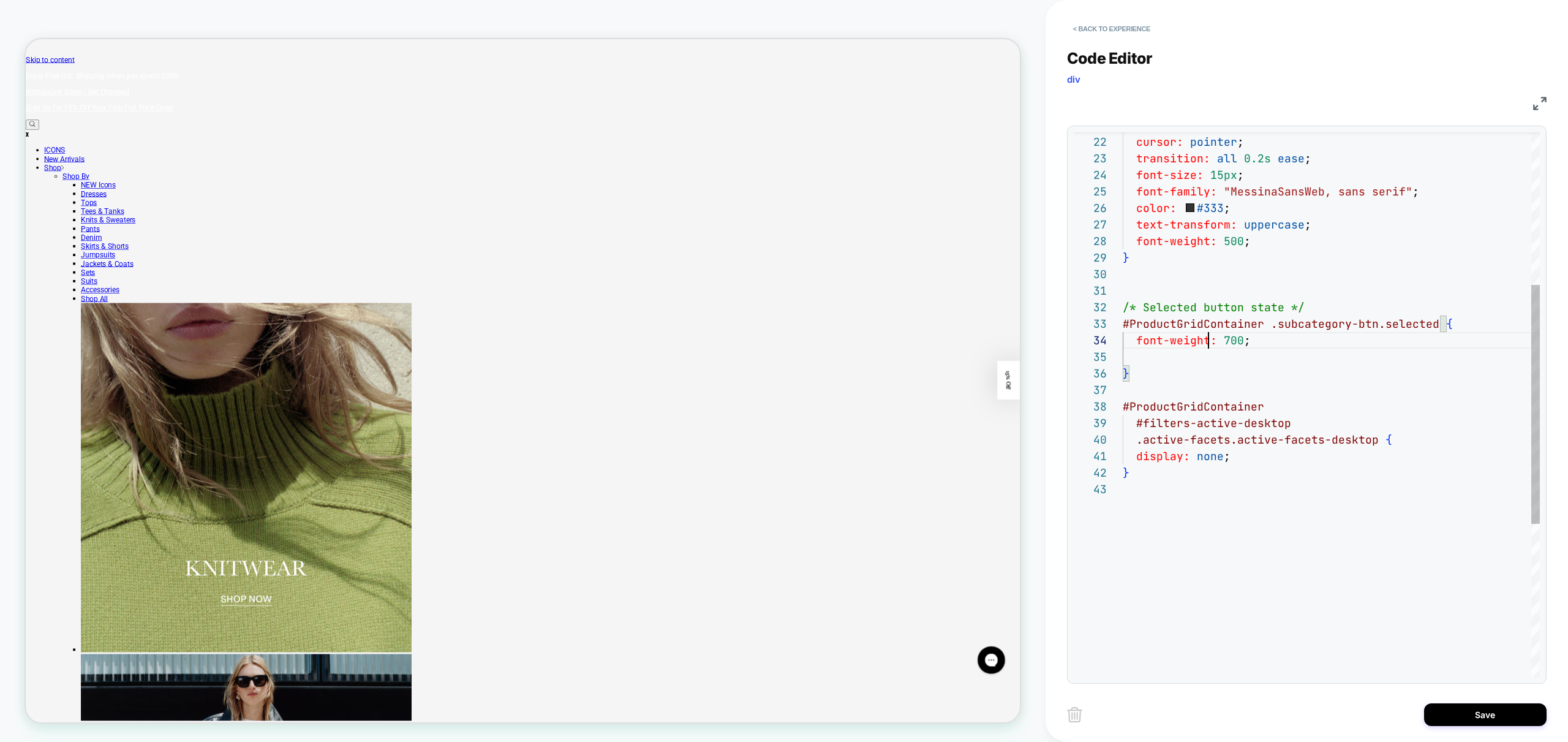
click at [1178, 366] on div "background: #fff ; cursor: pointer ; transition: all 0.2s ease ; font-size: 15p…" at bounding box center [1331, 406] width 417 height 1239
click at [1176, 351] on div "background: #fff ; cursor: pointer ; transition: all 0.2s ease ; font-size: 15p…" at bounding box center [1331, 406] width 417 height 1239
click at [1313, 400] on div "background: #fff ; cursor: pointer ; transition: all 0.2s ease ; font-size: 15p…" at bounding box center [1331, 398] width 417 height 1223
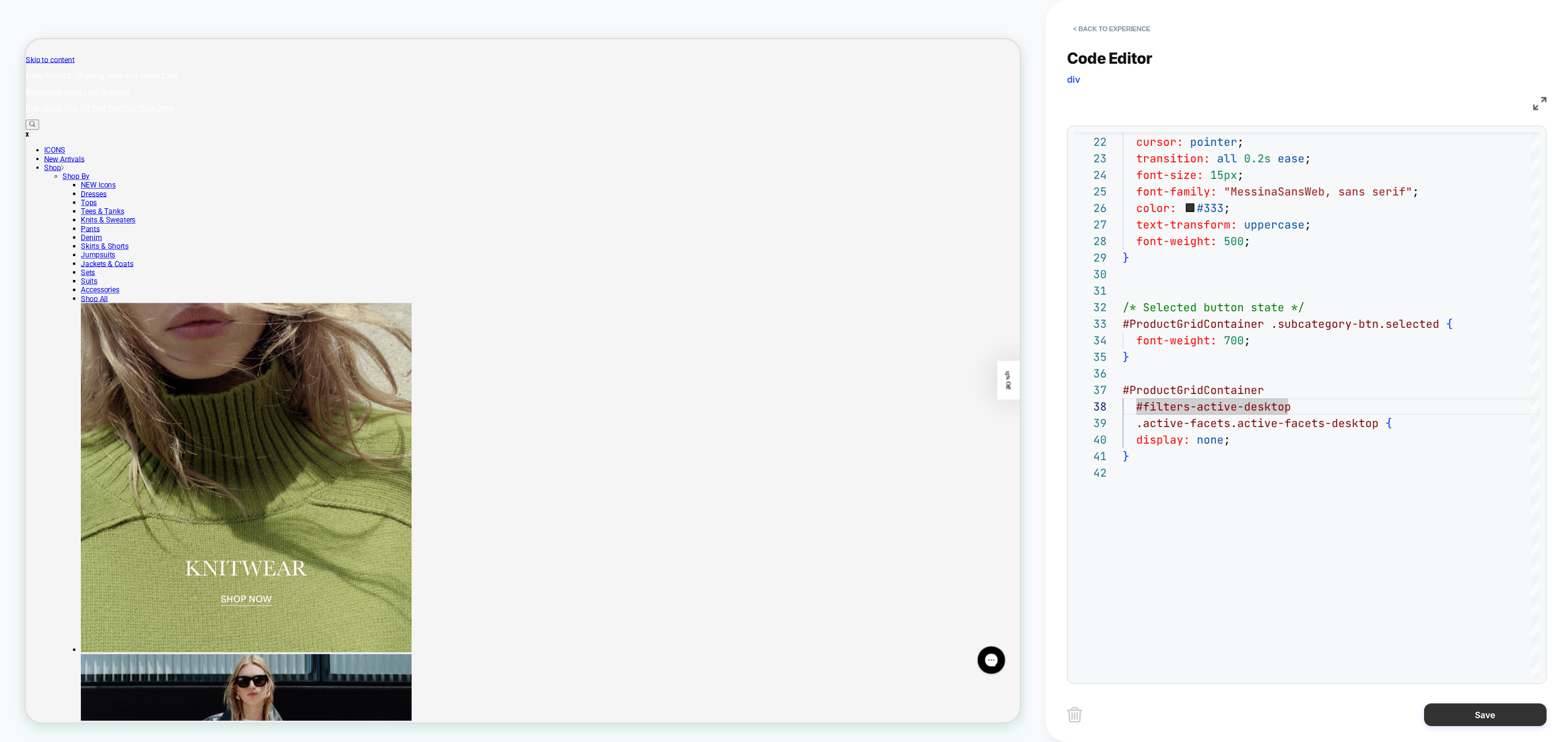
type textarea "**********"
click at [1497, 724] on button "Save" at bounding box center [1486, 714] width 123 height 23
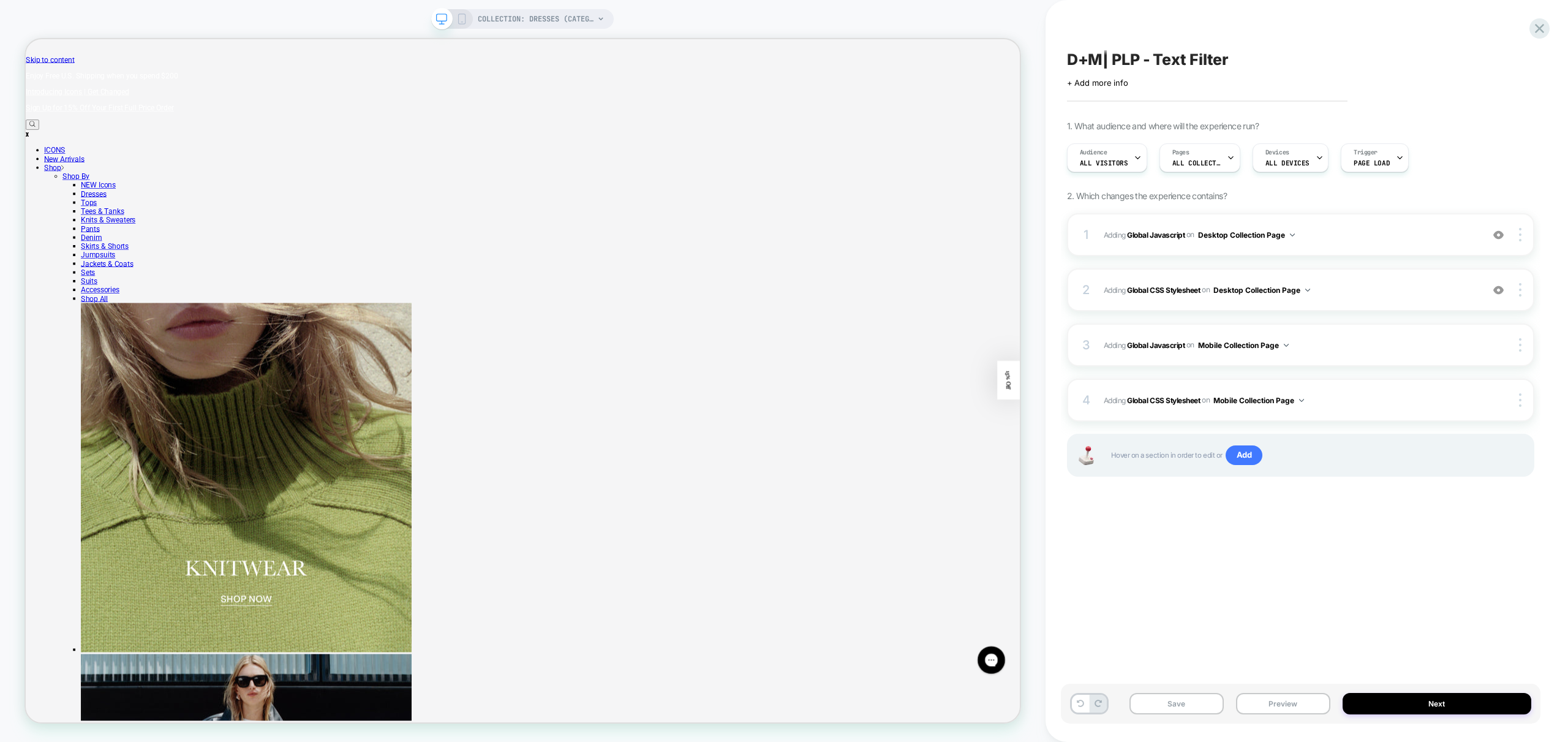
click at [1271, 716] on div "Save Preview Next" at bounding box center [1301, 703] width 479 height 39
click at [1287, 707] on button "Preview" at bounding box center [1283, 704] width 94 height 21
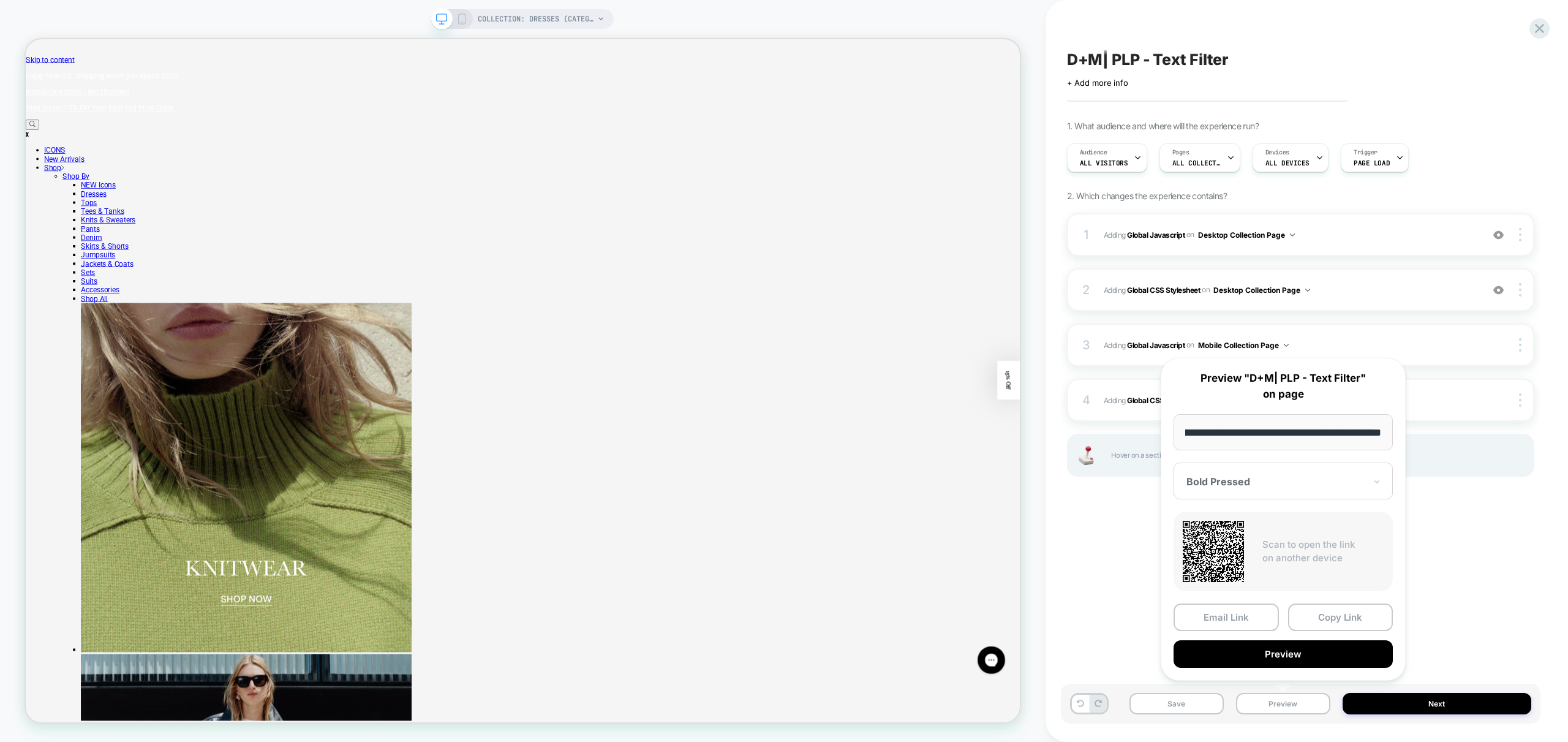
click at [1283, 660] on button "Preview" at bounding box center [1282, 654] width 219 height 28
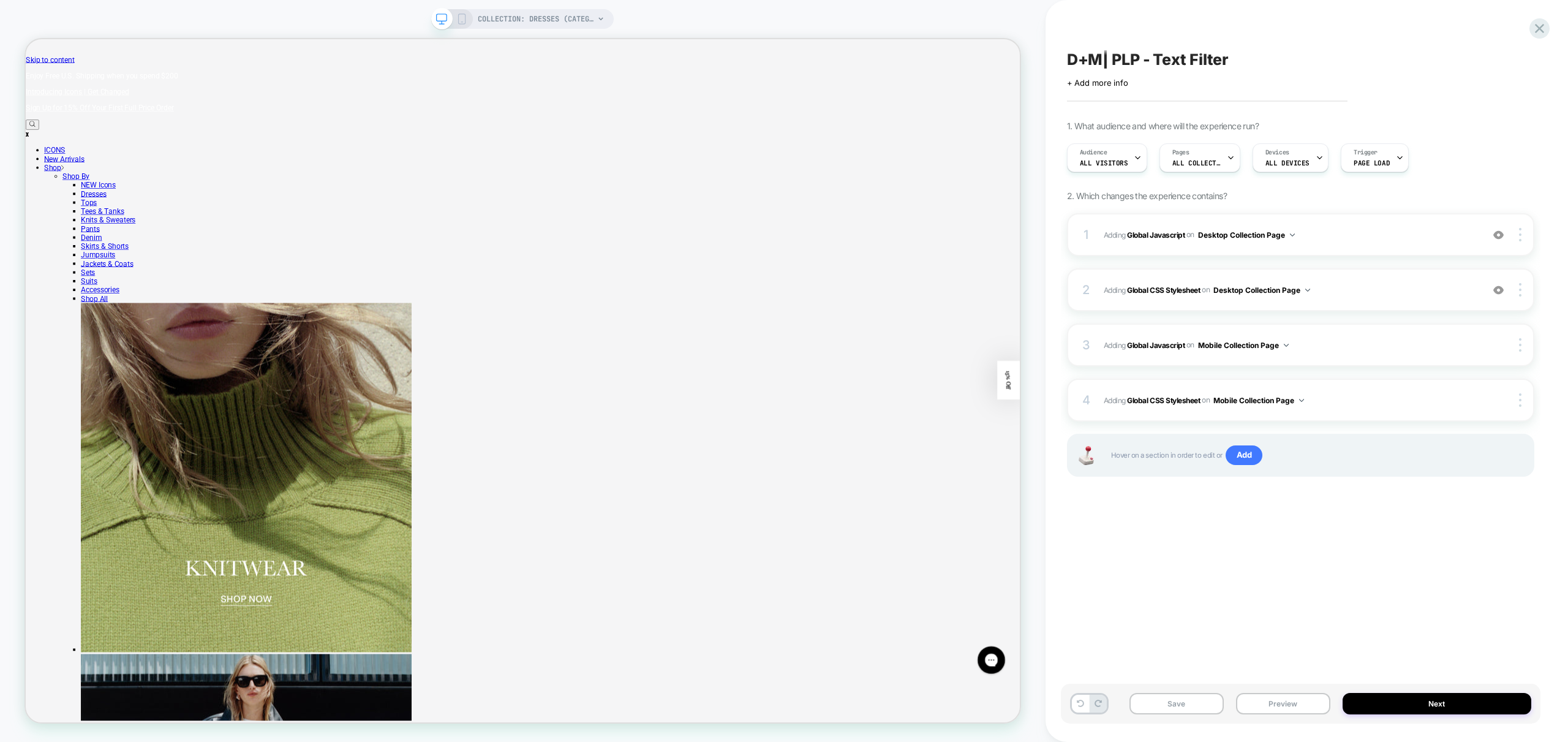
click at [1328, 579] on div "D+M| PLP - Text Filter Click to edit experience details + Add more info 1. What…" at bounding box center [1301, 370] width 479 height 717
click at [1191, 708] on button "Save" at bounding box center [1177, 704] width 94 height 21
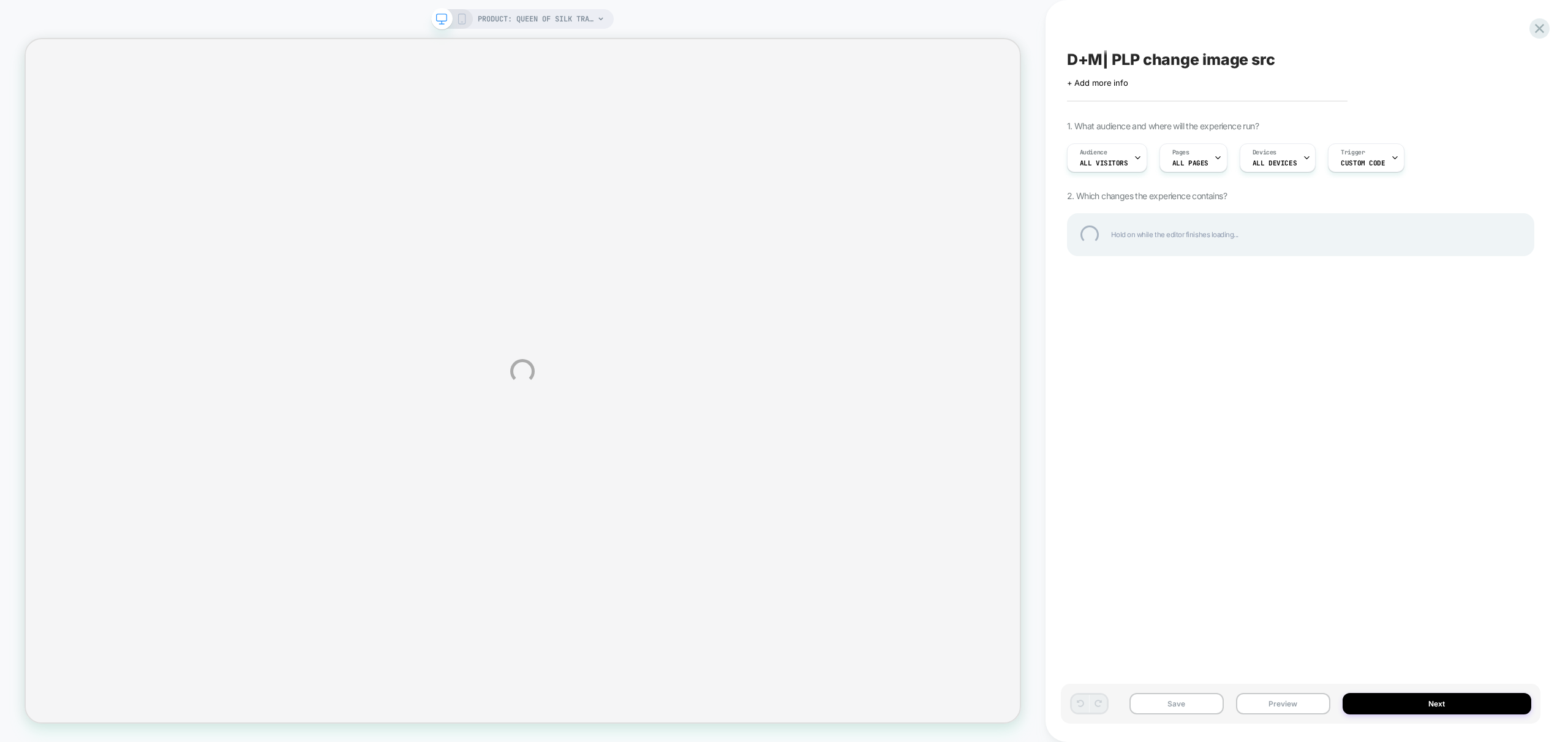
click at [1275, 694] on div "PRODUCT: Queen of Silk Traveller PRODUCT: Queen of Silk Traveller D+M| PLP chan…" at bounding box center [784, 371] width 1568 height 742
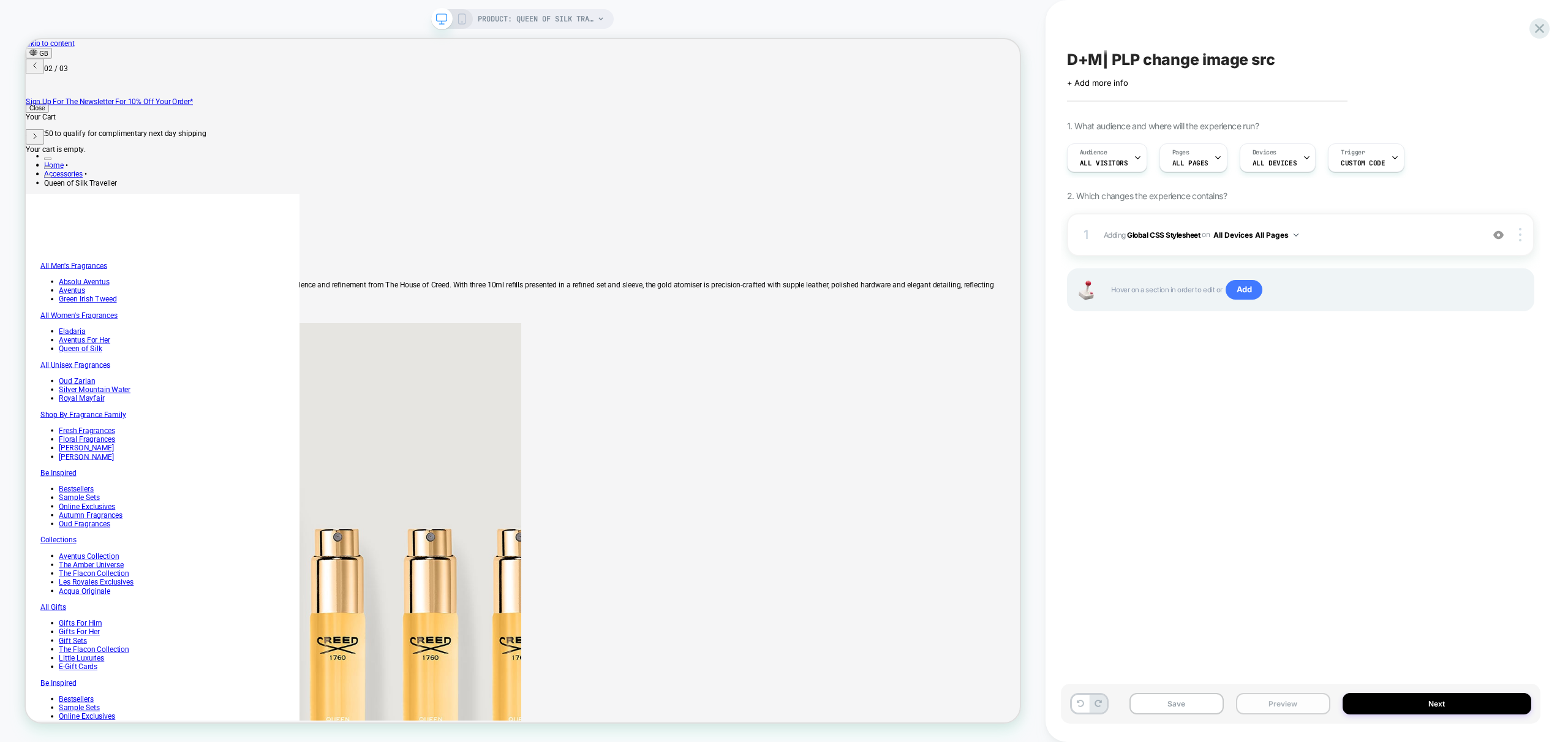
scroll to position [0, 491]
click at [574, 23] on span "PRODUCT: Queen of Silk Traveller" at bounding box center [536, 19] width 116 height 20
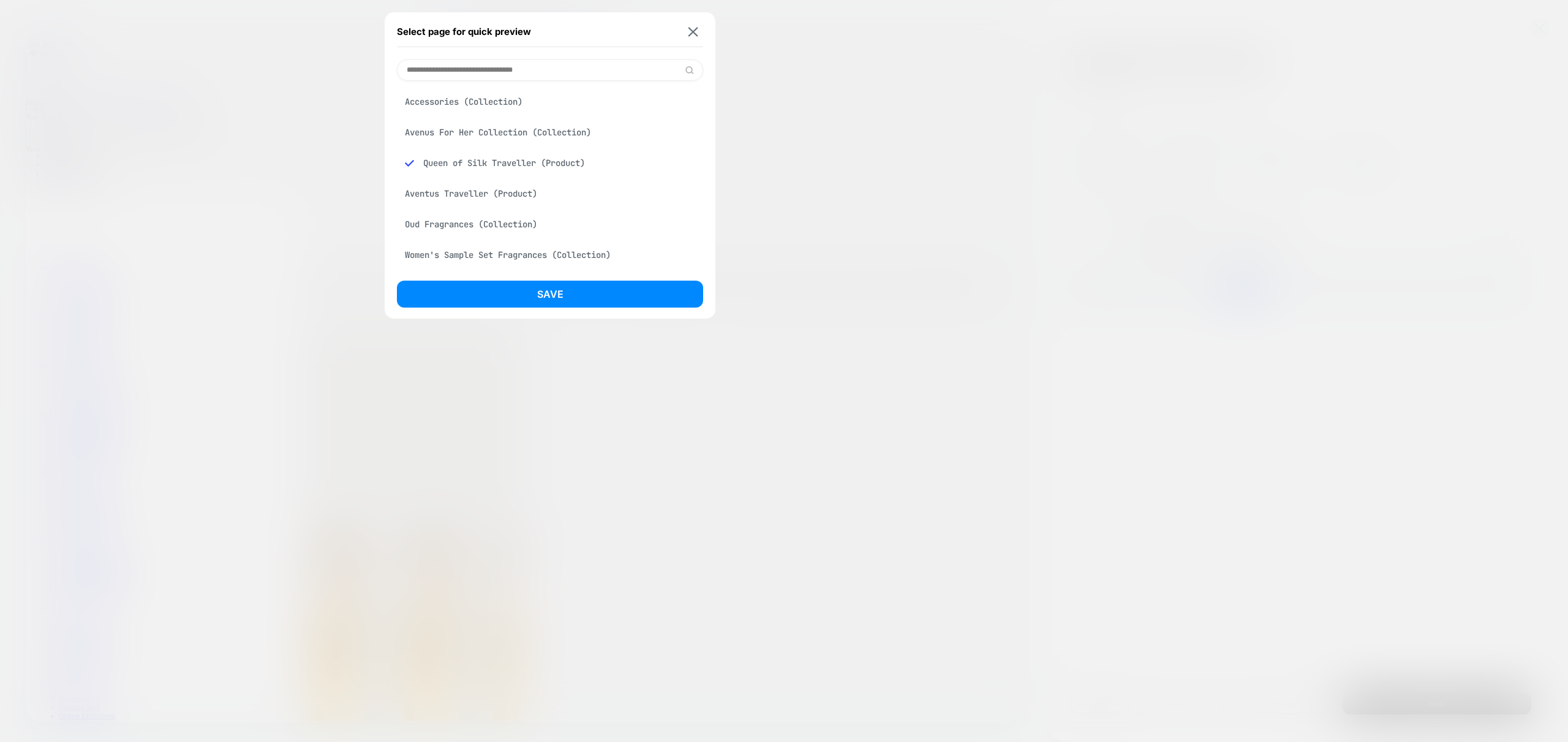
click at [467, 95] on div "Accessories (Collection)" at bounding box center [550, 102] width 306 height 23
drag, startPoint x: 522, startPoint y: 295, endPoint x: 515, endPoint y: 295, distance: 7.0
click at [523, 295] on button "Save" at bounding box center [550, 294] width 306 height 27
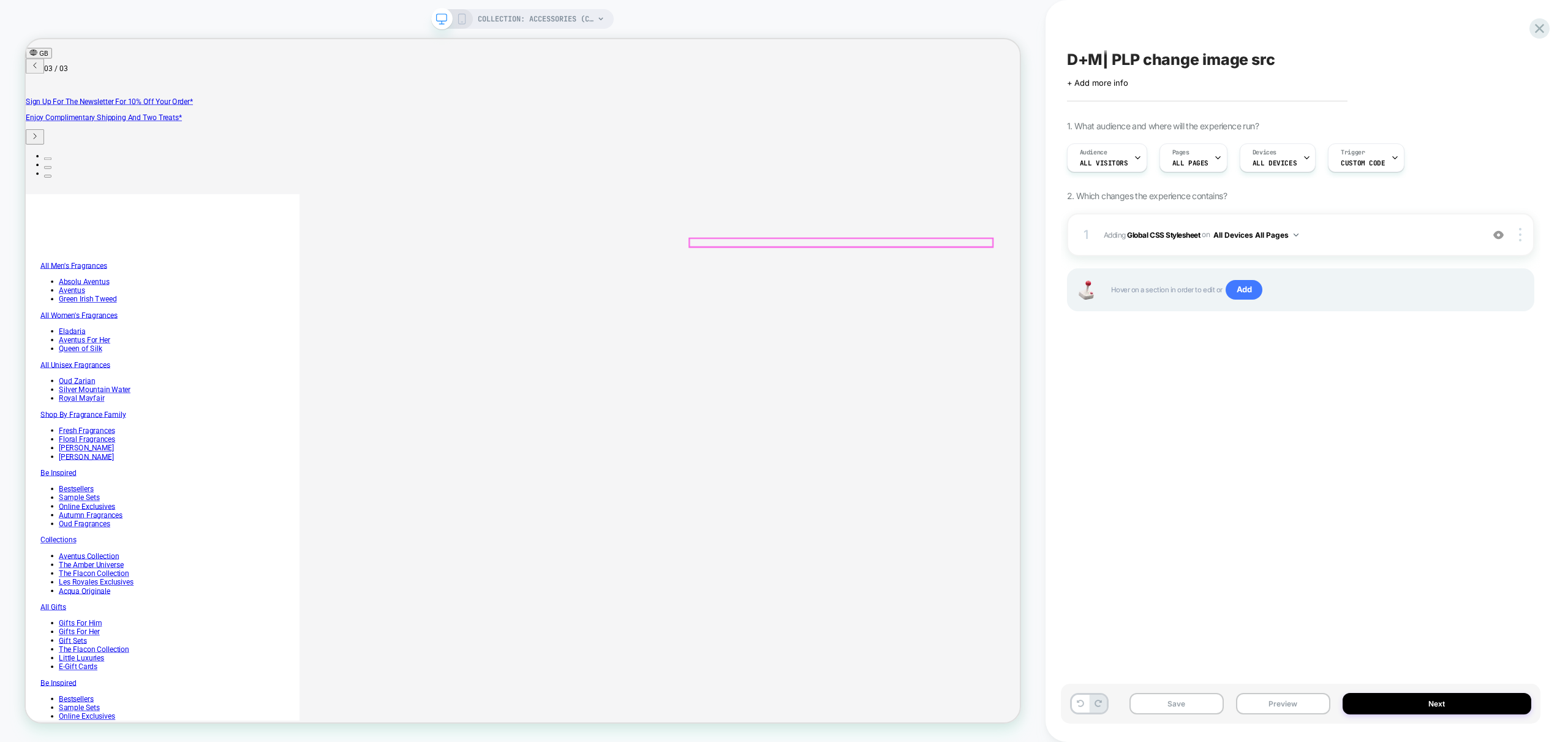
scroll to position [0, 981]
click at [1313, 703] on button "Preview" at bounding box center [1283, 704] width 94 height 21
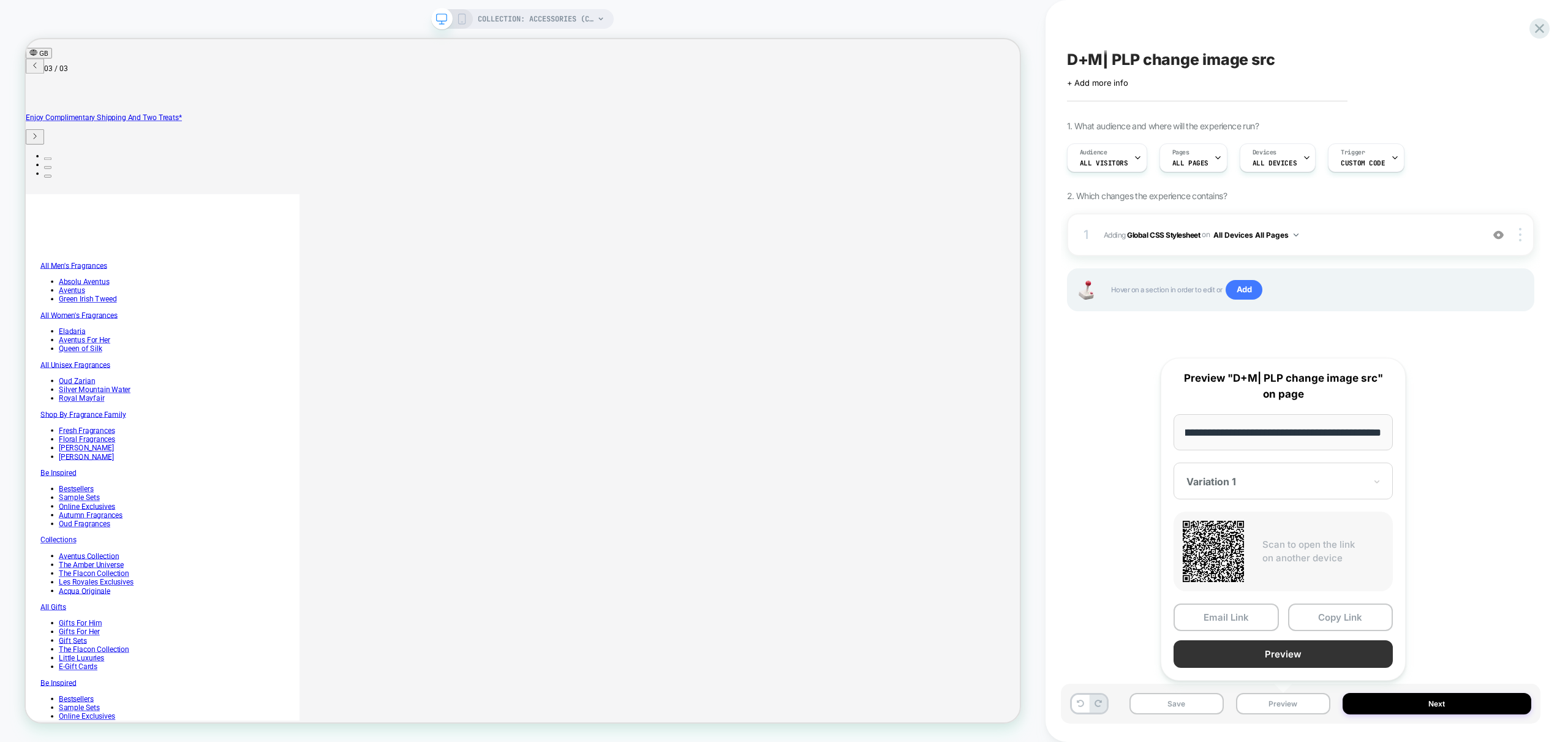
scroll to position [0, 0]
click at [1311, 655] on button "Preview" at bounding box center [1282, 654] width 219 height 28
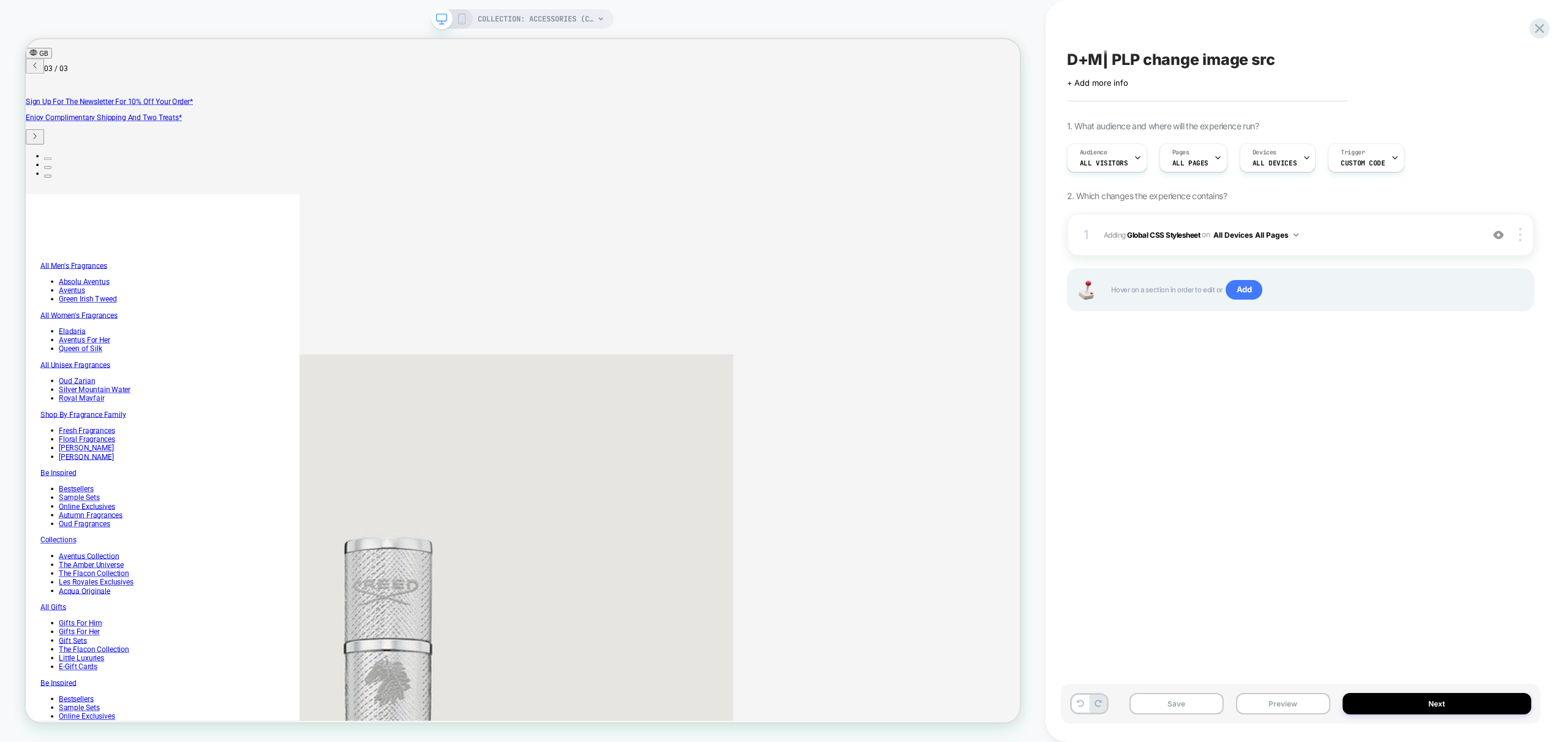
scroll to position [0, 981]
click at [1281, 707] on button "Preview" at bounding box center [1283, 704] width 94 height 21
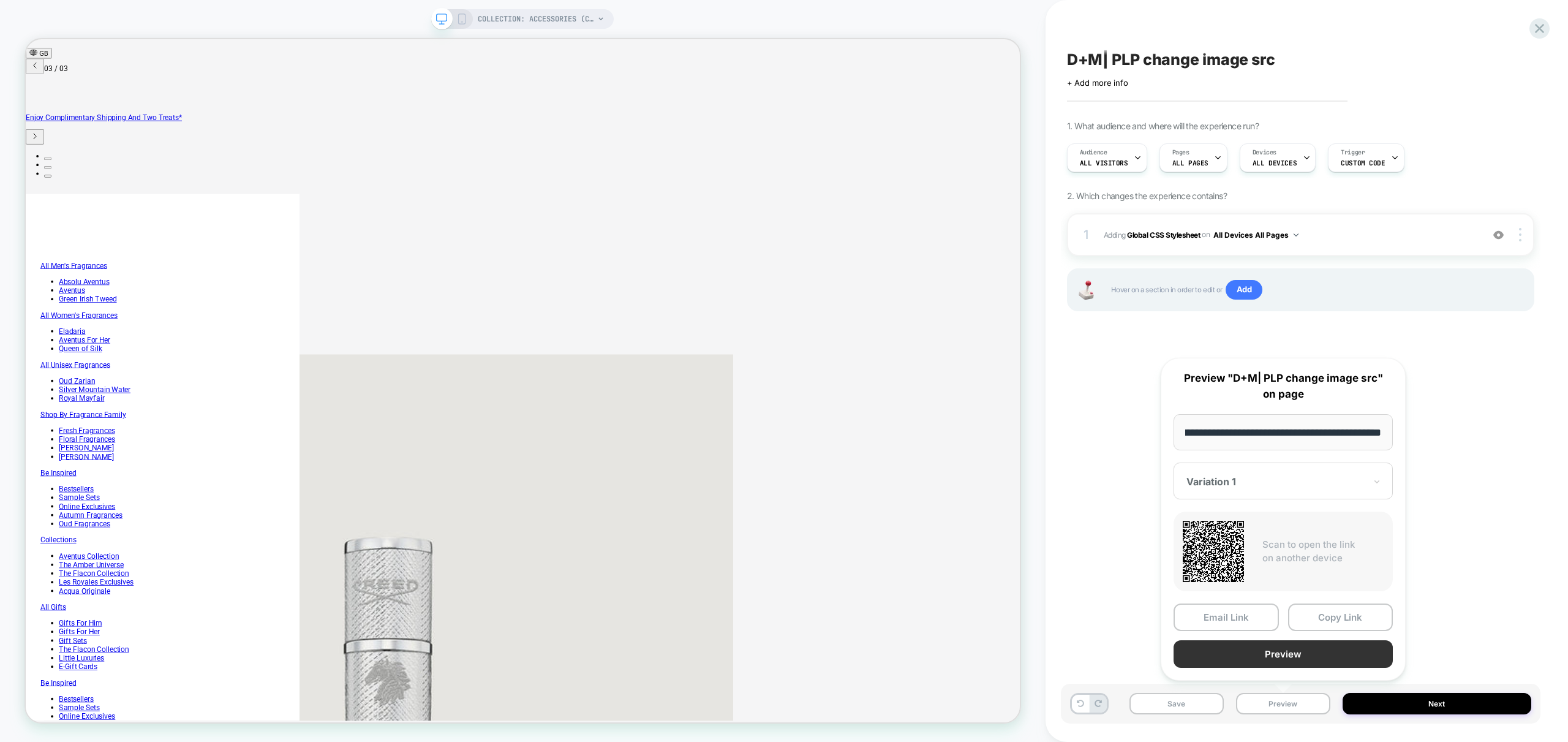
scroll to position [0, 0]
click at [1290, 654] on button "Preview" at bounding box center [1282, 654] width 219 height 28
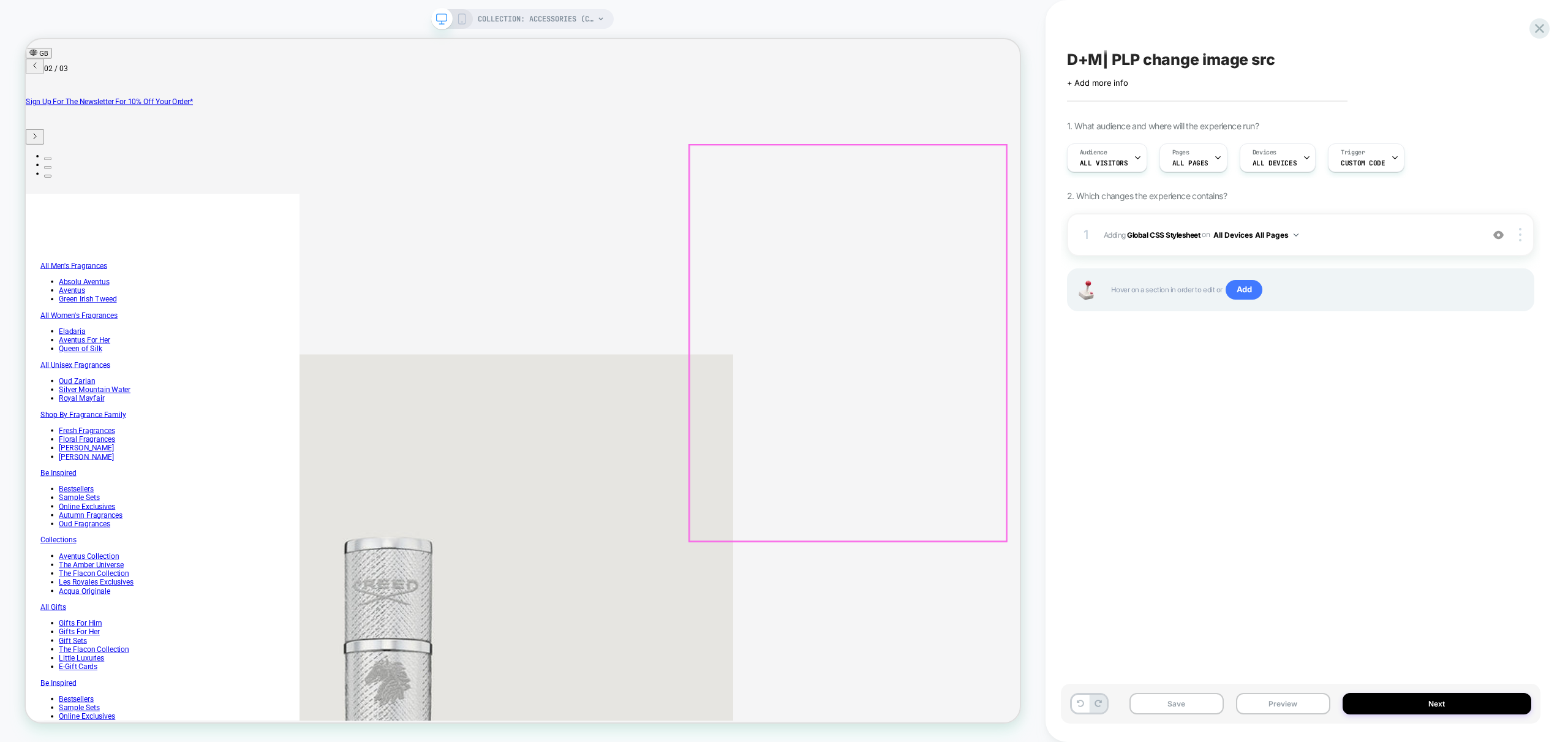
scroll to position [0, 491]
click at [1164, 703] on button "Save" at bounding box center [1177, 704] width 94 height 21
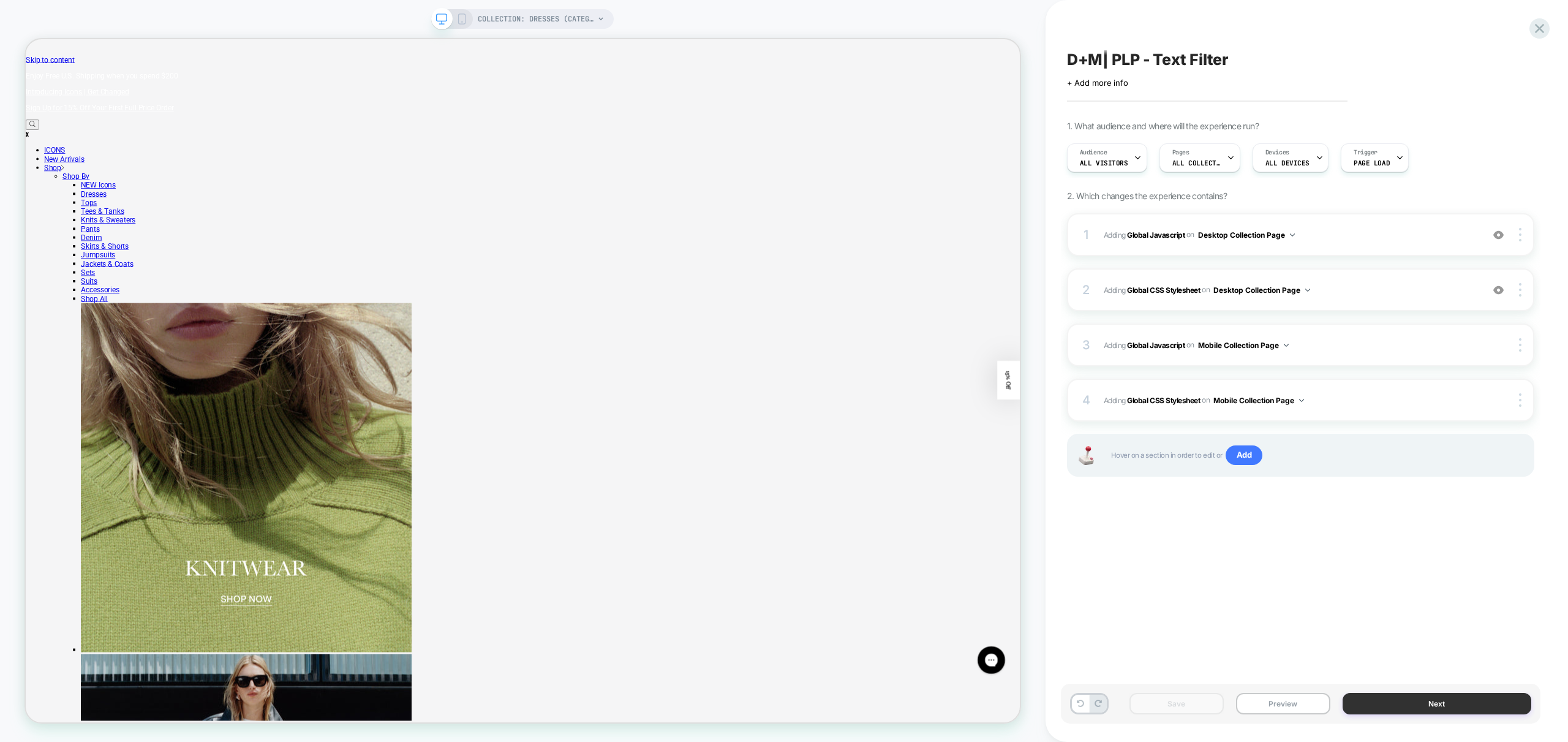
click at [1399, 697] on button "Next" at bounding box center [1437, 704] width 189 height 21
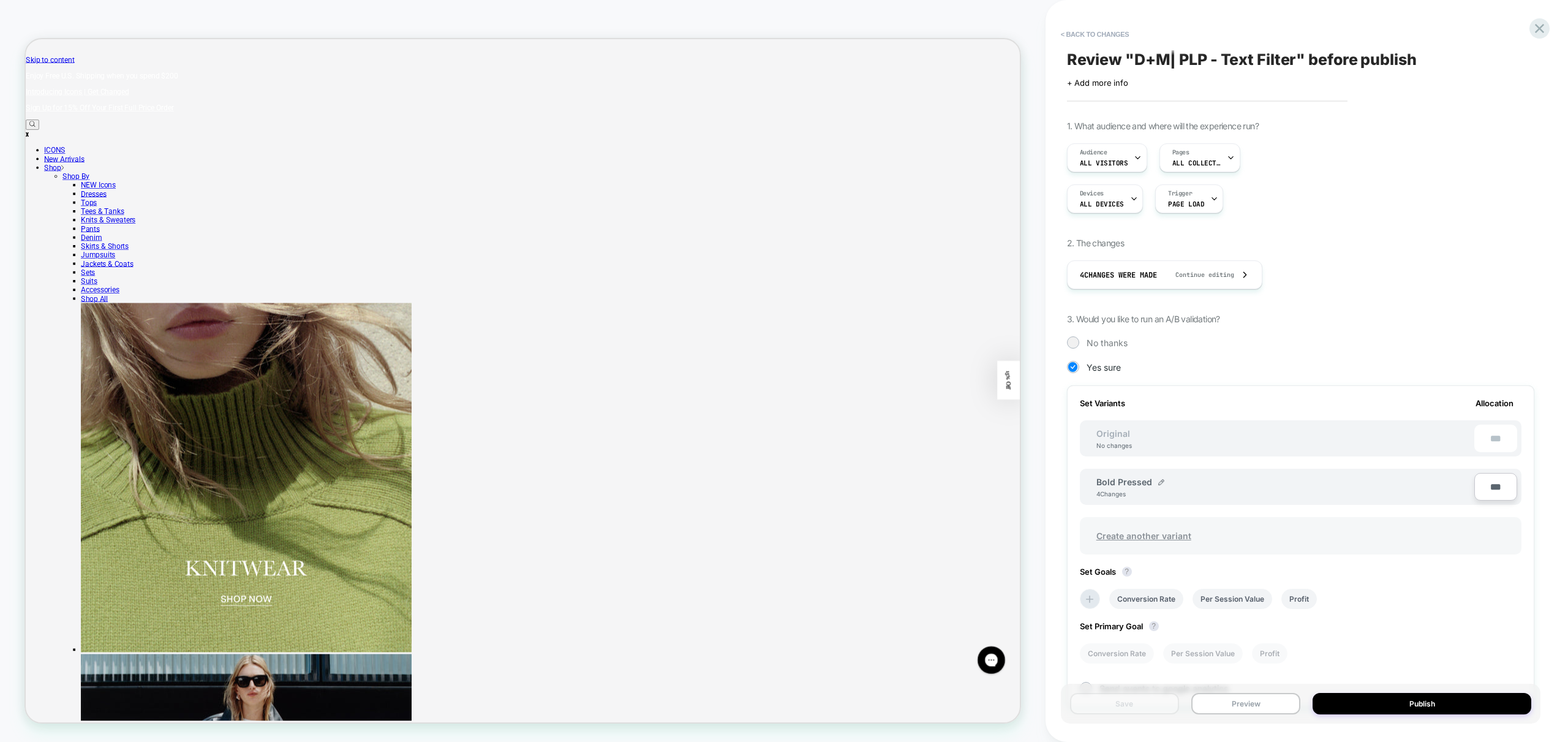
click at [1146, 532] on span "Create another variant" at bounding box center [1144, 535] width 119 height 29
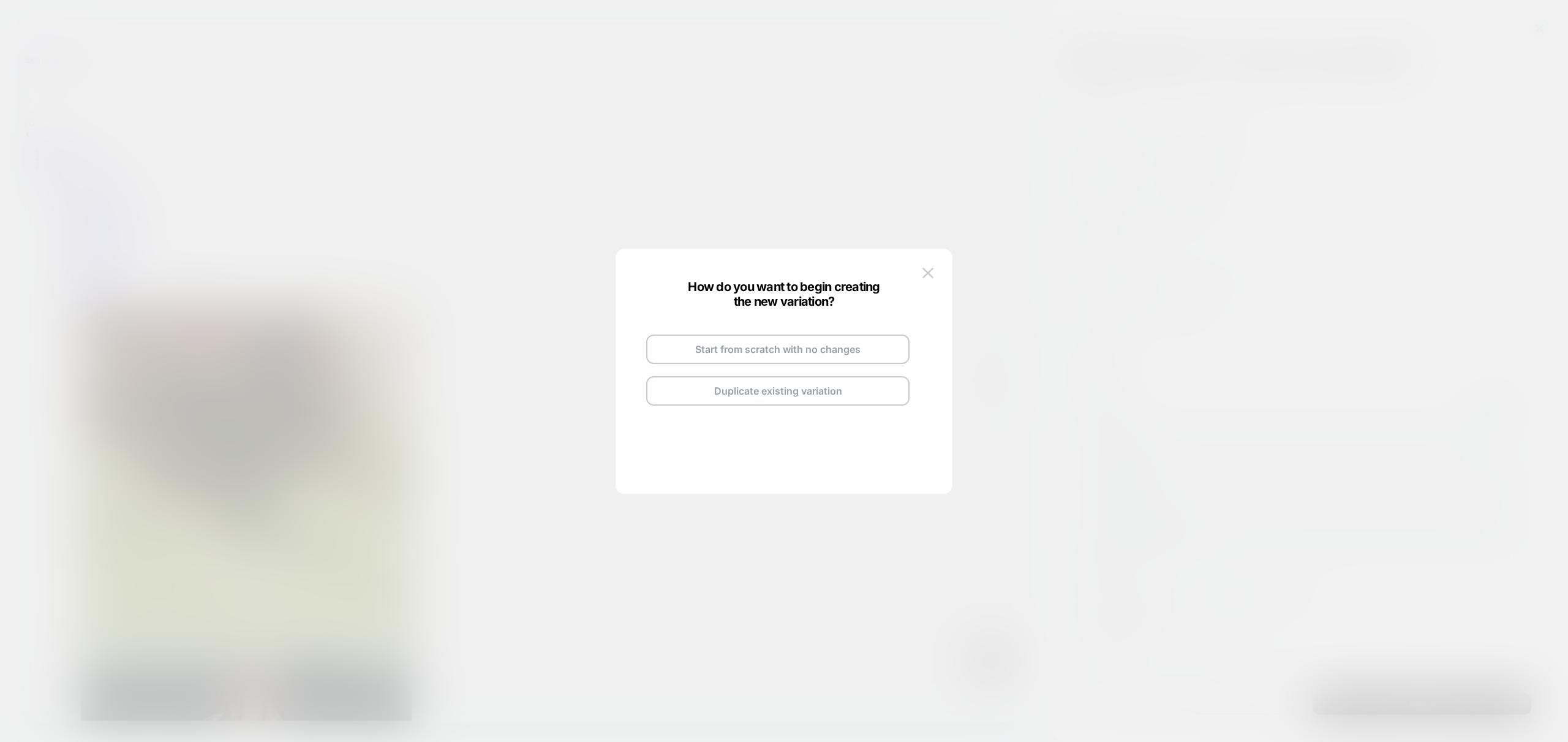
click at [811, 390] on button "Duplicate existing variation" at bounding box center [778, 391] width 264 height 30
drag, startPoint x: 792, startPoint y: 375, endPoint x: 949, endPoint y: 441, distance: 170.3
click at [792, 375] on button "Go and Edit the New Variation" at bounding box center [778, 374] width 264 height 30
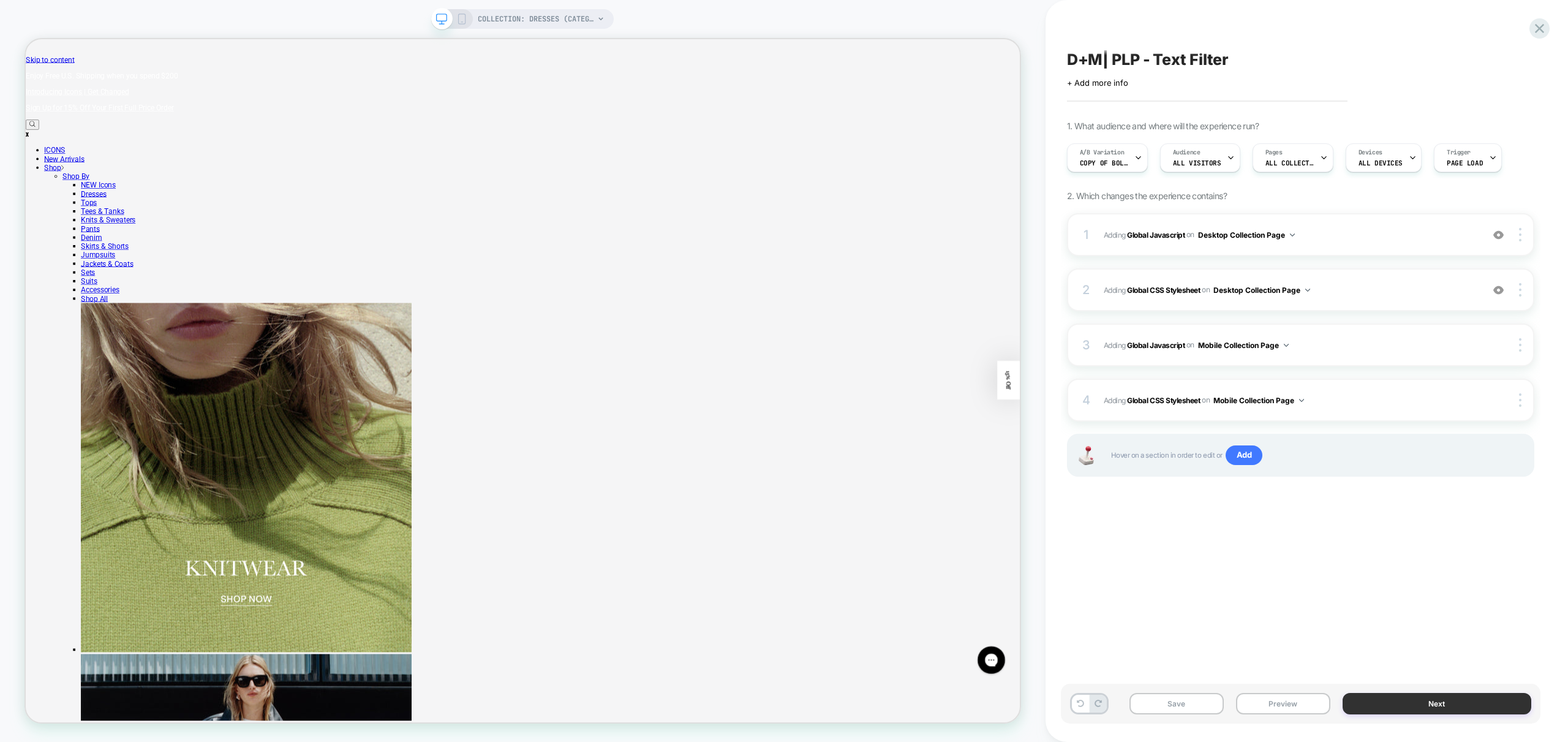
click at [1435, 698] on button "Next" at bounding box center [1437, 704] width 189 height 21
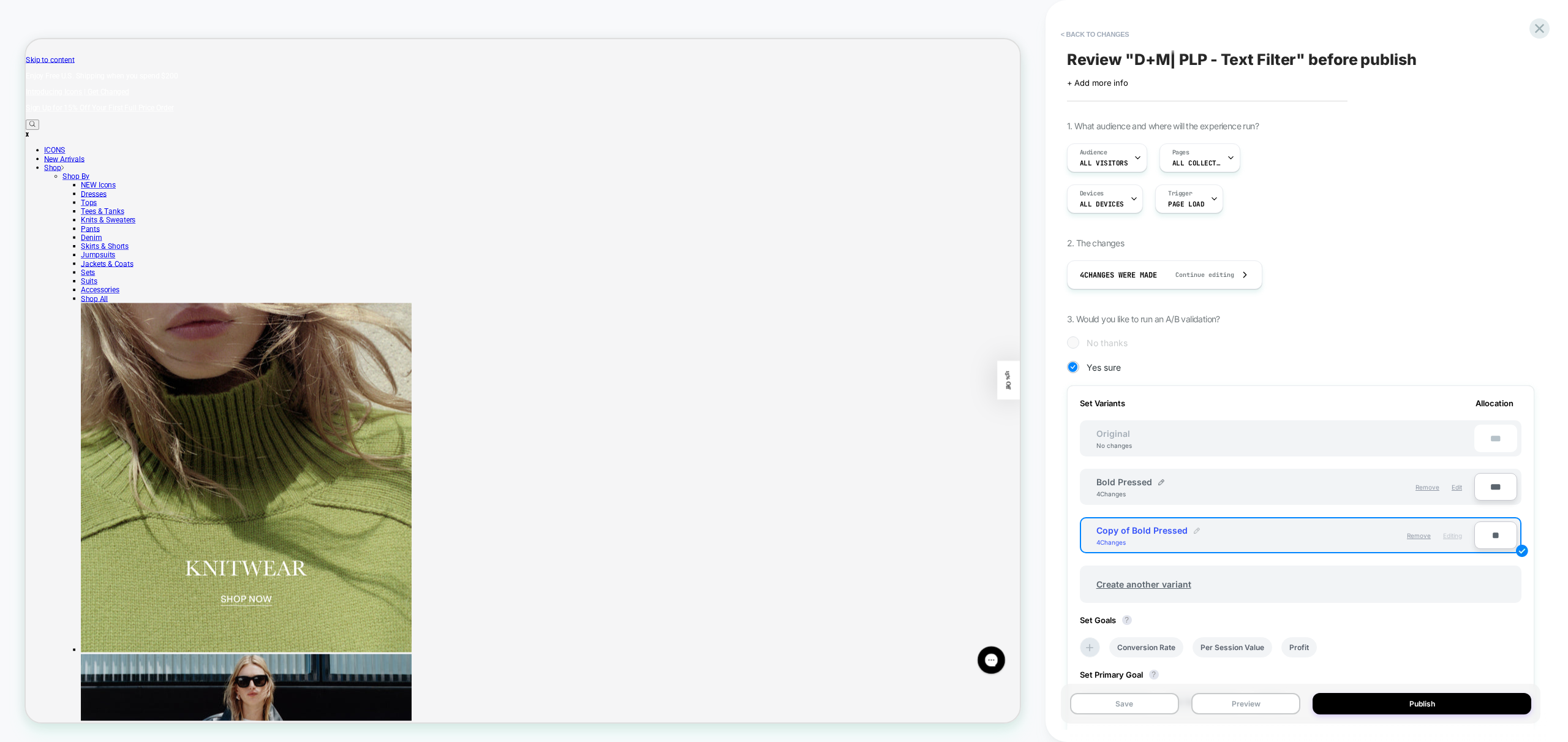
click at [1194, 530] on img at bounding box center [1196, 530] width 6 height 6
click at [1168, 537] on input "**********" at bounding box center [1141, 537] width 89 height 24
drag, startPoint x: 1168, startPoint y: 537, endPoint x: 1160, endPoint y: 535, distance: 8.2
click at [1167, 537] on input "**********" at bounding box center [1141, 537] width 89 height 25
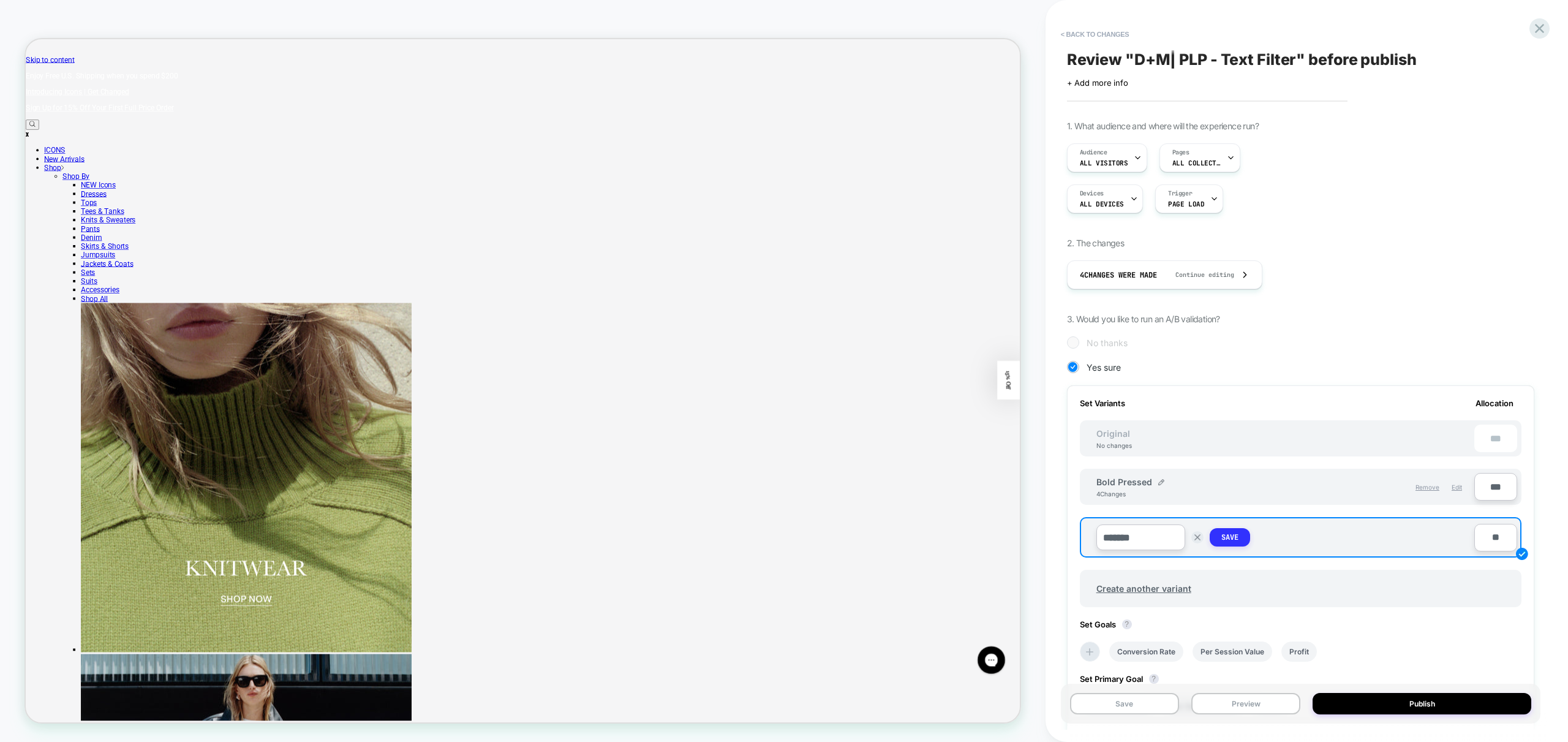
type input "*******"
click at [1239, 538] on button "Save" at bounding box center [1230, 537] width 40 height 18
click at [1491, 538] on input "**" at bounding box center [1495, 535] width 43 height 28
type input "**"
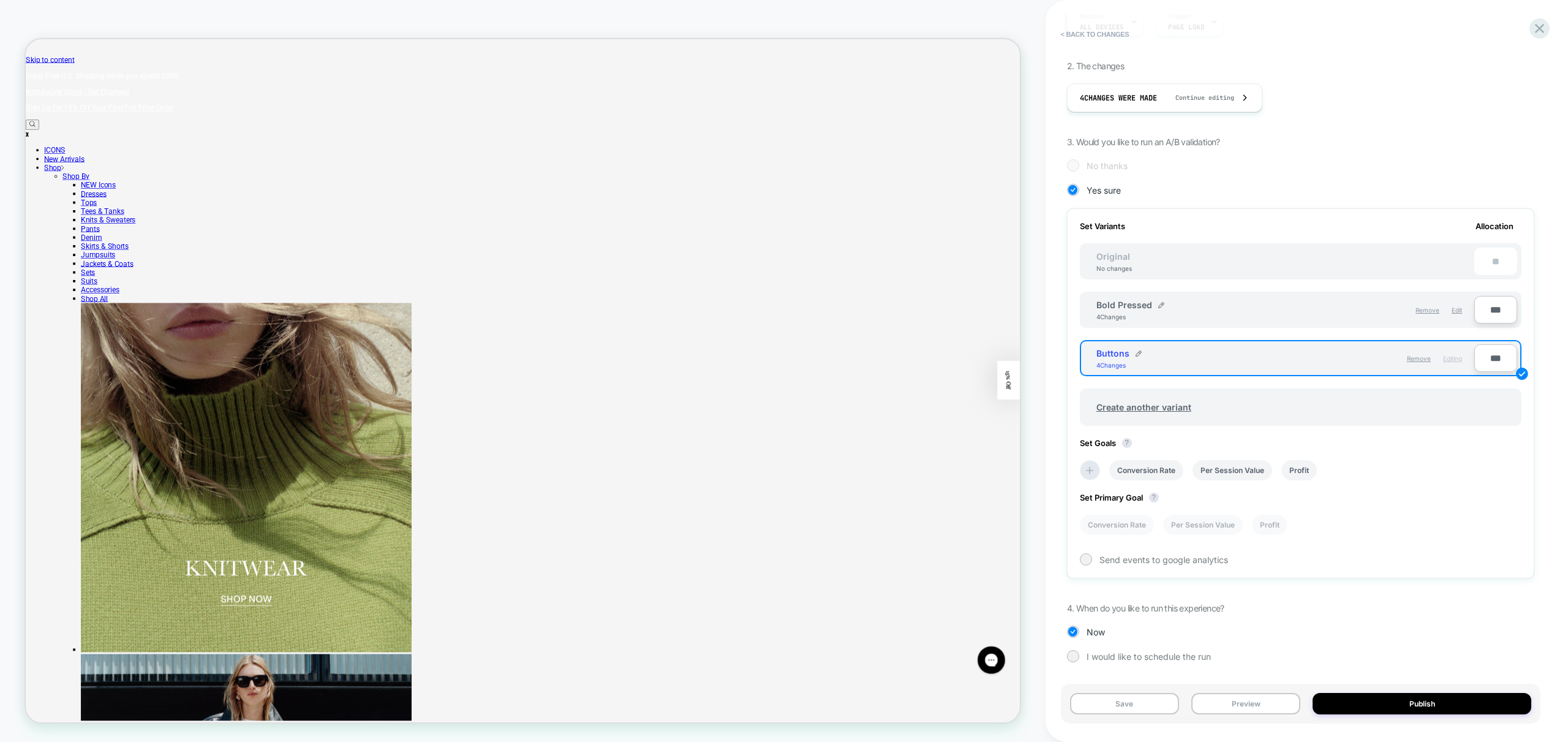
scroll to position [63, 0]
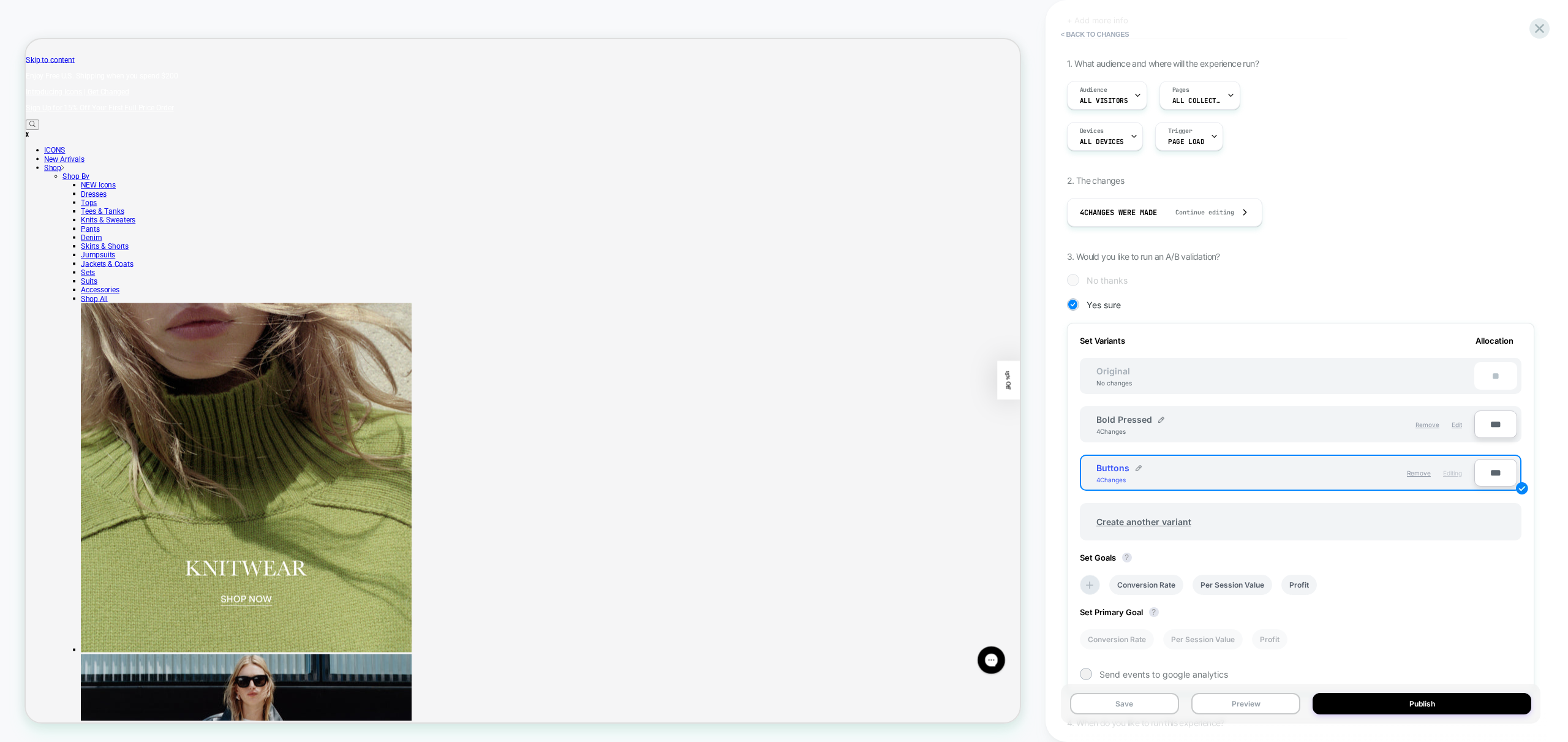
type input "***"
click at [1421, 265] on div "1. What audience and where will the experience run? Audience All Visitors Pages…" at bounding box center [1300, 427] width 467 height 737
click at [1119, 705] on button "Save" at bounding box center [1125, 704] width 109 height 21
click at [1094, 40] on button "< Back to changes" at bounding box center [1095, 35] width 81 height 20
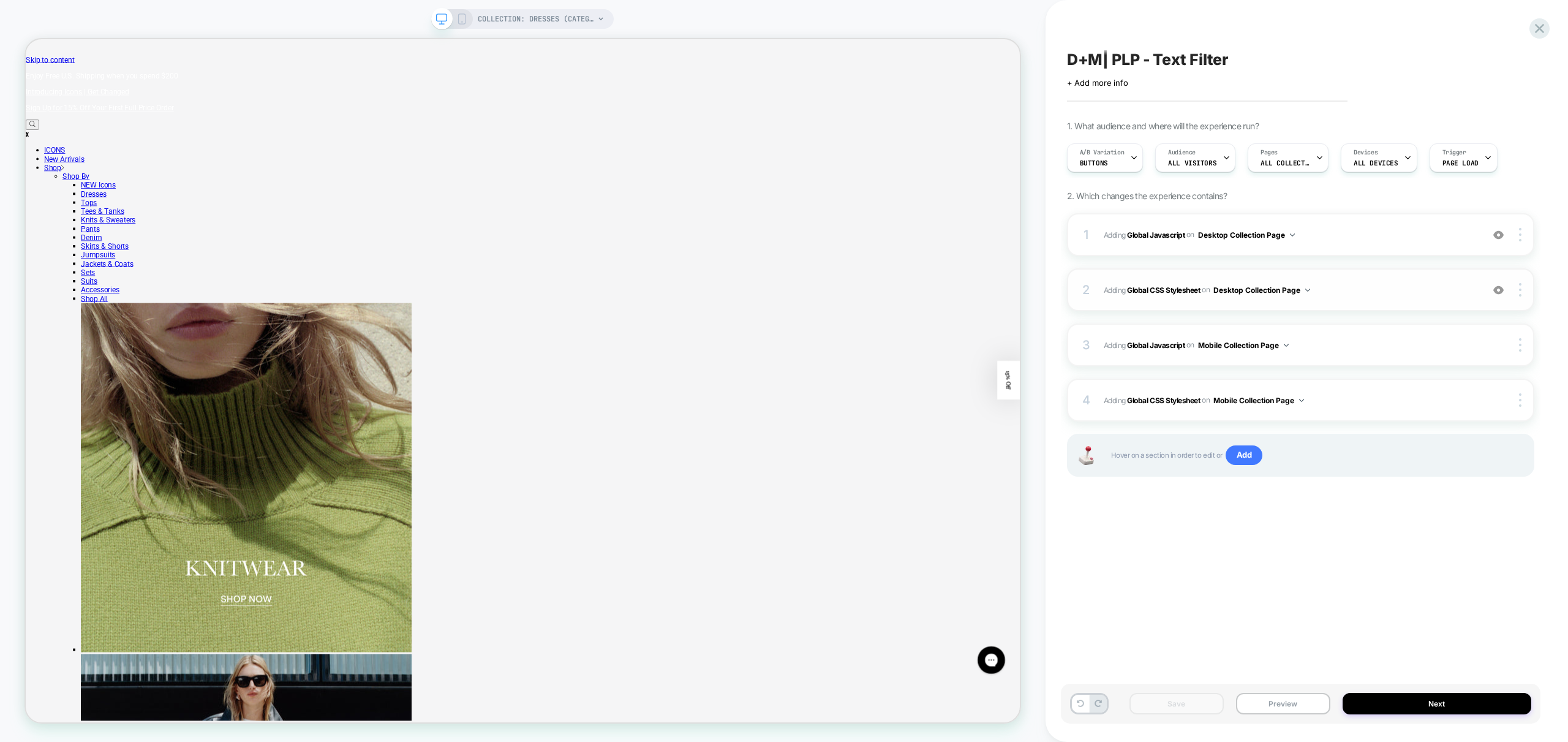
click at [1378, 296] on span "Adding Global CSS Stylesheet on Desktop Collection Page" at bounding box center [1290, 290] width 372 height 16
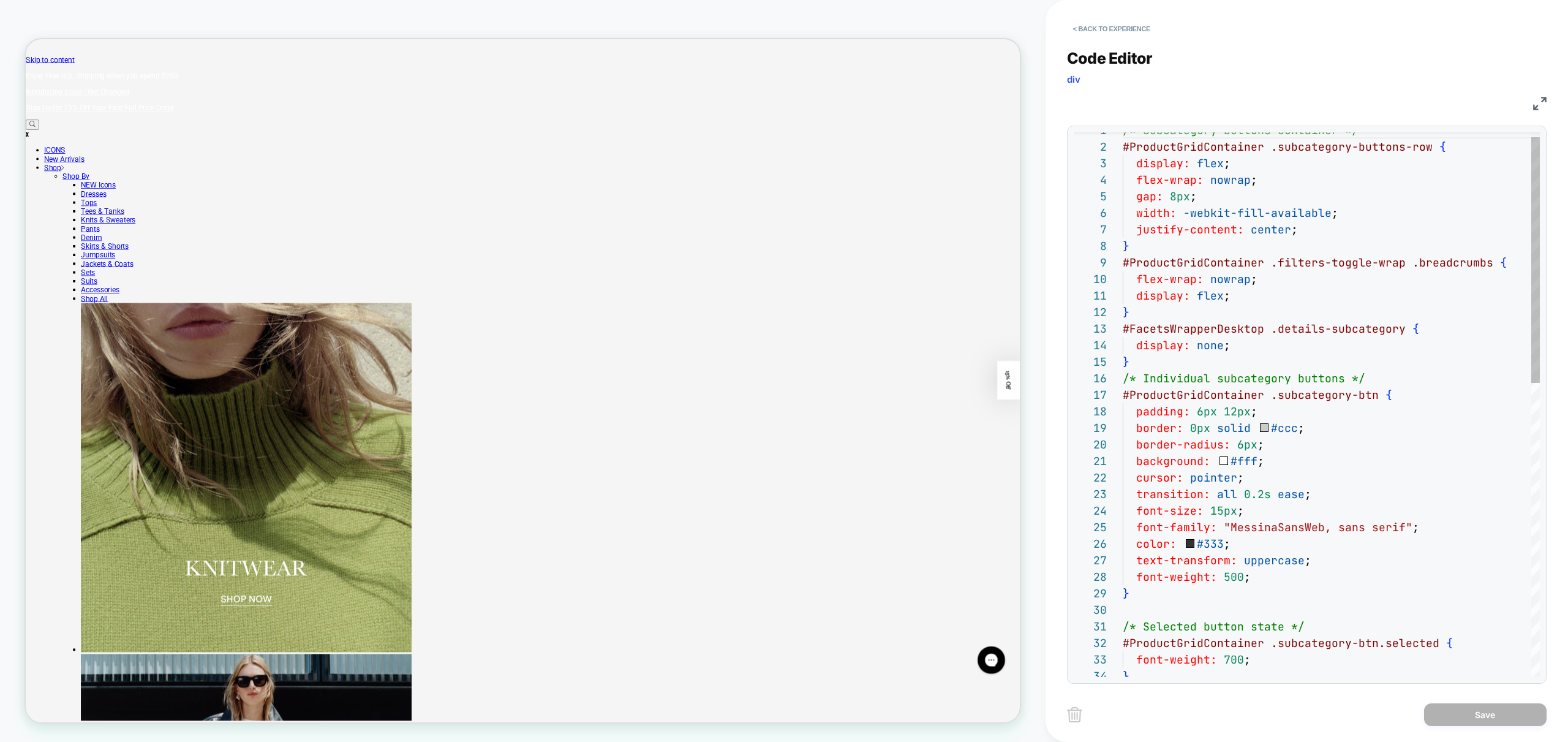
scroll to position [166, 0]
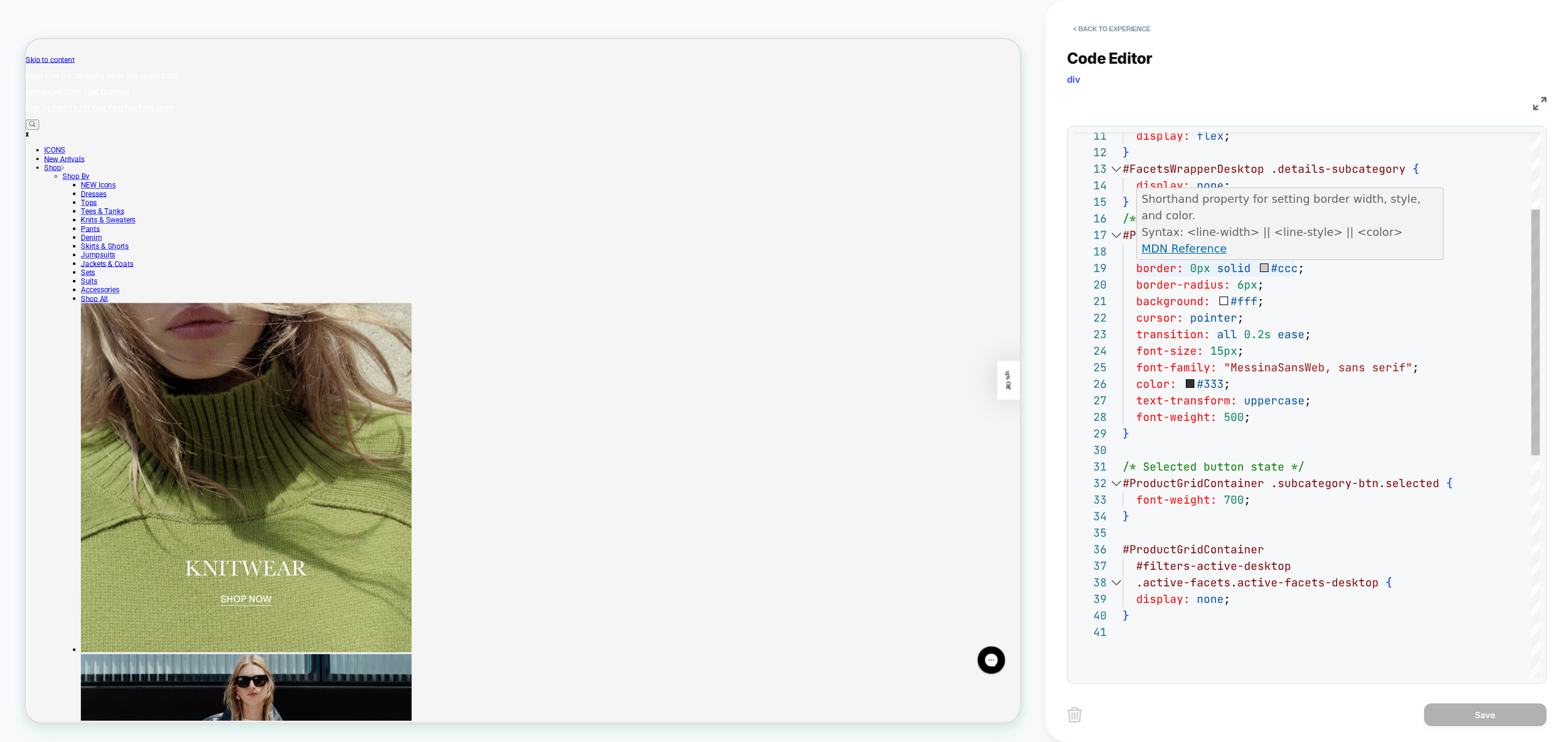
click at [1214, 276] on div "background: #fff ; cursor: pointer ; transition: all 0.2s ease ; font-size: 15p…" at bounding box center [1331, 565] width 417 height 1207
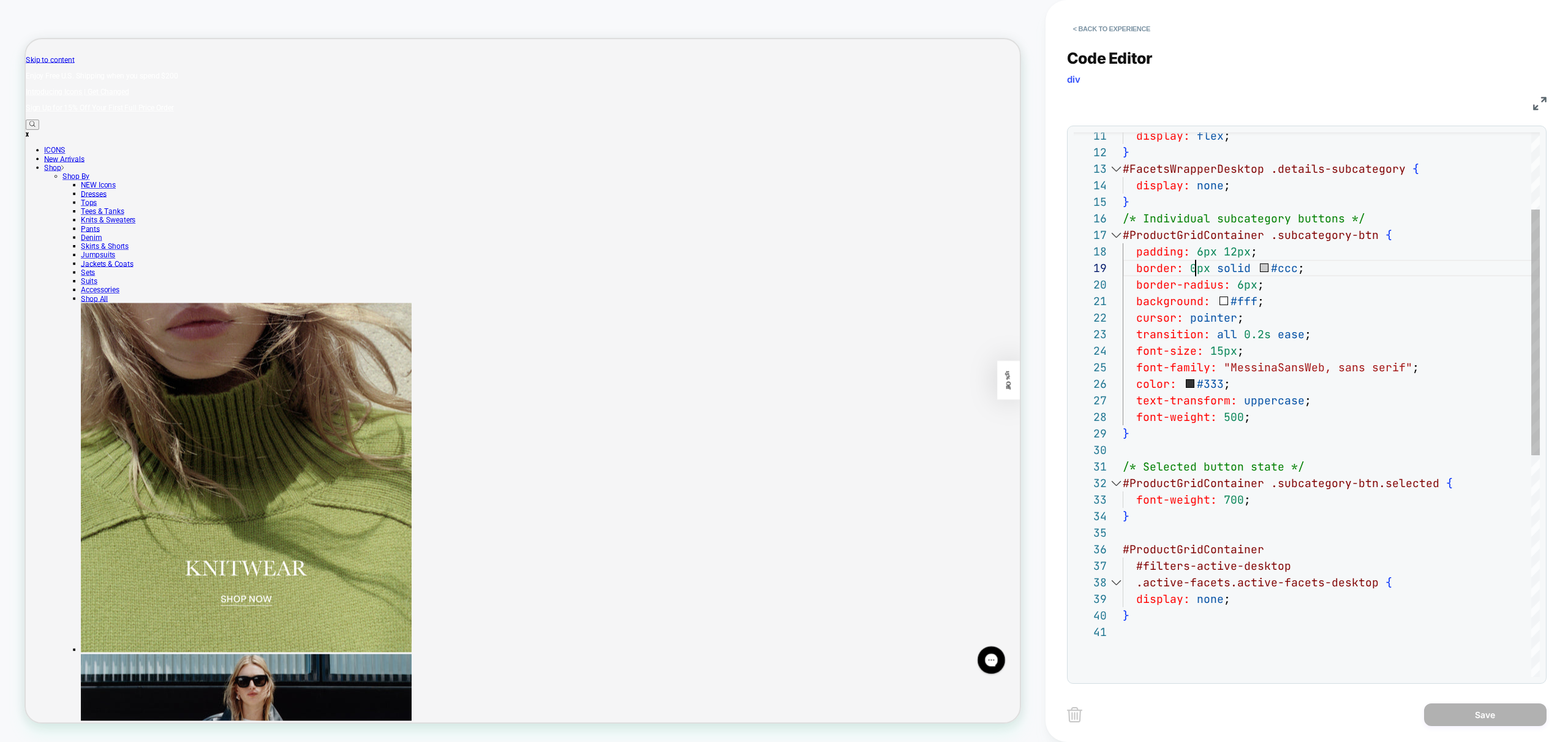
click at [1194, 270] on div "background: #fff ; cursor: pointer ; transition: all 0.2s ease ; font-size: 15p…" at bounding box center [1331, 565] width 417 height 1207
click at [1175, 338] on div "background: #fff ; cursor: pointer ; transition: all 0.2s ease ; font-size: 15p…" at bounding box center [1331, 565] width 417 height 1207
click at [1282, 321] on div "background: #fff ; cursor: pointer ; transition: all 0.2s ease ; font-size: 15p…" at bounding box center [1331, 565] width 417 height 1207
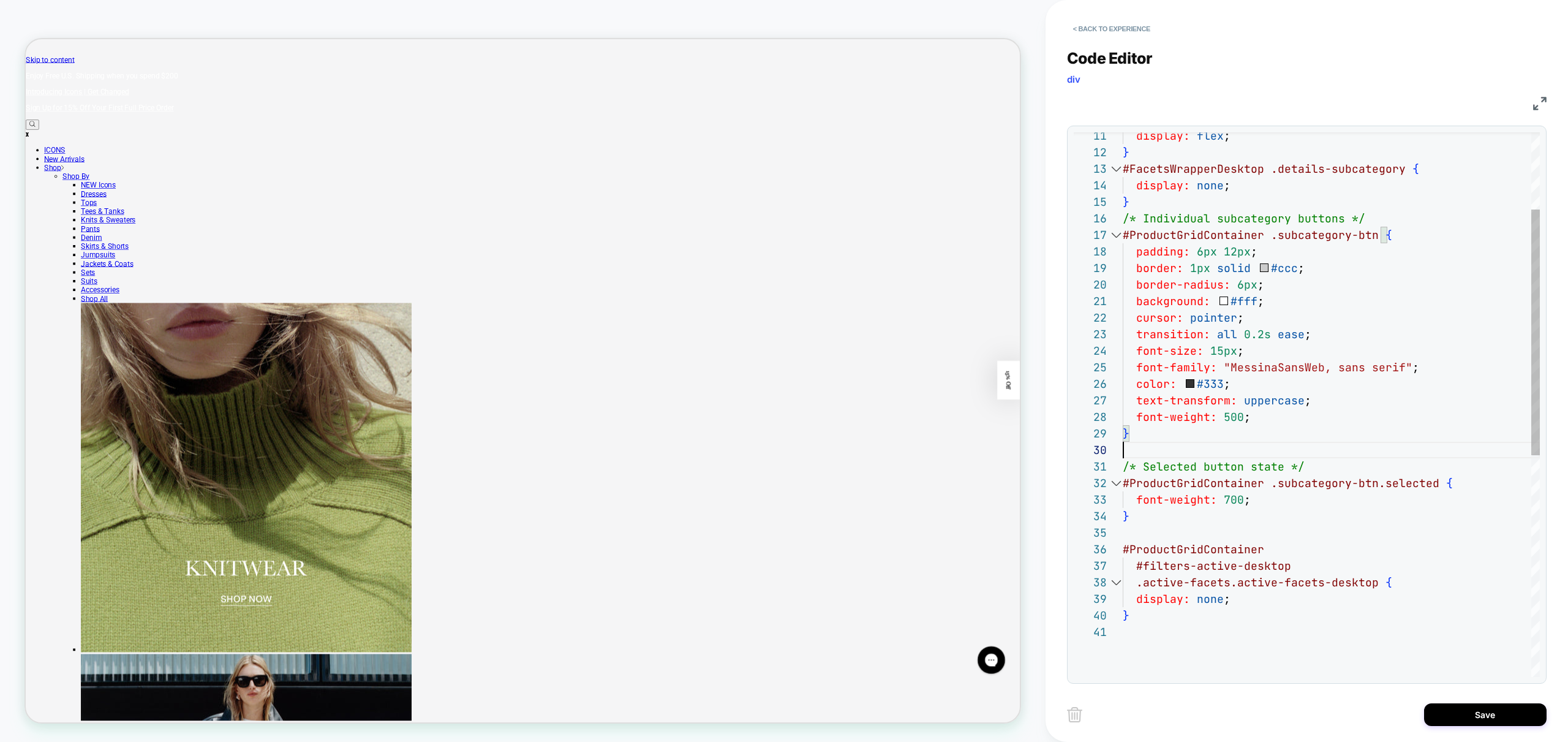
scroll to position [149, 0]
click at [1187, 452] on div "background: #fff ; cursor: pointer ; transition: all 0.2s ease ; font-size: 15p…" at bounding box center [1331, 565] width 417 height 1207
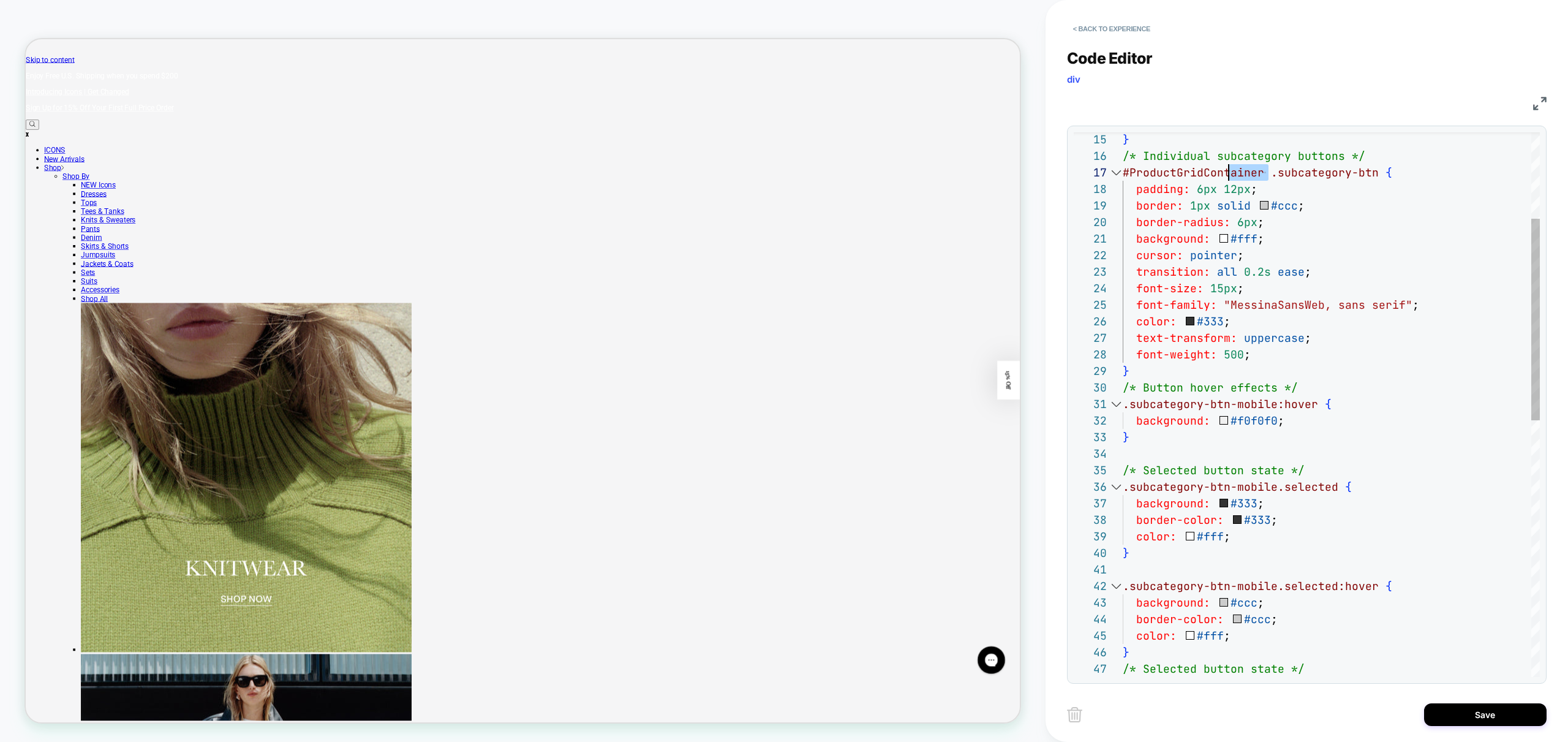
scroll to position [99, 0]
drag, startPoint x: 1263, startPoint y: 174, endPoint x: 1113, endPoint y: 175, distance: 150.0
click at [1122, 175] on div "background: #fff ; cursor: pointer ; transition: all 0.2s ease ; font-size: 15p…" at bounding box center [1331, 635] width 417 height 1471
click at [1125, 406] on div "background: #fff ; cursor: pointer ; transition: all 0.2s ease ; font-size: 15p…" at bounding box center [1331, 635] width 417 height 1471
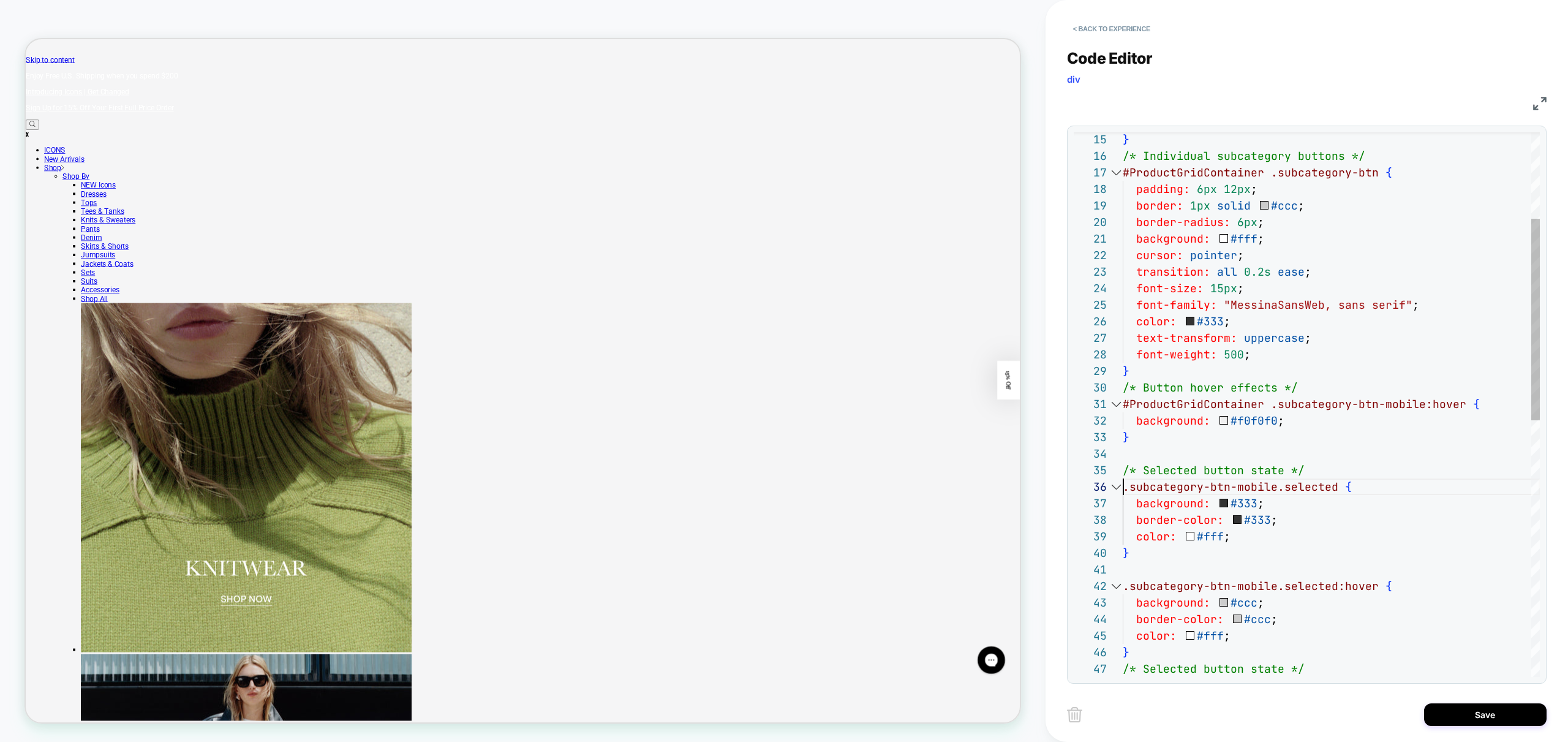
click at [1123, 484] on div "background: #fff ; cursor: pointer ; transition: all 0.2s ease ; font-size: 15p…" at bounding box center [1331, 635] width 417 height 1471
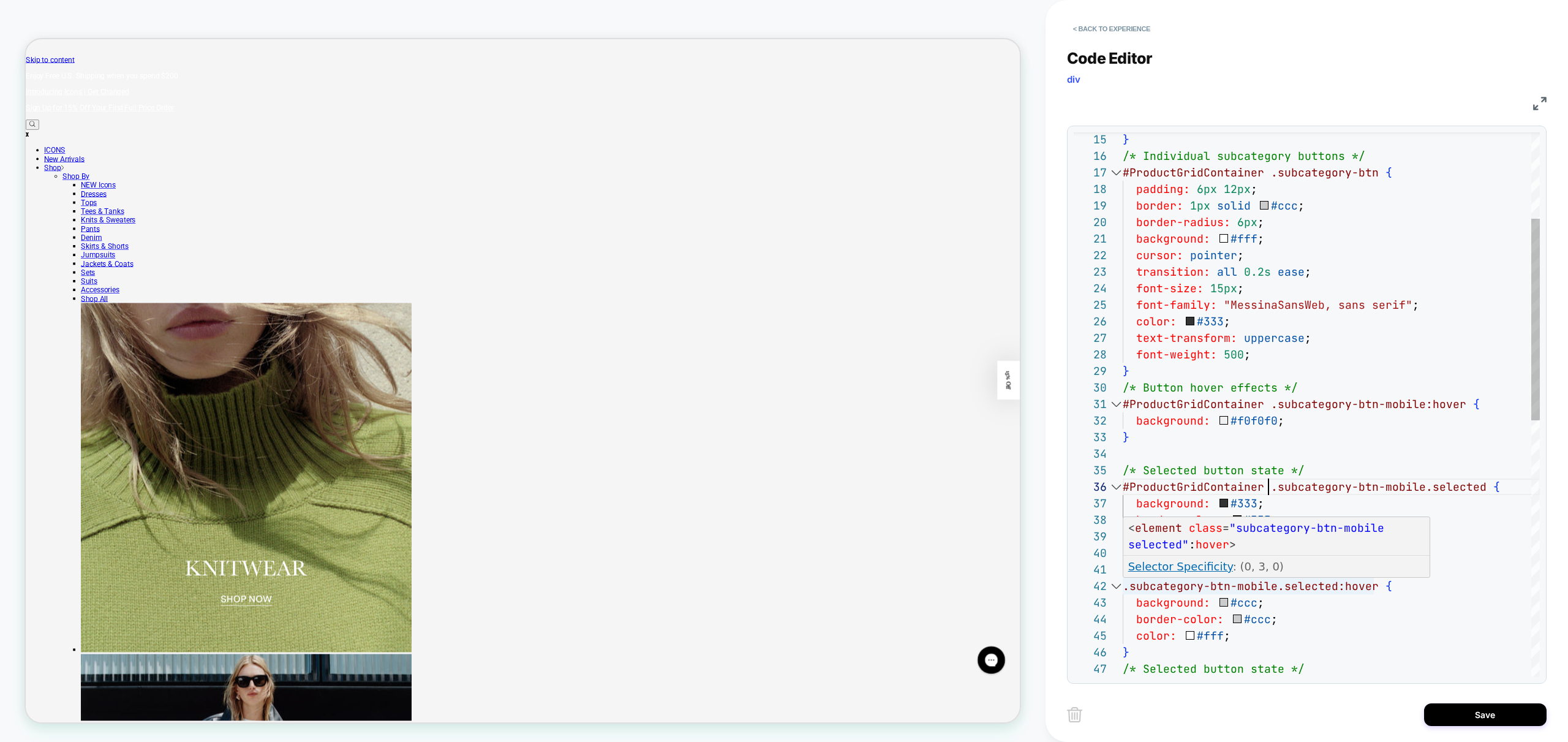
scroll to position [16, 0]
click at [1126, 588] on div "background: #fff ; cursor: pointer ; transition: all 0.2s ease ; font-size: 15p…" at bounding box center [1331, 635] width 417 height 1471
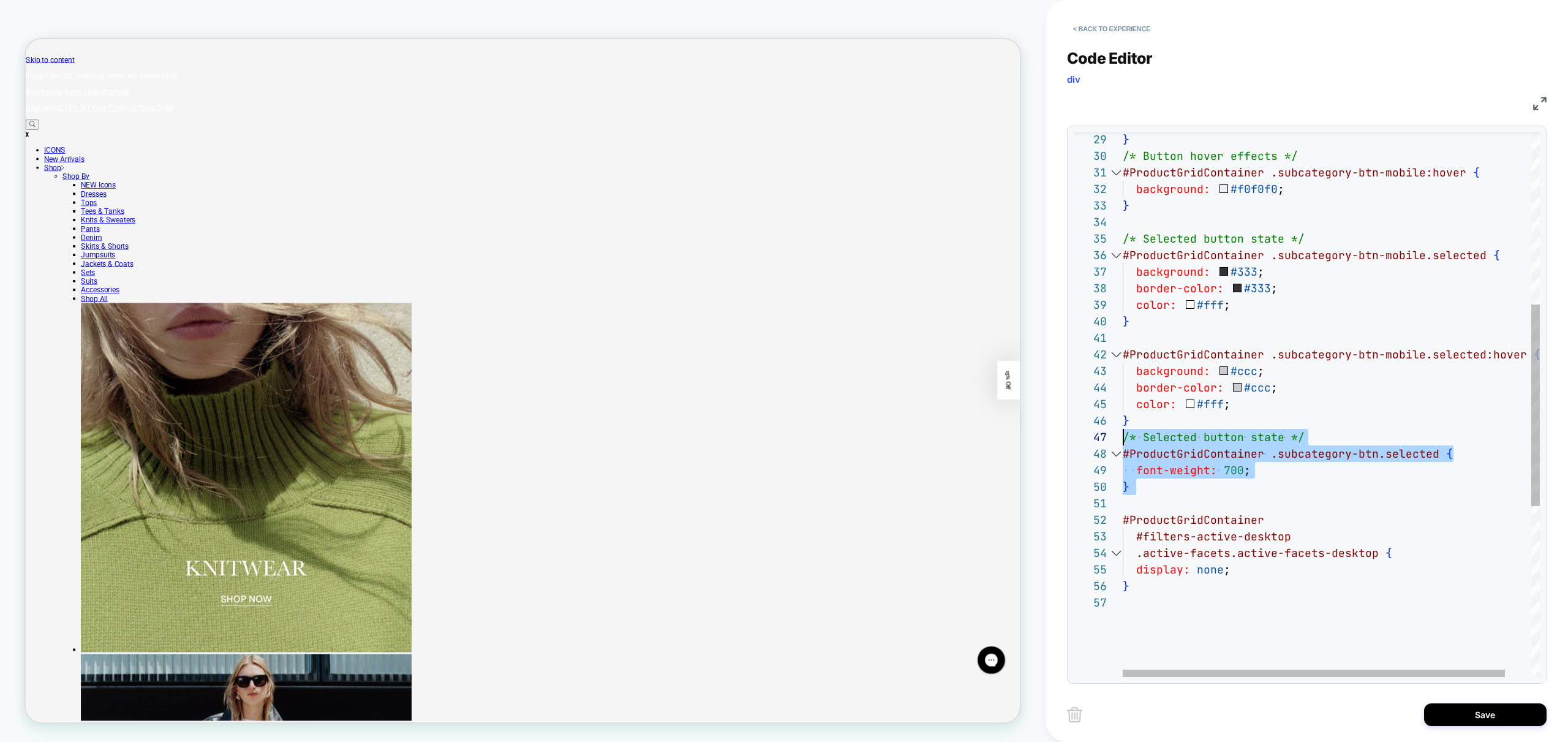
scroll to position [99, 0]
drag, startPoint x: 1129, startPoint y: 475, endPoint x: 1098, endPoint y: 441, distance: 46.0
click at [1122, 441] on div "} /* Button hover effects */ #ProductGridContainer .subcategory-btn-mobile:hove…" at bounding box center [1345, 403] width 446 height 1471
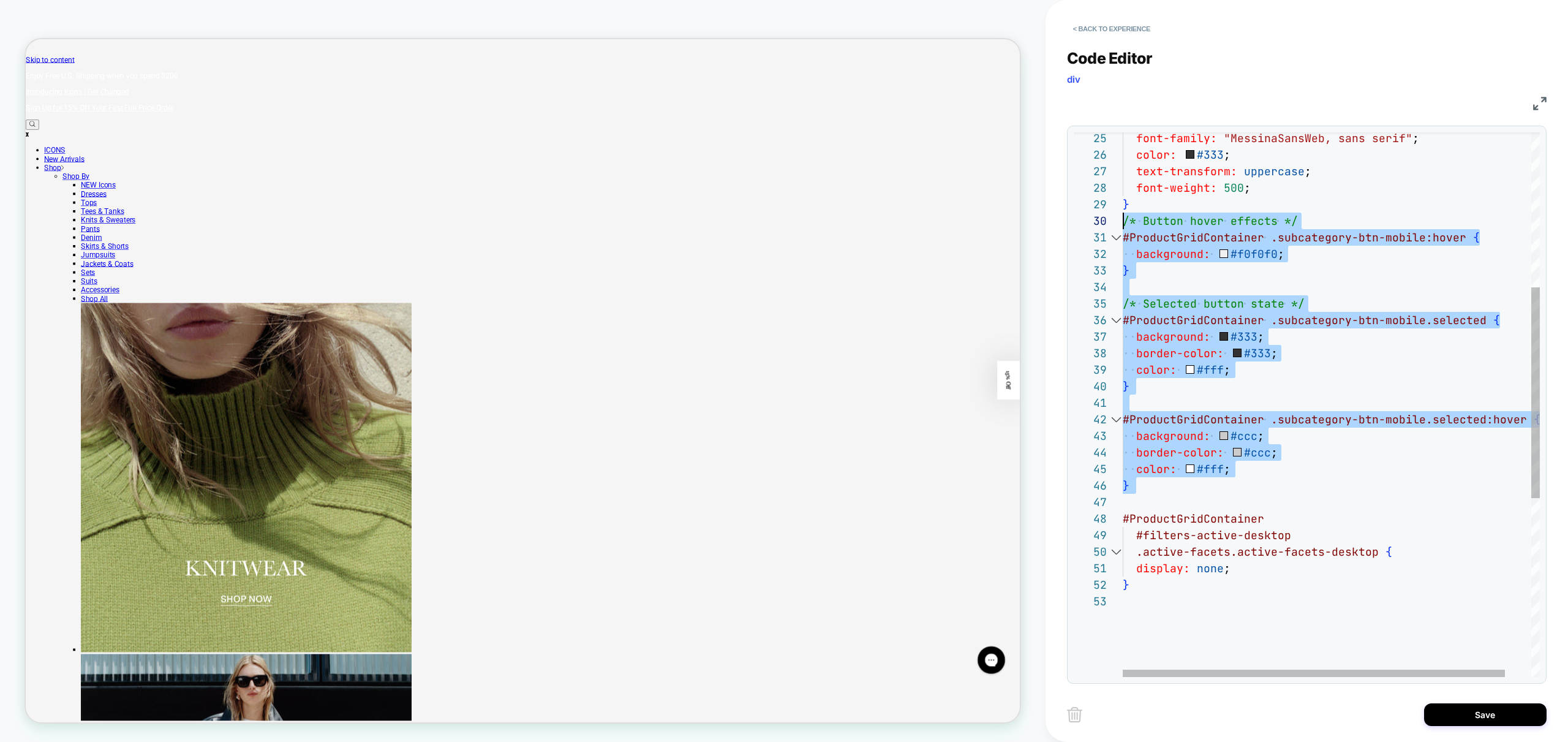
scroll to position [149, 0]
drag, startPoint x: 1151, startPoint y: 505, endPoint x: 1063, endPoint y: 222, distance: 296.4
click at [1122, 222] on div "} /* Button hover effects */ #ProductGridContainer .subcategory-btn-mobile:hove…" at bounding box center [1345, 435] width 446 height 1405
click at [1397, 415] on div "} /* Button hover effects */ #ProductGridContainer .subcategory-btn-mobile:hove…" at bounding box center [1345, 435] width 446 height 1405
click at [1426, 248] on div "} /* Button hover effects */ #ProductGridContainer .subcategory-btn-mobile:hove…" at bounding box center [1345, 435] width 446 height 1405
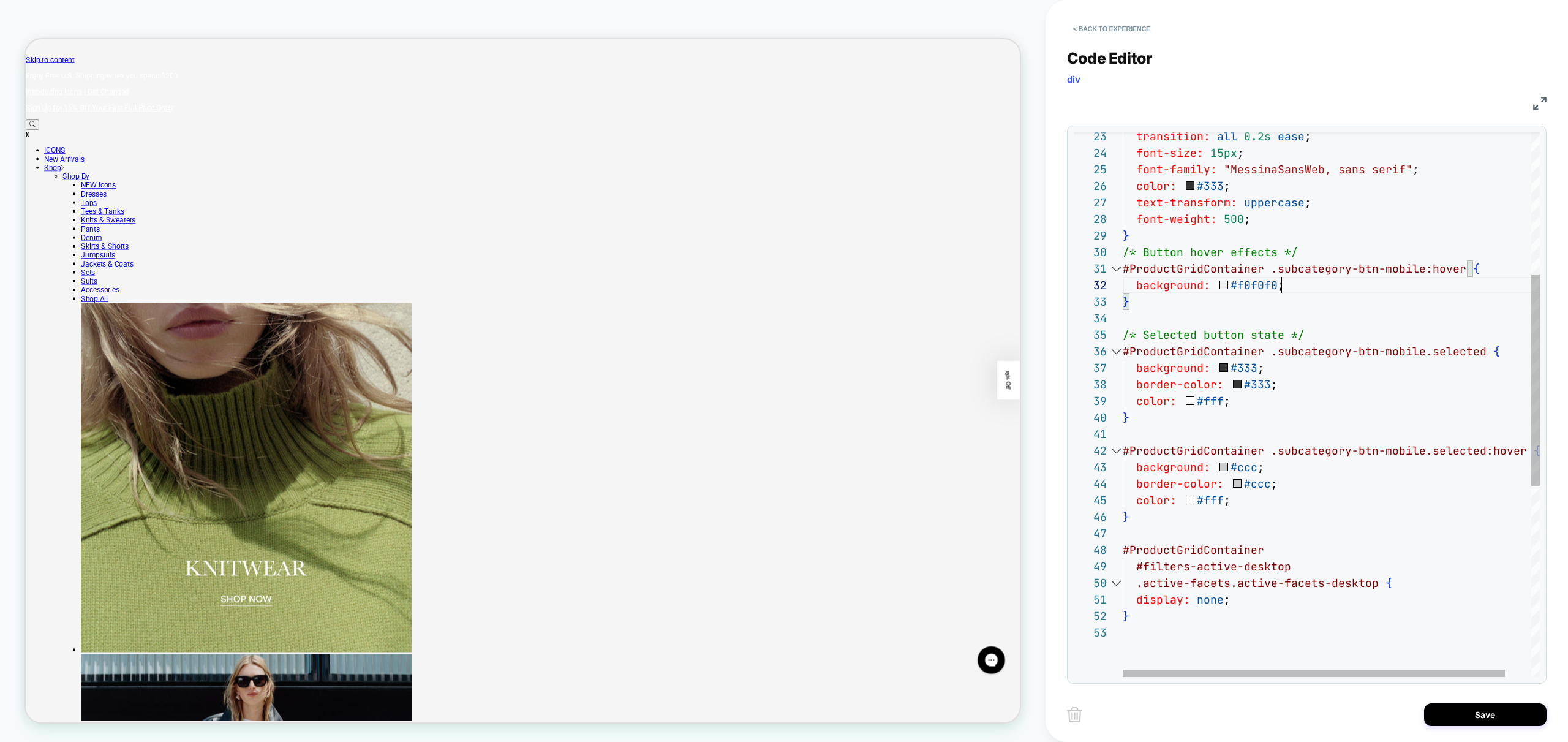
scroll to position [49, 0]
click at [1316, 318] on div "} /* Button hover effects */ #ProductGridContainer .subcategory-btn-mobile:hove…" at bounding box center [1345, 467] width 446 height 1405
click at [1420, 269] on div "} /* Button hover effects */ #ProductGridContainer .subcategory-btn-mobile:hove…" at bounding box center [1345, 467] width 446 height 1405
click at [1399, 339] on div "} /* Button hover effects */ #ProductGridContainer .subcategory-btn-mobile:hove…" at bounding box center [1345, 467] width 446 height 1405
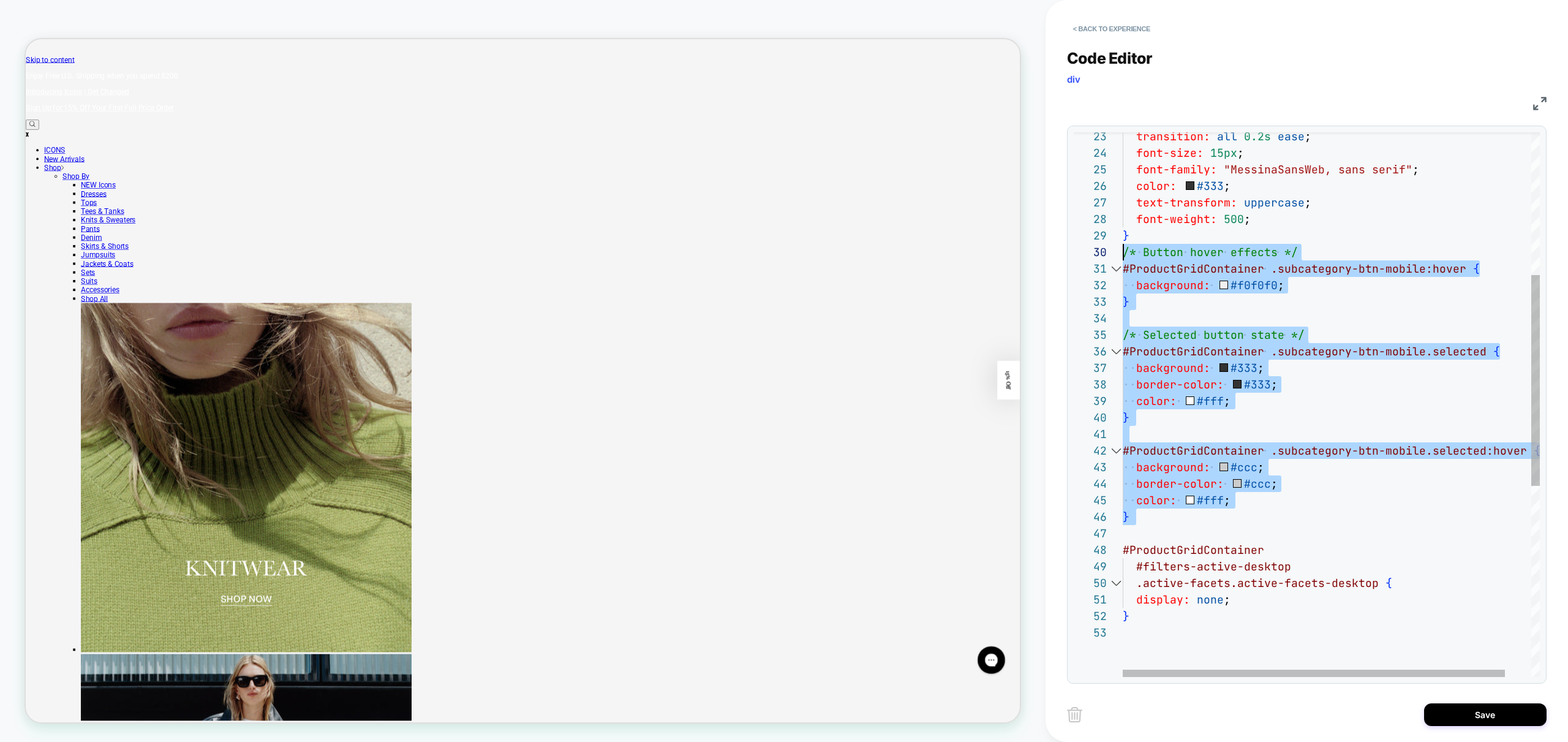
scroll to position [149, 0]
drag, startPoint x: 1146, startPoint y: 525, endPoint x: 1089, endPoint y: 247, distance: 283.8
click at [1122, 247] on div "} /* Button hover effects */ #ProductGridContainer .subcategory-btn-mobile:hove…" at bounding box center [1345, 467] width 446 height 1405
click at [1472, 274] on div "} /* Button hover effects */ #ProductGridContainer .subcategory-btn-mobile:hove…" at bounding box center [1345, 467] width 446 height 1405
click at [1417, 281] on div "} /* Button hover effects */ #ProductGridContainer .subcategory-btn-mobile:hove…" at bounding box center [1345, 467] width 446 height 1405
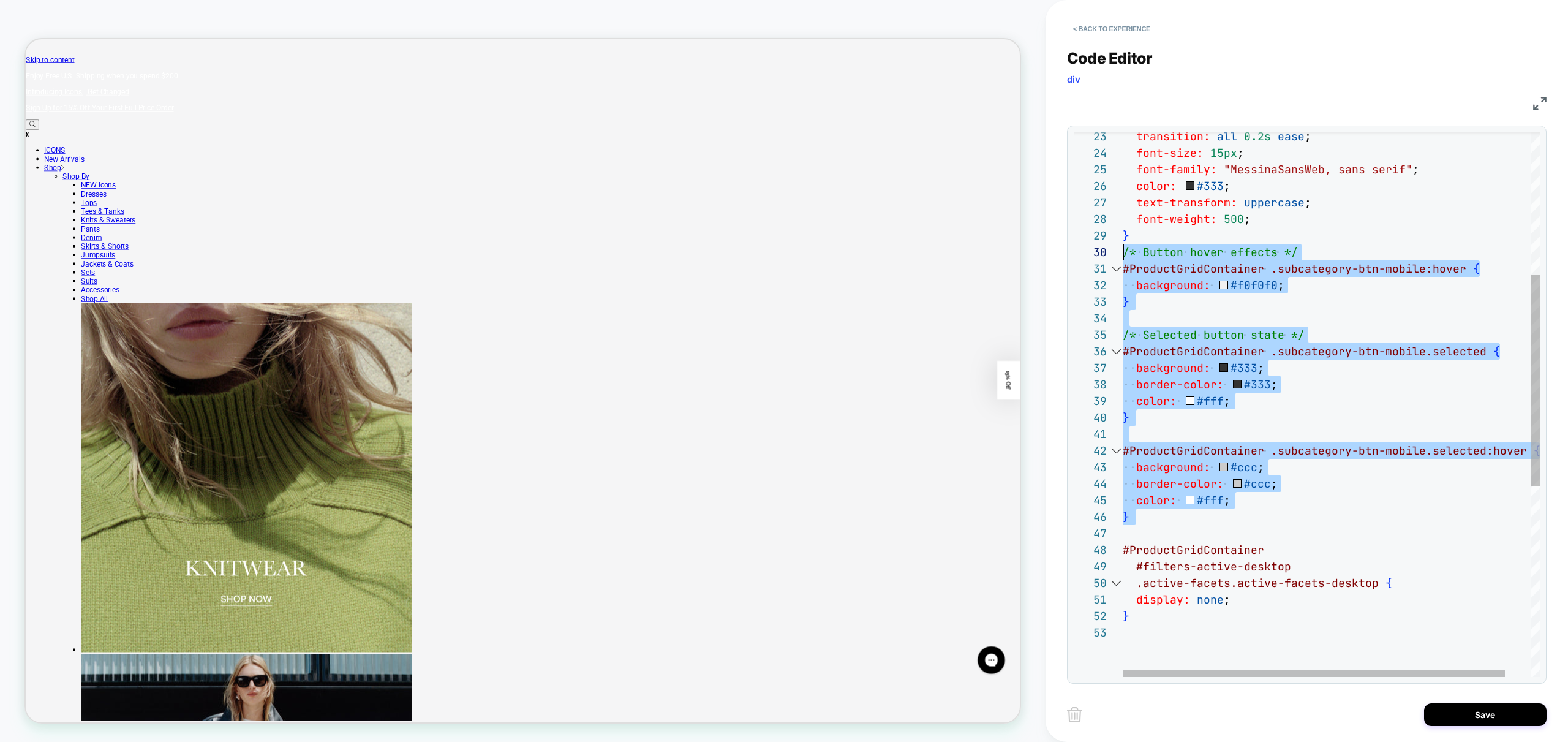
scroll to position [16, 159]
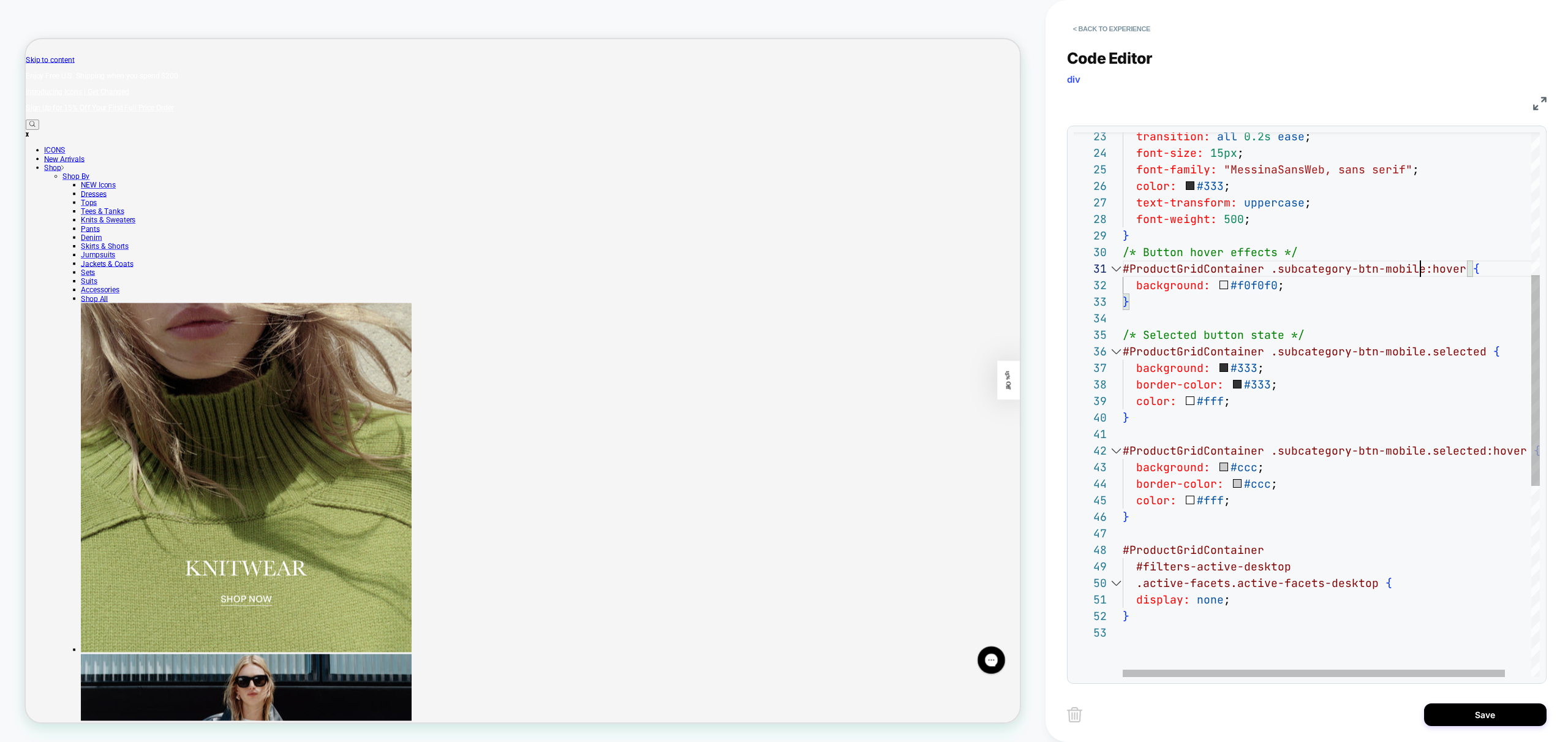
click at [1419, 266] on div "} /* Button hover effects */ #ProductGridContainer .subcategory-btn-mobile:hove…" at bounding box center [1345, 467] width 446 height 1405
click at [1417, 348] on div "} /* Button hover effects */ #ProductGridContainer .subcategory-btn:hover { bac…" at bounding box center [1345, 467] width 446 height 1405
click at [1422, 451] on div "} /* Button hover effects */ #ProductGridContainer .subcategory-btn:hover { bac…" at bounding box center [1345, 467] width 446 height 1405
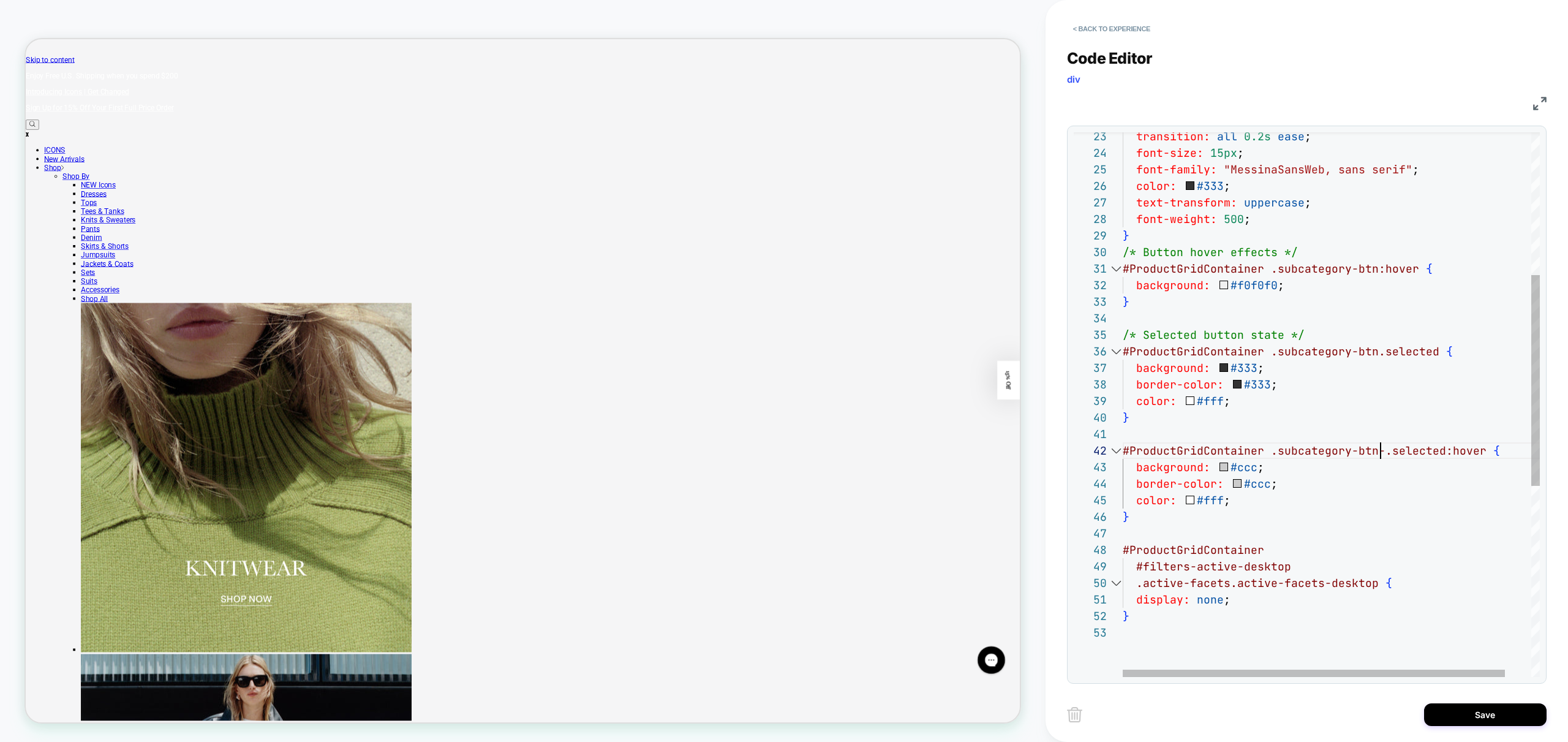
type textarea "**********"
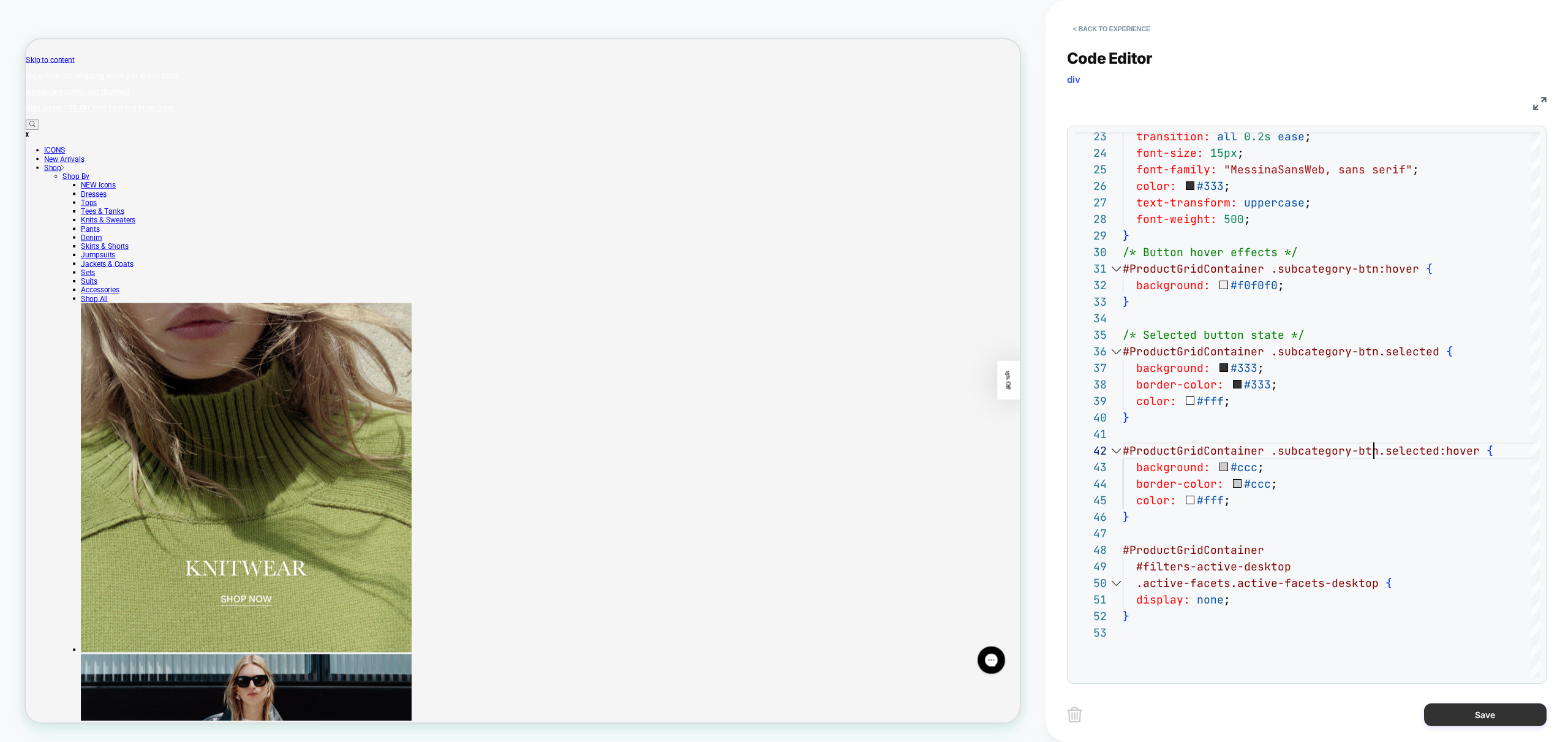
click at [1500, 714] on button "Save" at bounding box center [1486, 714] width 123 height 23
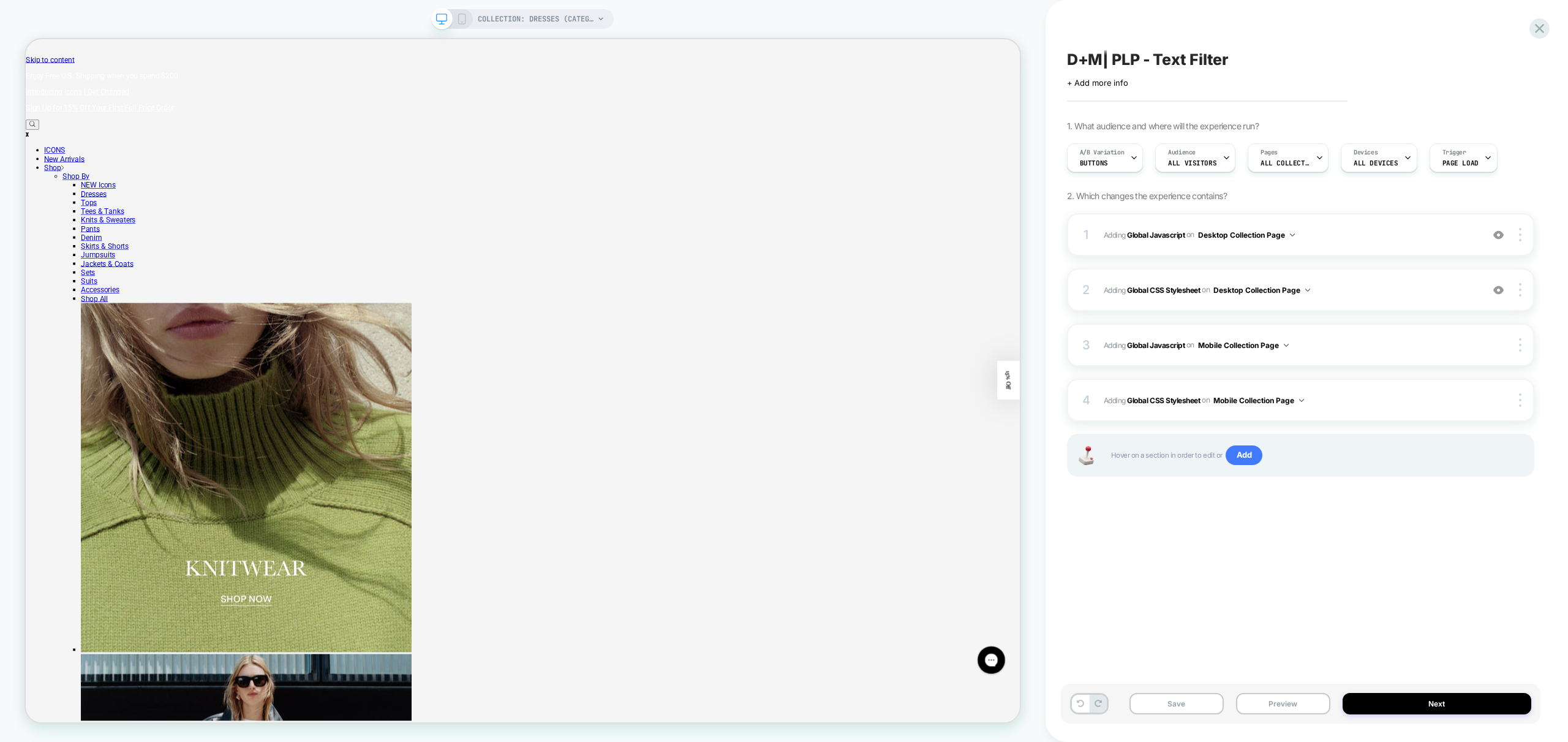
click at [460, 17] on icon at bounding box center [462, 19] width 11 height 11
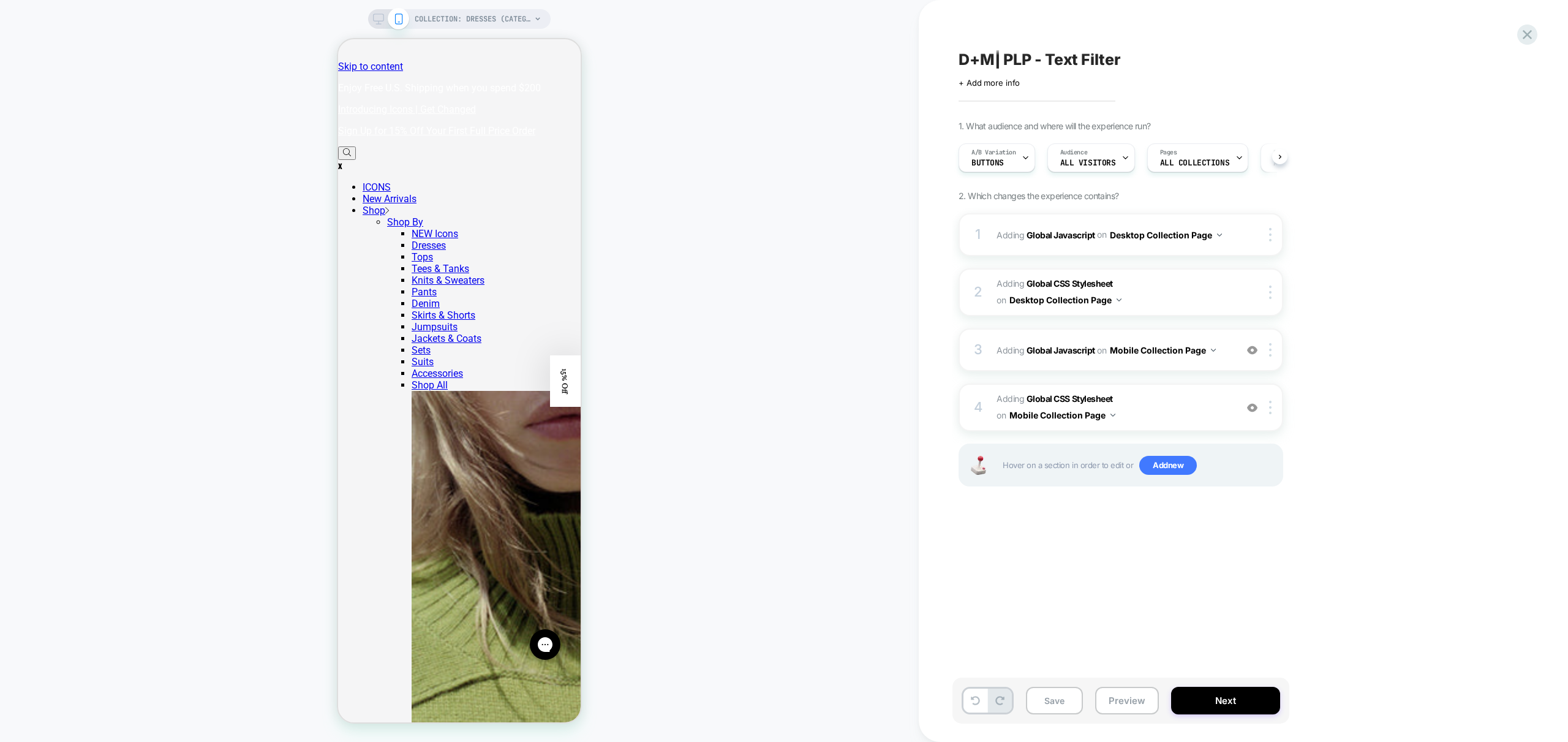
scroll to position [0, 1]
click at [1201, 402] on span "Adding Global CSS Stylesheet on Mobile Collection Page" at bounding box center [1113, 407] width 233 height 33
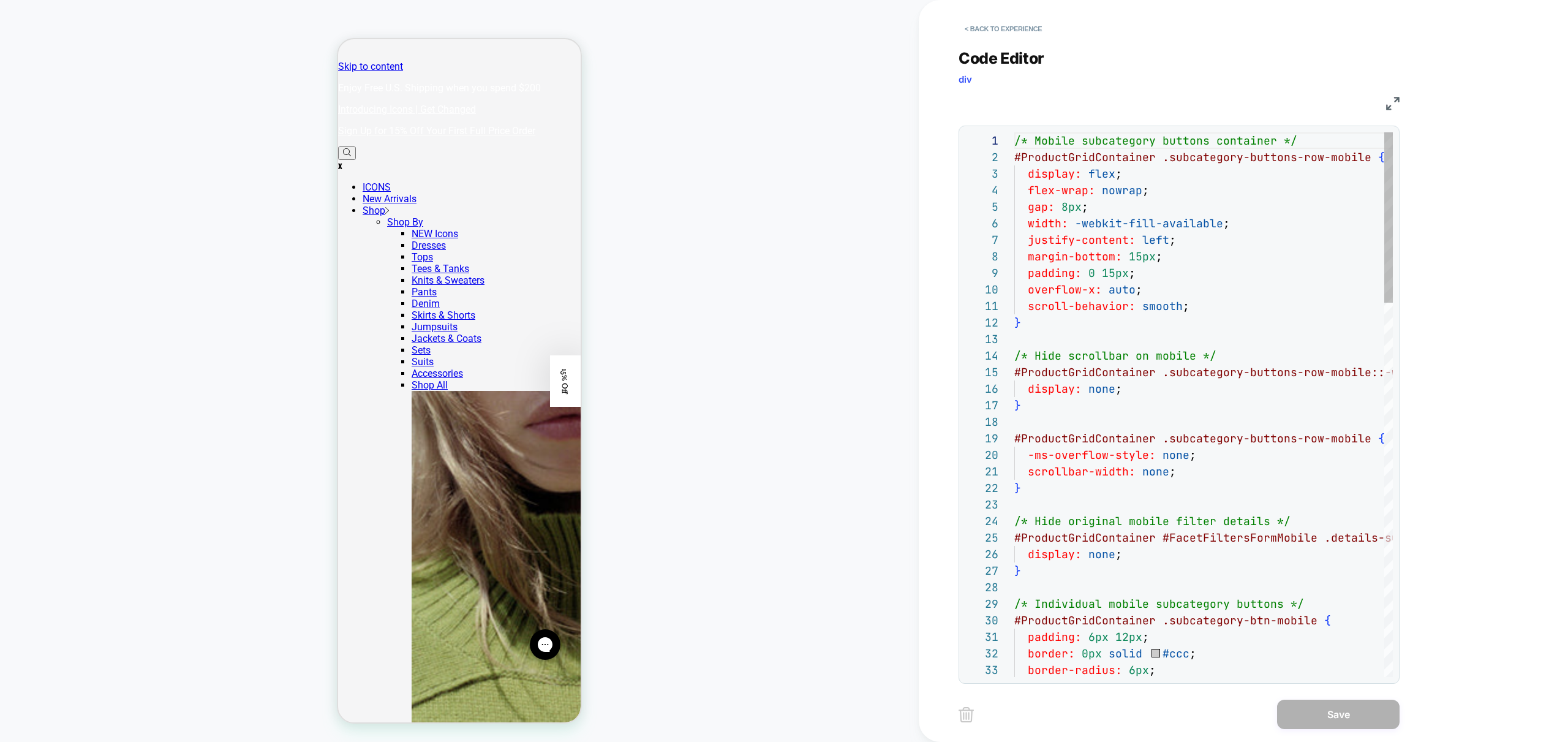
scroll to position [166, 0]
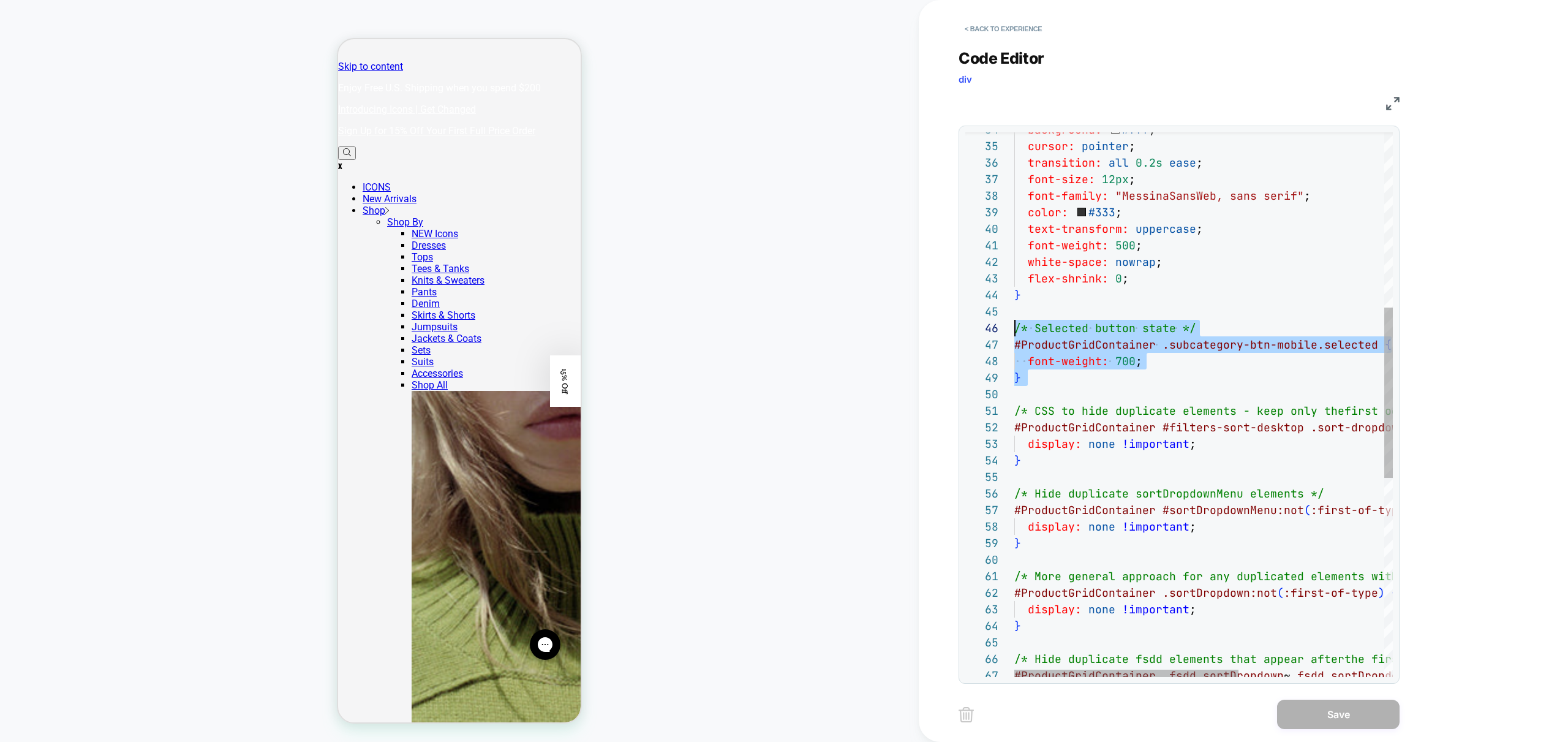
drag, startPoint x: 1046, startPoint y: 389, endPoint x: 953, endPoint y: 332, distance: 109.1
click at [1015, 332] on div "#ProductGridContainer .fsdd.sortDropdown ~ .fsdd.sortDropdown { #ProductGridCon…" at bounding box center [1326, 443] width 623 height 1736
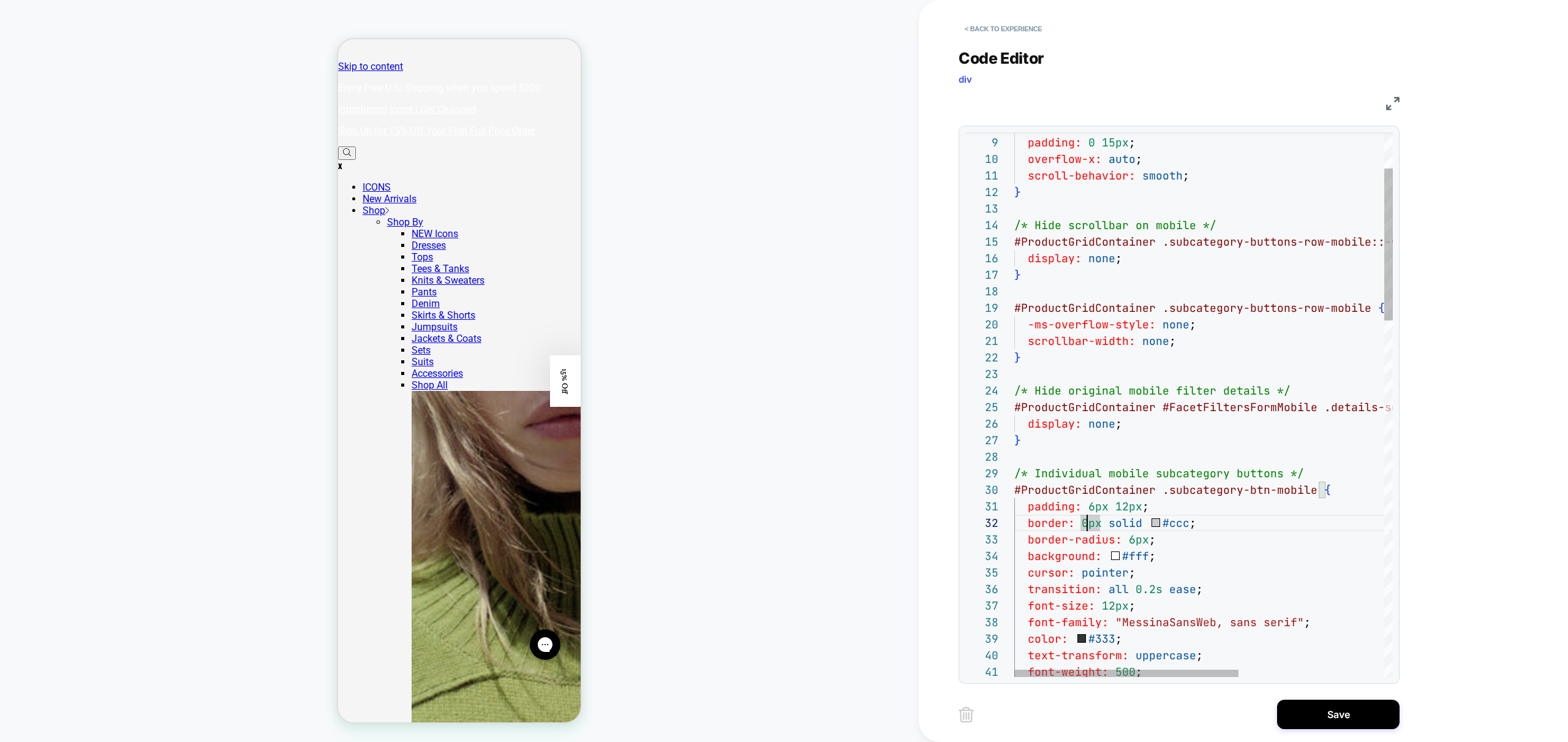
drag, startPoint x: 1089, startPoint y: 525, endPoint x: 1082, endPoint y: 525, distance: 7.0
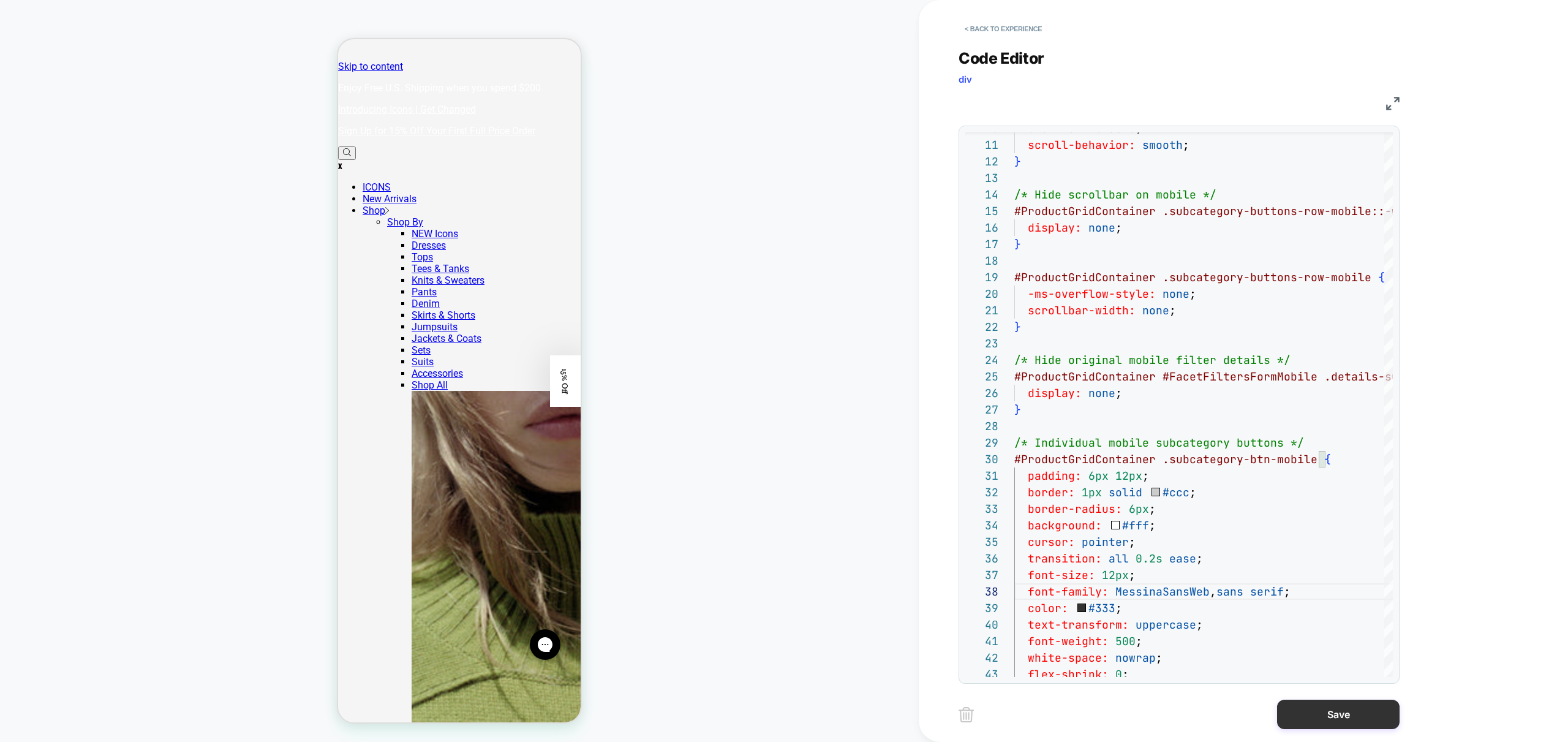
type textarea "**********"
click at [1346, 717] on button "Save" at bounding box center [1338, 714] width 123 height 30
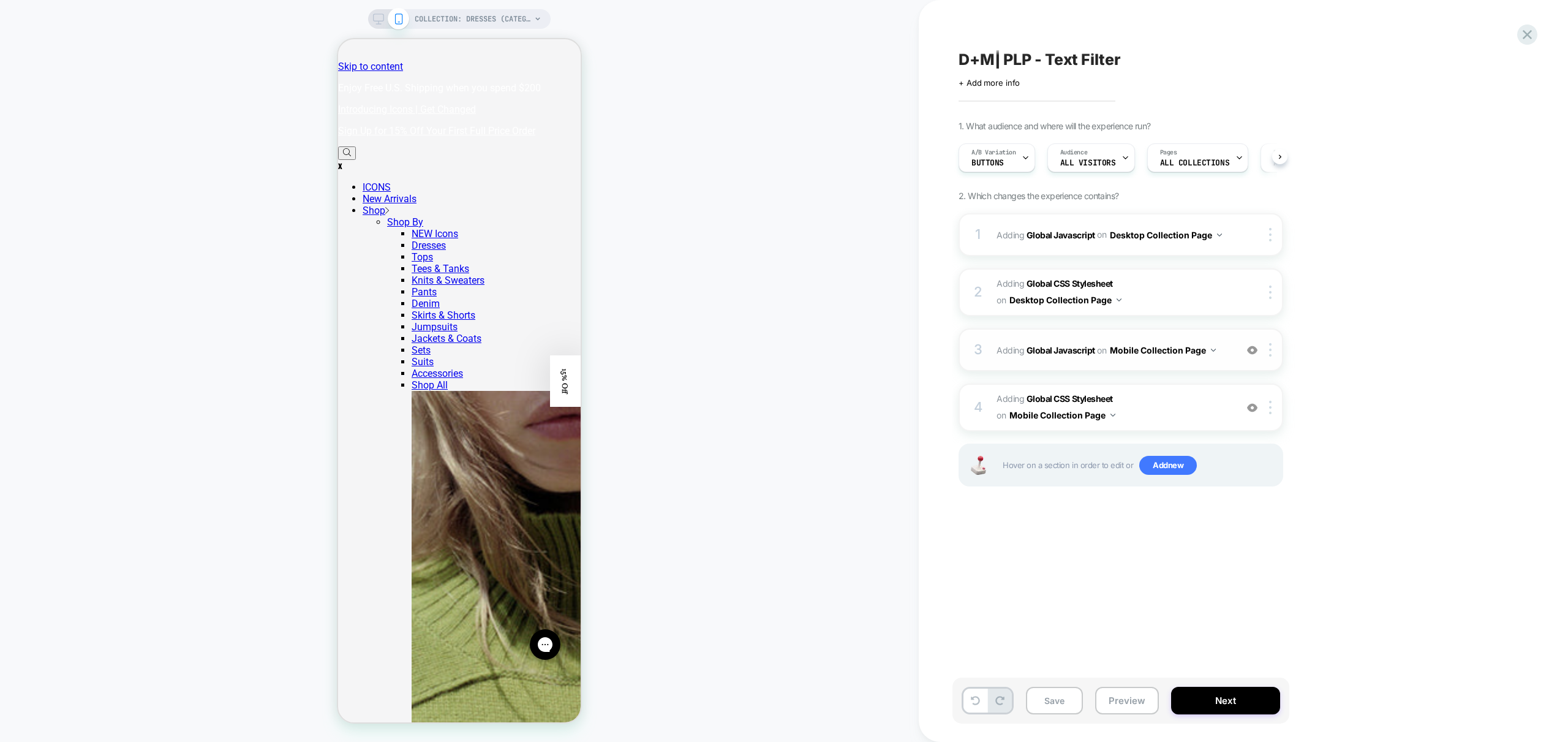
scroll to position [0, 1]
click at [1128, 712] on button "Preview" at bounding box center [1127, 700] width 63 height 28
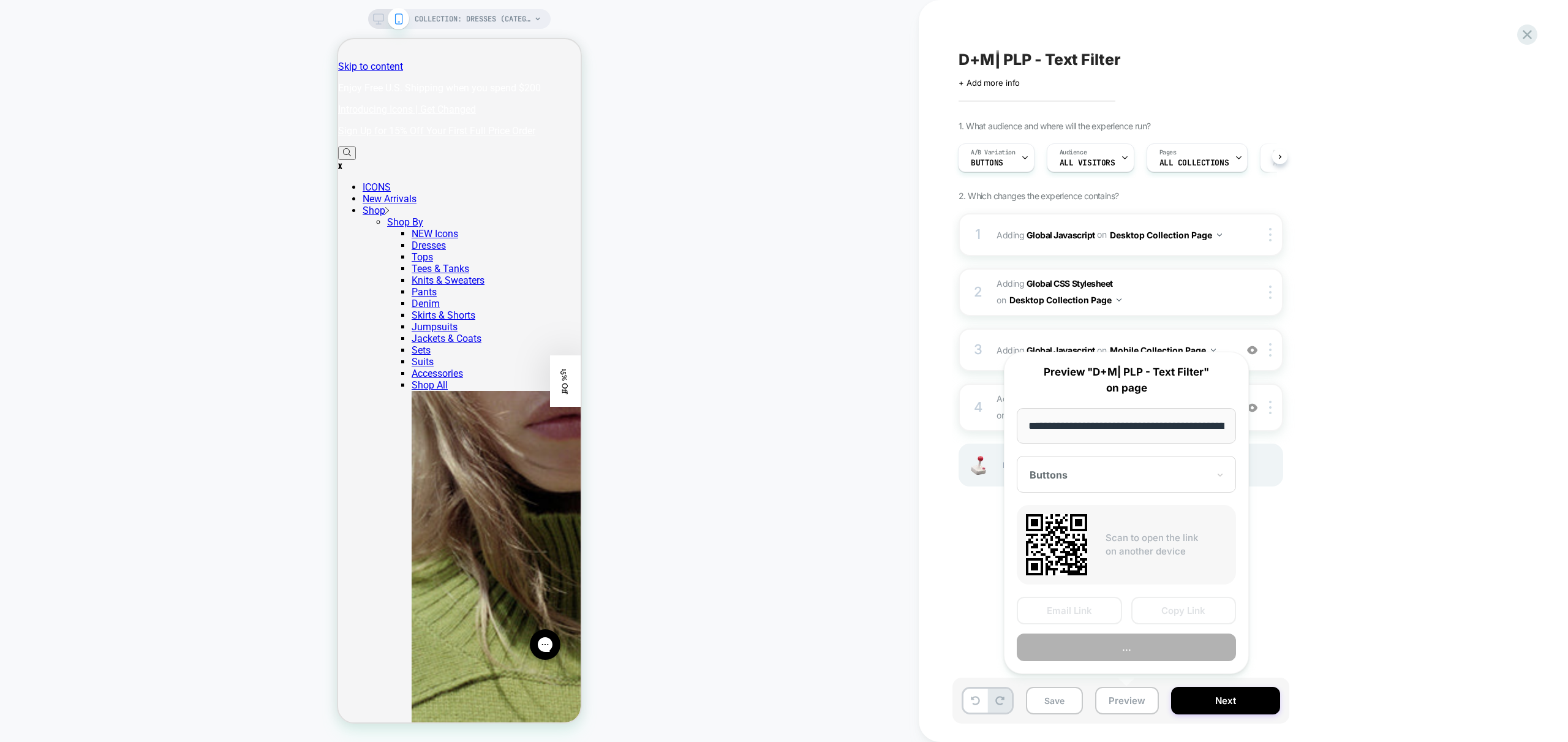
scroll to position [0, 85]
click at [1169, 647] on button "Preview" at bounding box center [1126, 647] width 219 height 28
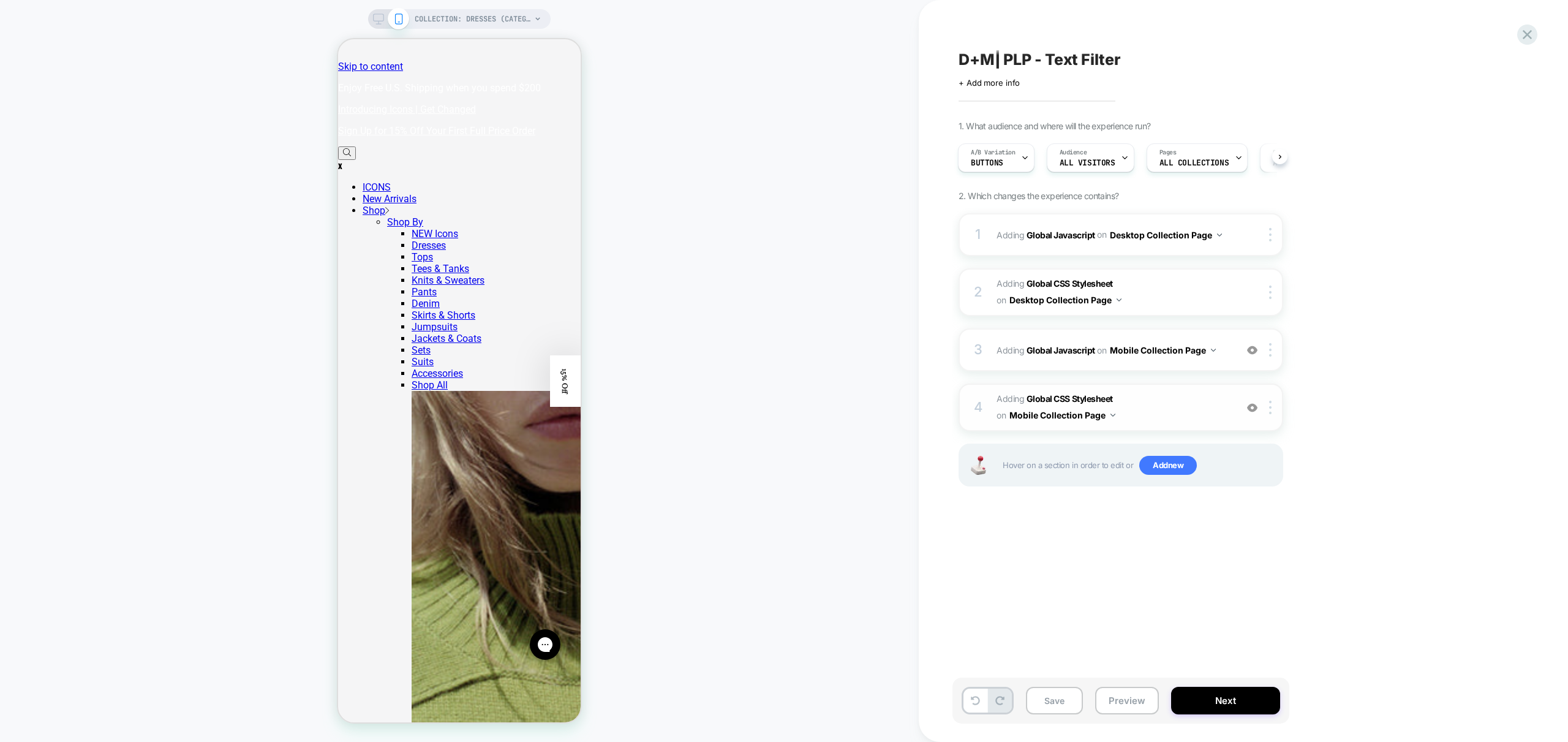
click at [1169, 387] on div "4 Adding Global CSS Stylesheet on Mobile Collection Page Add Before Add After C…" at bounding box center [1121, 408] width 324 height 48
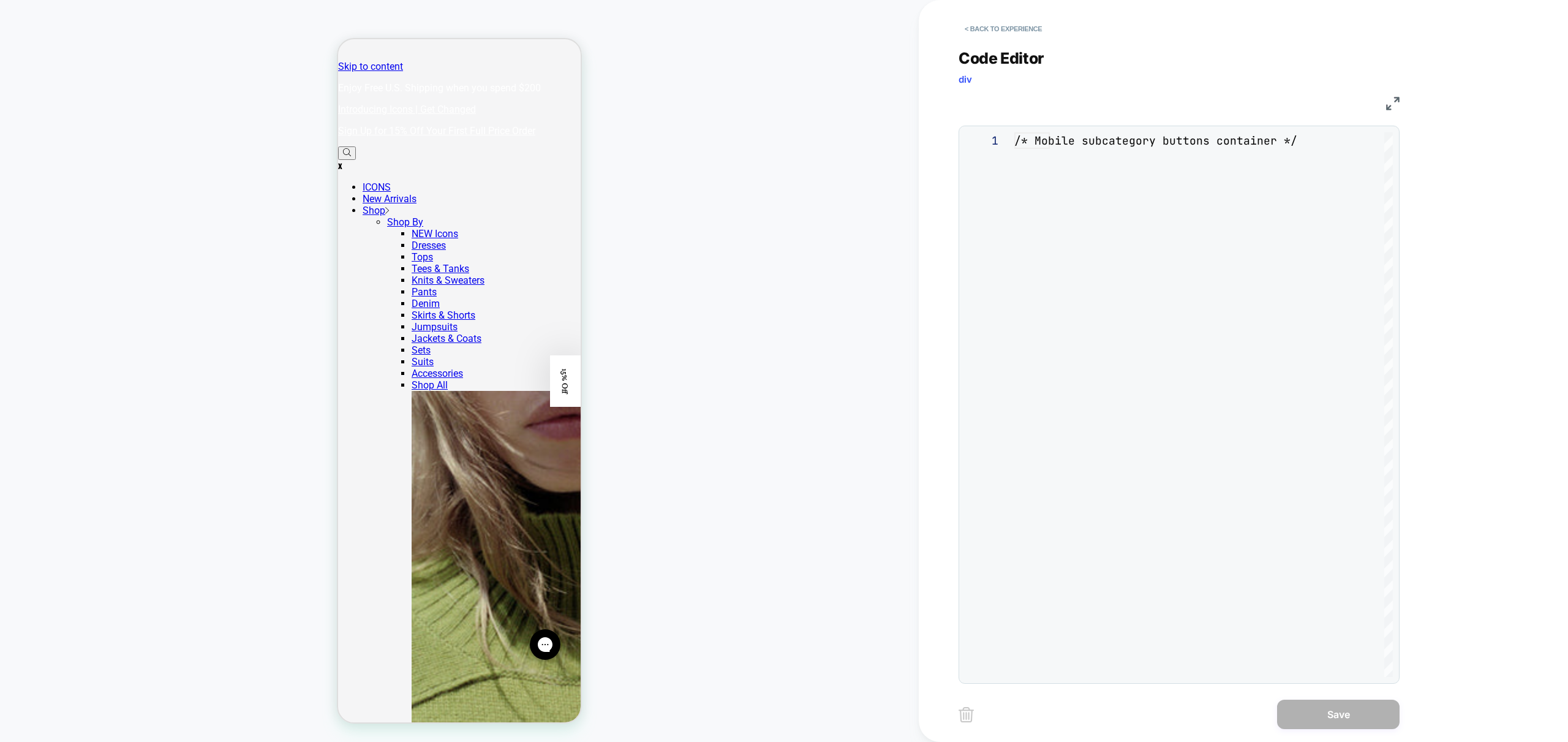
scroll to position [166, 0]
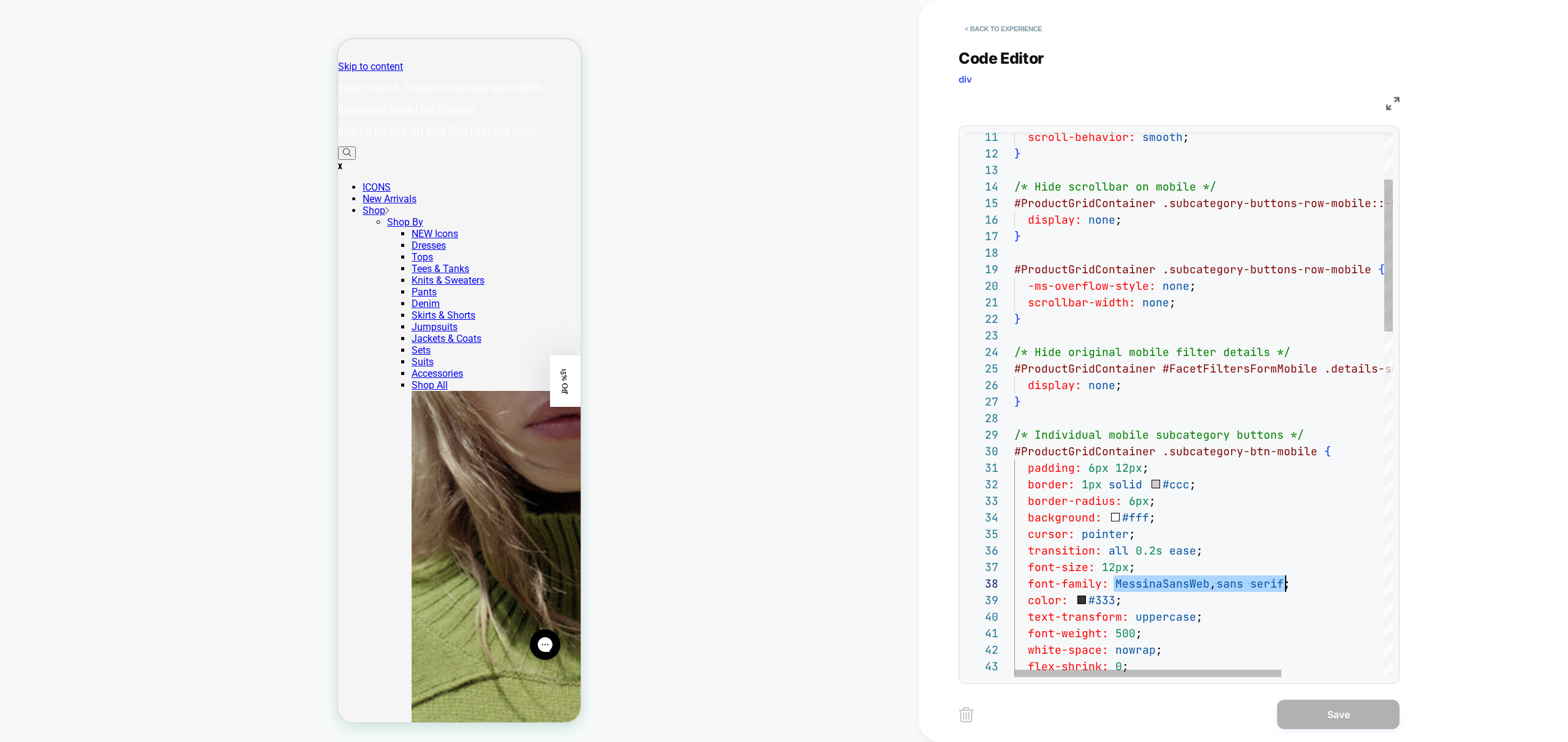
drag, startPoint x: 1114, startPoint y: 583, endPoint x: 1285, endPoint y: 581, distance: 171.0
type textarea "**********"
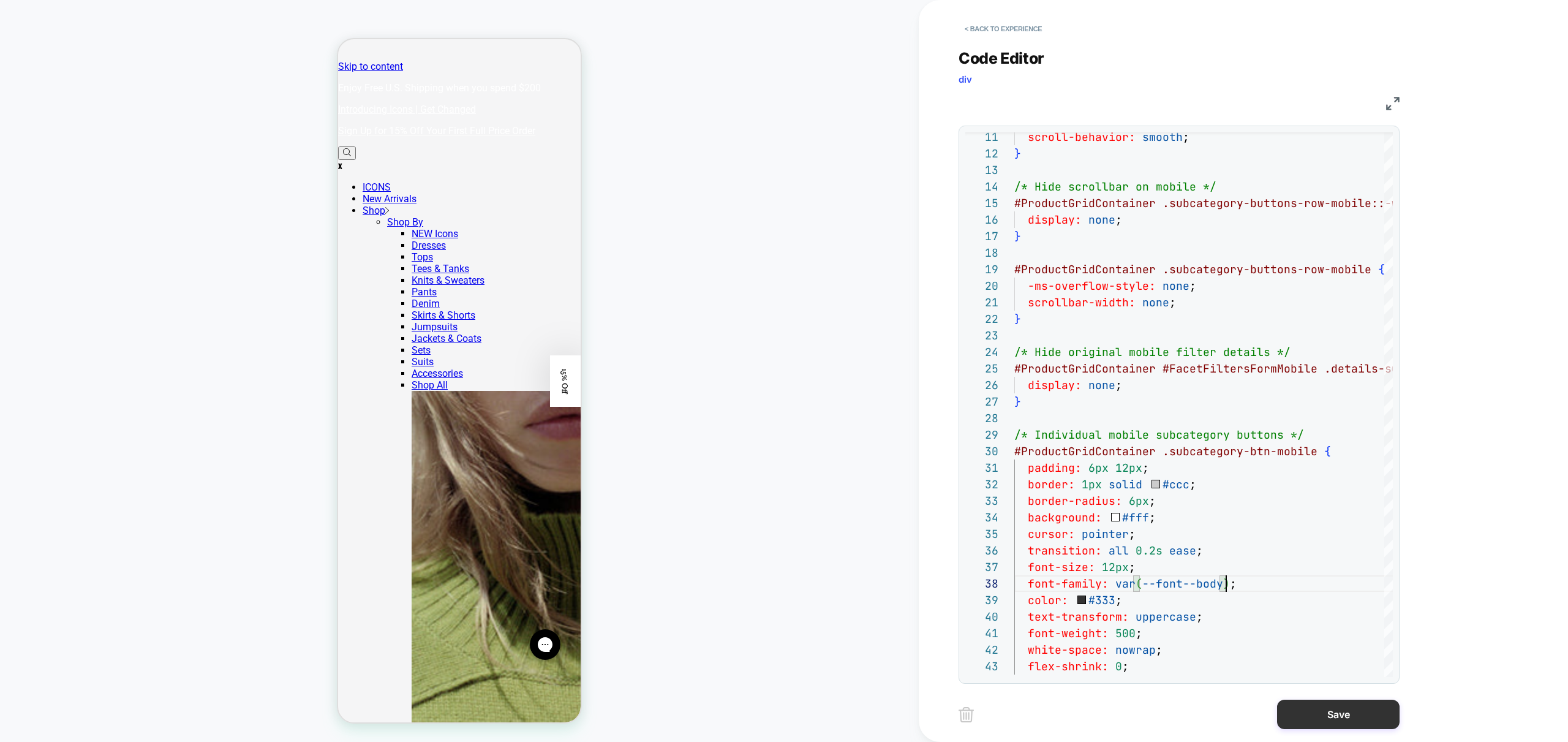
click at [1341, 713] on button "Save" at bounding box center [1338, 714] width 123 height 30
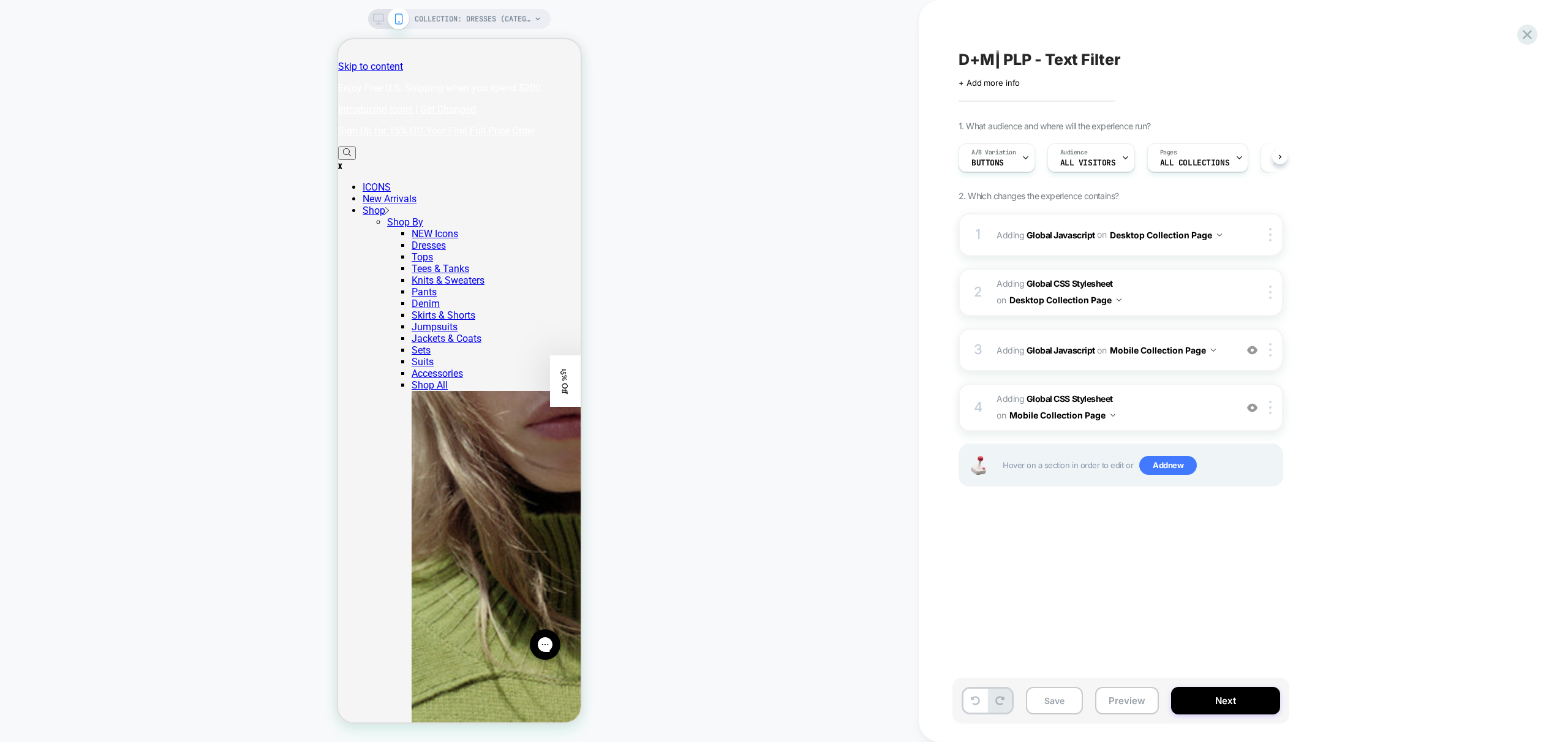
scroll to position [0, 1]
click at [379, 22] on icon at bounding box center [379, 23] width 1 height 3
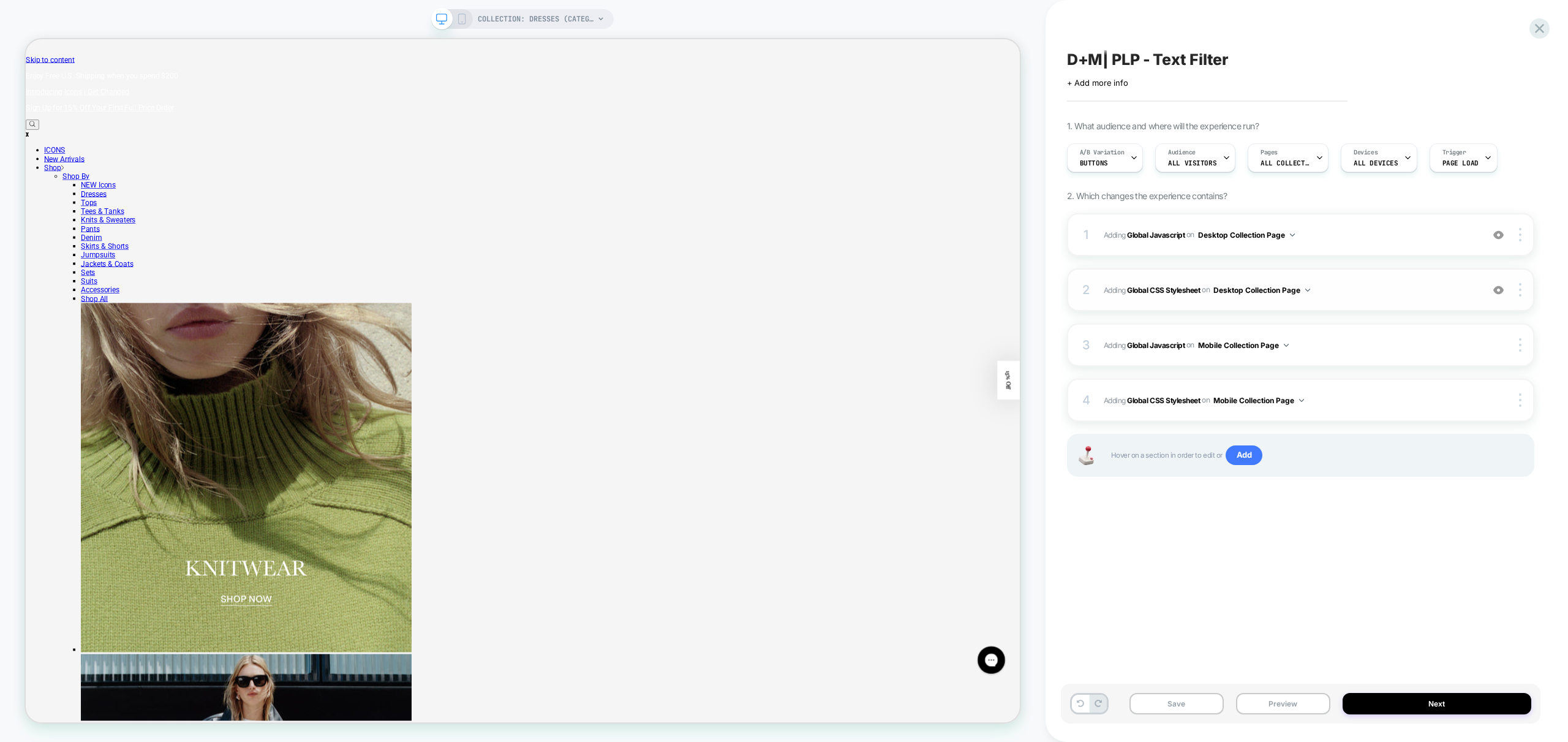
click at [1375, 293] on span "Adding Global CSS Stylesheet on Desktop Collection Page" at bounding box center [1290, 290] width 372 height 16
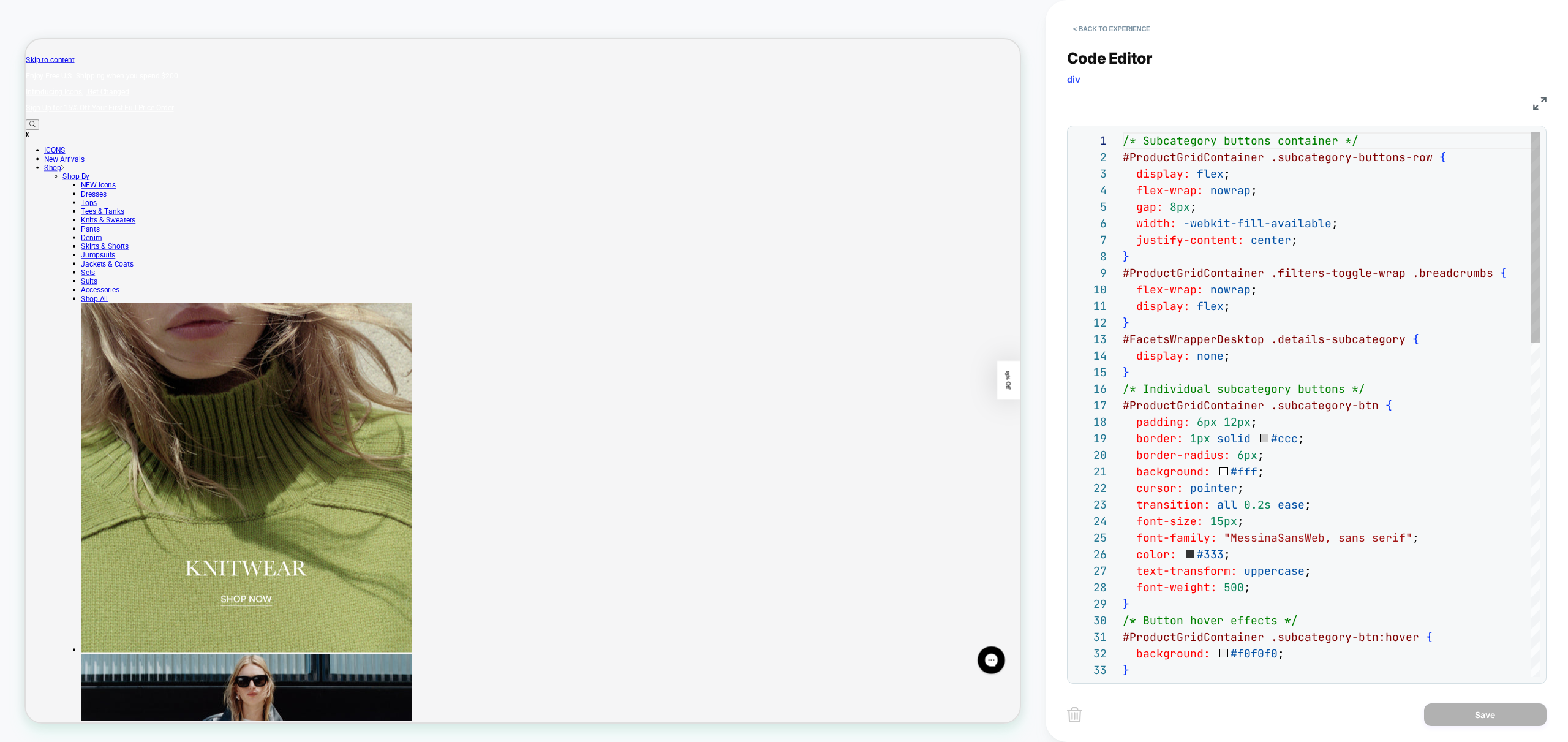
scroll to position [166, 0]
drag, startPoint x: 1222, startPoint y: 539, endPoint x: 1406, endPoint y: 537, distance: 184.0
type textarea "**********"
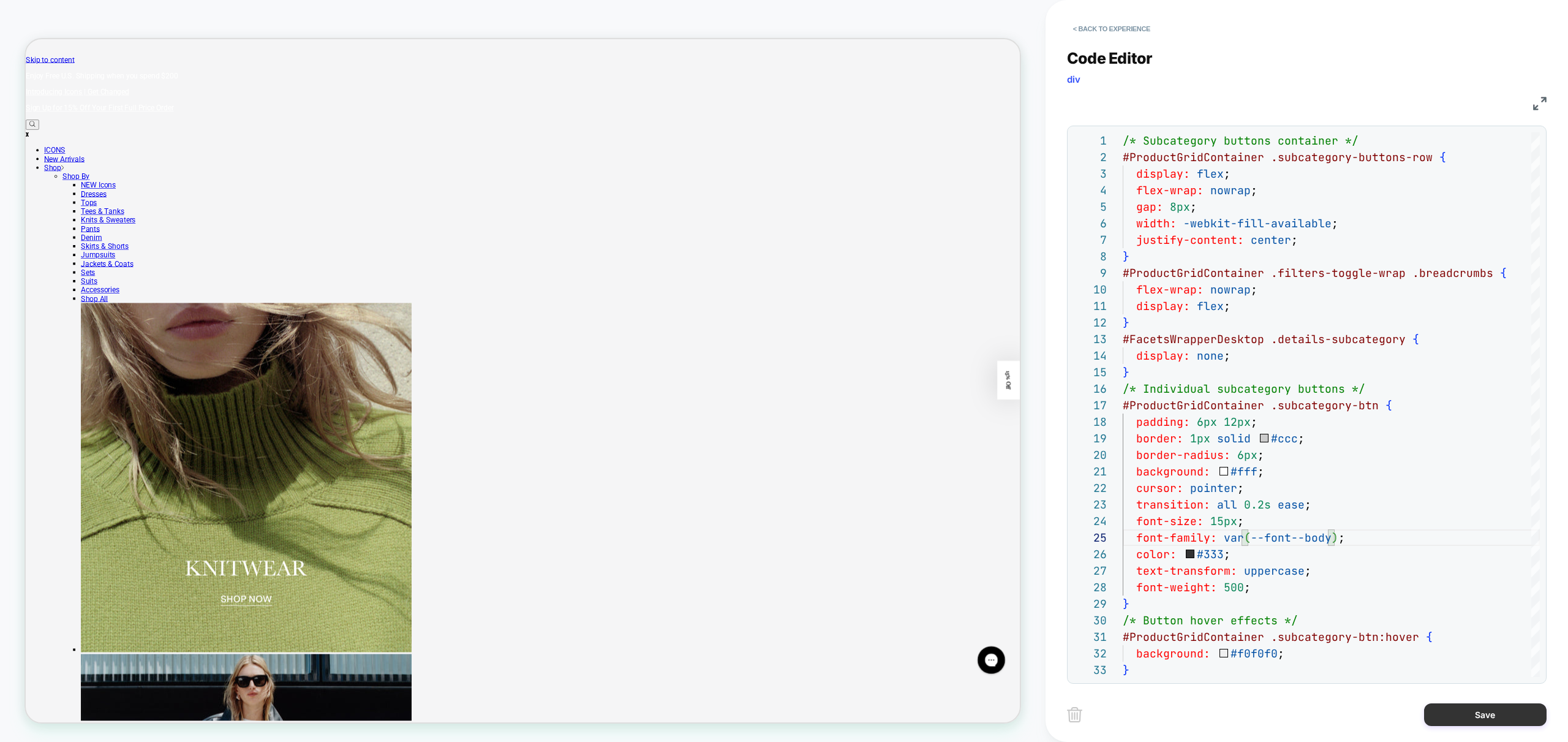
click at [1486, 707] on button "Save" at bounding box center [1486, 714] width 123 height 23
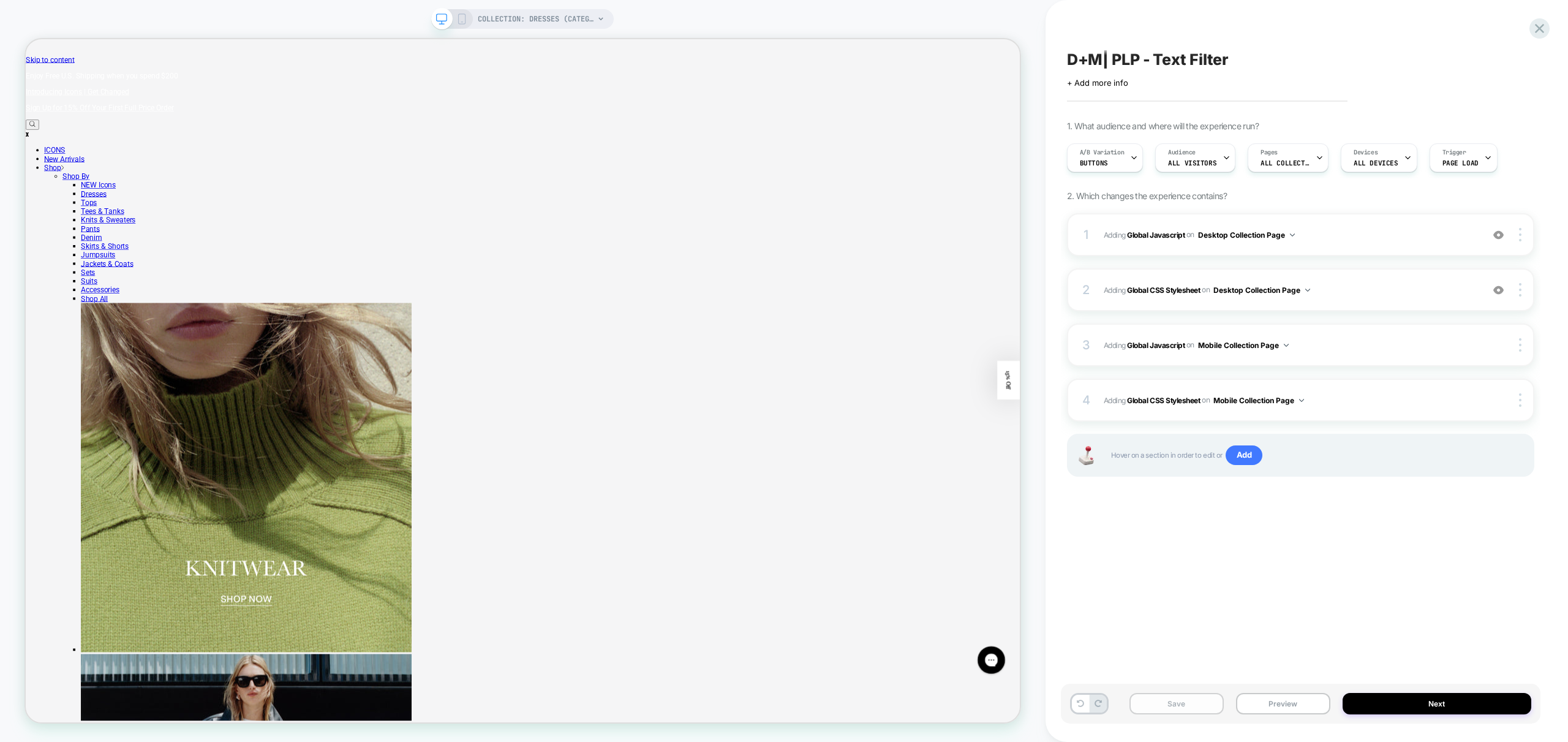
click at [1187, 698] on button "Save" at bounding box center [1177, 704] width 94 height 21
click at [1275, 698] on button "Preview" at bounding box center [1283, 704] width 94 height 21
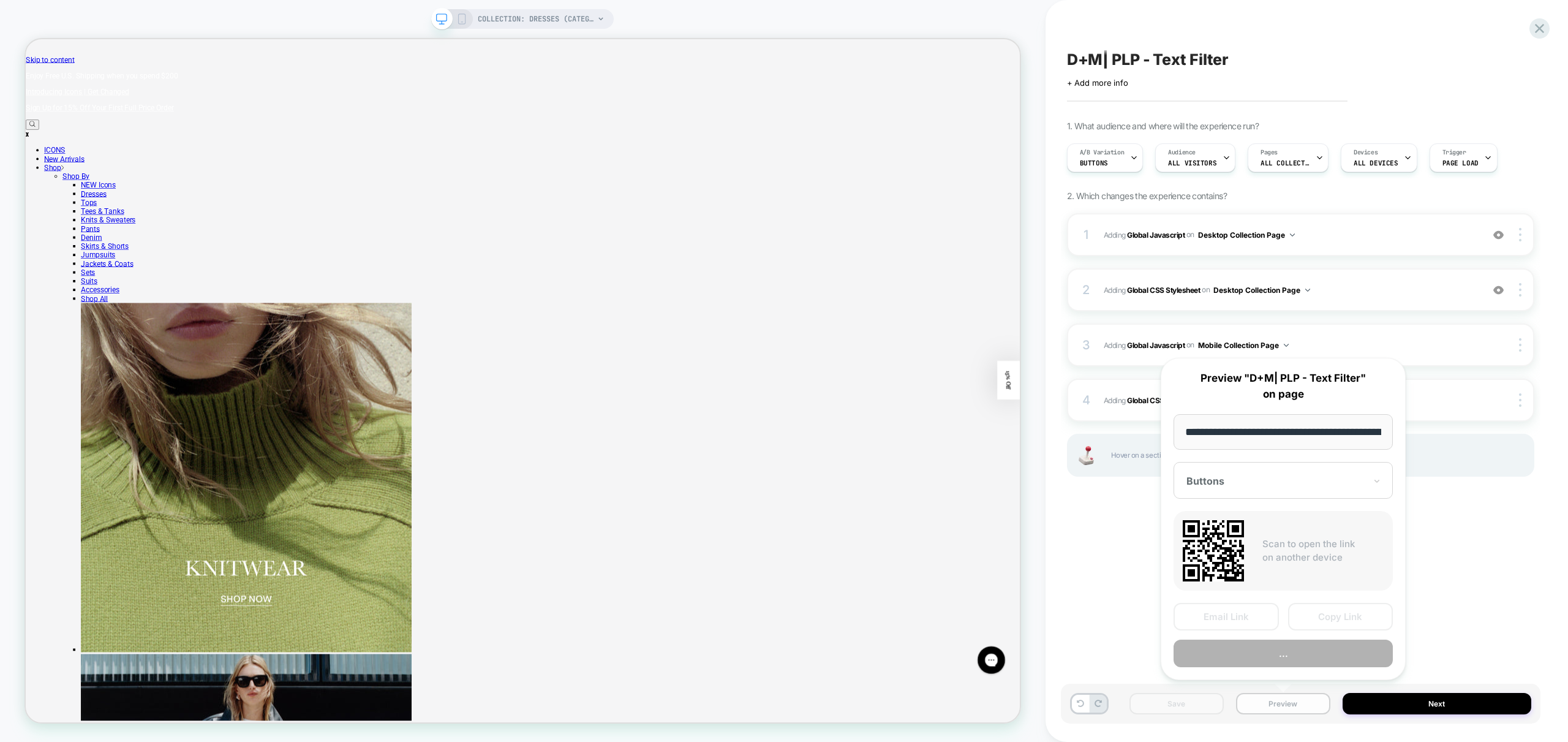
scroll to position [0, 85]
click at [1328, 651] on button "Preview" at bounding box center [1282, 654] width 219 height 28
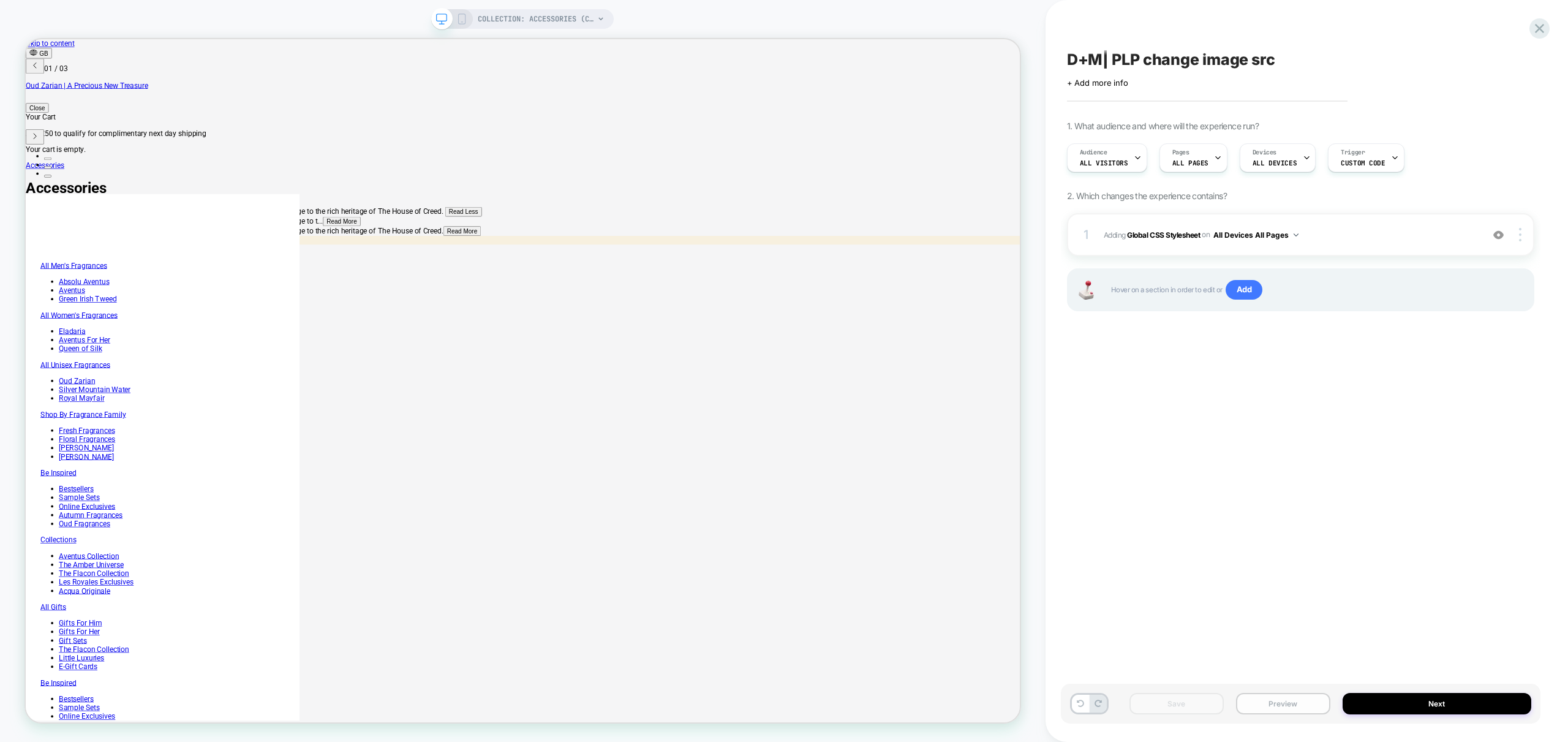
click at [1282, 703] on button "Preview" at bounding box center [1283, 704] width 94 height 21
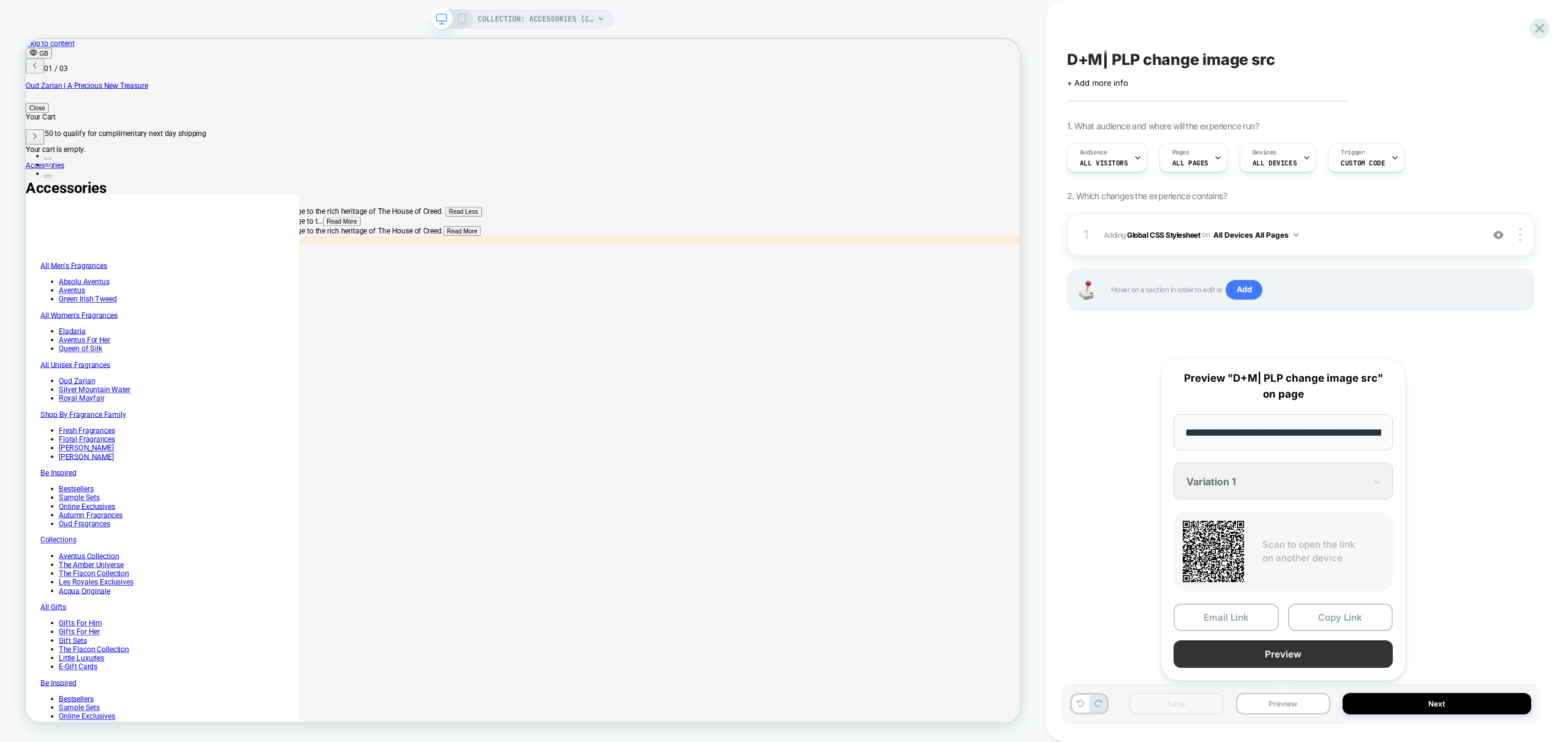
click at [1302, 658] on button "Preview" at bounding box center [1282, 654] width 219 height 28
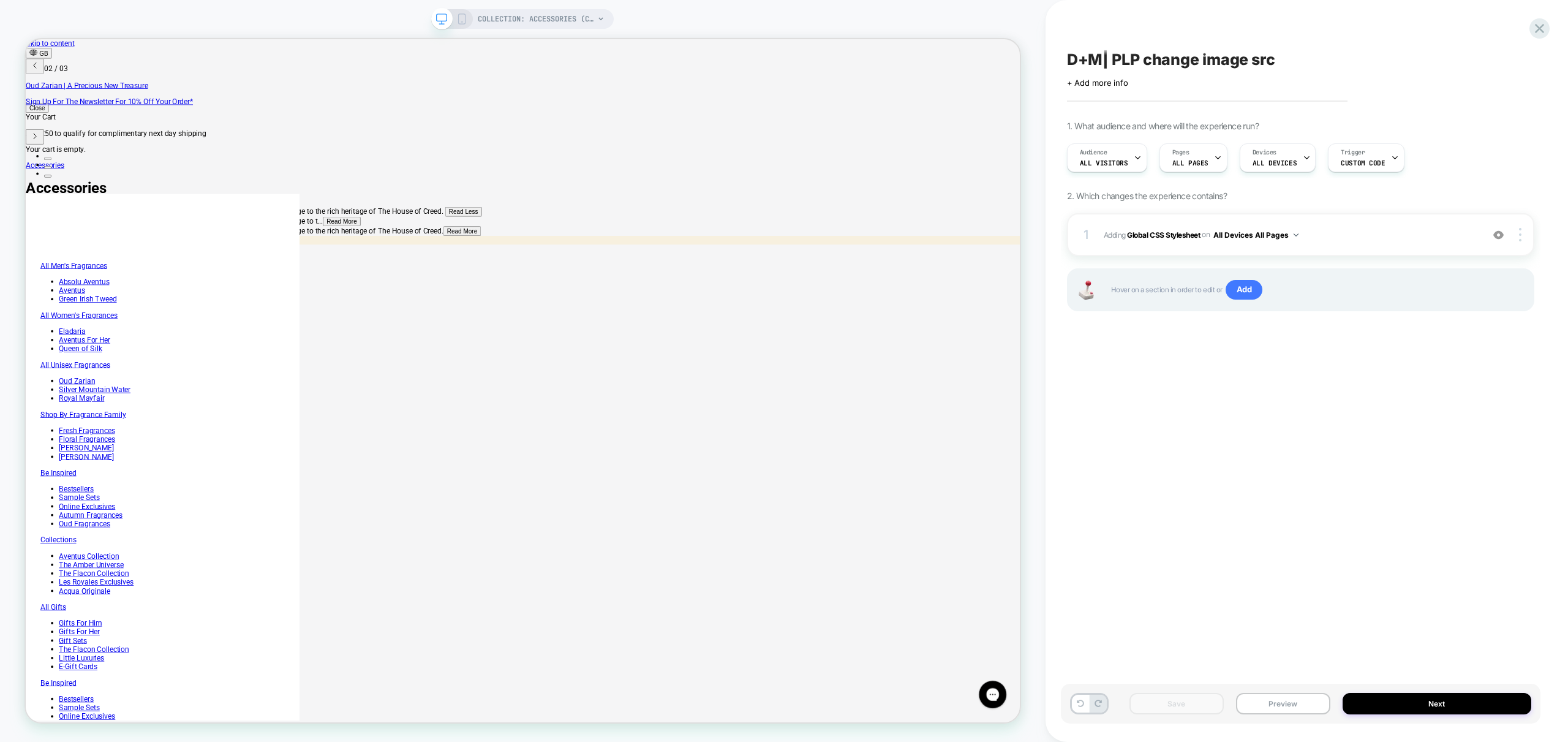
scroll to position [0, 491]
click at [1378, 160] on div "Trigger Custom Code" at bounding box center [1362, 157] width 68 height 28
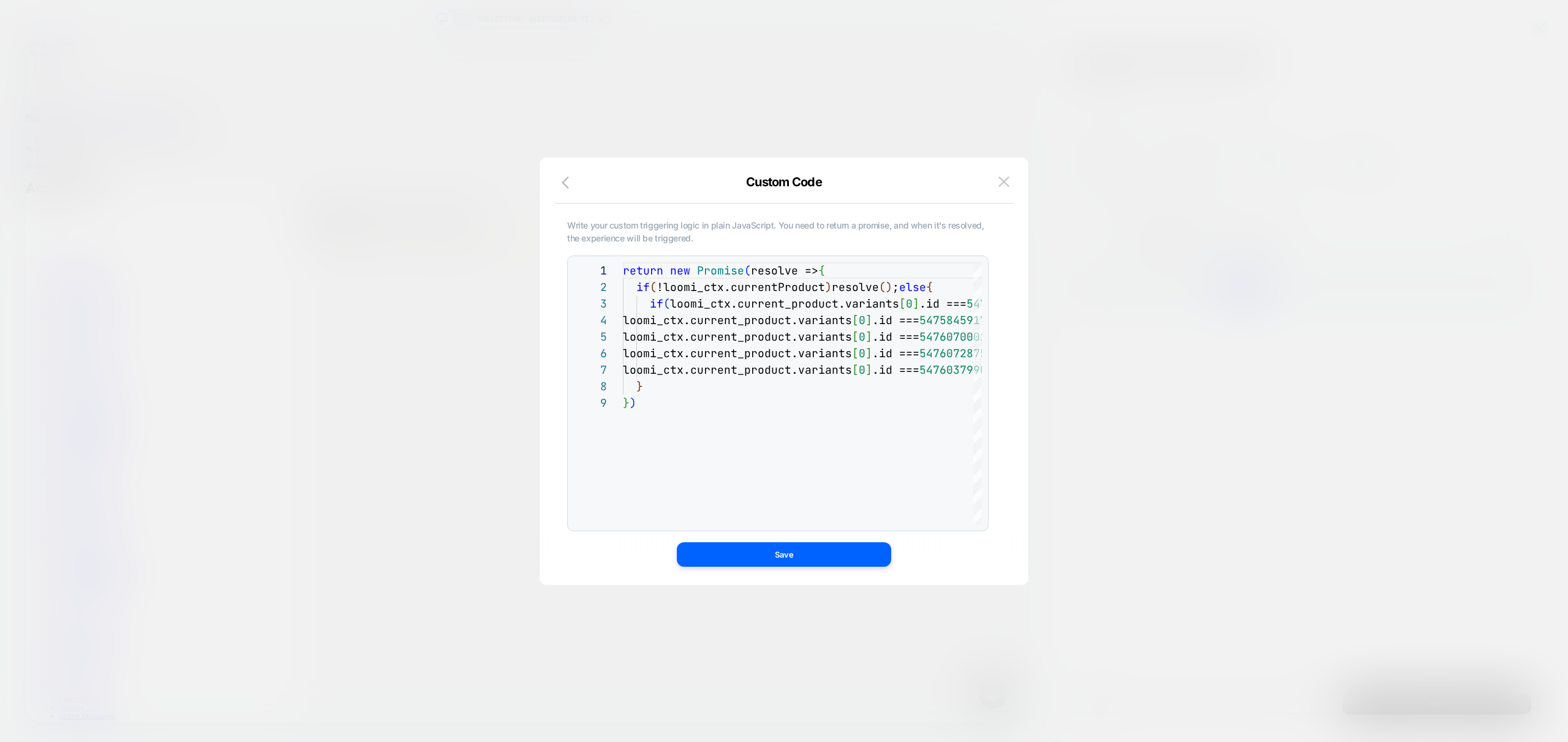
scroll to position [0, 981]
click at [766, 559] on button "Save" at bounding box center [784, 554] width 214 height 25
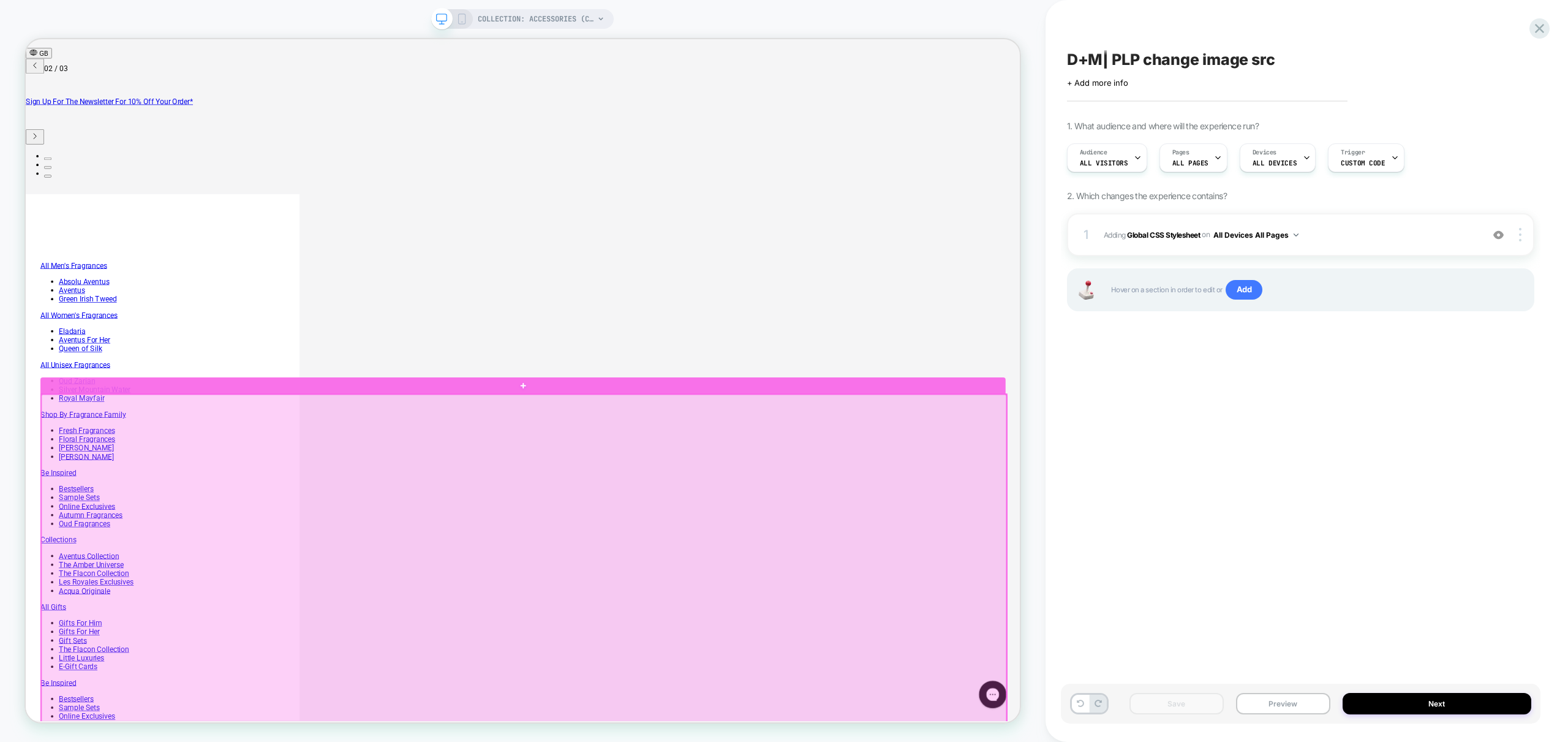
scroll to position [0, 0]
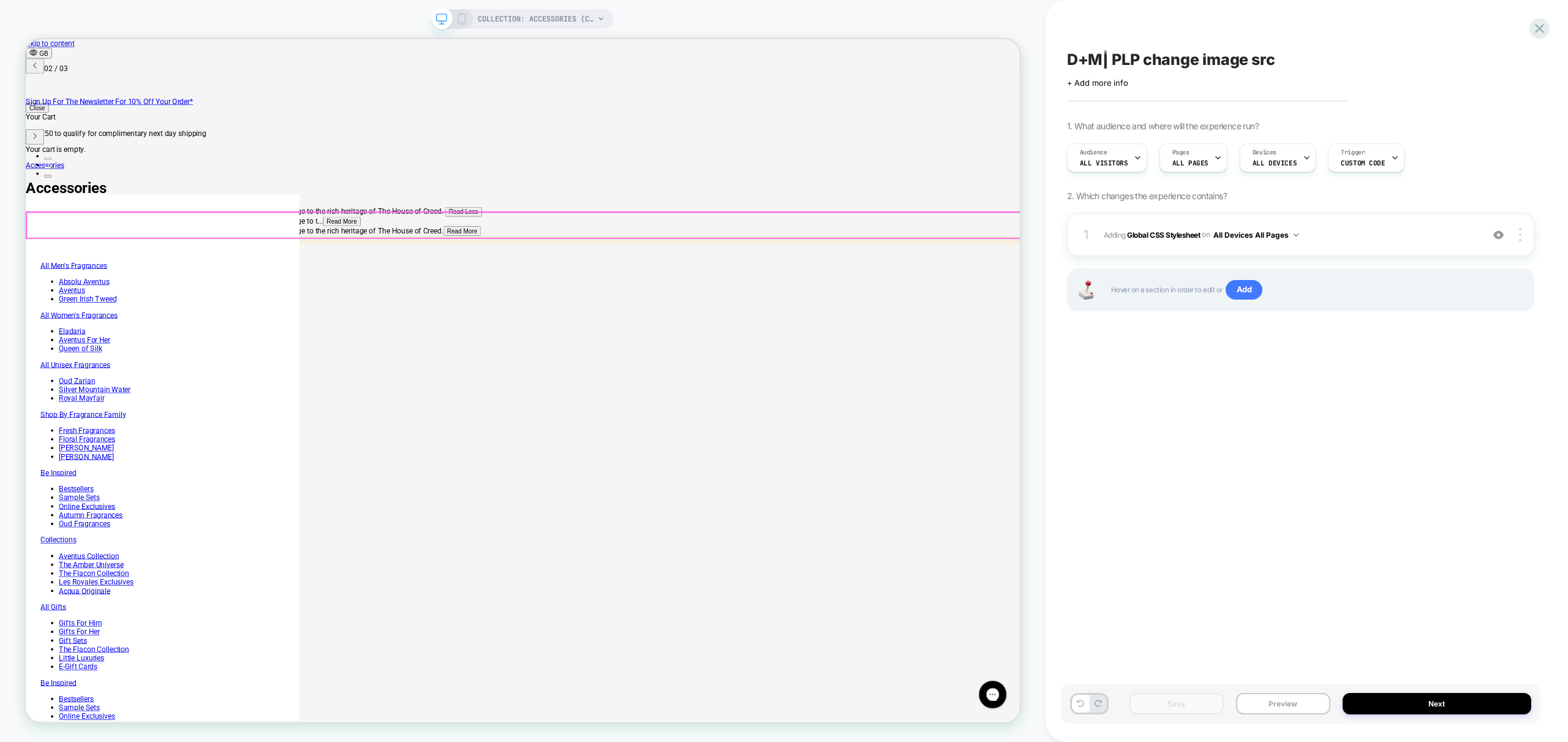
click at [154, 344] on span "Show Filters" at bounding box center [128, 350] width 54 height 12
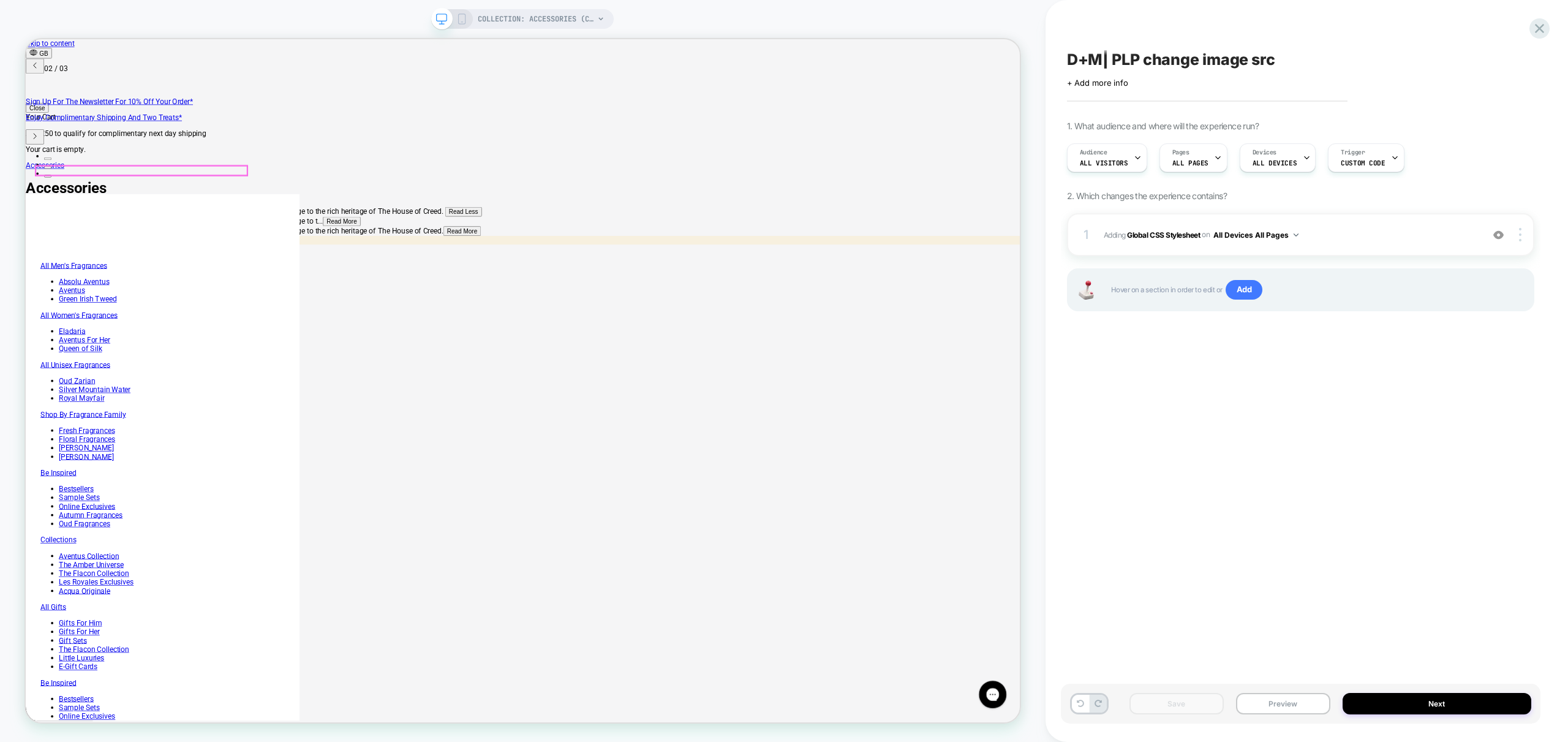
click at [1368, 246] on div "1 Adding Global CSS Stylesheet on All Devices All Pages Add Before Add After Ta…" at bounding box center [1300, 234] width 467 height 43
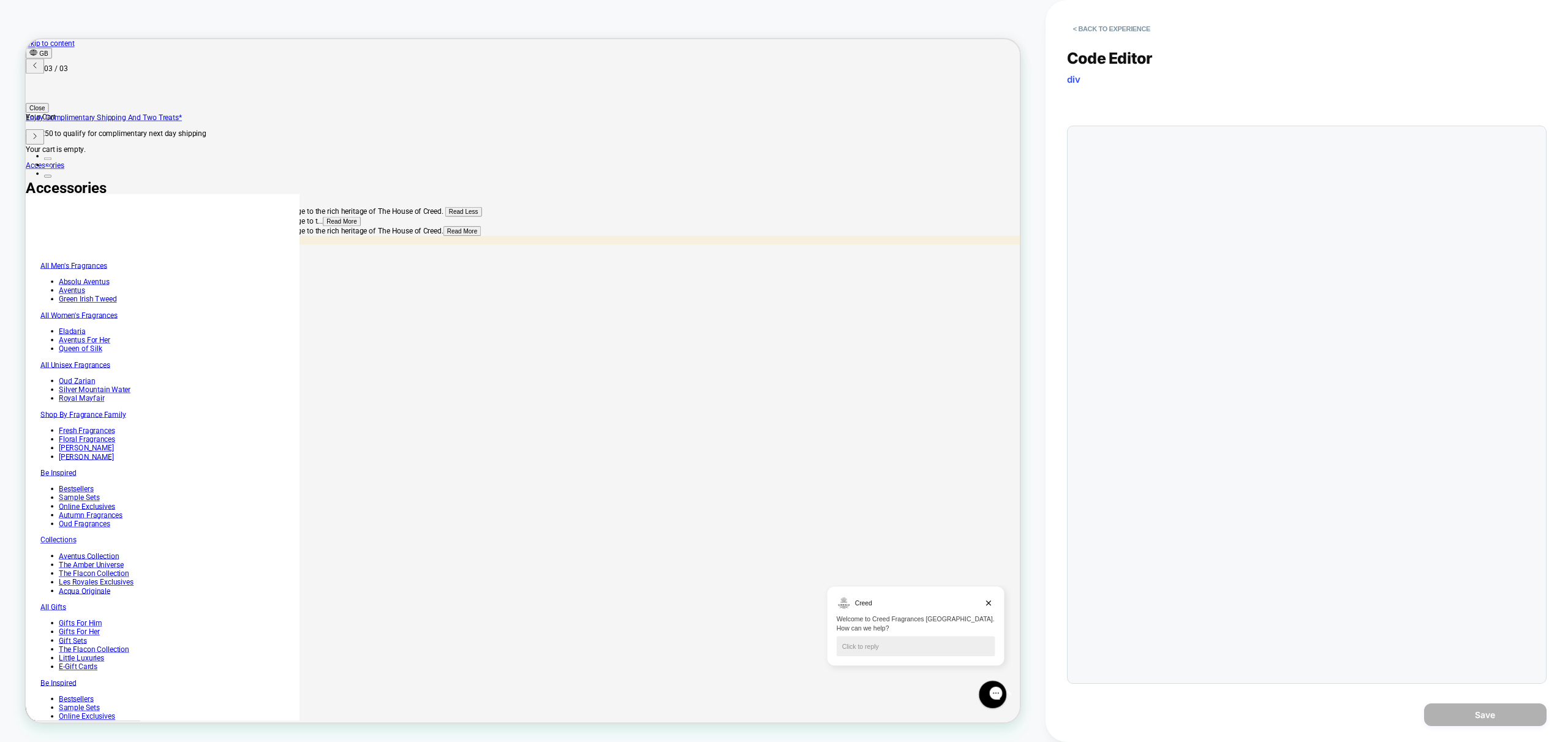
scroll to position [166, 0]
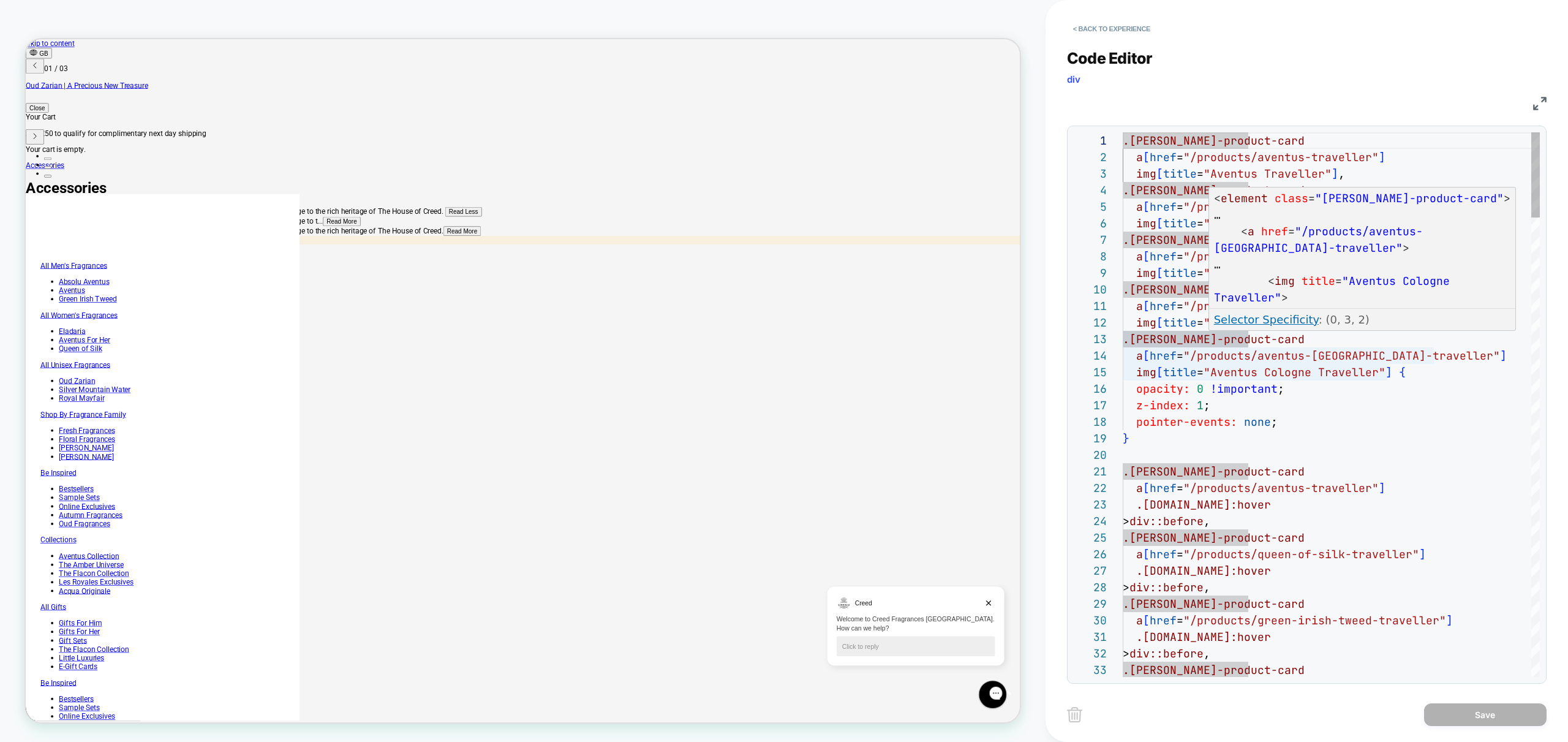
scroll to position [0, 0]
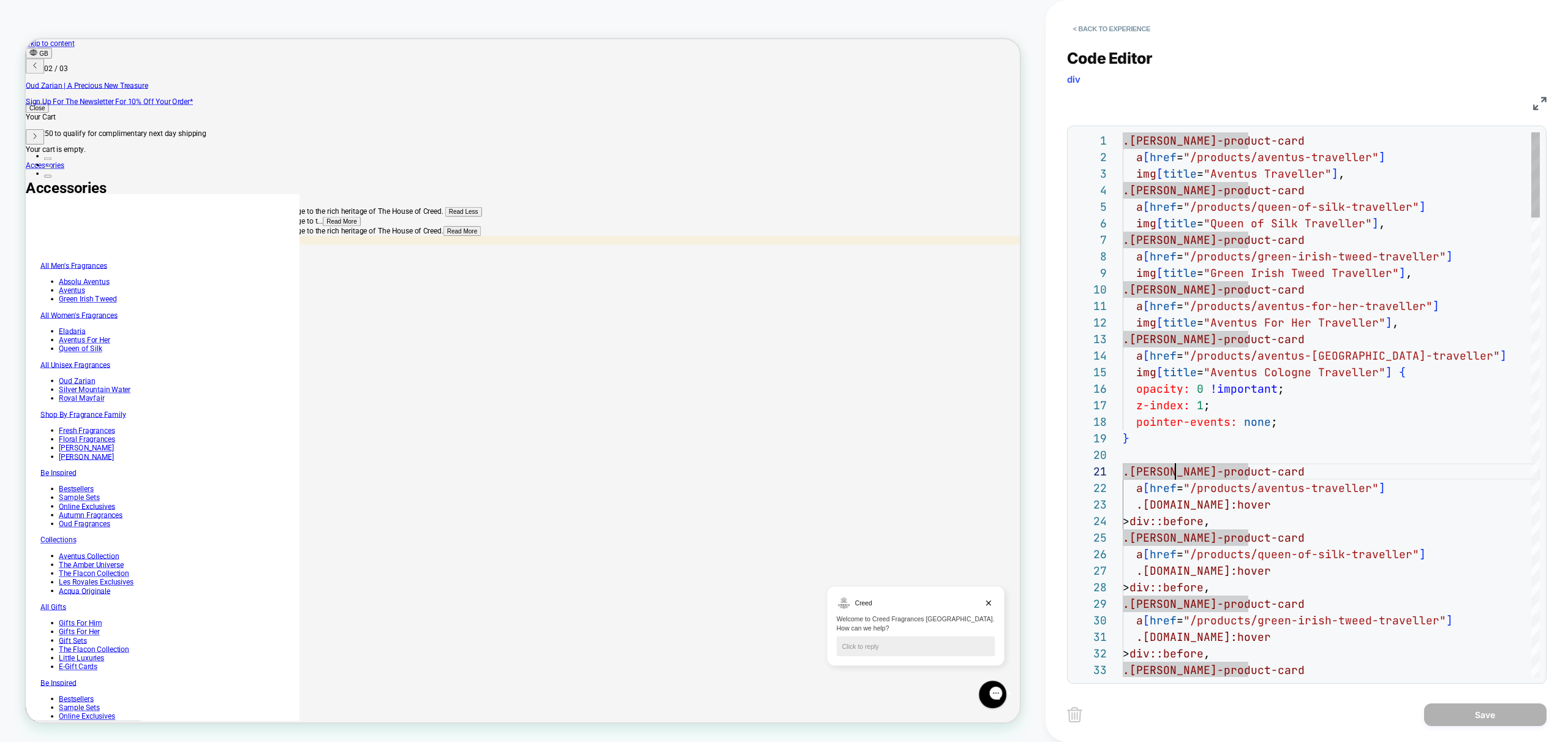
scroll to position [0, 491]
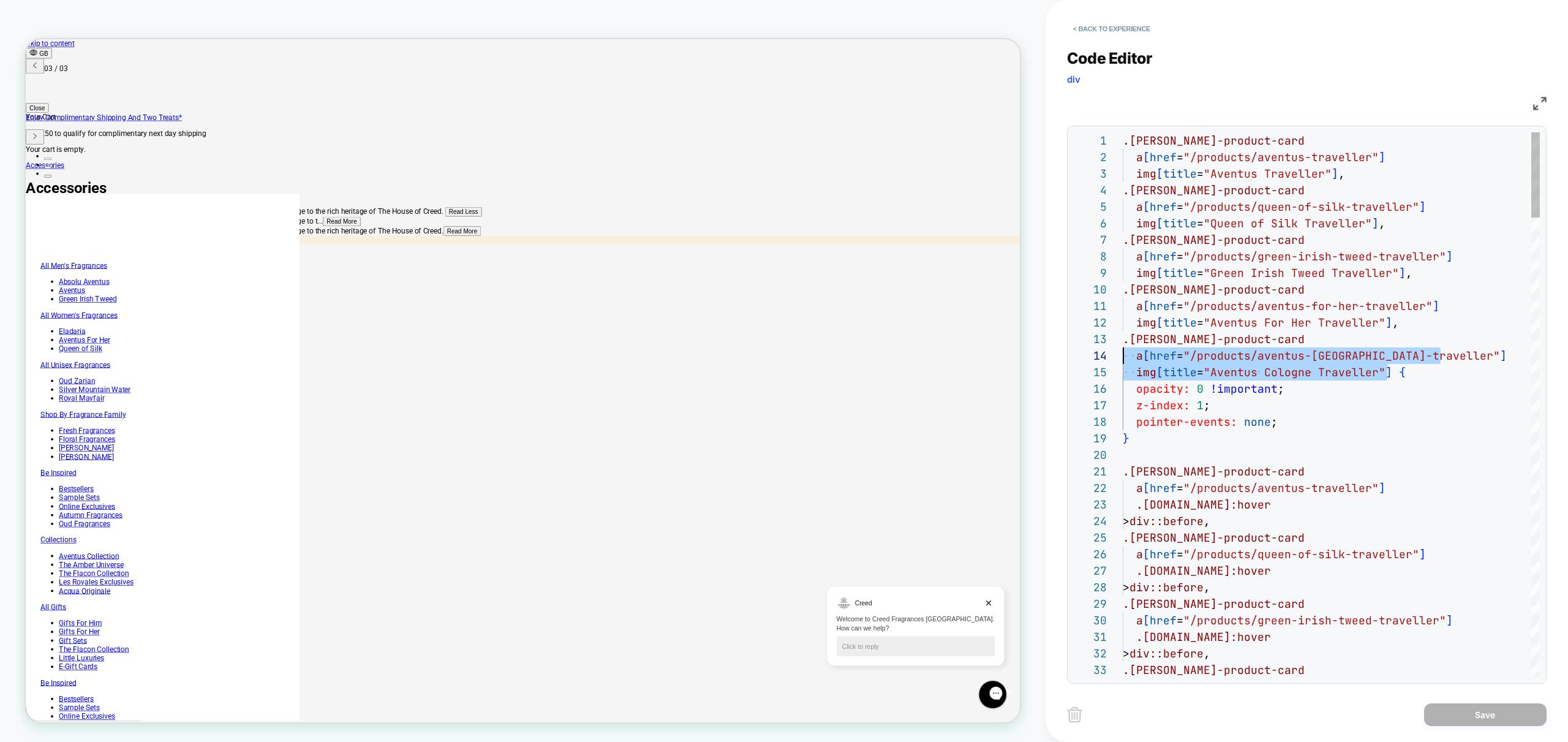
scroll to position [33, 0]
drag, startPoint x: 1391, startPoint y: 371, endPoint x: 1072, endPoint y: 342, distance: 320.3
drag, startPoint x: 1299, startPoint y: 358, endPoint x: 1311, endPoint y: 363, distance: 13.0
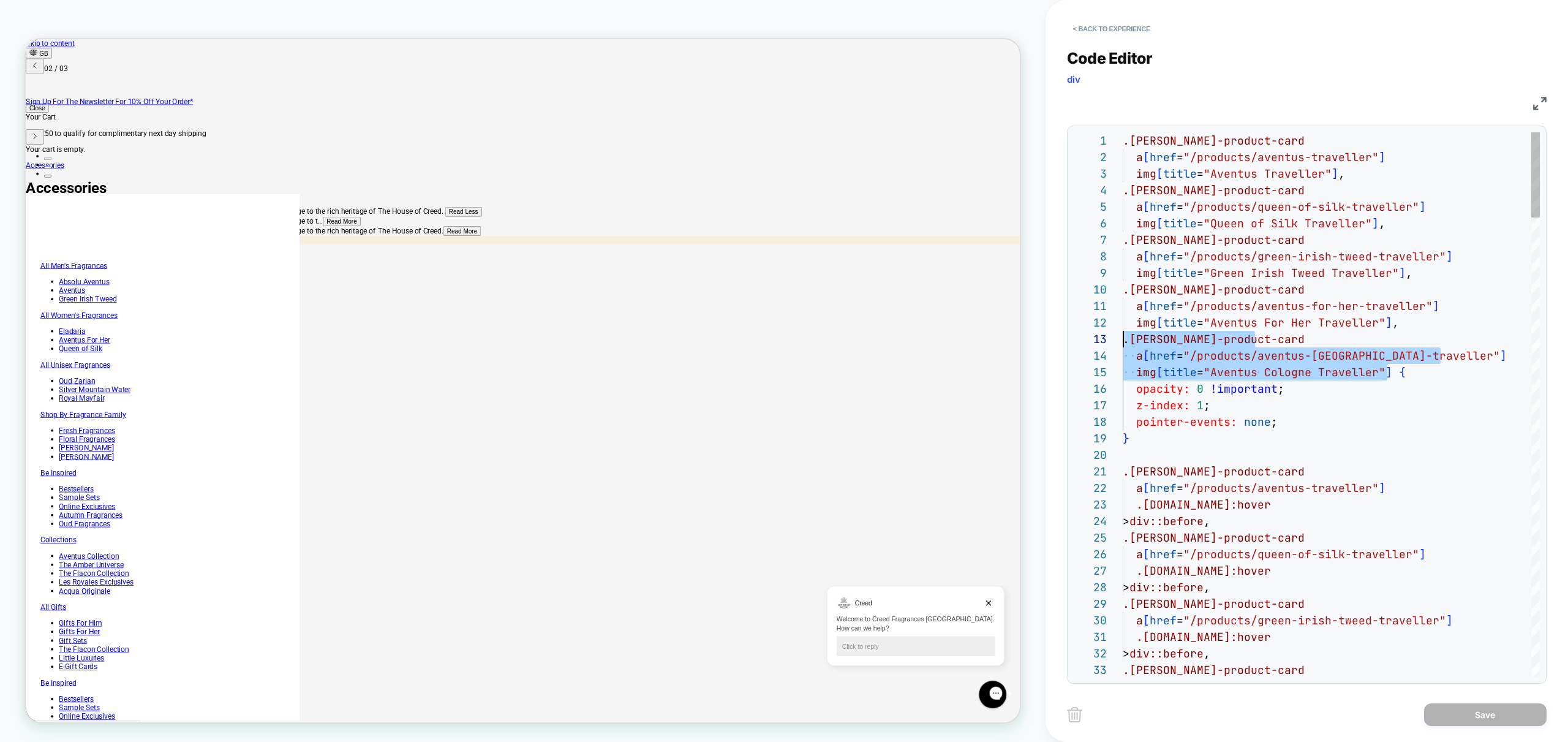
drag, startPoint x: 1443, startPoint y: 353, endPoint x: 1079, endPoint y: 338, distance: 364.3
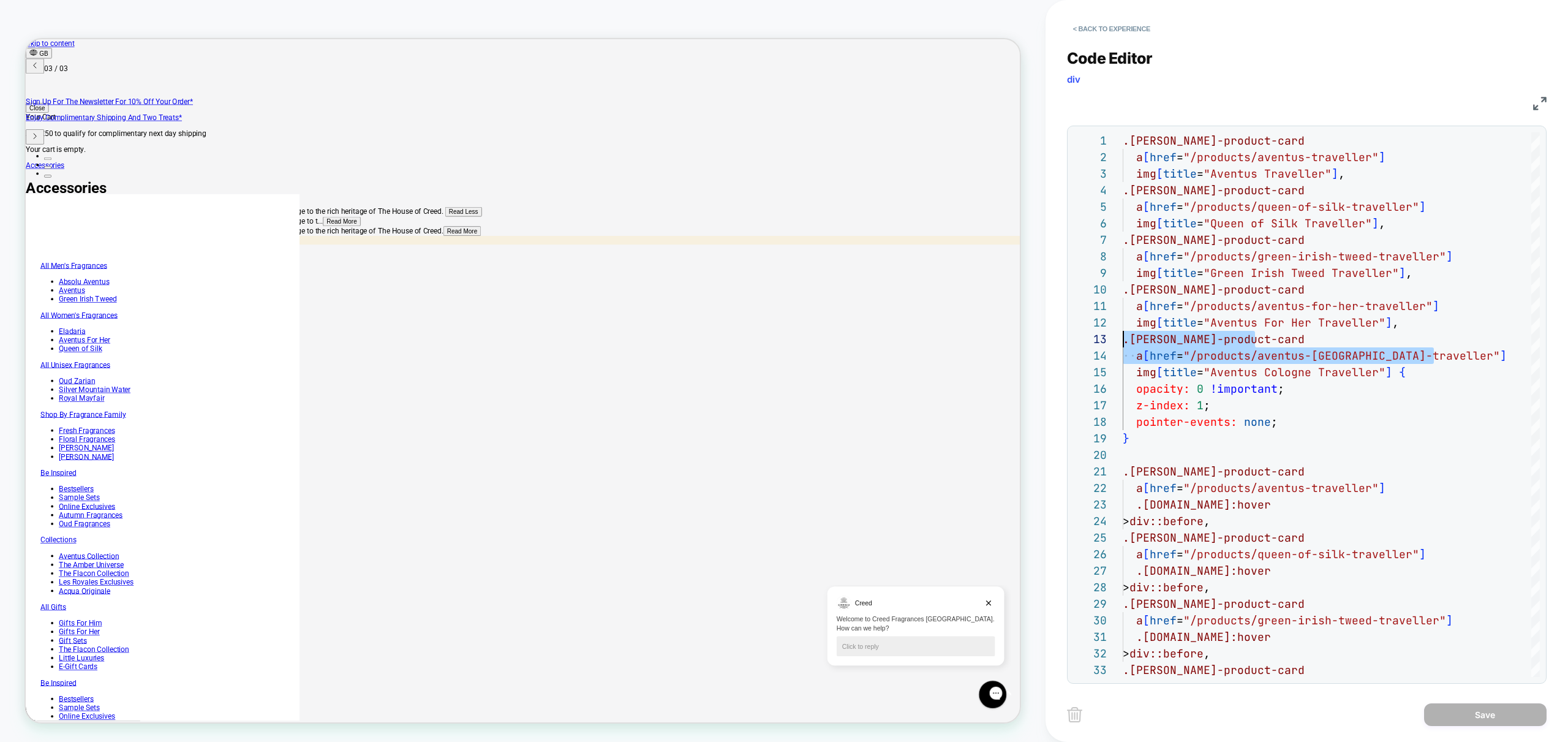
scroll to position [0, 981]
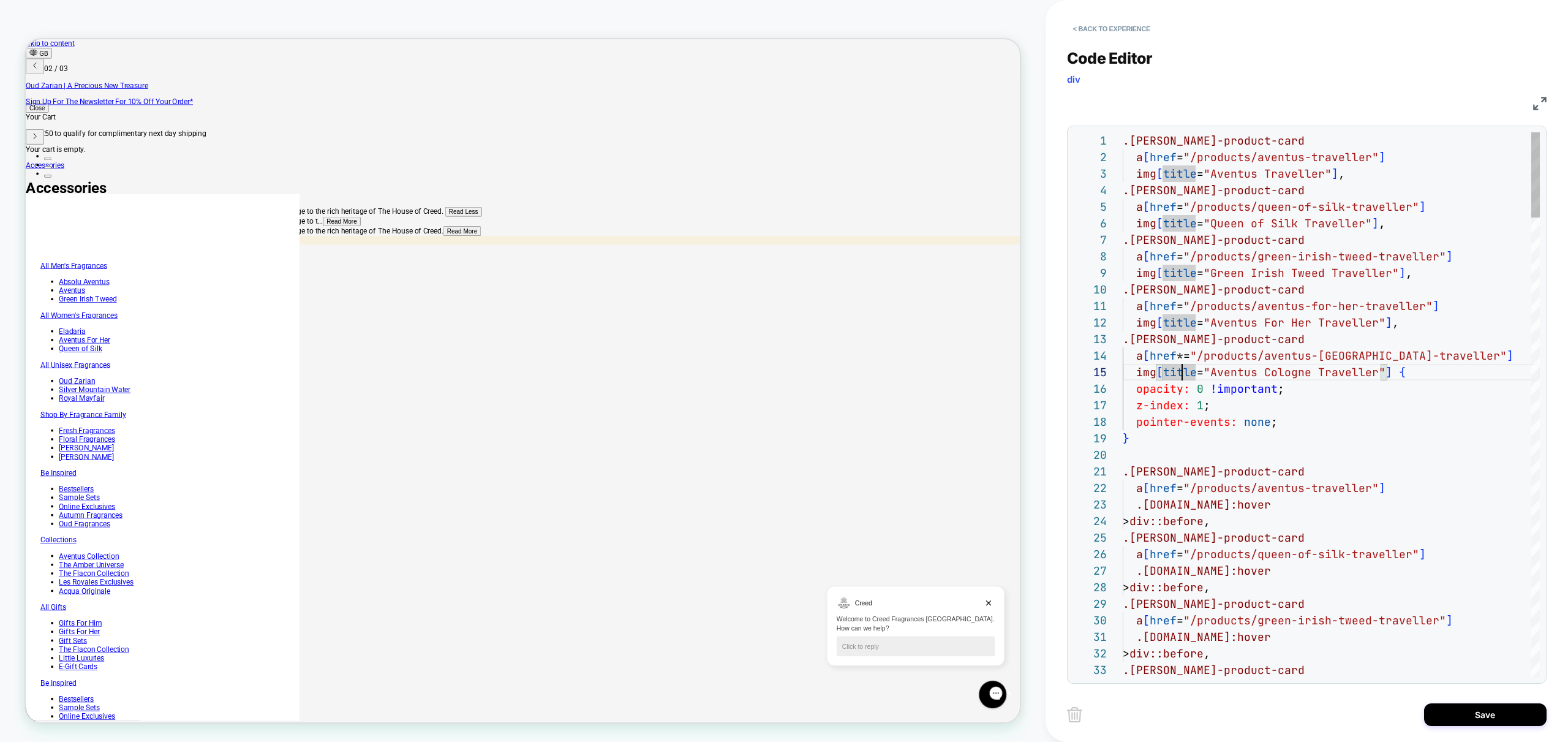
scroll to position [0, 474]
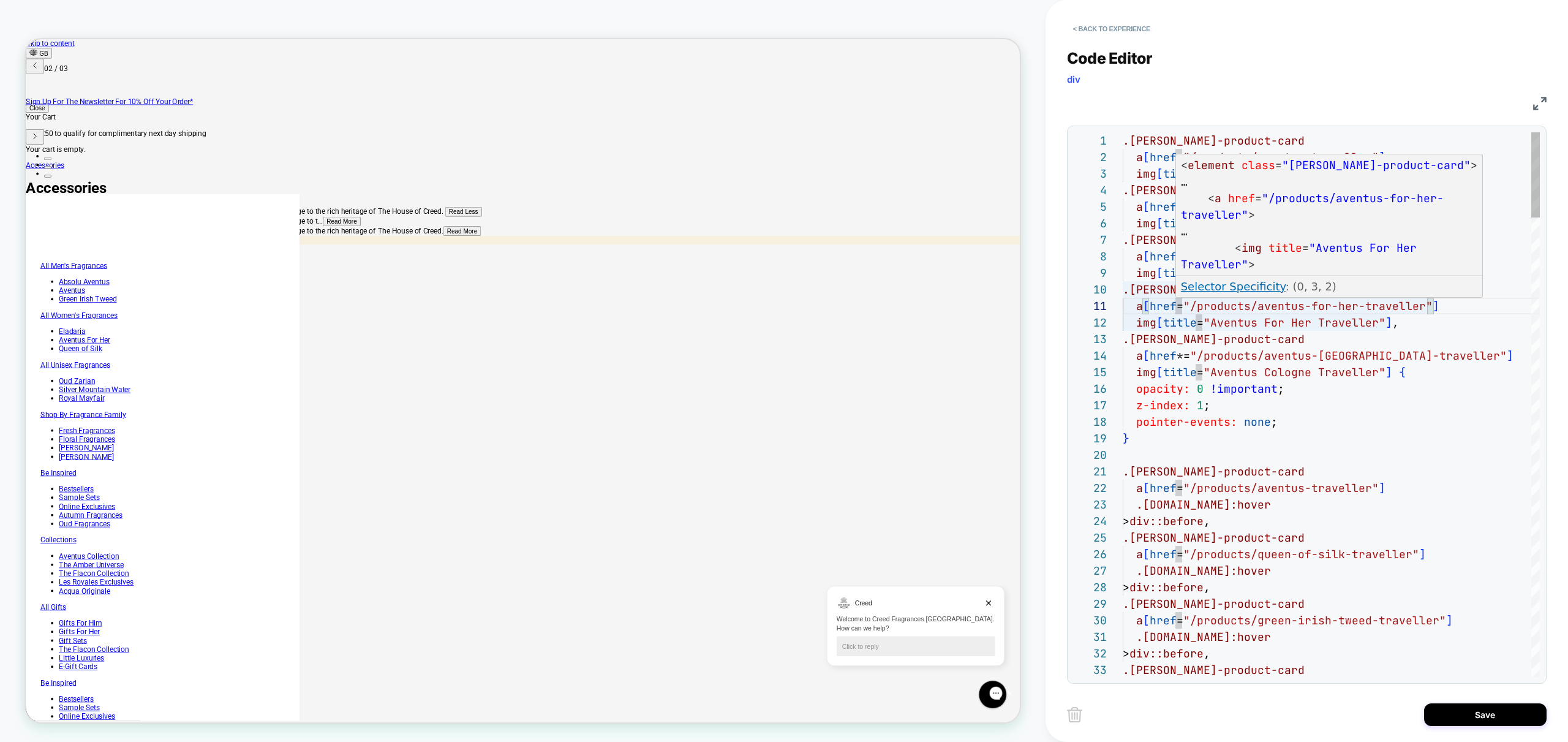
scroll to position [0, 59]
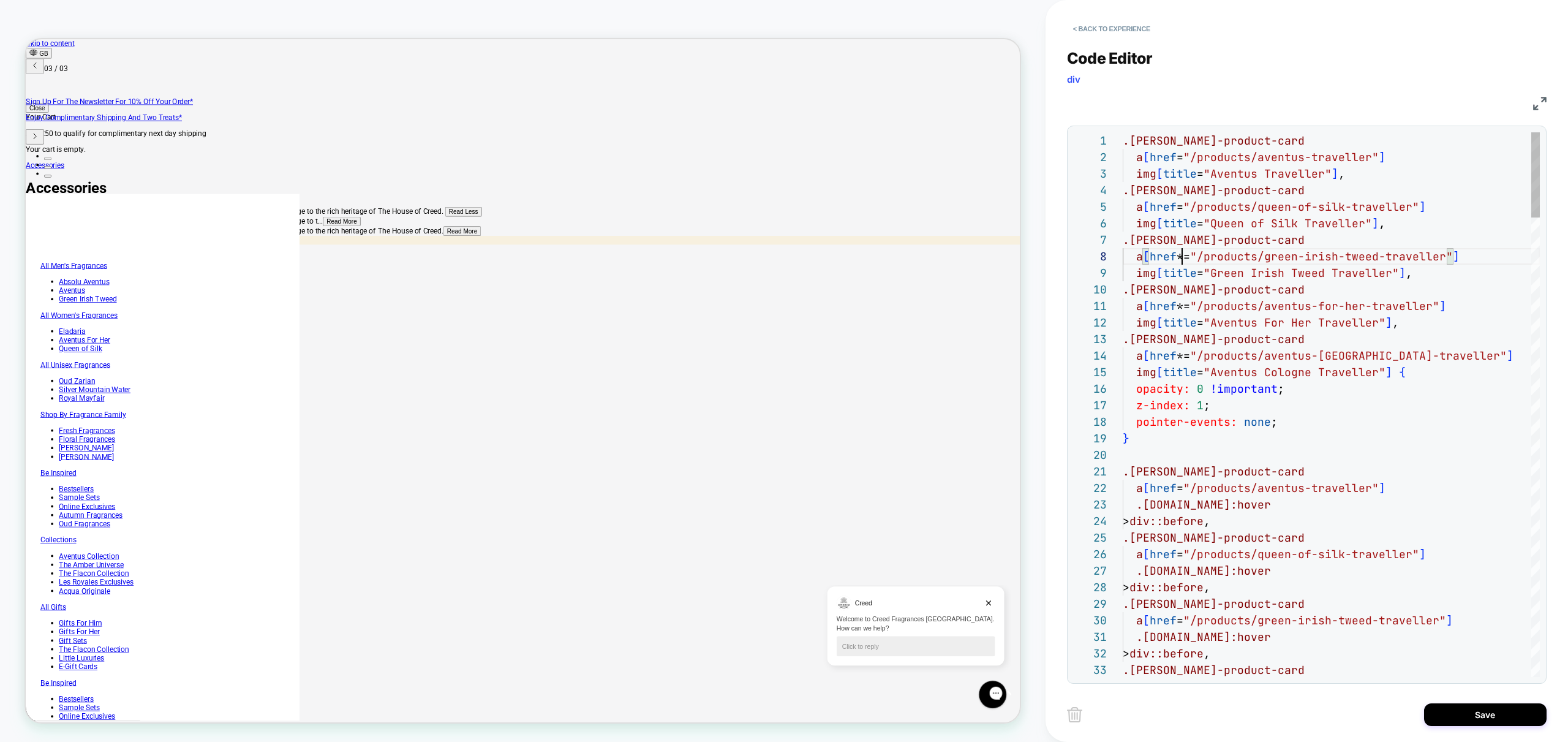
scroll to position [0, 981]
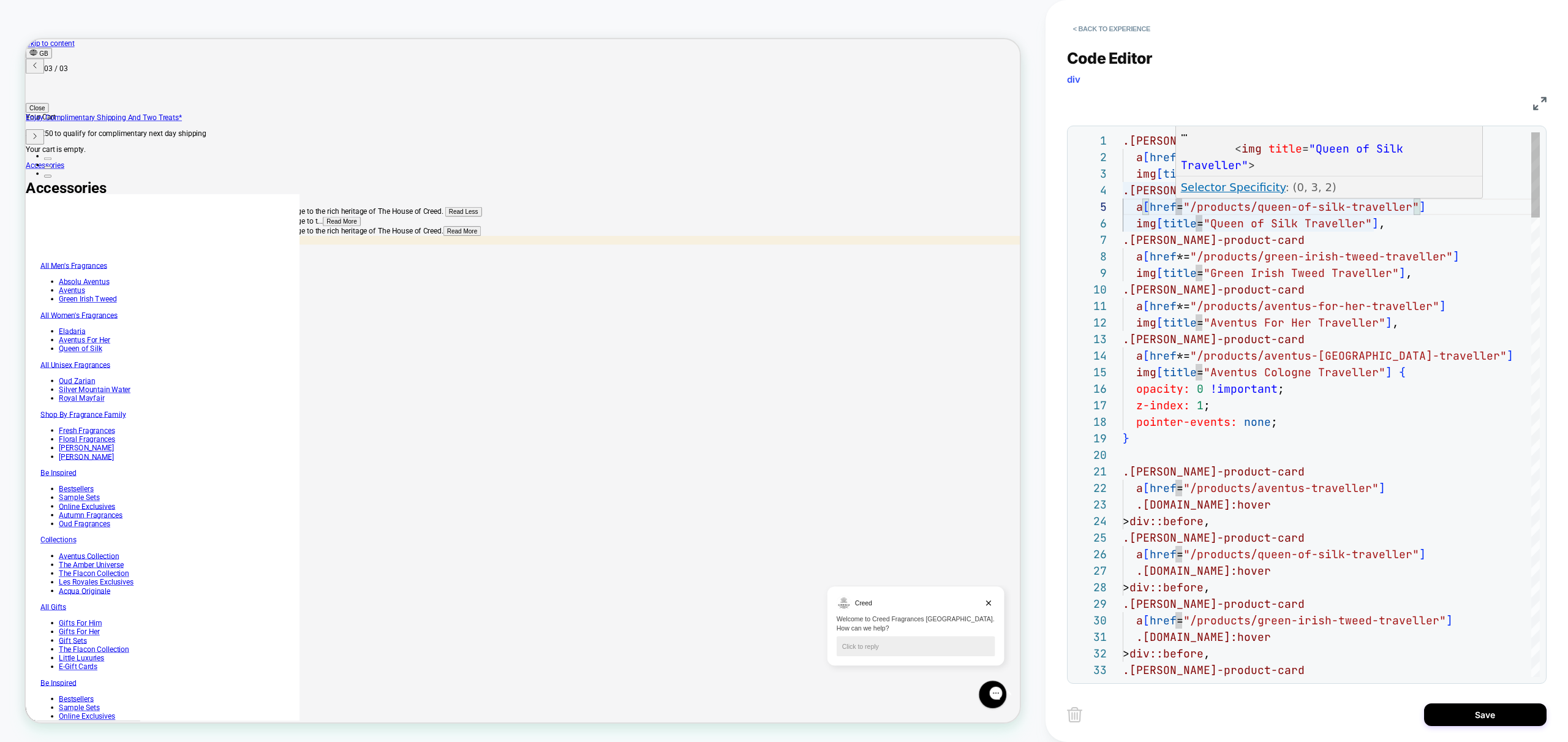
scroll to position [66, 59]
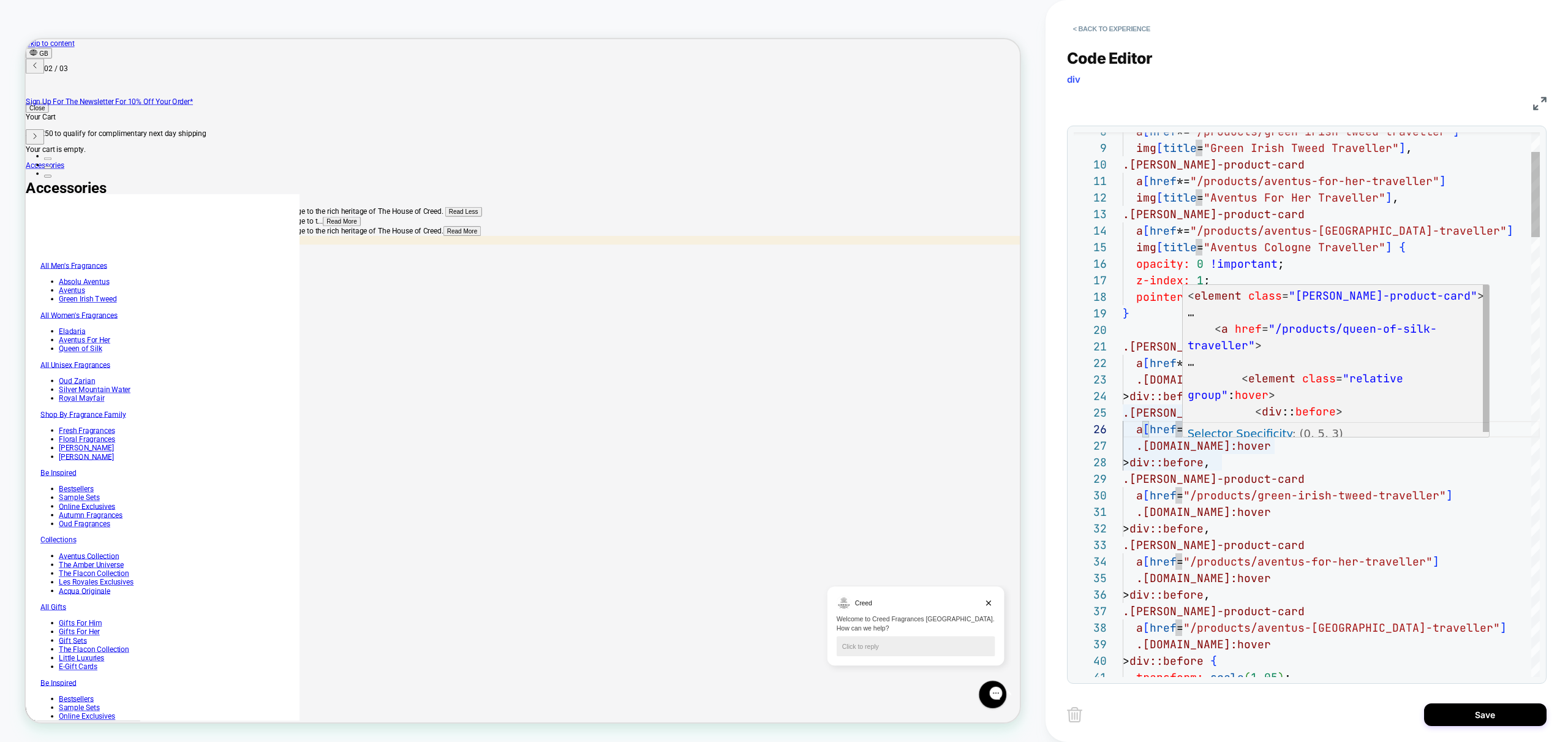
scroll to position [83, 59]
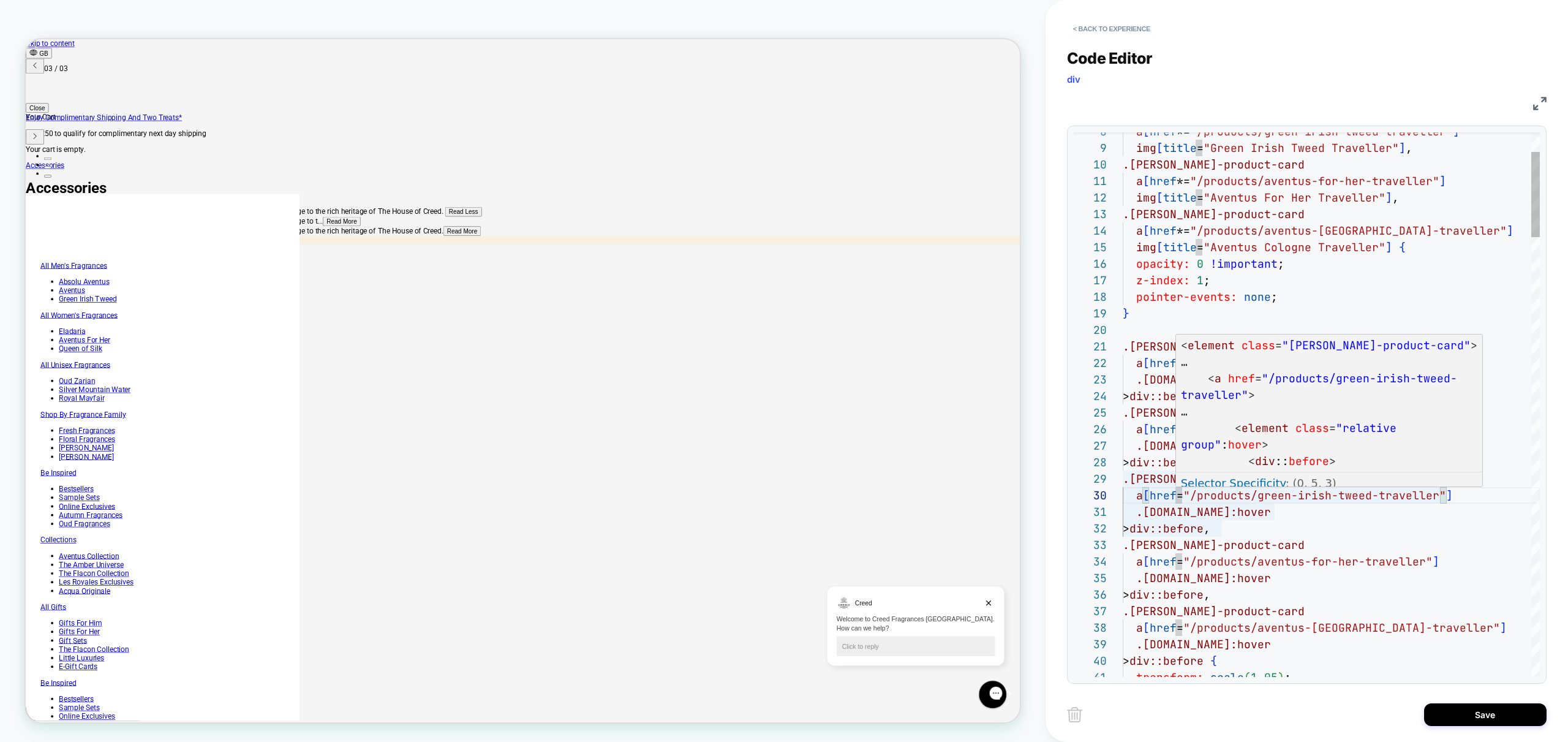
scroll to position [0, 0]
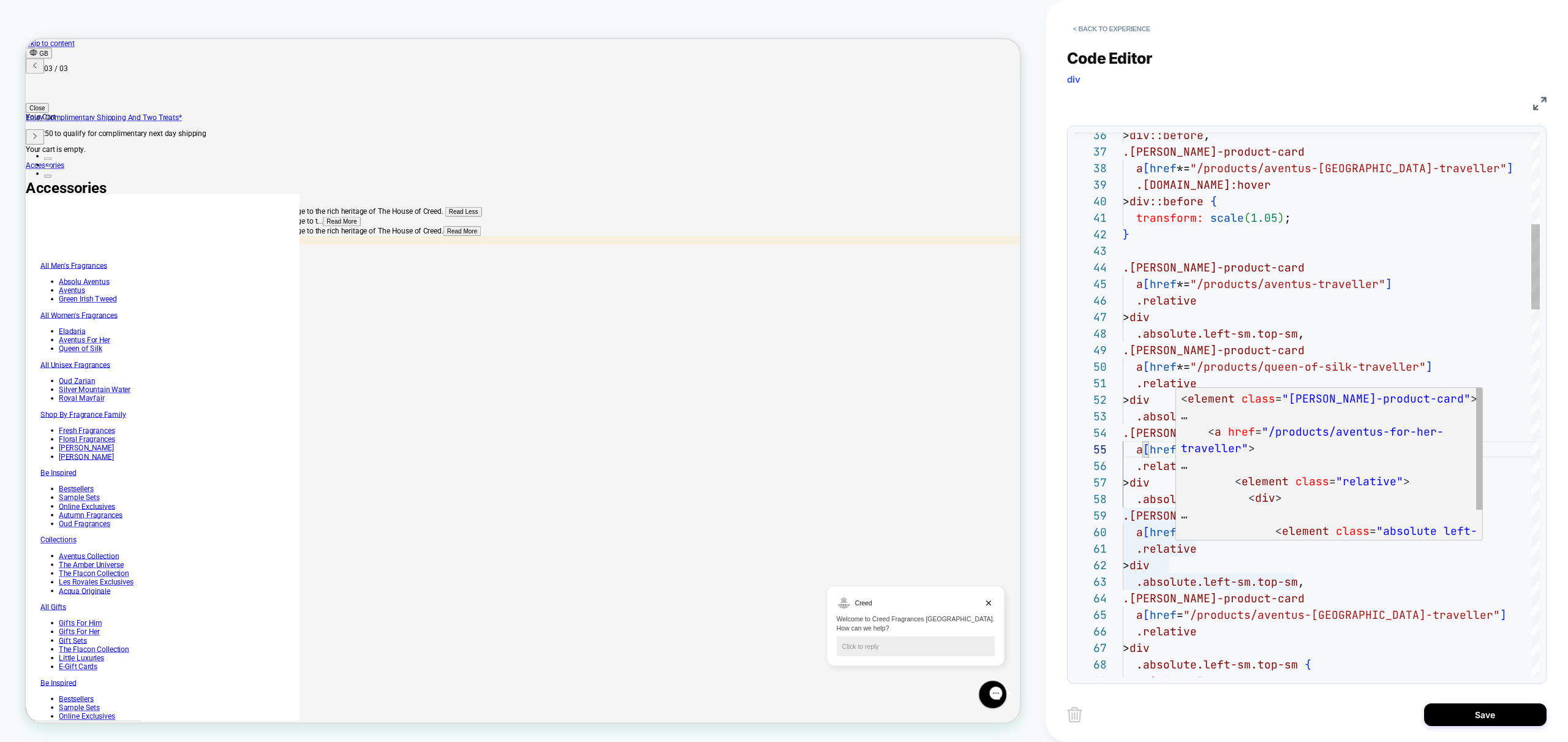
click at [1179, 535] on div "< element class = "[PERSON_NAME]-product-card" > … < a href = "/products/aventu…" at bounding box center [1330, 473] width 307 height 171
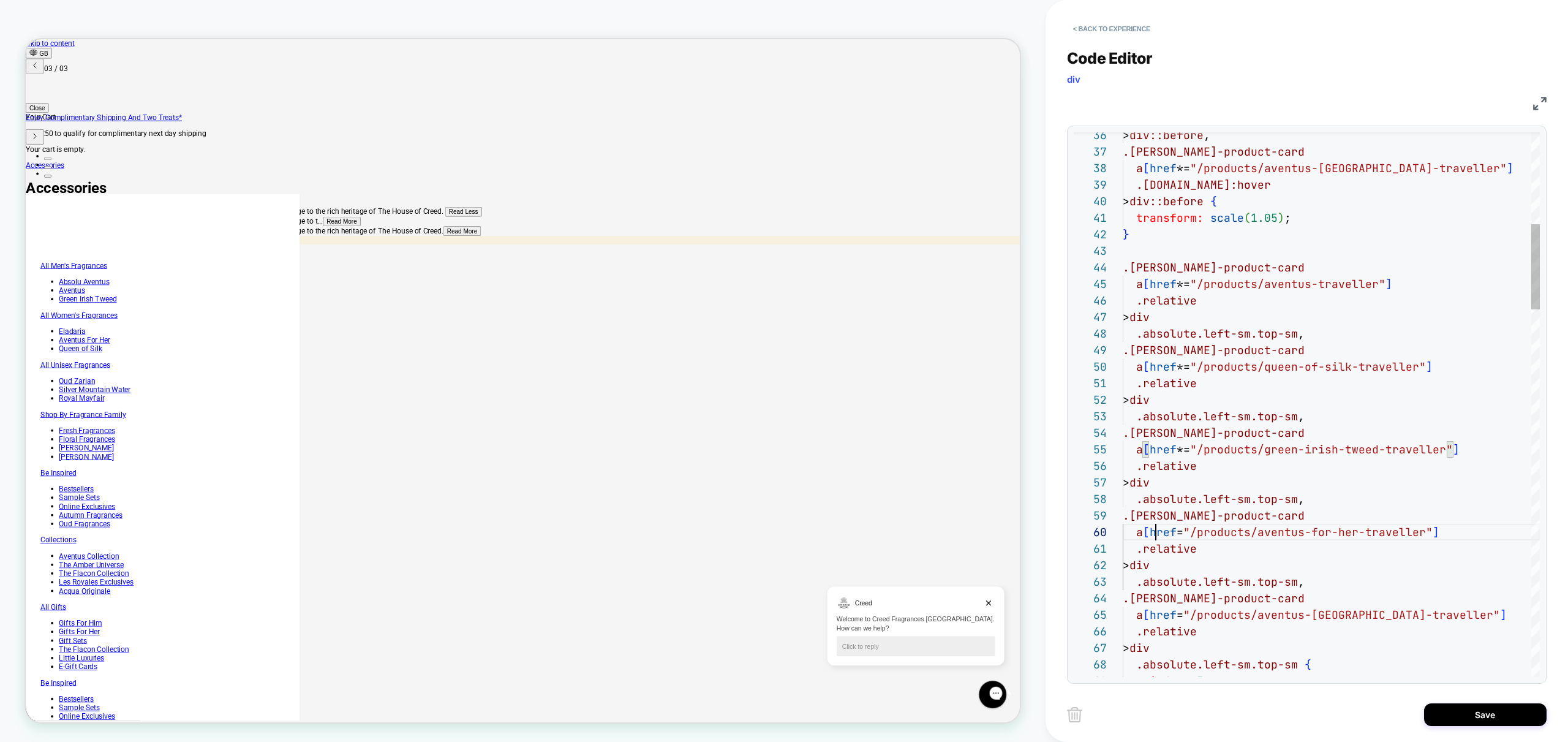
drag, startPoint x: 1158, startPoint y: 533, endPoint x: 1168, endPoint y: 535, distance: 10.2
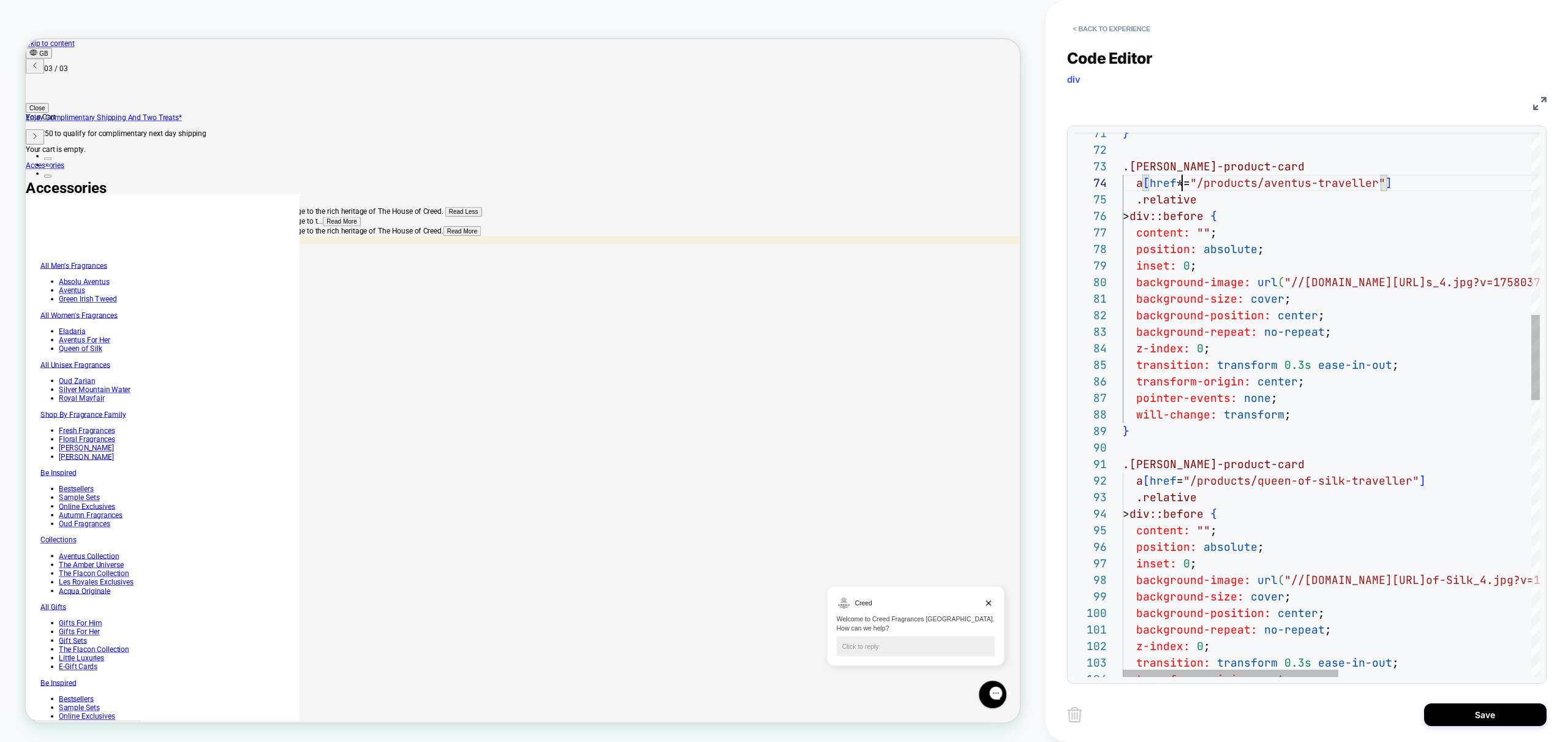
click at [1178, 483] on div "} .[PERSON_NAME]-product-card a [ href *= "/products/aventus-traveller" ] .rela…" at bounding box center [1517, 703] width 789 height 3473
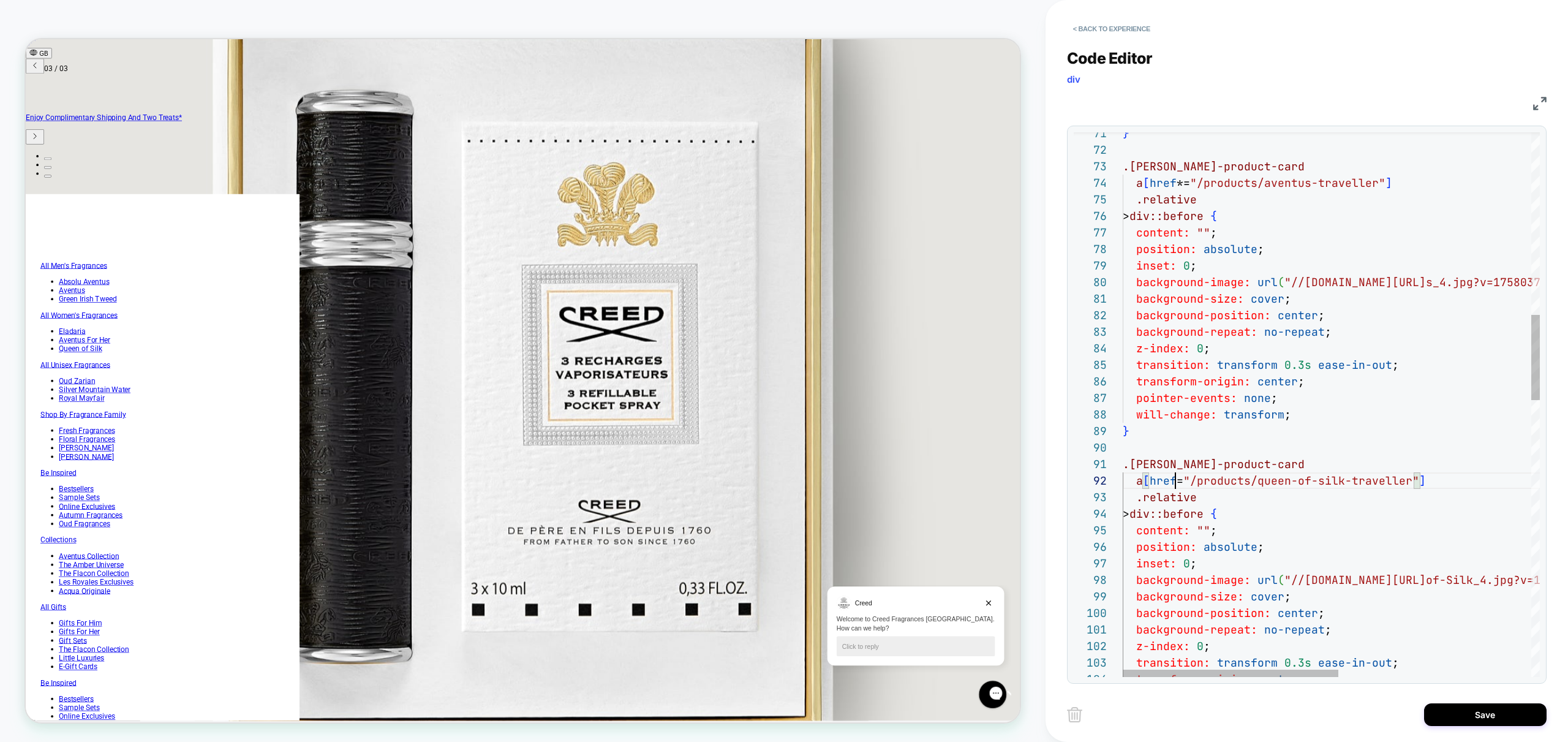
click at [1178, 484] on div "} .[PERSON_NAME]-product-card a [ href *= "/products/aventus-traveller" ] .rela…" at bounding box center [1517, 703] width 789 height 3473
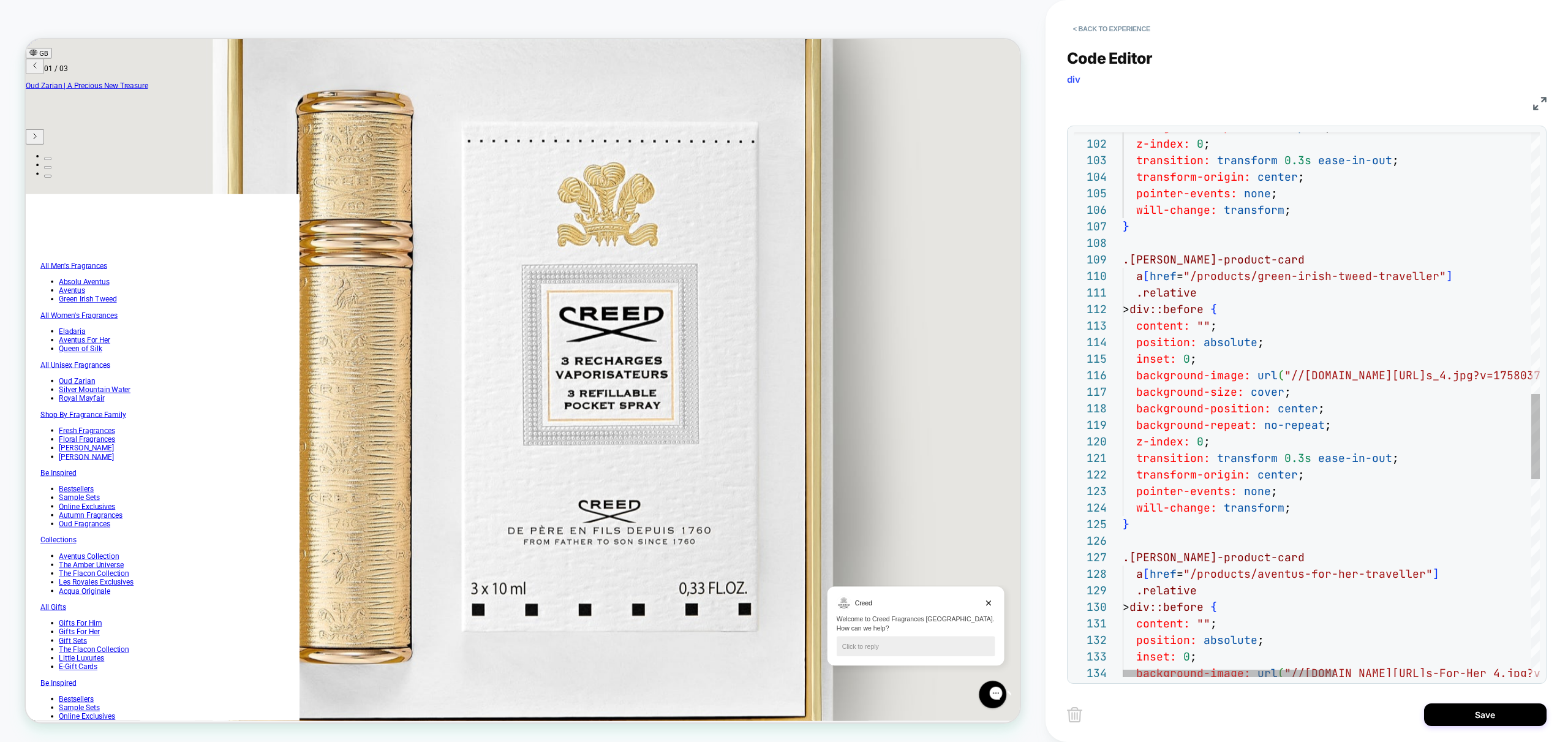
click at [1175, 278] on div "content: "" ; position: absolute ; inset: 0 ; background-image: url ( "//[DOMAI…" at bounding box center [1524, 201] width 802 height 3473
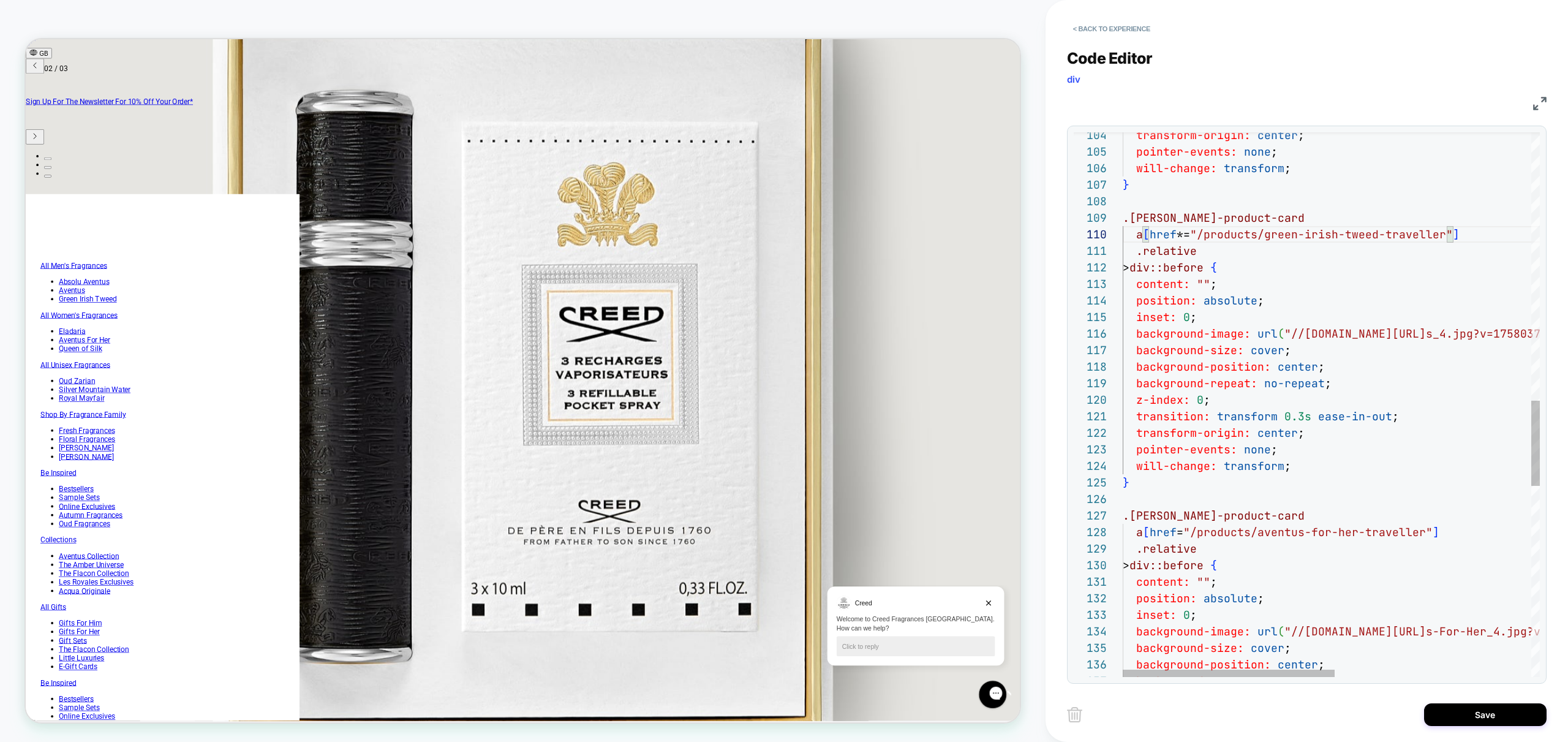
click at [1177, 535] on div "content: "" ; position: absolute ; inset: 0 ; background-image: url ( "//[DOMAI…" at bounding box center [1524, 159] width 802 height 3473
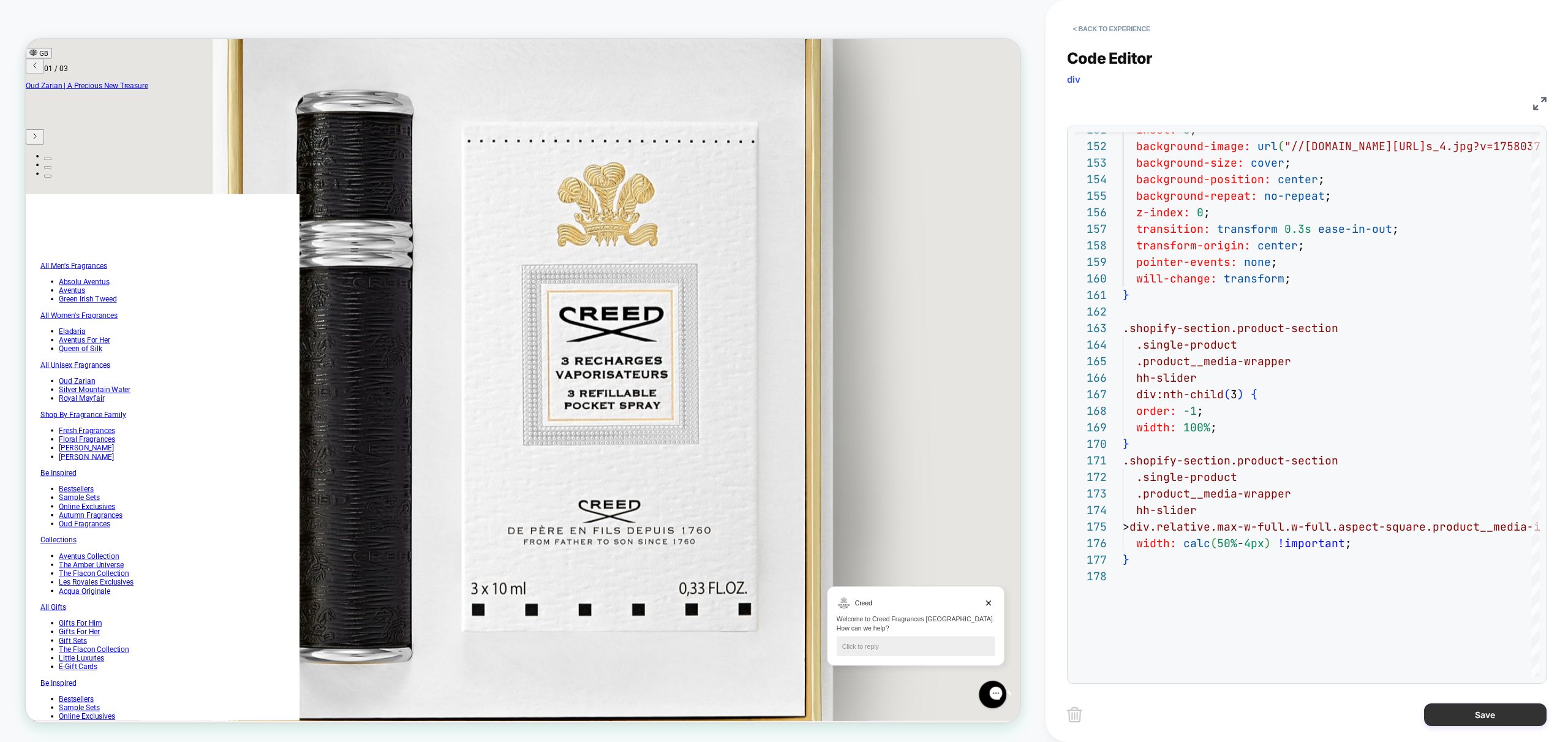
type textarea "**********"
click at [1461, 720] on button "Save" at bounding box center [1486, 714] width 123 height 23
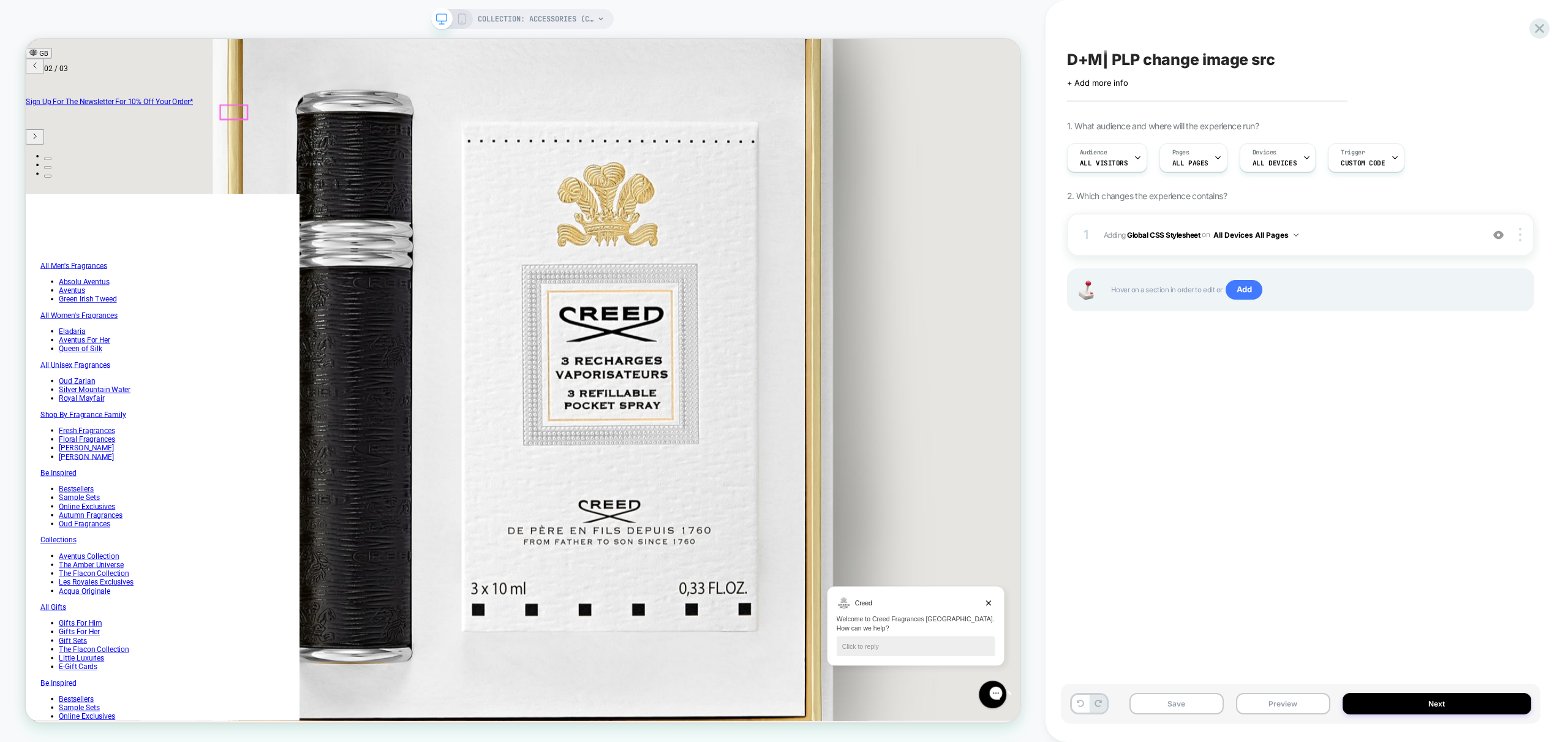
click at [49, 645] on link "Close" at bounding box center [37, 650] width 24 height 12
click at [1310, 703] on button "Preview" at bounding box center [1283, 704] width 94 height 21
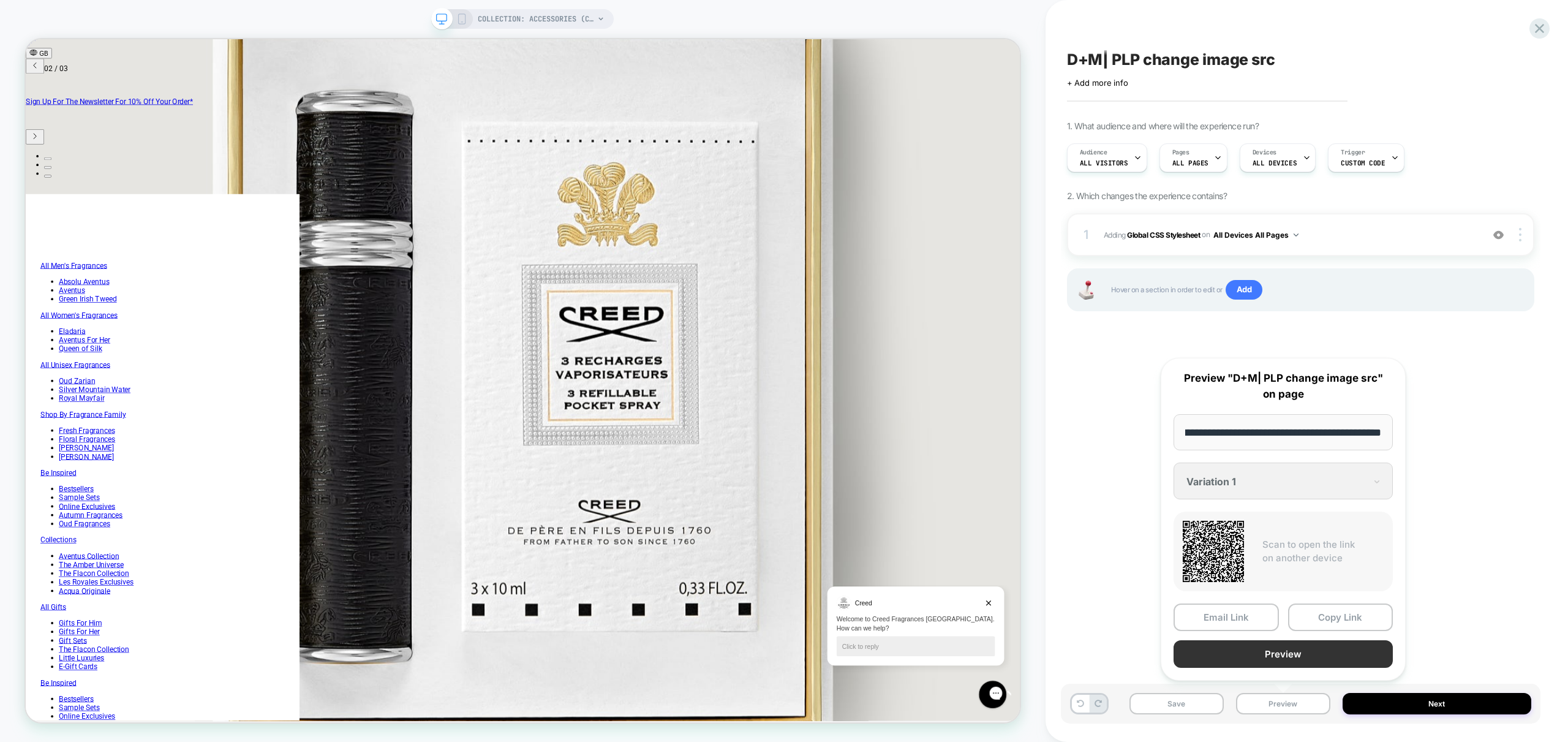
click at [1292, 651] on button "Preview" at bounding box center [1282, 654] width 219 height 28
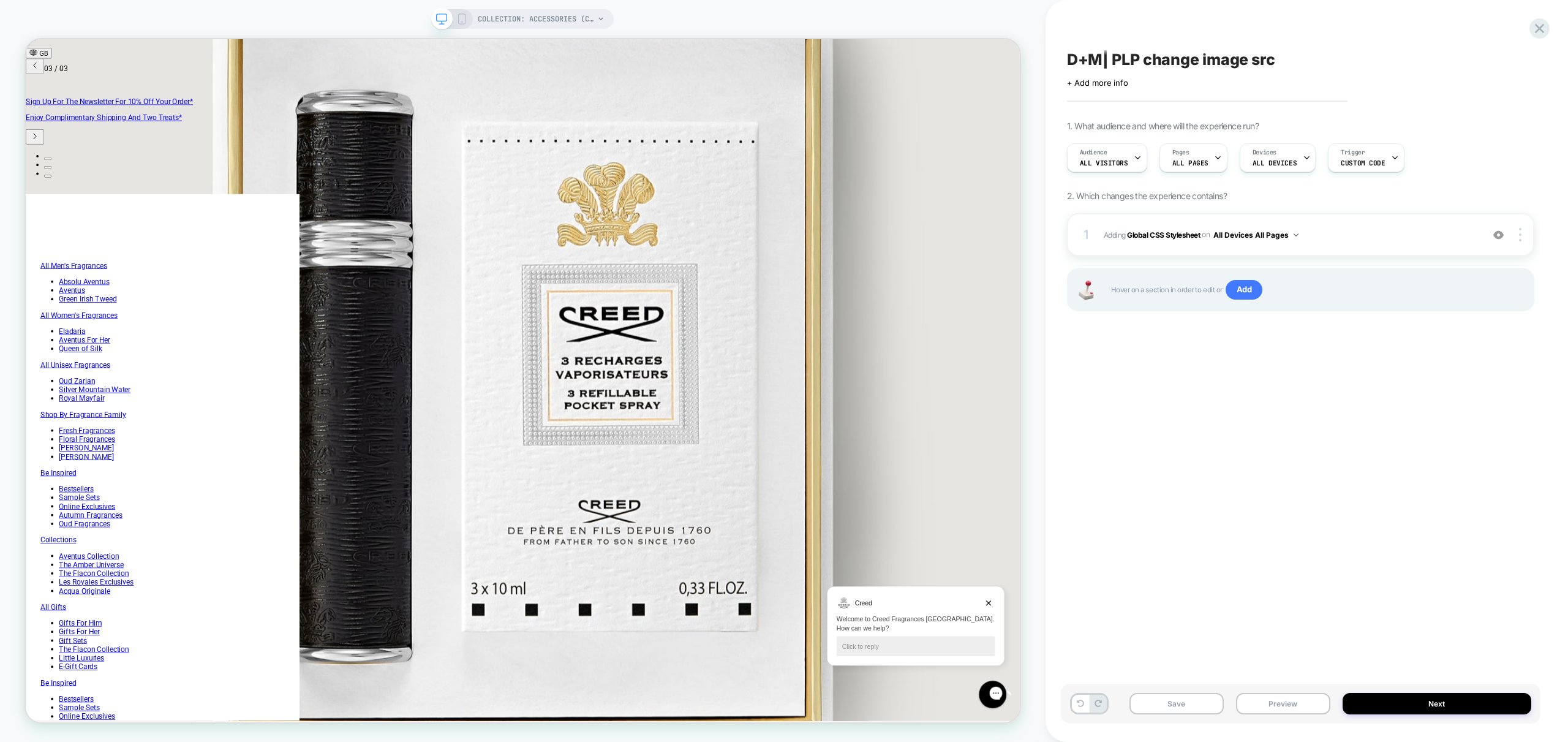
scroll to position [0, 981]
click at [1201, 699] on button "Save" at bounding box center [1177, 704] width 94 height 21
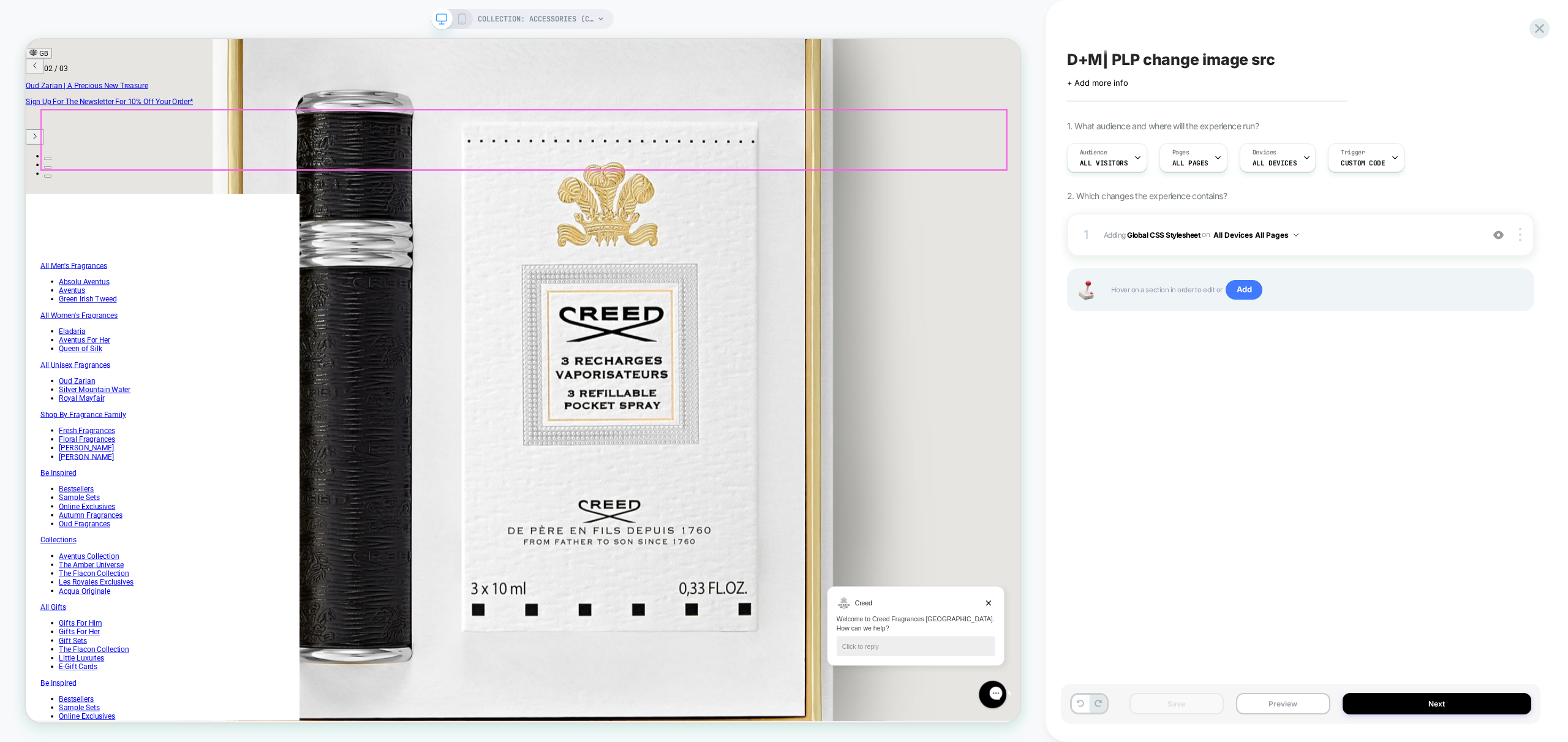
scroll to position [0, 491]
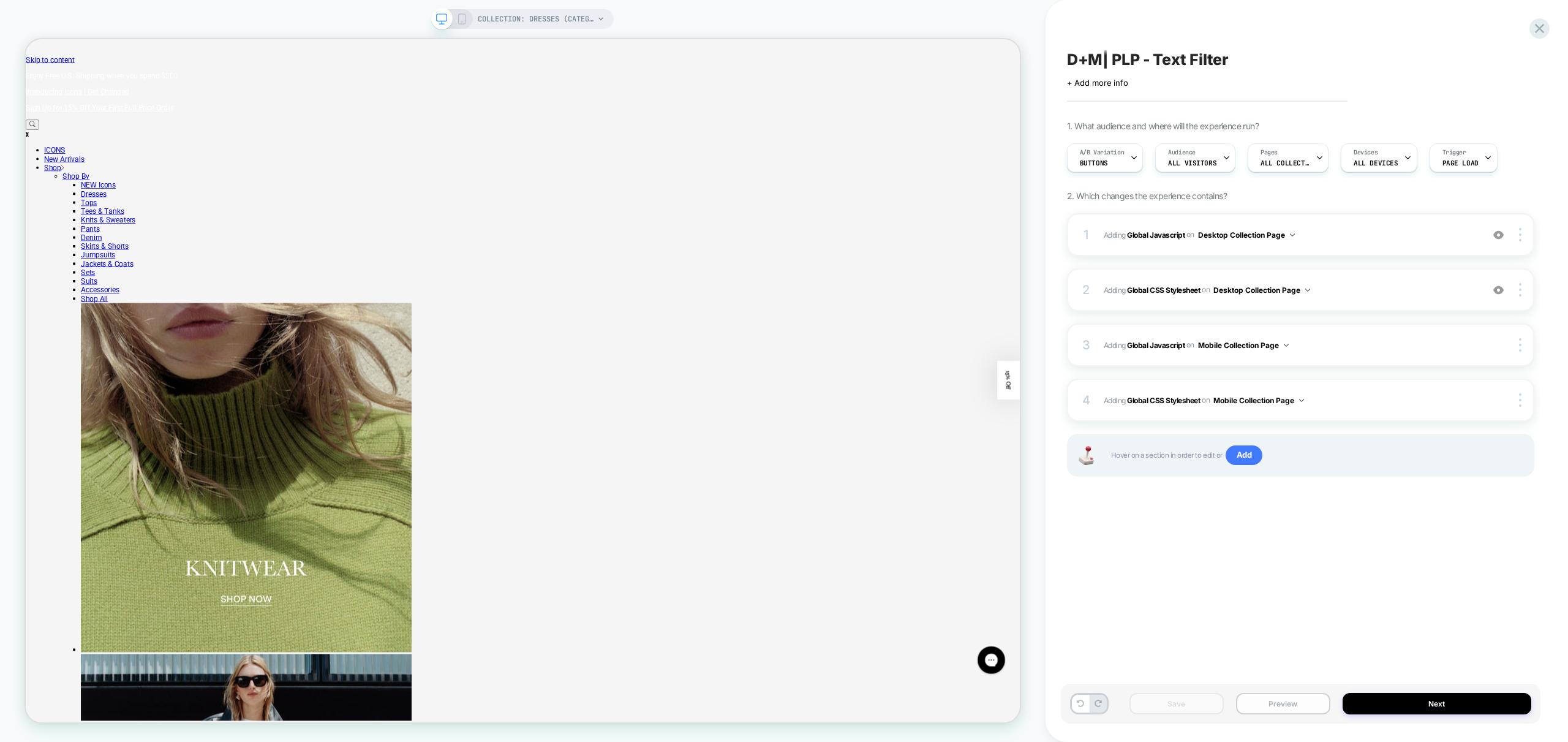
click at [1279, 705] on button "Preview" at bounding box center [1283, 704] width 94 height 21
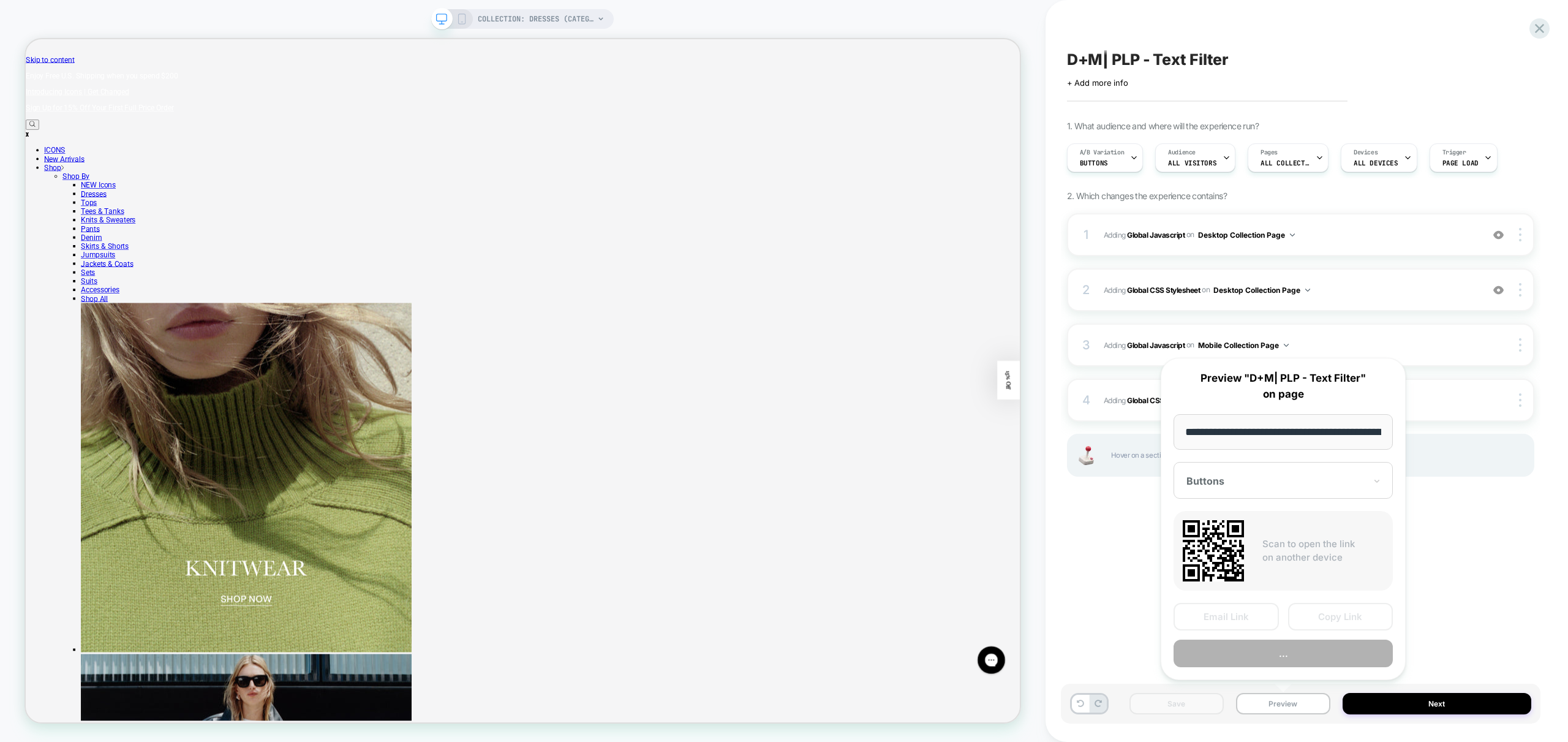
scroll to position [0, 85]
click at [1342, 654] on button "Preview" at bounding box center [1282, 654] width 219 height 28
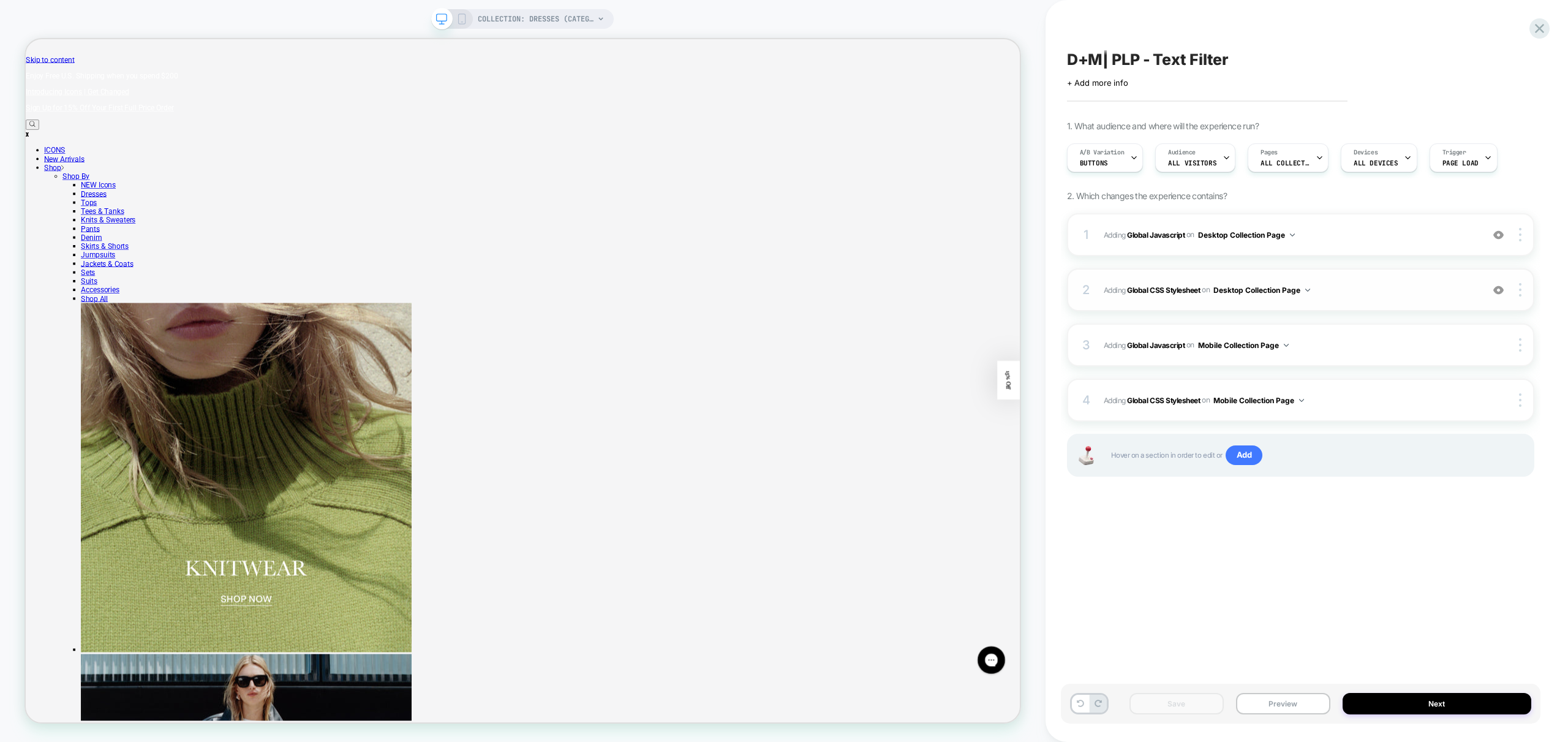
click at [1373, 299] on div "2 Adding Global CSS Stylesheet on Desktop Collection Page Add Before Add After …" at bounding box center [1300, 290] width 467 height 43
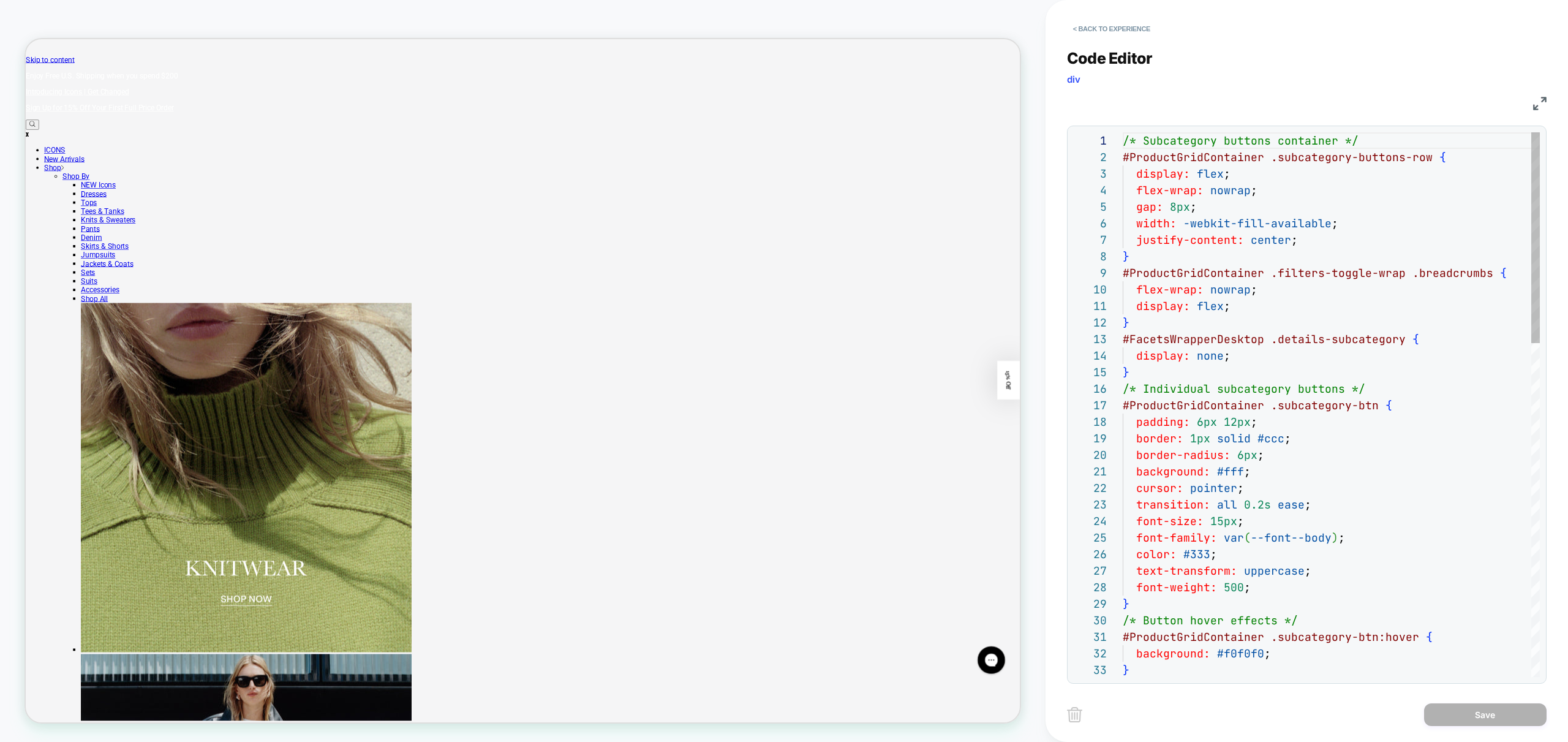
scroll to position [166, 0]
click at [1097, 28] on button "< Back to experience" at bounding box center [1111, 29] width 90 height 20
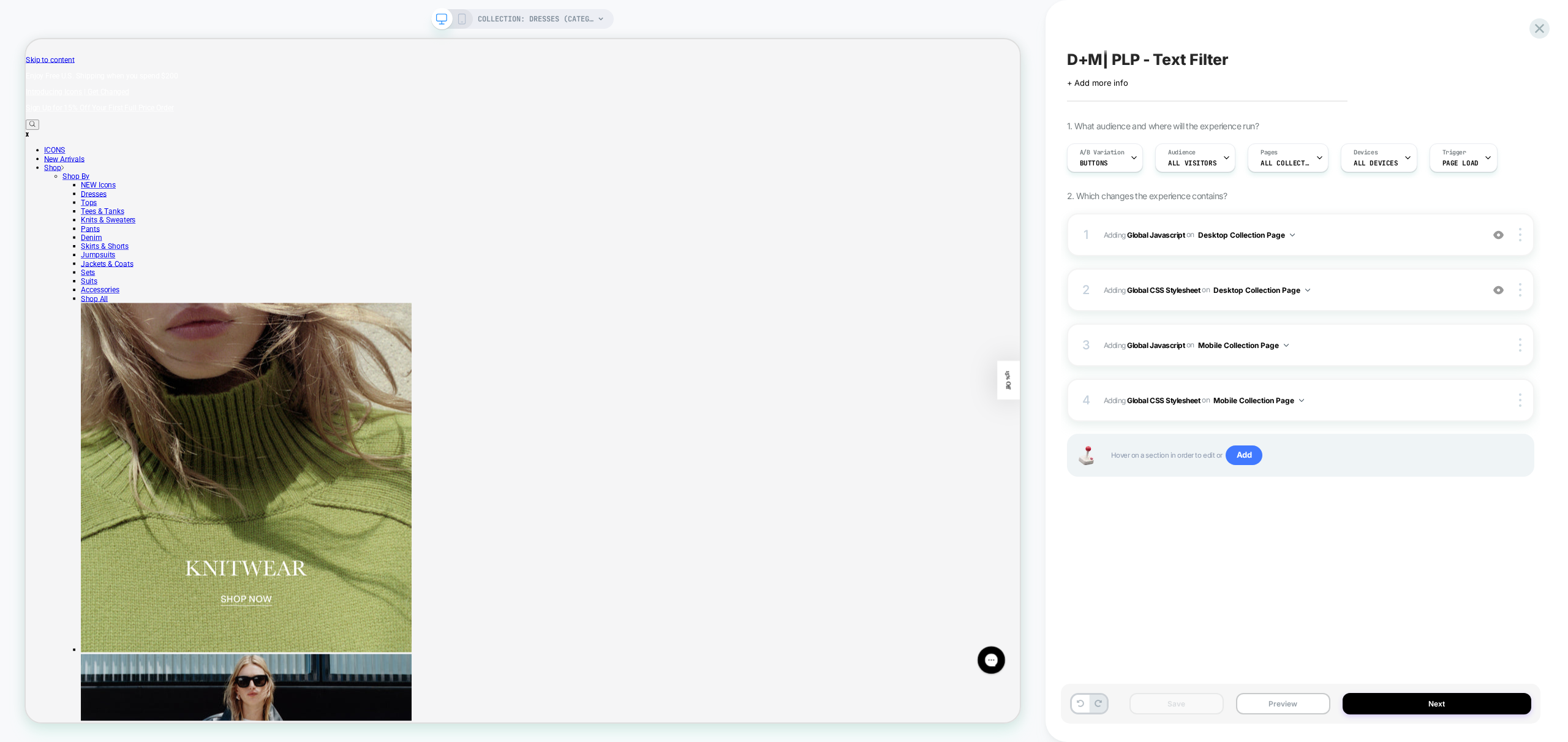
click at [460, 16] on icon at bounding box center [462, 19] width 11 height 11
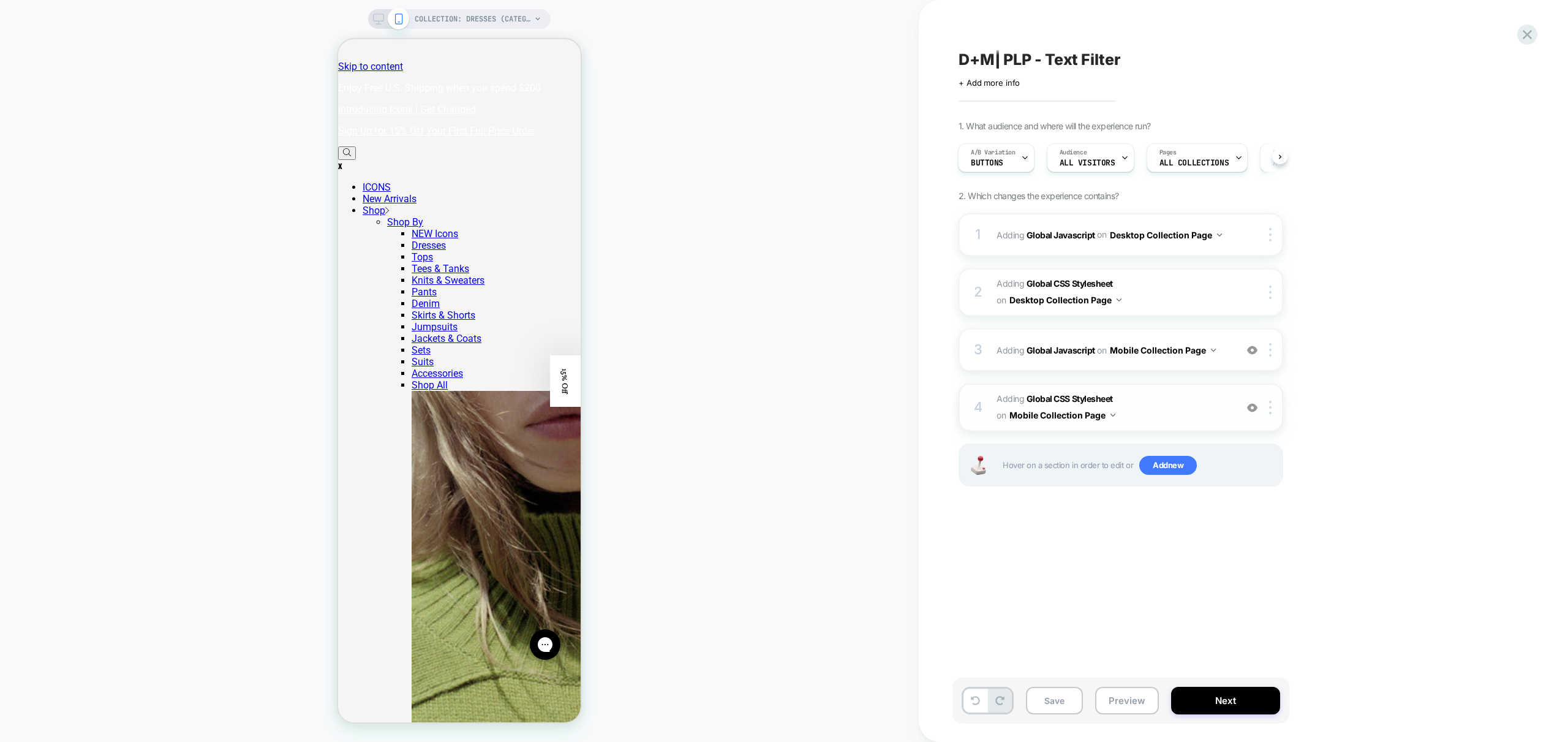
click at [1194, 414] on span "Adding Global CSS Stylesheet on Mobile Collection Page" at bounding box center [1113, 407] width 233 height 33
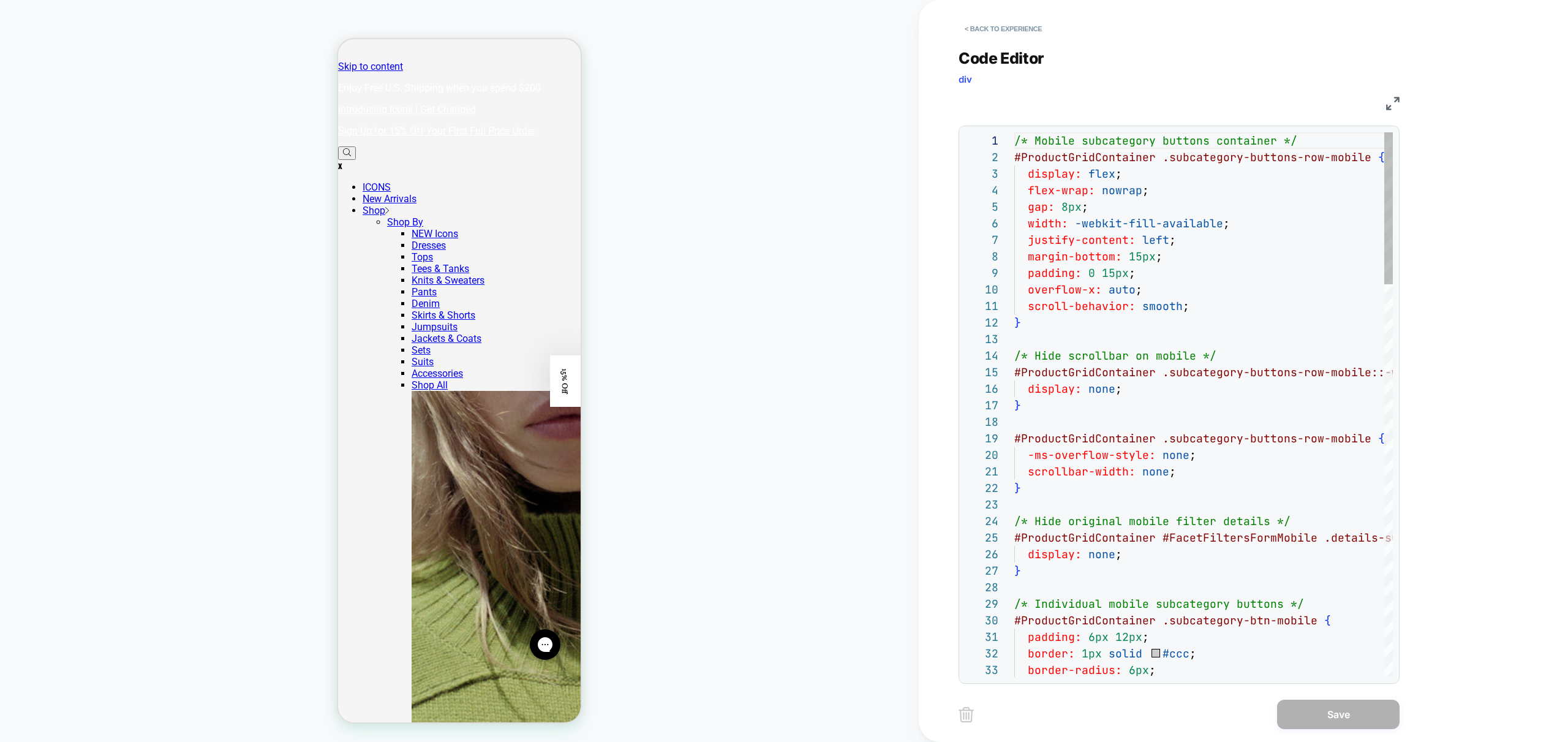
scroll to position [166, 0]
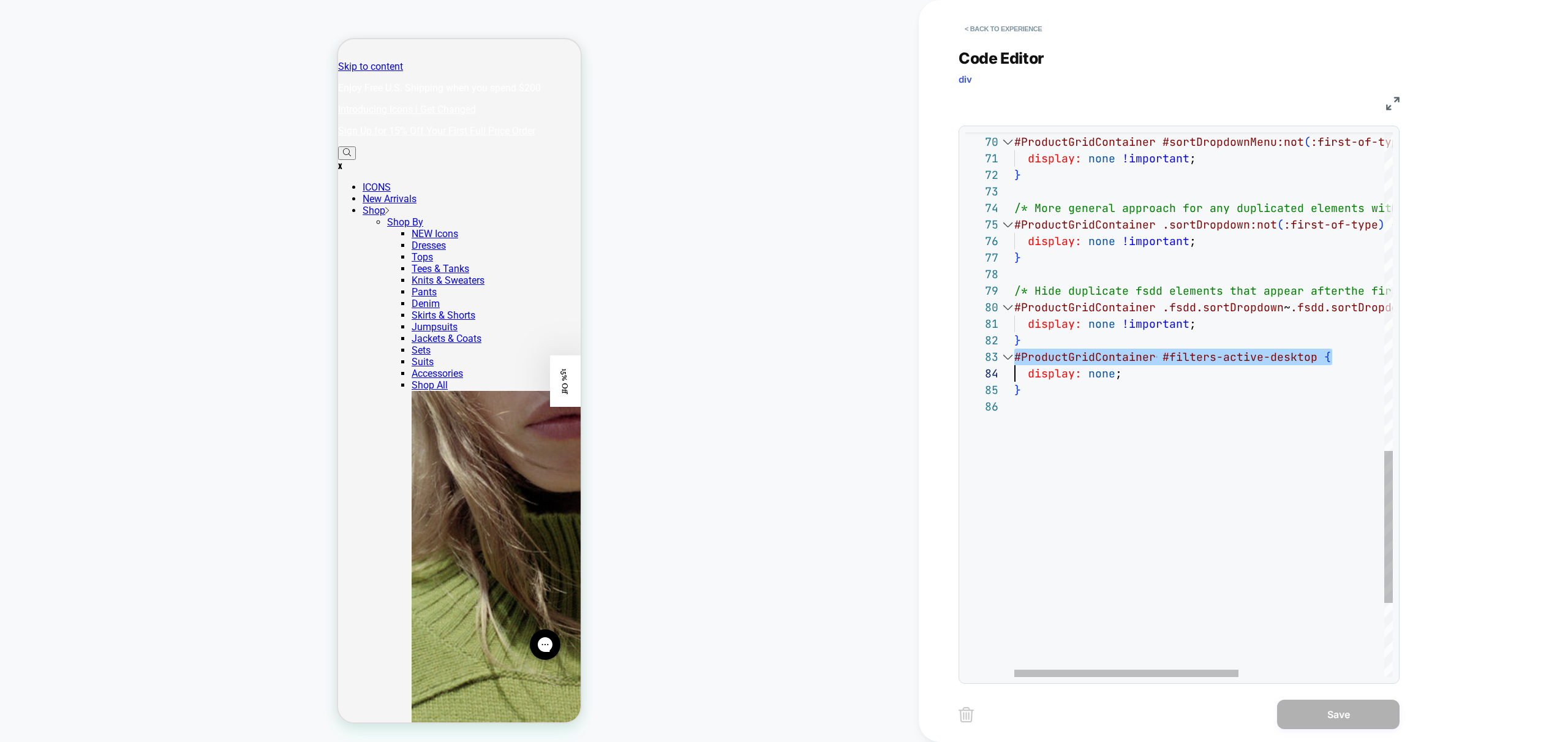
drag, startPoint x: 1203, startPoint y: 440, endPoint x: 1203, endPoint y: 434, distance: 6.0
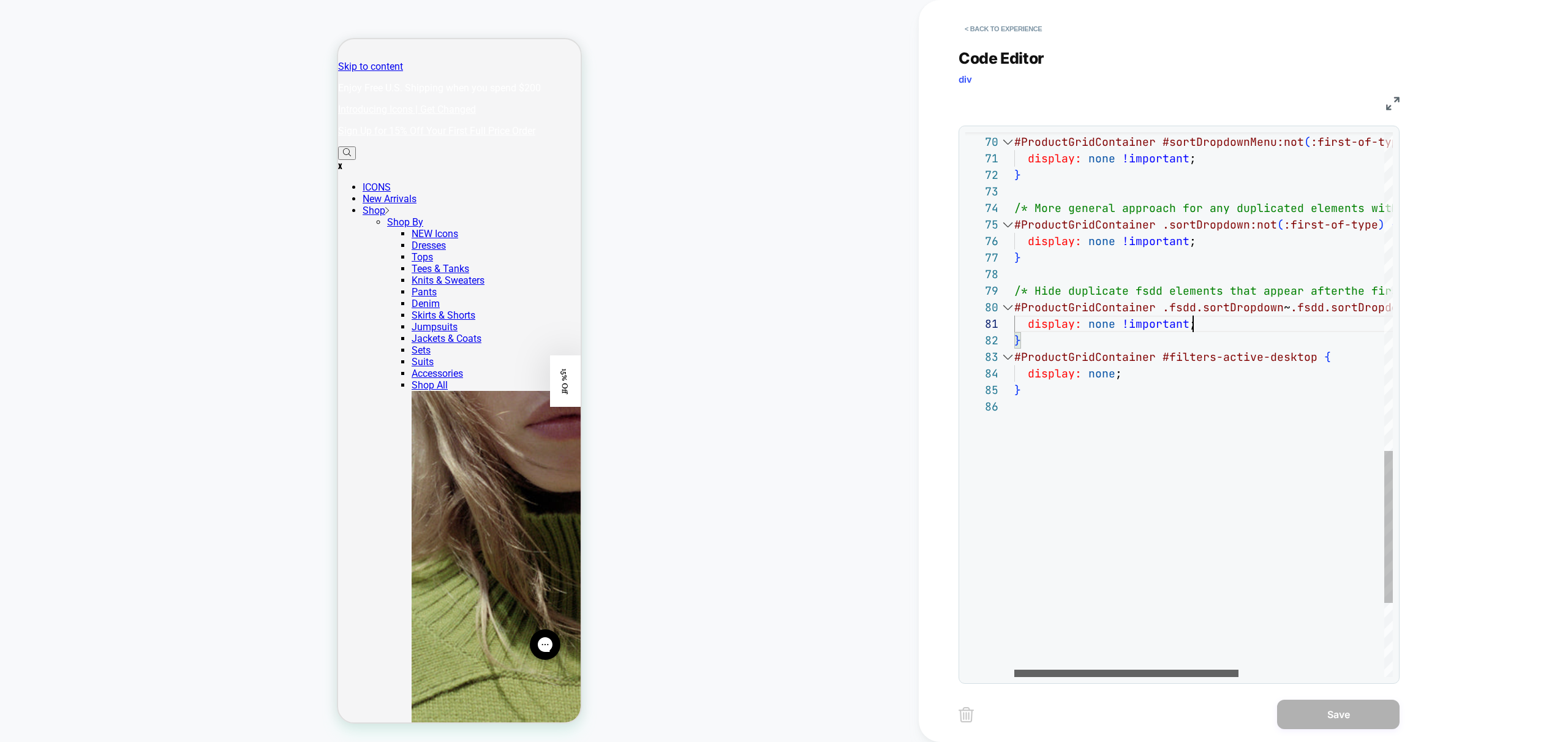
click at [1015, 677] on div at bounding box center [1127, 674] width 224 height 7
click at [1070, 670] on div at bounding box center [1127, 674] width 224 height 7
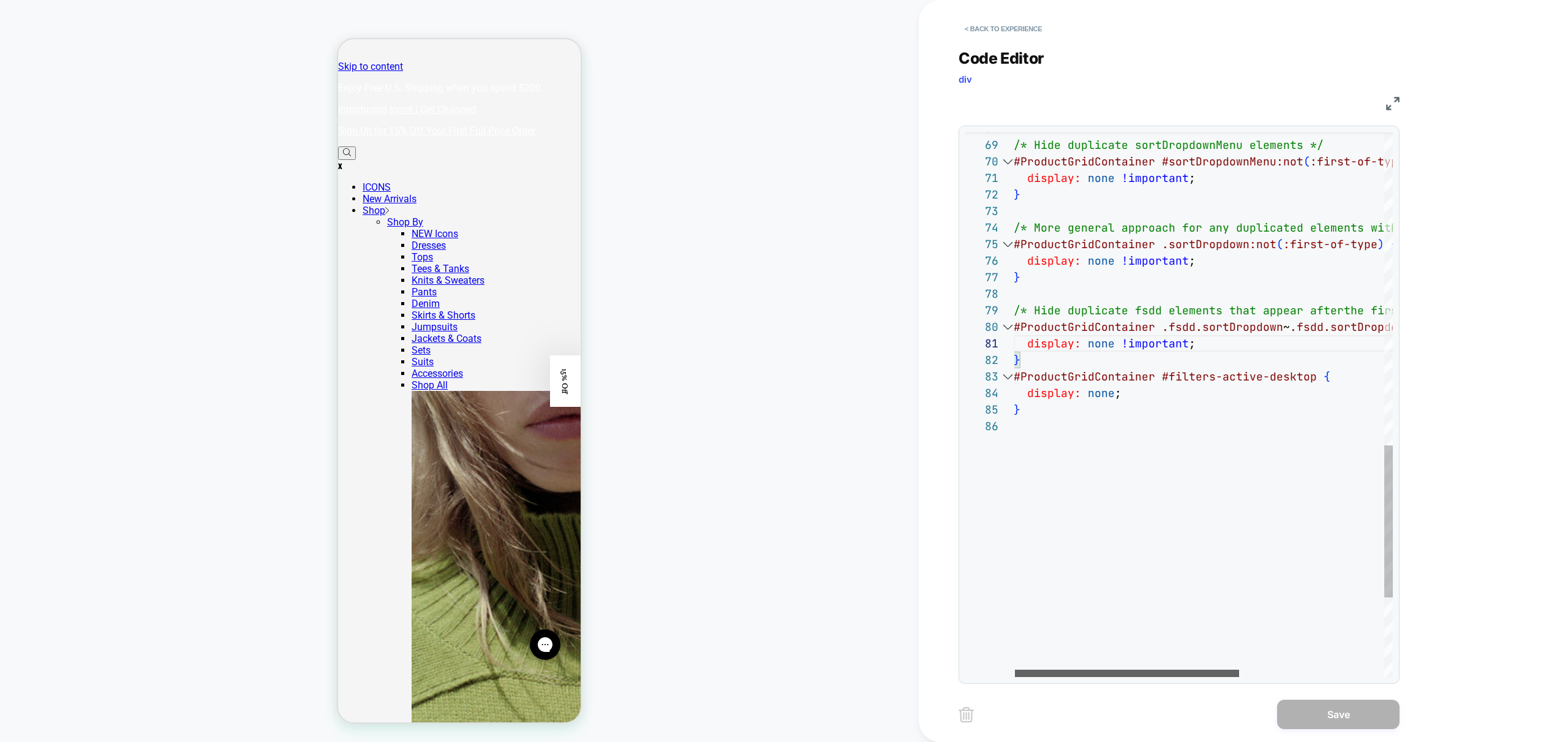
click at [1124, 674] on div at bounding box center [1127, 674] width 224 height 7
click at [1080, 670] on div at bounding box center [1129, 674] width 224 height 7
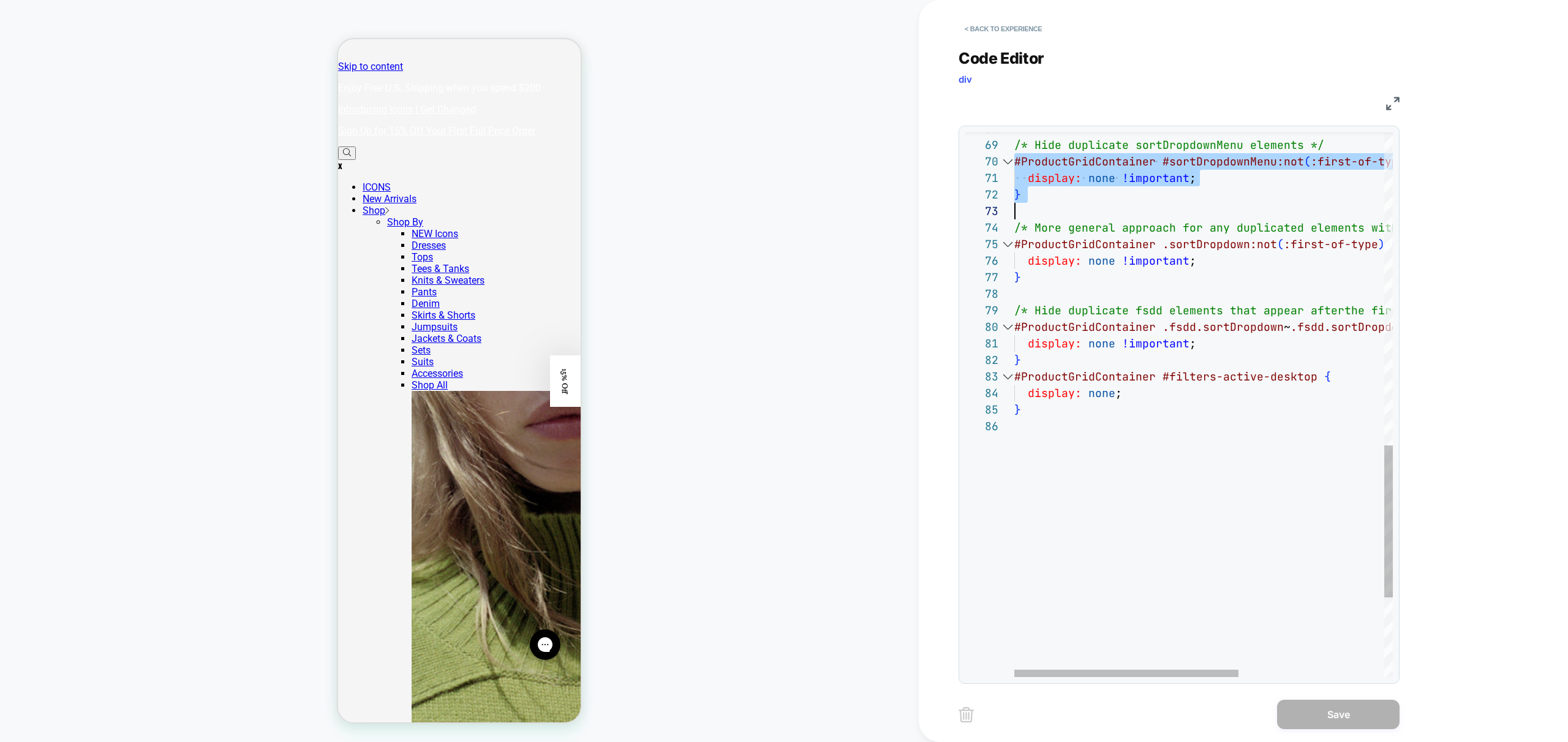
scroll to position [149, 33]
drag, startPoint x: 1024, startPoint y: 171, endPoint x: 1046, endPoint y: 228, distance: 61.1
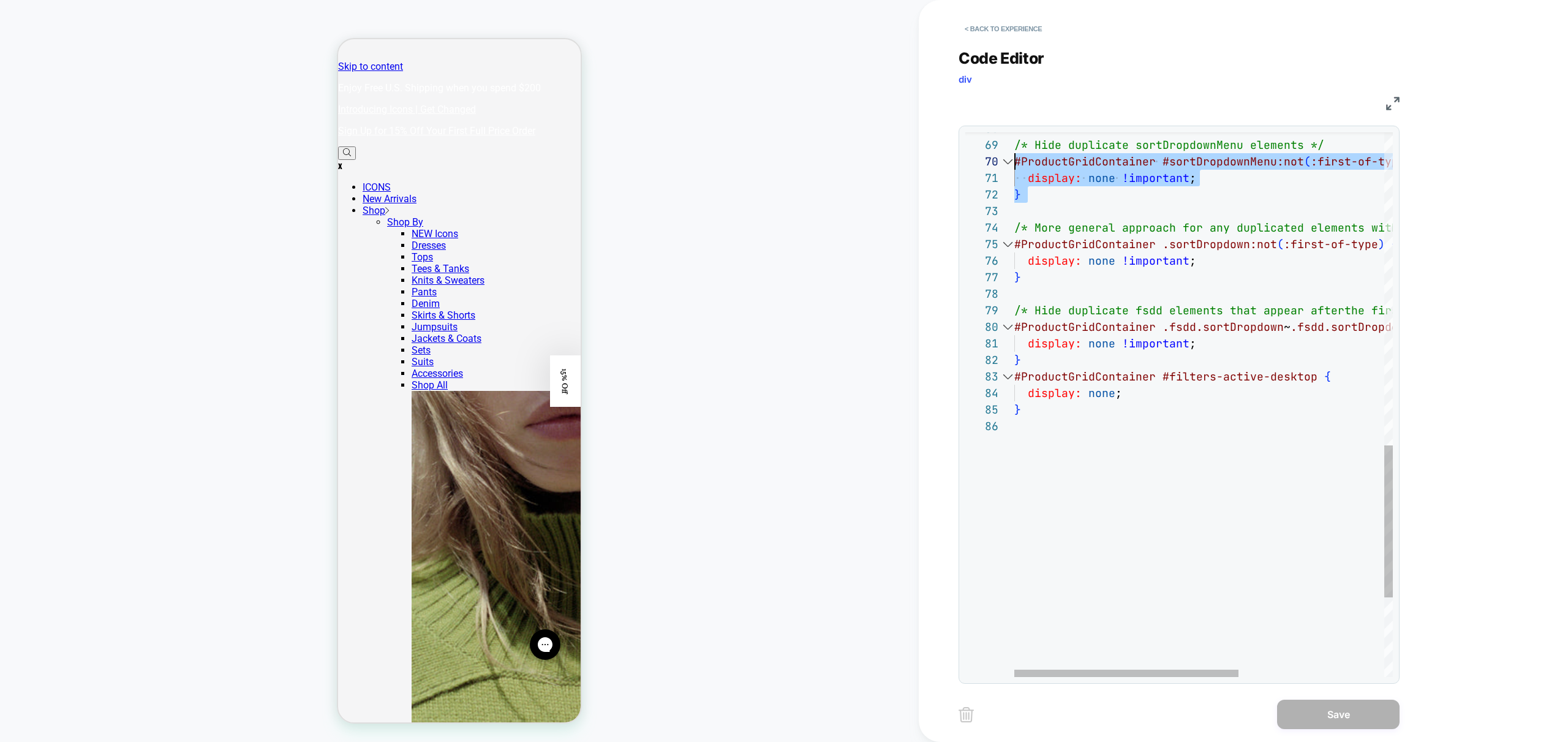
drag, startPoint x: 1051, startPoint y: 210, endPoint x: 983, endPoint y: 168, distance: 79.9
type textarea "**********"
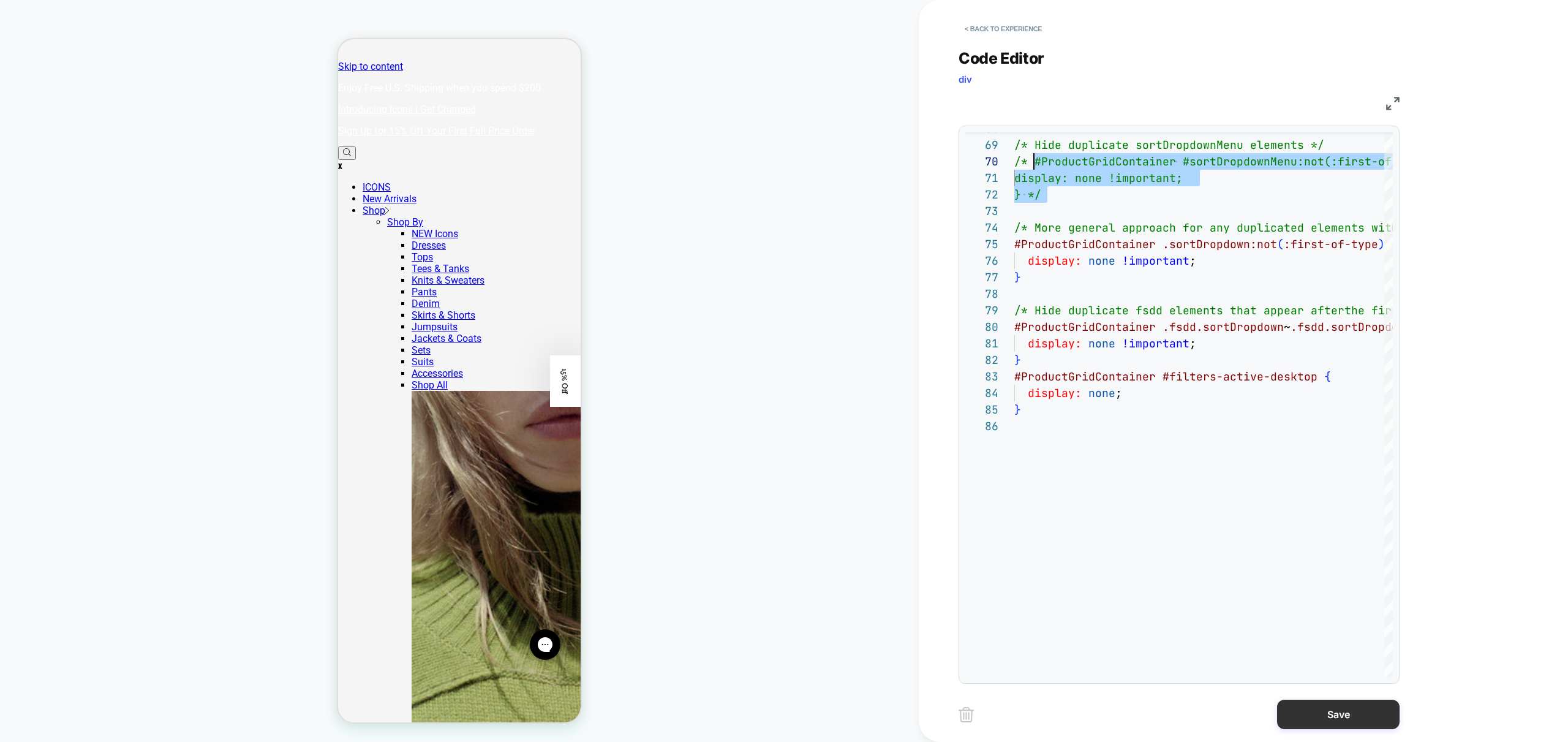
click at [1344, 709] on button "Save" at bounding box center [1338, 714] width 123 height 30
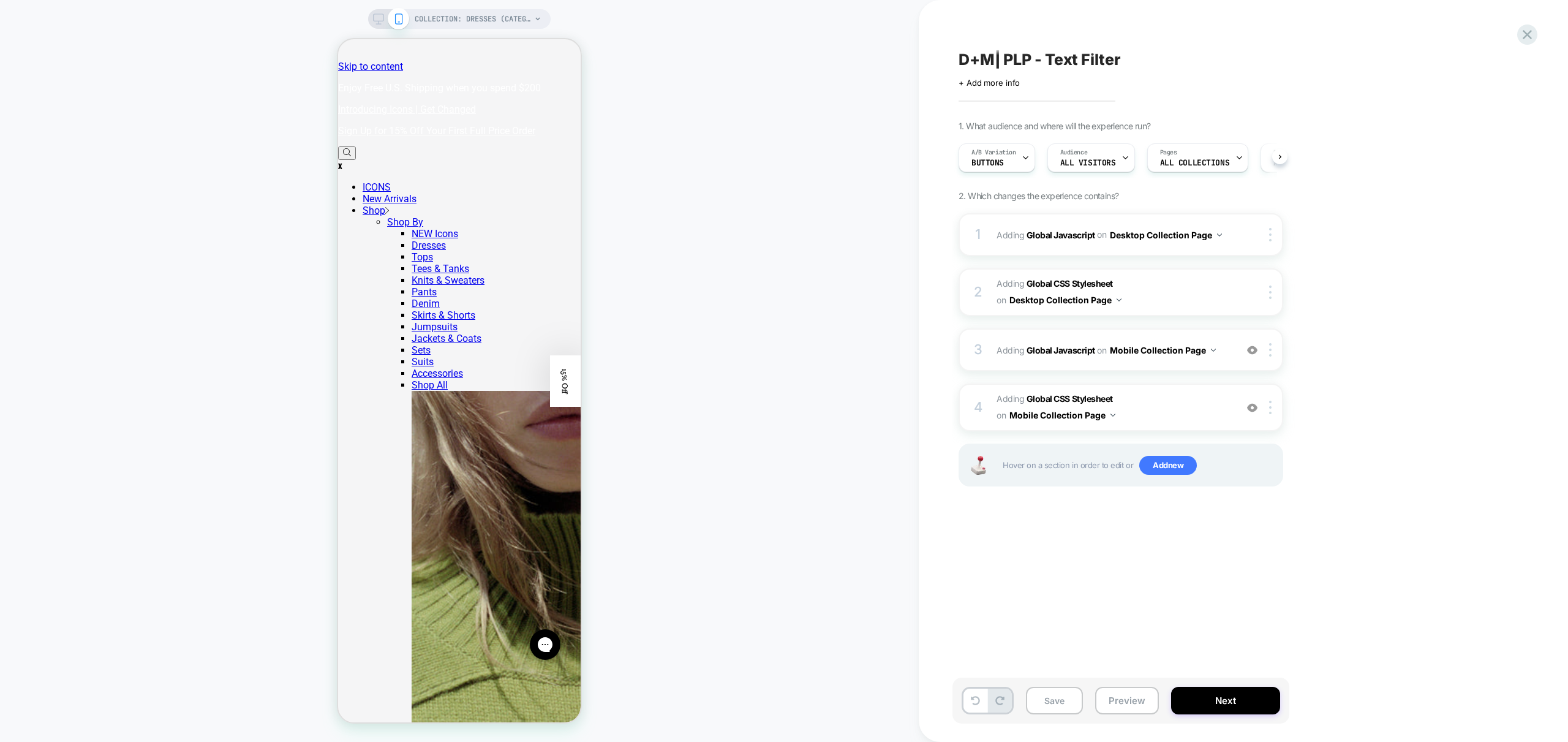
scroll to position [0, 1]
click at [1122, 703] on button "Preview" at bounding box center [1127, 700] width 63 height 28
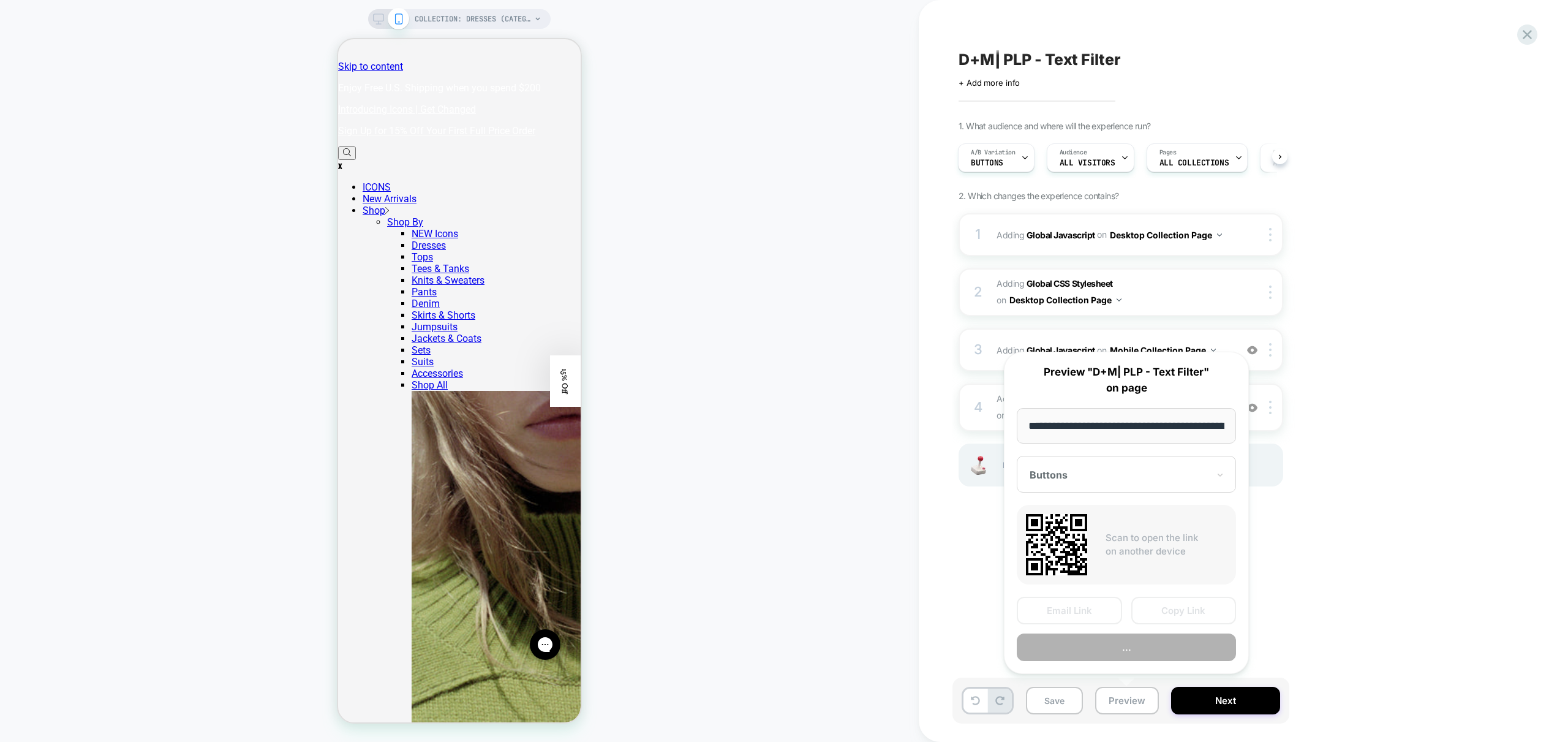
scroll to position [0, 85]
click at [1144, 656] on button "Preview" at bounding box center [1126, 647] width 219 height 28
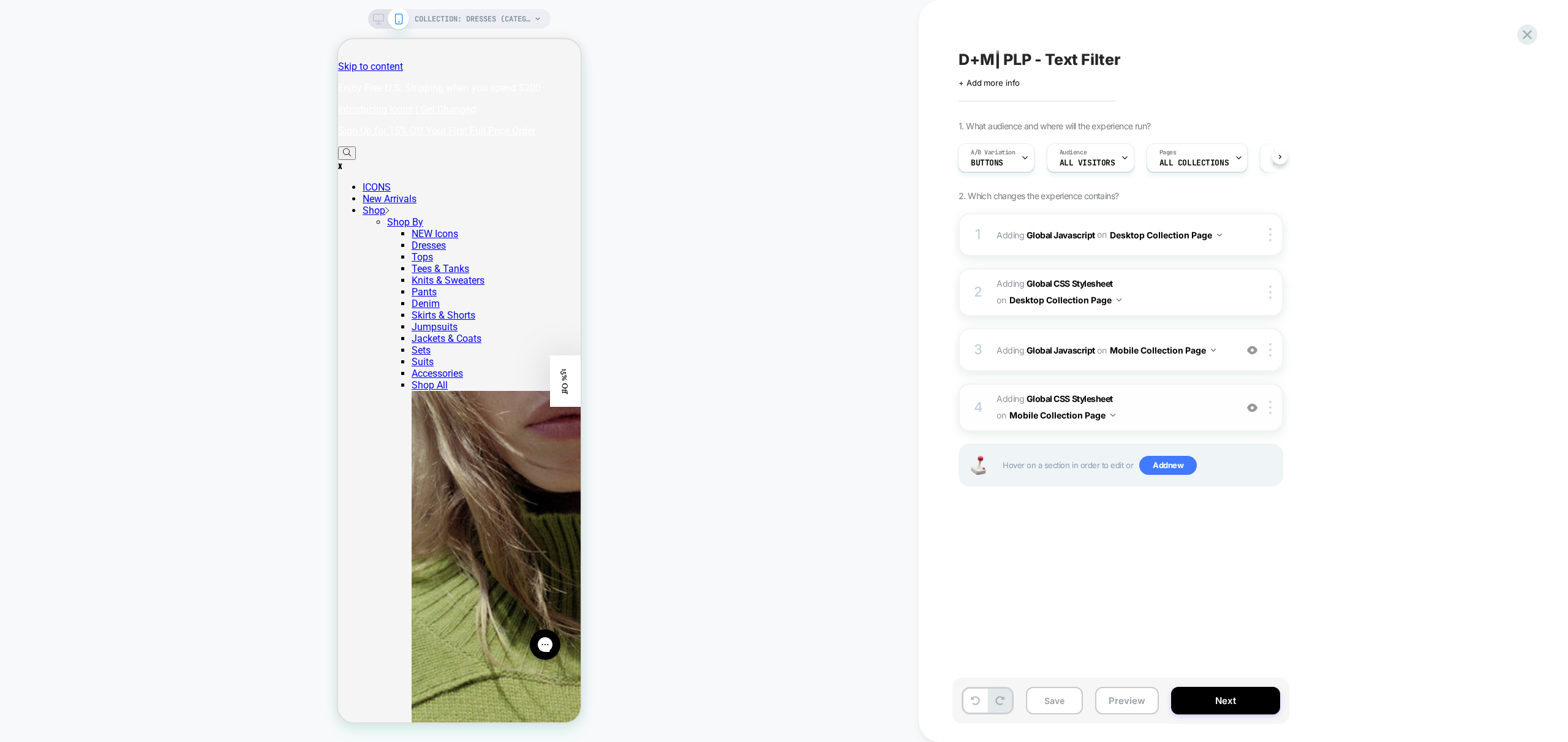
click at [1199, 429] on div "4 Adding Global CSS Stylesheet on Mobile Collection Page Add Before Add After C…" at bounding box center [1121, 408] width 324 height 48
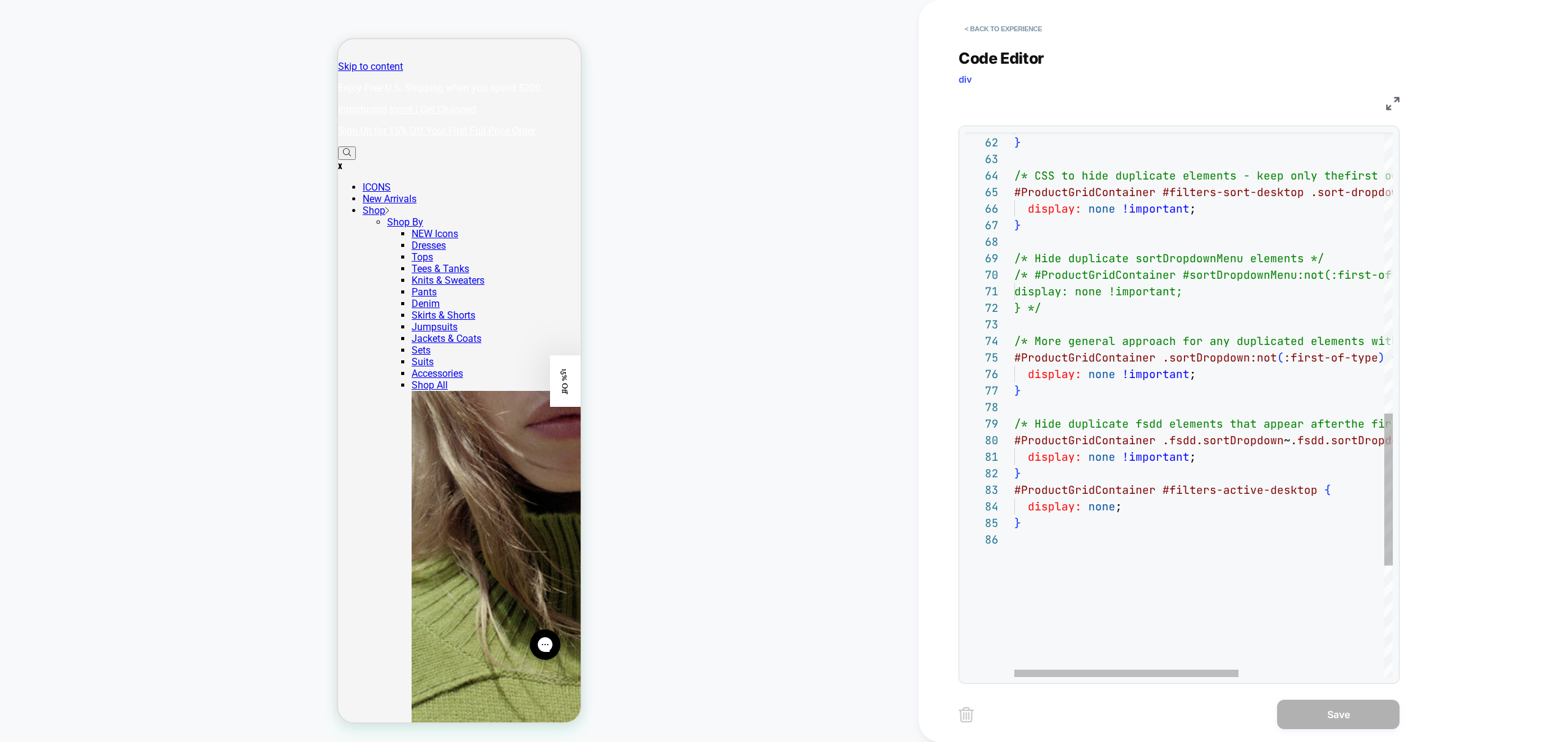
scroll to position [99, 7]
click at [1318, 391] on div "color: #fff ; } /* CSS to hide duplicate elements - keep only the first occurre…" at bounding box center [1326, 100] width 623 height 1951
drag, startPoint x: 1312, startPoint y: 358, endPoint x: 1285, endPoint y: 361, distance: 27.2
click at [1285, 361] on div "color: #fff ; } /* CSS to hide duplicate elements - keep only the first occurre…" at bounding box center [1326, 100] width 623 height 1951
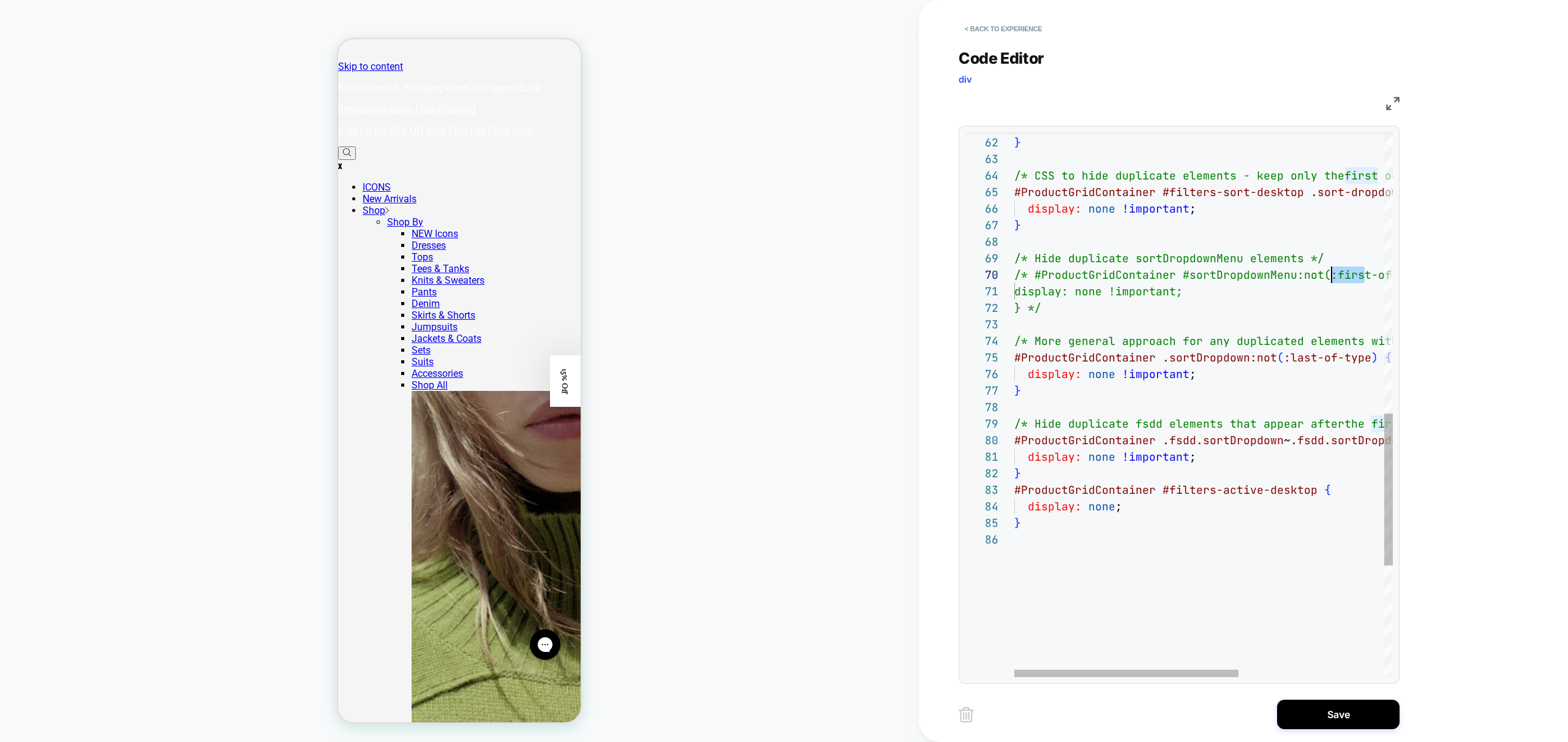
scroll to position [149, 317]
drag, startPoint x: 1365, startPoint y: 276, endPoint x: 1332, endPoint y: 276, distance: 33.0
click at [1332, 276] on div "color: #fff ; } /* CSS to hide duplicate elements - keep only the first occurre…" at bounding box center [1326, 100] width 623 height 1951
click at [1028, 274] on div "color: #fff ; } /* CSS to hide duplicate elements - keep only the first occurre…" at bounding box center [1326, 100] width 623 height 1951
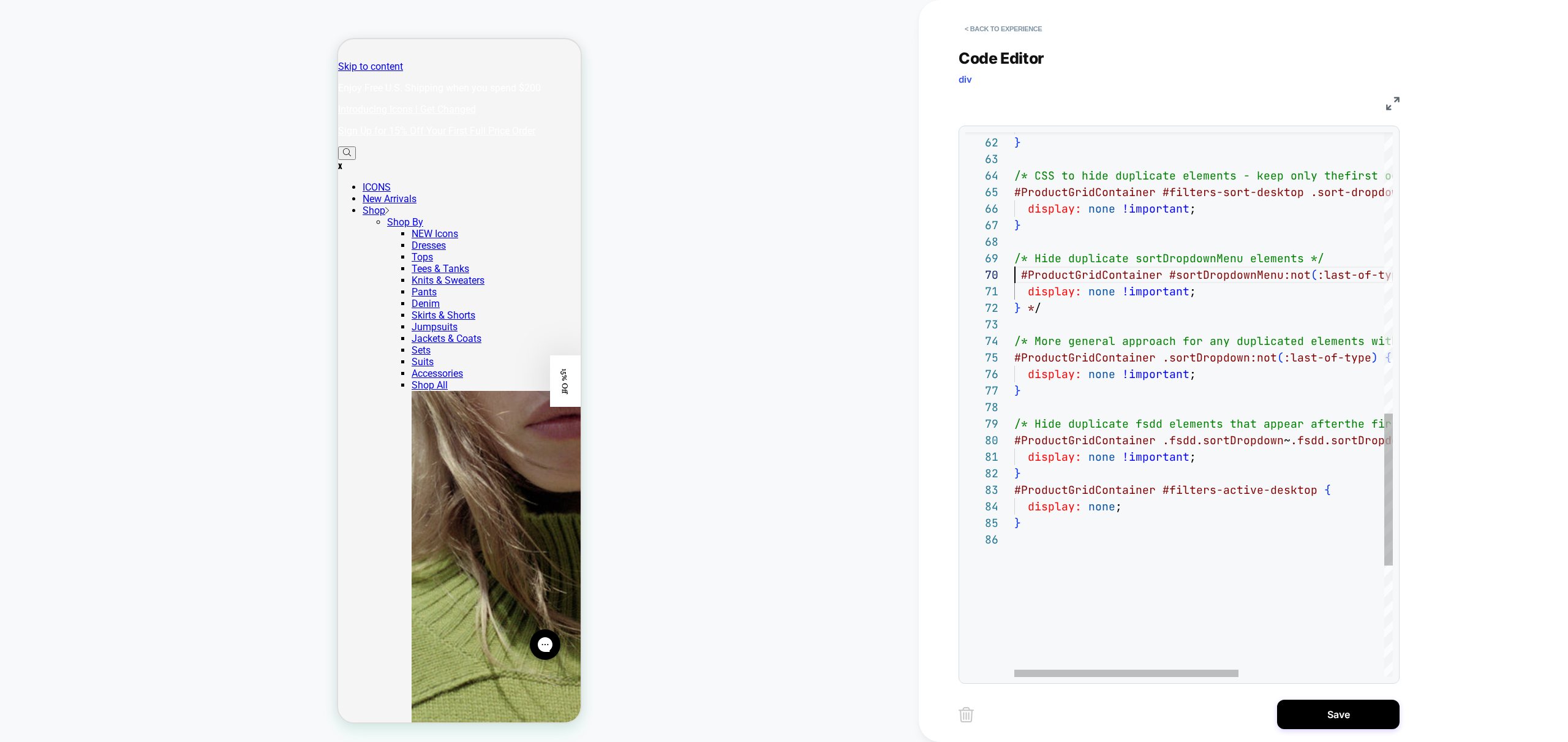
scroll to position [149, 0]
click at [1052, 310] on div "color: #fff ; } /* CSS to hide duplicate elements - keep only the first occurre…" at bounding box center [1326, 100] width 623 height 1951
drag, startPoint x: 1141, startPoint y: 348, endPoint x: 1128, endPoint y: 370, distance: 25.6
click at [1148, 353] on div "color: #fff ; } /* CSS to hide duplicate elements - keep only the first occurre…" at bounding box center [1326, 100] width 623 height 1951
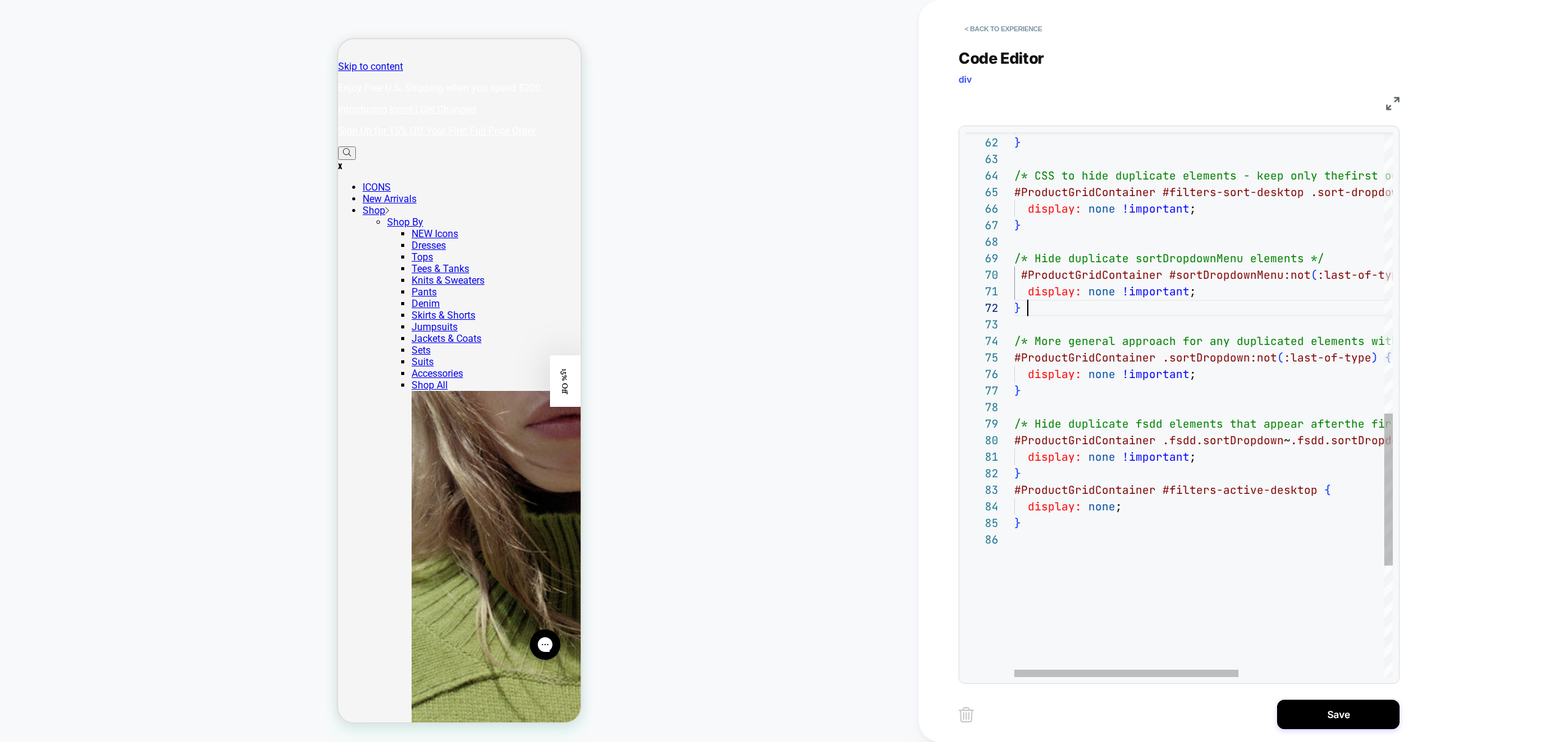
scroll to position [49, 133]
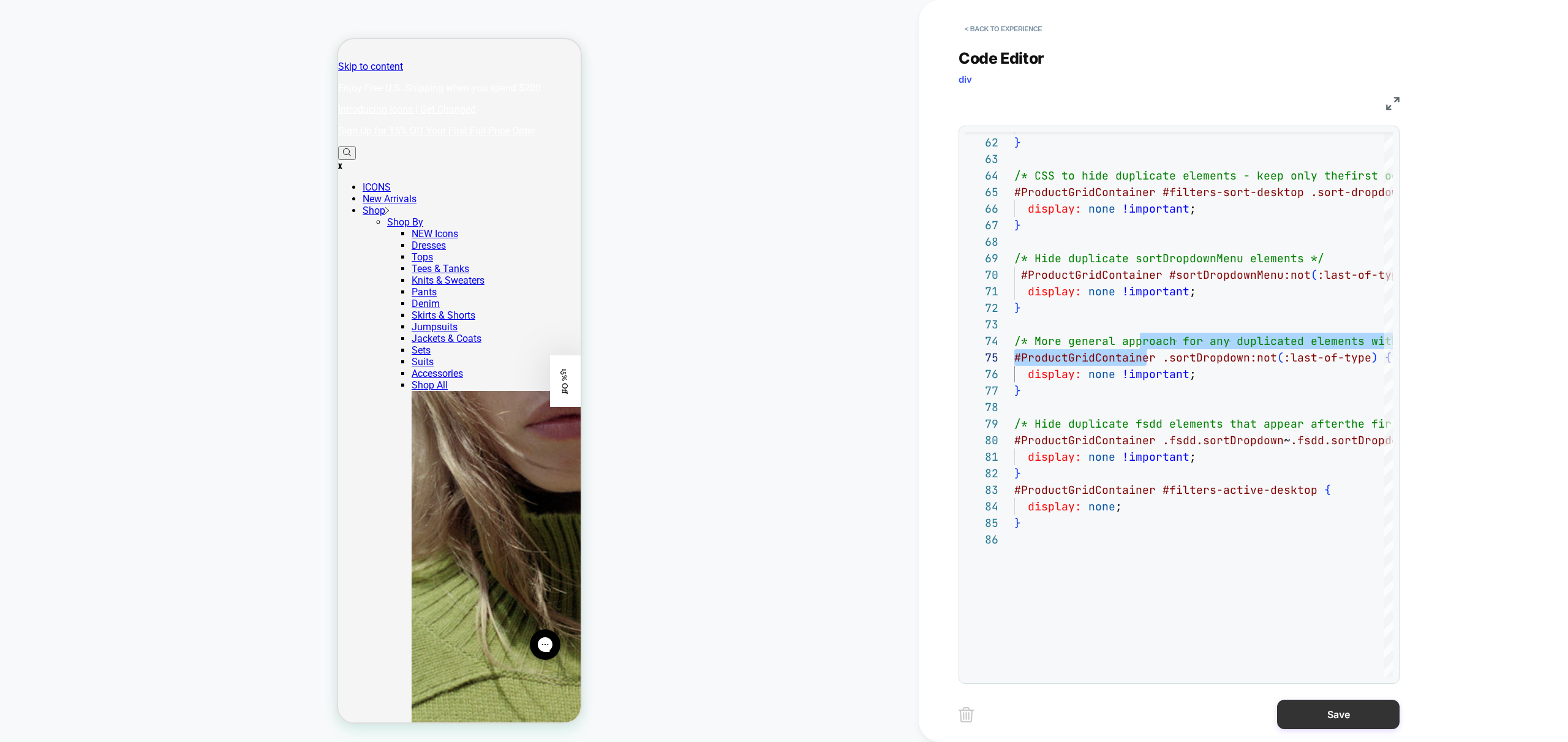
type textarea "**********"
click at [1339, 717] on button "Save" at bounding box center [1338, 714] width 123 height 30
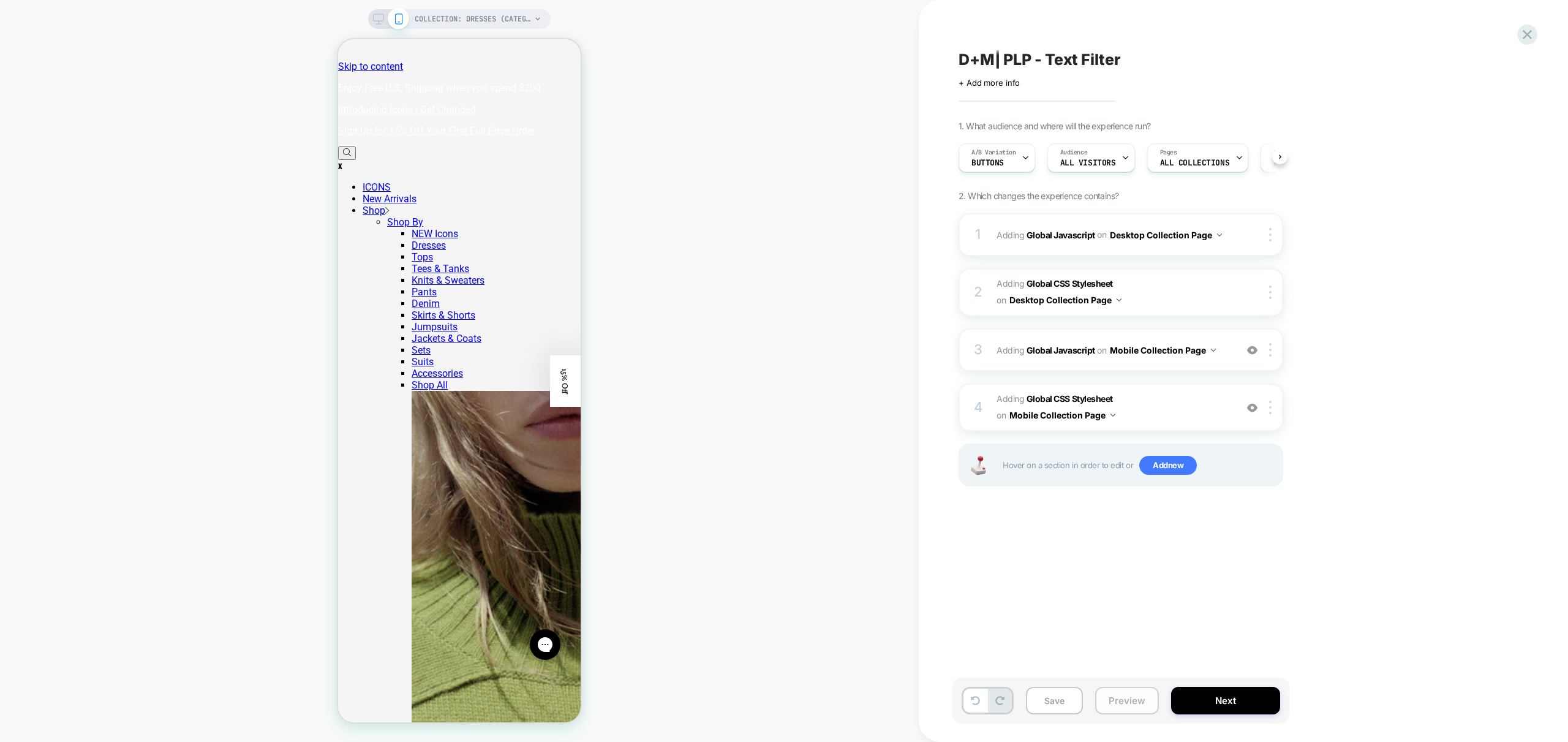
scroll to position [0, 1]
click at [1146, 704] on button "Preview" at bounding box center [1127, 700] width 63 height 28
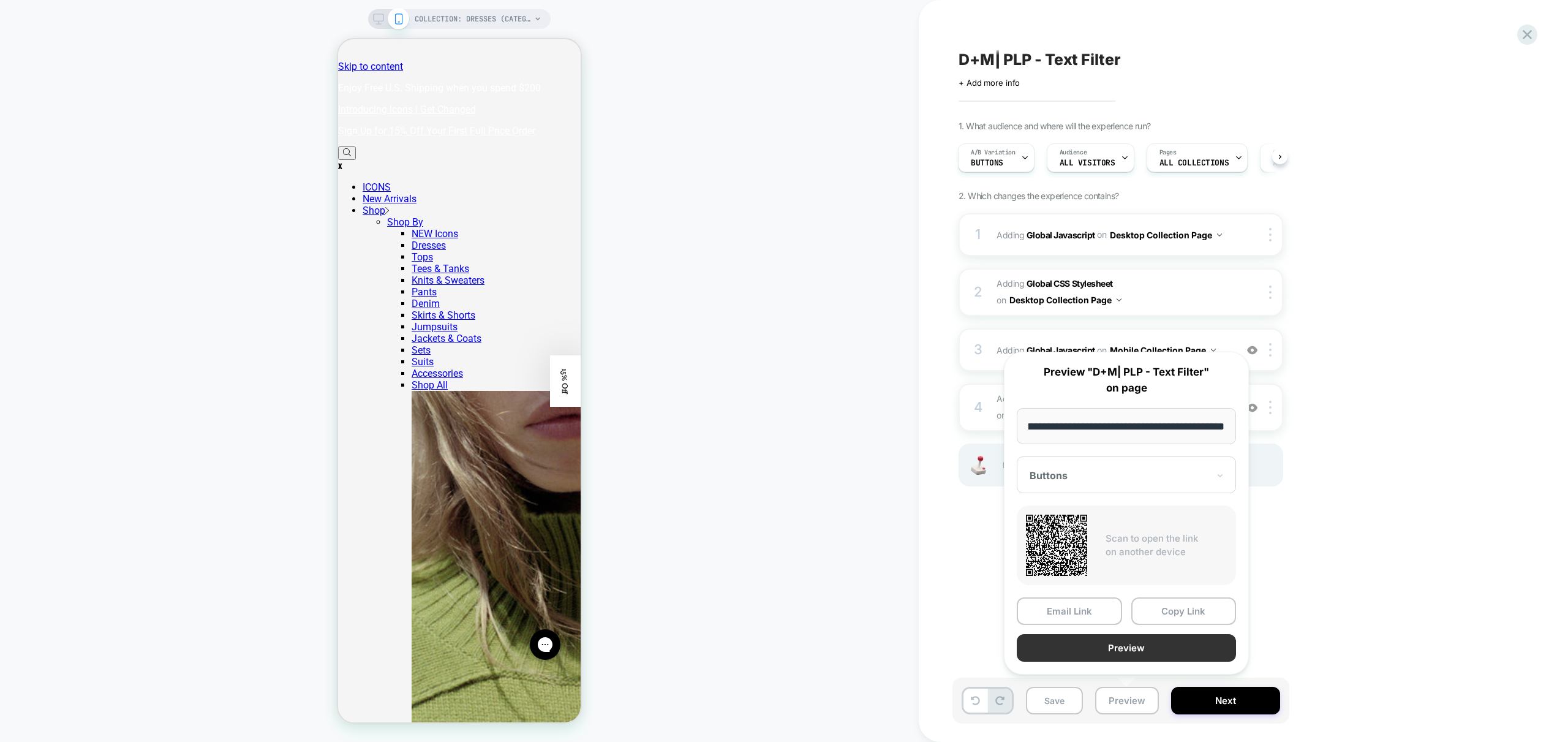
scroll to position [0, 0]
click at [1140, 652] on button "Preview" at bounding box center [1126, 647] width 219 height 28
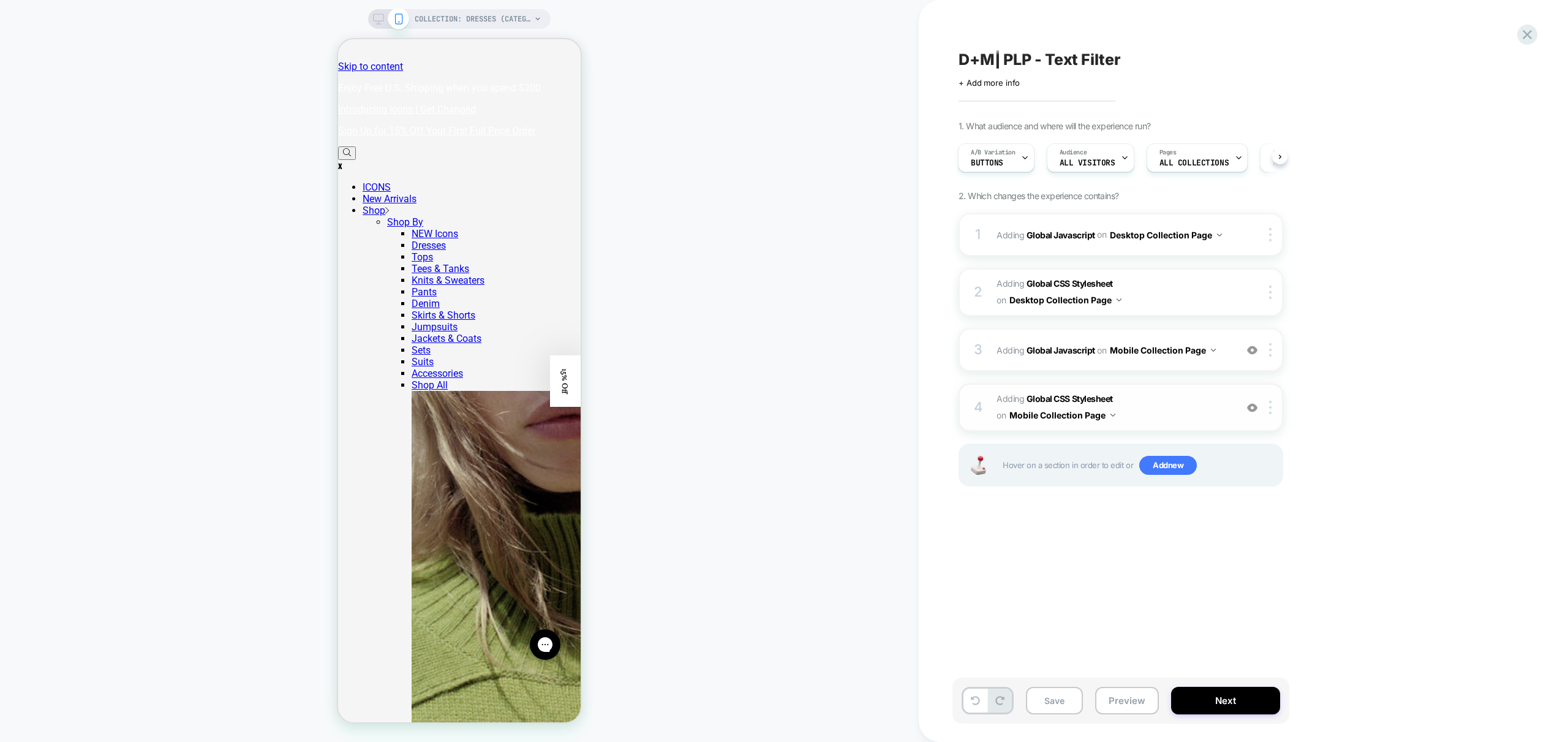
click at [1196, 413] on span "Adding Global CSS Stylesheet on Mobile Collection Page" at bounding box center [1113, 407] width 233 height 33
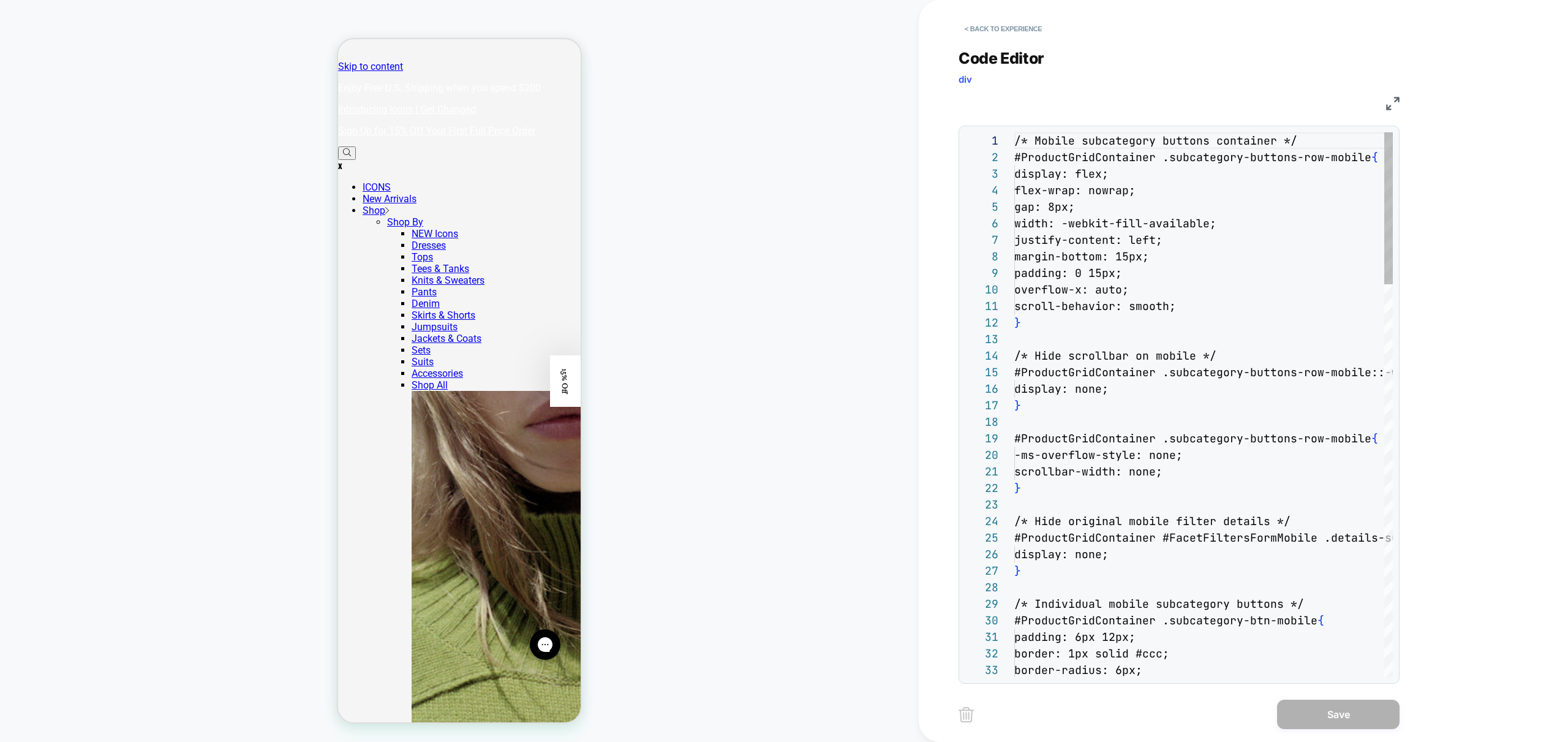
scroll to position [166, 0]
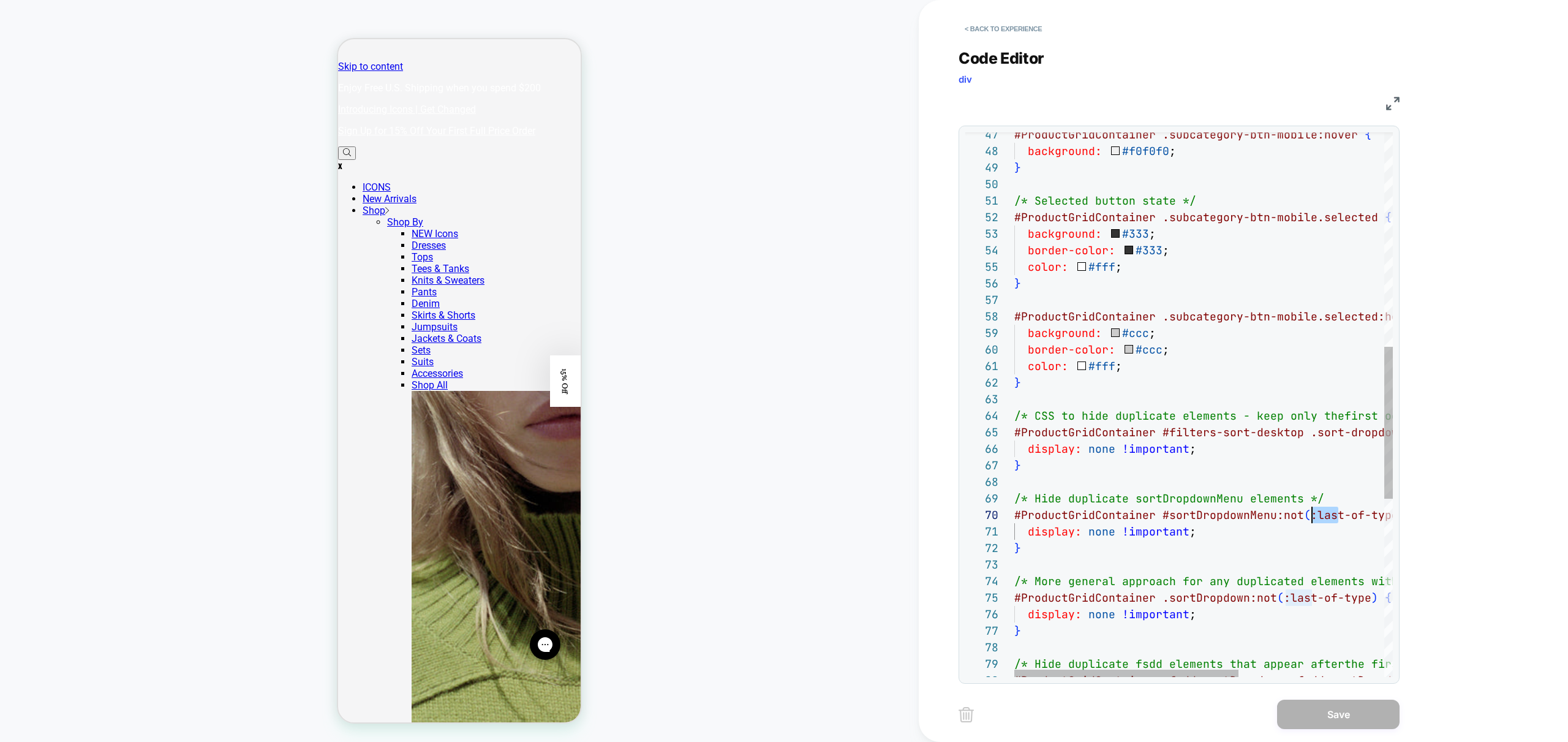
scroll to position [149, 298]
drag, startPoint x: 1323, startPoint y: 509, endPoint x: 1314, endPoint y: 511, distance: 9.2
click at [1313, 511] on div "#ProductGridContainer .subcategory-btn-mobile:hover { background: #f0f0f0 ; } /…" at bounding box center [1326, 341] width 623 height 1951
drag, startPoint x: 1311, startPoint y: 599, endPoint x: 1286, endPoint y: 598, distance: 25.0
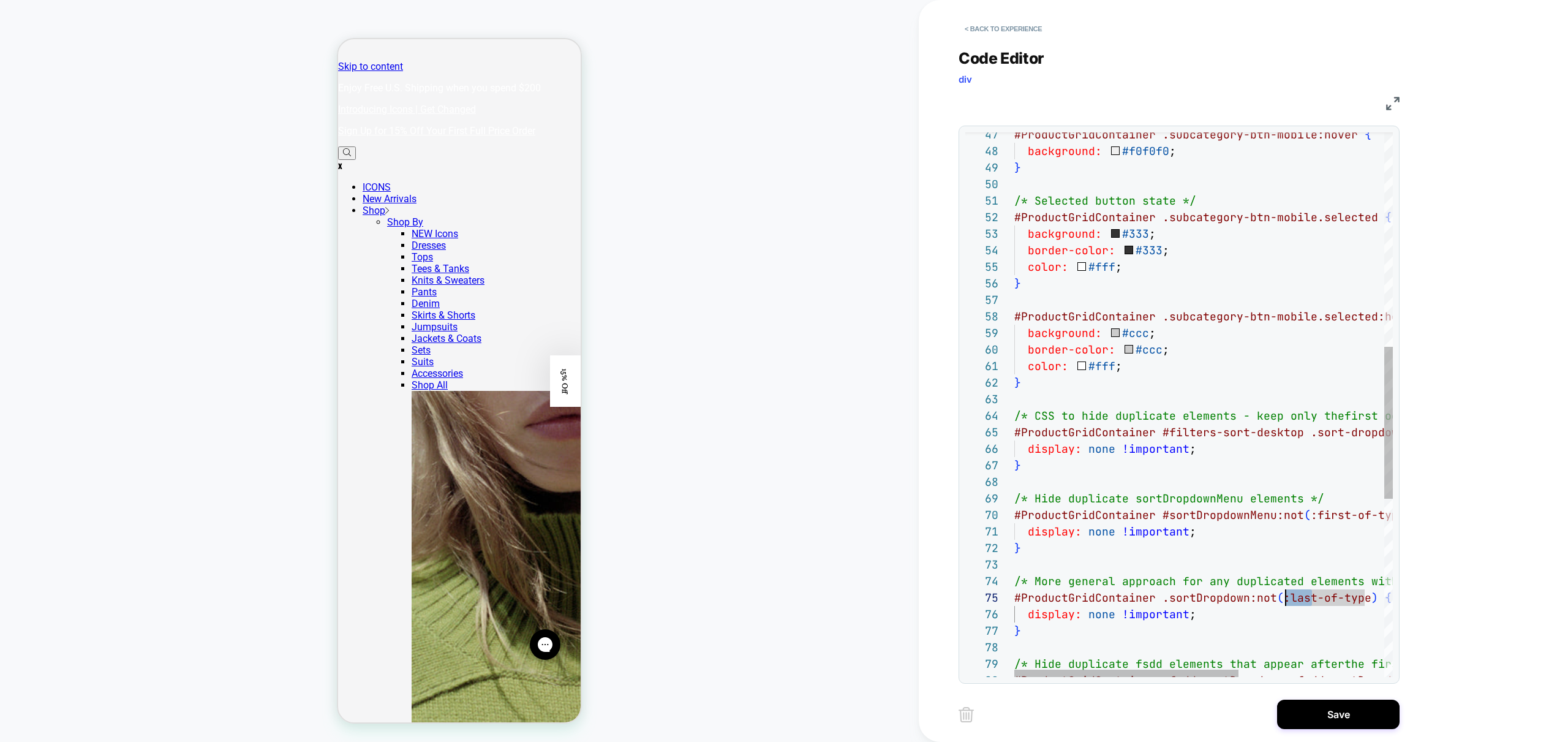
click at [1286, 598] on div "#ProductGridContainer .subcategory-btn-mobile:hover { background: #f0f0f0 ; } /…" at bounding box center [1326, 341] width 623 height 1951
click at [1140, 530] on div "#ProductGridContainer .subcategory-btn-mobile:hover { background: #f0f0f0 ; } /…" at bounding box center [1326, 341] width 623 height 1951
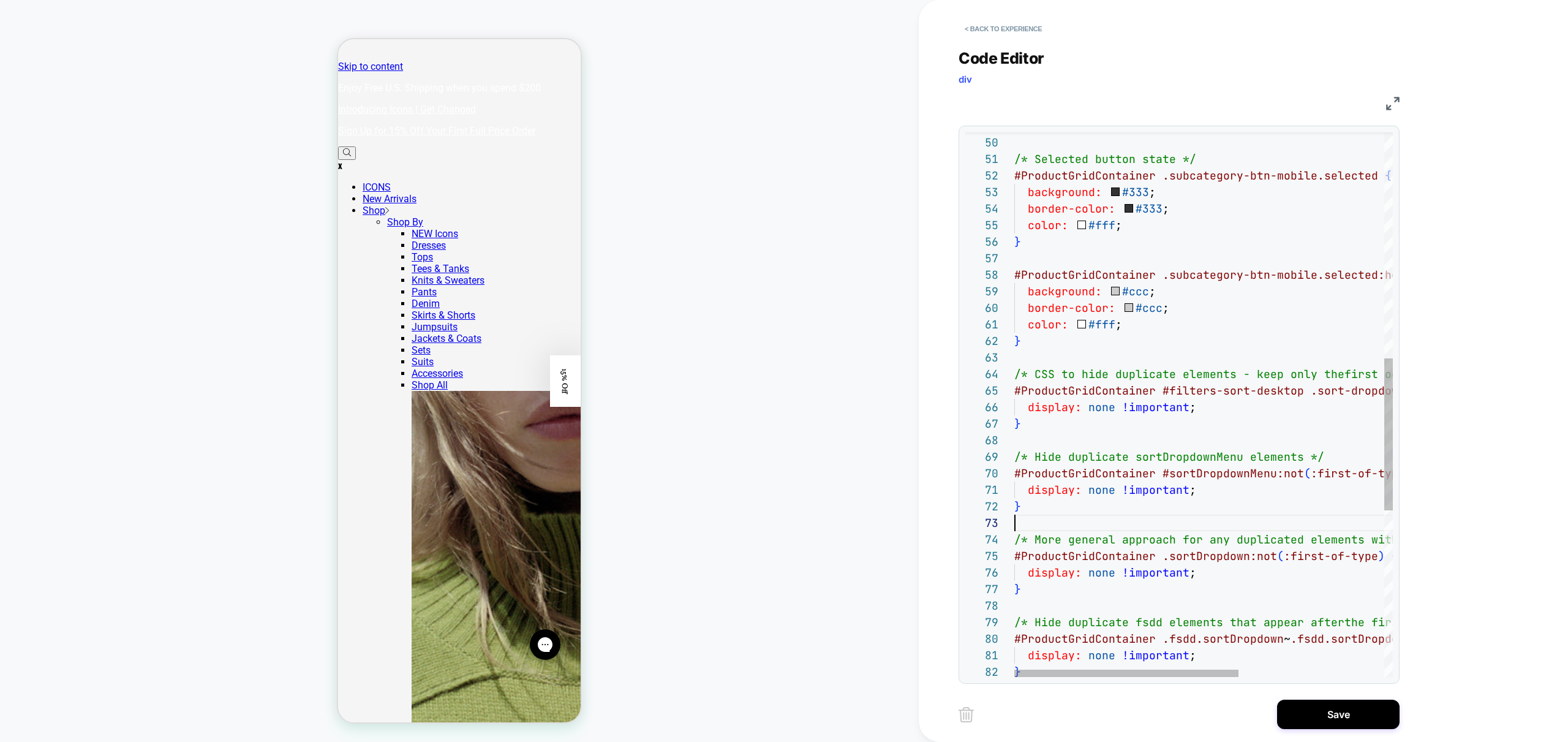
scroll to position [33, 0]
click at [1152, 515] on div "} /* Selected button state */ #ProductGridContainer .subcategory-btn-mobile.sel…" at bounding box center [1326, 299] width 623 height 1951
click at [1188, 575] on div "} /* Selected button state */ #ProductGridContainer .subcategory-btn-mobile.sel…" at bounding box center [1326, 299] width 623 height 1951
drag, startPoint x: 1063, startPoint y: 516, endPoint x: 975, endPoint y: 468, distance: 100.2
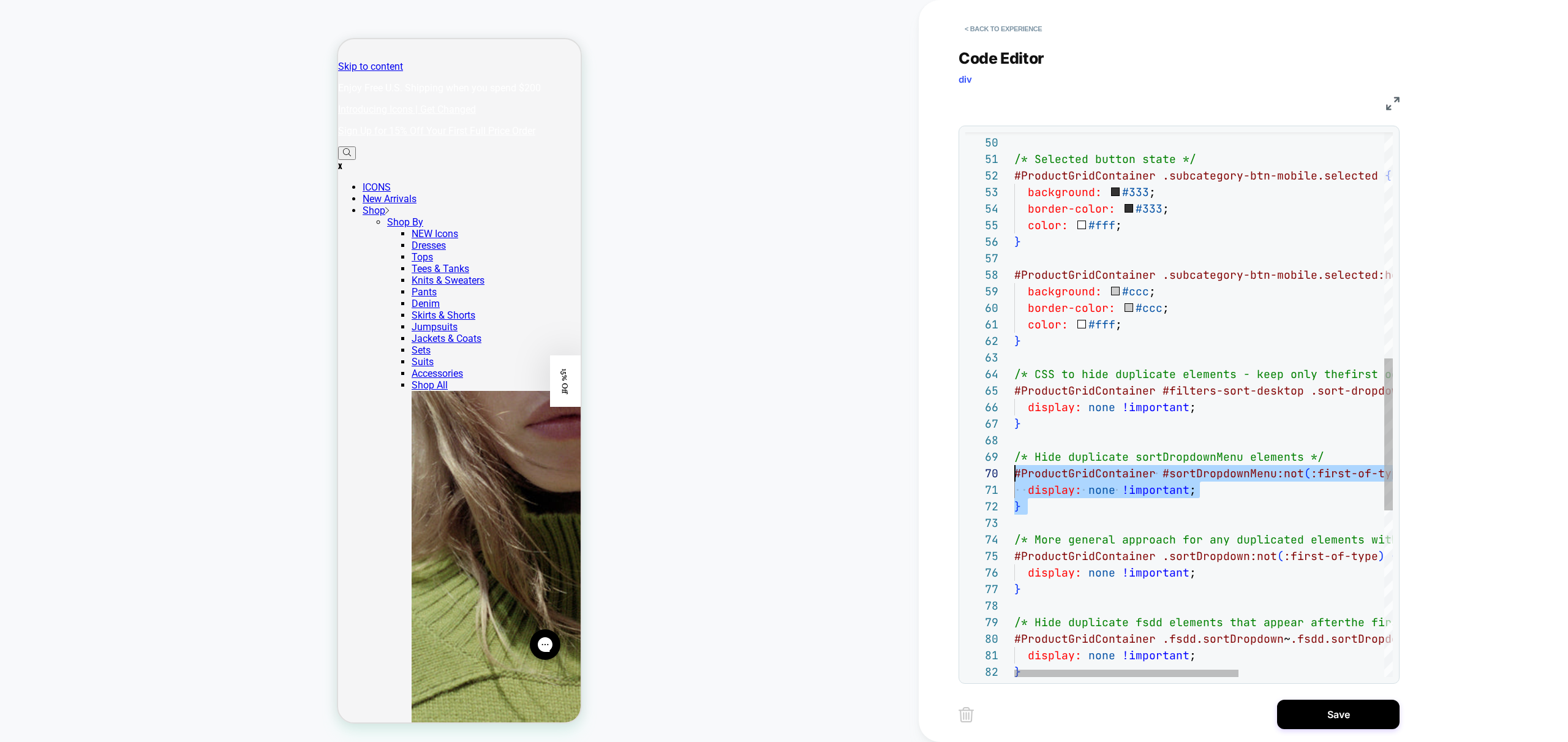
click at [1015, 468] on div "} /* Selected button state */ #ProductGridContainer .subcategory-btn-mobile.sel…" at bounding box center [1326, 299] width 623 height 1951
click at [1121, 502] on div "} /* Selected button state */ #ProductGridContainer .subcategory-btn-mobile.sel…" at bounding box center [1326, 299] width 623 height 1951
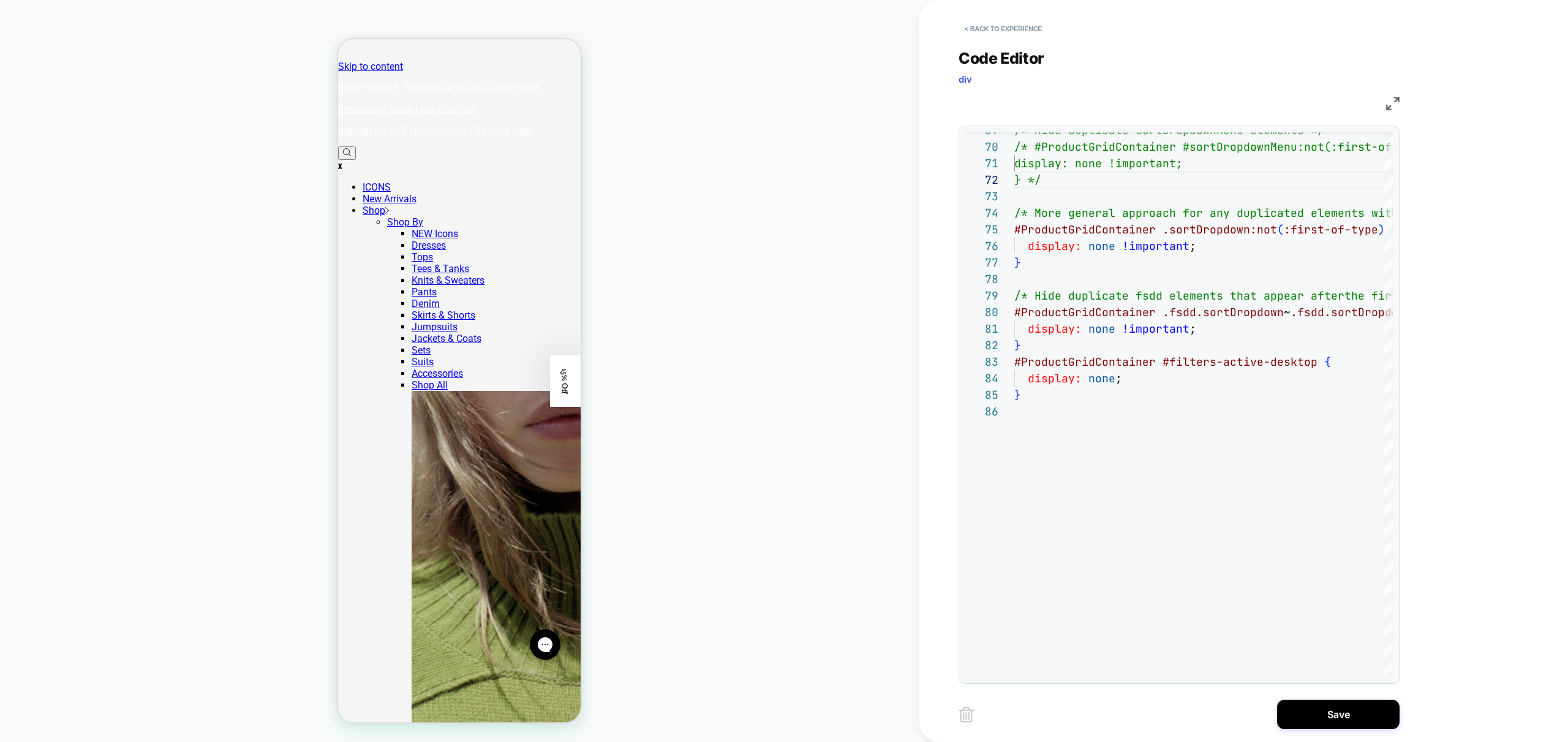
type textarea "**********"
click at [1342, 714] on button "Save" at bounding box center [1338, 714] width 123 height 30
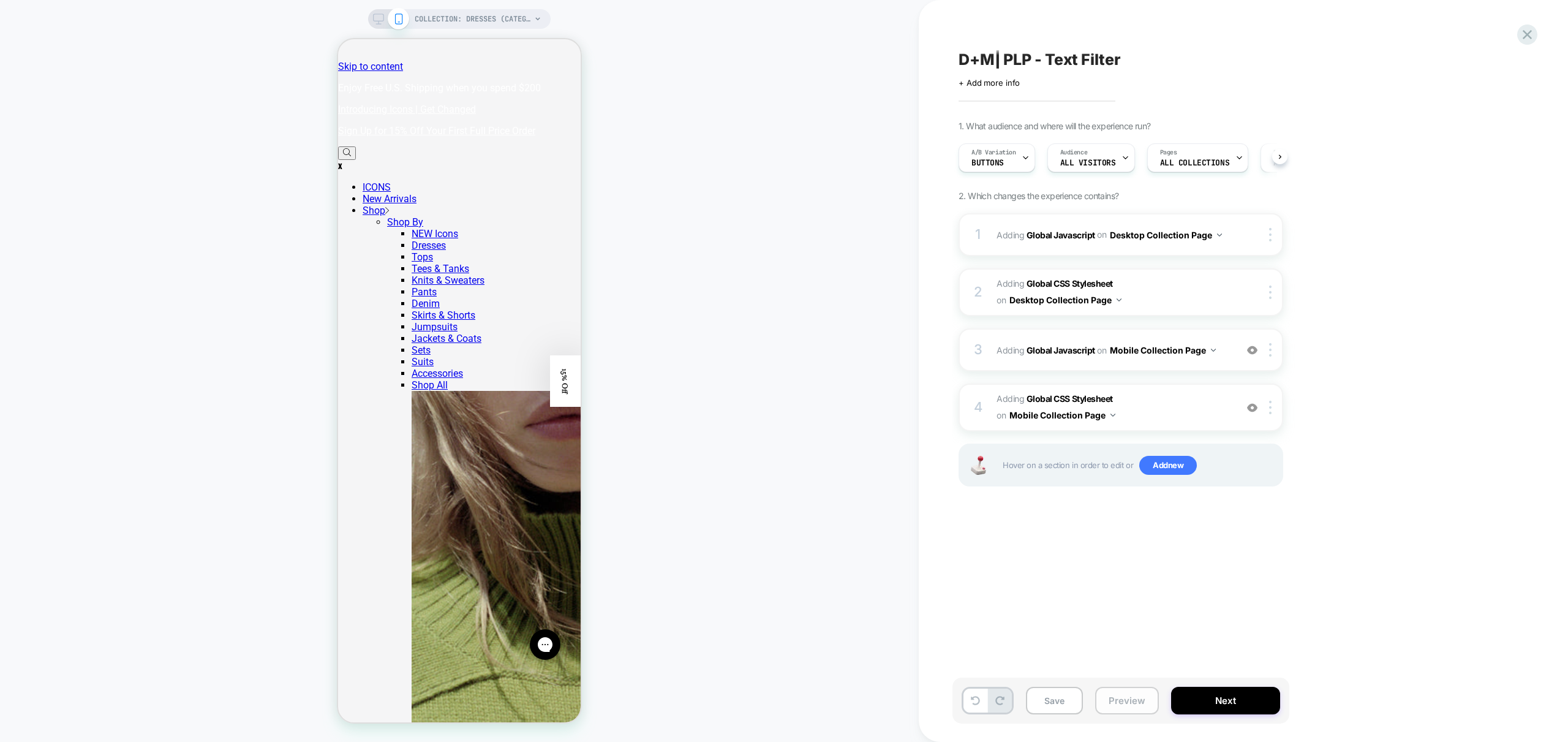
scroll to position [0, 1]
click at [1128, 703] on button "Preview" at bounding box center [1127, 700] width 63 height 28
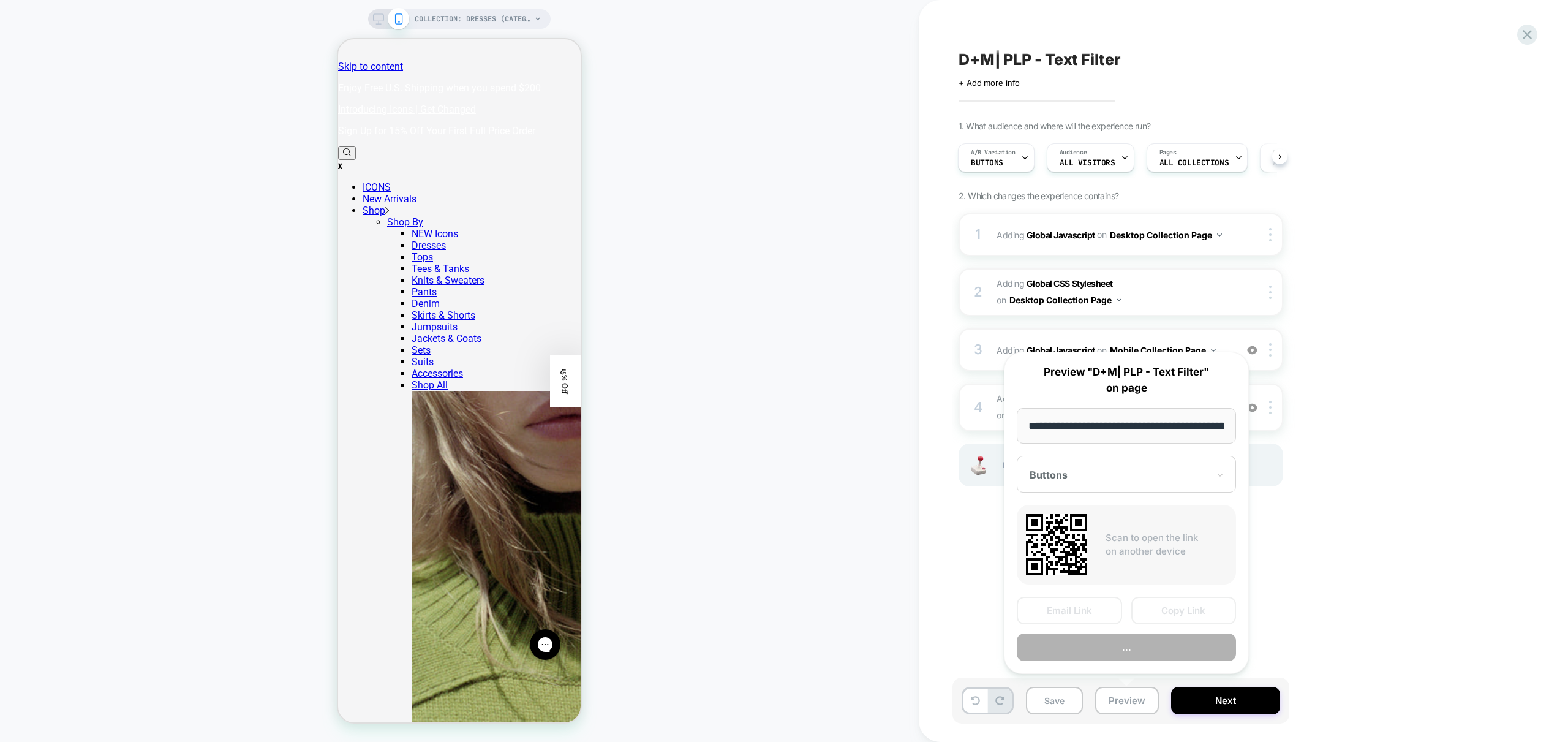
scroll to position [0, 85]
click at [1096, 648] on button "Preview" at bounding box center [1126, 647] width 219 height 28
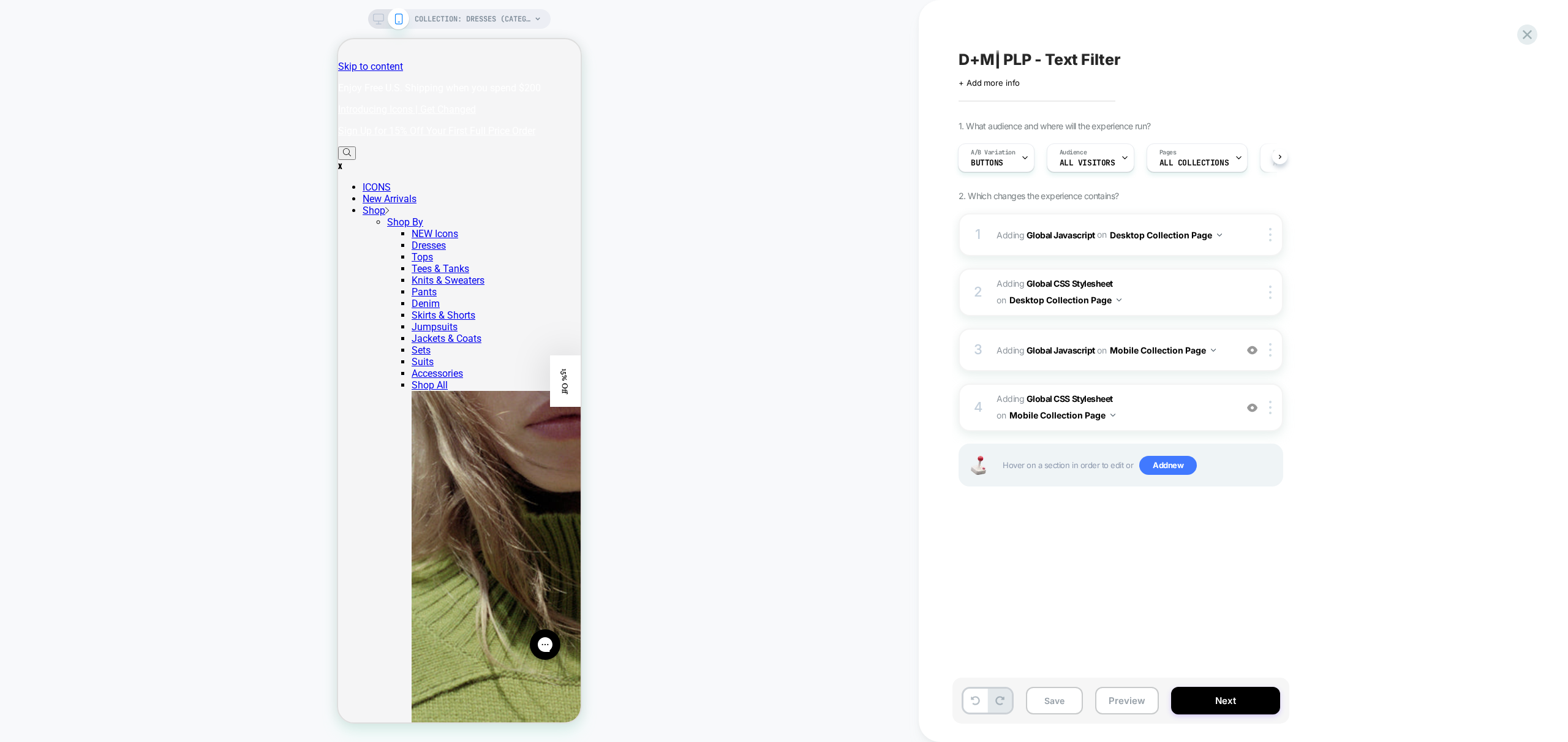
click at [734, 251] on div "COLLECTION: Dresses (Category) COLLECTION: Dresses (Category)" at bounding box center [459, 370] width 919 height 717
click at [1220, 356] on span "Adding Global Javascript on Mobile Collection Page" at bounding box center [1113, 350] width 233 height 18
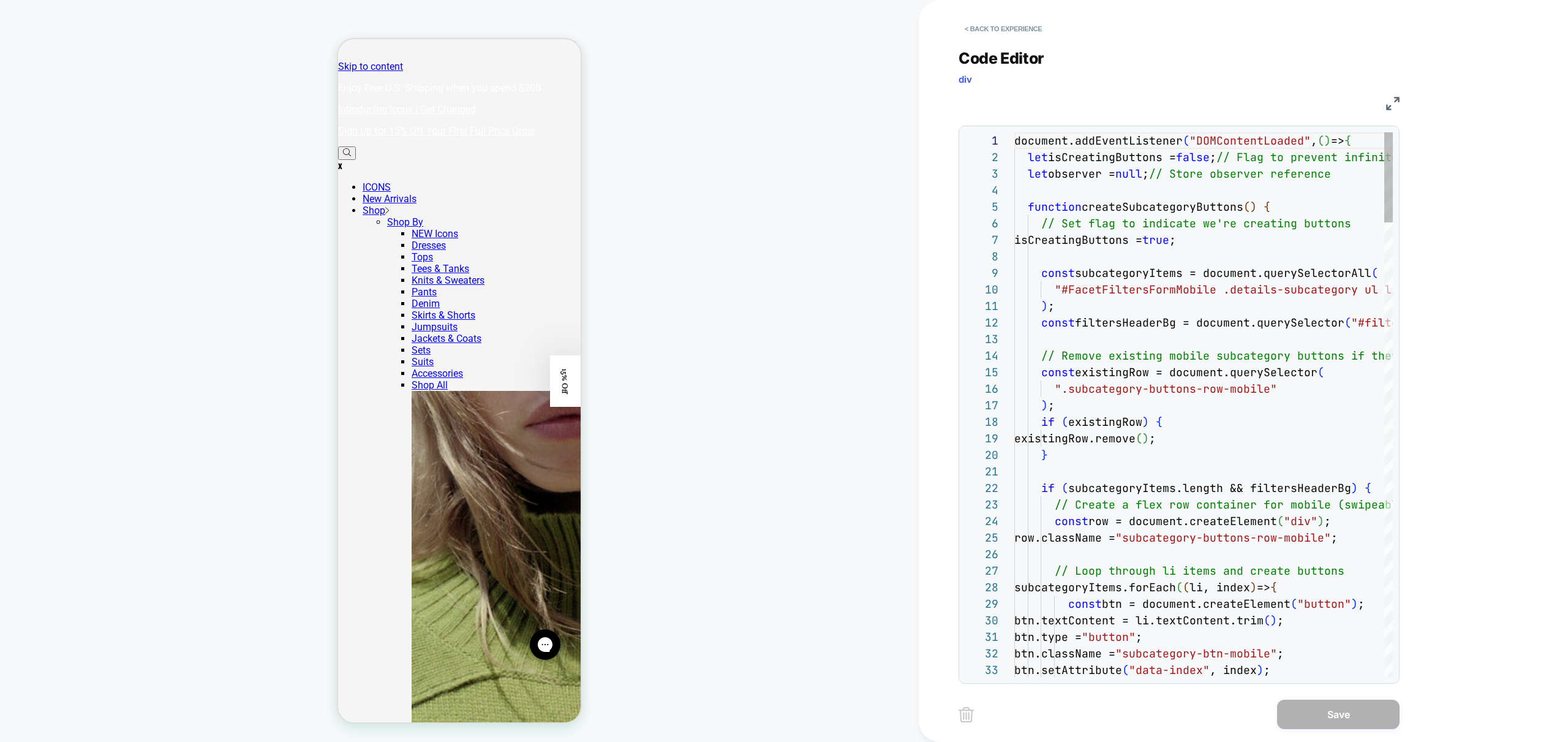
scroll to position [166, 0]
click at [1404, 104] on div "< Back to experience Code Editor div JS 1 2 3 4 5 6 7 8 9 10 11 12 13 14 15 16 …" at bounding box center [1189, 371] width 460 height 742
click at [1390, 105] on img at bounding box center [1392, 103] width 13 height 13
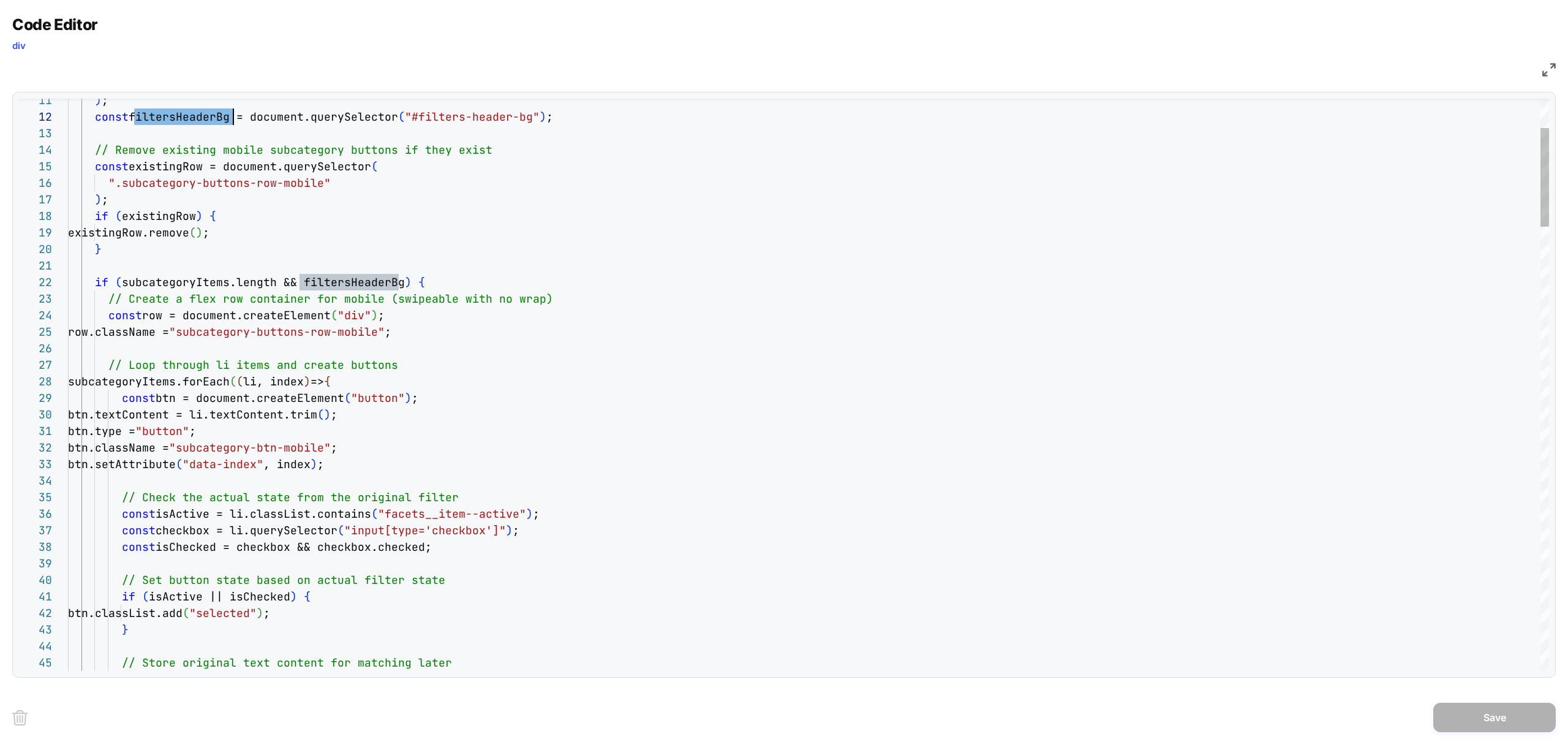
drag, startPoint x: 236, startPoint y: 334, endPoint x: 341, endPoint y: 334, distance: 105.0
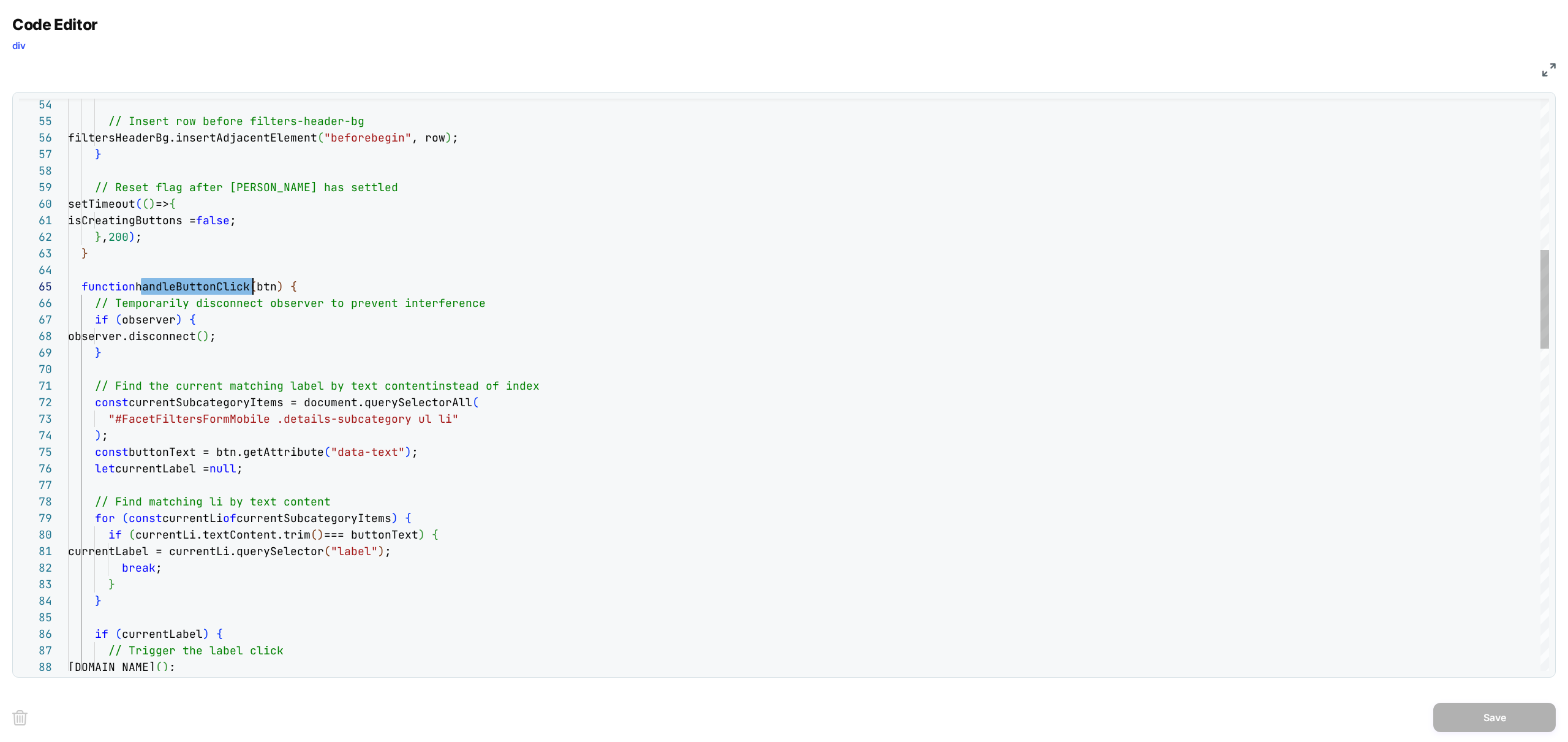
drag, startPoint x: 281, startPoint y: 425, endPoint x: 368, endPoint y: 431, distance: 87.2
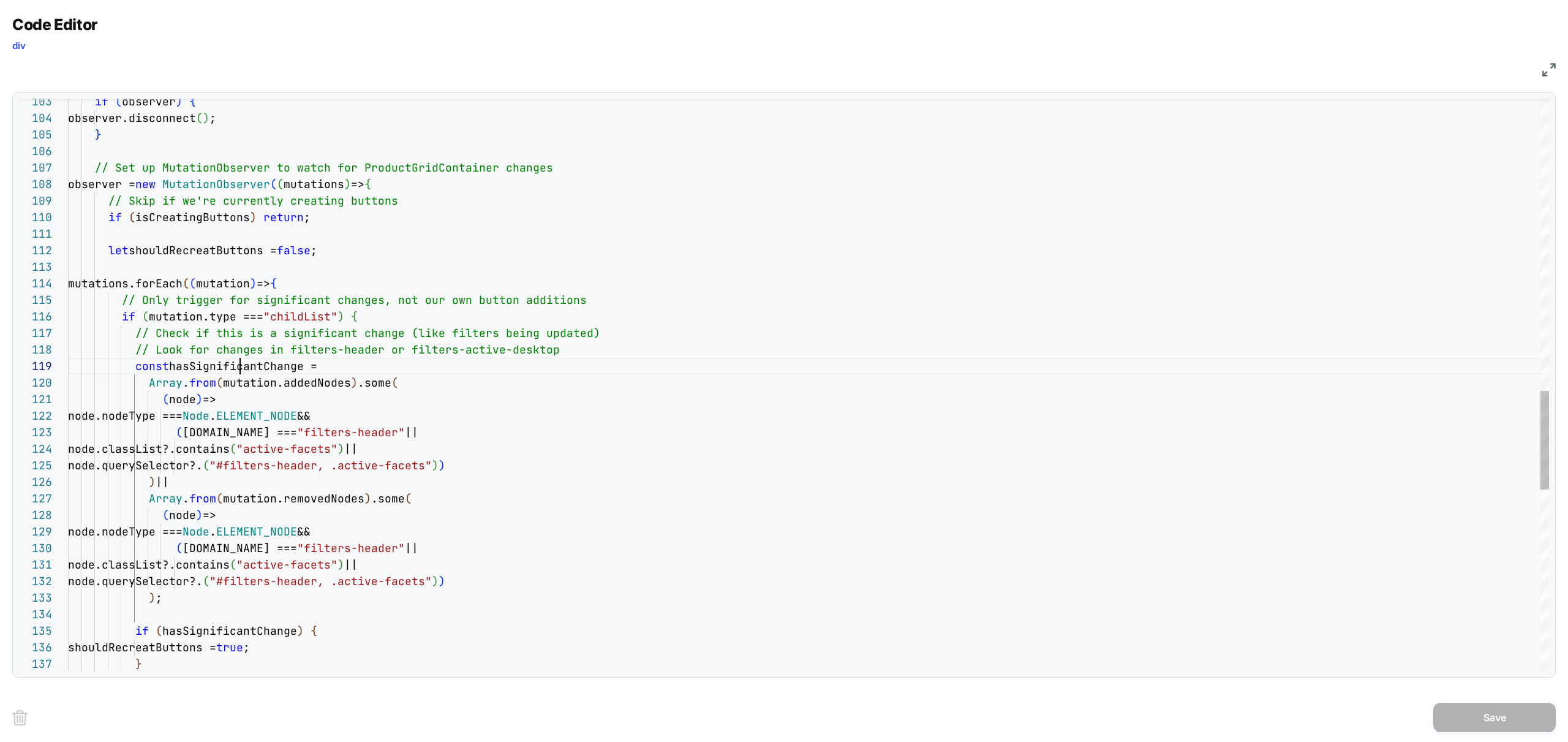
click at [239, 369] on div "if ( observer ) { observer.disconnect ( ) ; } // Set up MutationObserver to wat…" at bounding box center [808, 65] width 1481 height 3319
click at [481, 430] on div "if ( observer ) { observer.disconnect ( ) ; } // Set up MutationObserver to wat…" at bounding box center [808, 65] width 1481 height 3319
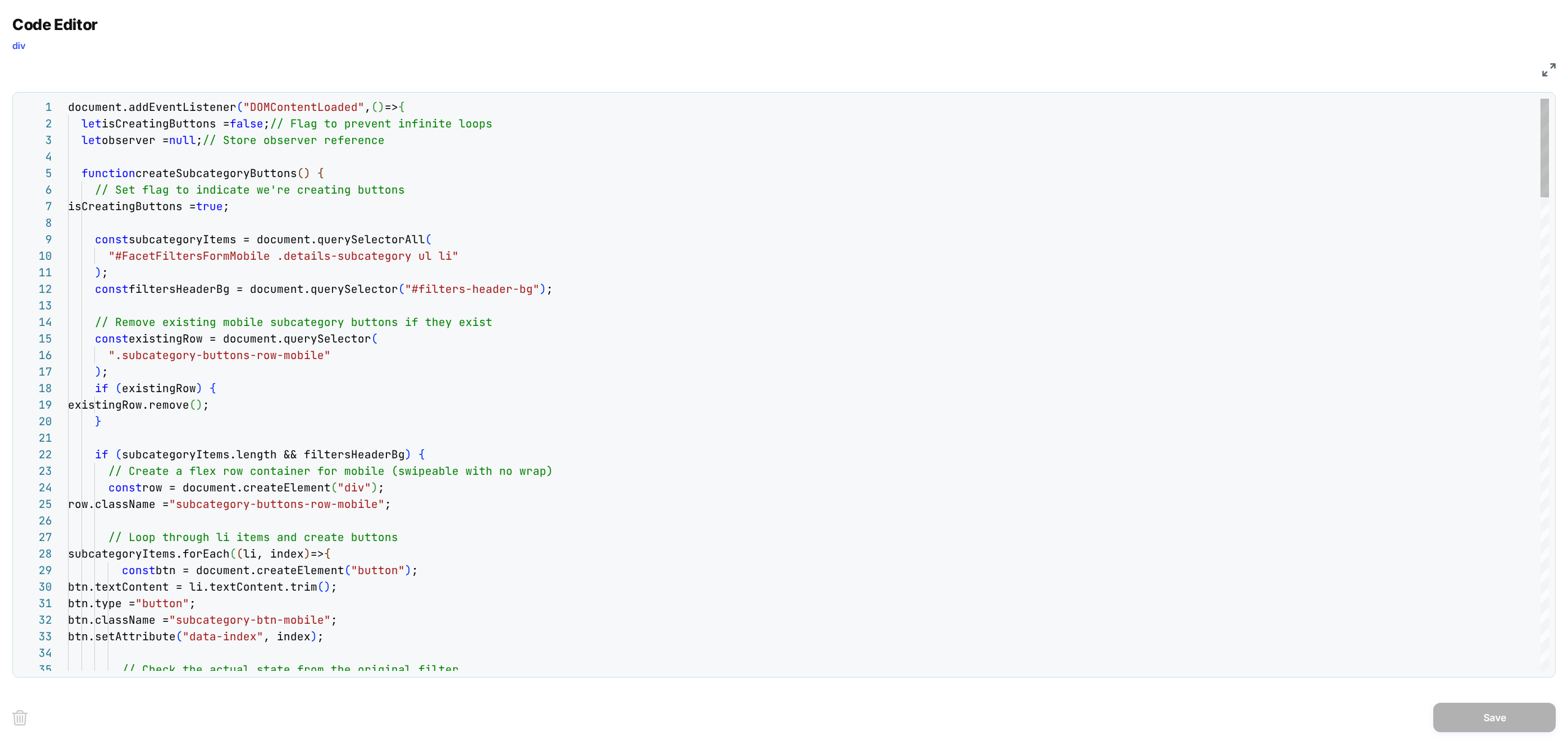
type textarea "**********"
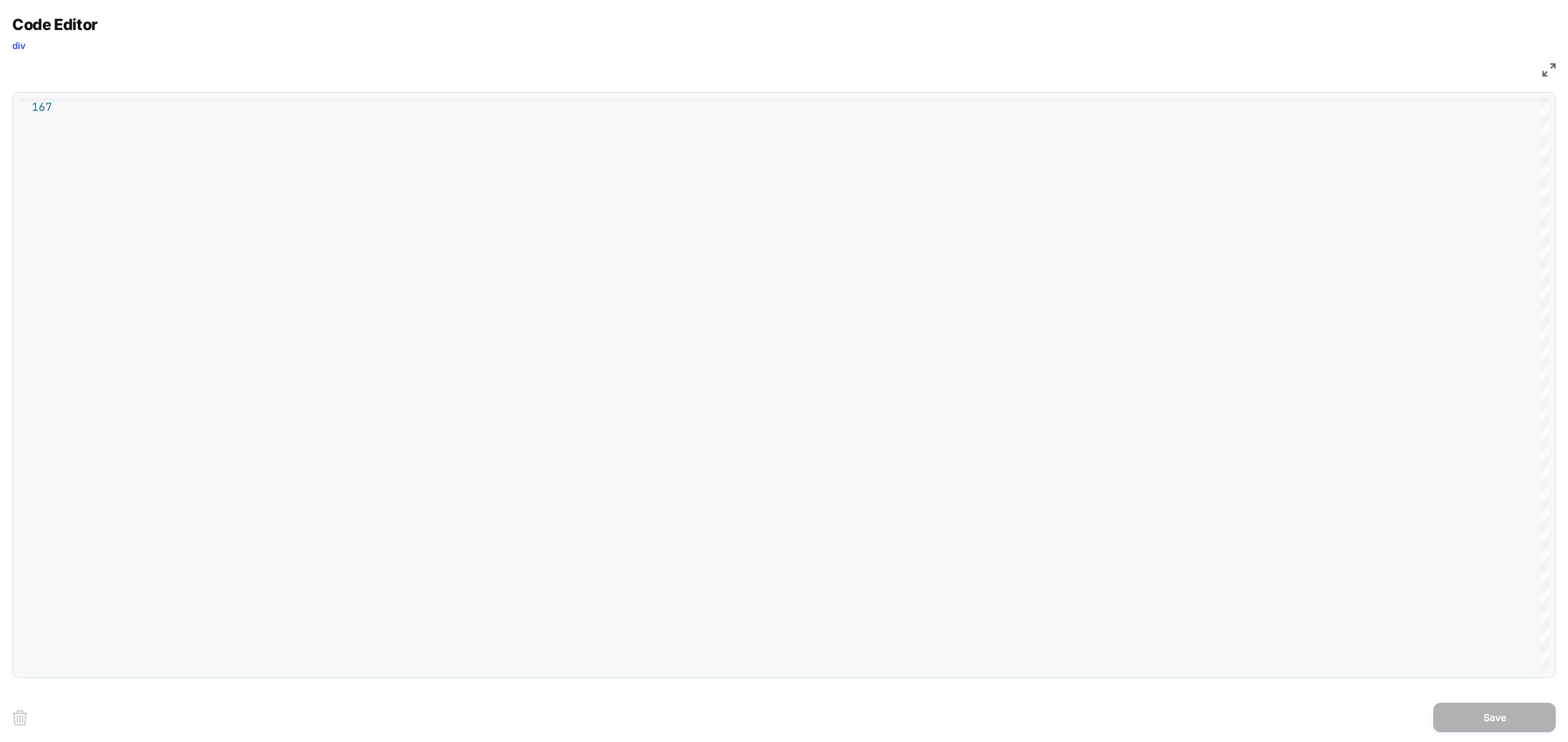
click at [1552, 73] on img at bounding box center [1548, 69] width 13 height 13
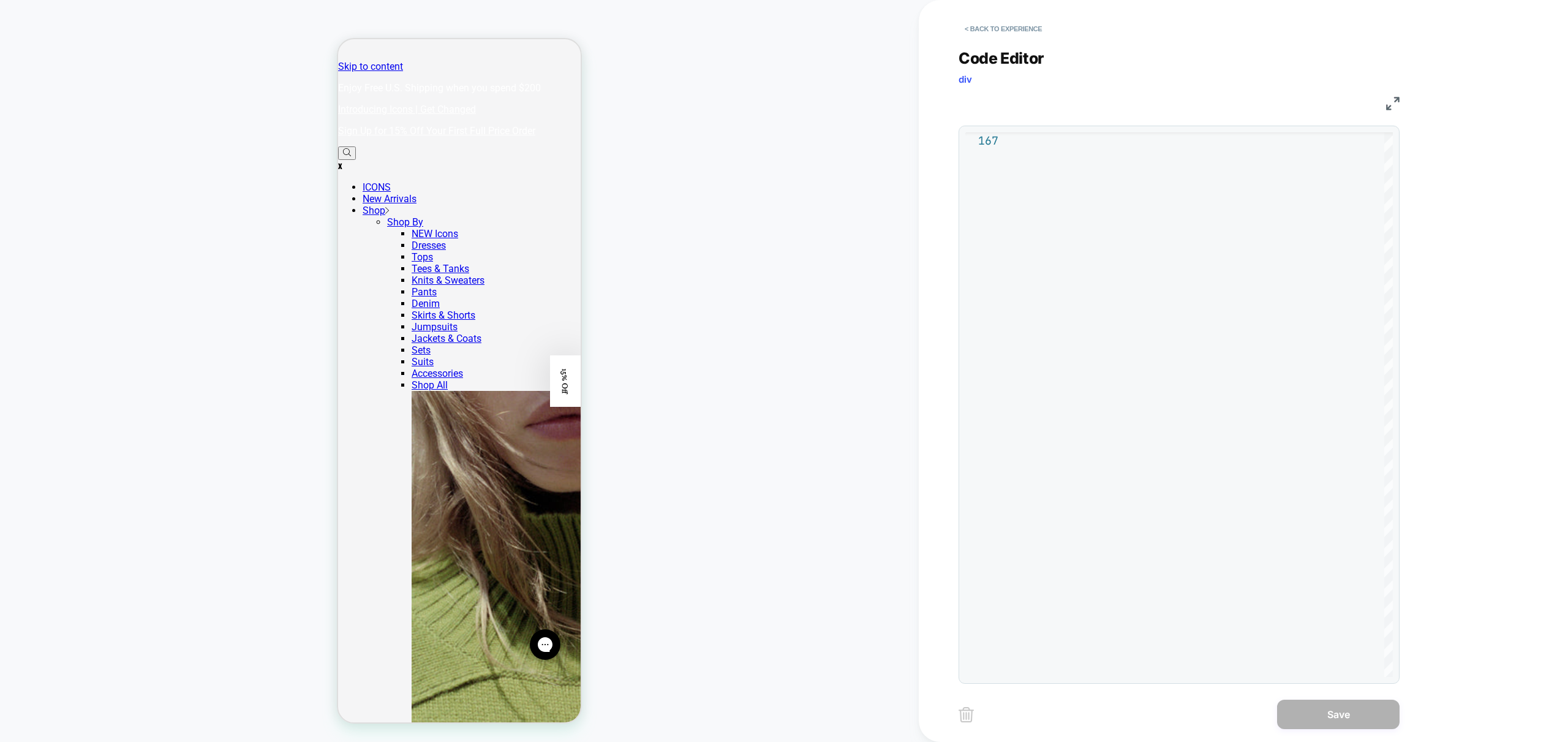
click at [772, 156] on div "COLLECTION: Dresses (Category) COLLECTION: Dresses (Category)" at bounding box center [459, 370] width 919 height 717
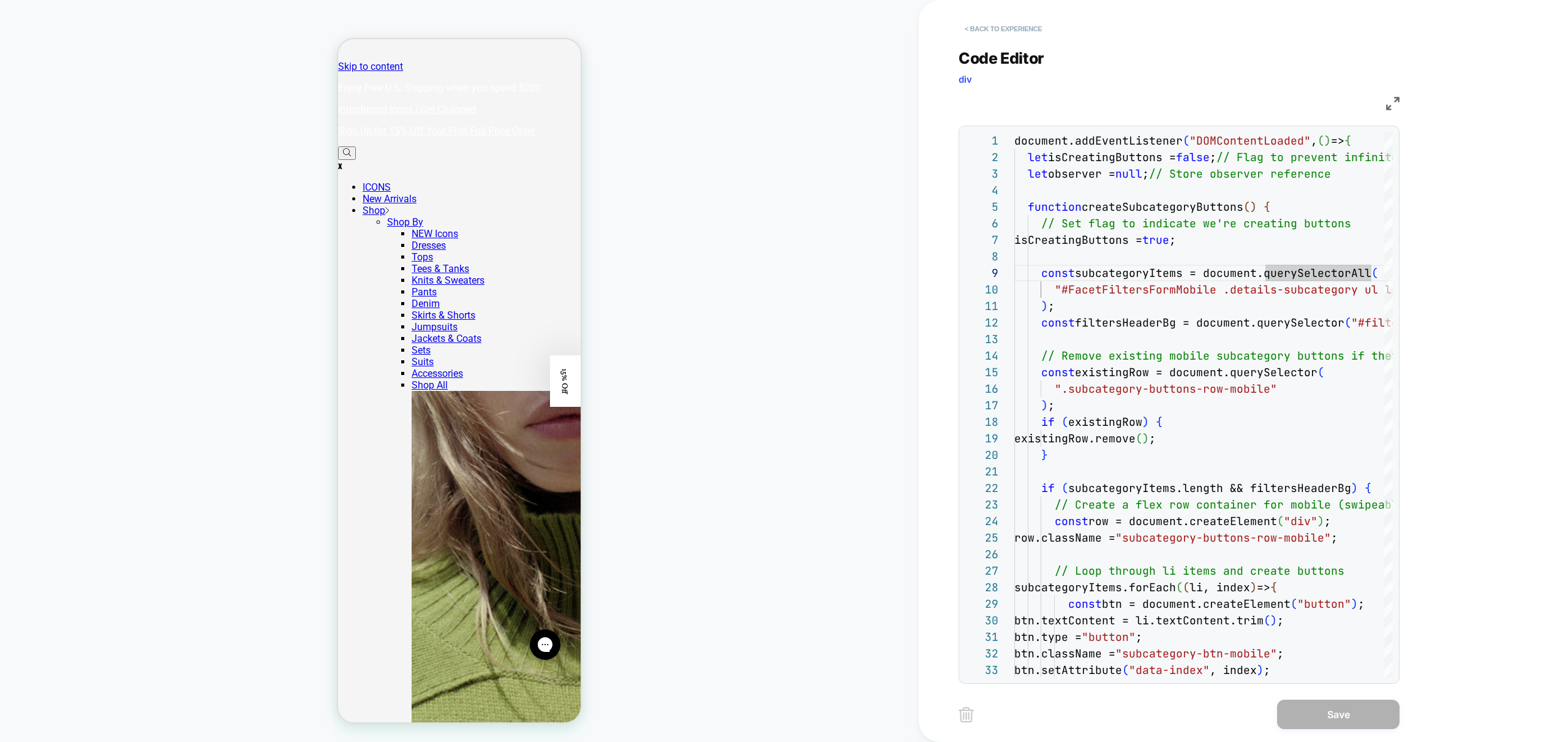
click at [998, 20] on button "< Back to experience" at bounding box center [1003, 29] width 90 height 20
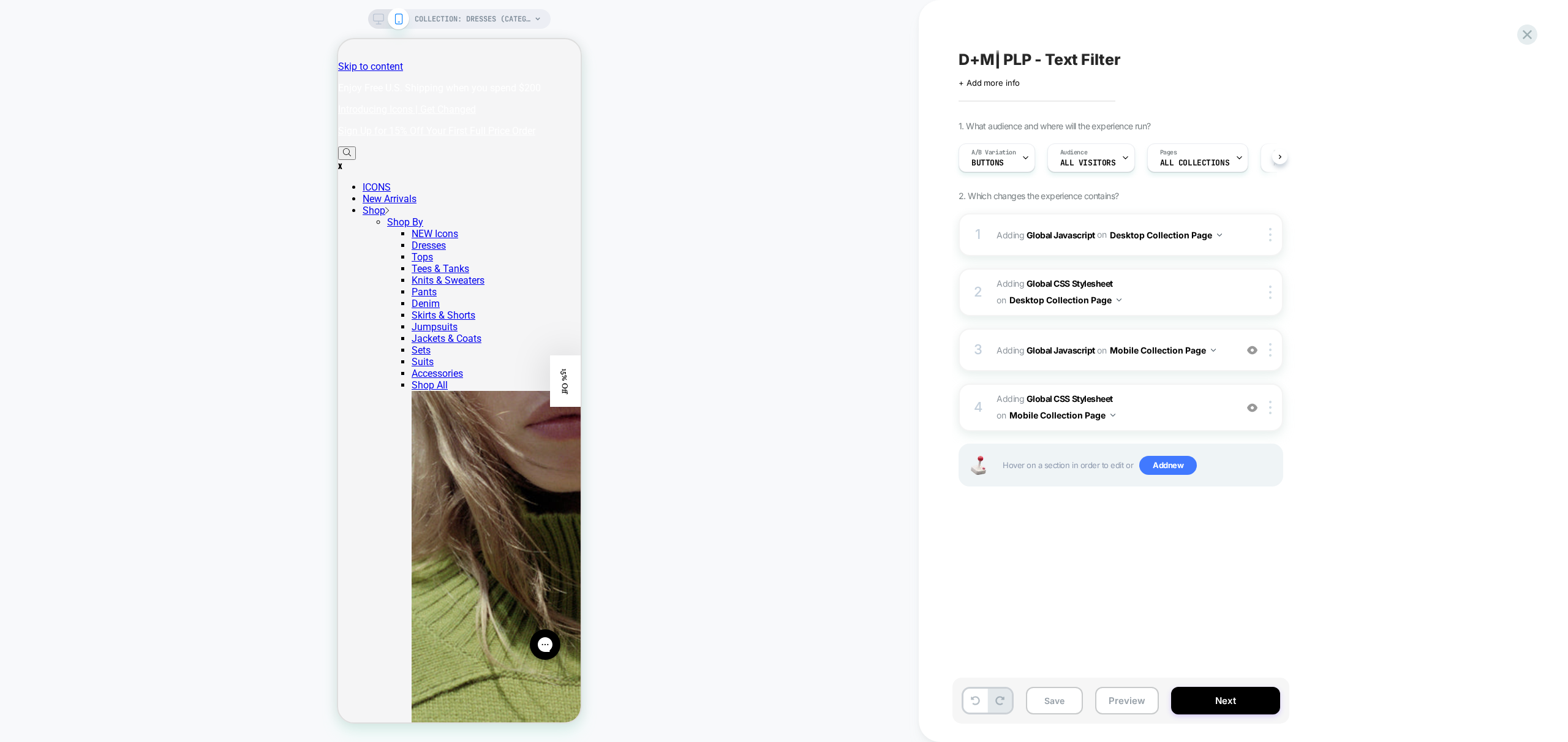
scroll to position [0, 1]
click at [1192, 403] on span "Adding Global CSS Stylesheet on Mobile Collection Page" at bounding box center [1113, 407] width 233 height 33
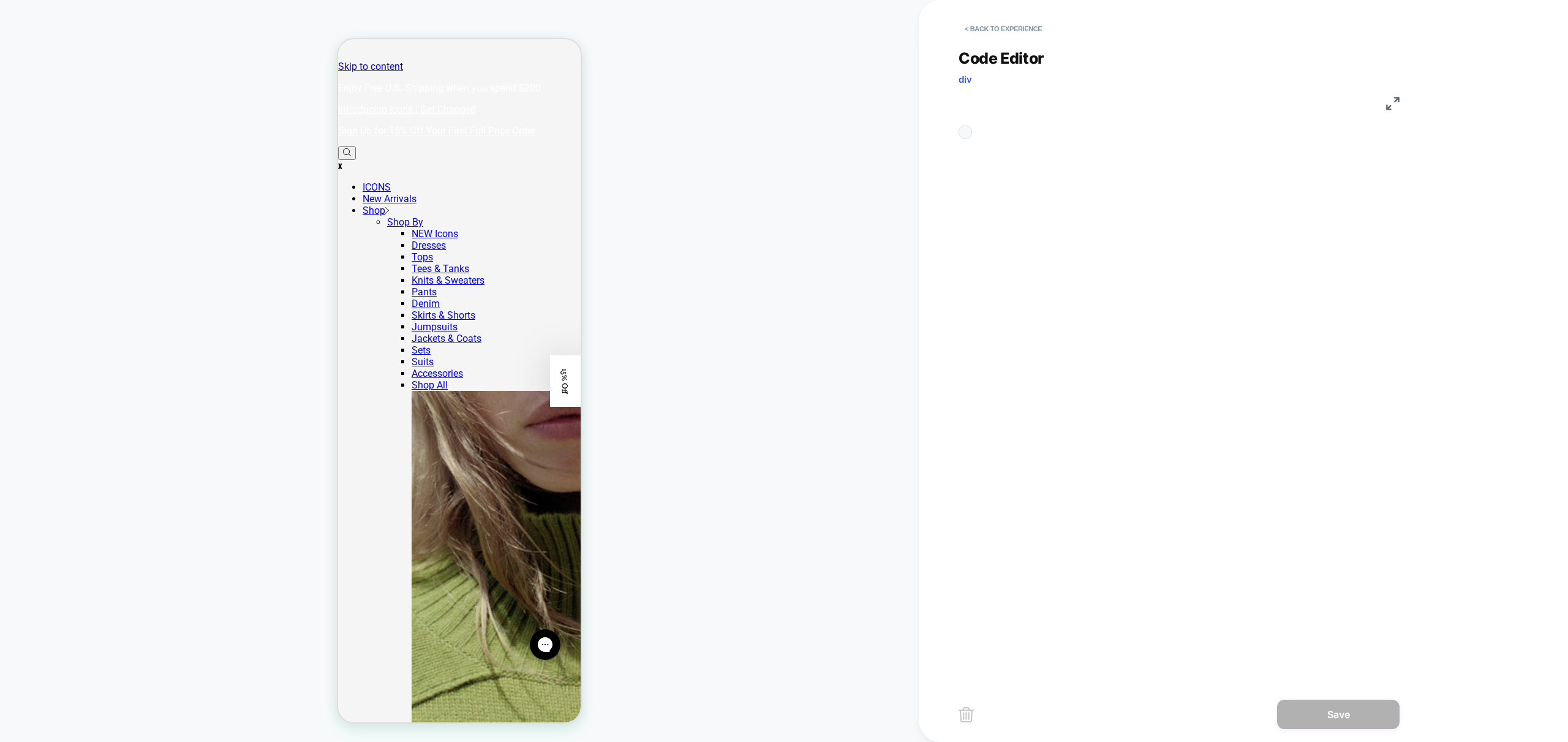
scroll to position [166, 0]
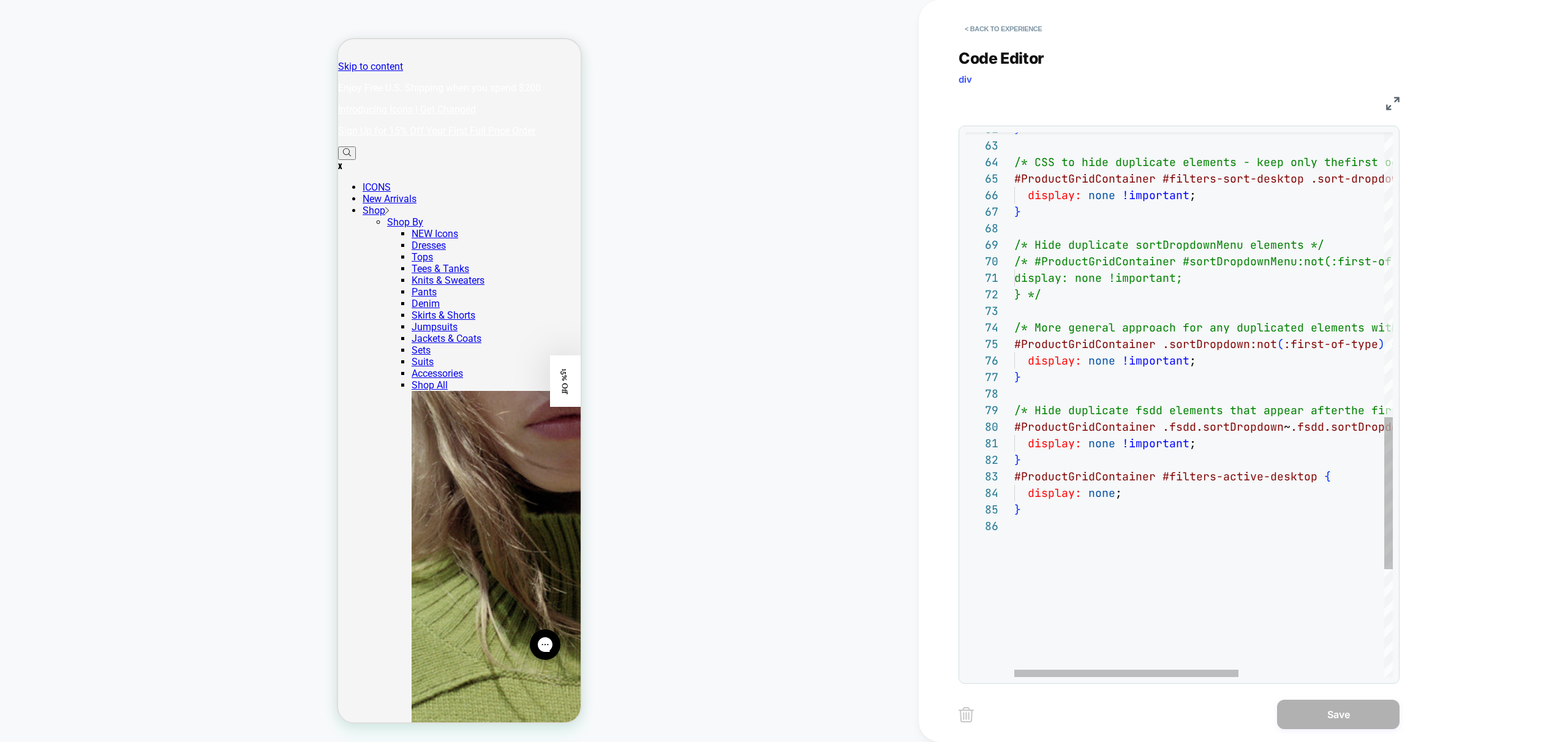
type textarea "**********"
click at [1232, 362] on div "/* CSS to hide duplicate elements - keep only the first occurrence */ #ProductG…" at bounding box center [1326, 87] width 623 height 1951
click at [1177, 342] on div "/* CSS to hide duplicate elements - keep only the first occurrence */ #ProductG…" at bounding box center [1326, 87] width 623 height 1951
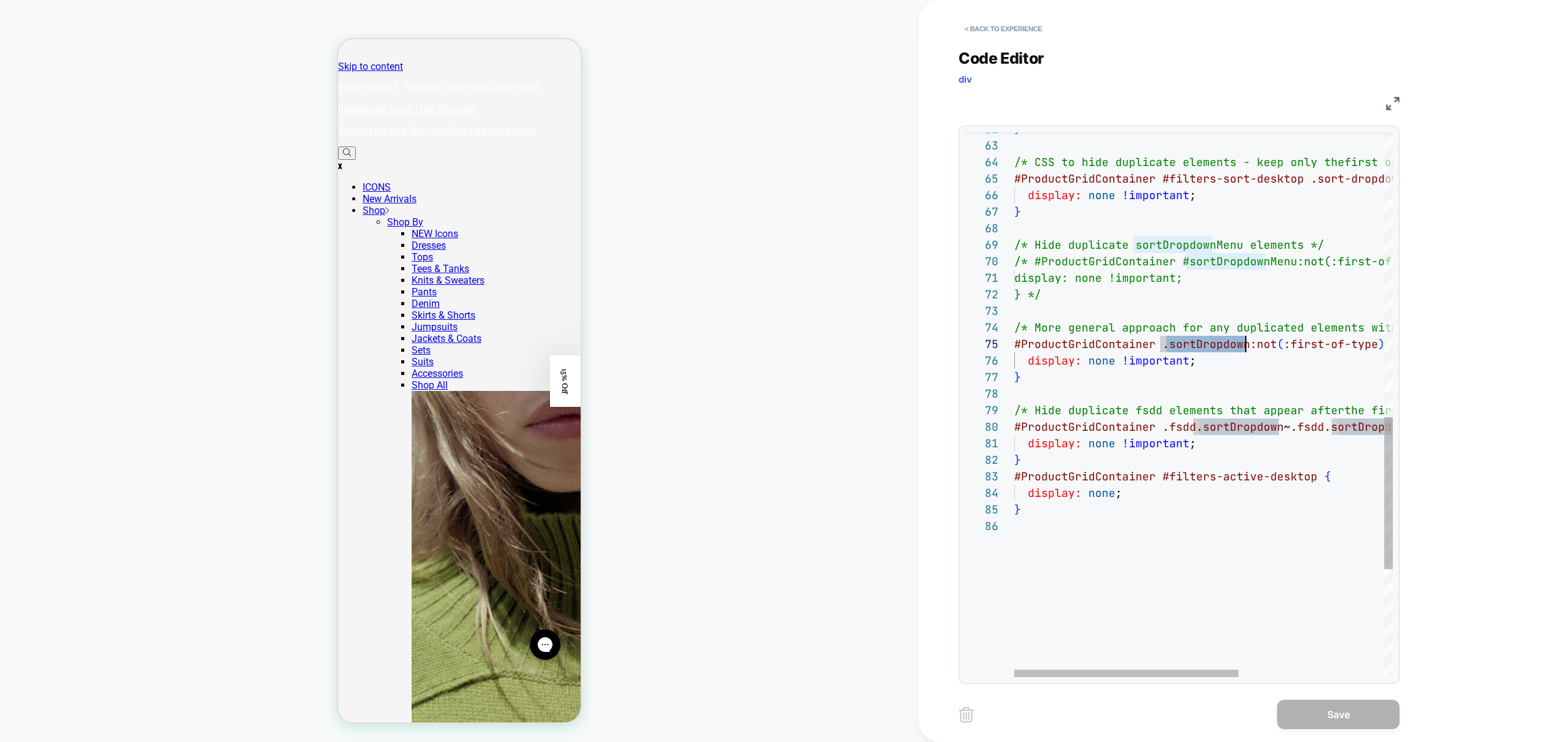
drag, startPoint x: 1150, startPoint y: 370, endPoint x: 1113, endPoint y: 361, distance: 38.1
click at [1149, 370] on div "/* CSS to hide duplicate elements - keep only the first occurrence */ #ProductG…" at bounding box center [1326, 87] width 623 height 1951
